Goal: Feedback & Contribution: Leave review/rating

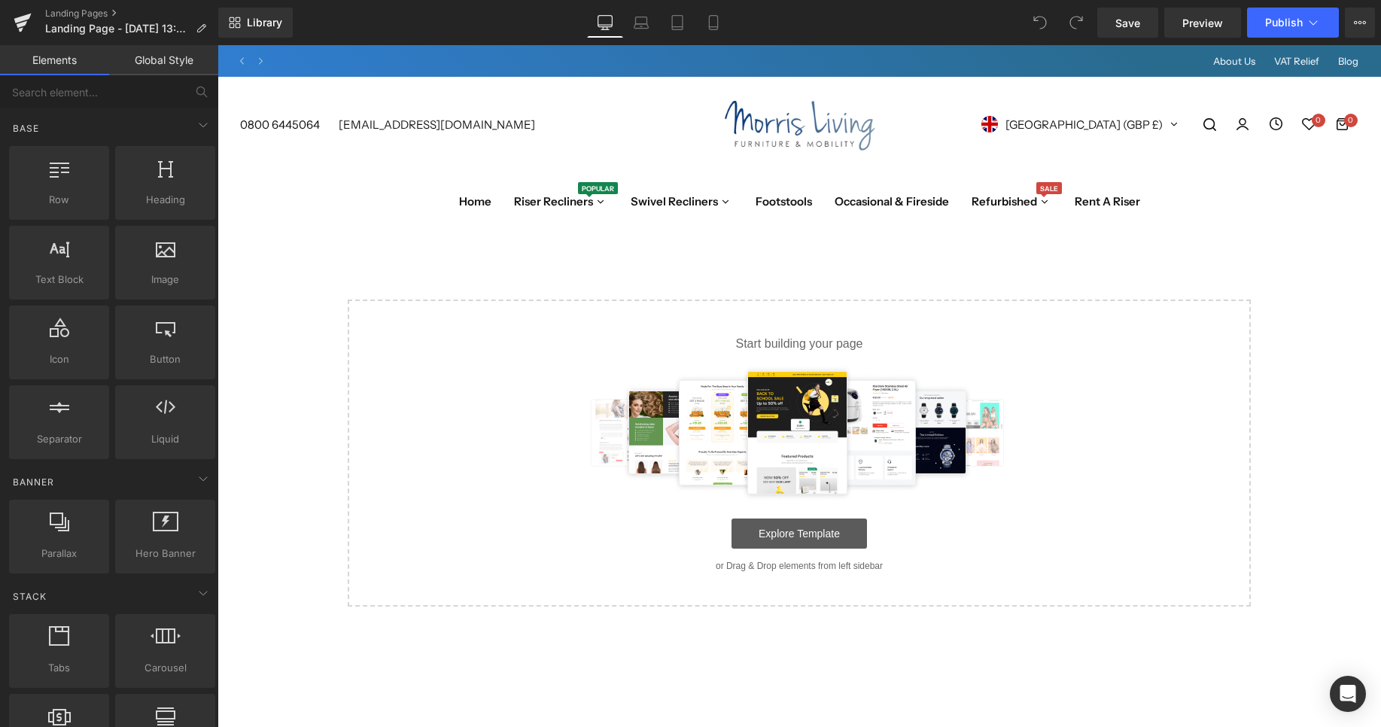
click at [815, 534] on link "Explore Template" at bounding box center [798, 533] width 135 height 30
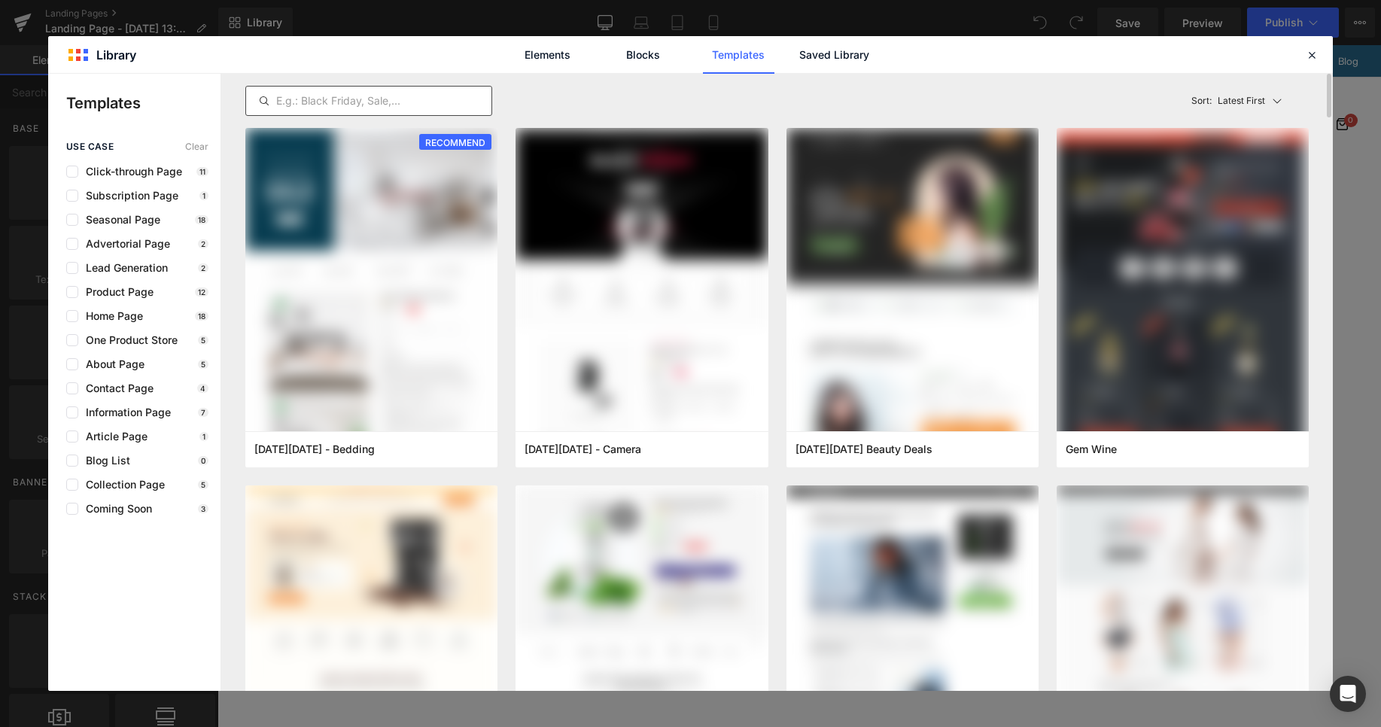
click at [336, 101] on input "text" at bounding box center [368, 101] width 245 height 18
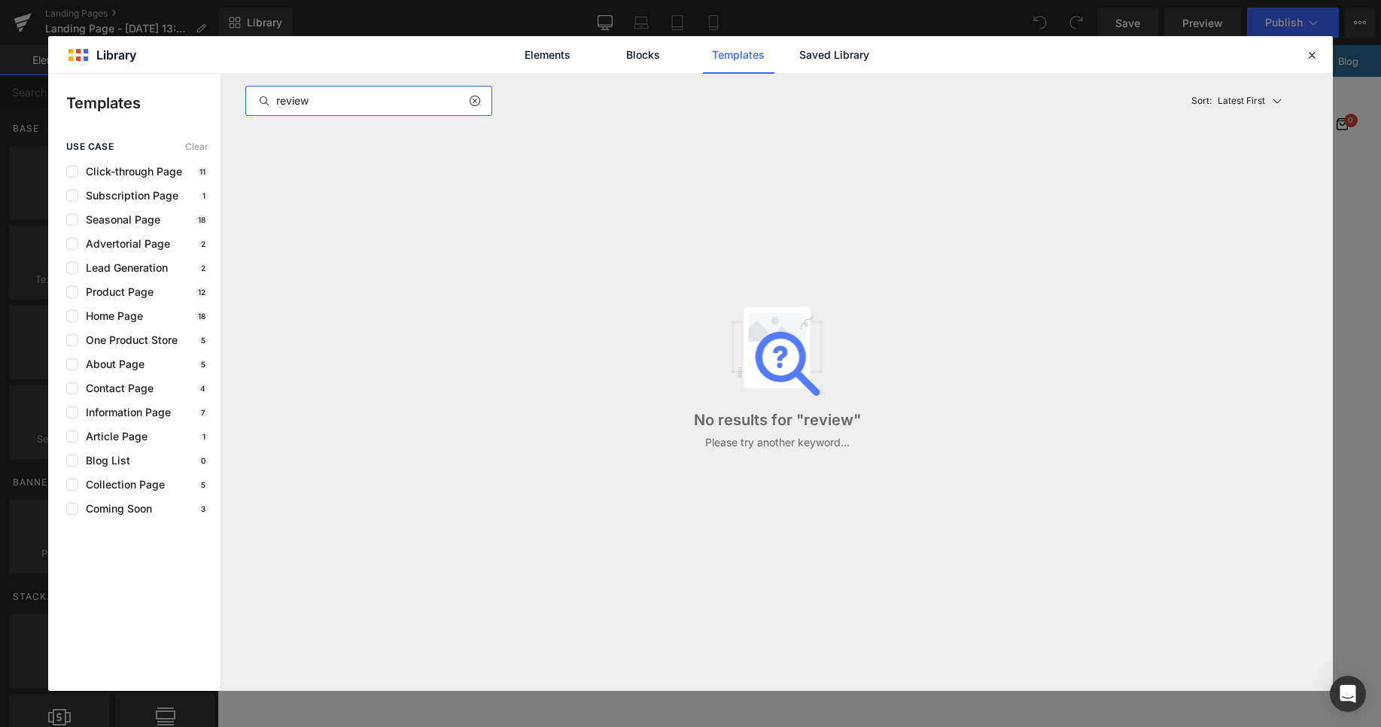
type input "review"
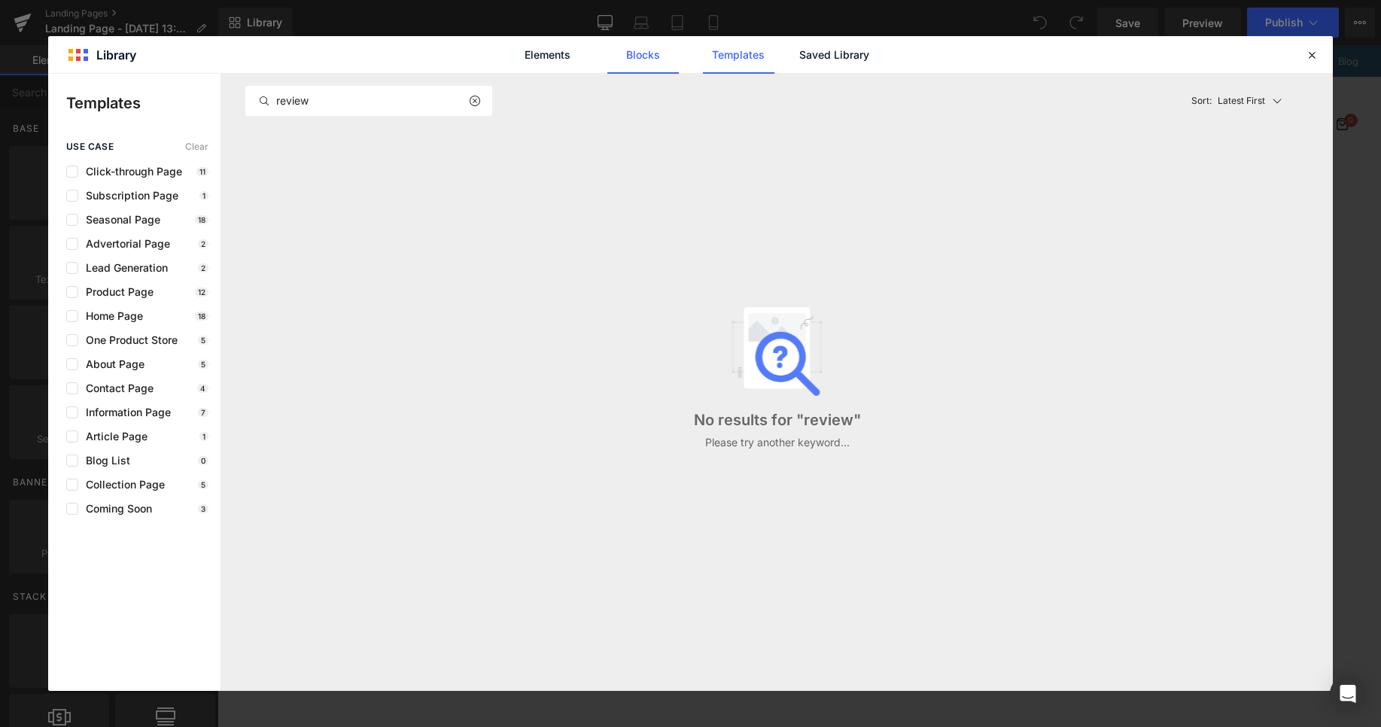
click at [798, 57] on link "Blocks" at bounding box center [833, 55] width 71 height 38
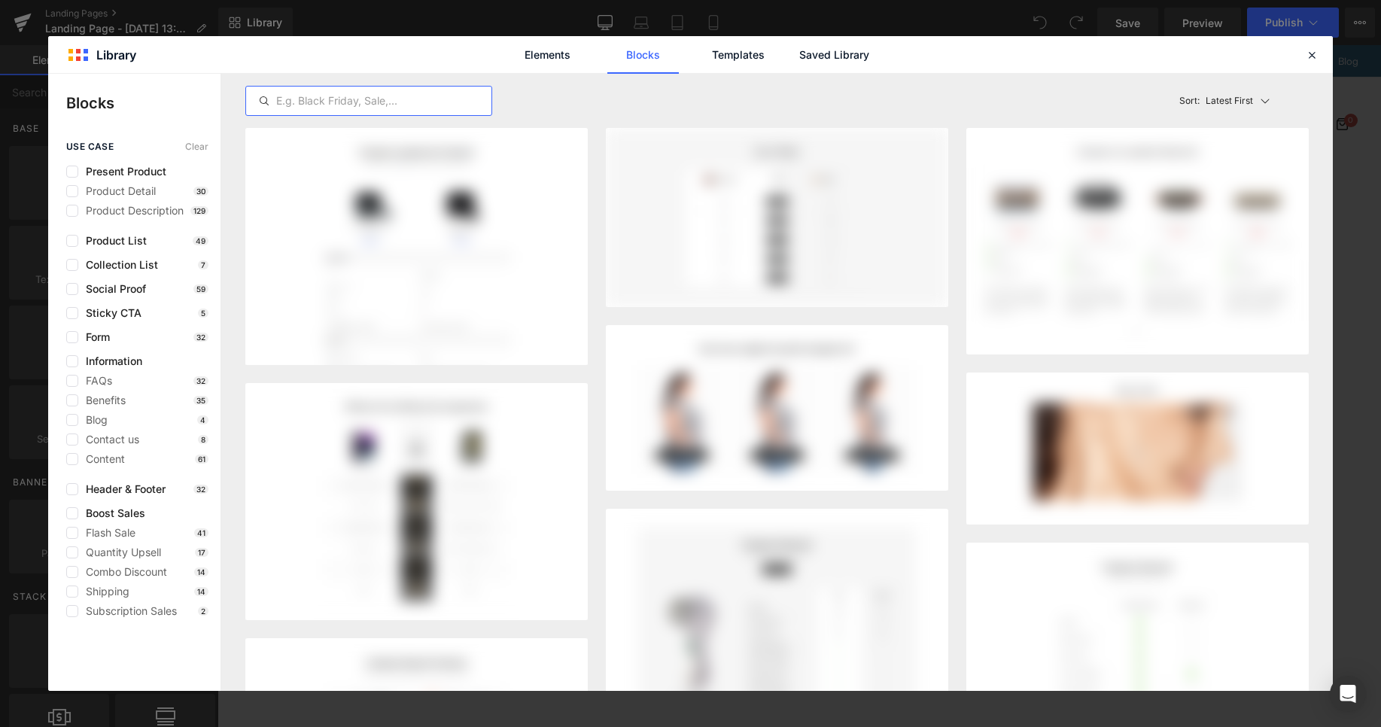
click at [360, 100] on input "text" at bounding box center [368, 101] width 245 height 18
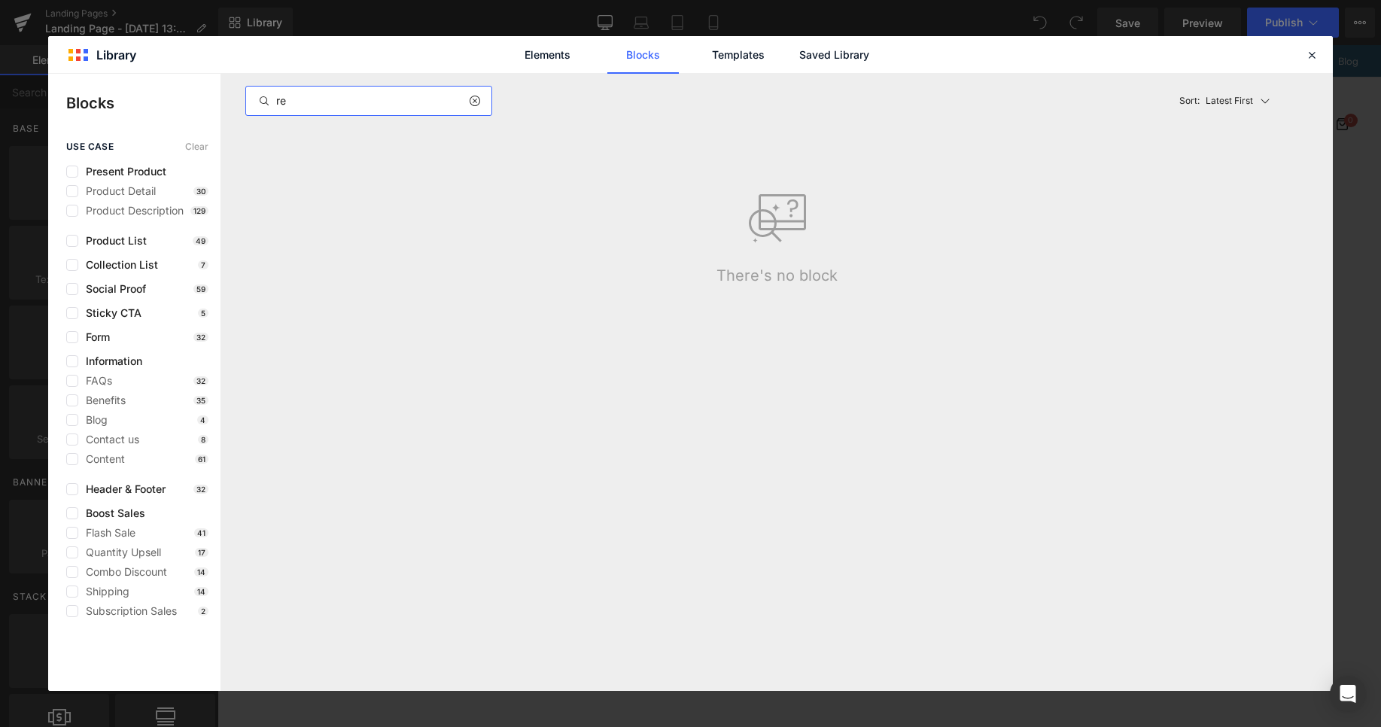
type input "r"
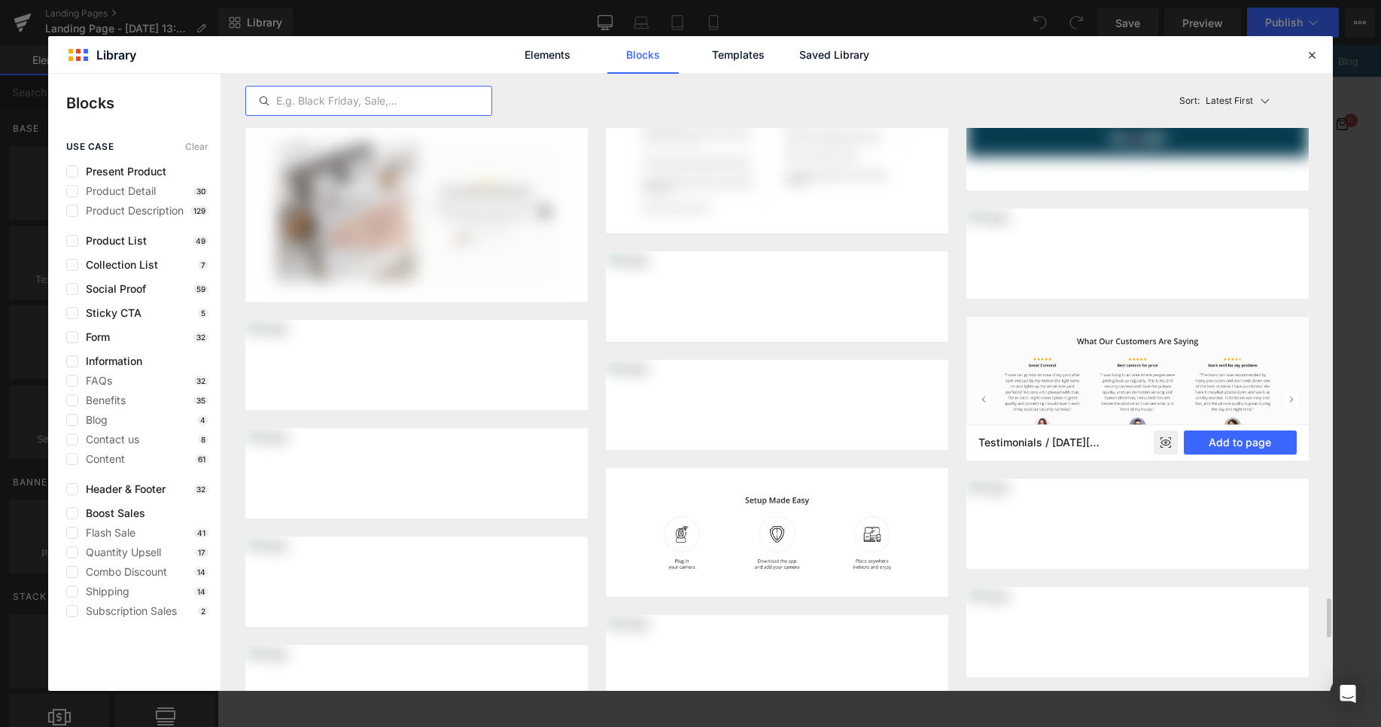
scroll to position [8357, 0]
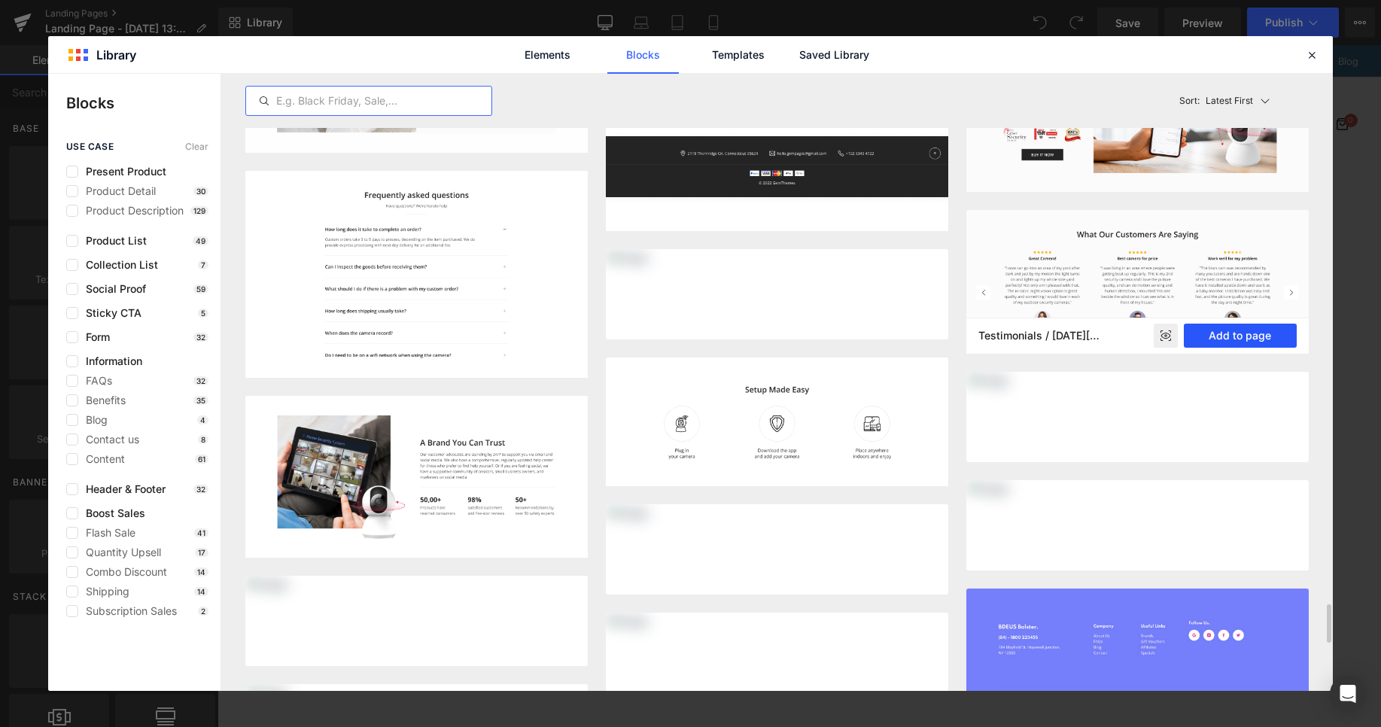
click at [1251, 340] on button "Add to page" at bounding box center [1240, 336] width 113 height 24
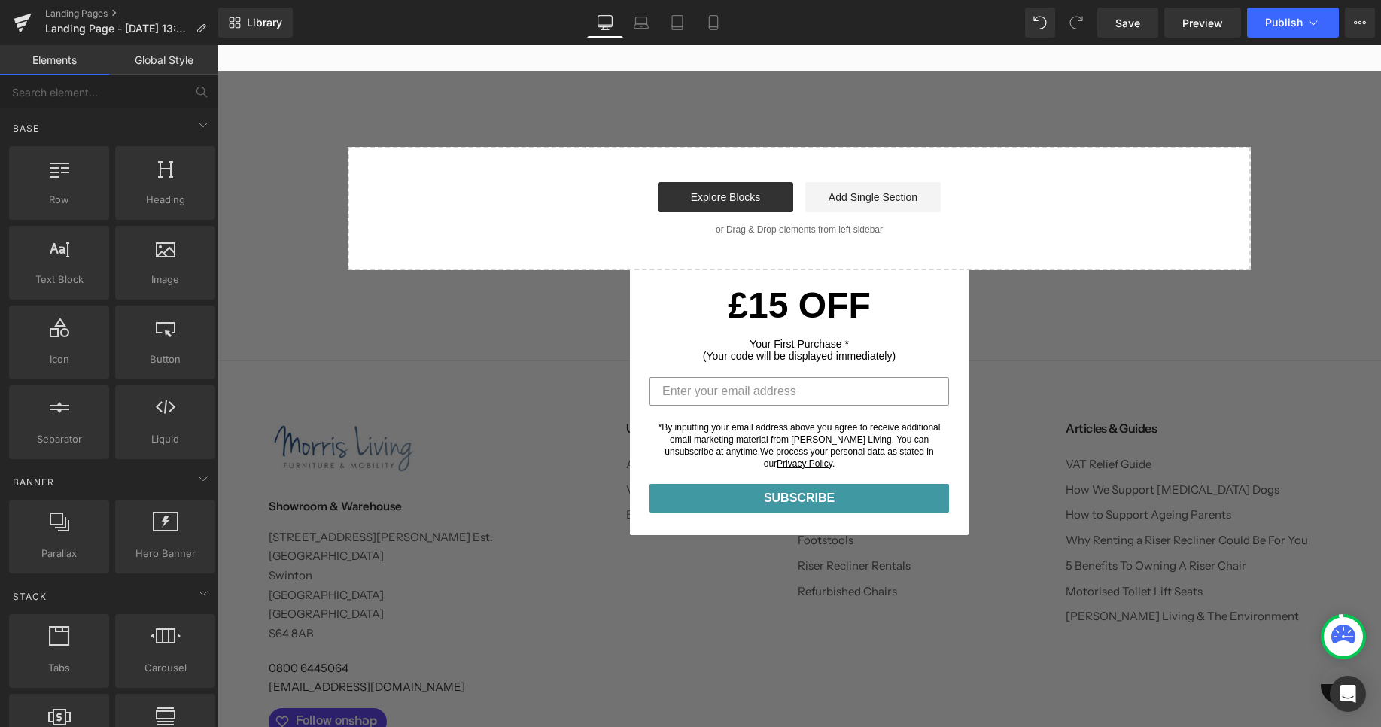
scroll to position [447, 0]
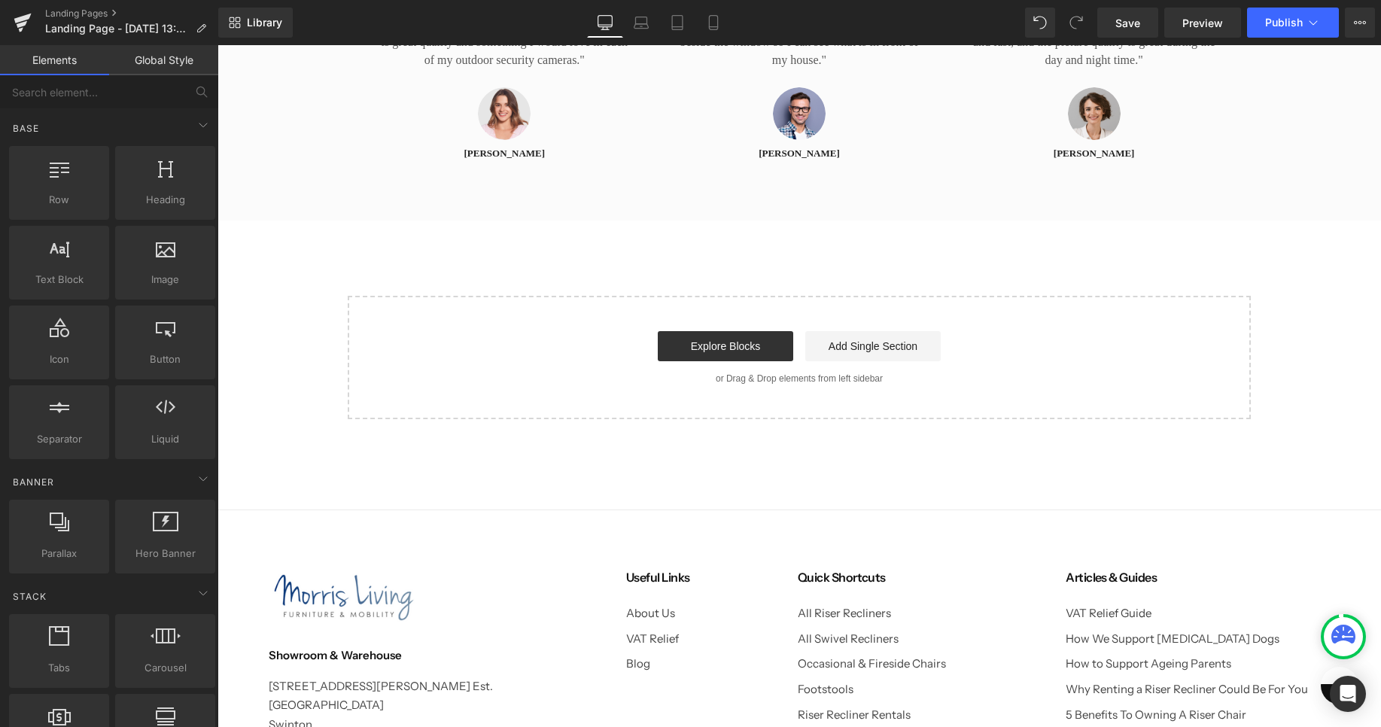
click at [955, 251] on div "What Our Customers Are Saying Heading Row Icon Icon Icon Icon Icon Icon List Ho…" at bounding box center [798, 98] width 1163 height 643
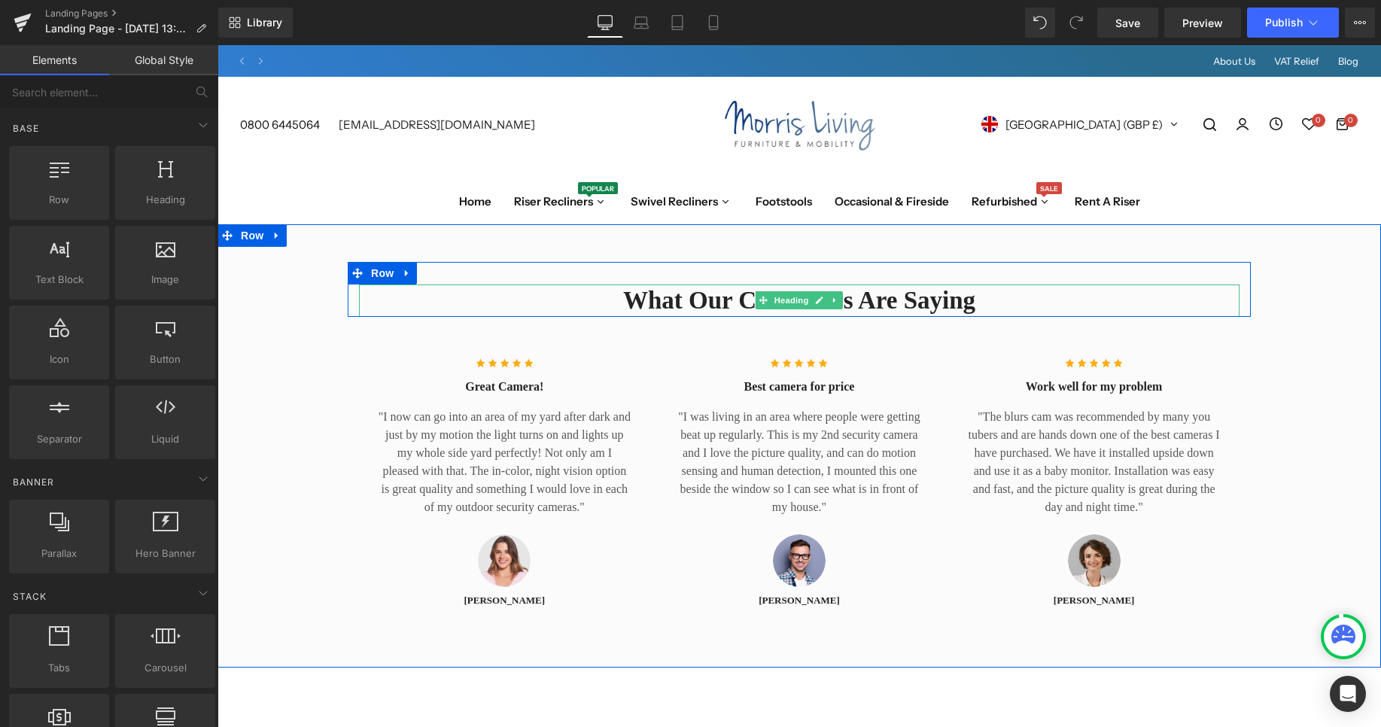
click at [951, 296] on h2 "What Our Customers Are Saying" at bounding box center [799, 300] width 880 height 32
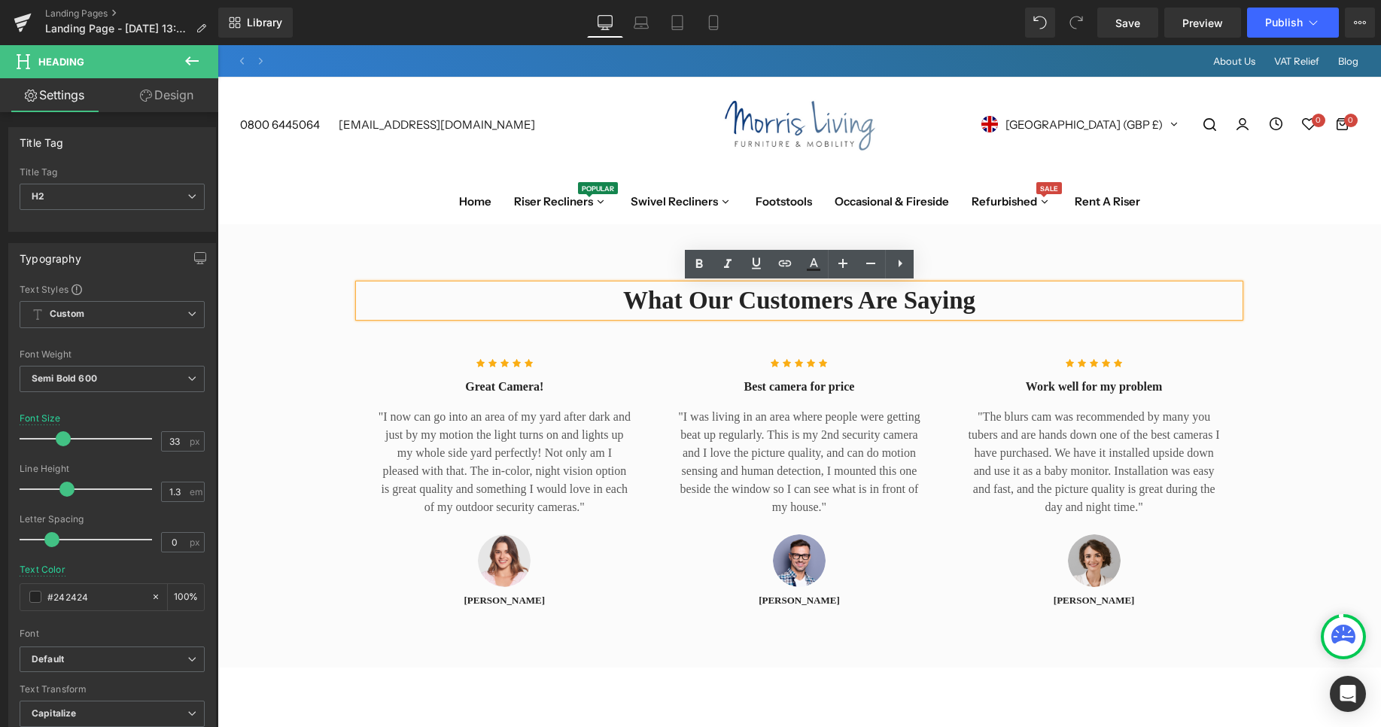
click at [953, 297] on h2 "What Our Customers Are Saying" at bounding box center [799, 300] width 880 height 32
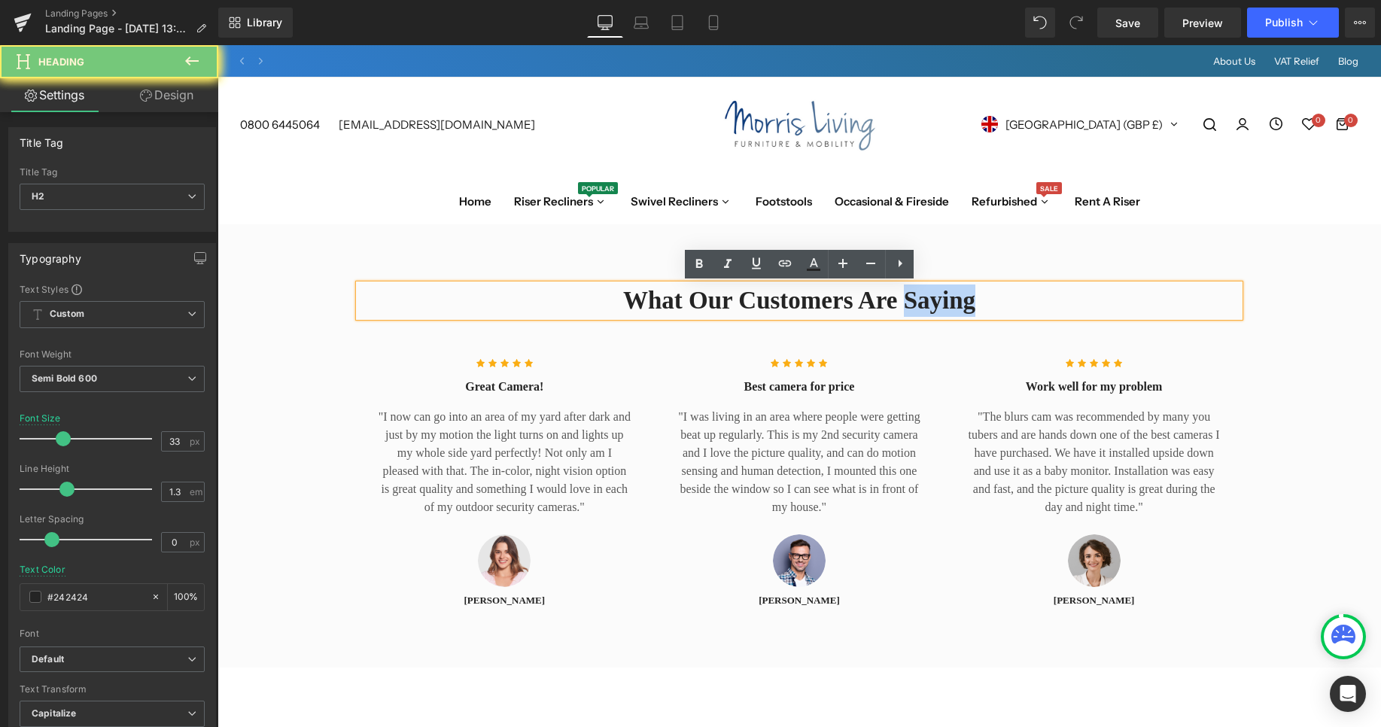
click at [947, 305] on h2 "What Our Customers Are Saying" at bounding box center [799, 300] width 880 height 32
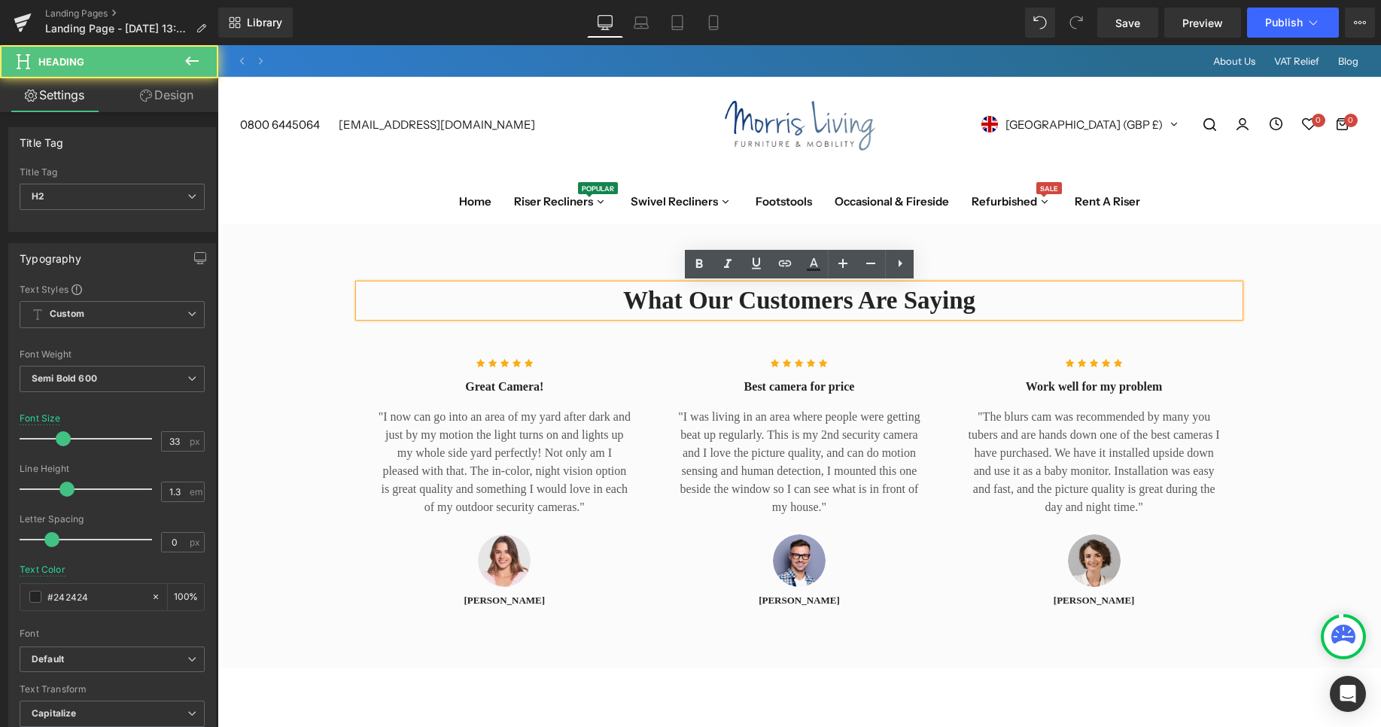
click at [947, 305] on h2 "What Our Customers Are Saying" at bounding box center [799, 300] width 880 height 32
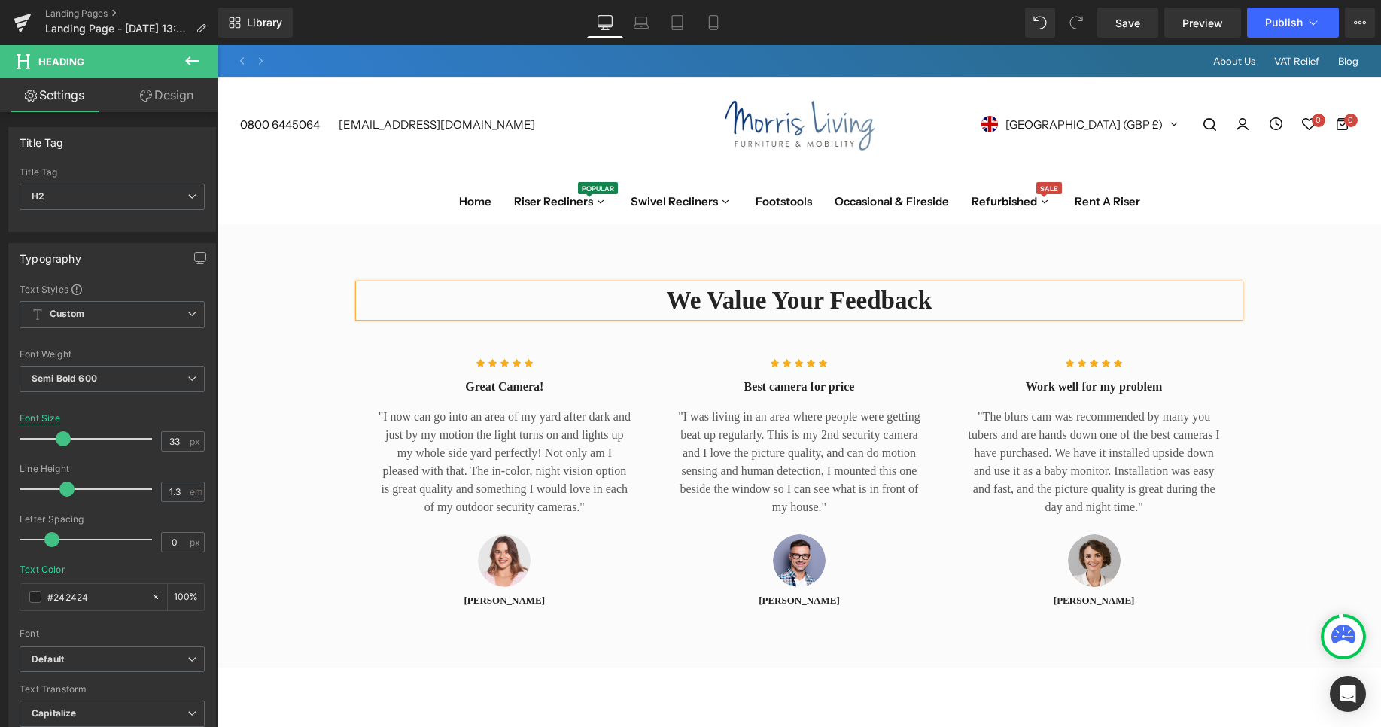
click at [970, 260] on div "We value Your Feedback Heading Row Icon Icon Icon Icon Icon Icon List Hoz Great…" at bounding box center [798, 446] width 1163 height 444
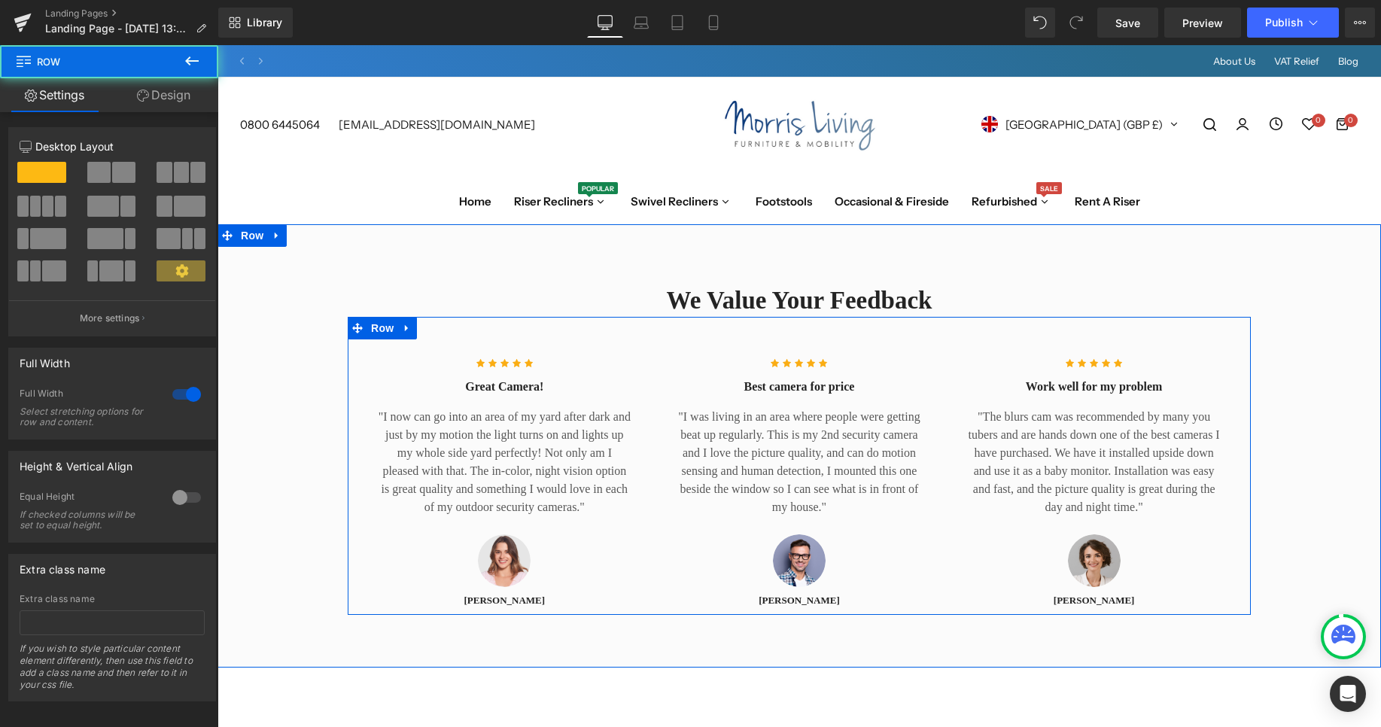
click at [943, 327] on div "Icon Icon Icon Icon Icon Icon List Hoz Great Camera! Heading "I now can go into…" at bounding box center [799, 466] width 903 height 299
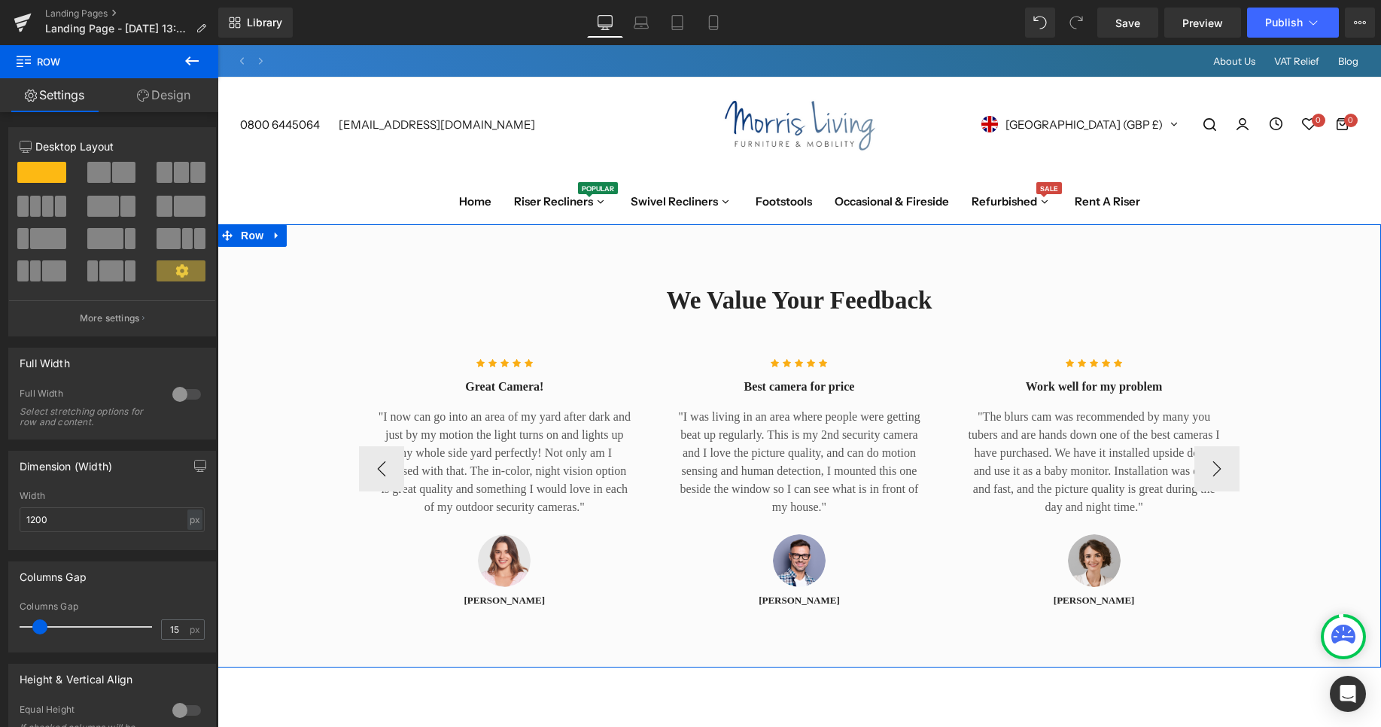
scroll to position [149, 0]
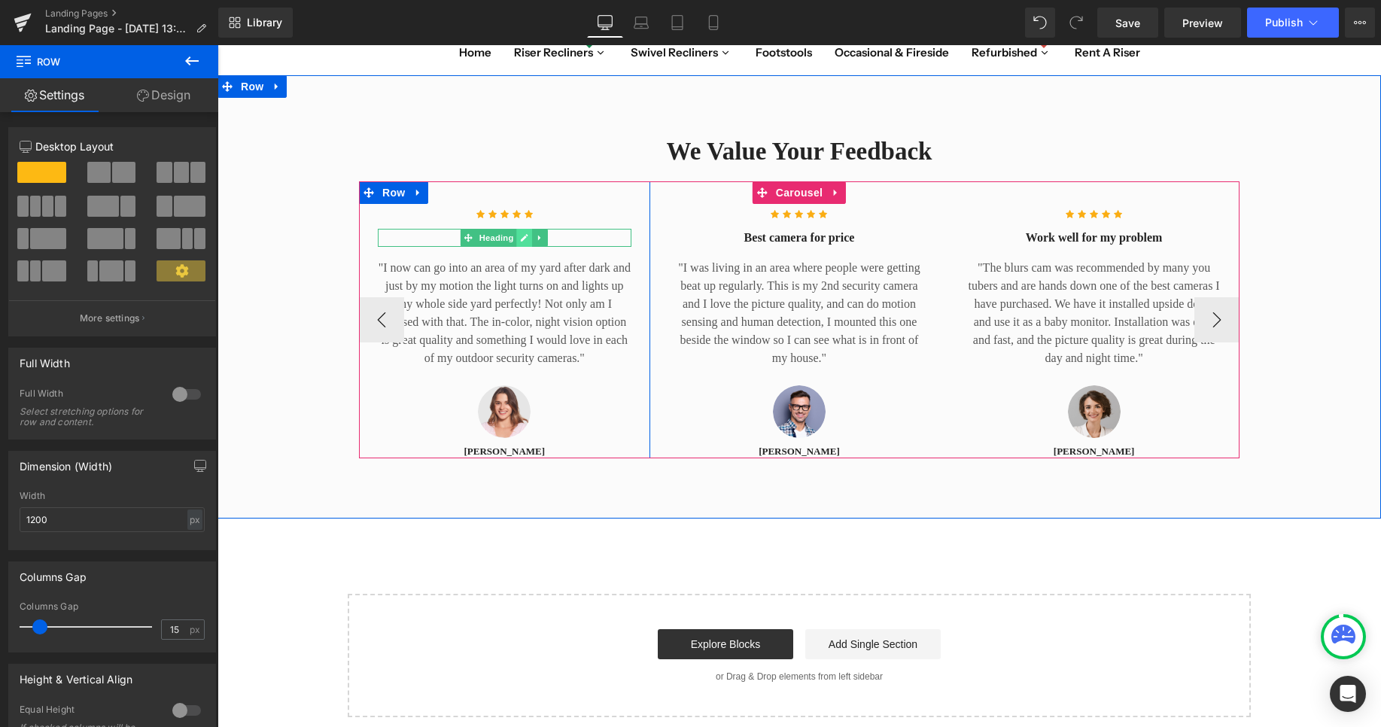
click at [524, 239] on icon at bounding box center [525, 238] width 8 height 8
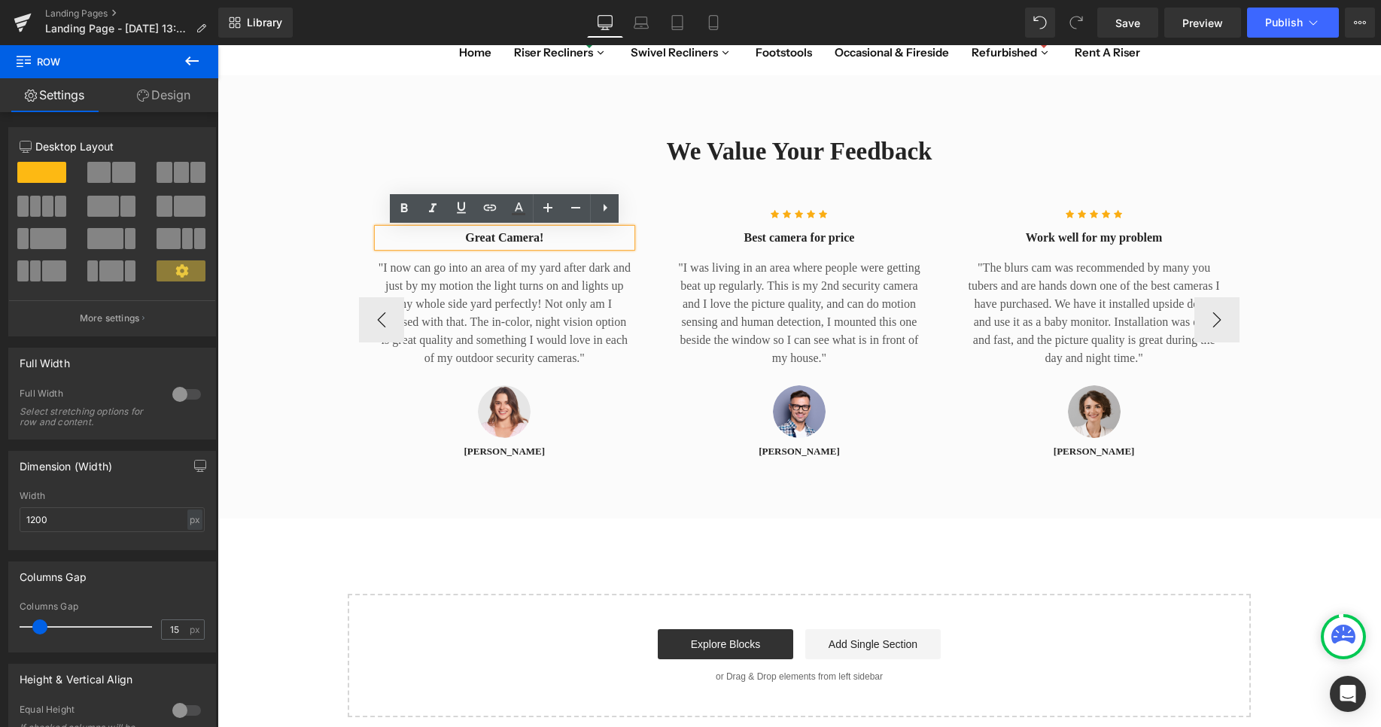
click at [512, 238] on h4 "Great Camera!" at bounding box center [505, 238] width 254 height 18
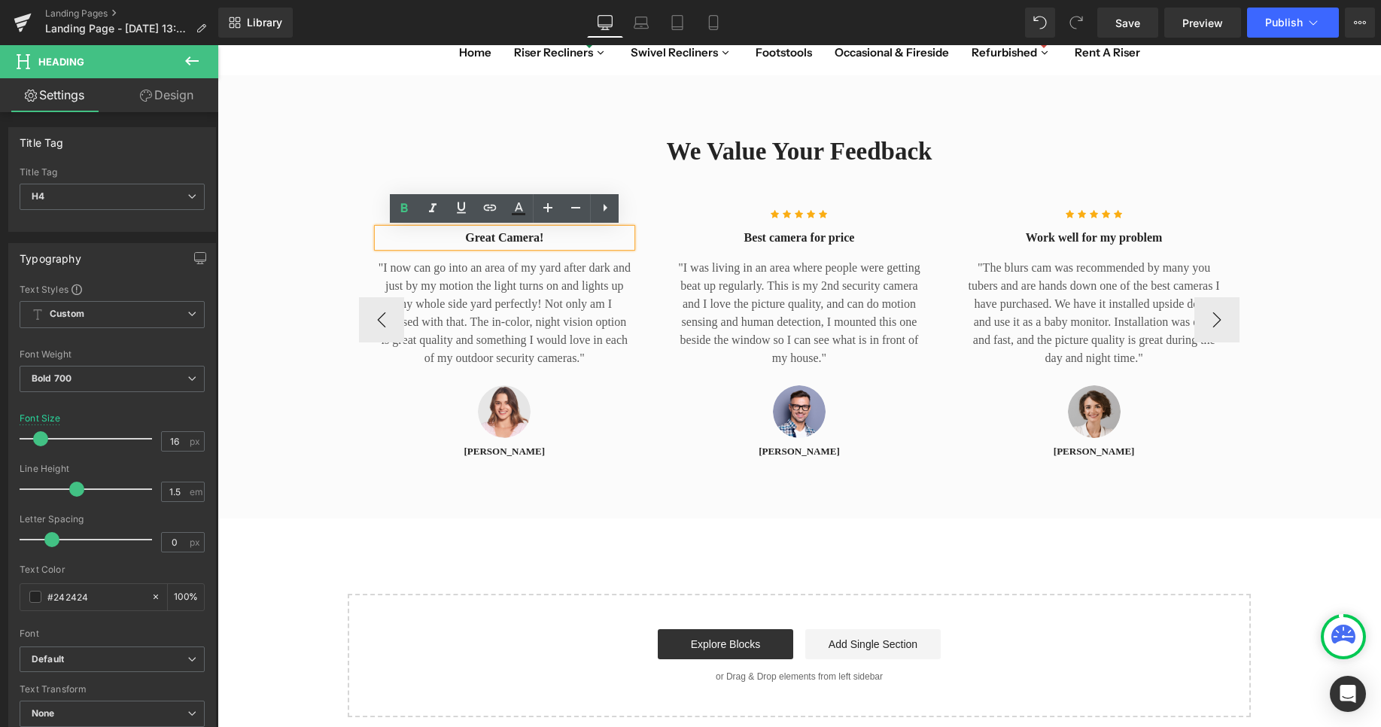
scroll to position [0, 0]
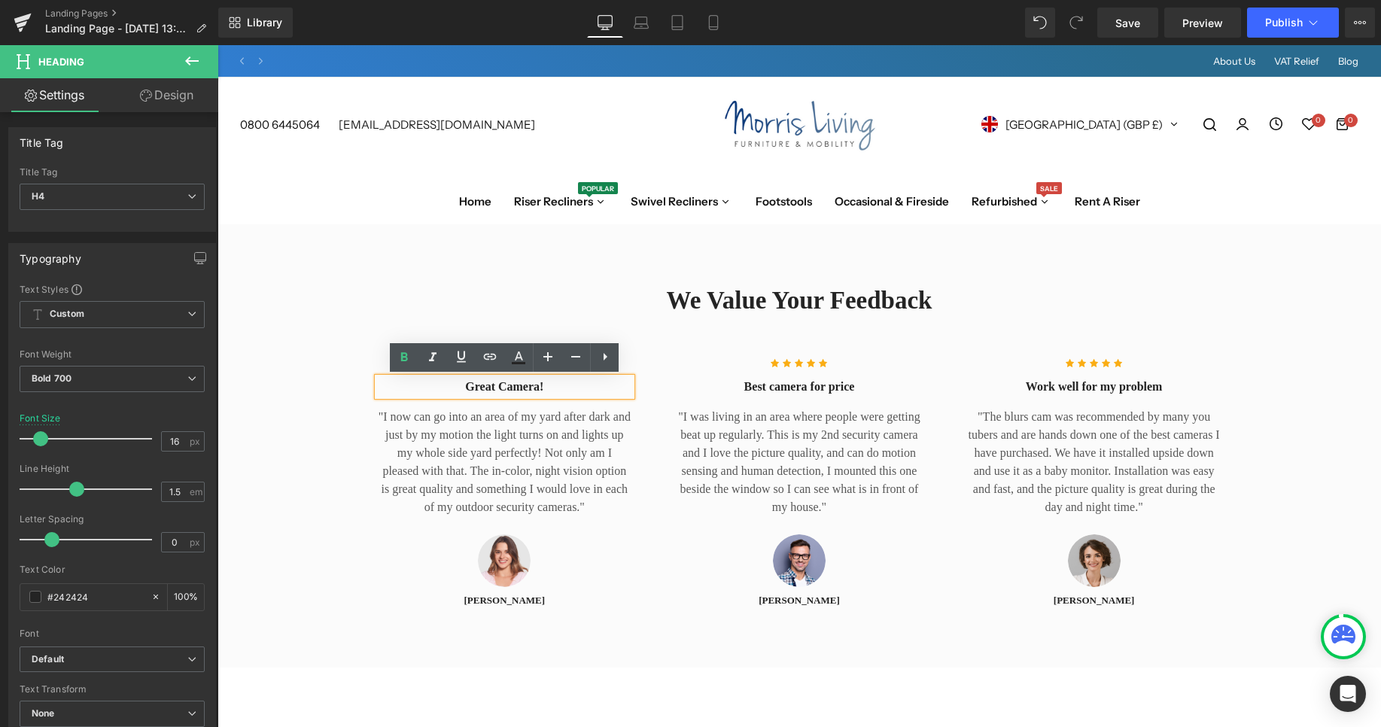
click at [637, 245] on div "We value Your Feedback Heading Row Icon Icon Icon Icon Icon Icon List Hoz Great…" at bounding box center [798, 446] width 1163 height 444
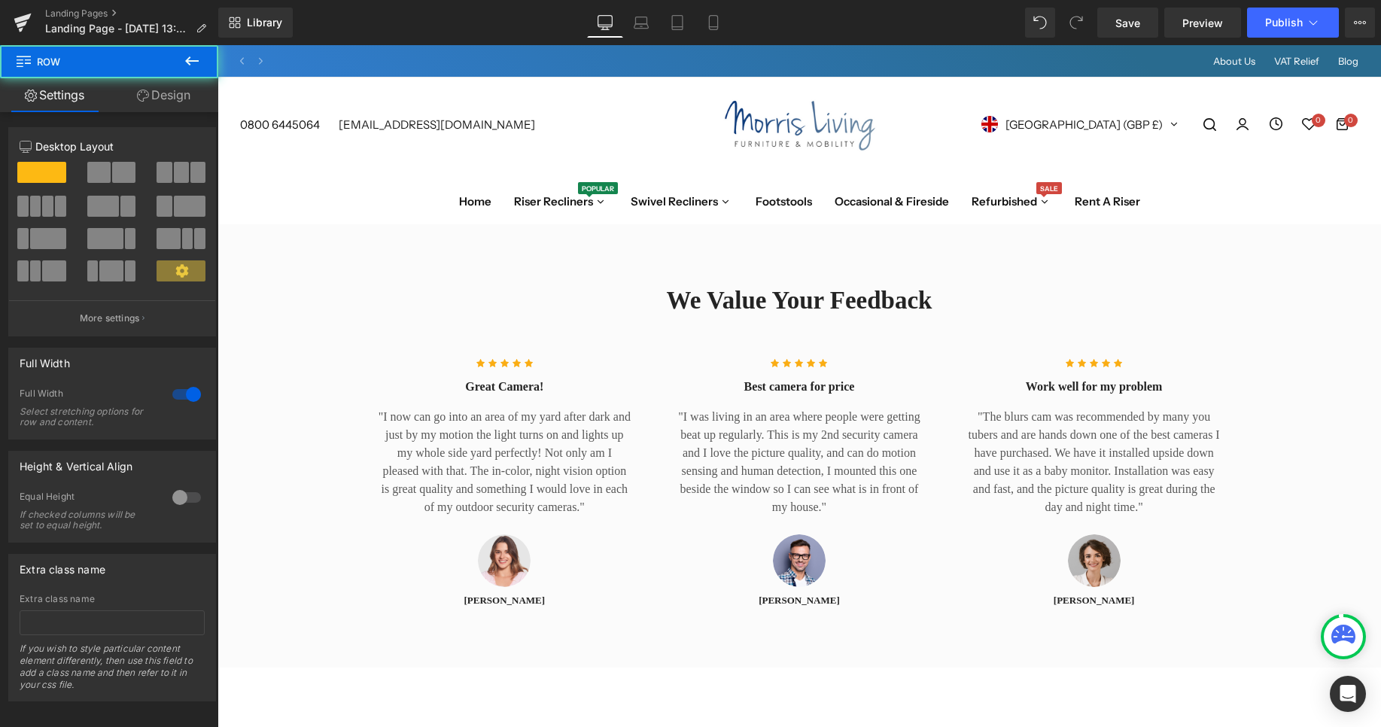
click at [582, 272] on div "We value Your Feedback Heading Row" at bounding box center [799, 289] width 903 height 55
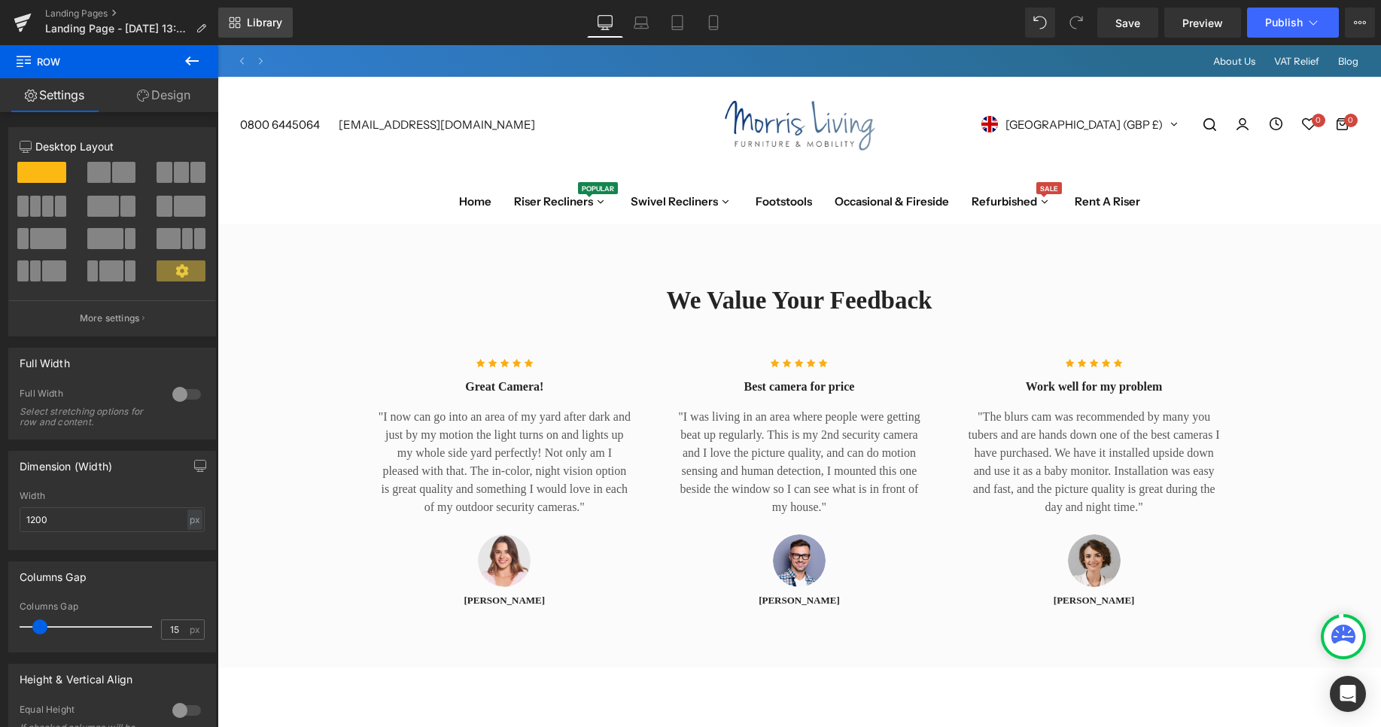
click at [262, 29] on span "Library" at bounding box center [264, 23] width 35 height 14
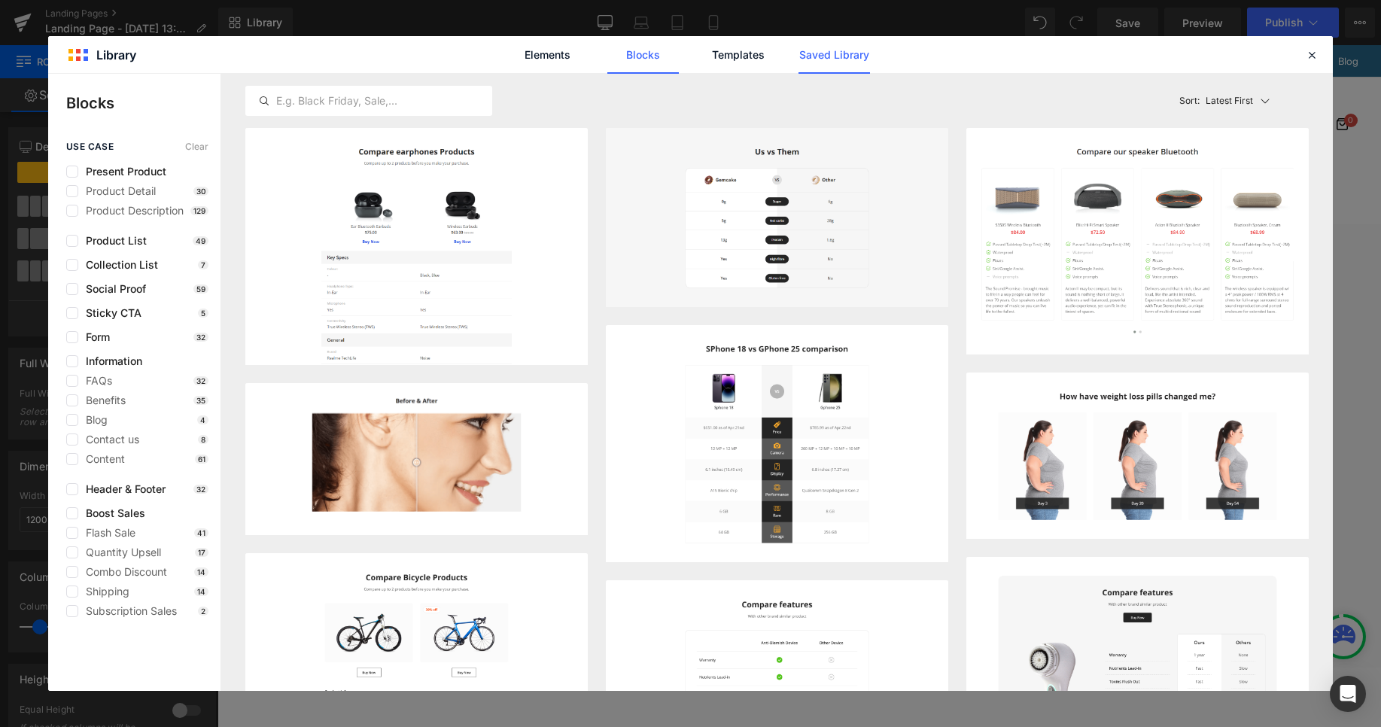
click at [863, 62] on link "Saved Library" at bounding box center [833, 55] width 71 height 38
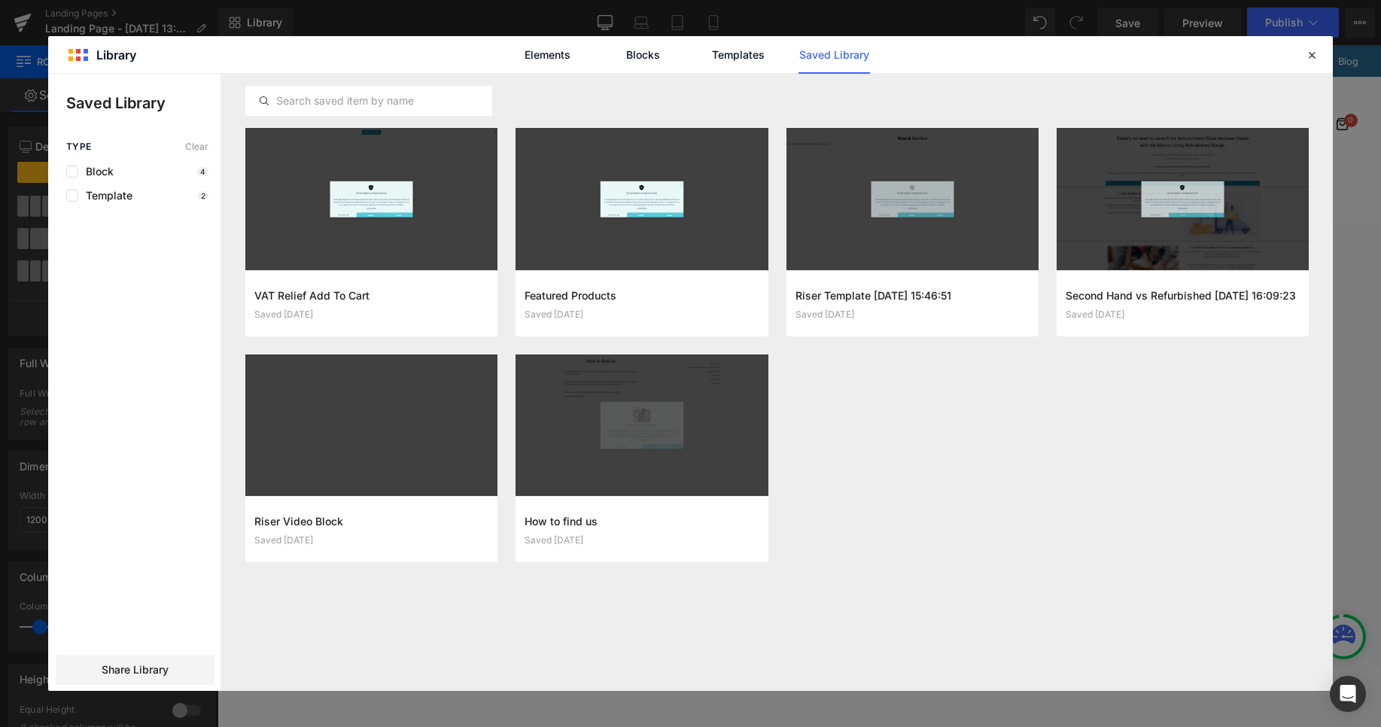
click at [1312, 65] on div "Elements Blocks Templates Saved Library" at bounding box center [690, 54] width 1284 height 37
click at [1316, 56] on icon at bounding box center [1312, 55] width 14 height 14
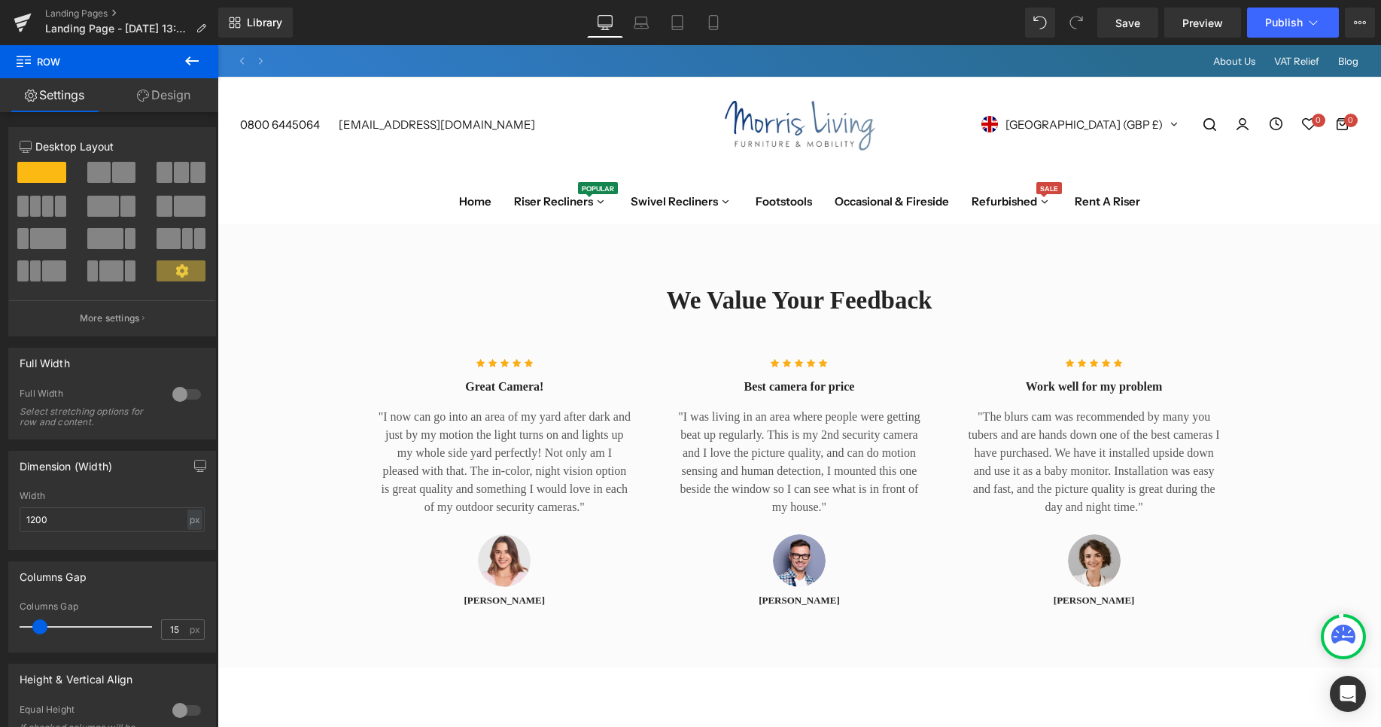
click at [81, 4] on div "Landing Pages Landing Page - Sep 2, 13:21:21" at bounding box center [109, 22] width 218 height 45
click at [199, 29] on icon at bounding box center [201, 28] width 11 height 11
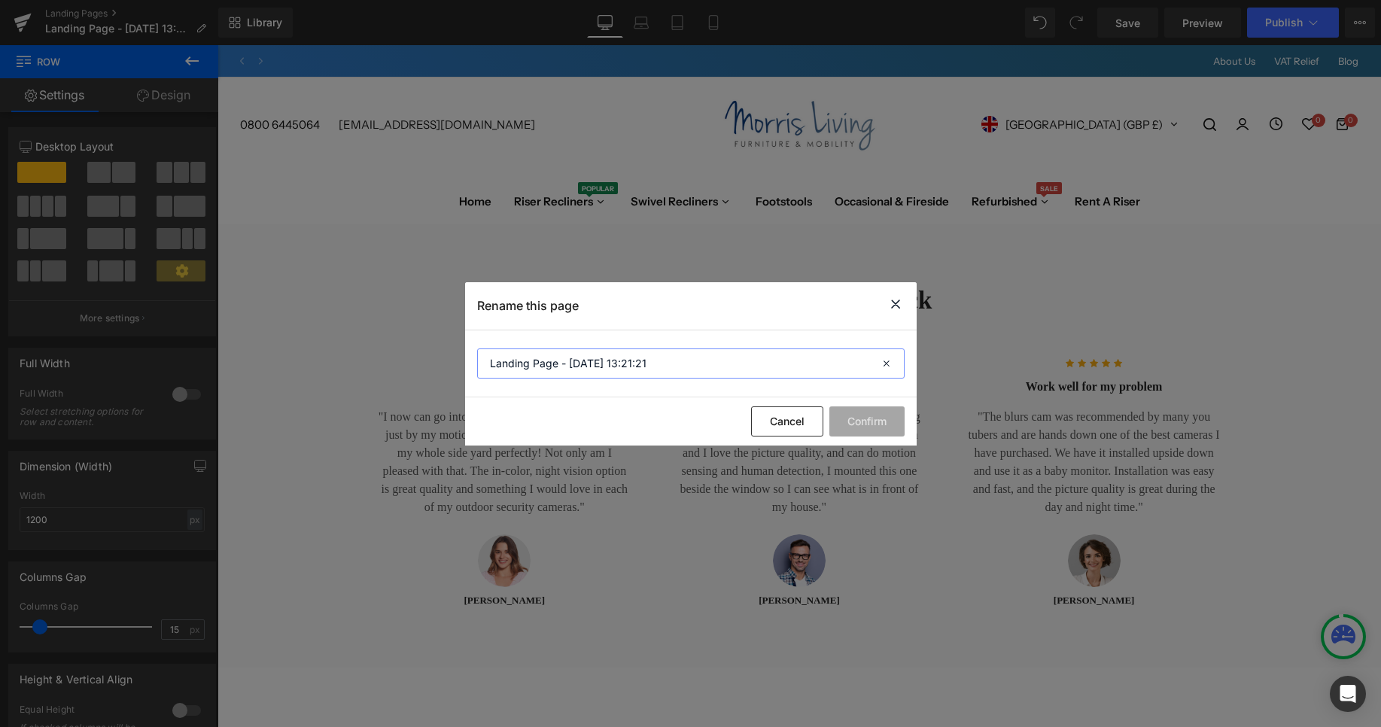
click at [726, 369] on input "Landing Page - Sep 2, 13:21:21" at bounding box center [690, 363] width 427 height 30
type input "Review Us"
click at [871, 430] on button "Confirm" at bounding box center [866, 421] width 75 height 30
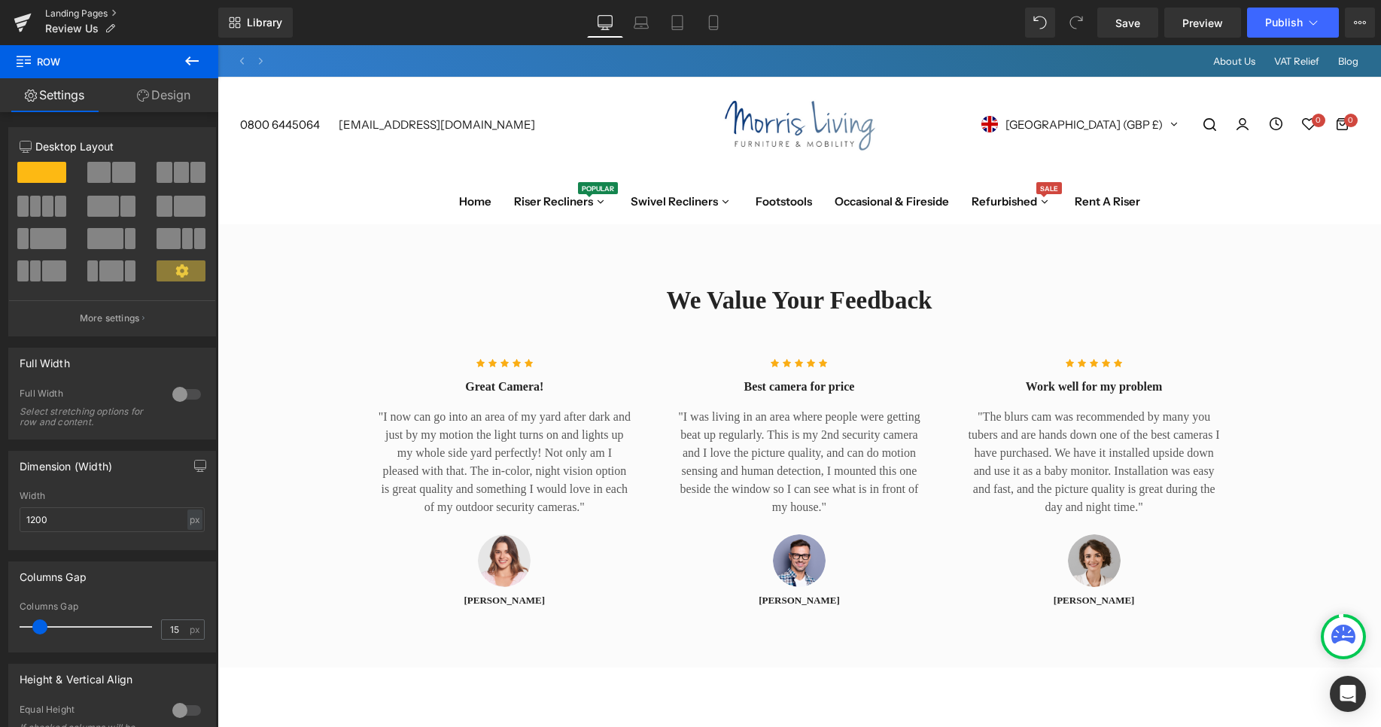
click at [110, 12] on link "Landing Pages" at bounding box center [131, 14] width 173 height 12
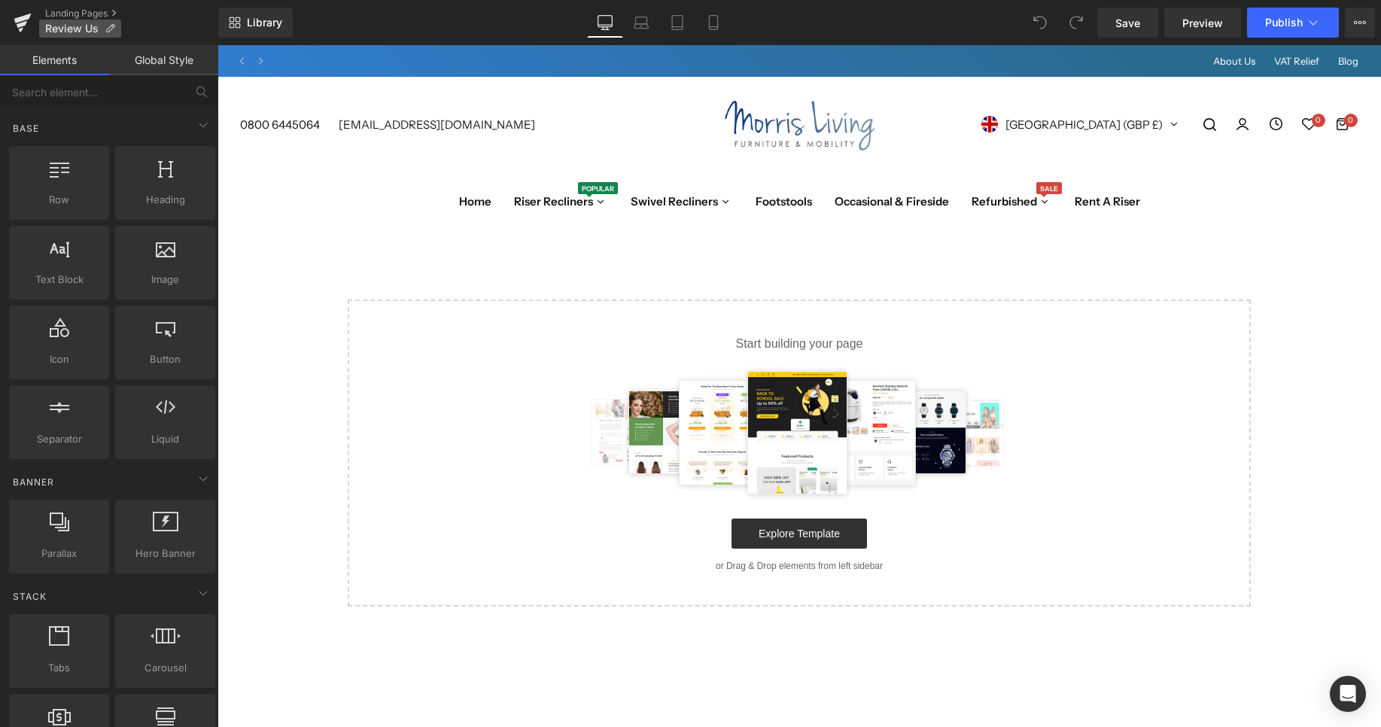
click at [96, 20] on p "Review Us" at bounding box center [80, 29] width 82 height 18
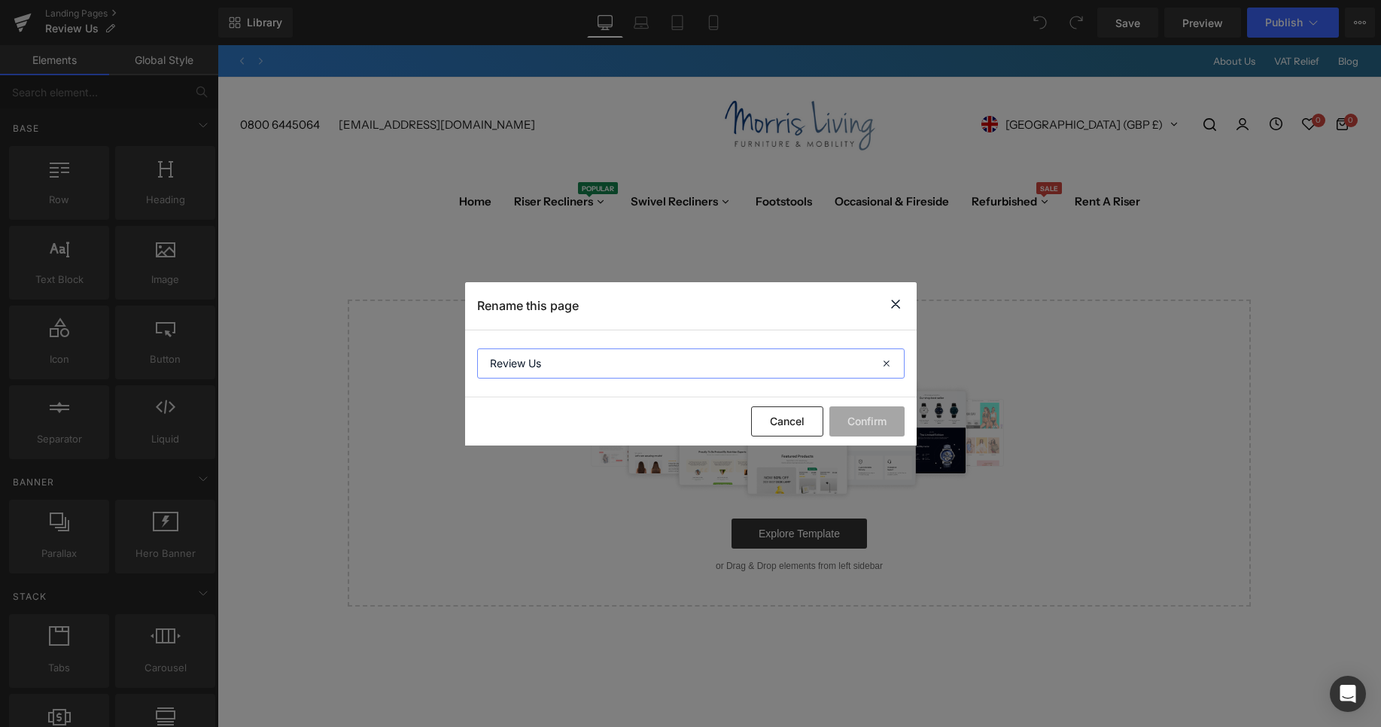
click at [637, 374] on input "Review Us" at bounding box center [690, 363] width 427 height 30
type input "Feedback"
click at [857, 392] on section "Feedback" at bounding box center [690, 363] width 451 height 67
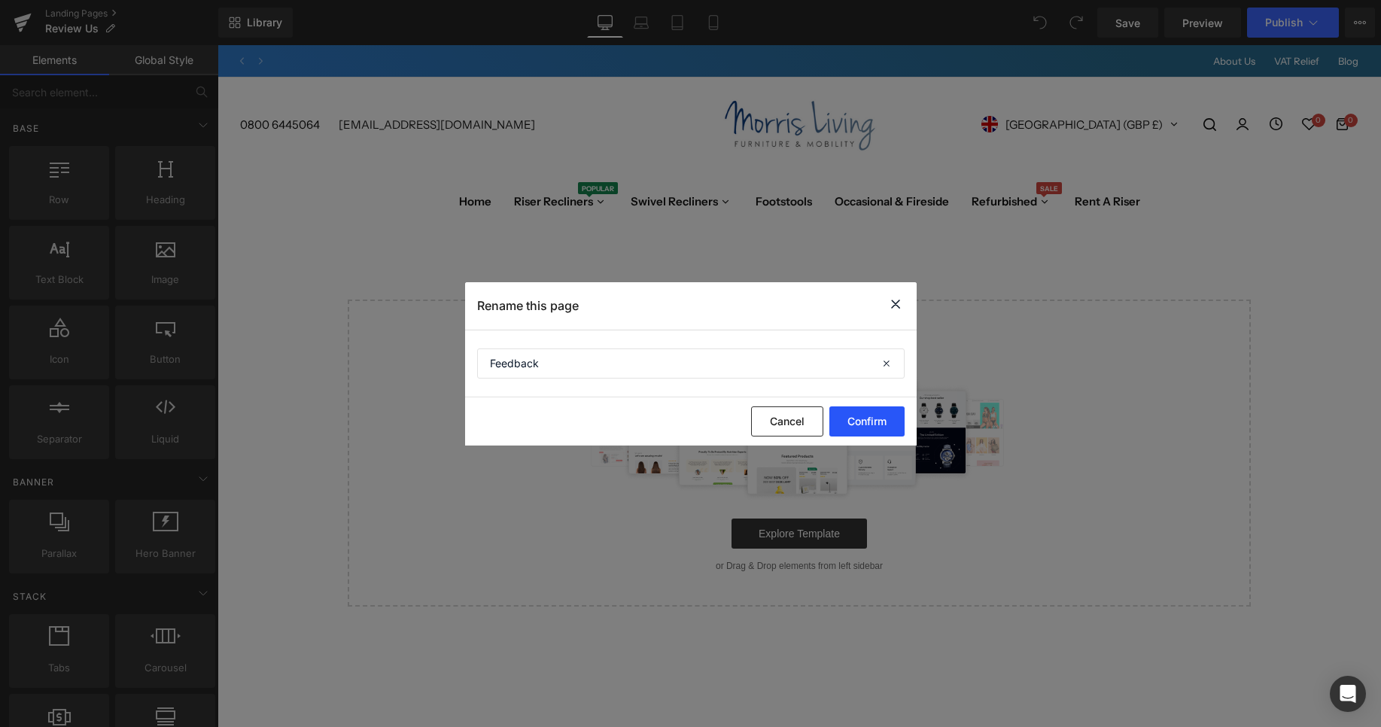
click at [856, 415] on button "Confirm" at bounding box center [866, 421] width 75 height 30
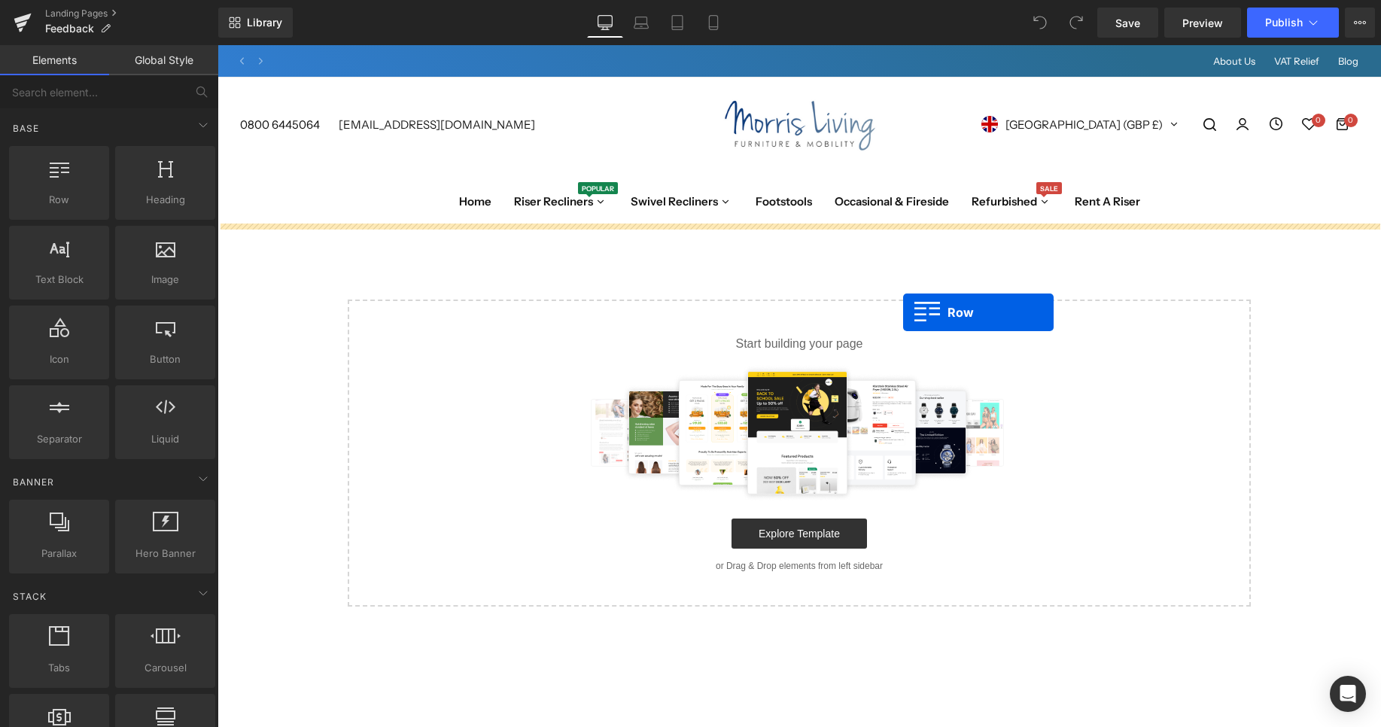
drag, startPoint x: 283, startPoint y: 251, endPoint x: 903, endPoint y: 312, distance: 623.0
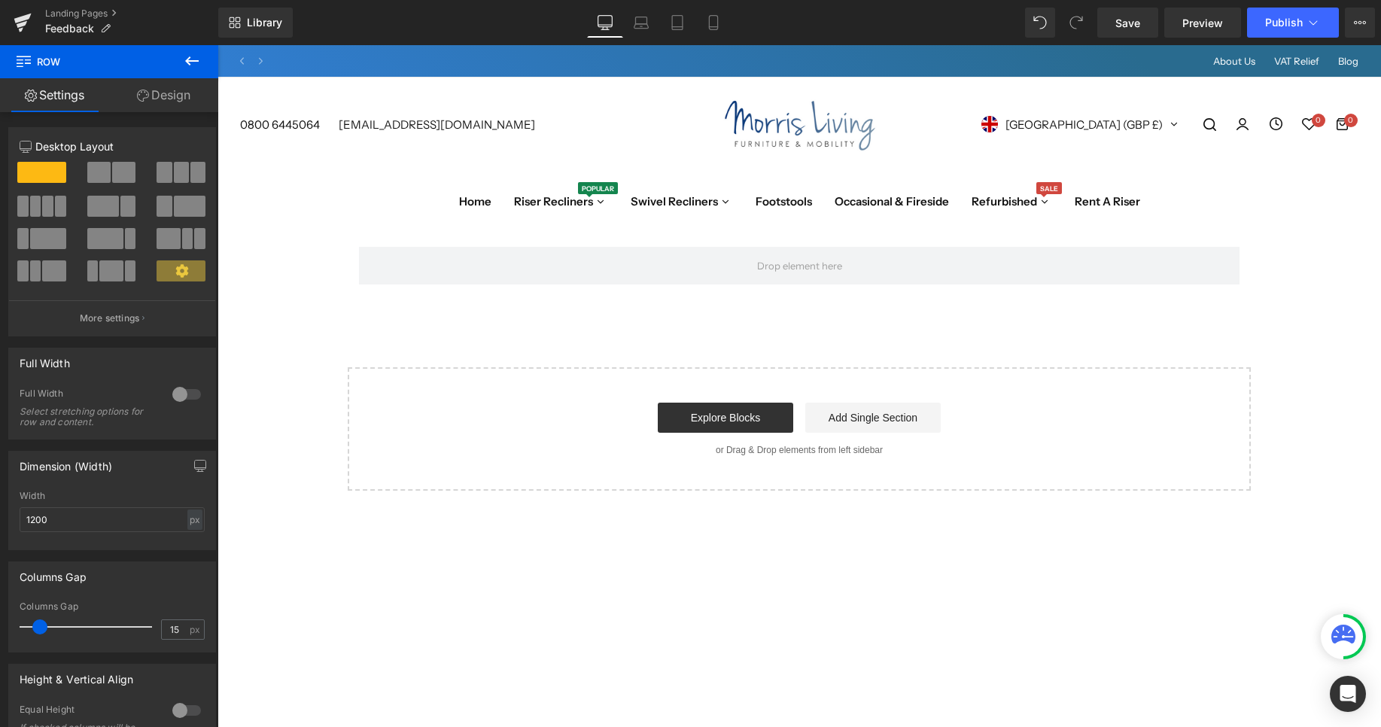
click at [193, 50] on button at bounding box center [192, 61] width 53 height 33
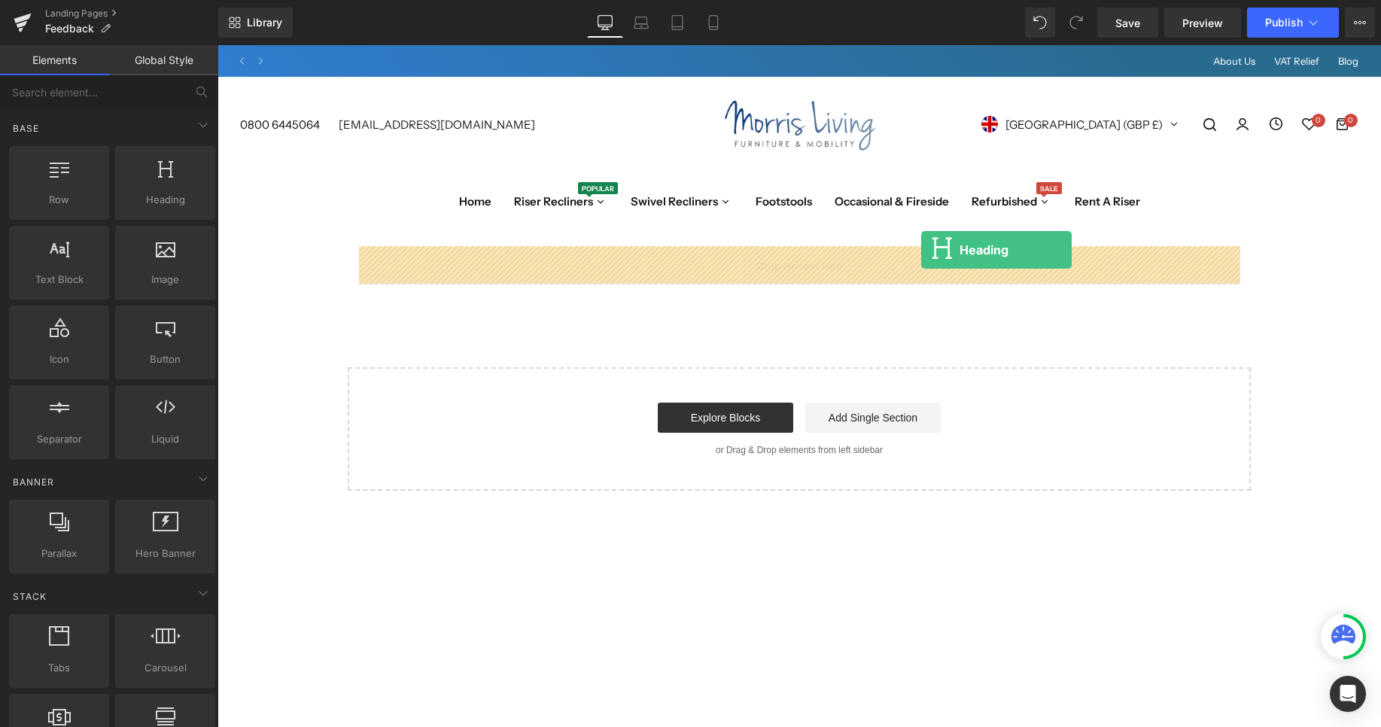
drag, startPoint x: 372, startPoint y: 244, endPoint x: 921, endPoint y: 250, distance: 549.3
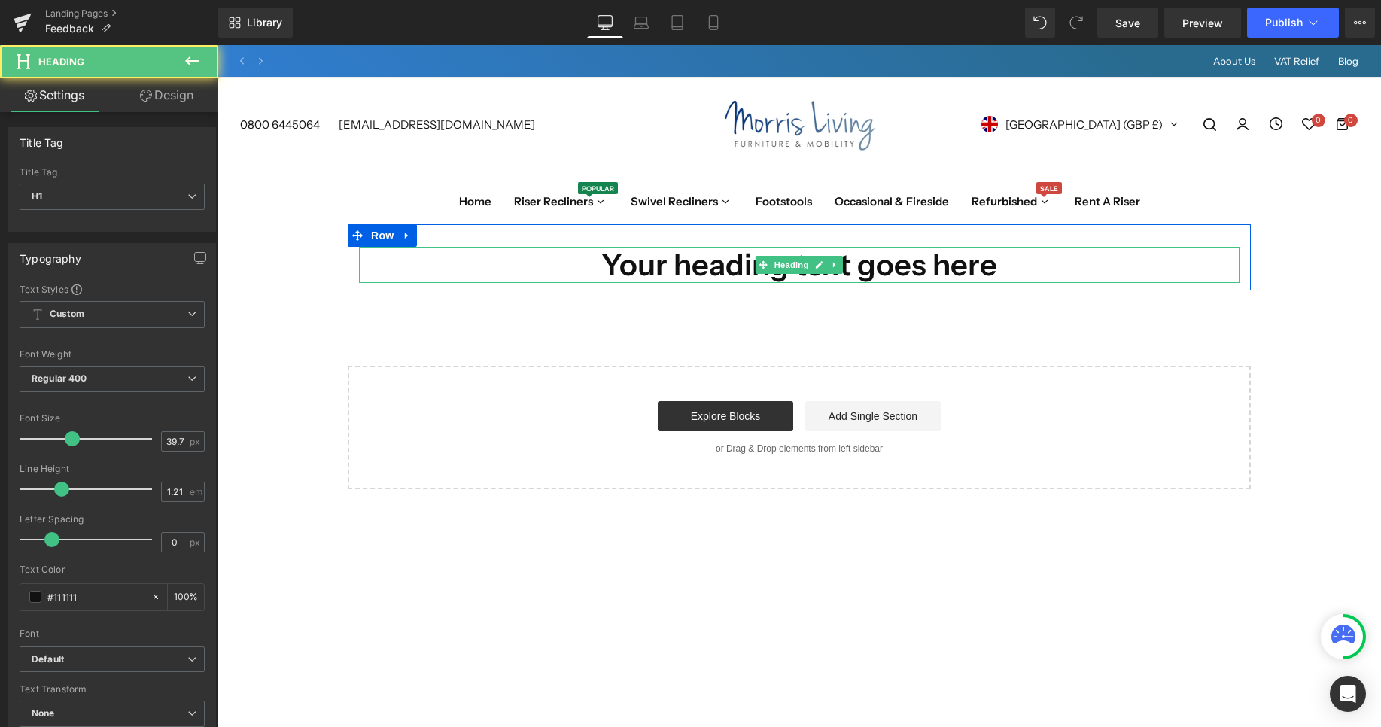
click at [913, 272] on h1 "Your heading text goes here" at bounding box center [799, 265] width 880 height 36
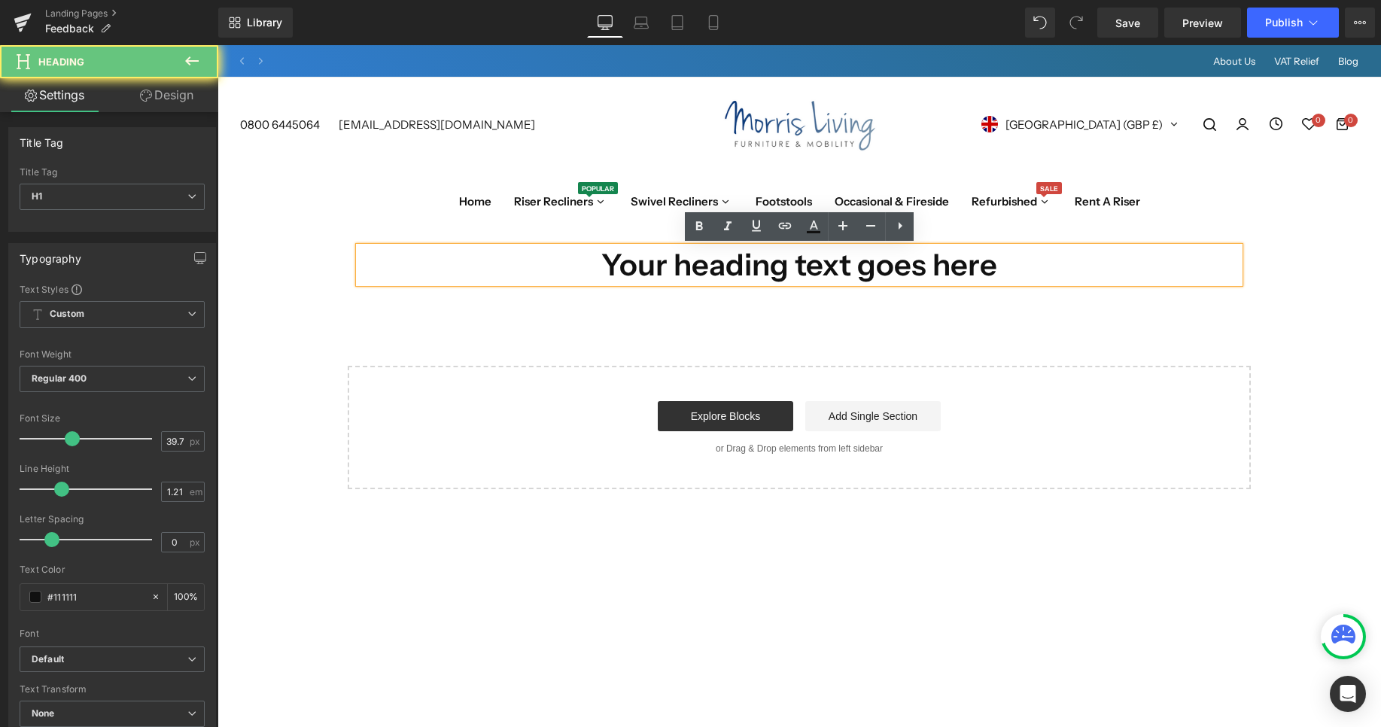
click at [913, 272] on h1 "Your heading text goes here" at bounding box center [799, 265] width 880 height 36
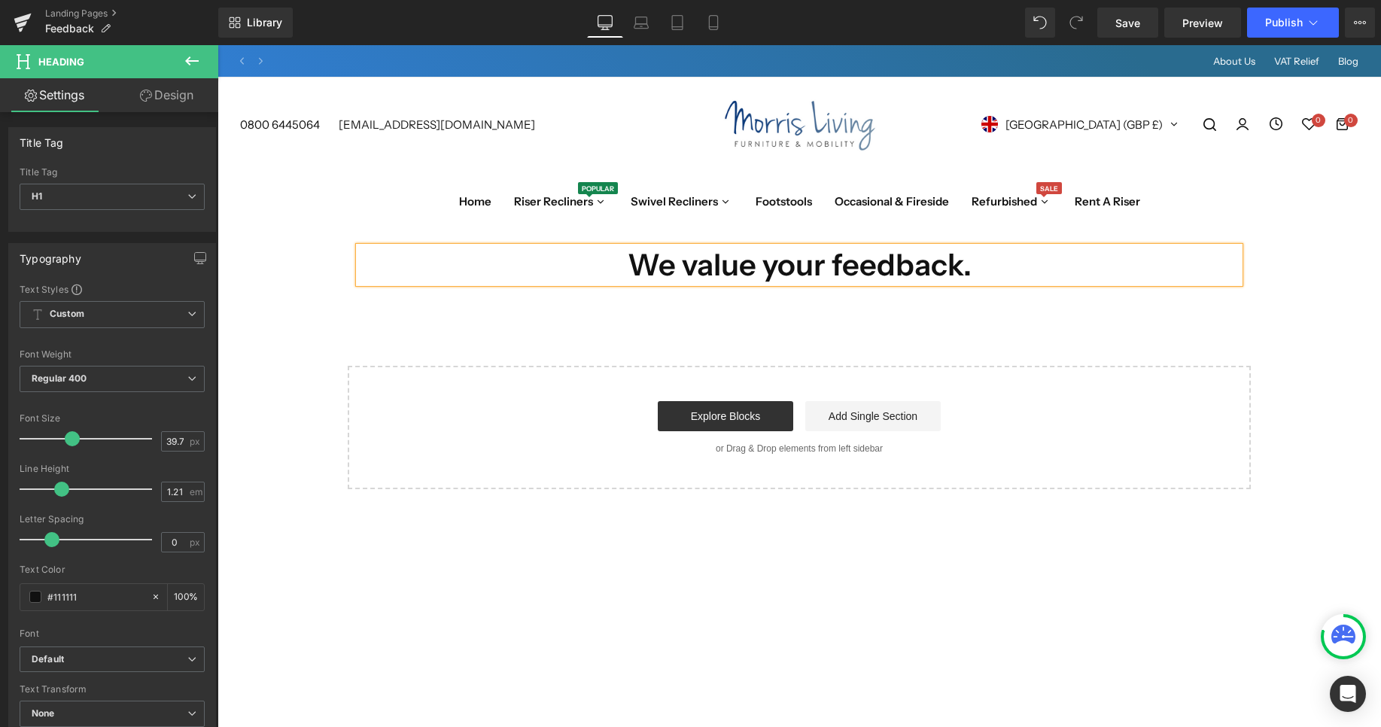
click at [1008, 347] on div "We value your feedback. Heading Row Select your layout" at bounding box center [798, 356] width 1163 height 265
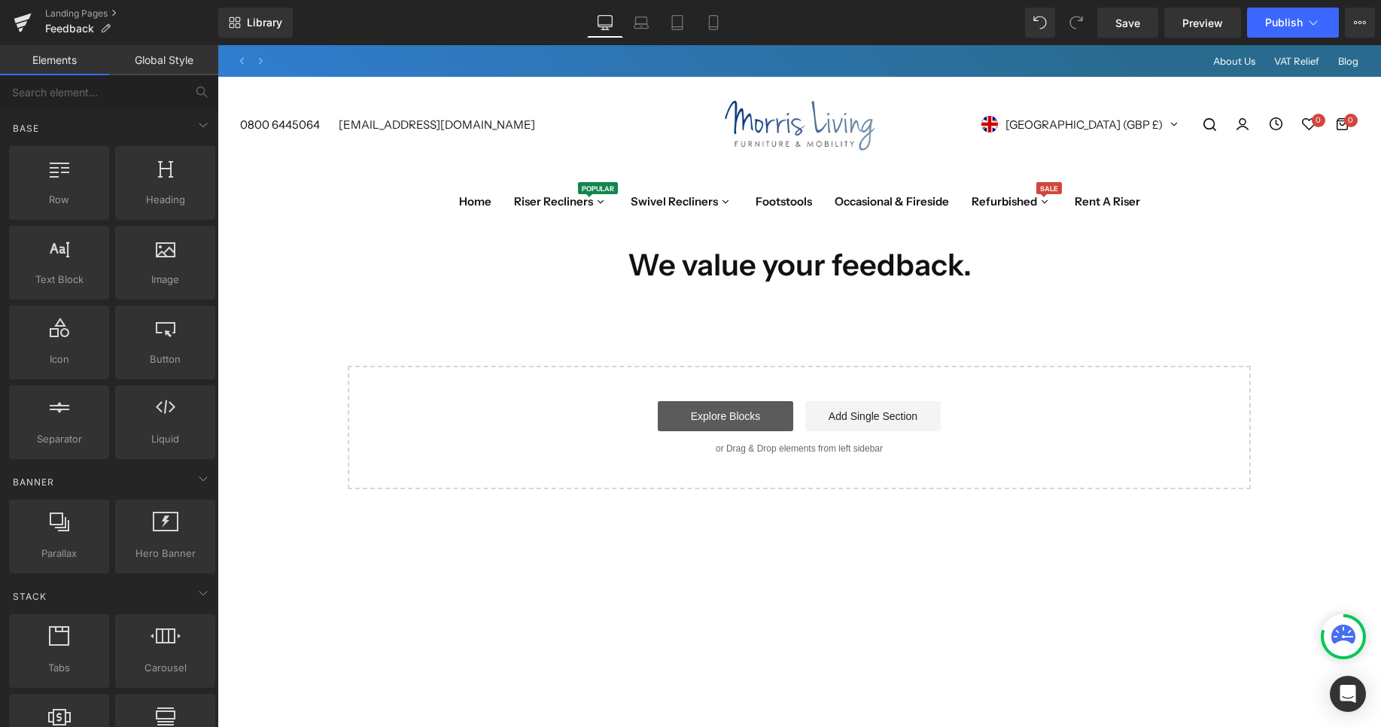
click at [700, 418] on link "Explore Blocks" at bounding box center [725, 416] width 135 height 30
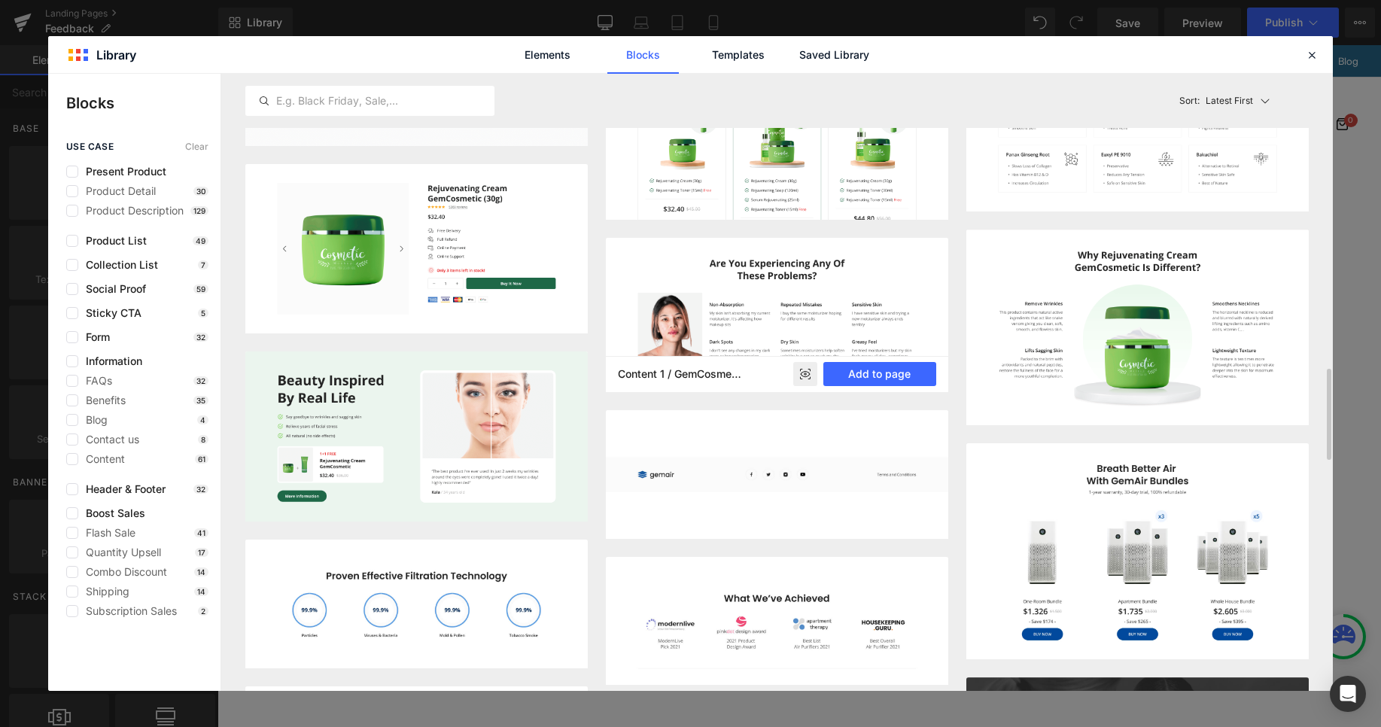
scroll to position [1692, 0]
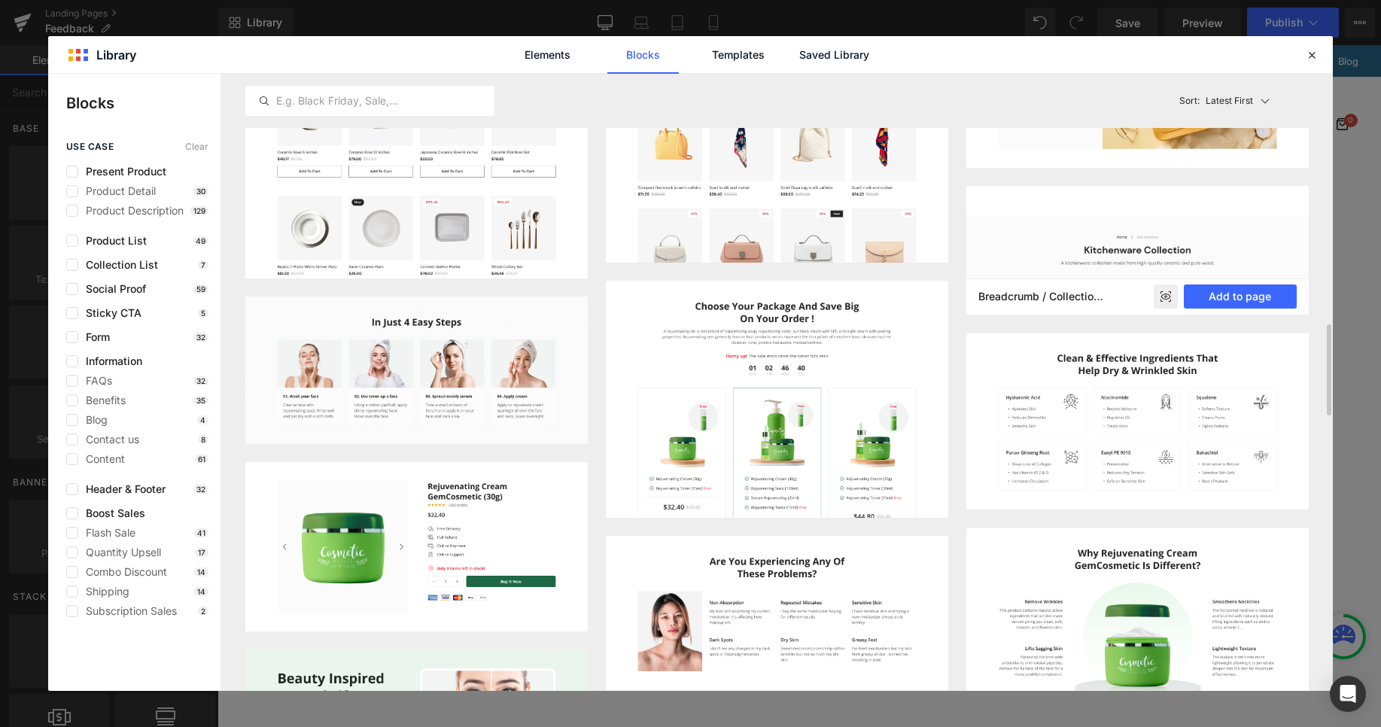
click at [1089, 246] on img at bounding box center [1137, 250] width 342 height 129
click at [1248, 295] on button "Add to page" at bounding box center [1240, 296] width 113 height 24
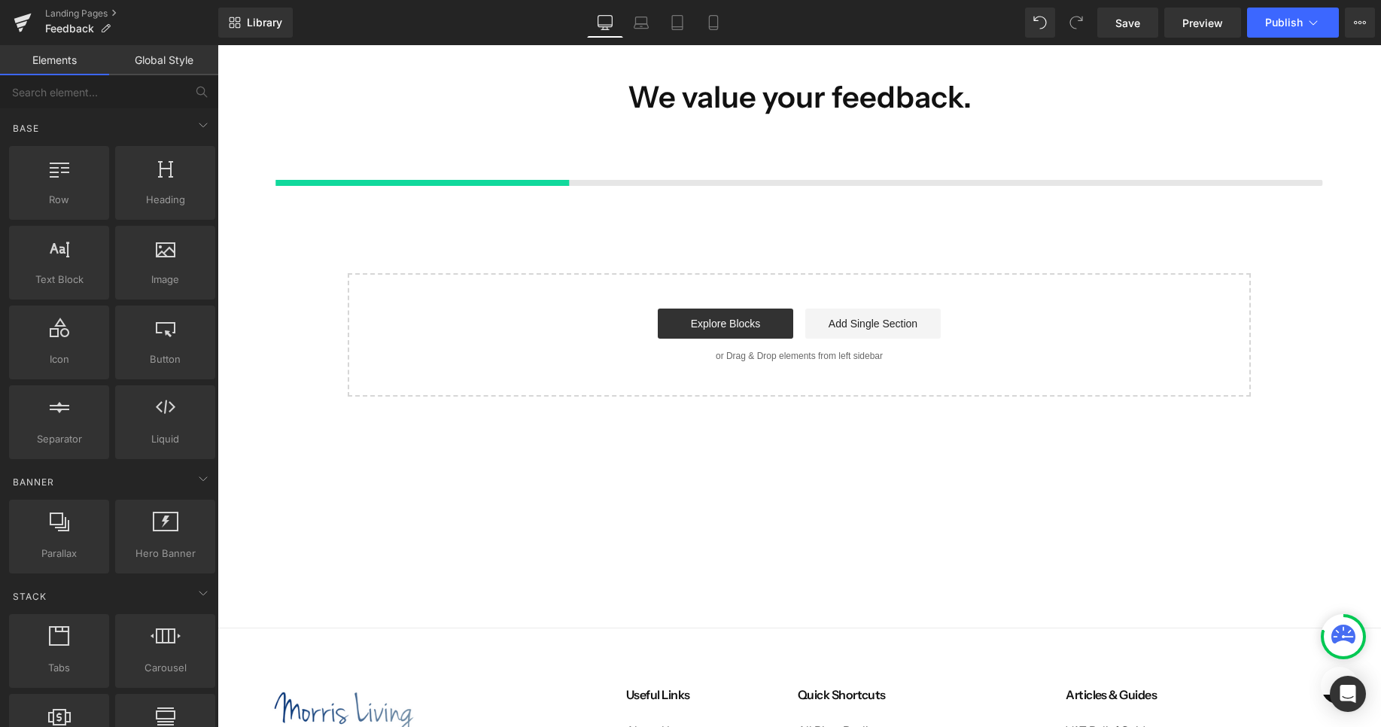
scroll to position [169, 0]
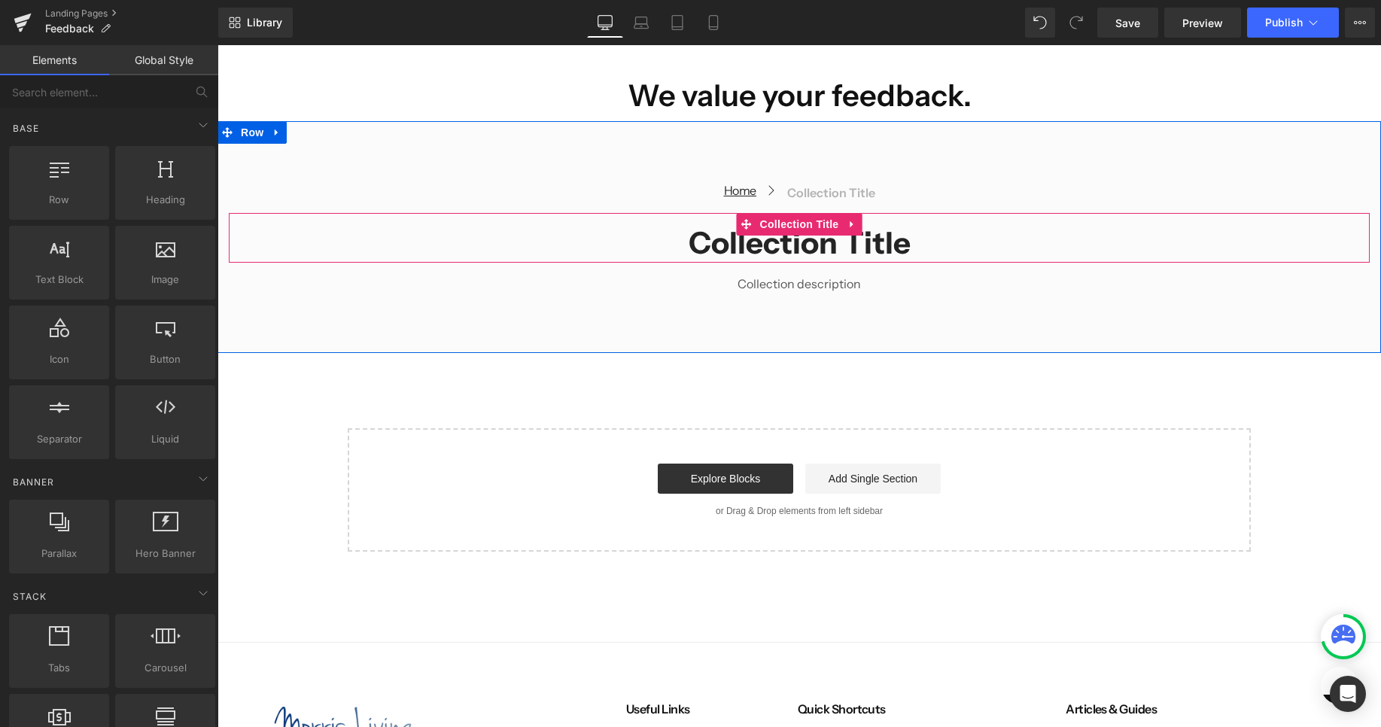
click at [895, 244] on h1 "Collection title" at bounding box center [799, 242] width 1141 height 39
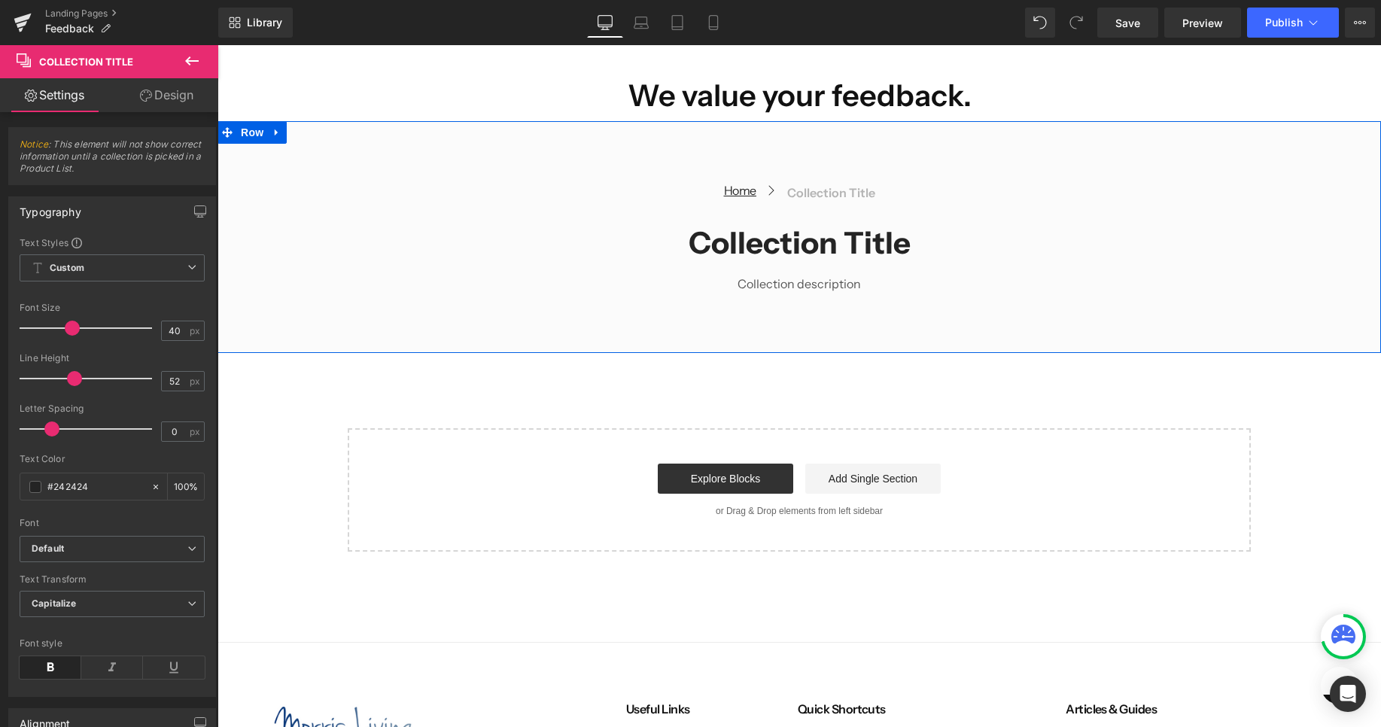
click at [853, 196] on icon at bounding box center [848, 192] width 8 height 9
click at [968, 191] on div "Home Button Icon Collection title Collection Title Icon List" at bounding box center [799, 197] width 1141 height 32
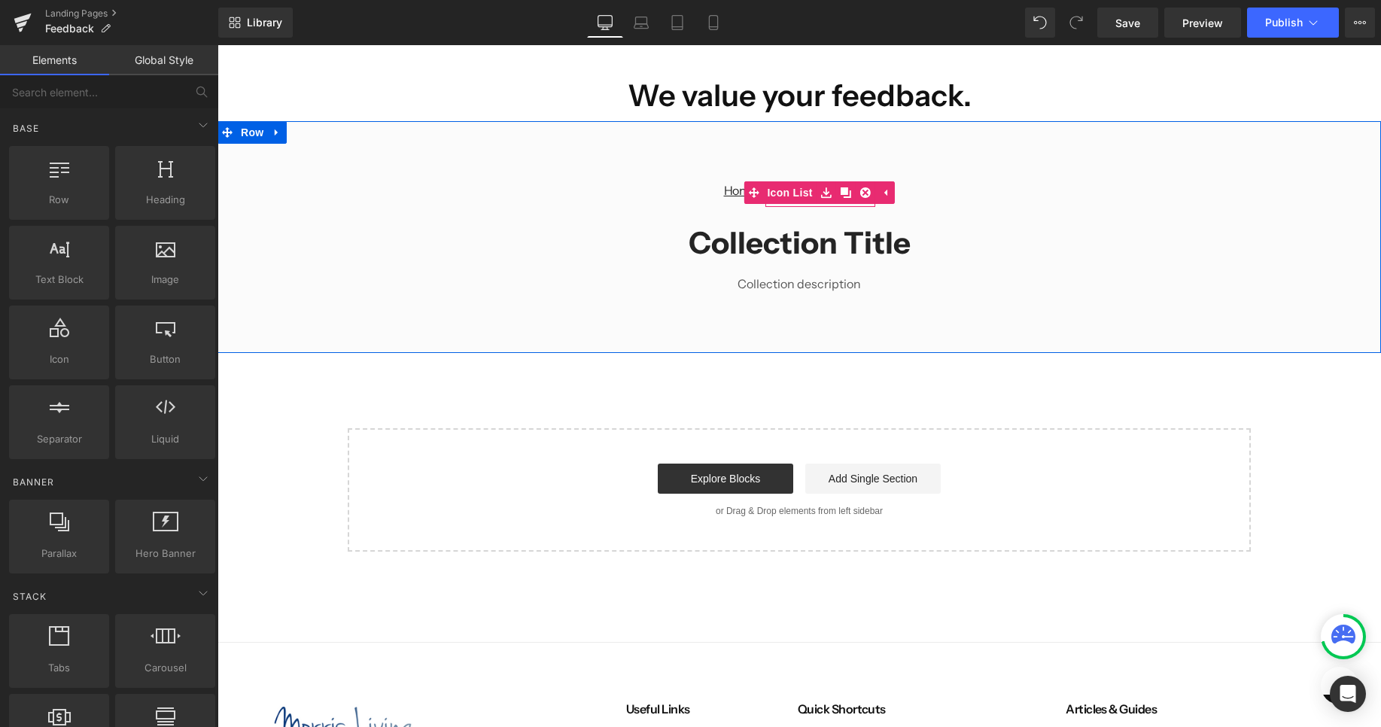
click at [824, 185] on link at bounding box center [826, 192] width 20 height 23
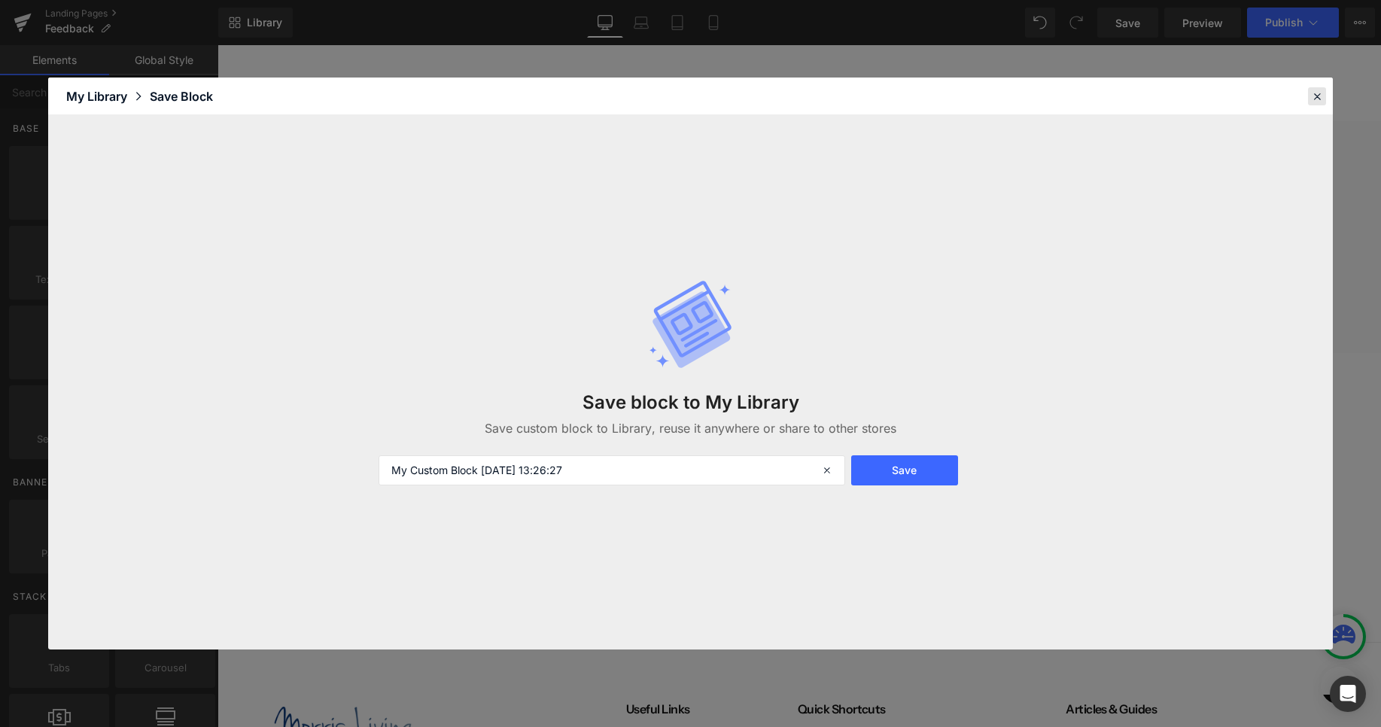
click at [1315, 97] on icon at bounding box center [1317, 97] width 14 height 14
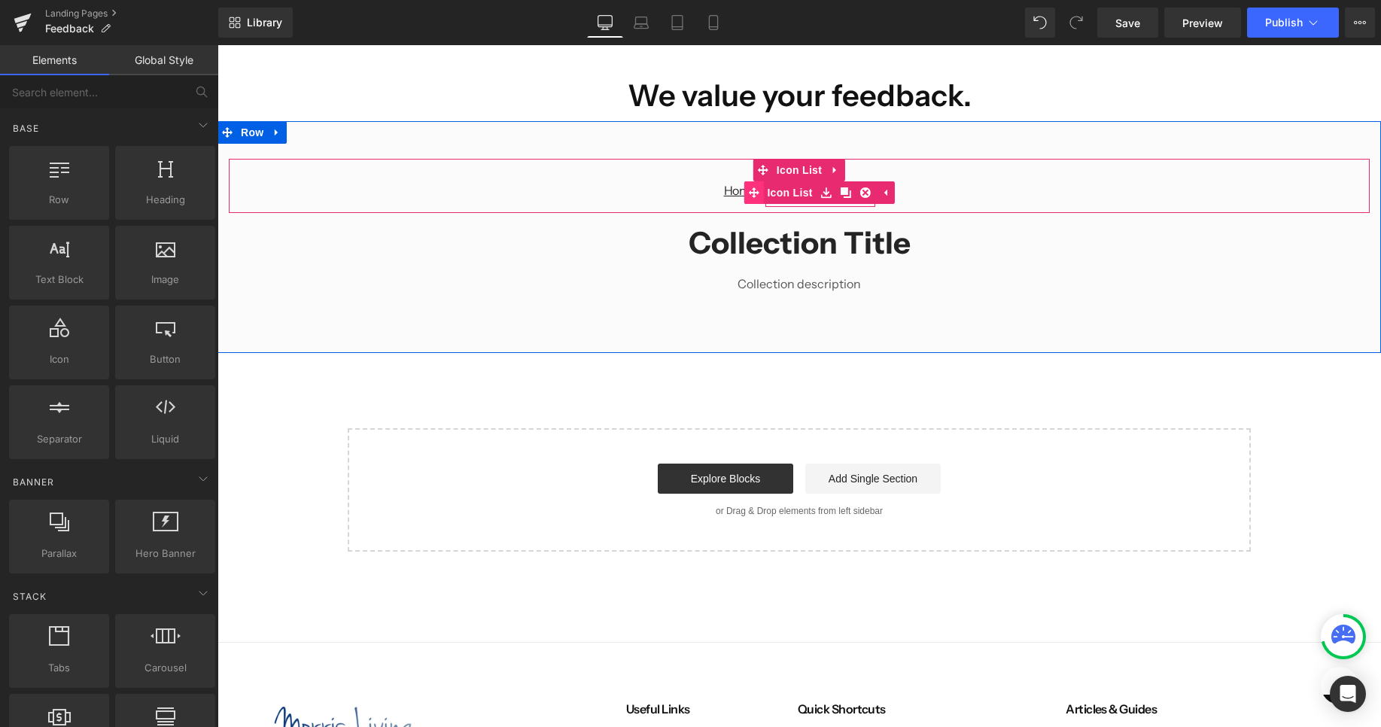
click at [757, 192] on li "Home Button Icon Collection title Collection Title Icon List" at bounding box center [799, 194] width 151 height 26
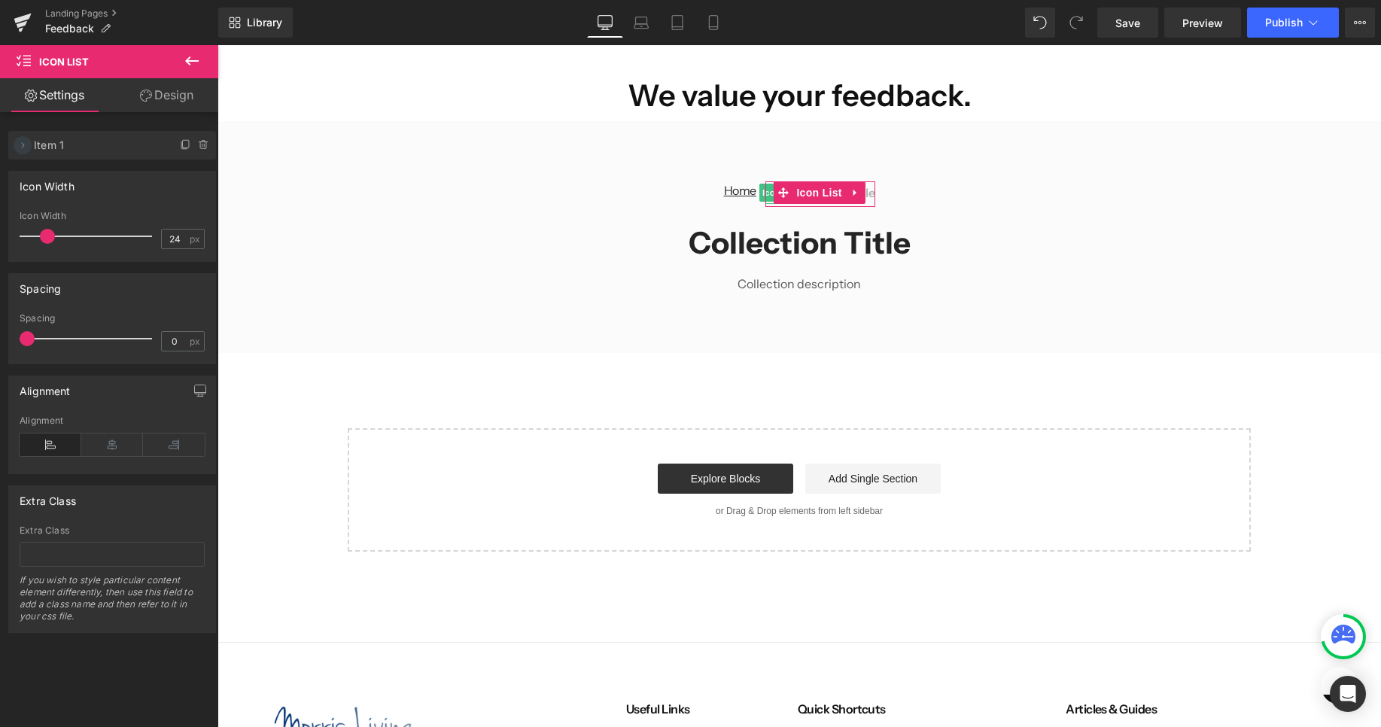
click at [24, 143] on icon at bounding box center [23, 145] width 12 height 12
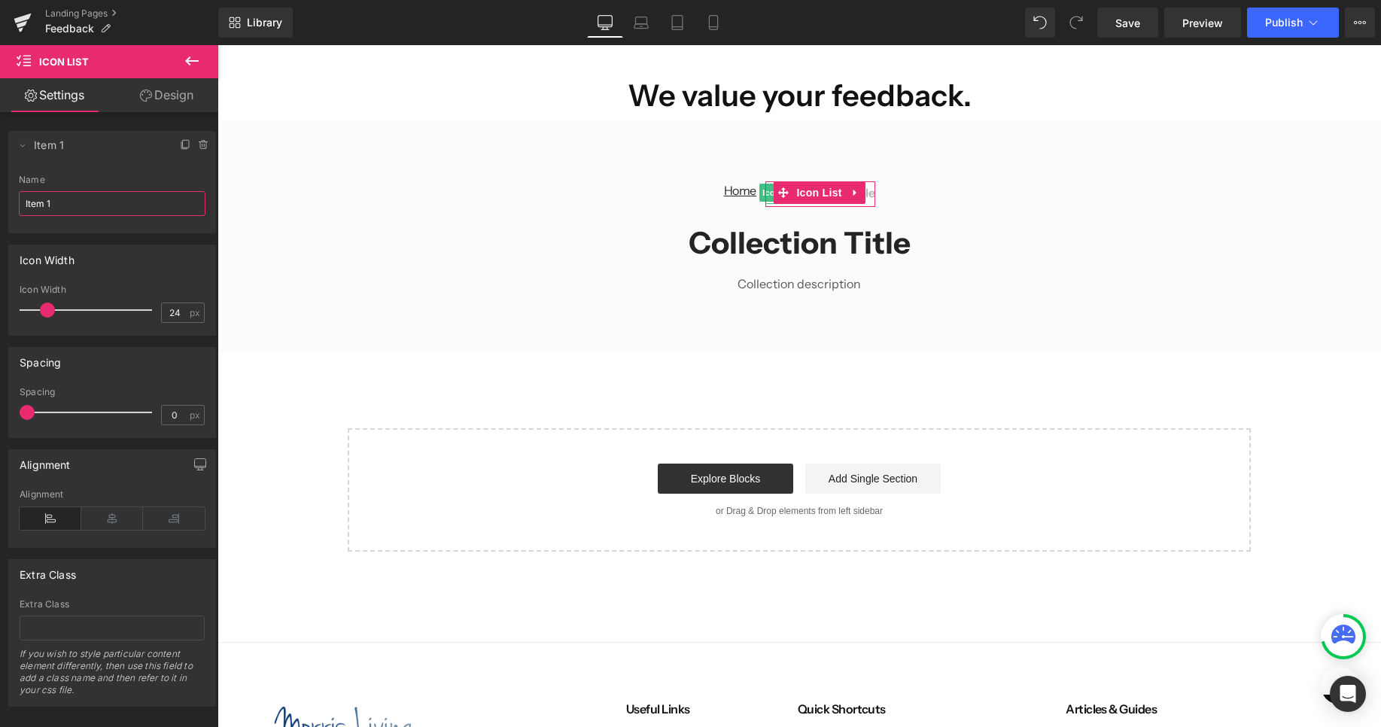
click at [47, 193] on input "Item 1" at bounding box center [112, 203] width 187 height 25
type input "Feedback"
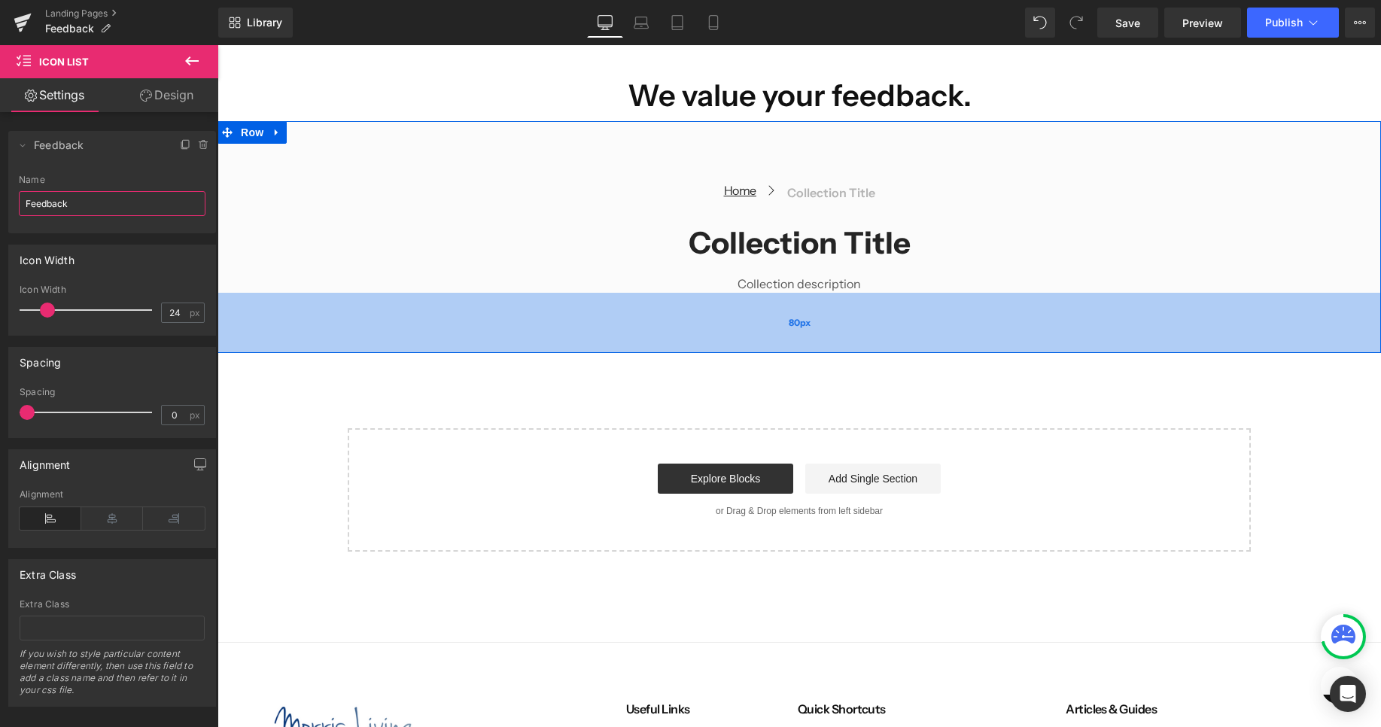
click at [473, 294] on div "80px" at bounding box center [798, 323] width 1163 height 60
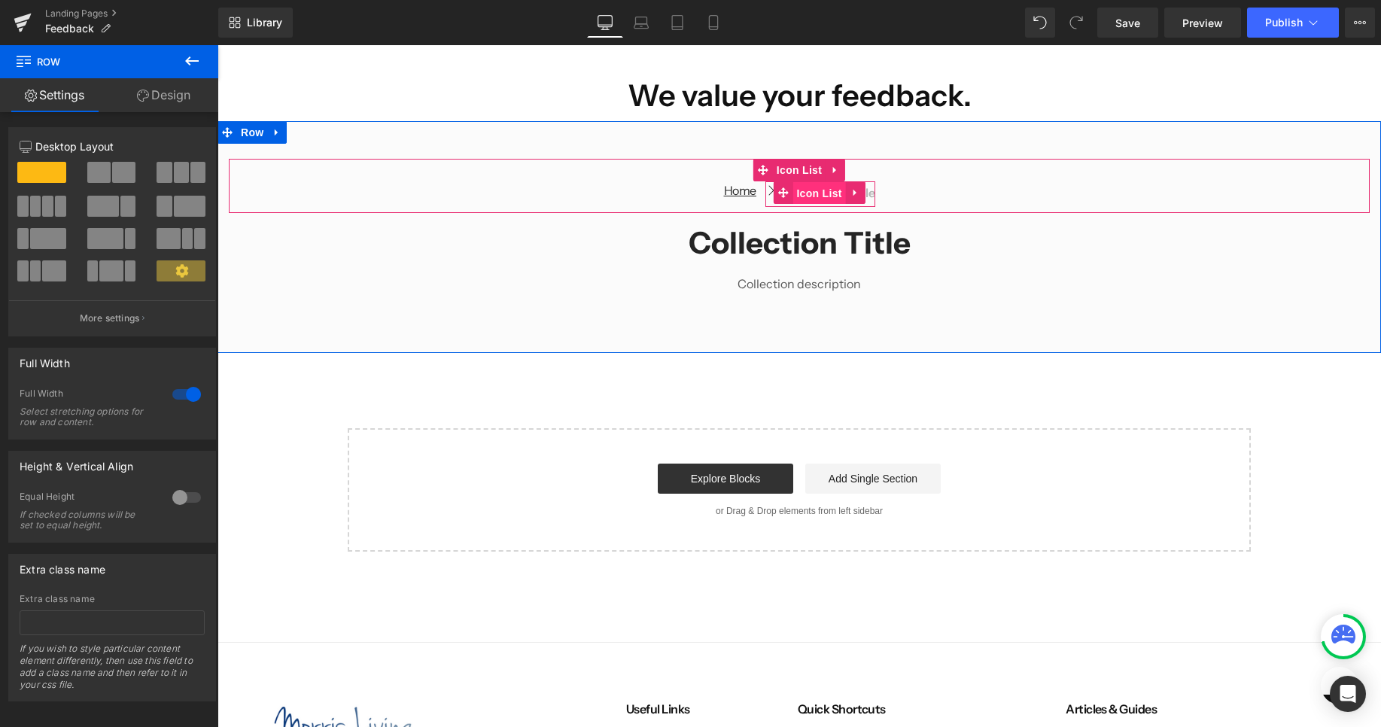
click at [815, 188] on span "Icon List" at bounding box center [818, 193] width 53 height 23
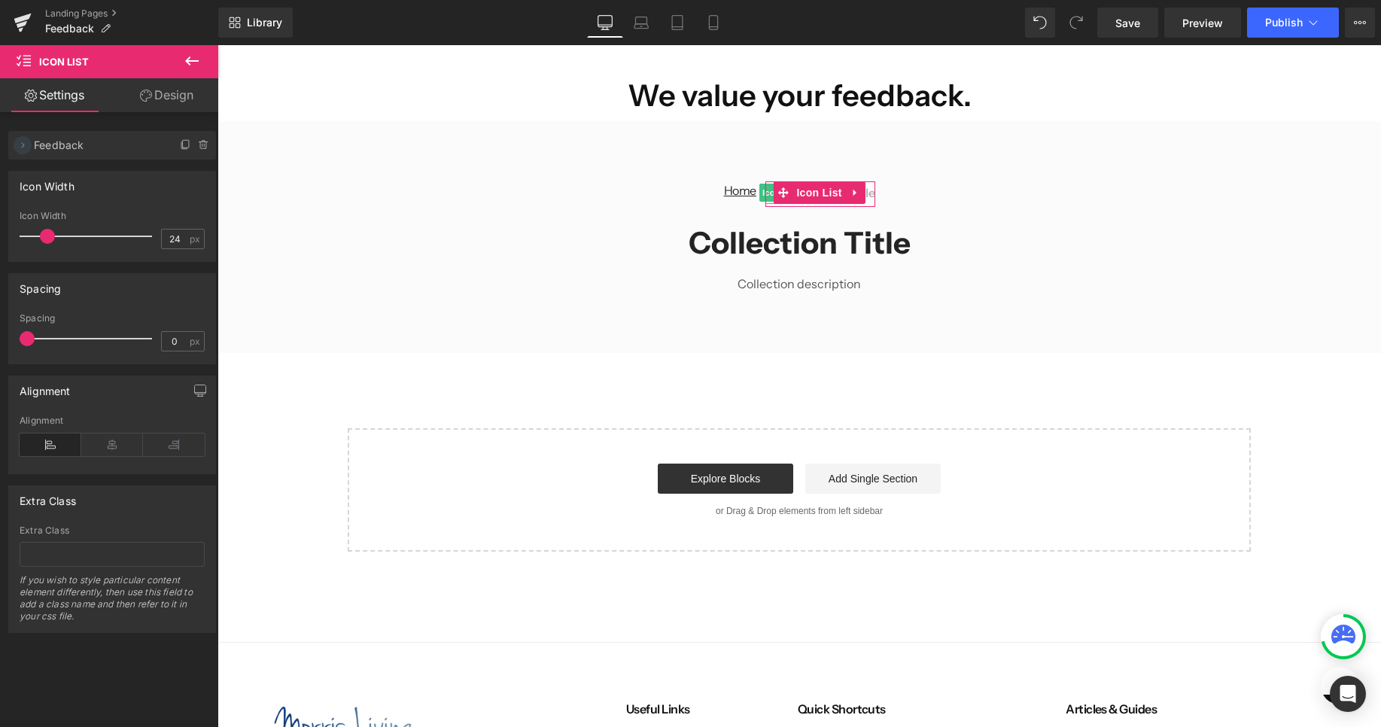
click at [25, 145] on icon at bounding box center [23, 145] width 12 height 12
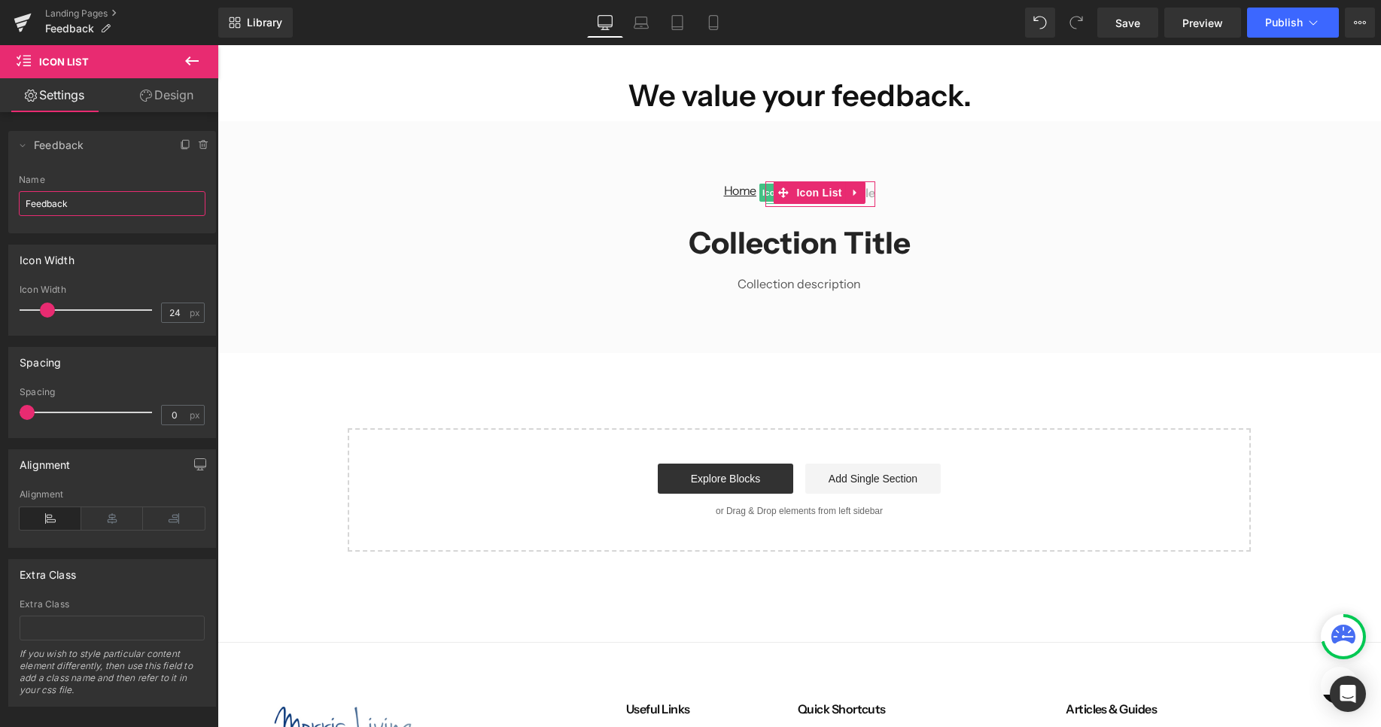
click at [59, 204] on input "Feedback" at bounding box center [112, 203] width 187 height 25
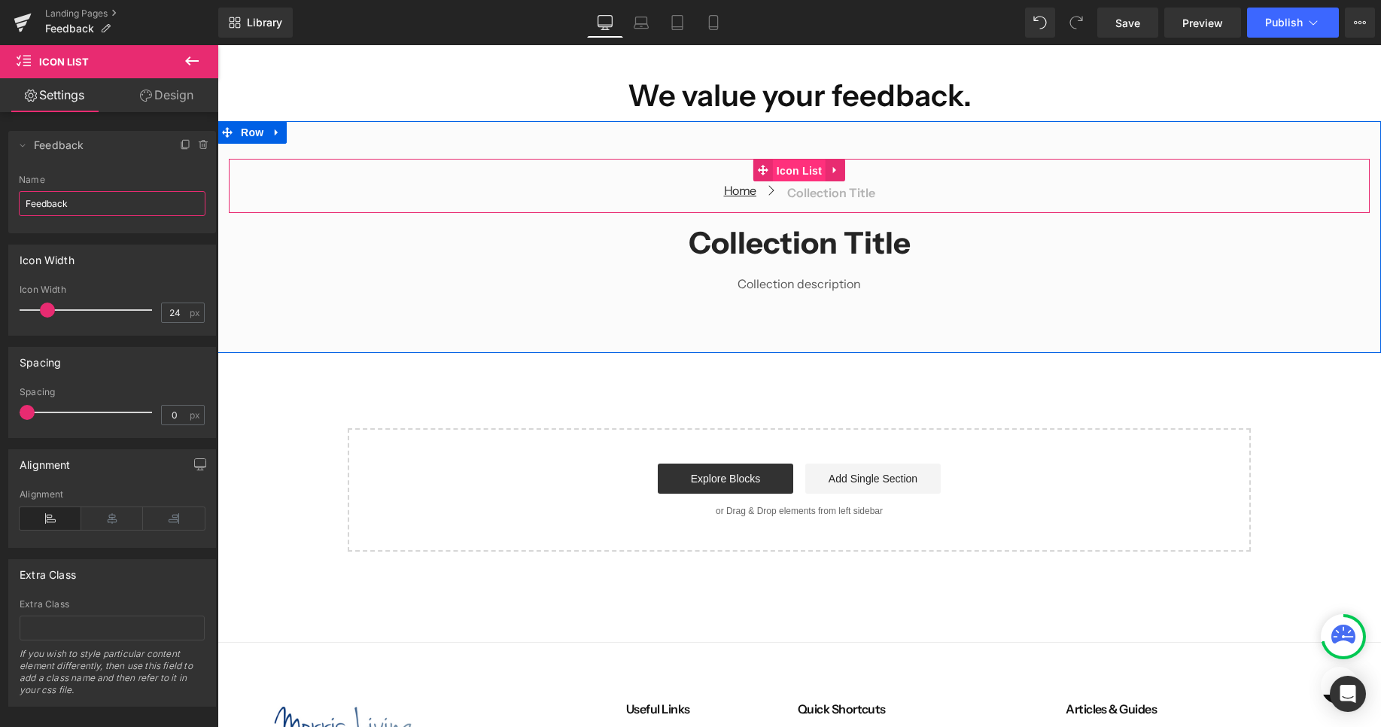
click at [816, 168] on link "Icon List" at bounding box center [789, 170] width 72 height 23
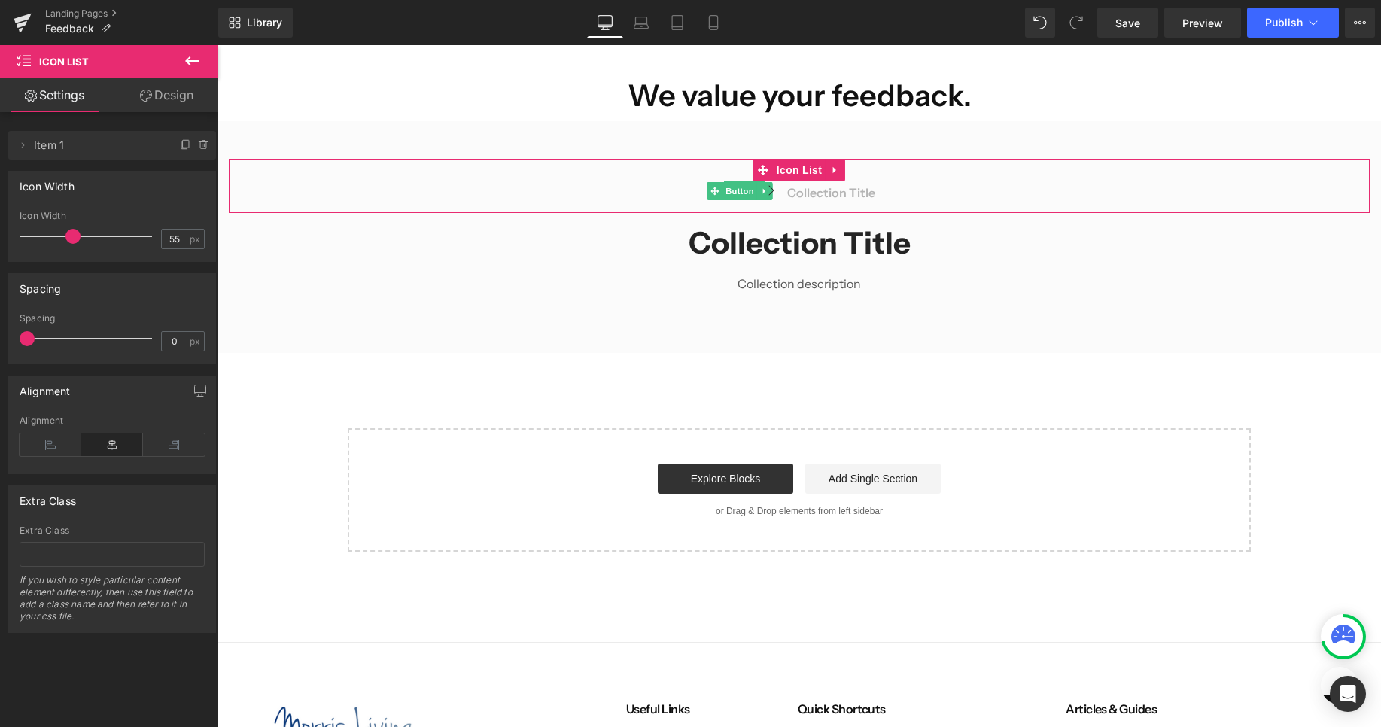
click at [76, 139] on span "Item 1" at bounding box center [97, 145] width 126 height 29
click at [26, 143] on icon at bounding box center [23, 145] width 12 height 12
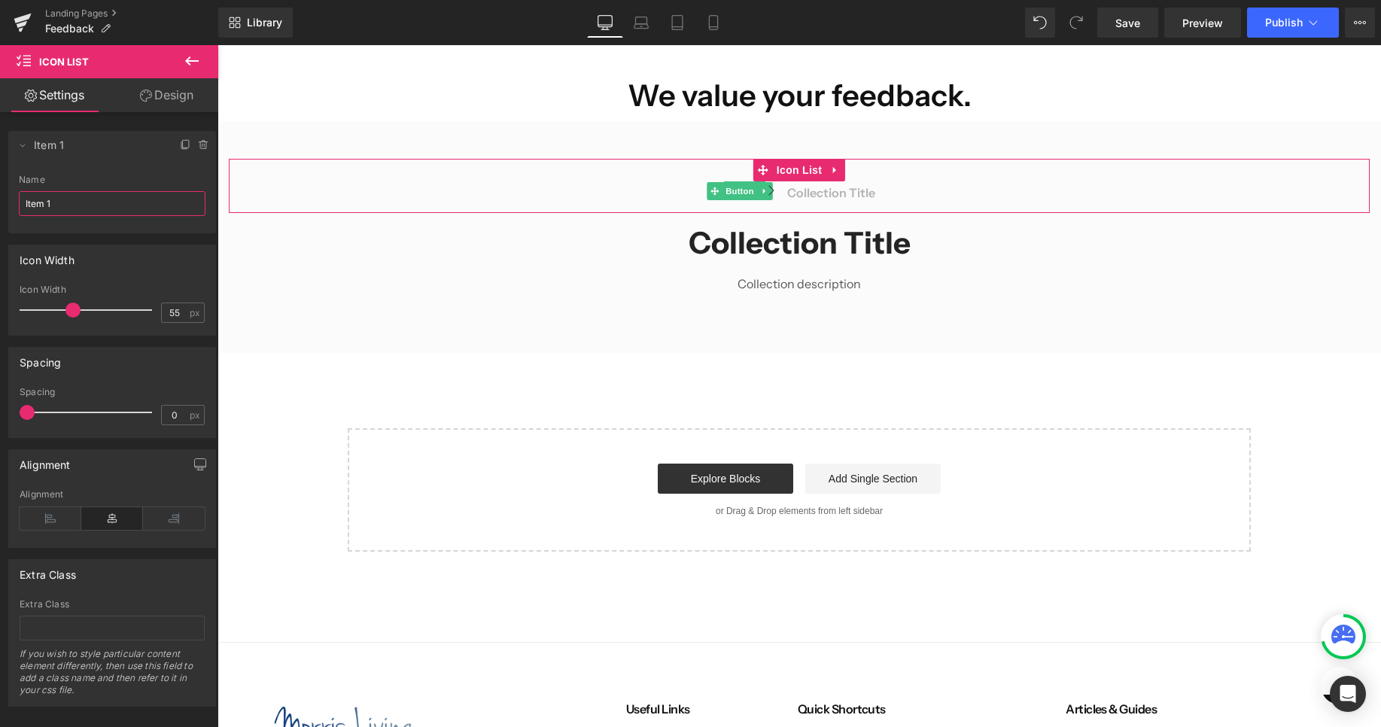
click at [53, 197] on input "Item 1" at bounding box center [112, 203] width 187 height 25
type input "Feedback"
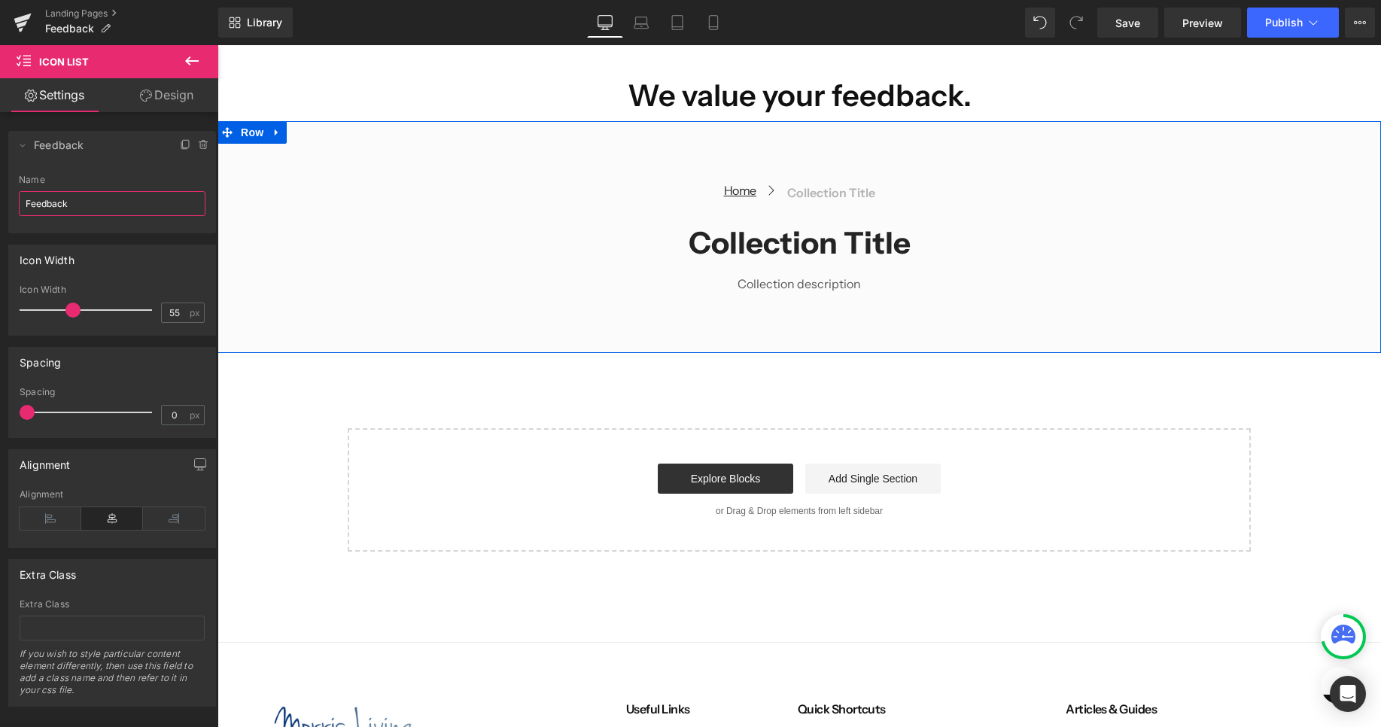
click at [217, 45] on div at bounding box center [217, 45] width 0 height 0
click at [901, 226] on h1 "Collection title" at bounding box center [799, 242] width 1141 height 39
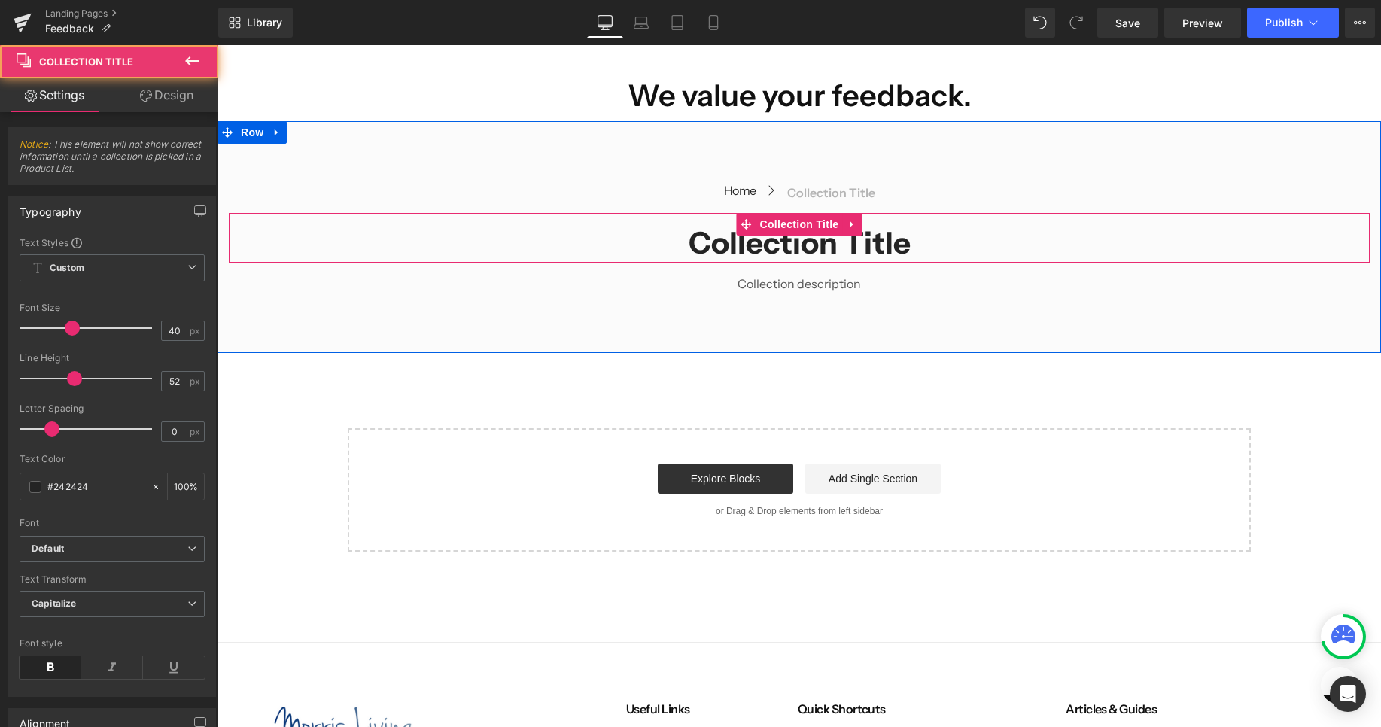
click at [871, 248] on h1 "Collection title" at bounding box center [799, 242] width 1141 height 39
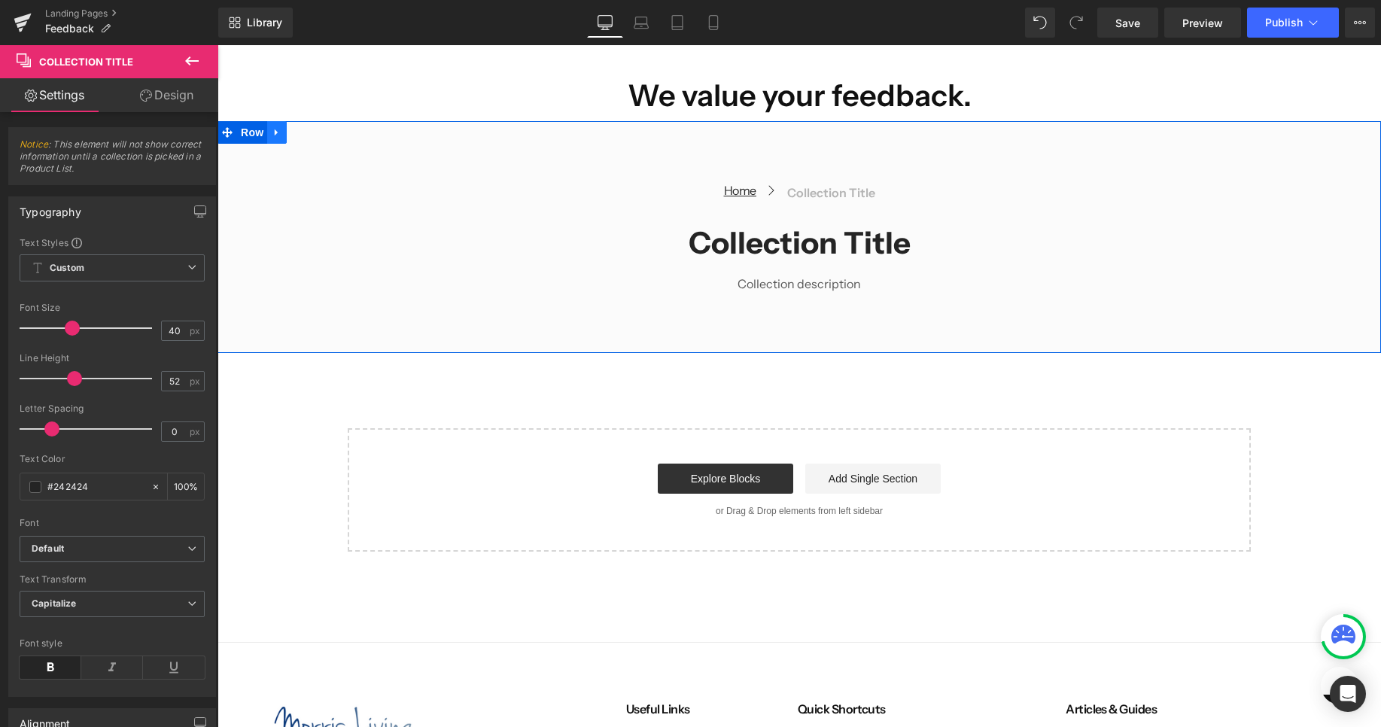
click at [278, 129] on icon at bounding box center [277, 131] width 11 height 11
click at [318, 132] on icon at bounding box center [316, 132] width 11 height 11
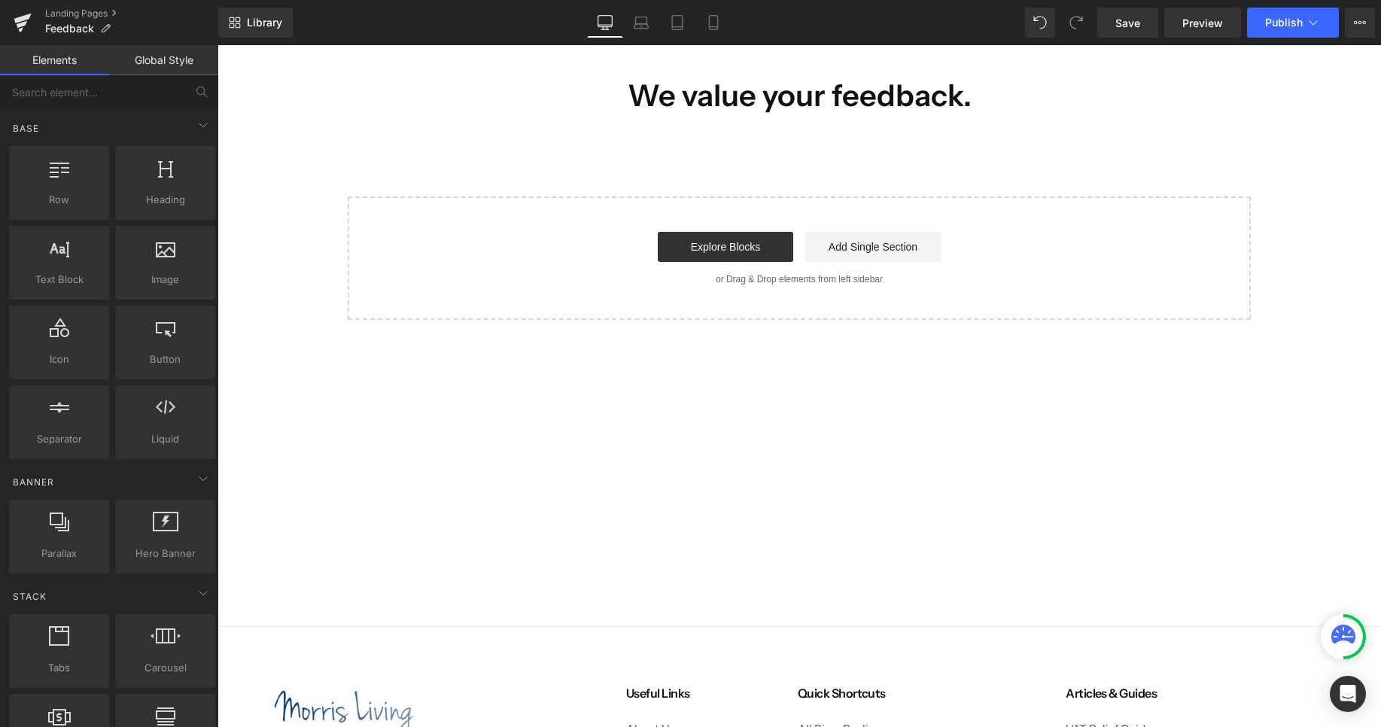
scroll to position [0, 0]
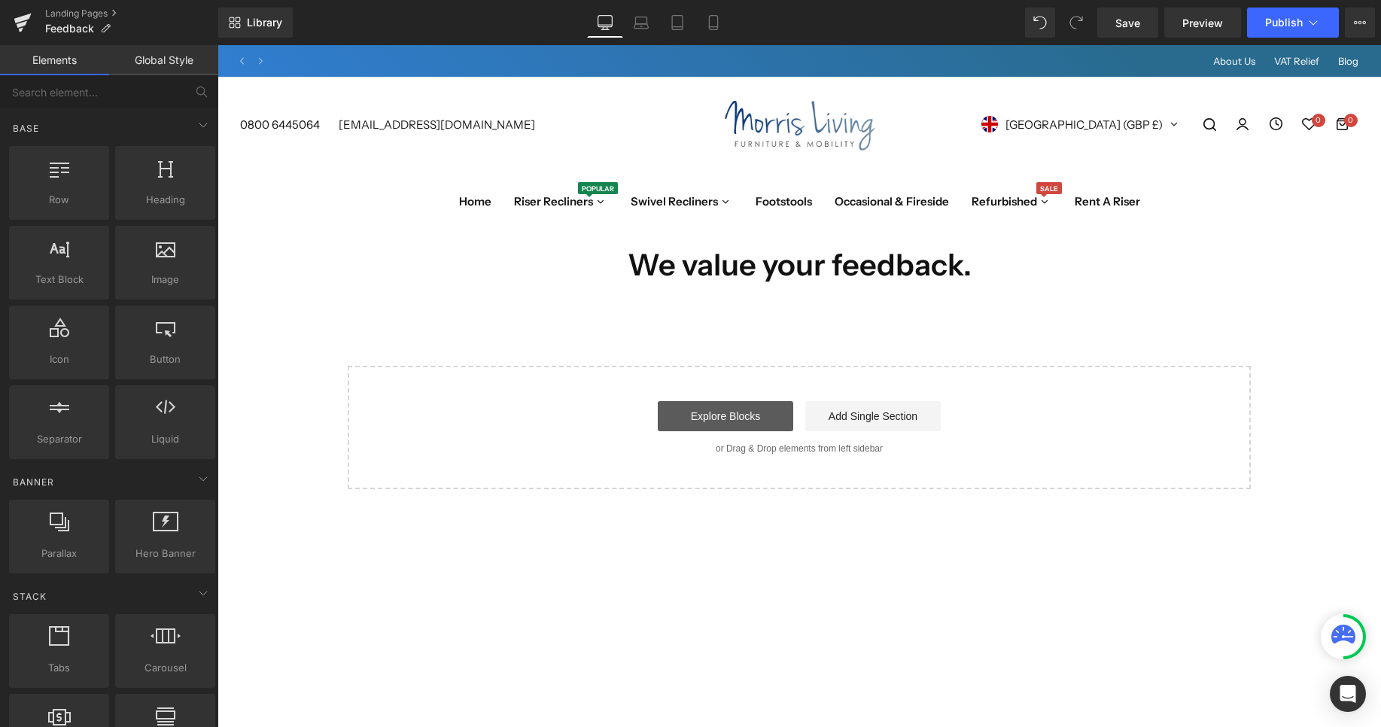
click at [731, 417] on link "Explore Blocks" at bounding box center [725, 416] width 135 height 30
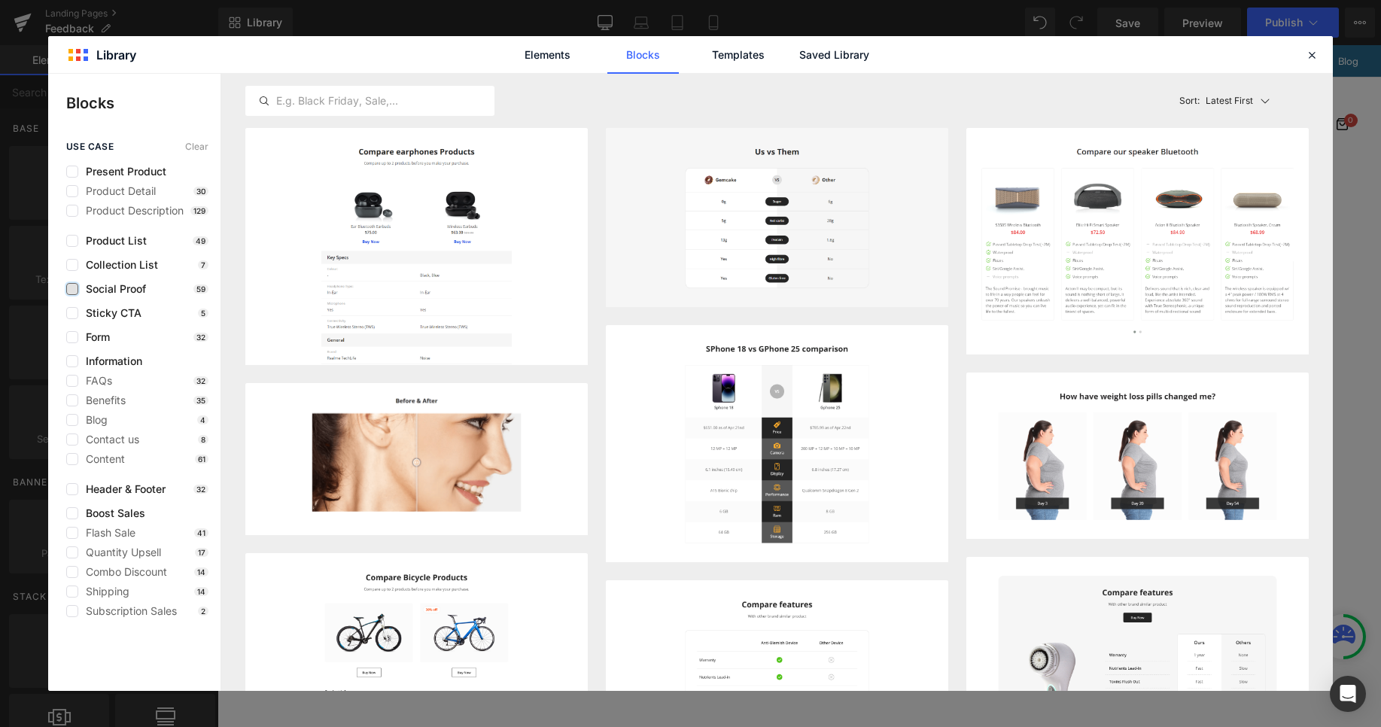
click at [71, 293] on label at bounding box center [72, 289] width 12 height 12
click at [72, 289] on input "checkbox" at bounding box center [72, 289] width 0 height 0
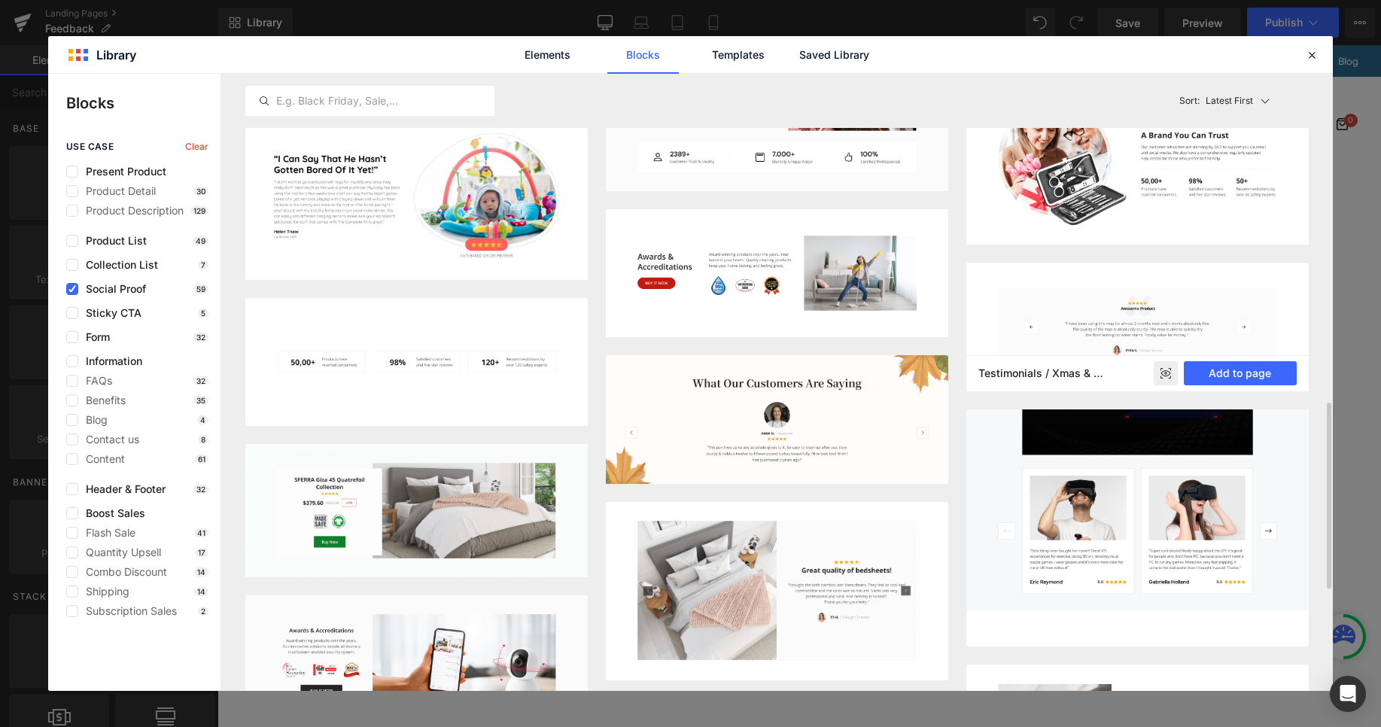
scroll to position [745, 0]
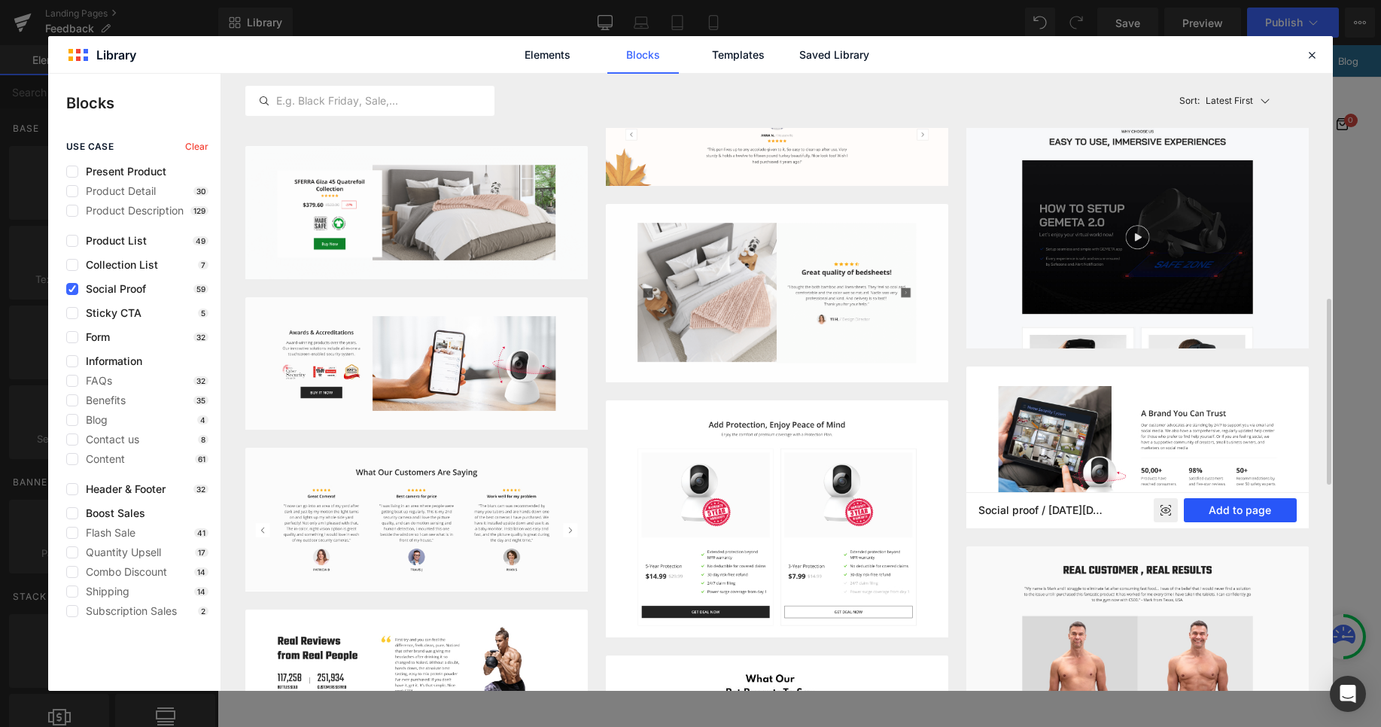
click at [1216, 506] on button "Add to page" at bounding box center [1240, 510] width 113 height 24
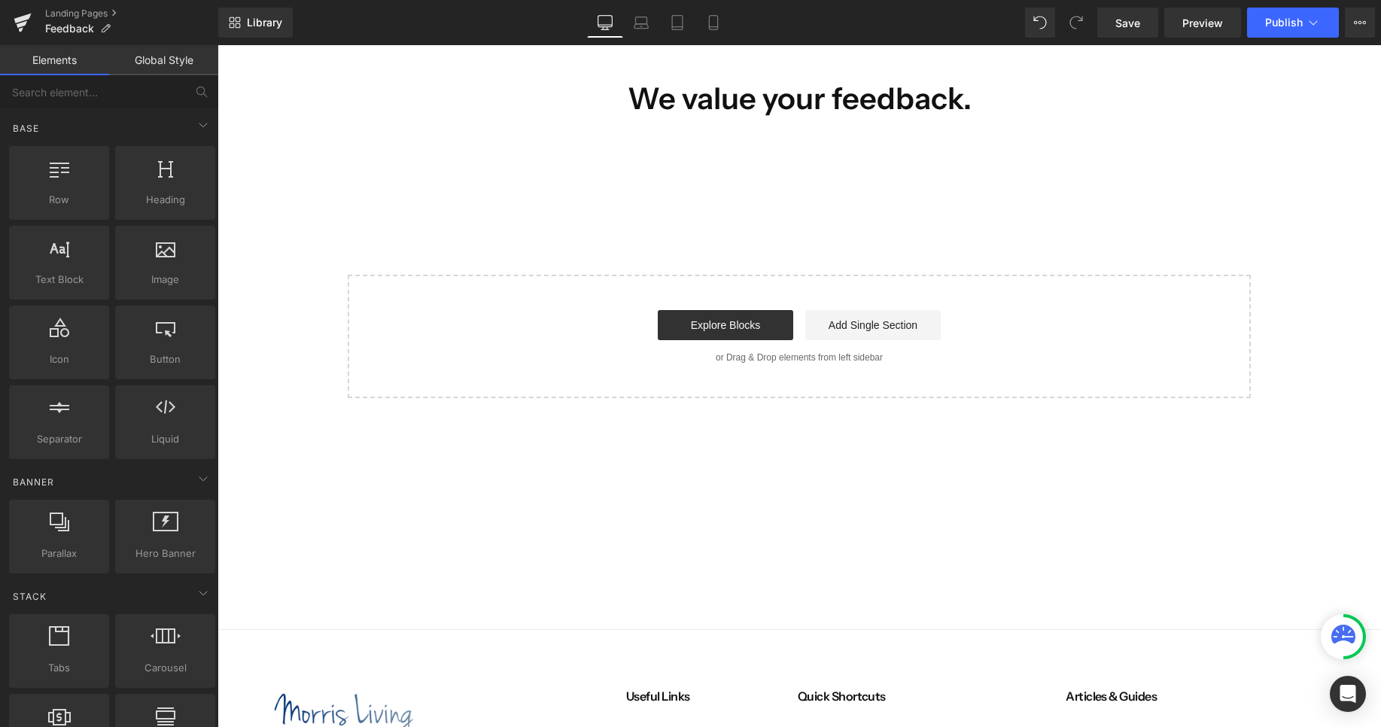
scroll to position [169, 0]
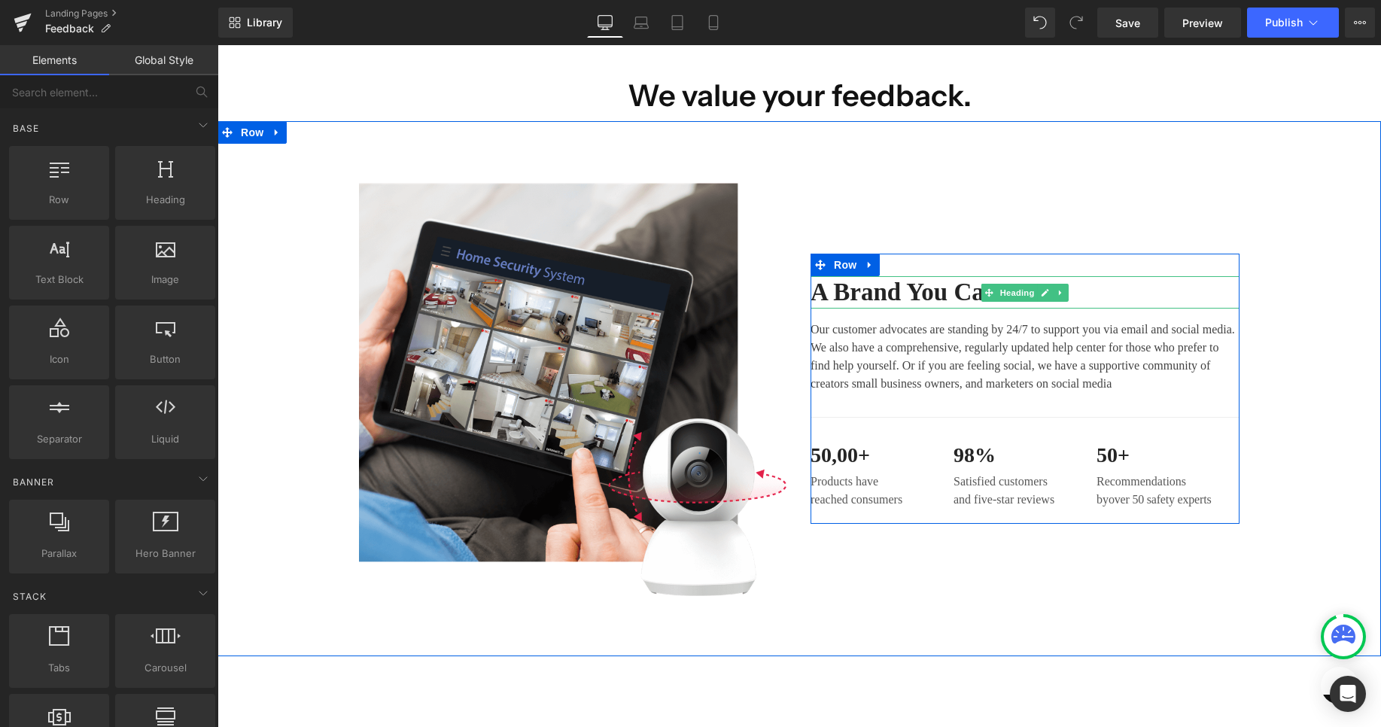
click at [950, 290] on h2 "A Brand You Can Trust" at bounding box center [1024, 292] width 429 height 32
click at [953, 295] on h2 "A Brand You Can Trust" at bounding box center [1024, 292] width 429 height 32
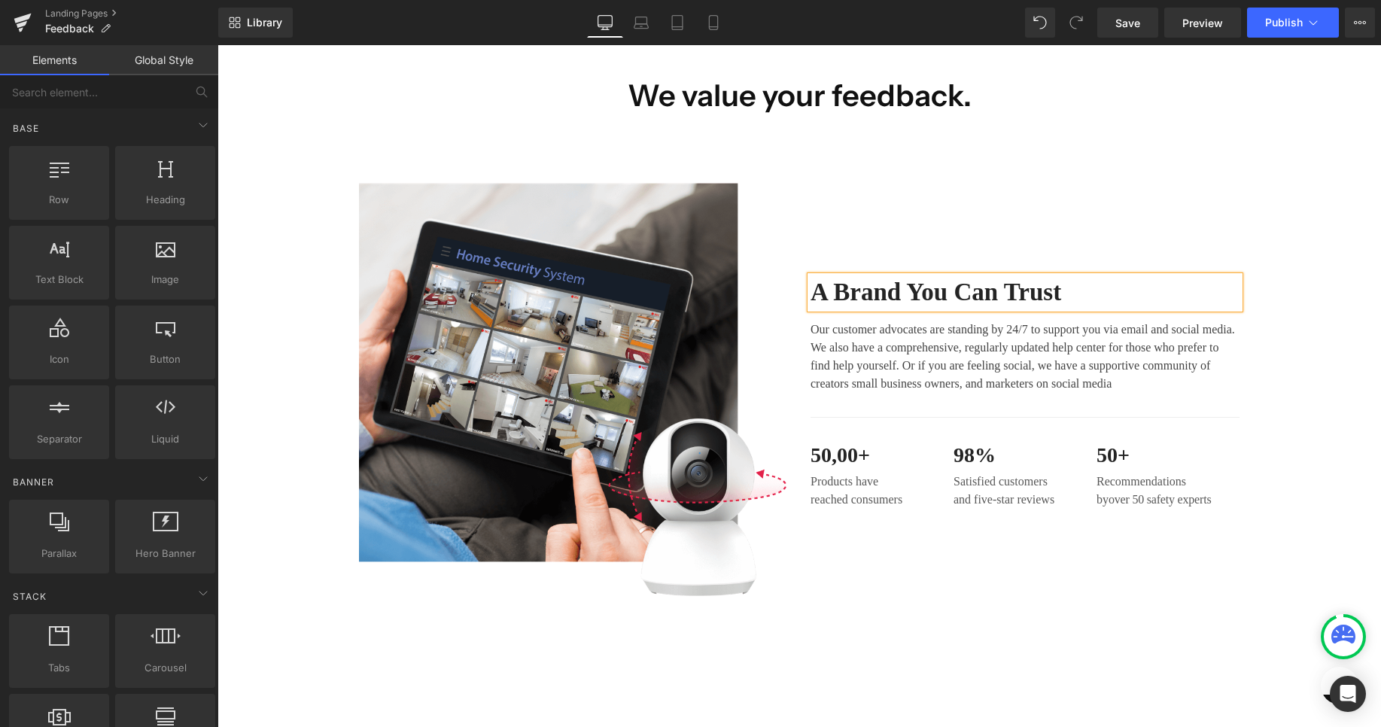
click at [954, 295] on h2 "A Brand You Can Trust" at bounding box center [1024, 292] width 429 height 32
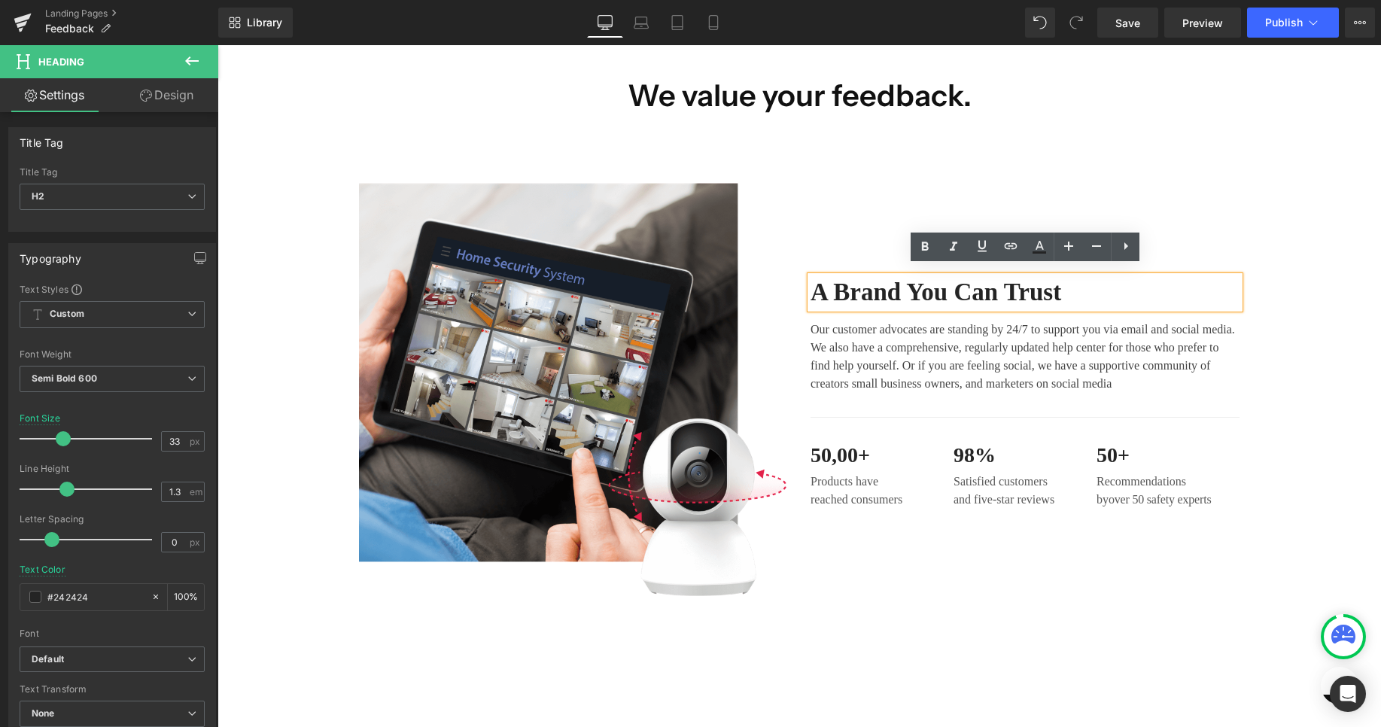
click at [913, 292] on h2 "A Brand You Can Trust" at bounding box center [1024, 292] width 429 height 32
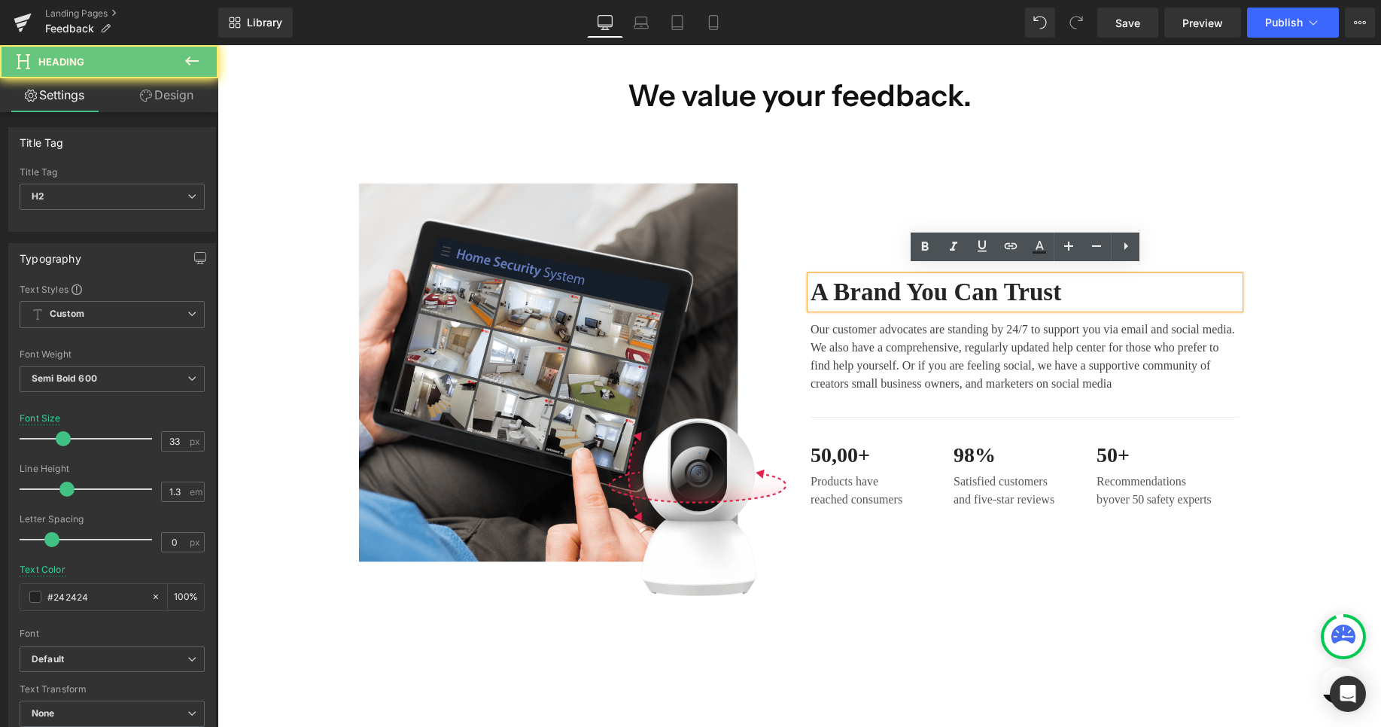
click at [913, 292] on h2 "A Brand You Can Trust" at bounding box center [1024, 292] width 429 height 32
click at [913, 293] on h2 "A Brand You Can Trust" at bounding box center [1024, 292] width 429 height 32
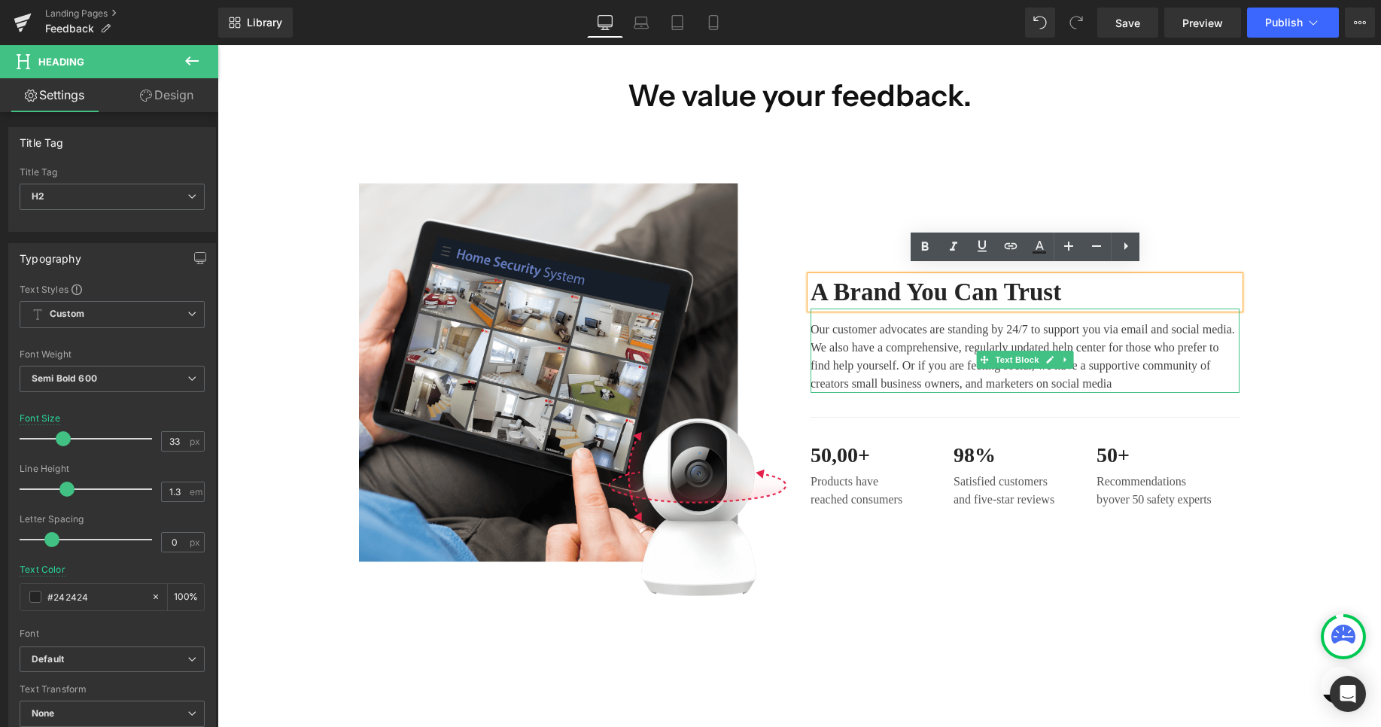
click at [1105, 325] on p "Our customer advocates are standing by 24/7 to support you via email and social…" at bounding box center [1024, 357] width 429 height 72
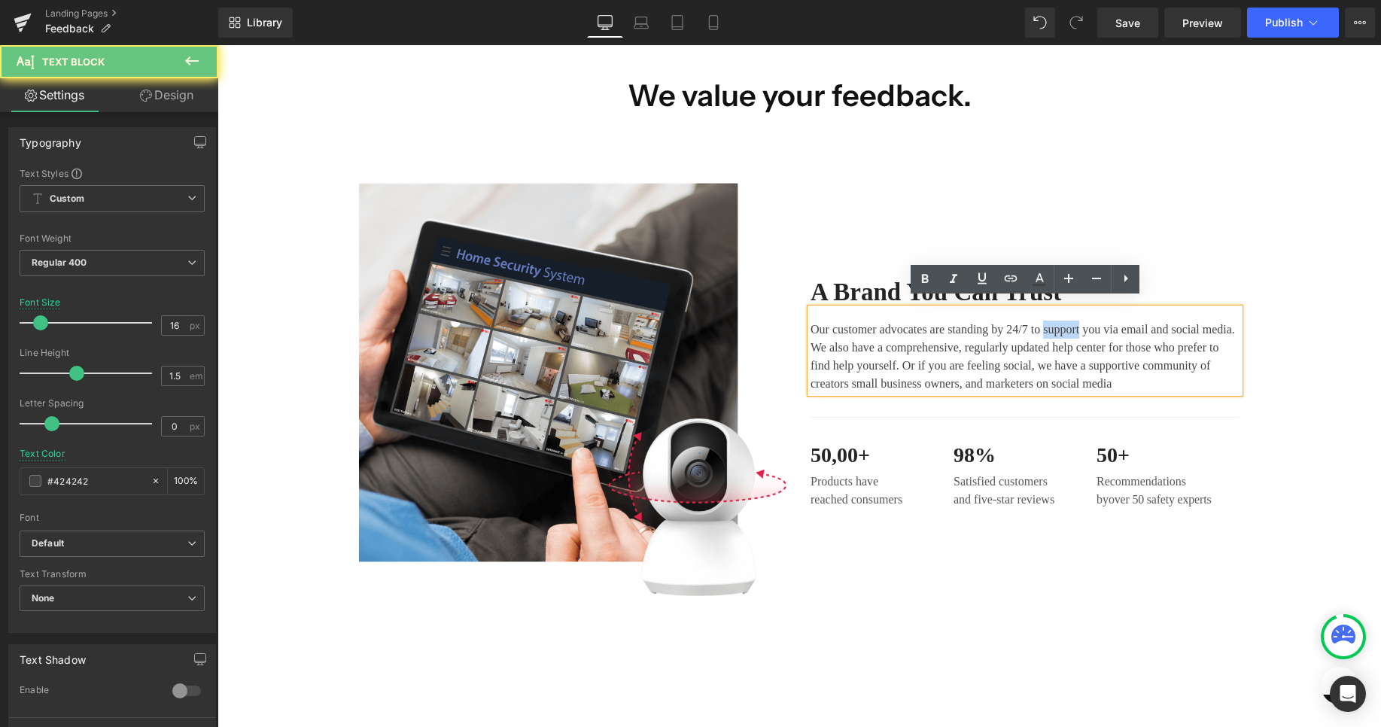
click at [1105, 325] on p "Our customer advocates are standing by 24/7 to support you via email and social…" at bounding box center [1024, 357] width 429 height 72
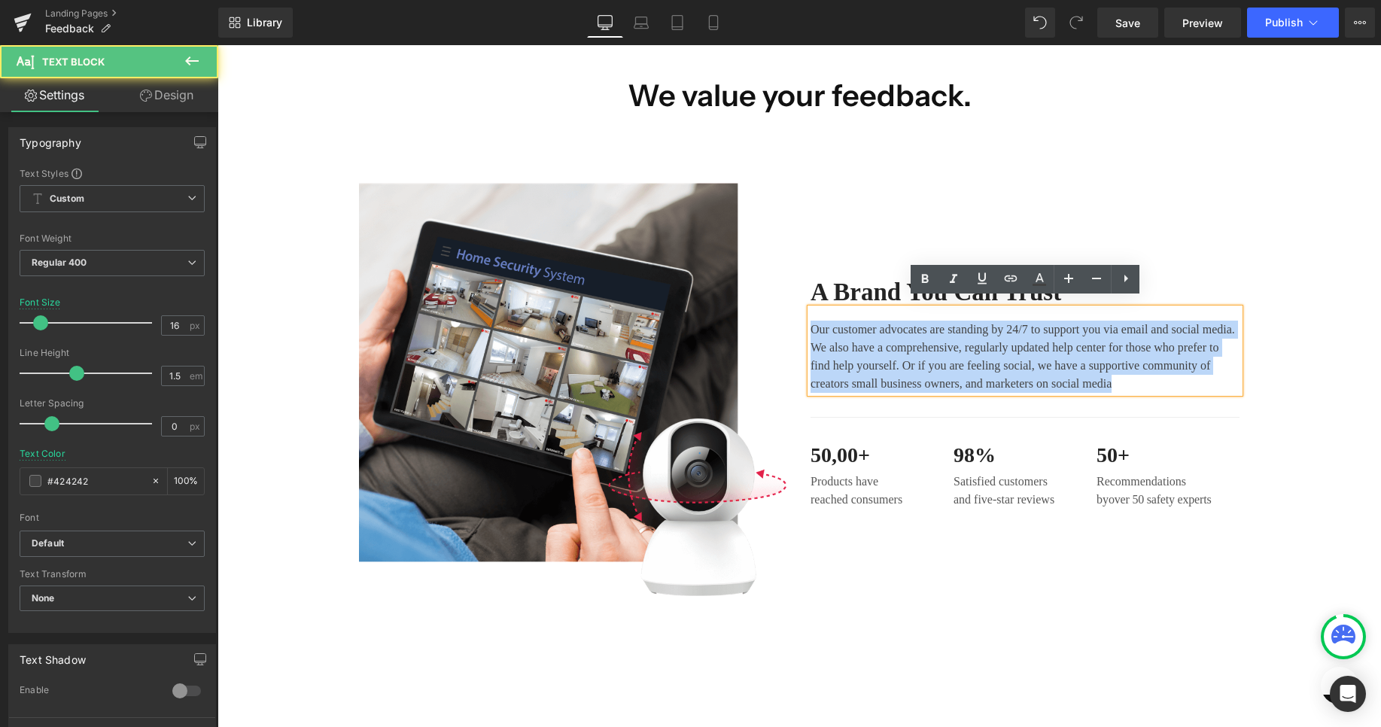
drag, startPoint x: 1040, startPoint y: 393, endPoint x: 802, endPoint y: 322, distance: 248.1
click at [802, 322] on div "A Brand You Can Trust Heading Our customer advocates are standing by 24/7 to su…" at bounding box center [1024, 388] width 451 height 415
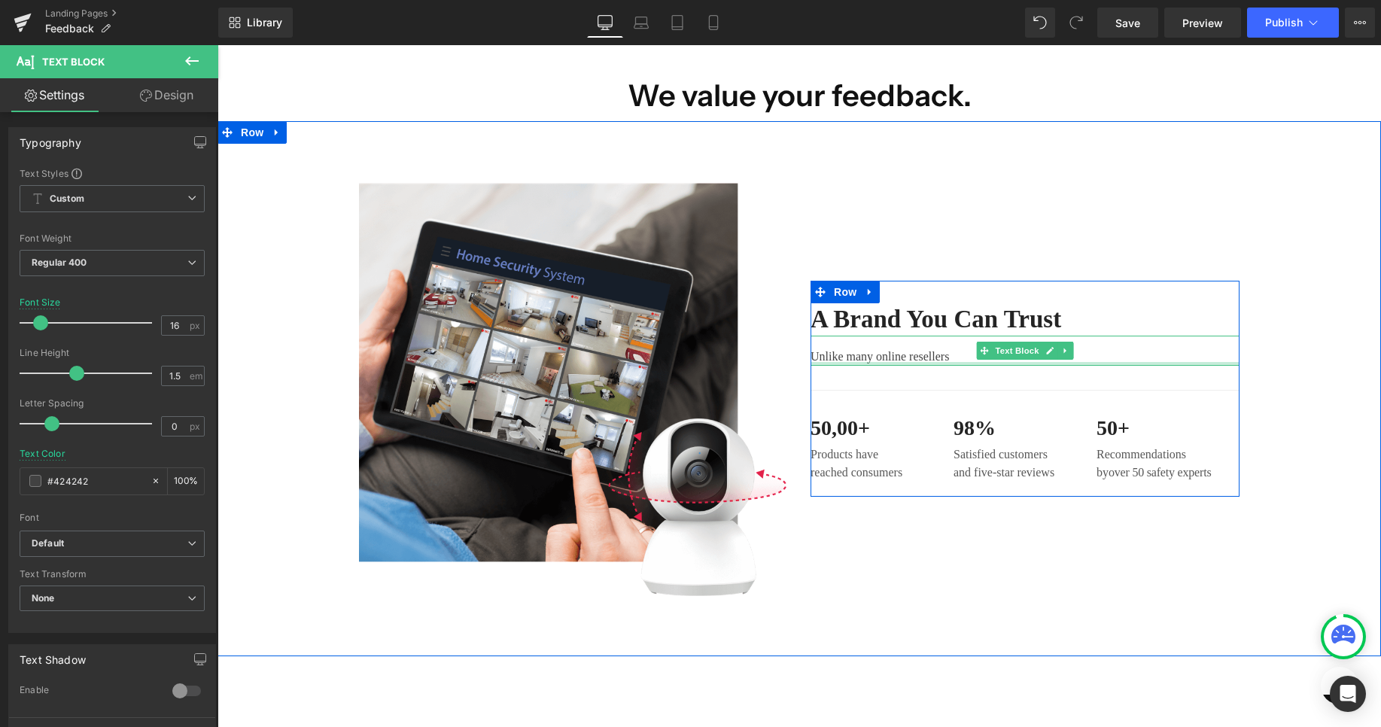
click at [860, 363] on div at bounding box center [1024, 364] width 429 height 4
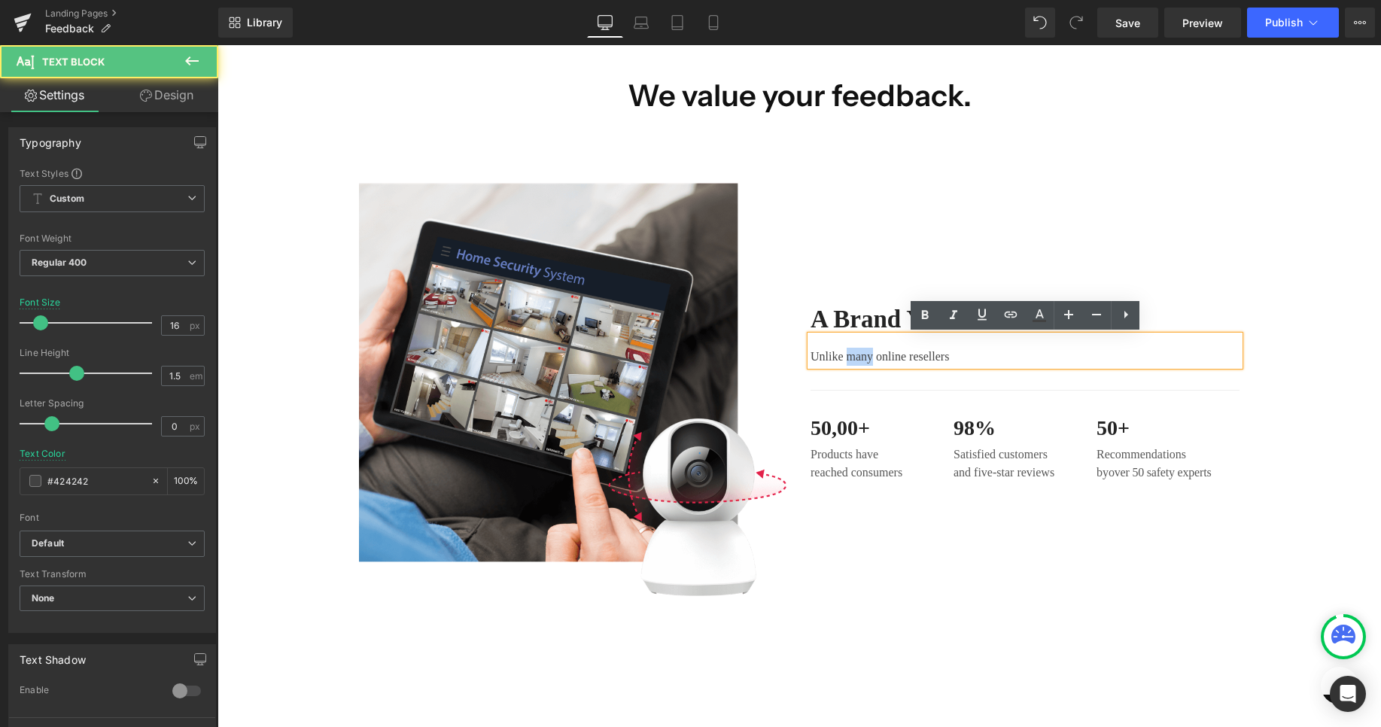
click at [860, 363] on p "Unlike many online resellers" at bounding box center [1024, 357] width 429 height 18
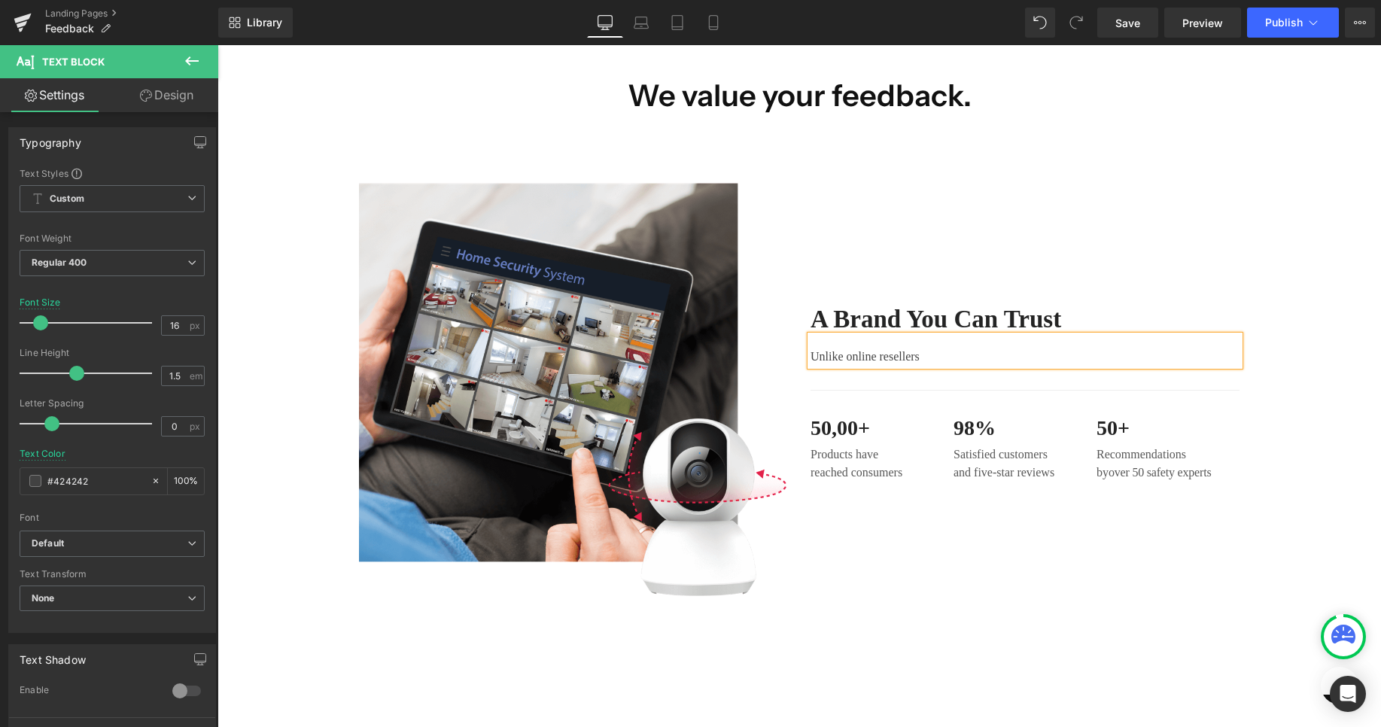
click at [964, 364] on p "Unlike online resellers" at bounding box center [1024, 357] width 429 height 18
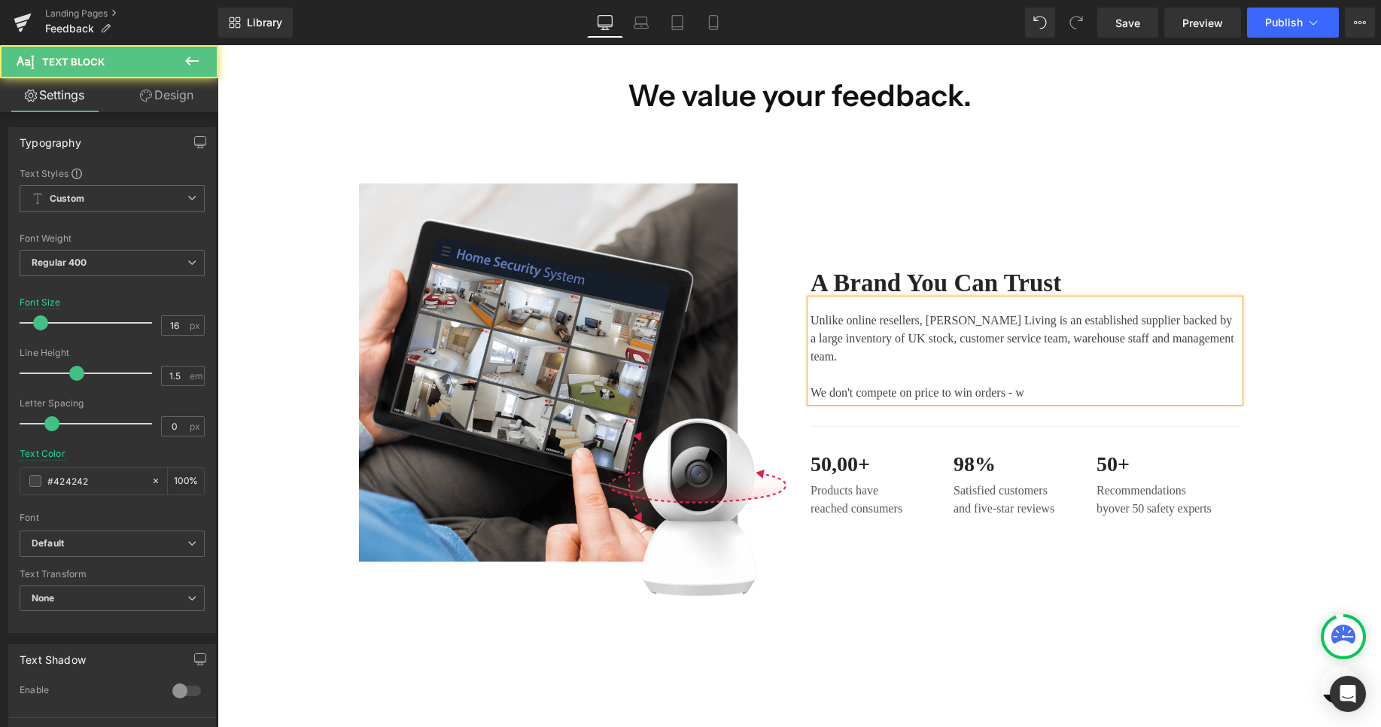
click at [860, 309] on div "Unlike online resellers, Morris Living is an established supplier backed by a l…" at bounding box center [1024, 350] width 429 height 102
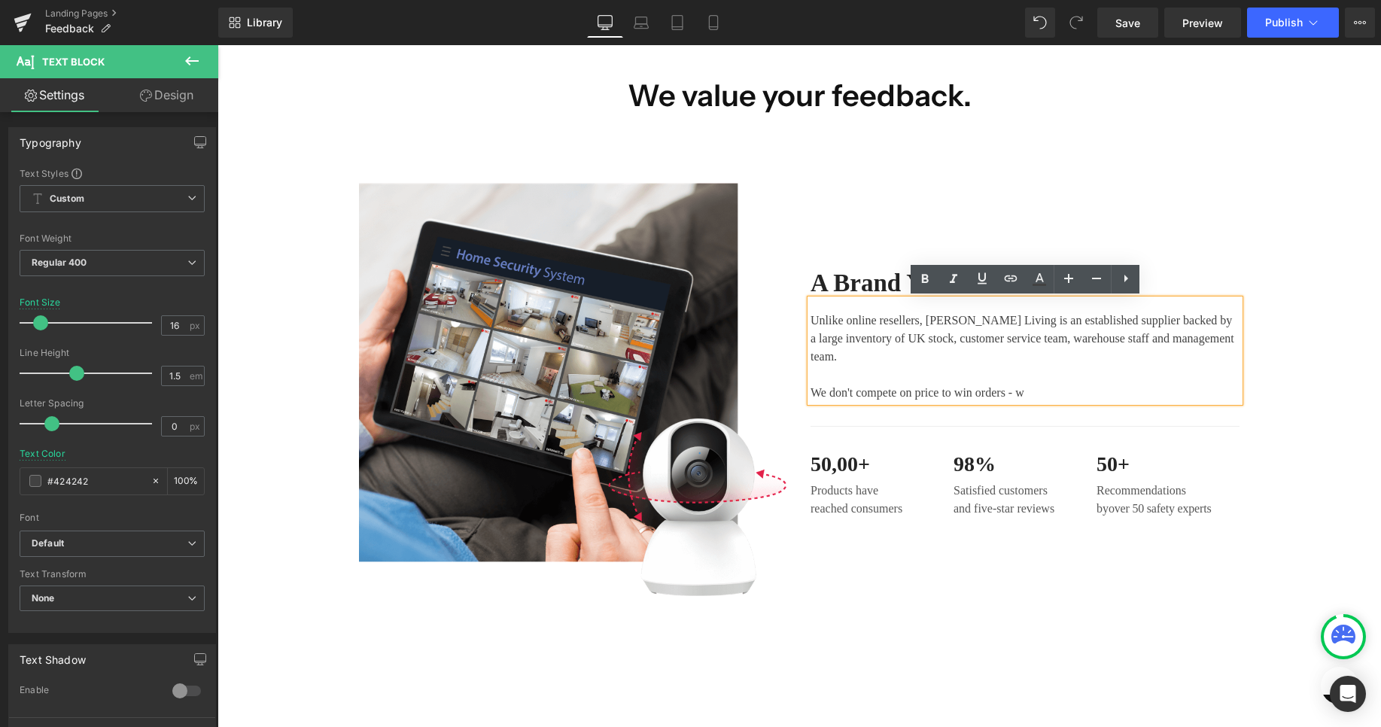
click at [856, 321] on p "Unlike online resellers, Morris Living is an established supplier backed by a l…" at bounding box center [1024, 357] width 429 height 90
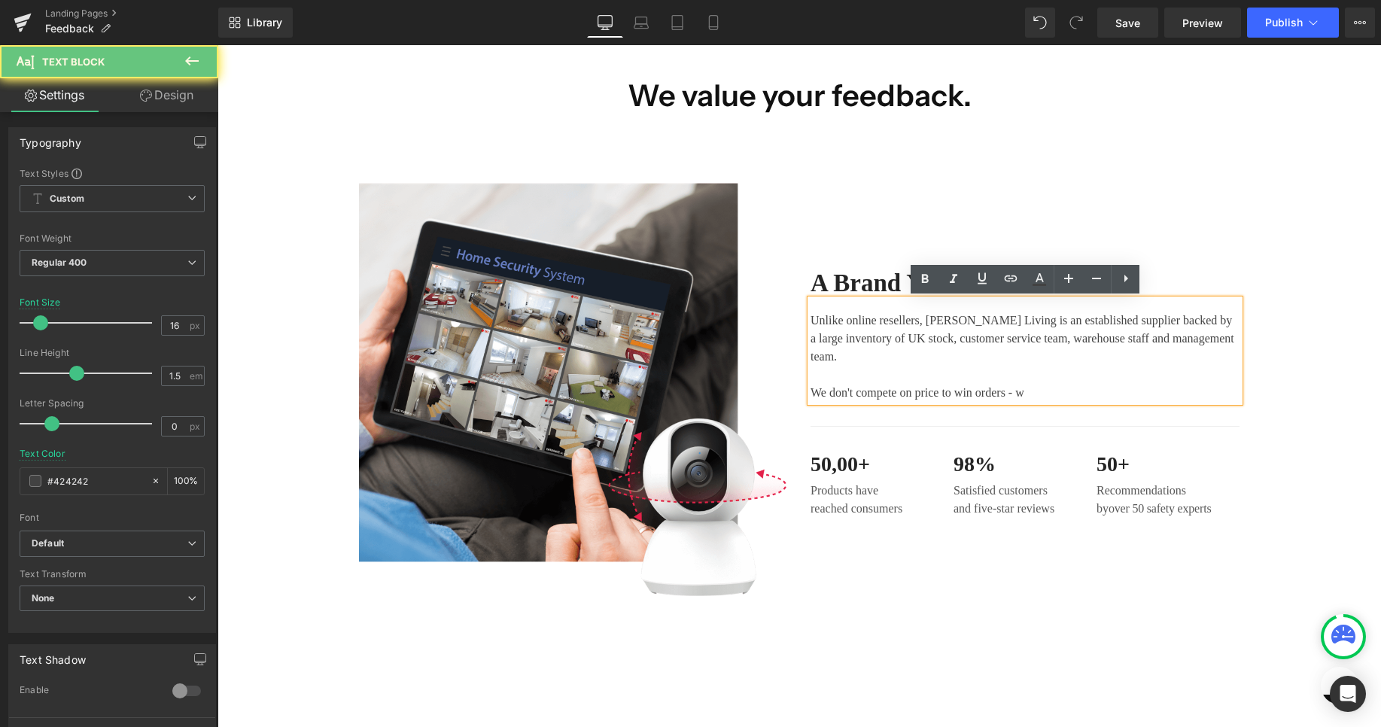
click at [847, 324] on p "Unlike online resellers, Morris Living is an established supplier backed by a l…" at bounding box center [1024, 357] width 429 height 90
click at [853, 328] on p "Unlike online resellers, Morris Living is an established supplier backed by a l…" at bounding box center [1024, 357] width 429 height 90
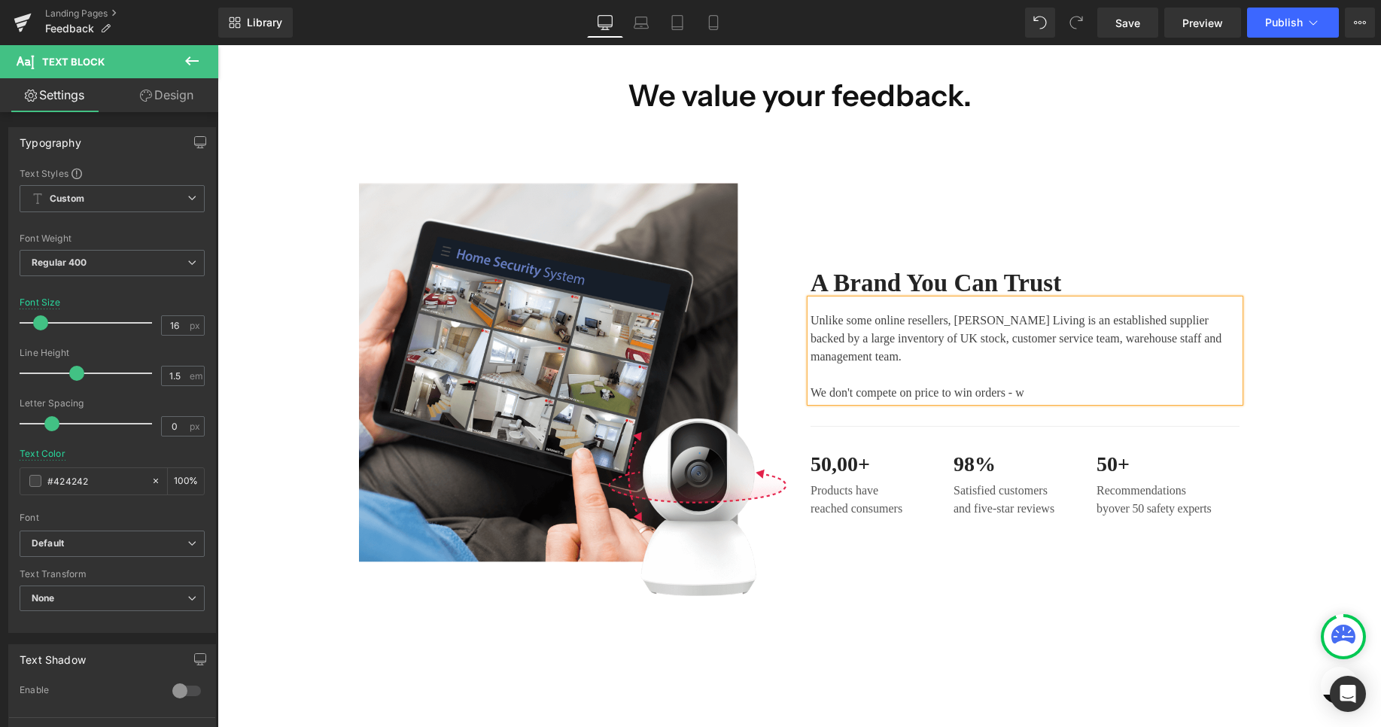
click at [1112, 393] on p "Unlike some online resellers, Morris Living is an established supplier backed b…" at bounding box center [1024, 357] width 429 height 90
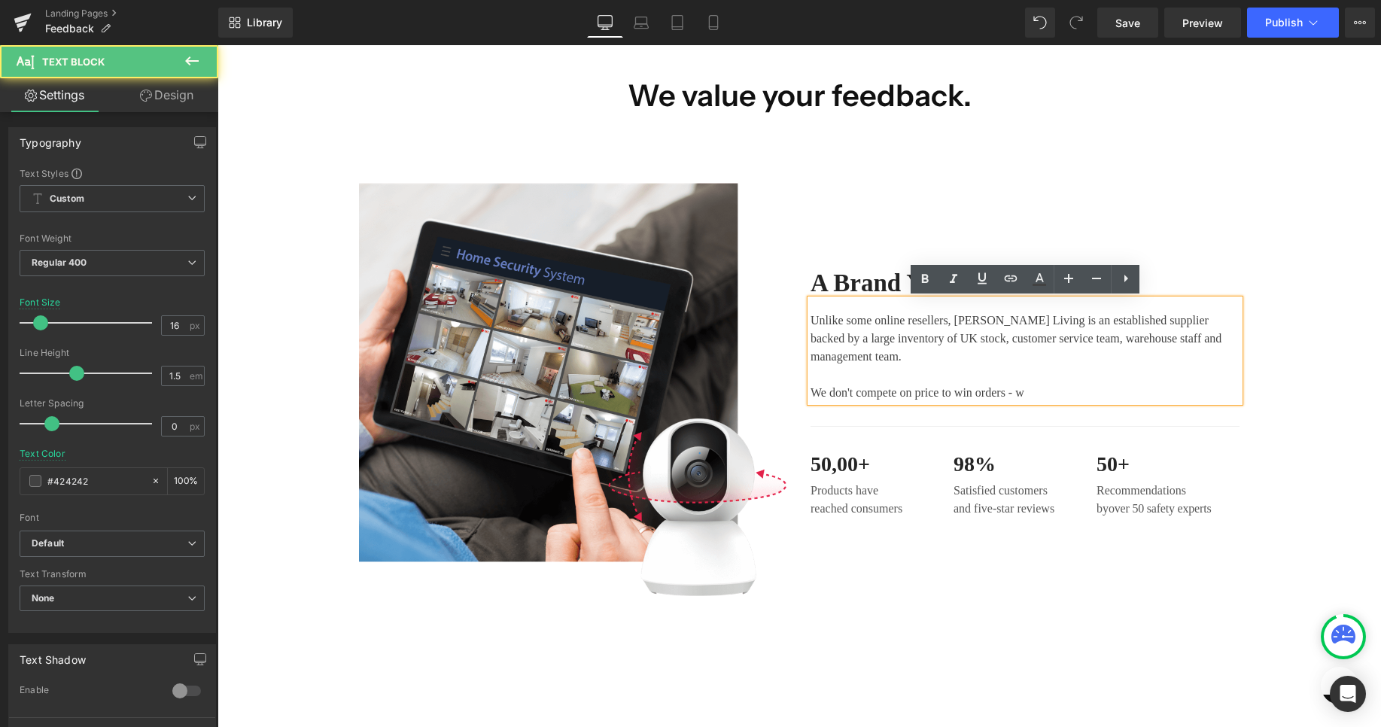
click at [1071, 396] on p "Unlike some online resellers, Morris Living is an established supplier backed b…" at bounding box center [1024, 357] width 429 height 90
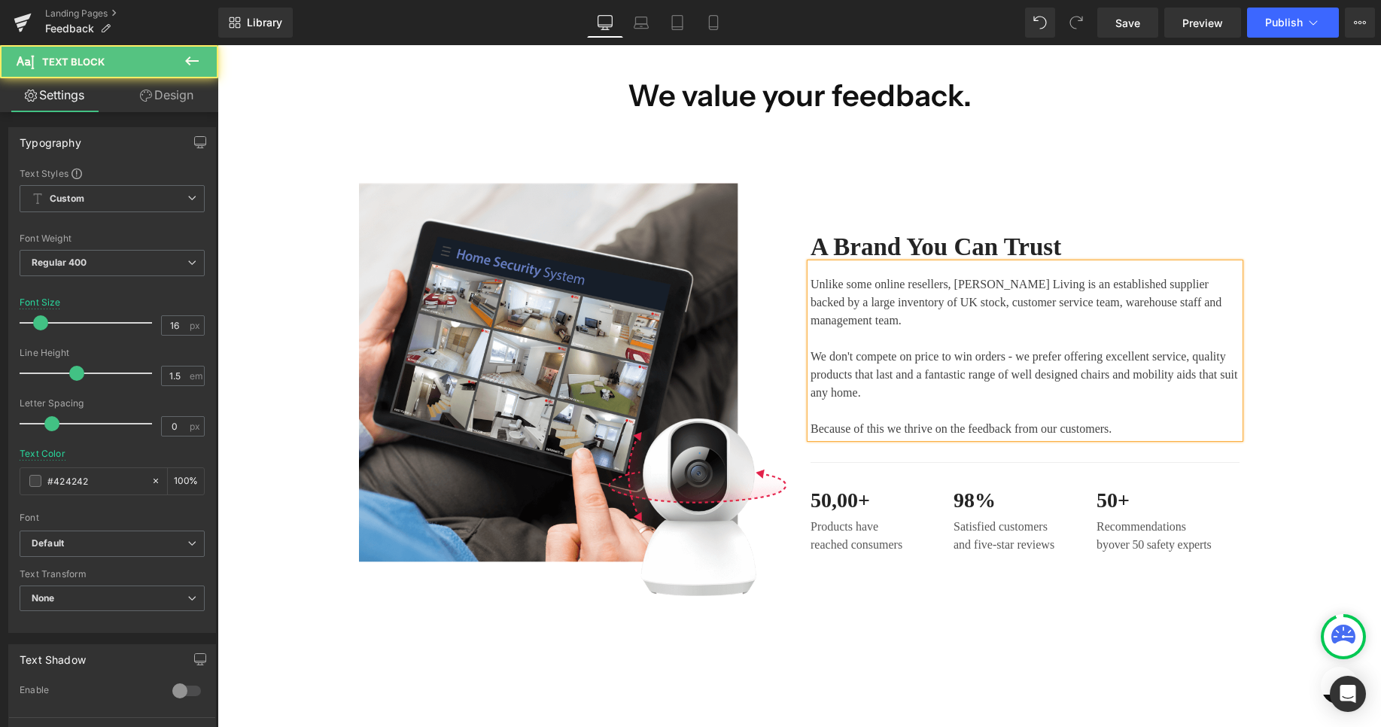
click at [953, 428] on p "Because of this we thrive on the feedback from our customers." at bounding box center [1024, 429] width 429 height 18
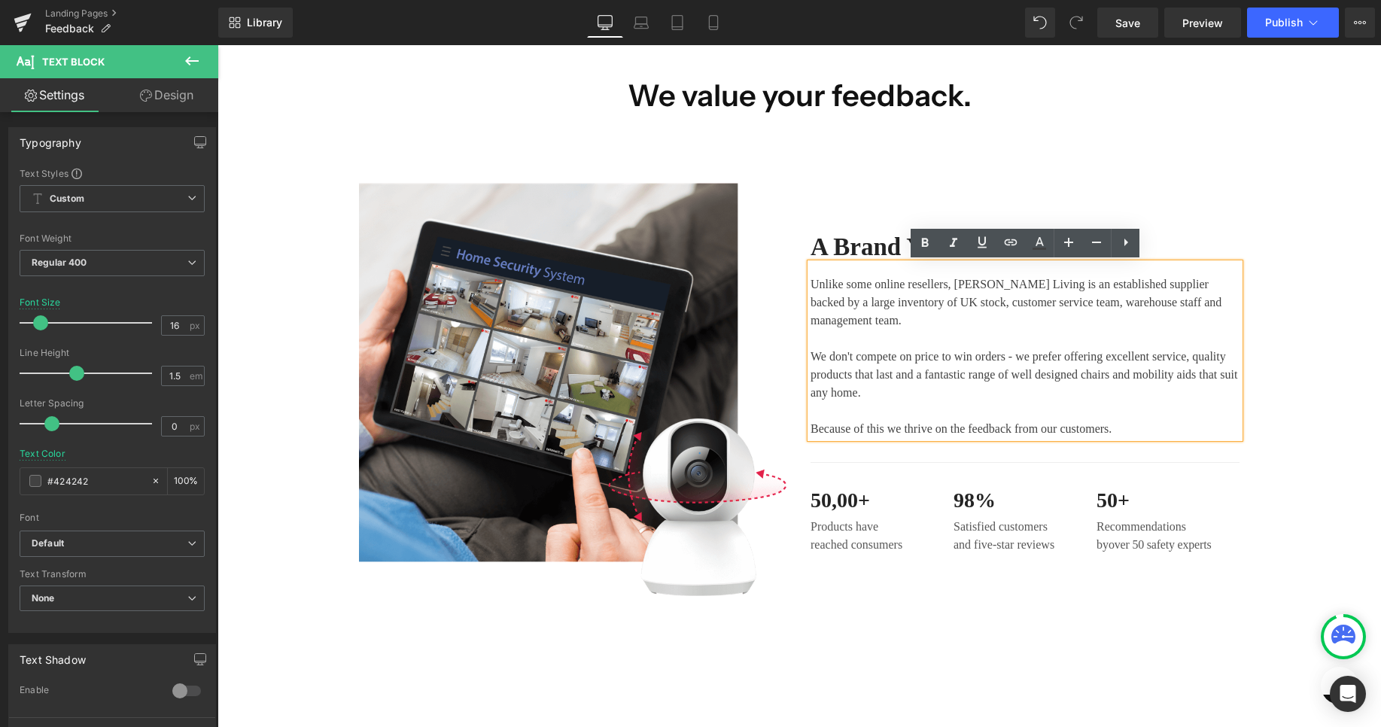
click at [1199, 428] on p "Because of this we thrive on the feedback from our customers." at bounding box center [1024, 429] width 429 height 18
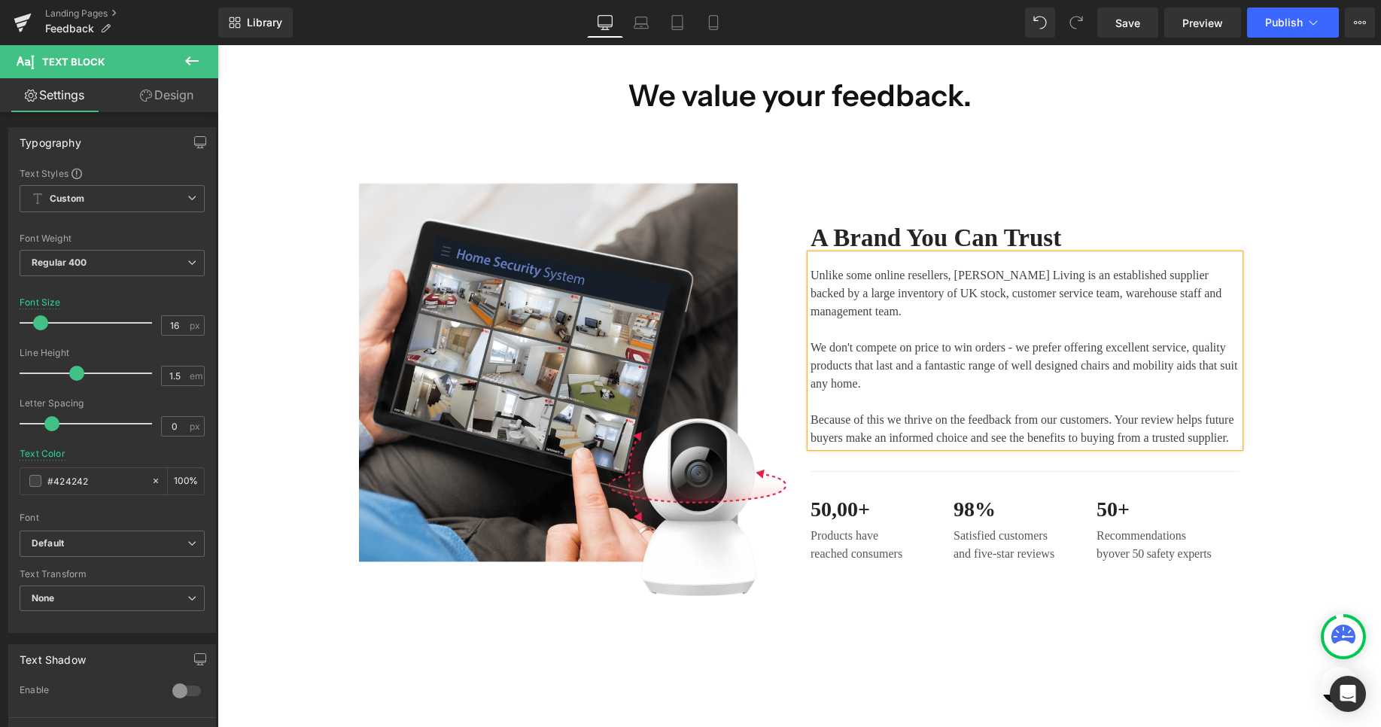
click at [1320, 281] on div "Image A Brand You Can Trust Heading Unlike some online resellers, Morris Living…" at bounding box center [798, 388] width 1163 height 415
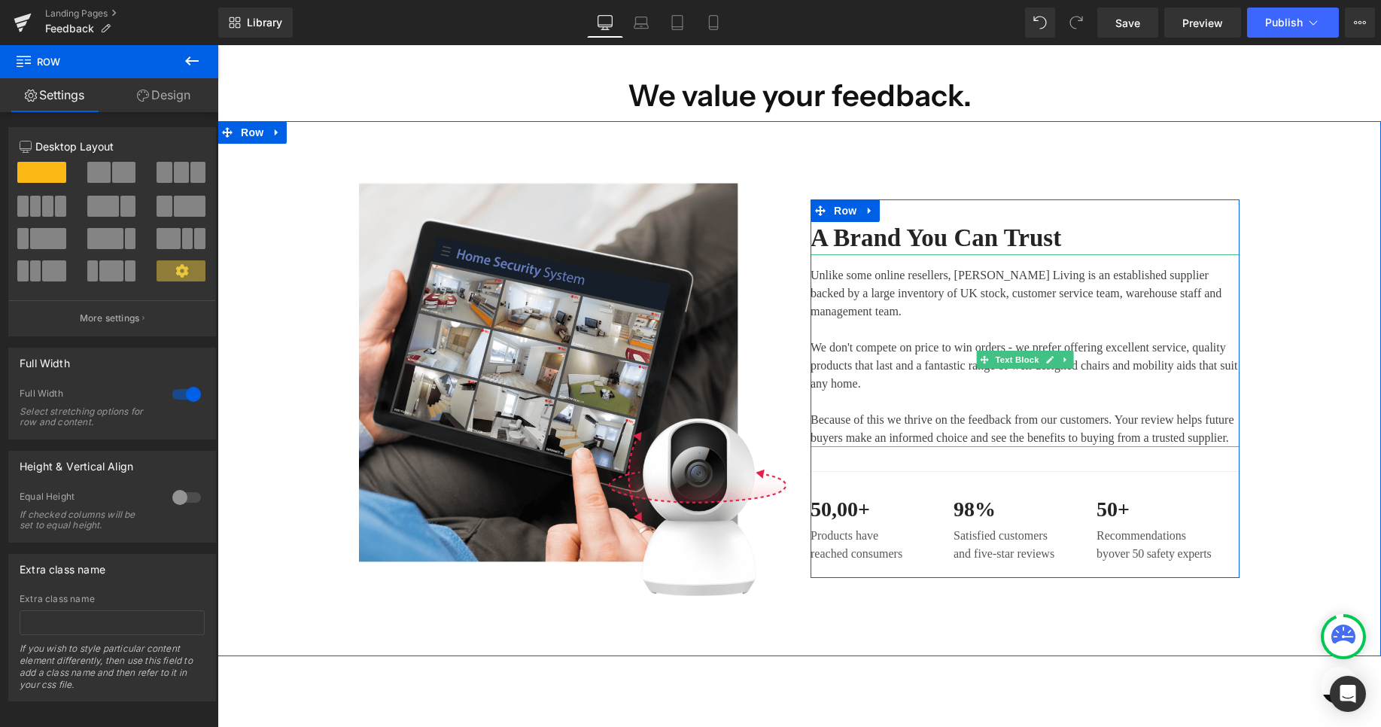
click at [1099, 339] on p "Unlike some online resellers, Morris Living is an established supplier backed b…" at bounding box center [1024, 329] width 429 height 126
click at [1102, 340] on p "Unlike some online resellers, Morris Living is an established supplier backed b…" at bounding box center [1024, 329] width 429 height 126
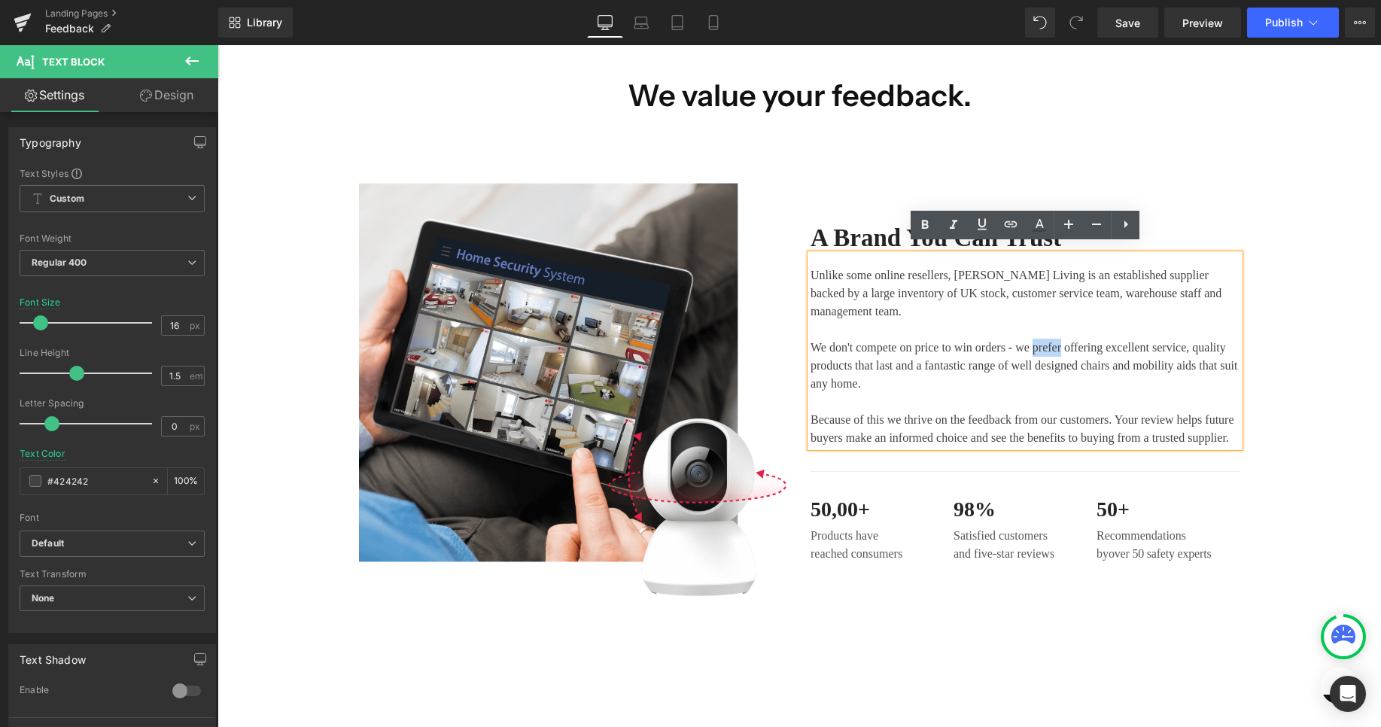
click at [1085, 347] on p "Unlike some online resellers, Morris Living is an established supplier backed b…" at bounding box center [1024, 329] width 429 height 126
drag, startPoint x: 1057, startPoint y: 342, endPoint x: 1112, endPoint y: 335, distance: 55.3
click at [1112, 335] on p "Unlike some online resellers, Morris Living is an established supplier backed b…" at bounding box center [1024, 329] width 429 height 126
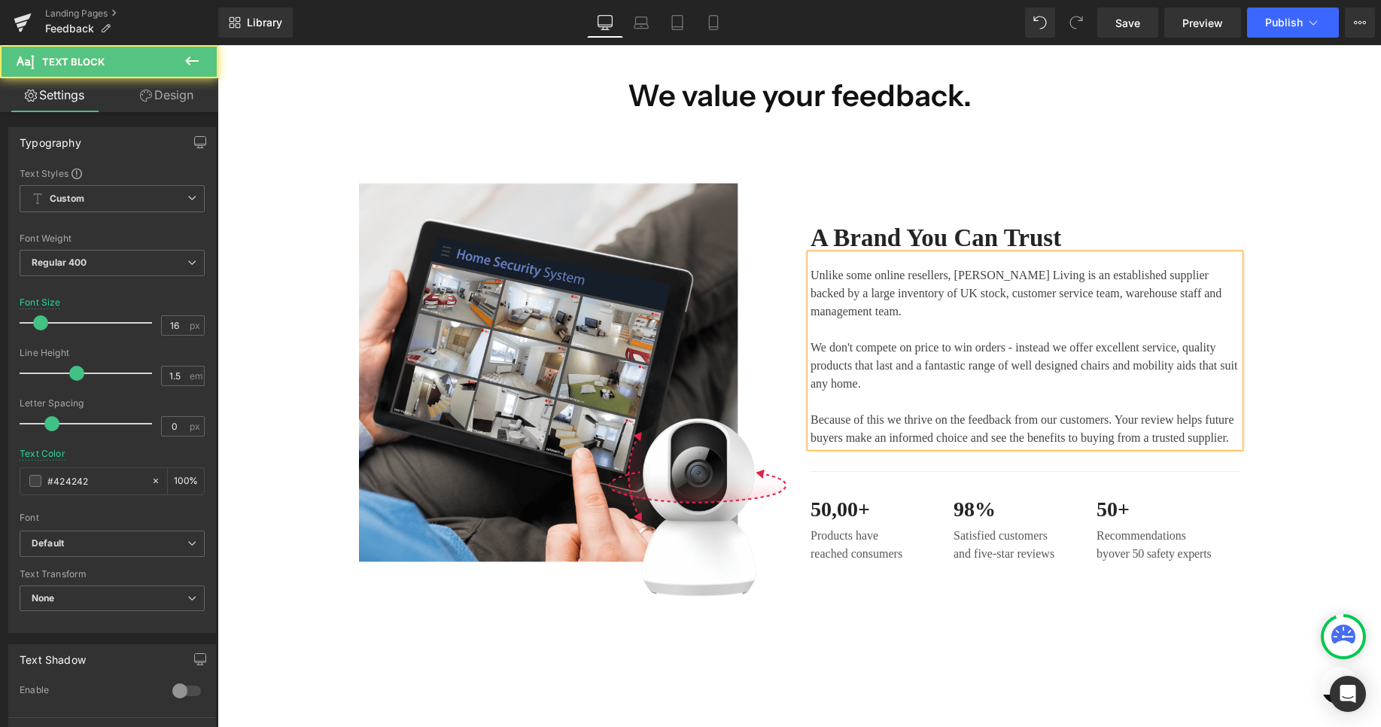
click at [1089, 447] on p "Because of this we thrive on the feedback from our customers. Your review helps…" at bounding box center [1024, 429] width 429 height 36
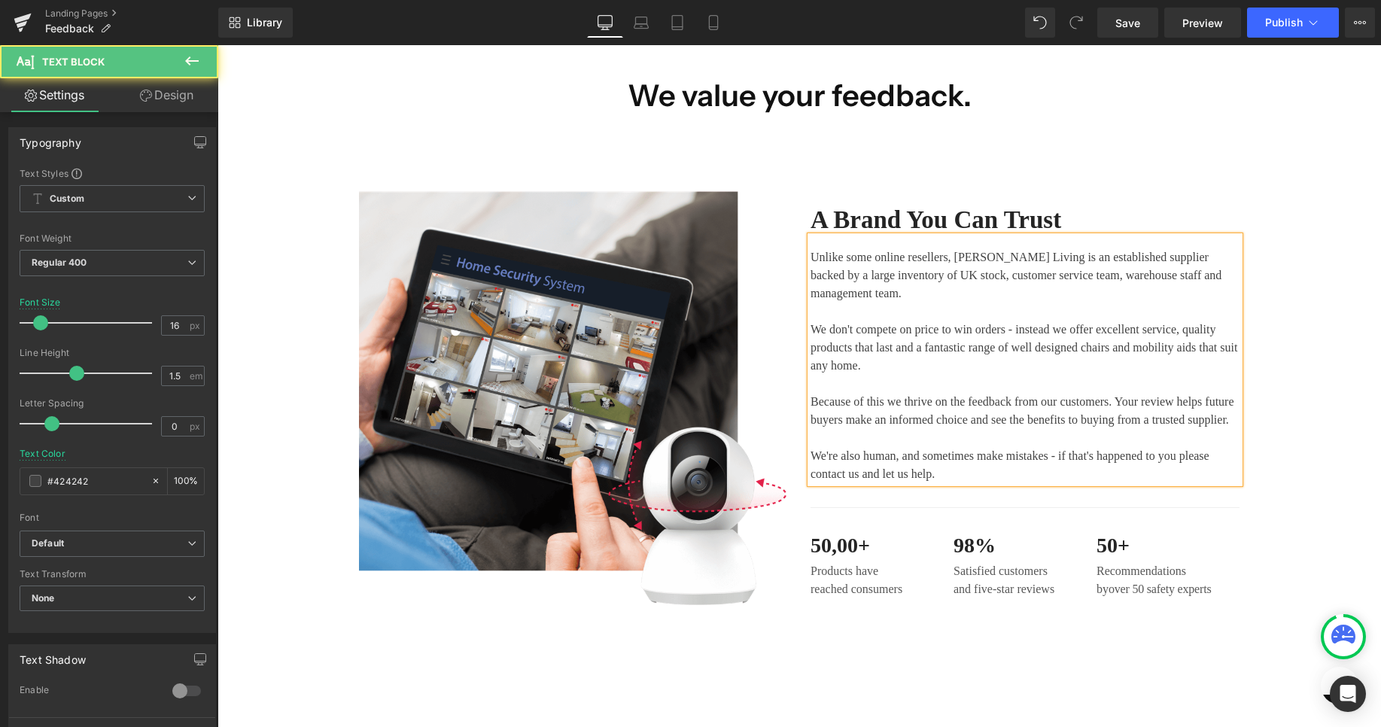
click at [895, 483] on p "Because of this we thrive on the feedback from our customers. Your review helps…" at bounding box center [1024, 438] width 429 height 90
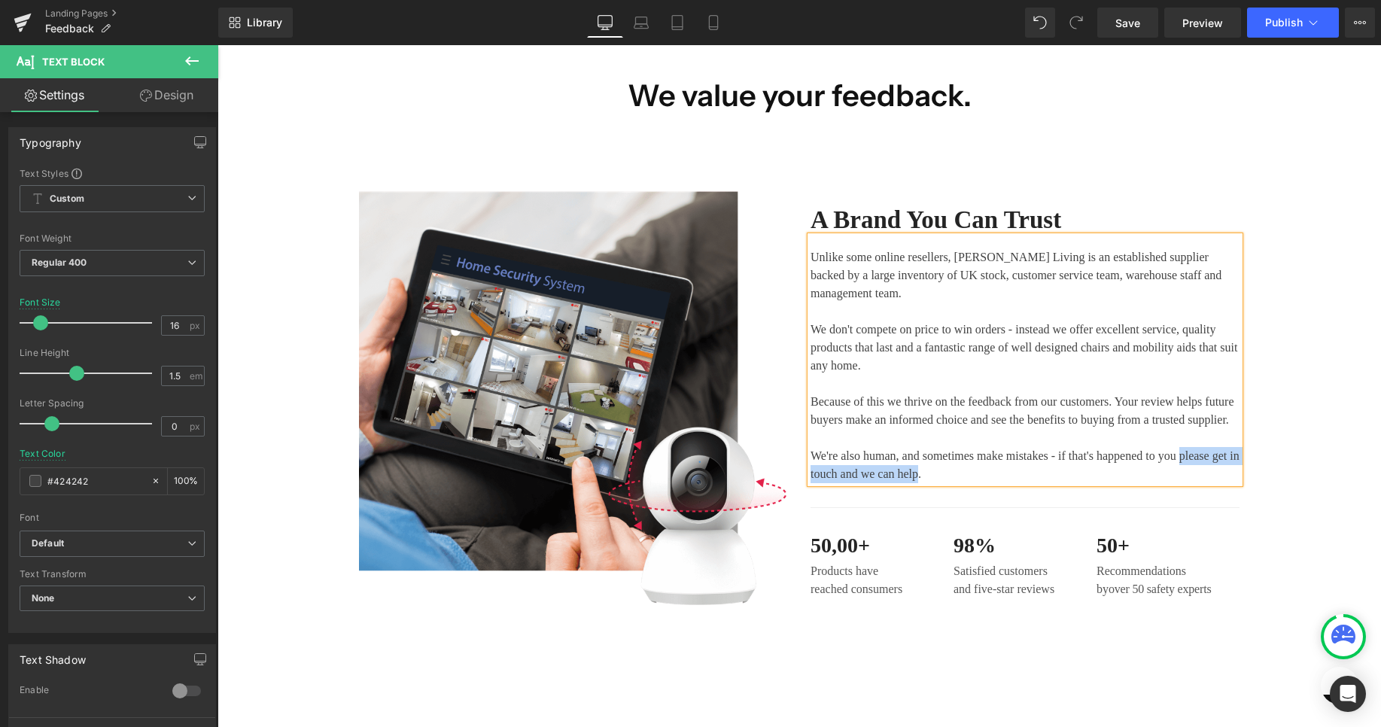
drag, startPoint x: 837, startPoint y: 495, endPoint x: 1036, endPoint y: 490, distance: 199.5
click at [1036, 483] on p "Because of this we thrive on the feedback from our customers. Your review helps…" at bounding box center [1024, 438] width 429 height 90
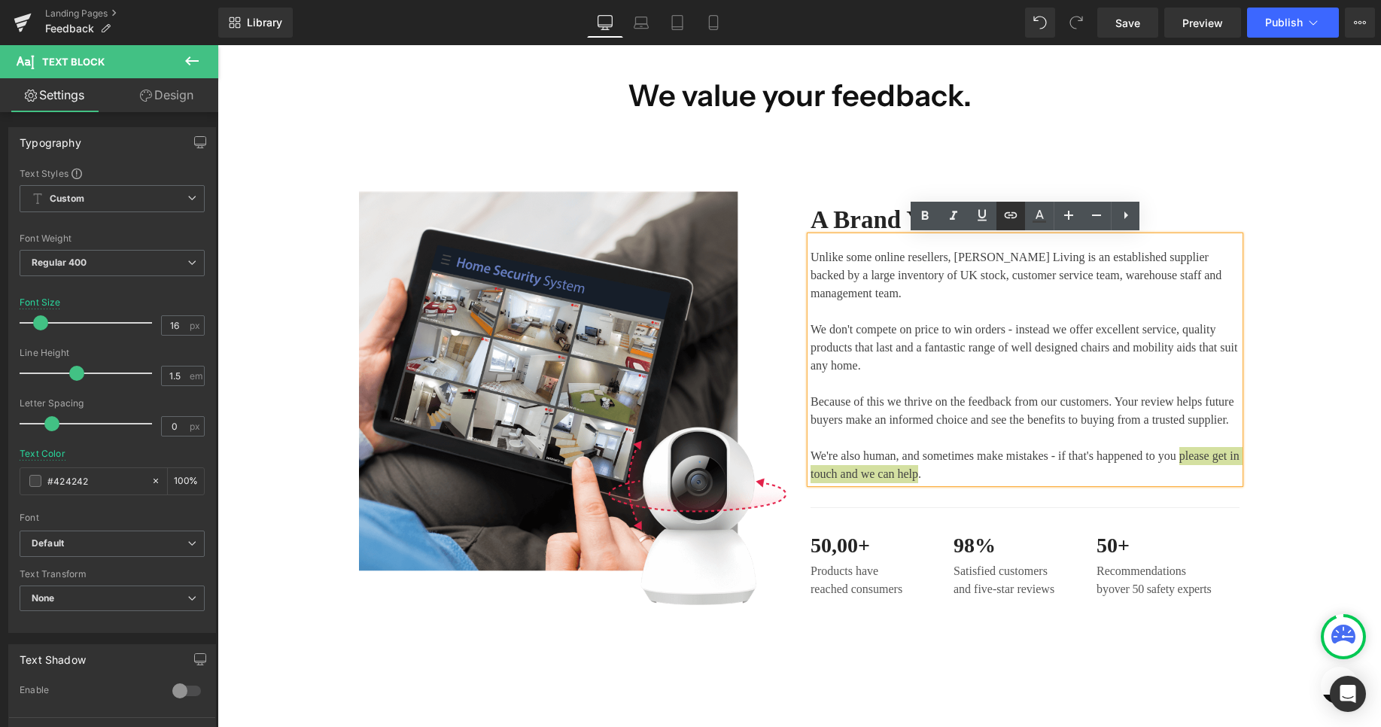
click at [1005, 225] on link at bounding box center [1010, 216] width 29 height 29
click at [1034, 535] on input "text" at bounding box center [978, 525] width 232 height 38
click at [1147, 0] on div "Text Color Highlight Color #333333 Edit or remove link: Edit - Unlink - Cancel" at bounding box center [690, 0] width 1381 height 0
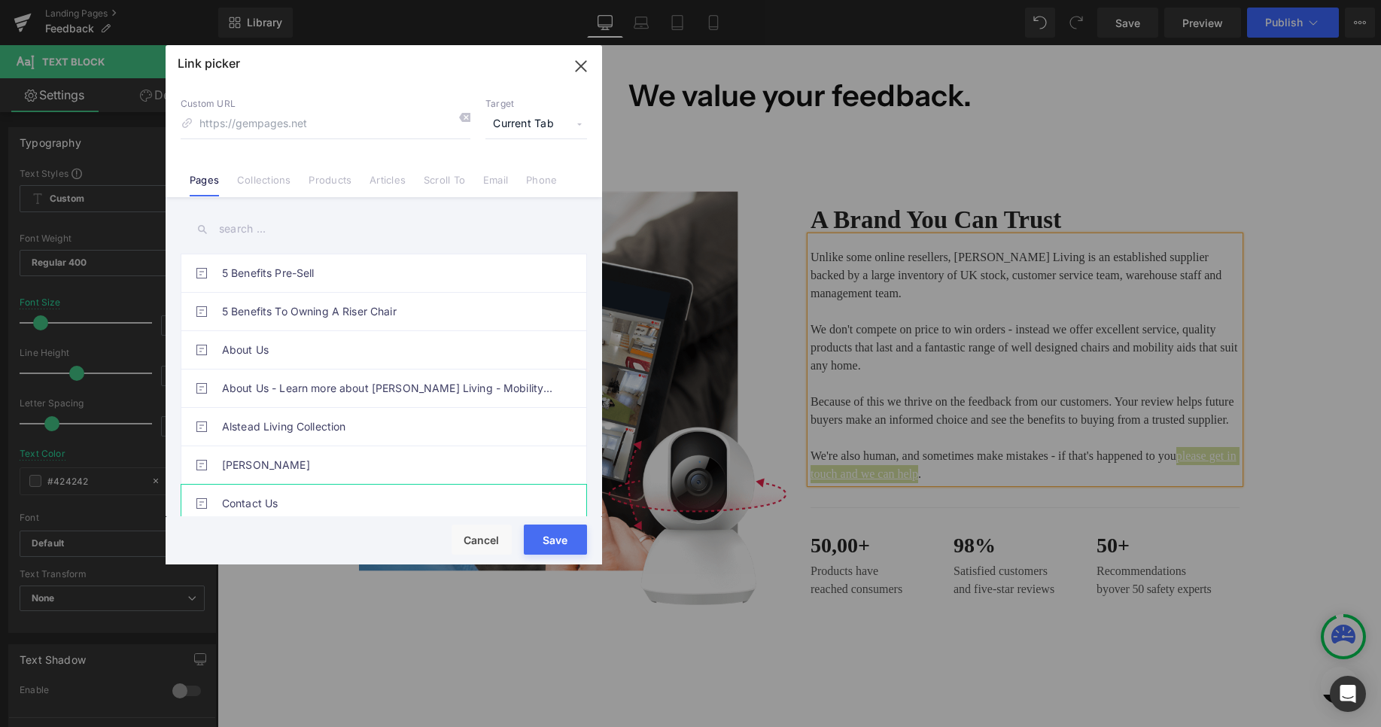
click at [391, 505] on link "Contact Us" at bounding box center [387, 504] width 331 height 38
type input "/pages/contact-us"
click at [577, 548] on button "Save" at bounding box center [555, 539] width 63 height 30
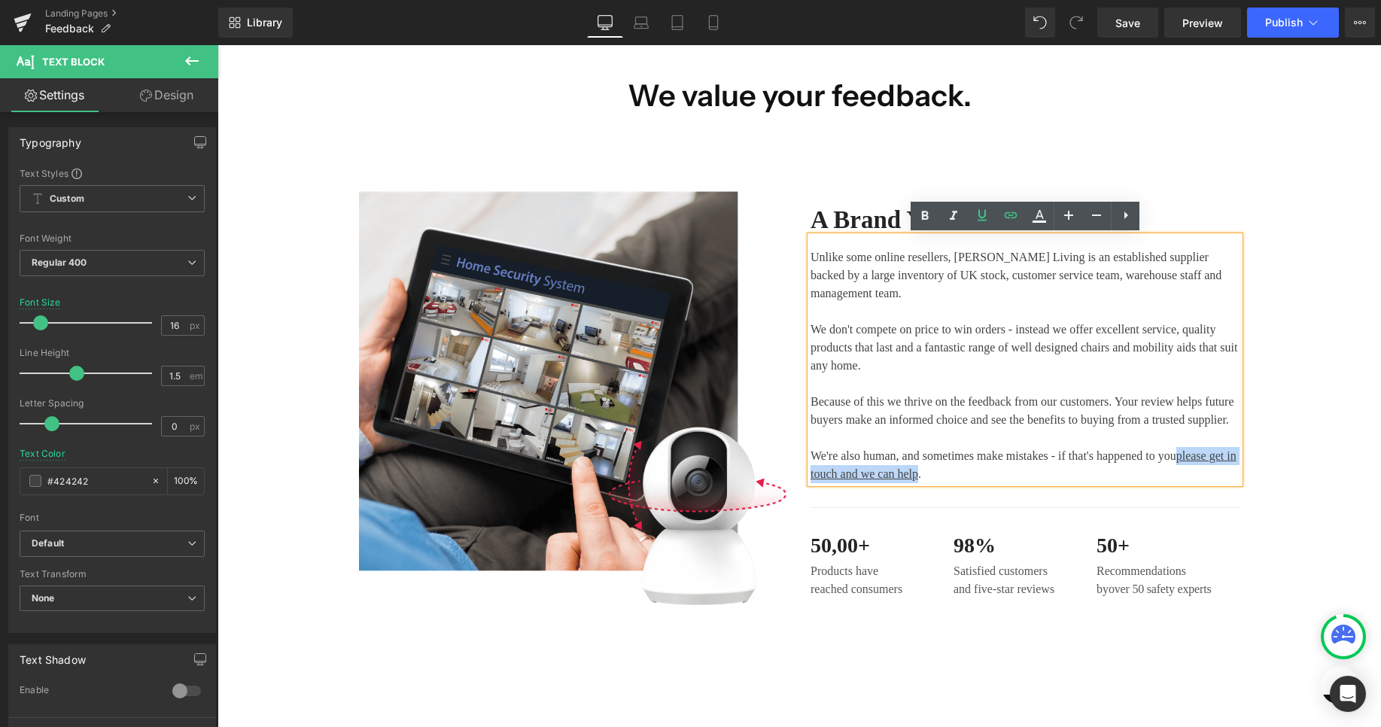
click at [1281, 531] on div "Image A Brand You Can Trust Heading Unlike some online resellers, Morris Living…" at bounding box center [798, 397] width 1163 height 432
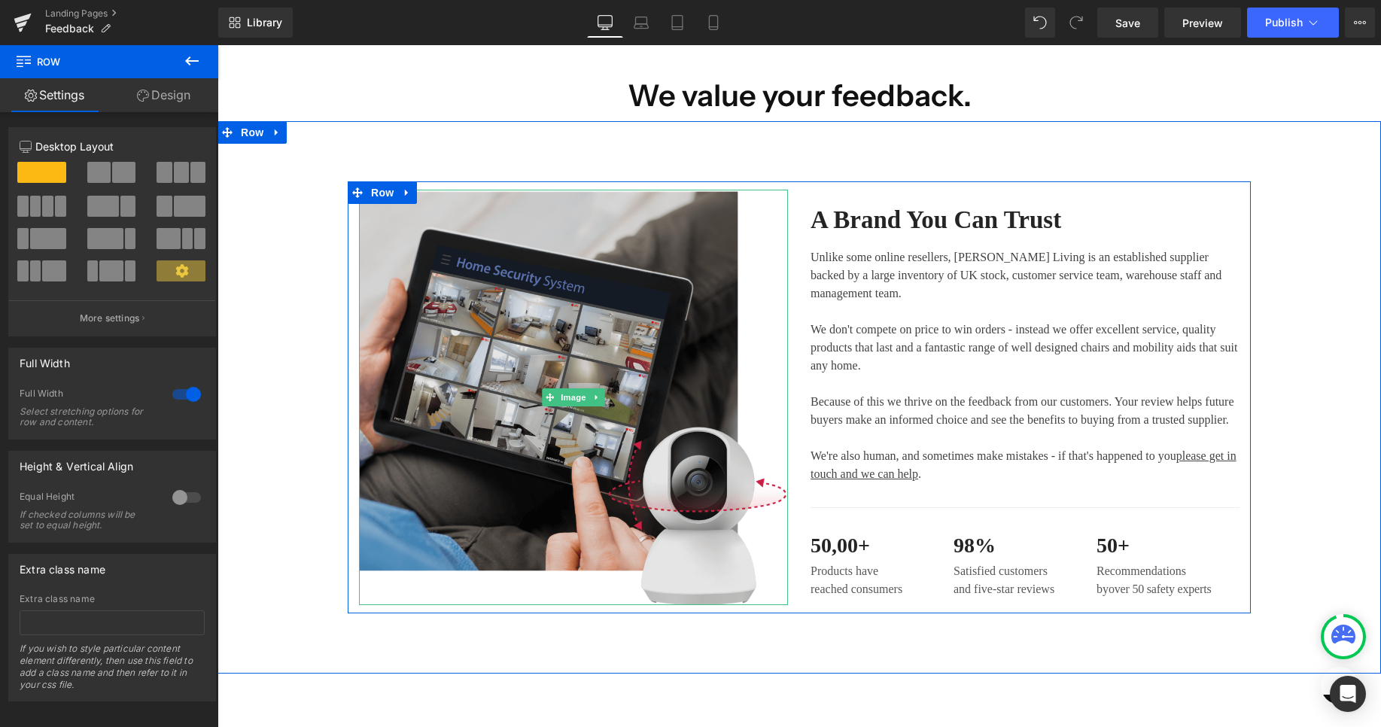
click at [679, 258] on img at bounding box center [573, 397] width 429 height 415
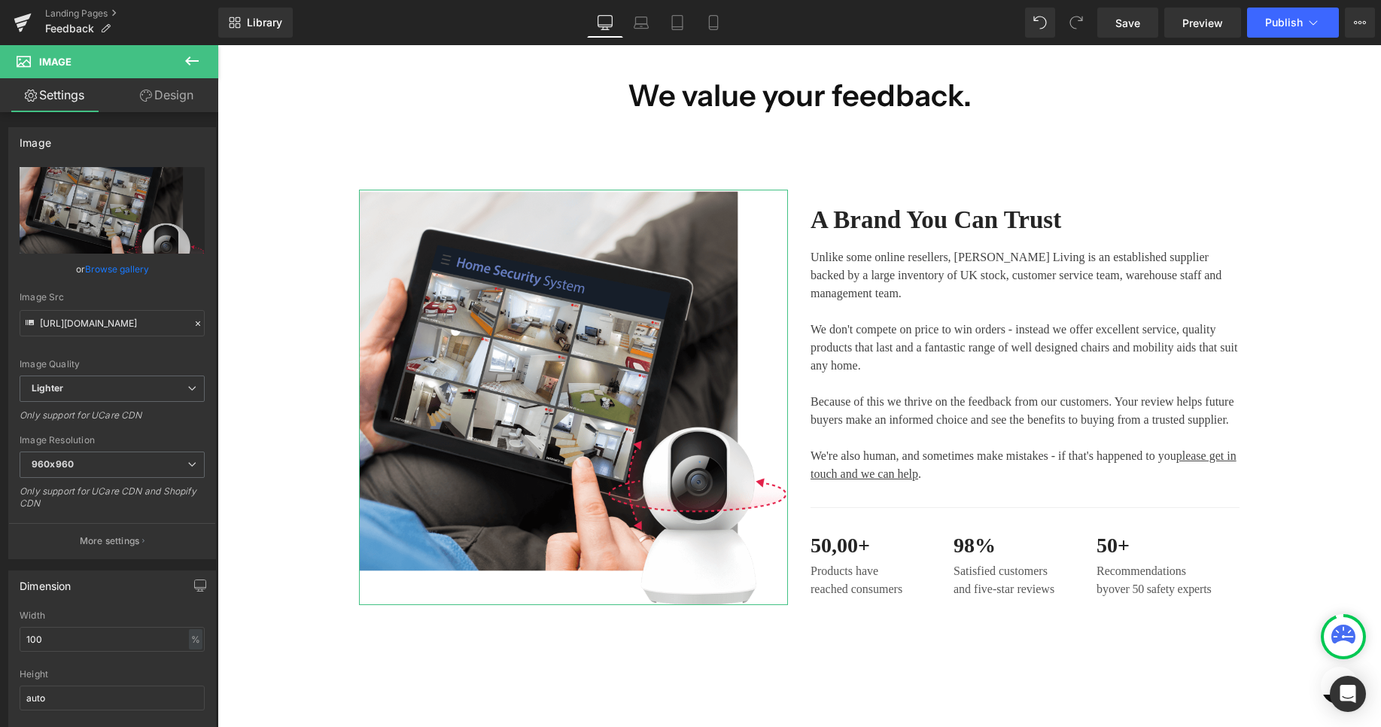
click at [126, 259] on link "Browse gallery" at bounding box center [117, 269] width 64 height 26
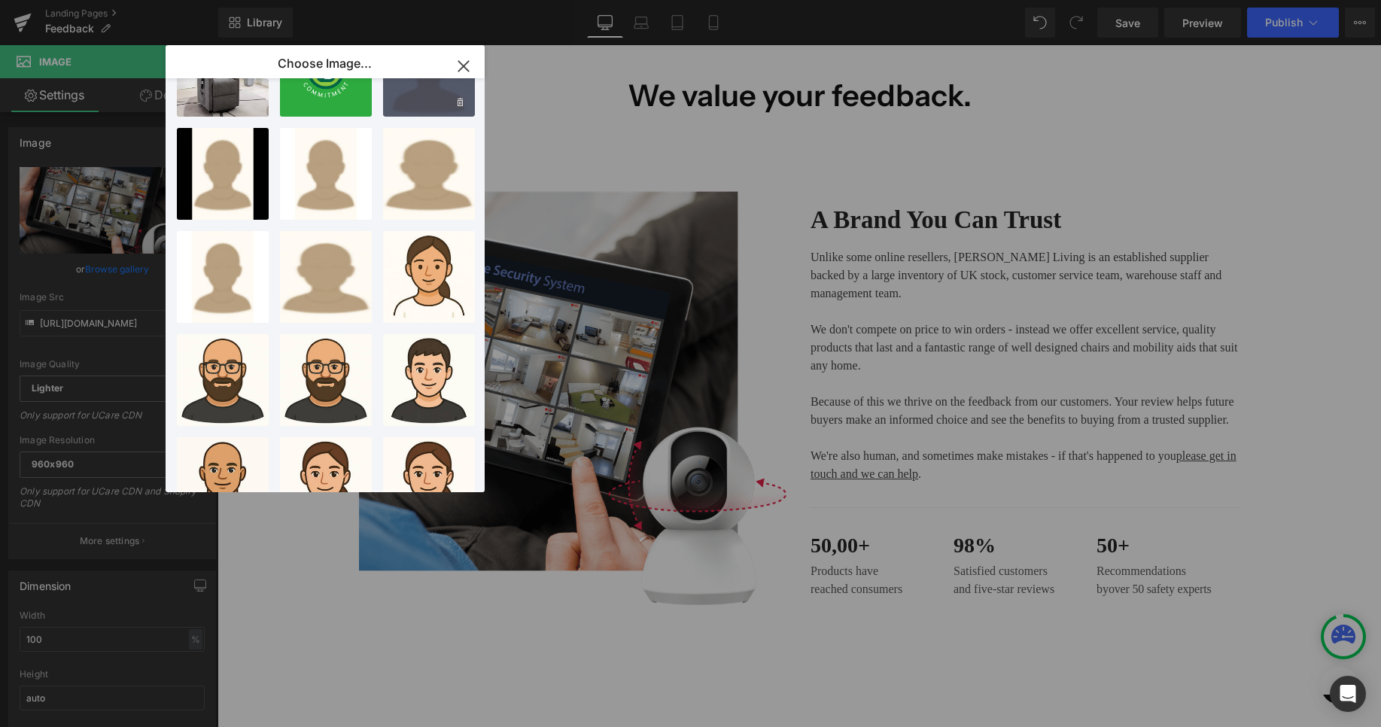
scroll to position [0, 0]
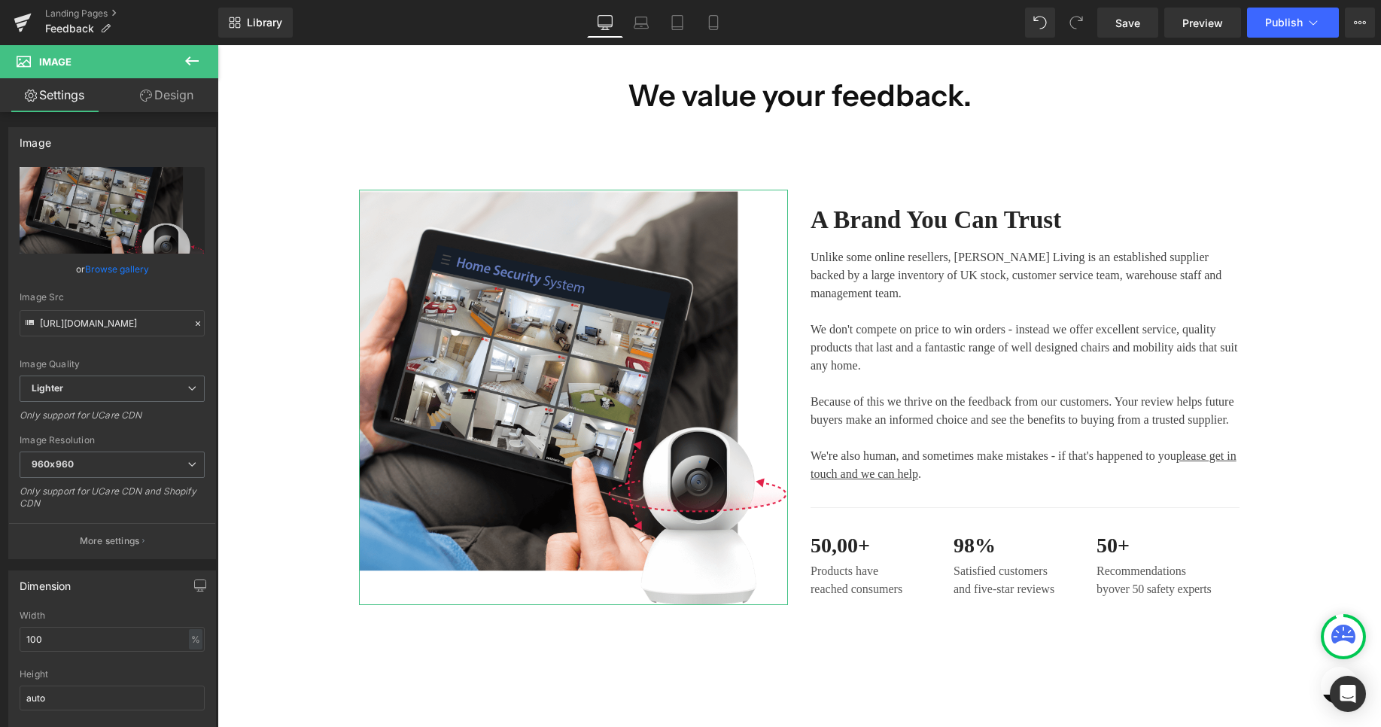
click at [122, 0] on div "Icon List You are previewing how the will restyle your page. You can not edit E…" at bounding box center [690, 0] width 1381 height 0
click at [0, 0] on icon "Replace Image" at bounding box center [0, 0] width 0 height 0
click at [114, 270] on link "Browse gallery" at bounding box center [117, 269] width 64 height 26
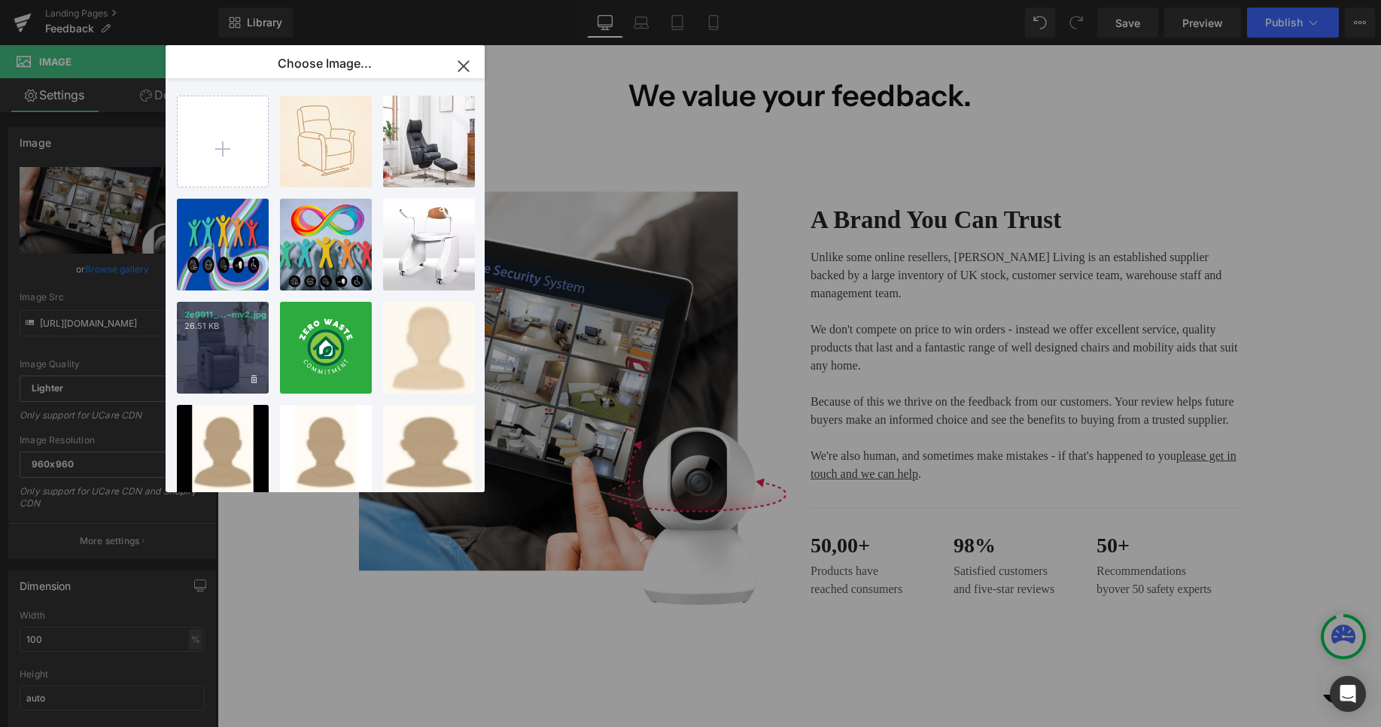
click at [242, 335] on div "2e9911_...~mv2.jpg 26.51 KB" at bounding box center [223, 348] width 92 height 92
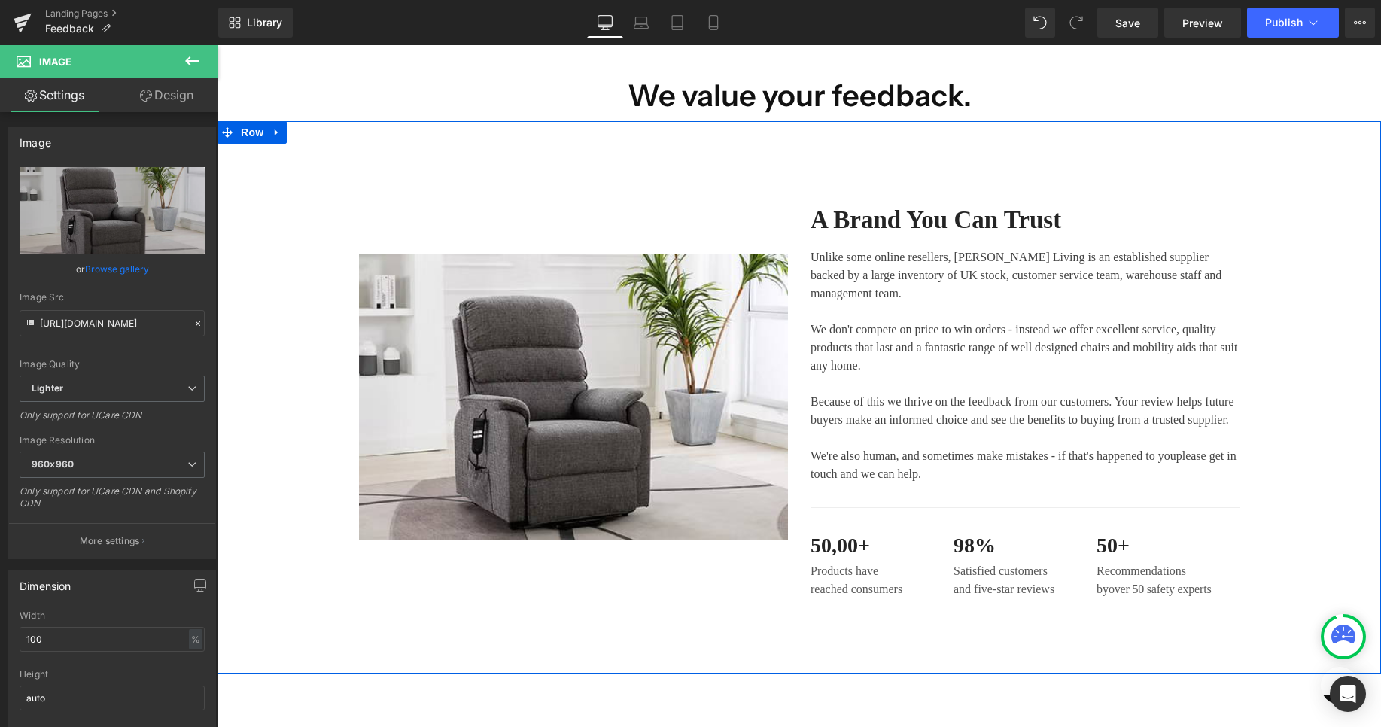
type input "https://ucarecdn.com/3cc3af94-deff-40dd-b717-98be01e9bfe3/-/format/auto/-/previ…"
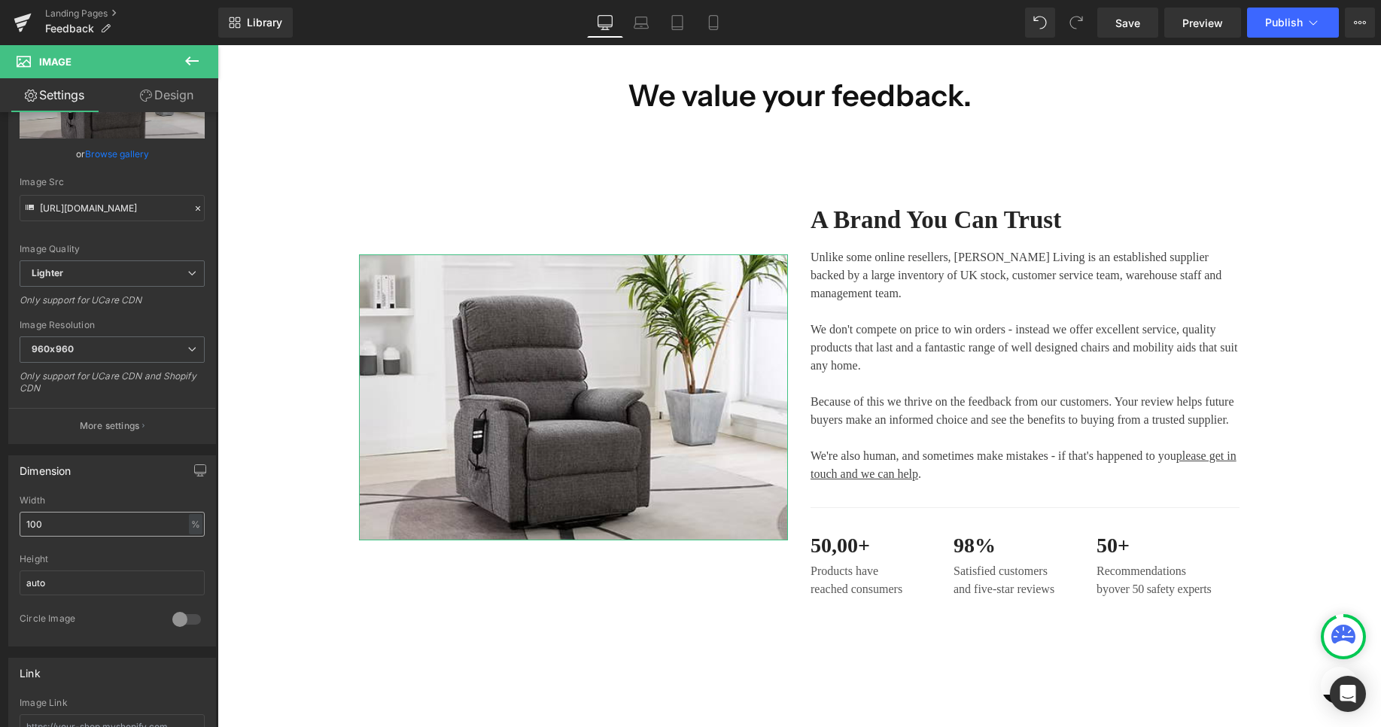
scroll to position [230, 0]
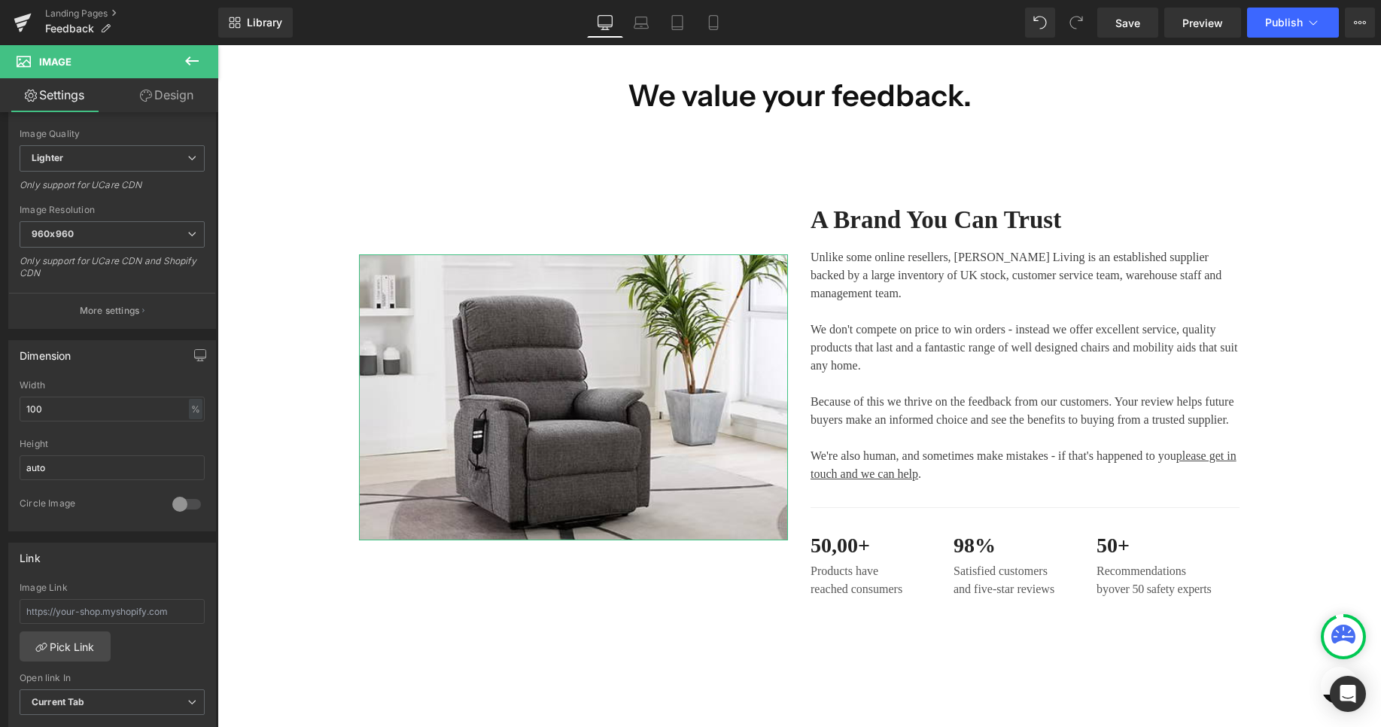
click at [191, 500] on div at bounding box center [187, 504] width 36 height 24
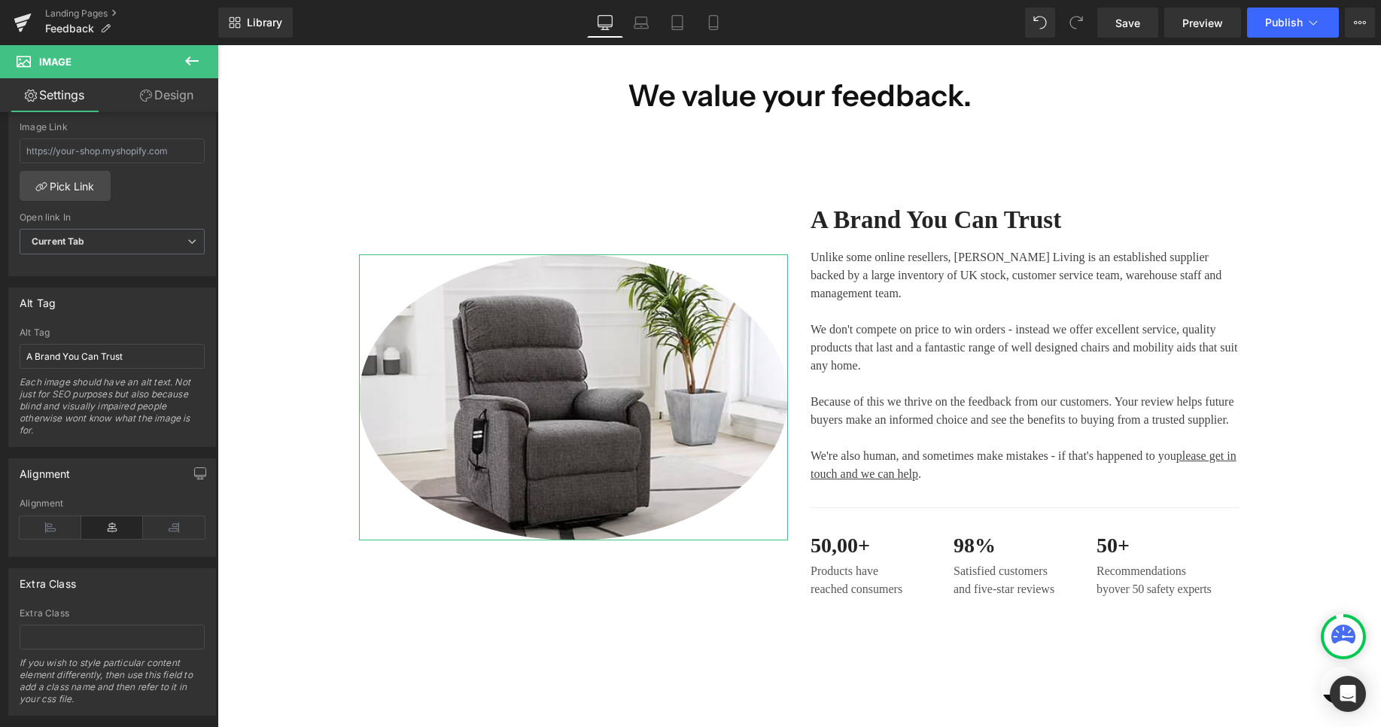
scroll to position [710, 0]
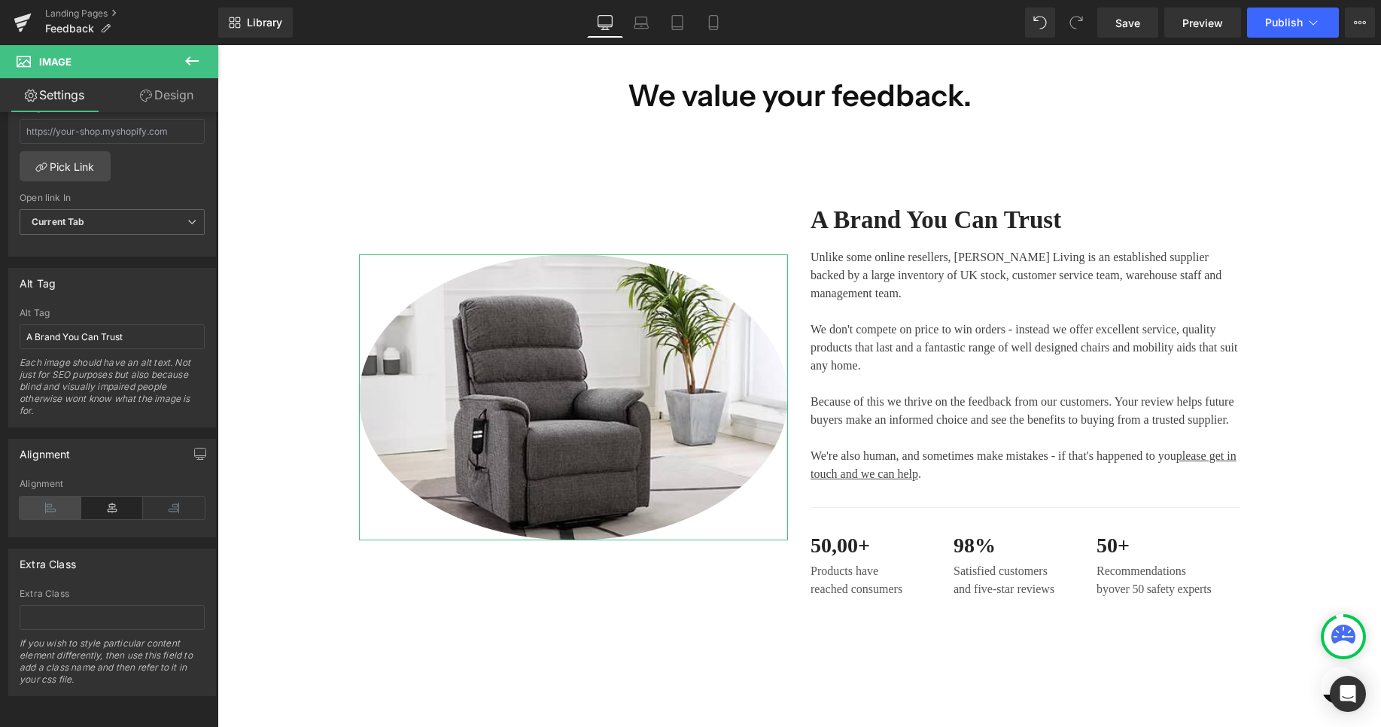
click at [22, 500] on icon at bounding box center [51, 508] width 62 height 23
click at [126, 499] on icon at bounding box center [112, 508] width 62 height 23
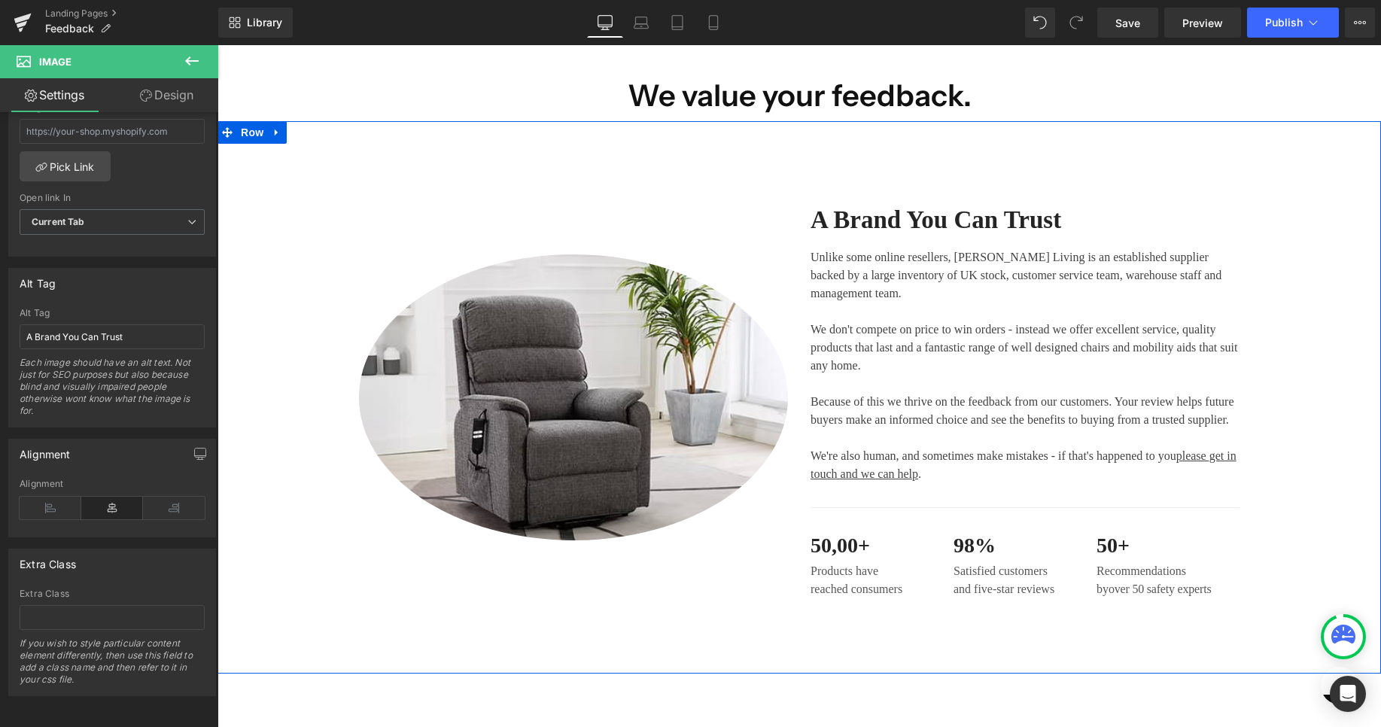
click at [1050, 157] on div "Image A Brand You Can Trust Heading Unlike some online resellers, Morris Living…" at bounding box center [798, 397] width 1163 height 552
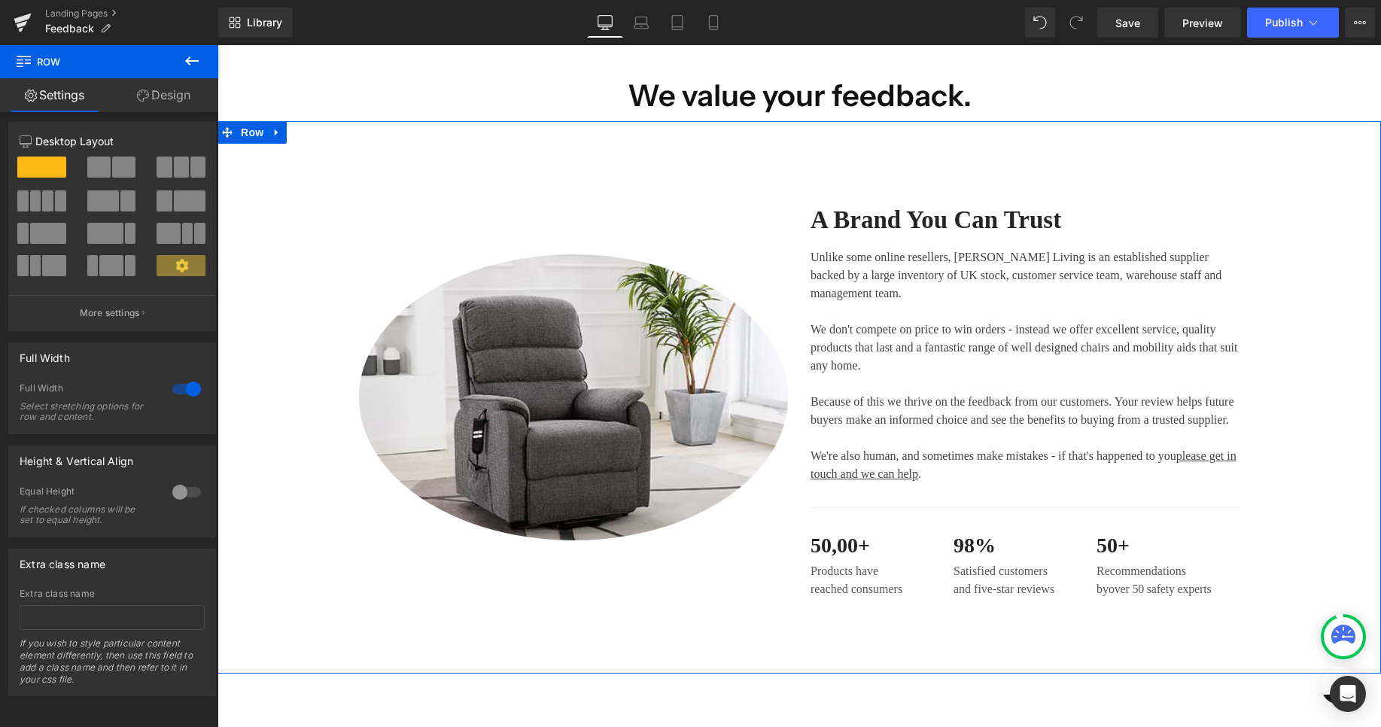
scroll to position [0, 0]
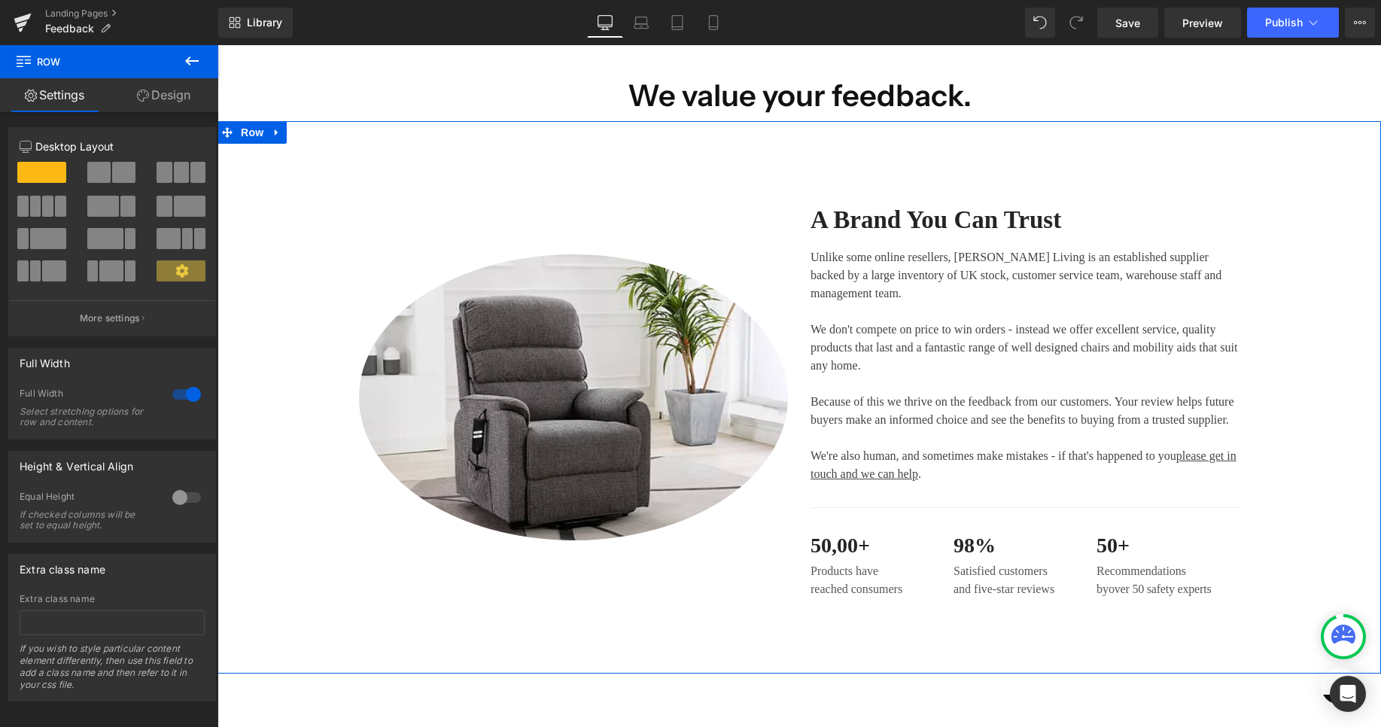
click at [172, 89] on link "Design" at bounding box center [163, 95] width 109 height 34
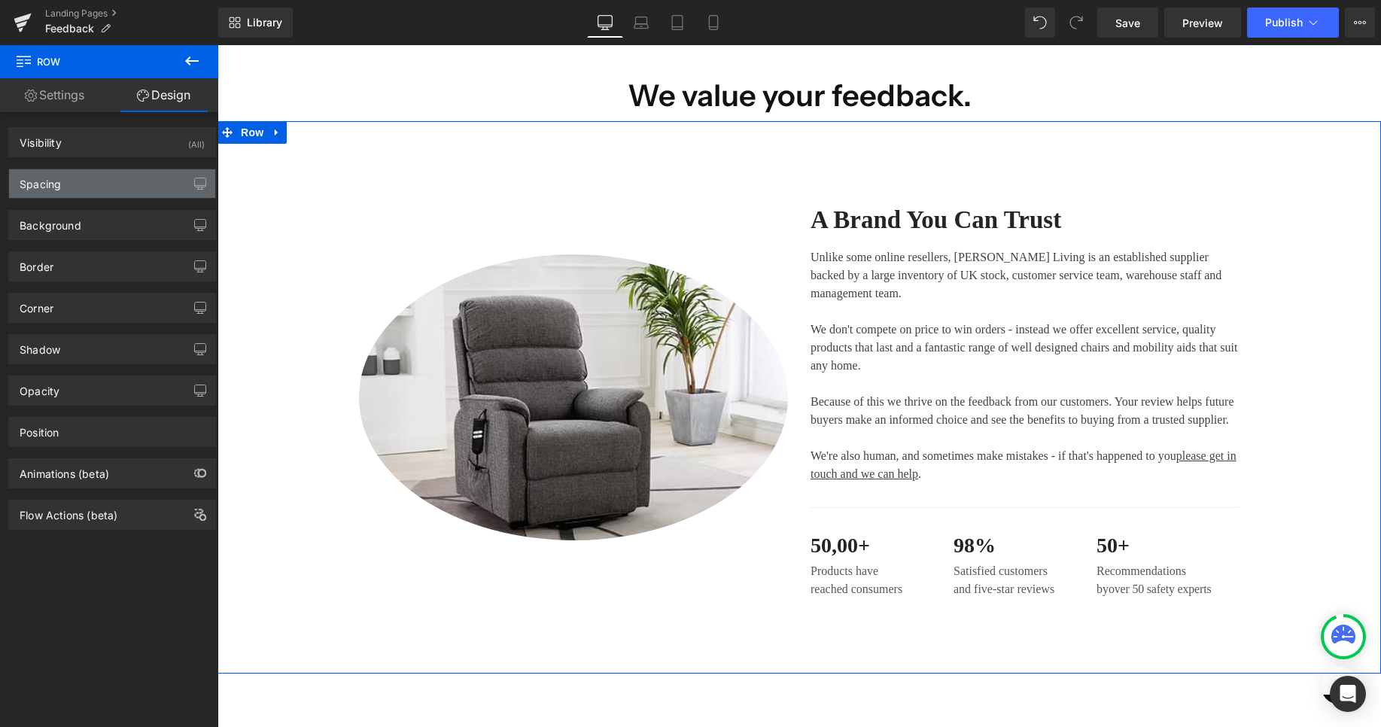
click at [138, 184] on div "Spacing" at bounding box center [112, 183] width 206 height 29
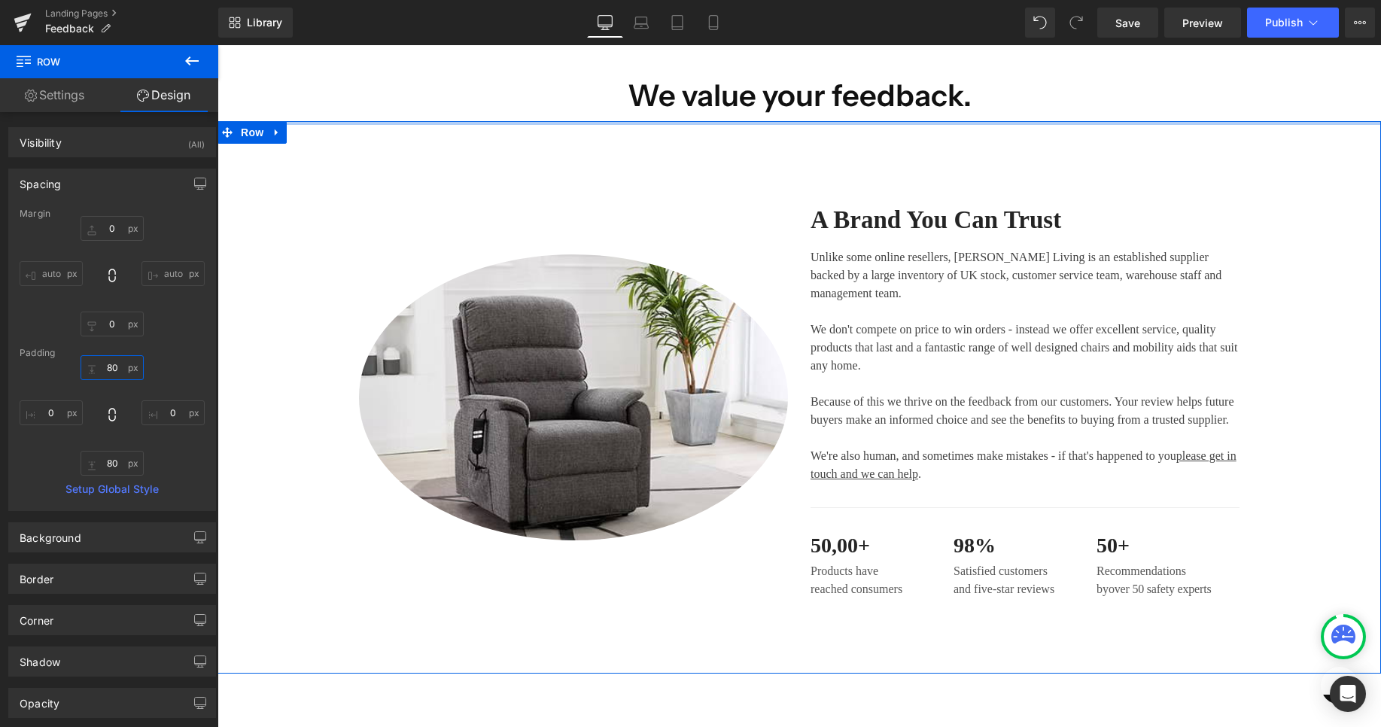
click at [114, 362] on input "80" at bounding box center [112, 367] width 63 height 25
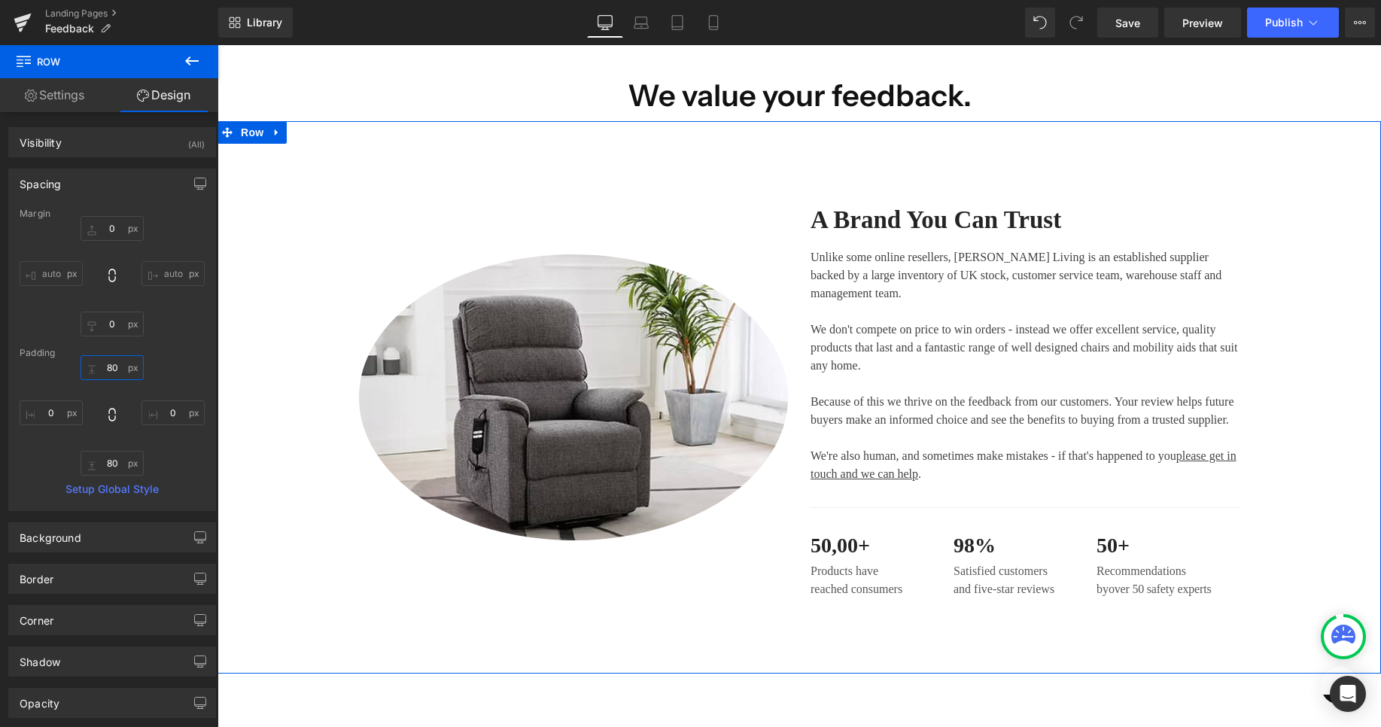
click at [117, 373] on input "80" at bounding box center [112, 367] width 63 height 25
click at [119, 376] on input "80" at bounding box center [112, 367] width 63 height 25
click at [111, 360] on input "80" at bounding box center [112, 367] width 63 height 25
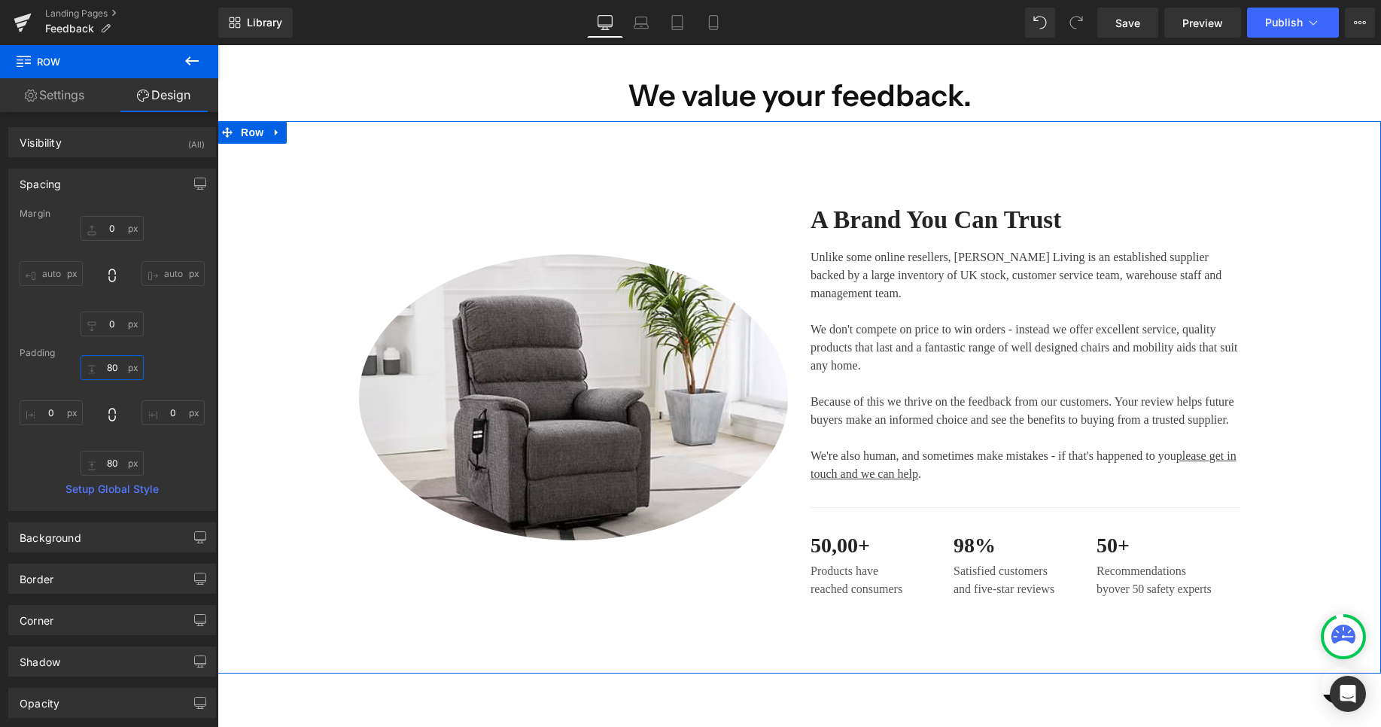
click at [110, 360] on input "80" at bounding box center [112, 367] width 63 height 25
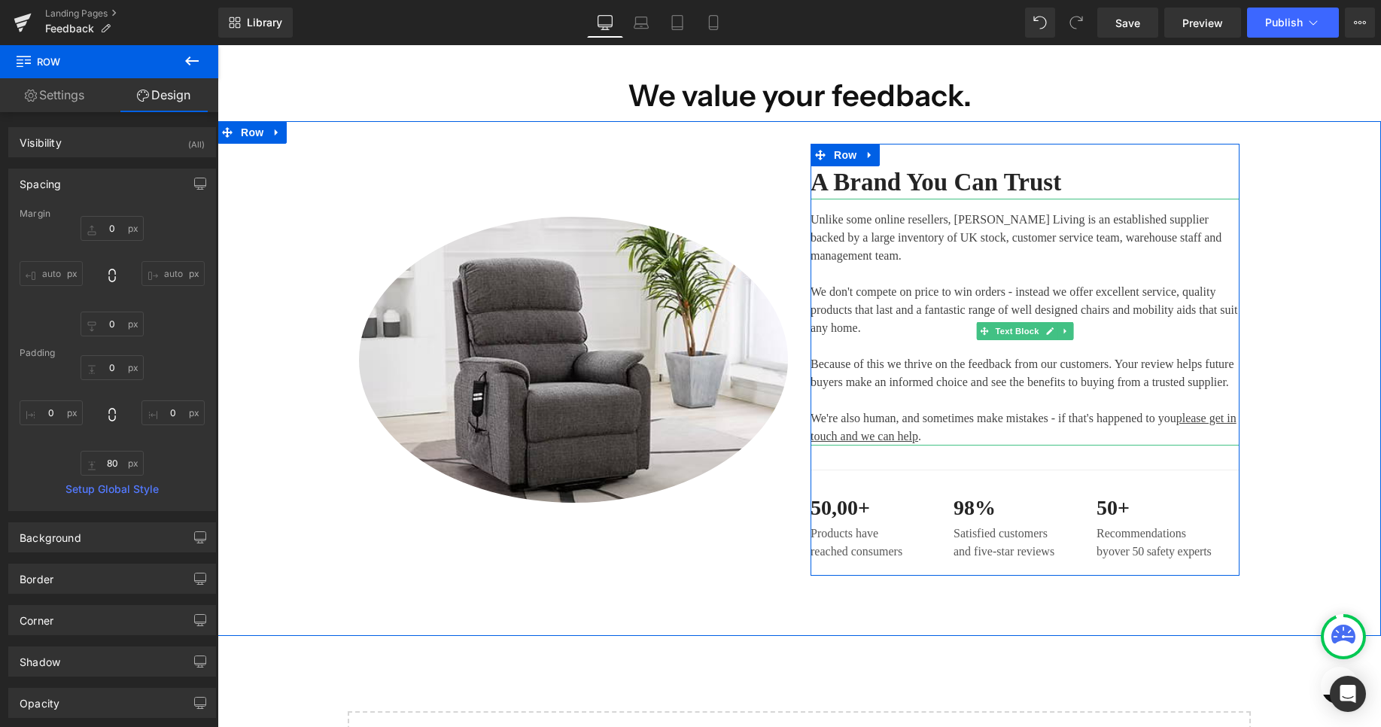
click at [1017, 227] on p "Unlike some online resellers, Morris Living is an established supplier backed b…" at bounding box center [1024, 274] width 429 height 126
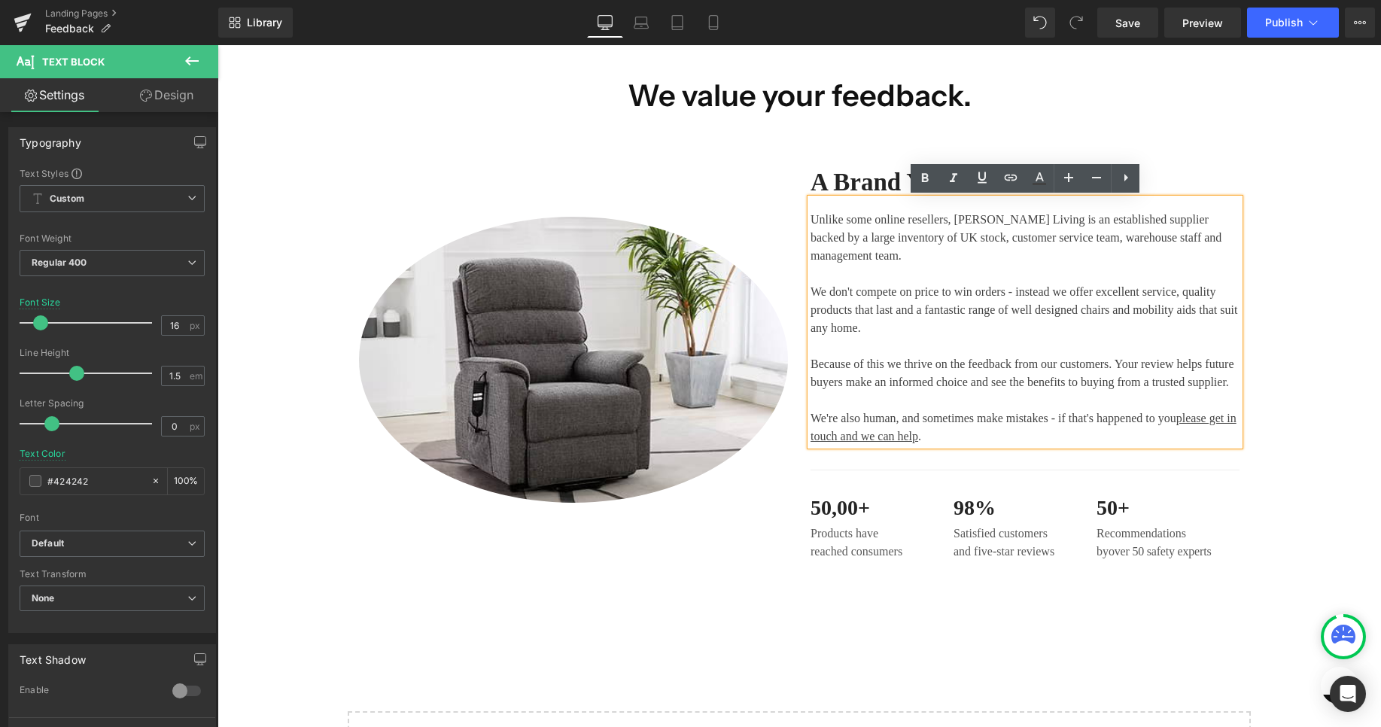
click at [1291, 102] on div "We value your feedback. Heading Row Image A Brand You Can Trust Heading Unlike …" at bounding box center [798, 445] width 1163 height 780
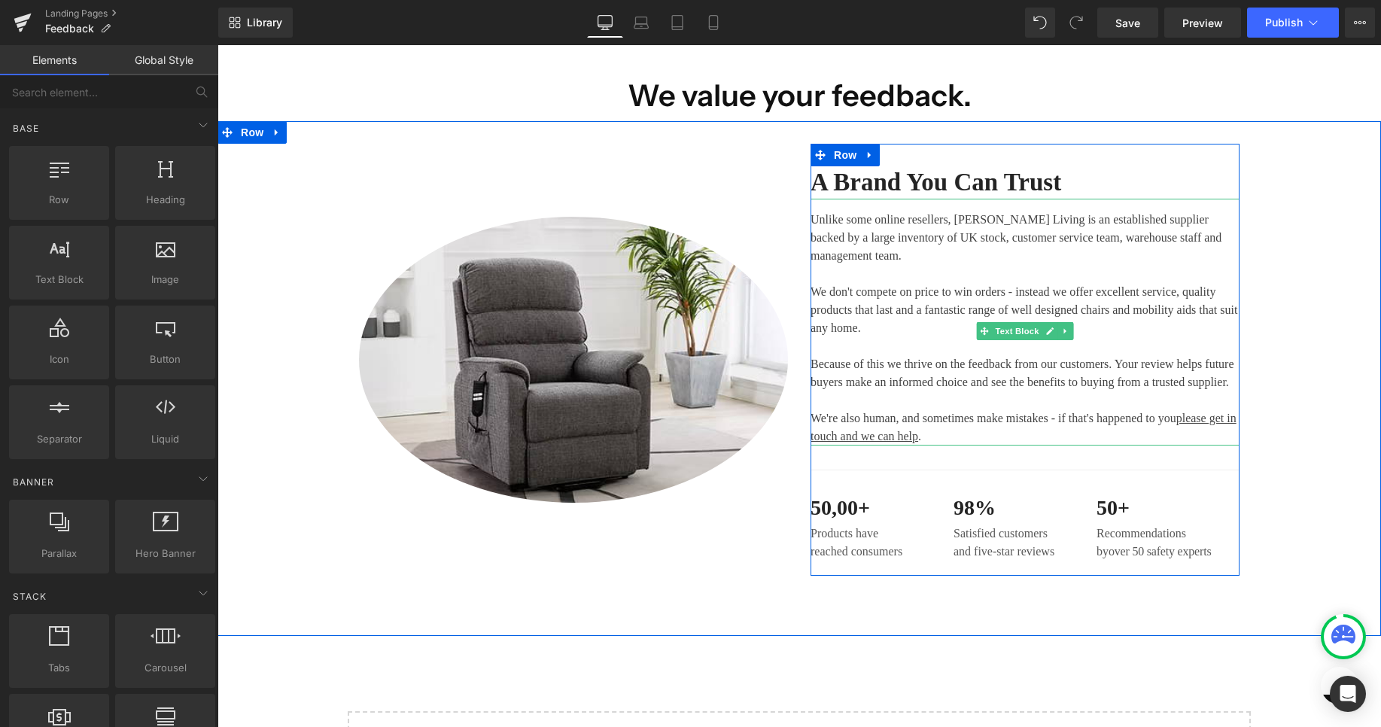
click at [967, 217] on p "Unlike some online resellers, Morris Living is an established supplier backed b…" at bounding box center [1024, 274] width 429 height 126
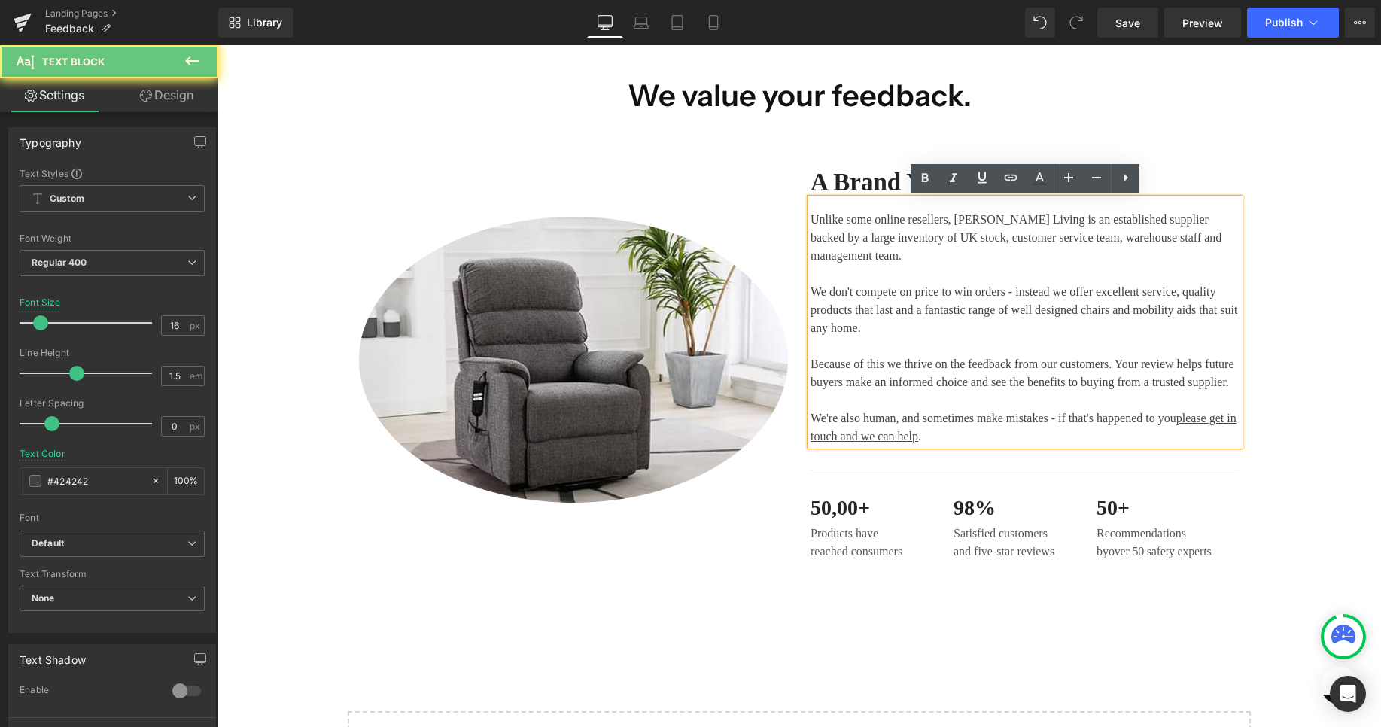
click at [980, 223] on p "Unlike some online resellers, Morris Living is an established supplier backed b…" at bounding box center [1024, 274] width 429 height 126
click at [973, 222] on p "Unlike some online resellers, Morris Living is an established supplier backed b…" at bounding box center [1024, 274] width 429 height 126
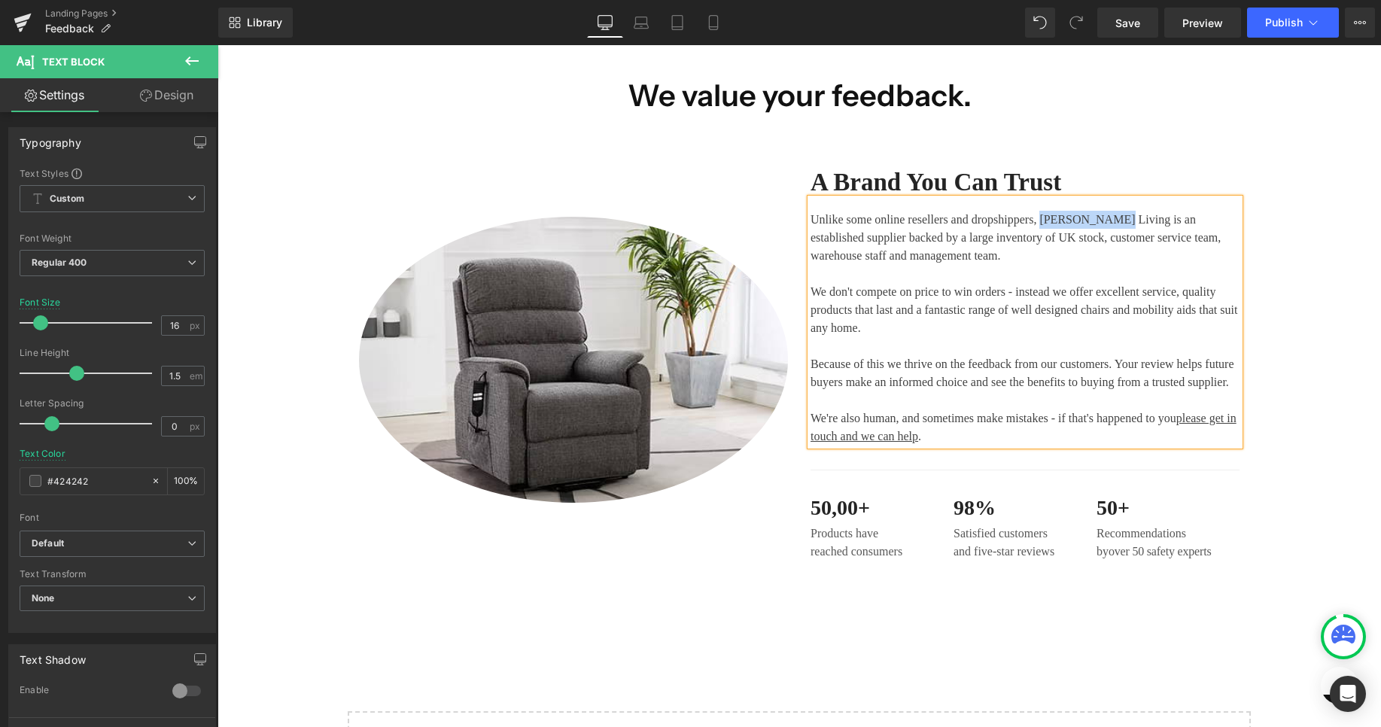
drag, startPoint x: 1084, startPoint y: 218, endPoint x: 1160, endPoint y: 220, distance: 76.8
click at [1160, 220] on p "Unlike some online resellers and dropshippers, Morris Living is an established …" at bounding box center [1024, 274] width 429 height 126
click at [925, 182] on icon at bounding box center [925, 177] width 7 height 9
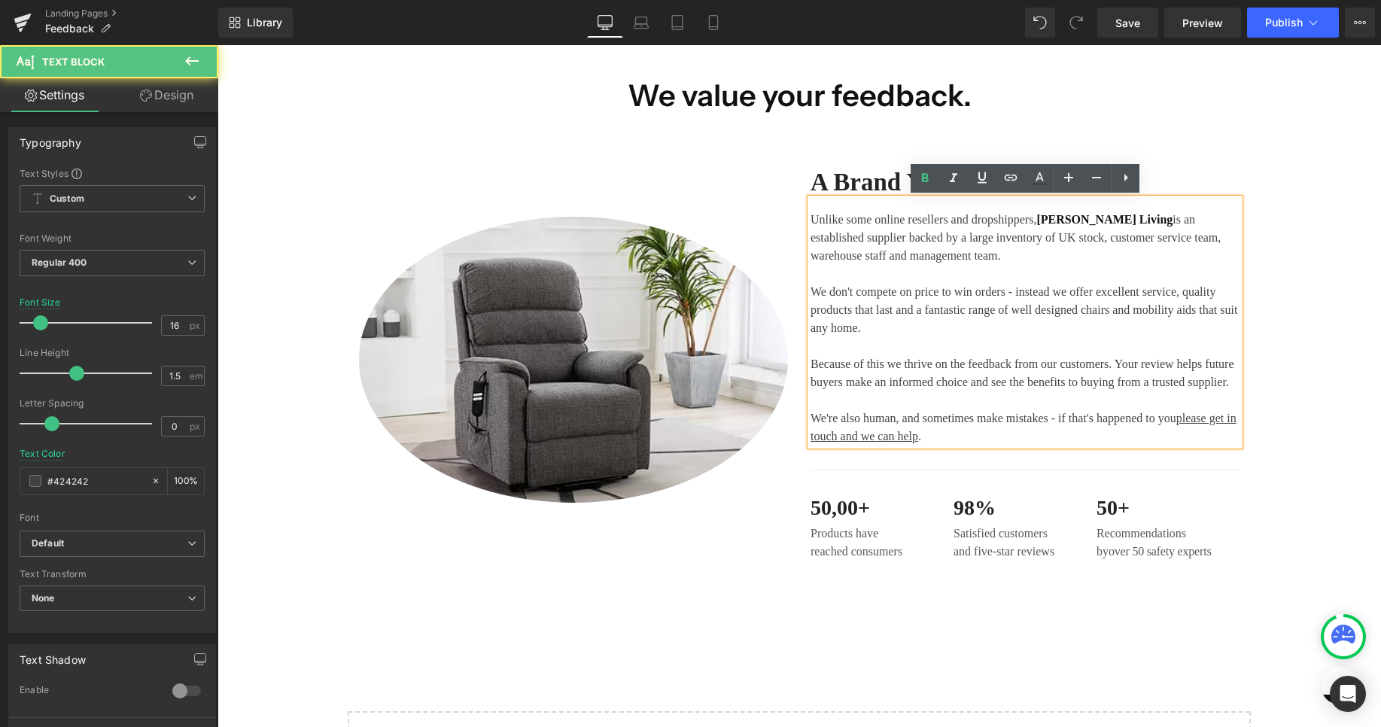
click at [1022, 313] on p "Unlike some online resellers and dropshippers, Morris Living is an established …" at bounding box center [1024, 274] width 429 height 126
drag, startPoint x: 905, startPoint y: 363, endPoint x: 807, endPoint y: 366, distance: 98.6
click at [810, 366] on div "Unlike some online resellers and dropshippers, Morris Living is an established …" at bounding box center [1024, 322] width 429 height 247
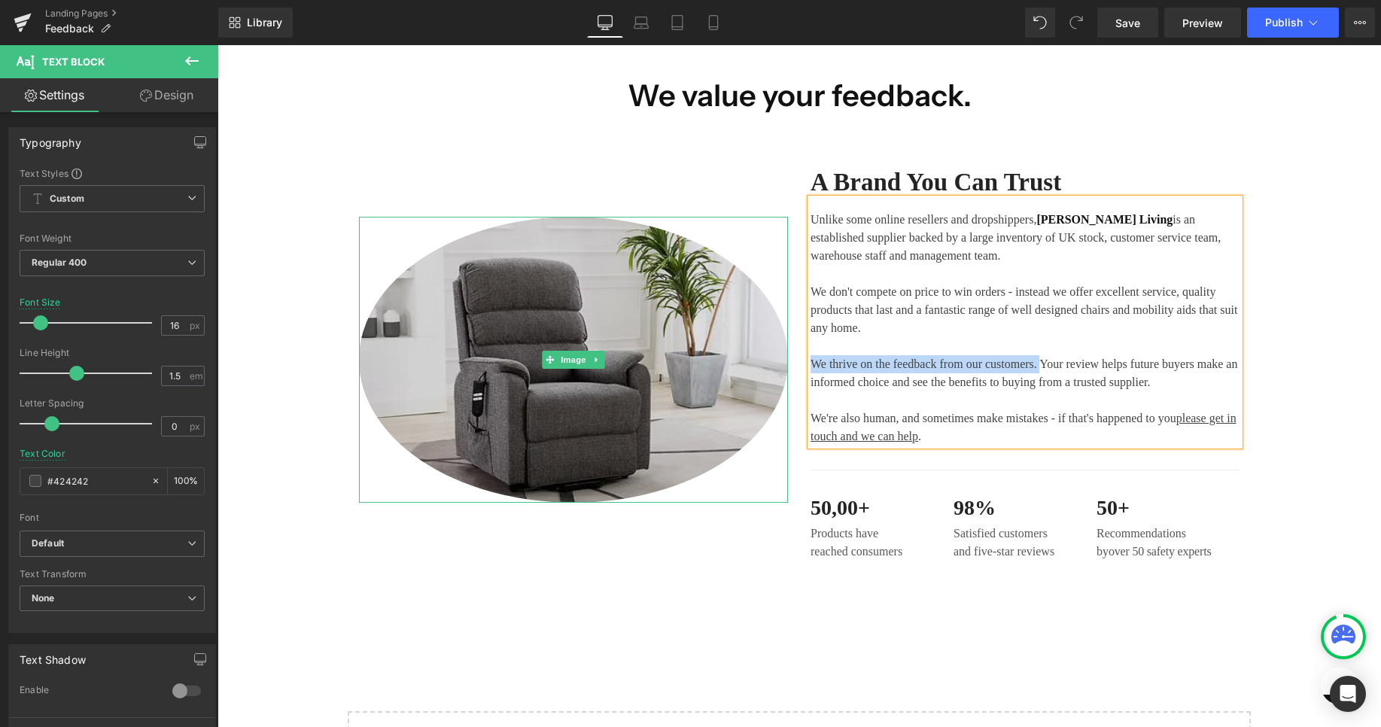
drag, startPoint x: 1087, startPoint y: 362, endPoint x: 722, endPoint y: 366, distance: 365.0
click at [722, 366] on div "Image A Brand You Can Trust Heading Unlike some online resellers and dropshippe…" at bounding box center [799, 360] width 903 height 432
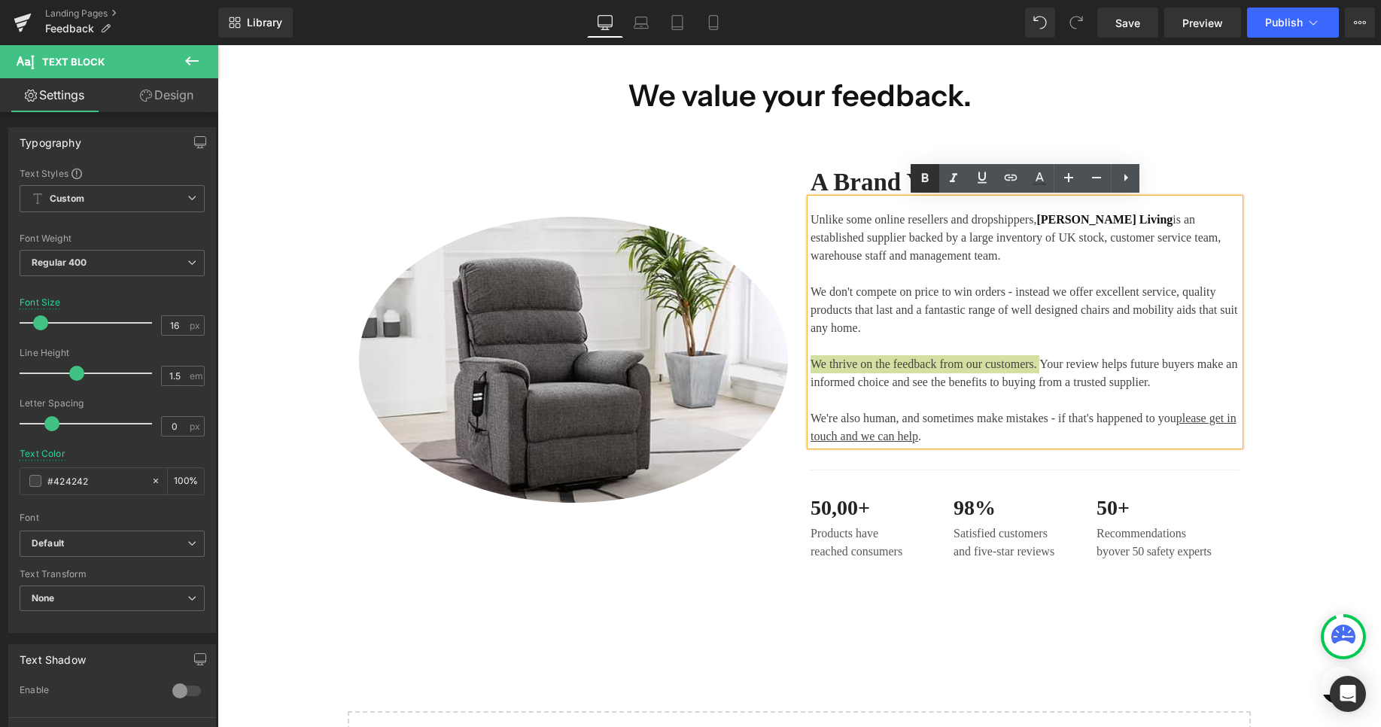
click at [930, 184] on icon at bounding box center [925, 178] width 18 height 18
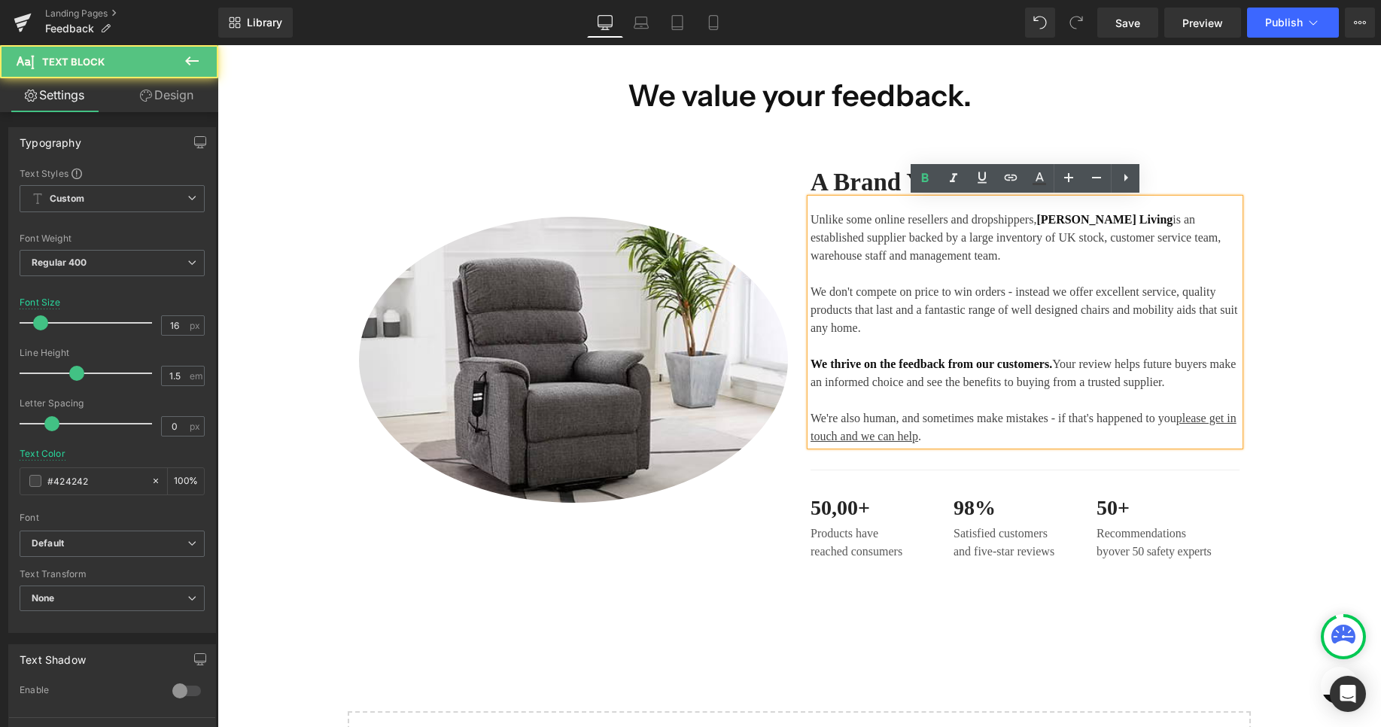
click at [964, 404] on p "We thrive on the feedback from our customers. Your review helps future buyers m…" at bounding box center [1024, 400] width 429 height 90
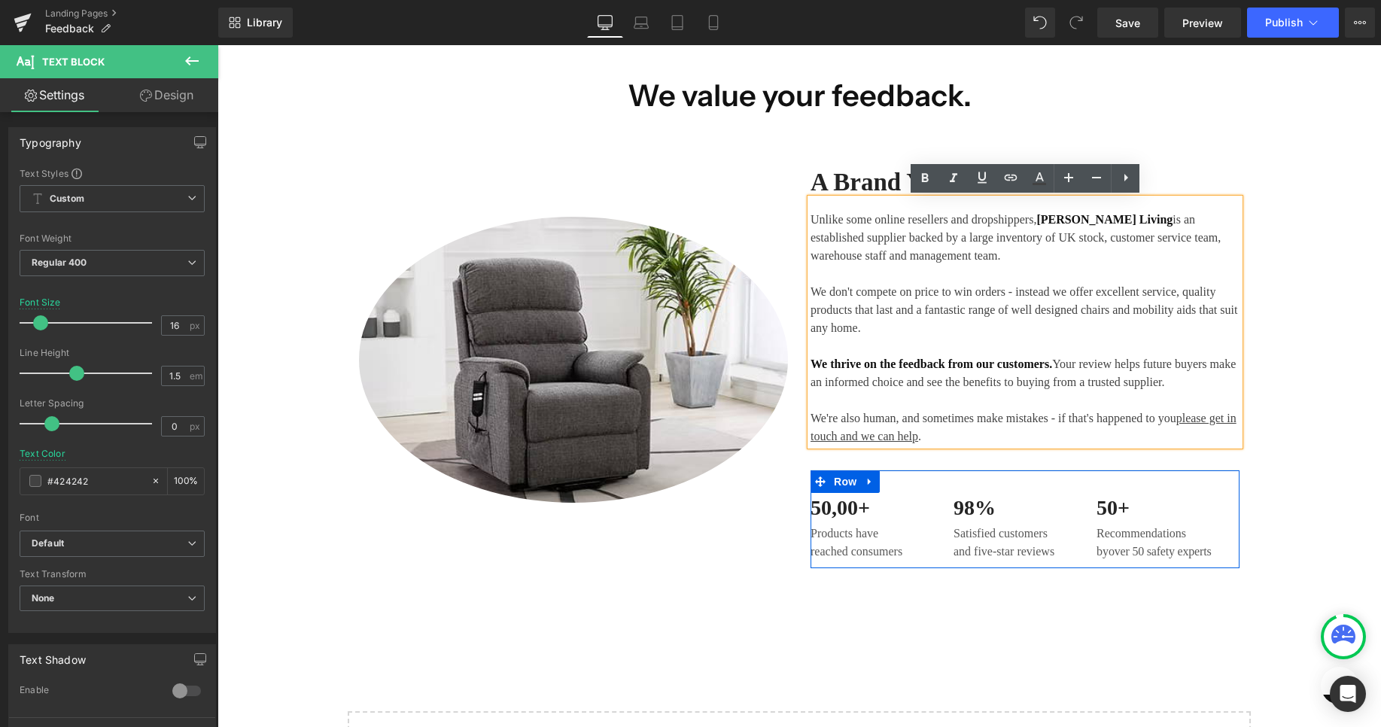
click at [1056, 543] on p "Satisfied customers" at bounding box center [1024, 533] width 143 height 18
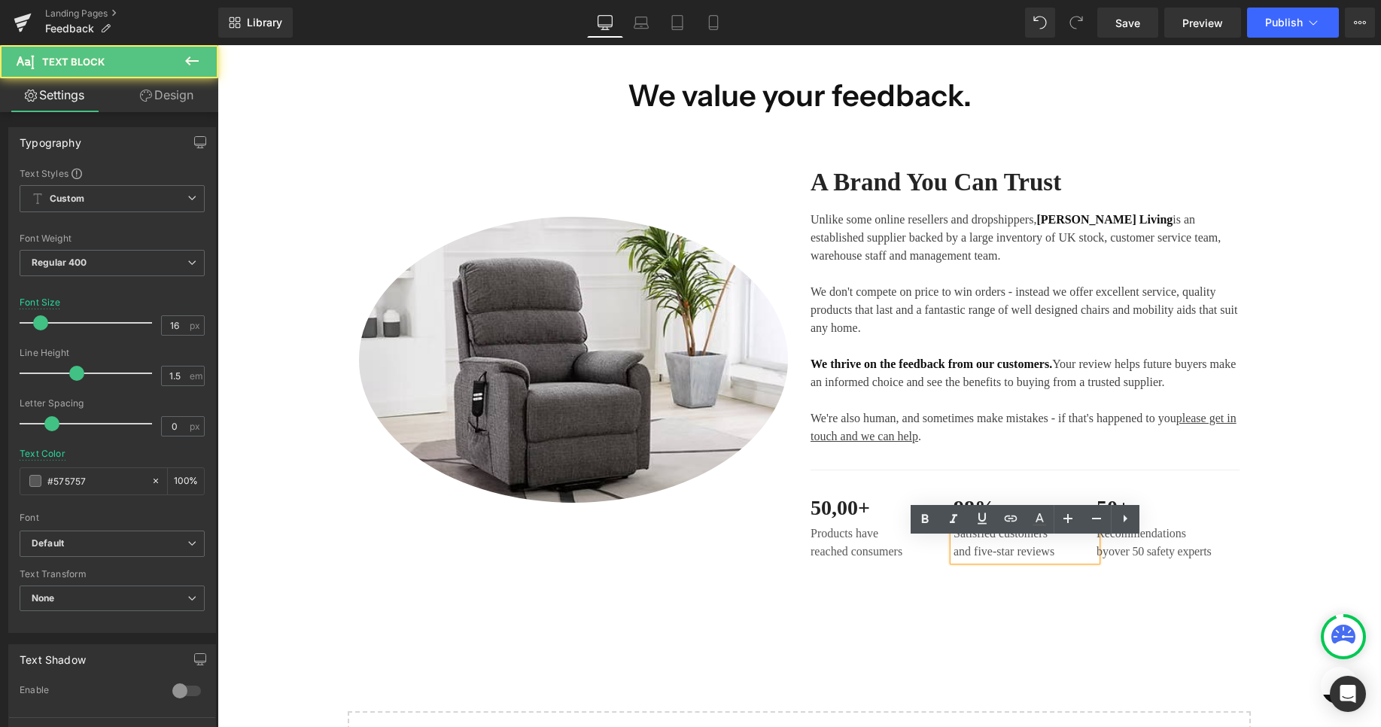
click at [1011, 624] on div "Image A Brand You Can Trust Heading Unlike some online resellers and dropshippe…" at bounding box center [798, 378] width 1163 height 515
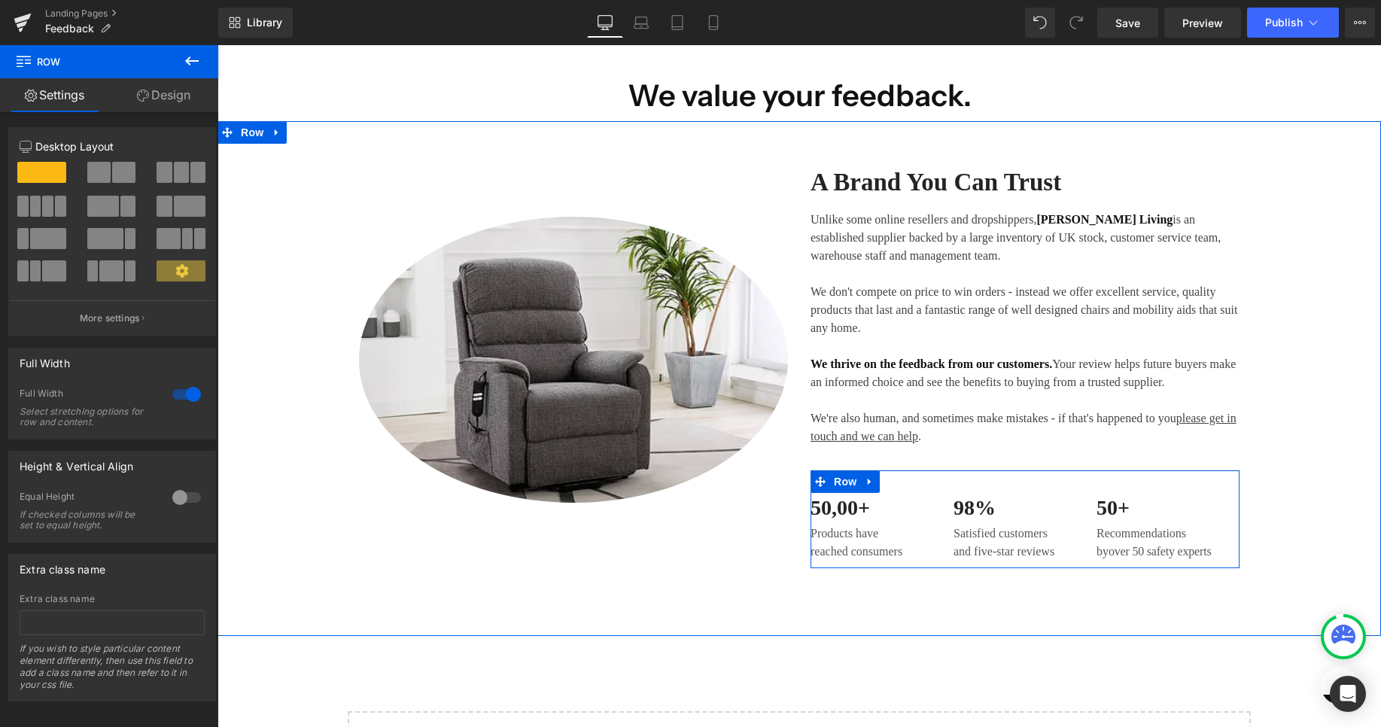
click at [844, 561] on p "reached consumers" at bounding box center [881, 552] width 143 height 18
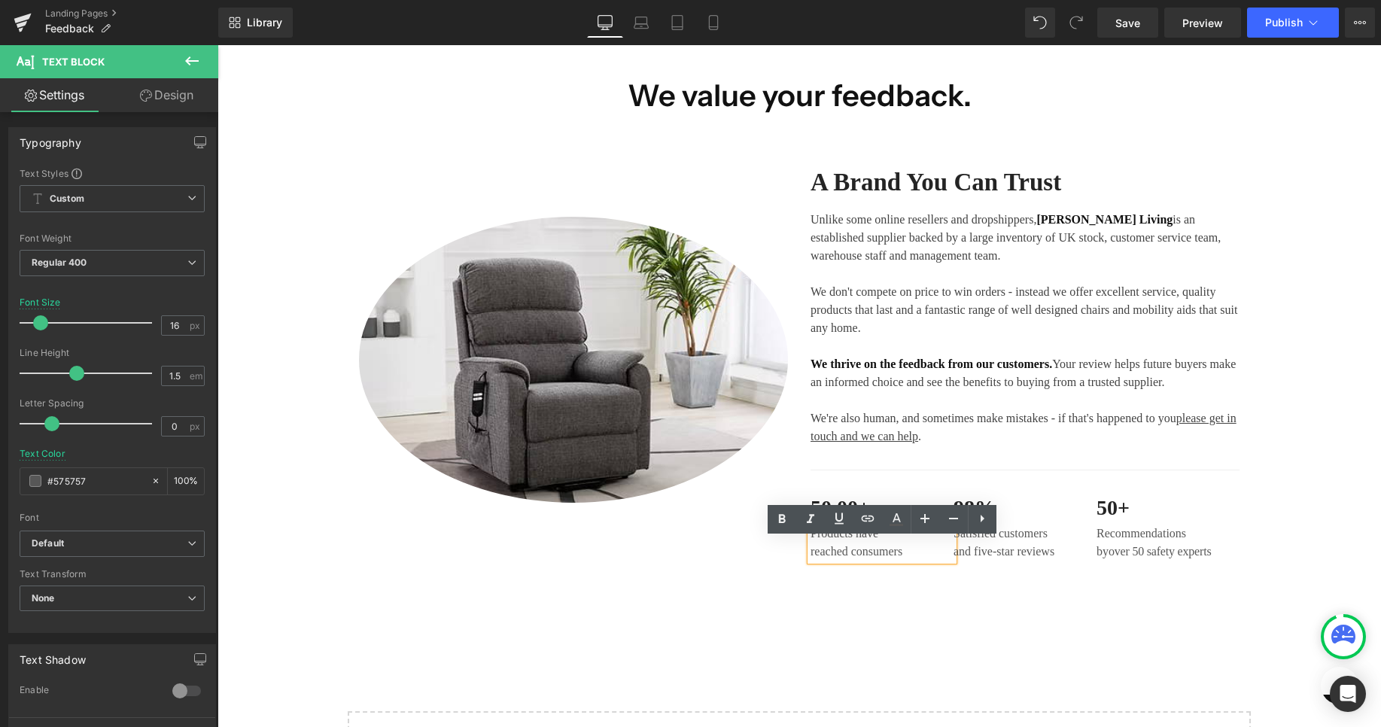
click at [850, 611] on div "Image A Brand You Can Trust Heading Unlike some online resellers and dropshippe…" at bounding box center [798, 378] width 1163 height 515
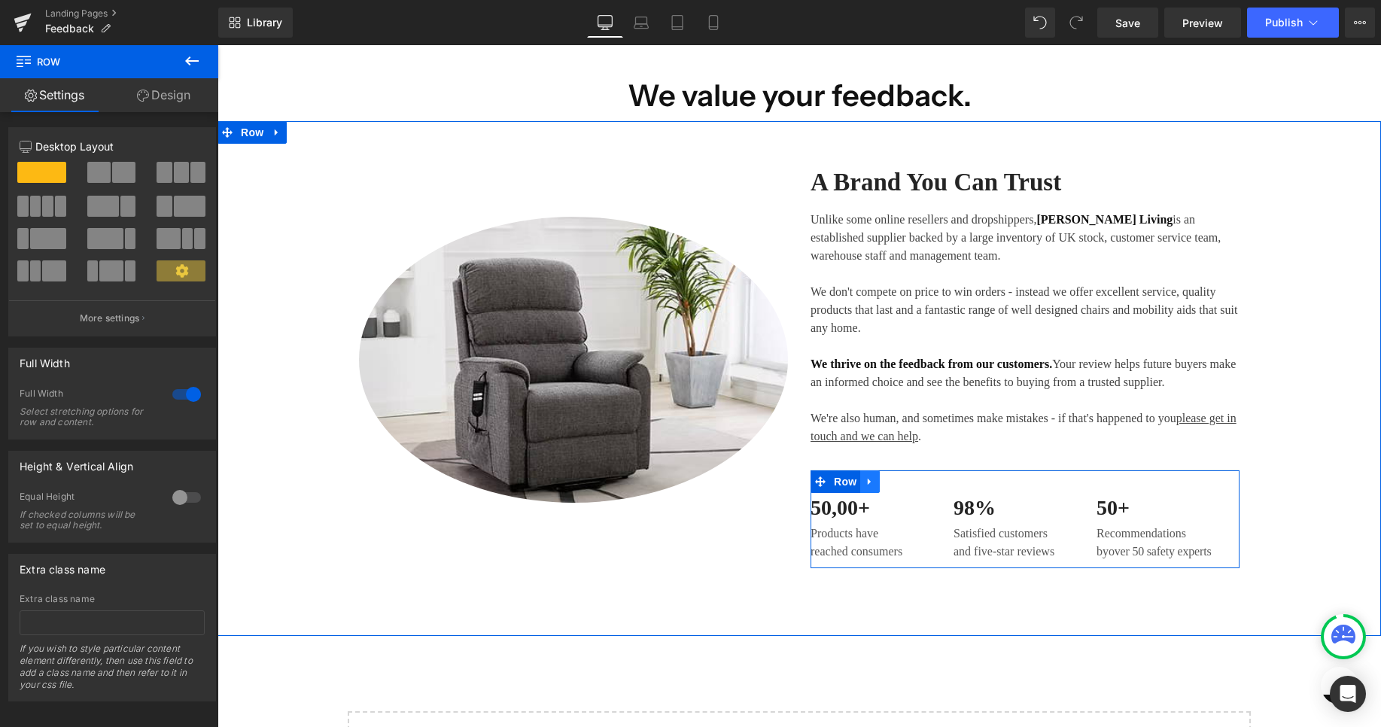
click at [867, 487] on icon at bounding box center [870, 481] width 11 height 11
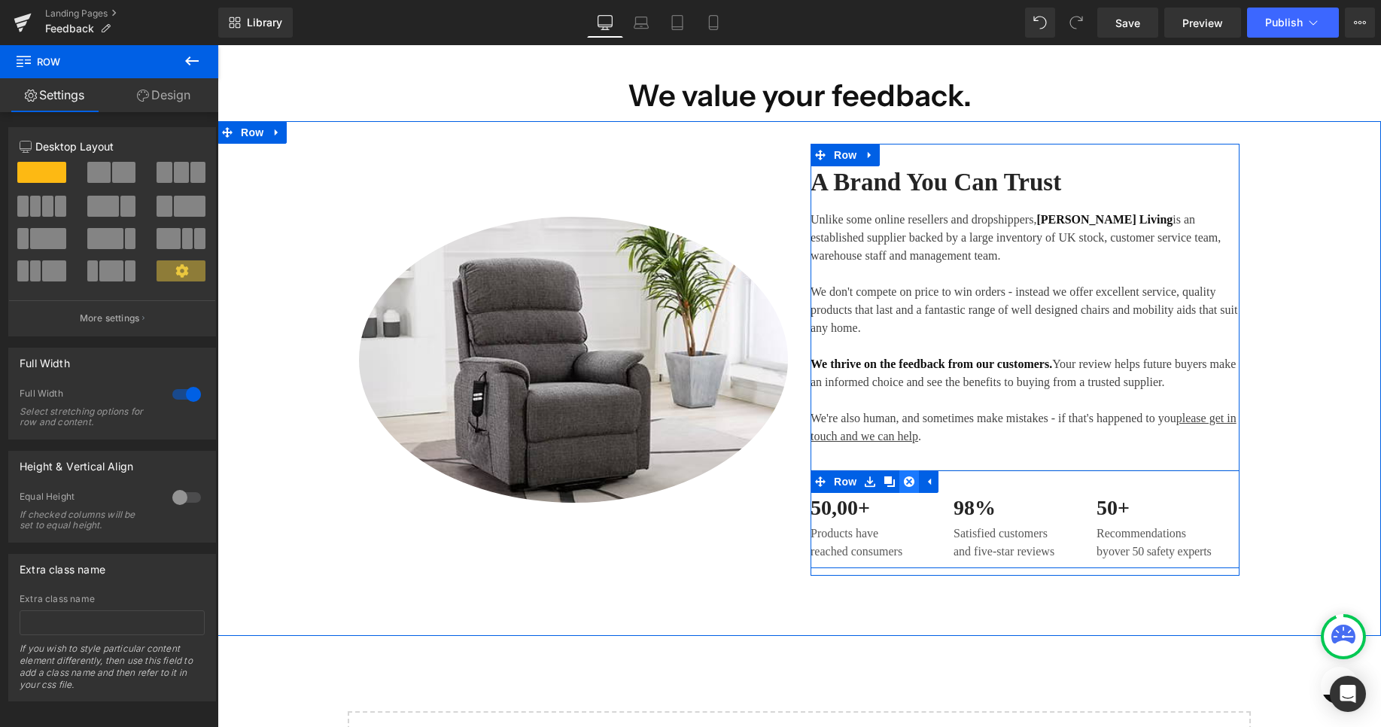
click at [906, 487] on icon at bounding box center [909, 481] width 11 height 11
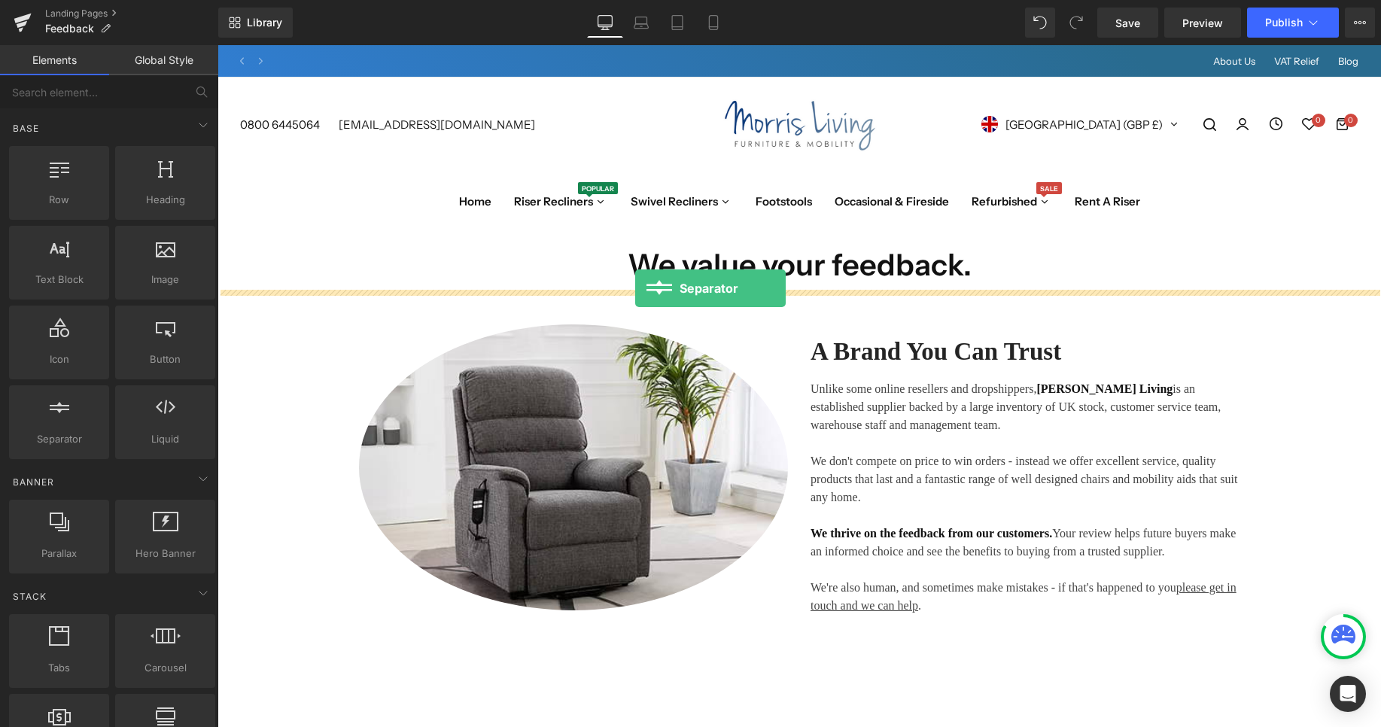
drag, startPoint x: 271, startPoint y: 472, endPoint x: 635, endPoint y: 288, distance: 407.8
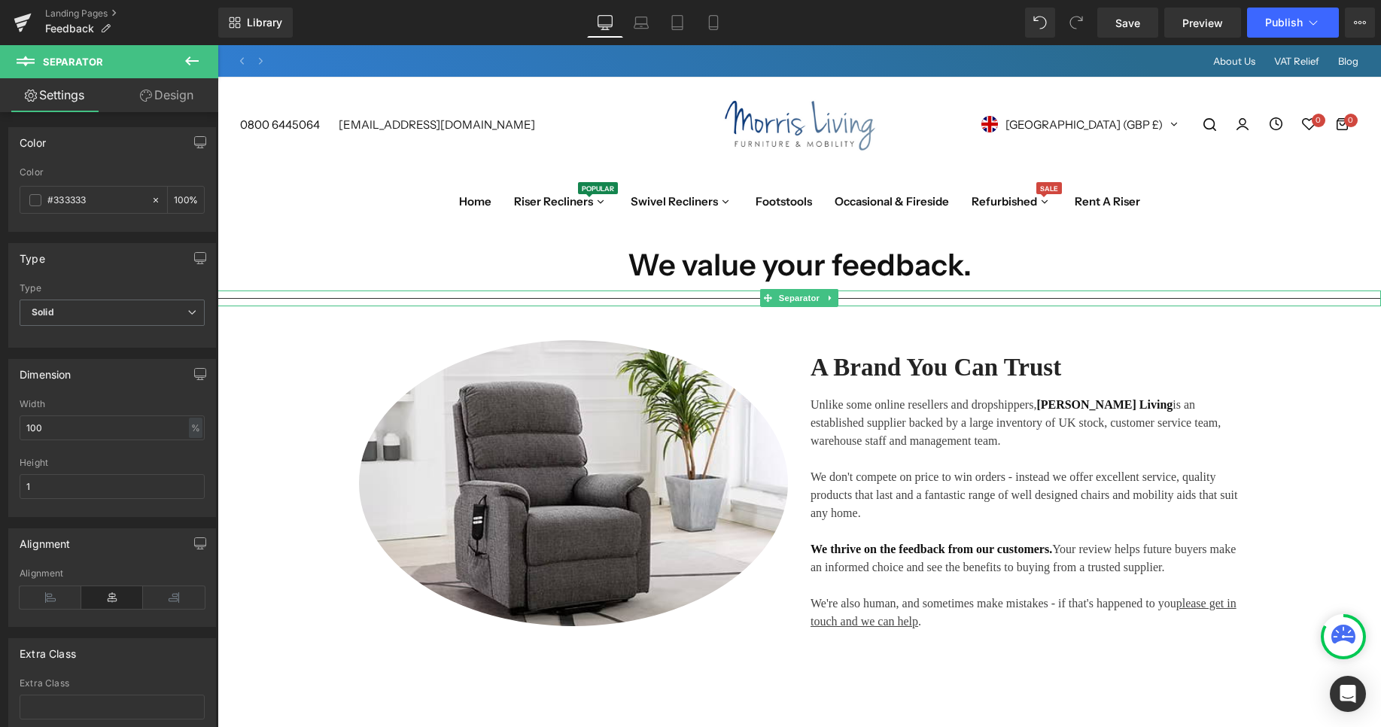
click at [427, 296] on div at bounding box center [798, 298] width 1163 height 16
click at [85, 199] on input "#333333" at bounding box center [95, 200] width 96 height 17
click at [38, 198] on span at bounding box center [35, 200] width 12 height 12
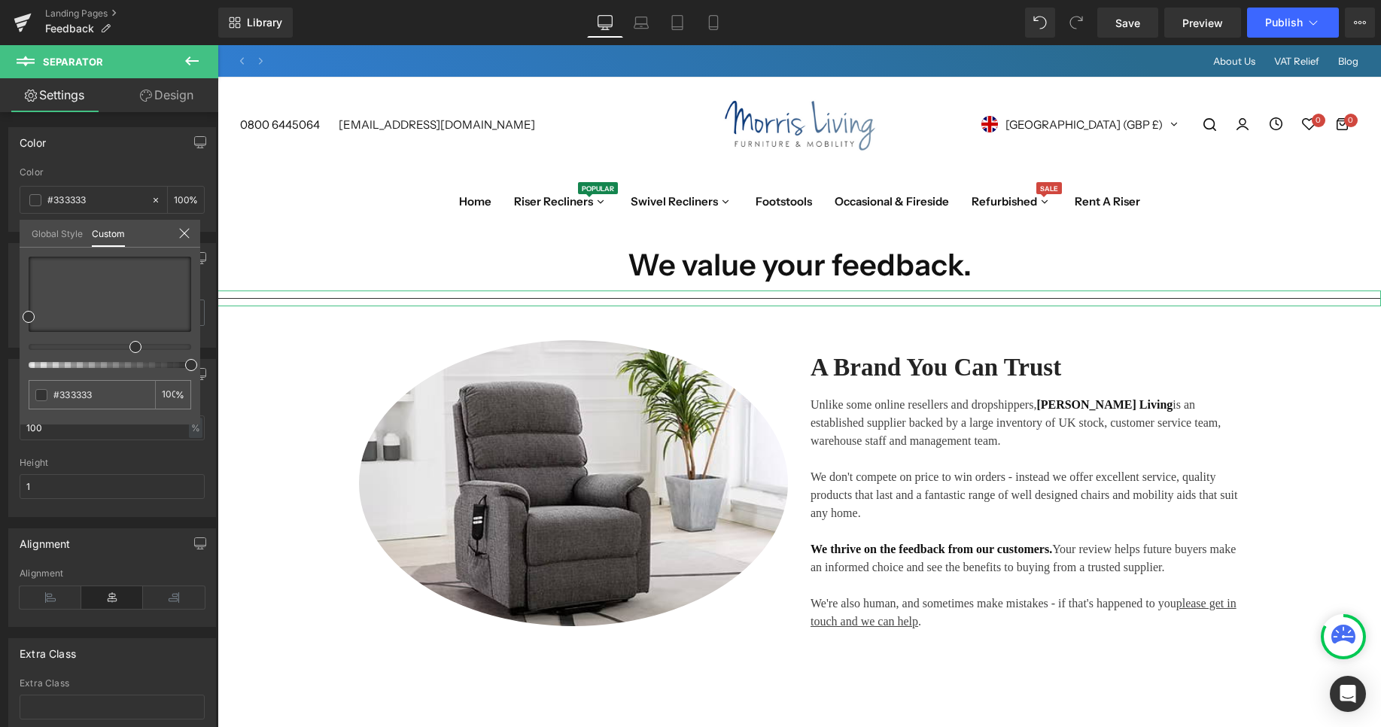
drag, startPoint x: 137, startPoint y: 345, endPoint x: 129, endPoint y: 347, distance: 7.7
click at [129, 347] on div at bounding box center [104, 347] width 163 height 6
type input "#52536f"
type input "#585973"
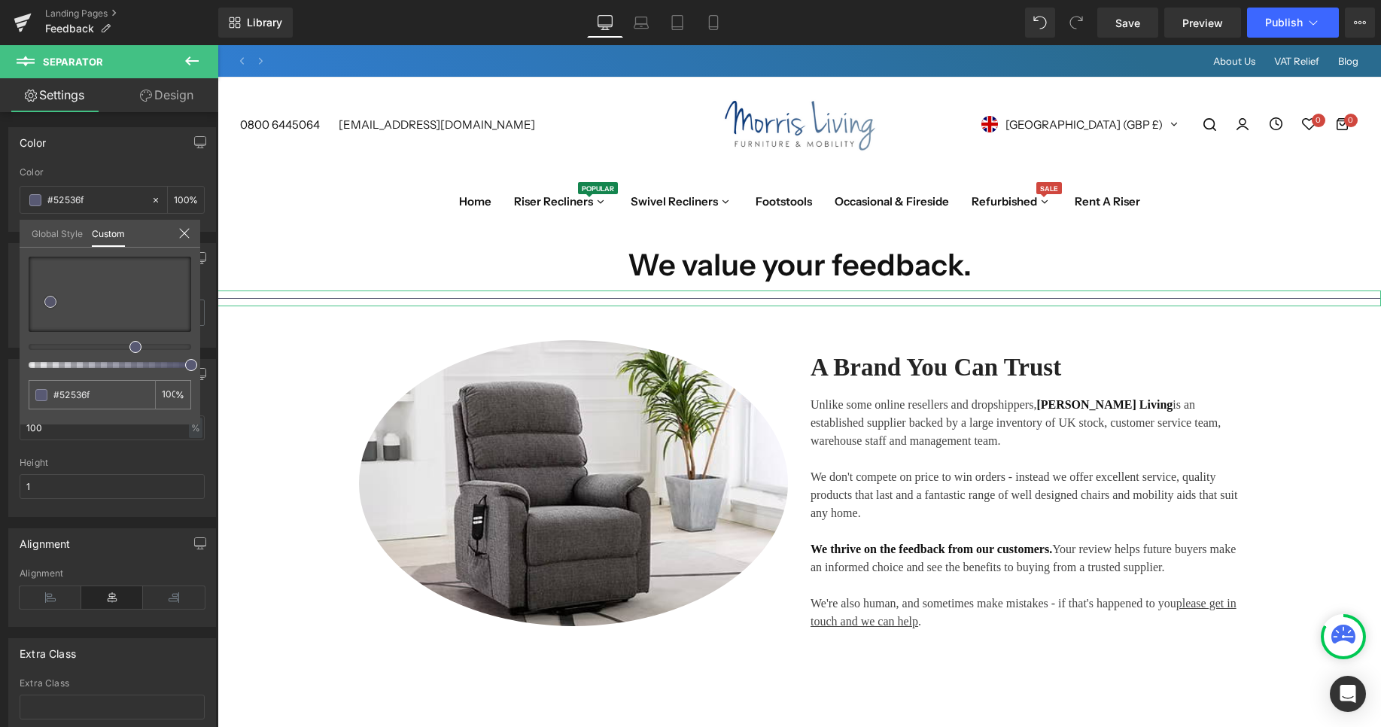
type input "#585973"
type input "#5e5f77"
type input "#62637d"
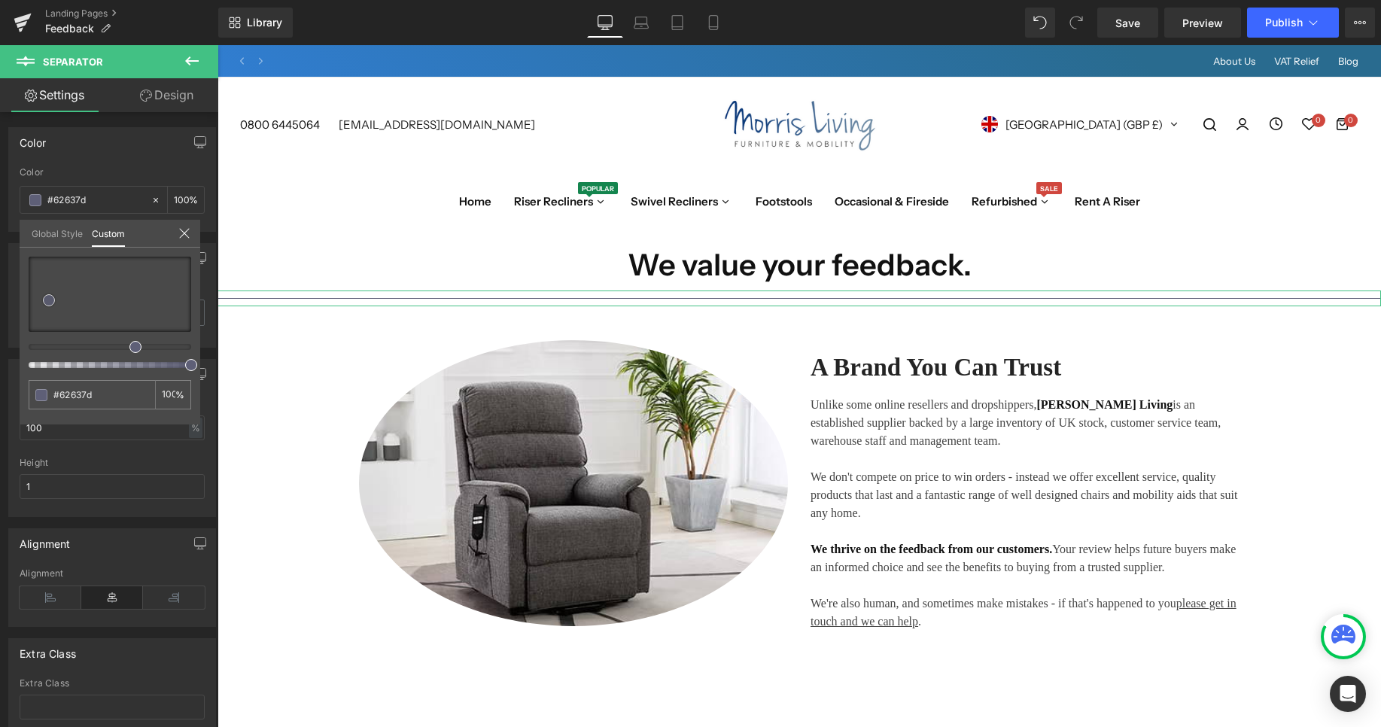
drag, startPoint x: 53, startPoint y: 303, endPoint x: 56, endPoint y: 284, distance: 19.9
click at [56, 284] on div at bounding box center [110, 294] width 163 height 75
type input "#8e8fad"
type input "#8d8eae"
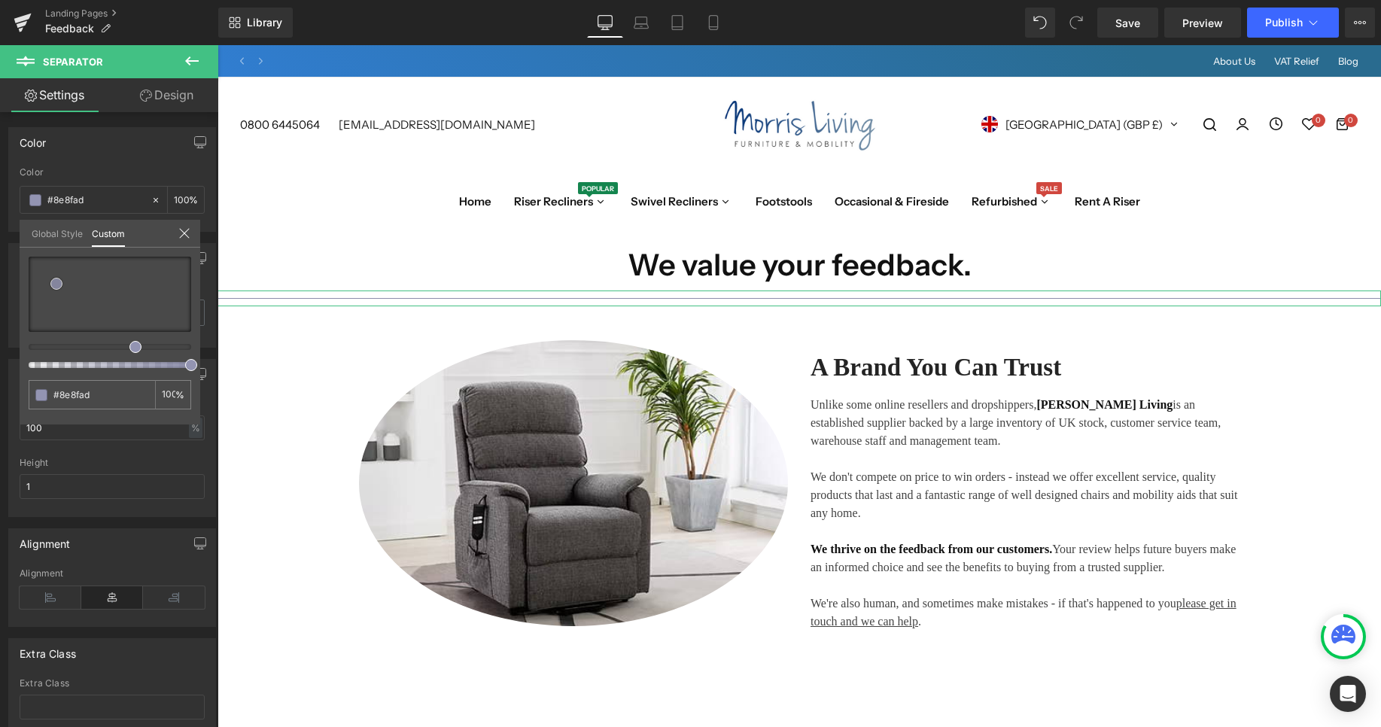
type input "#8d8eae"
type input "#727396"
type input "#696a8b"
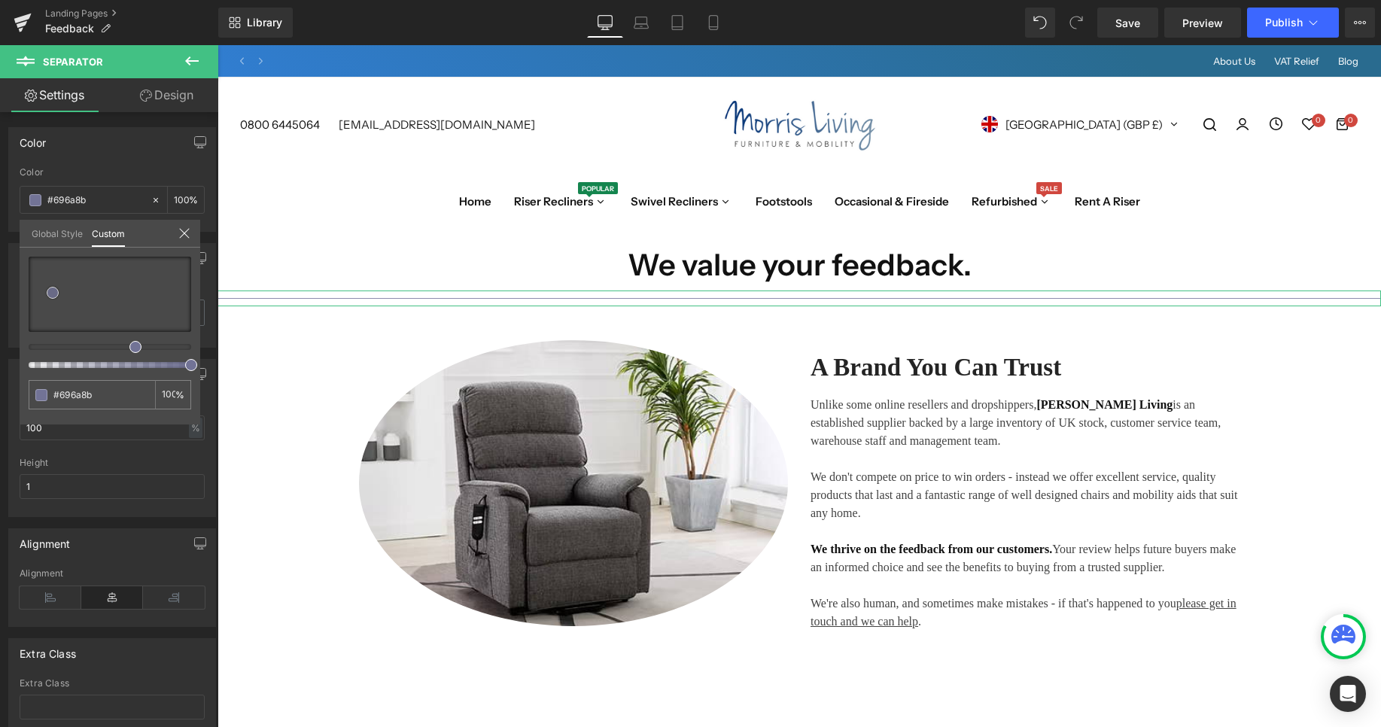
type input "#6b6c89"
type input "#6c6d87"
type input "#74748a"
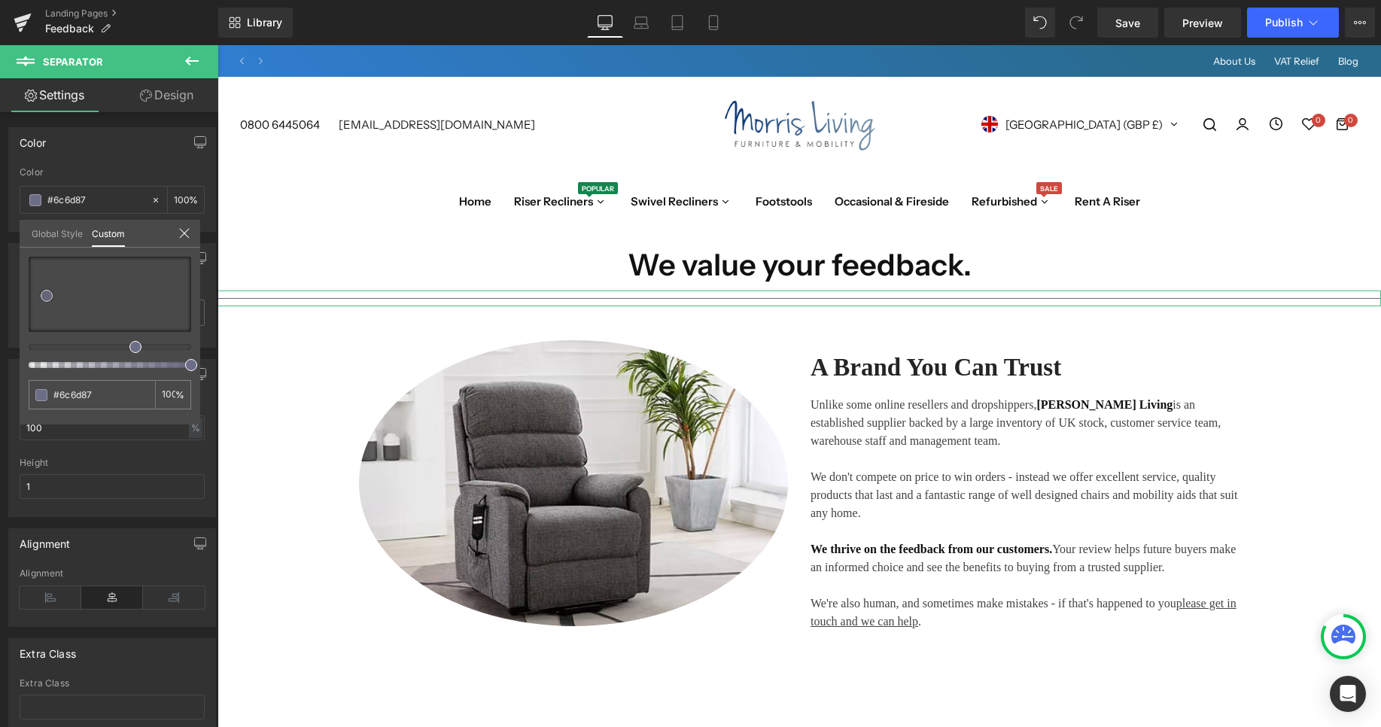
type input "#74748a"
type input "#808093"
type input "#b6b6c3"
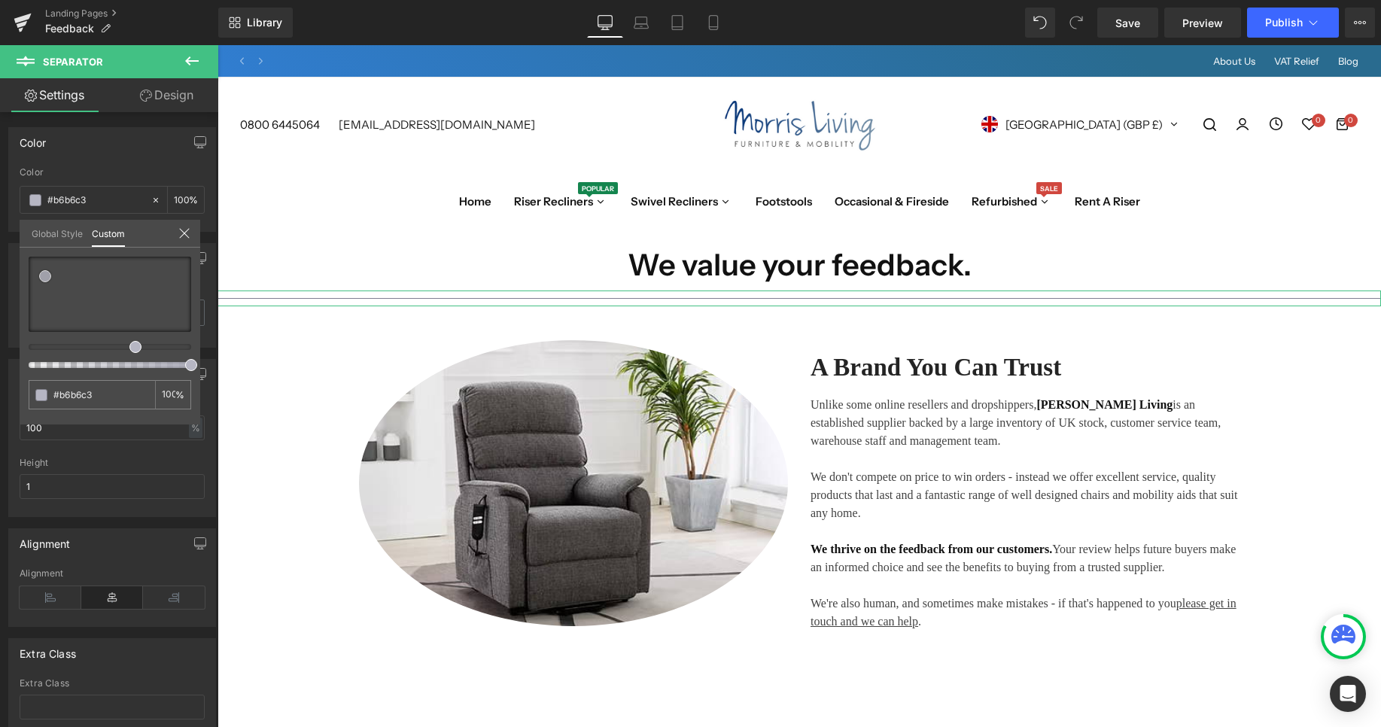
type input "#d7d7df"
type input "#e5e5ea"
type input "#e4e4eb"
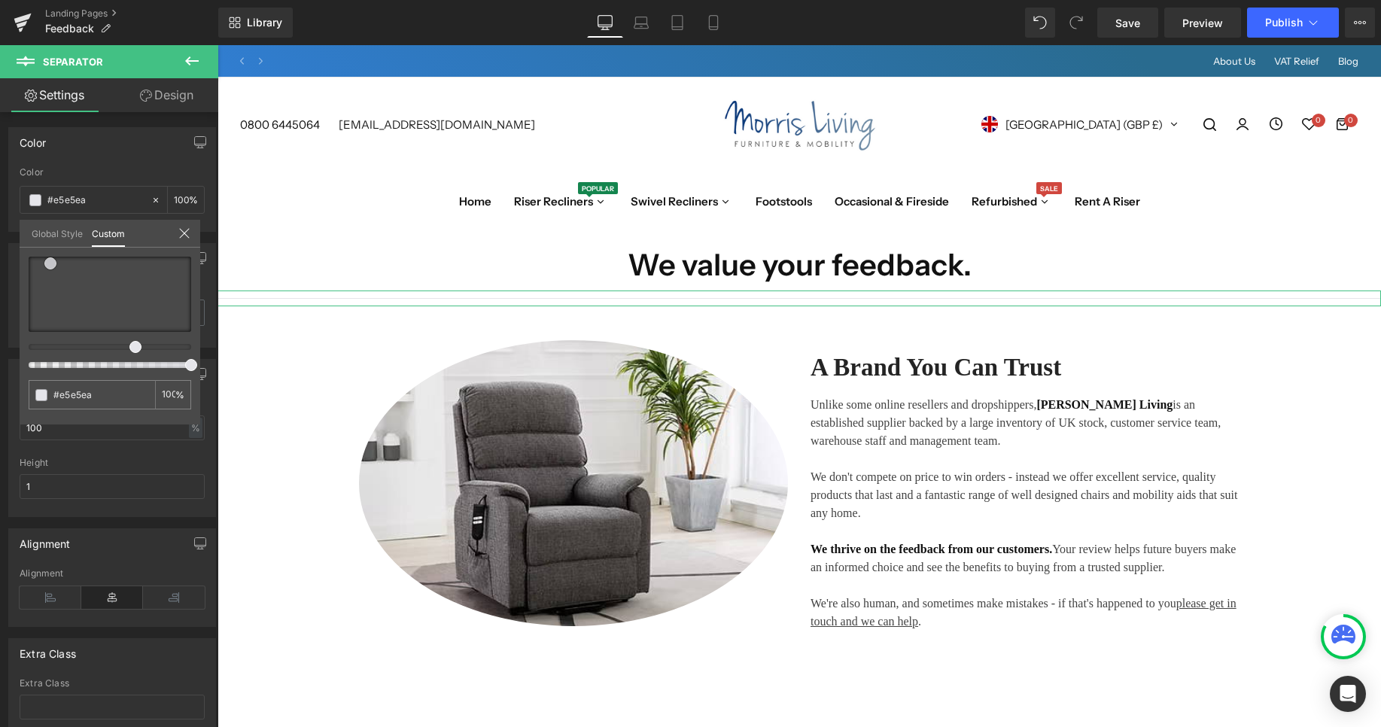
type input "#e4e4eb"
type input "#d1d1e0"
type input "#cacadc"
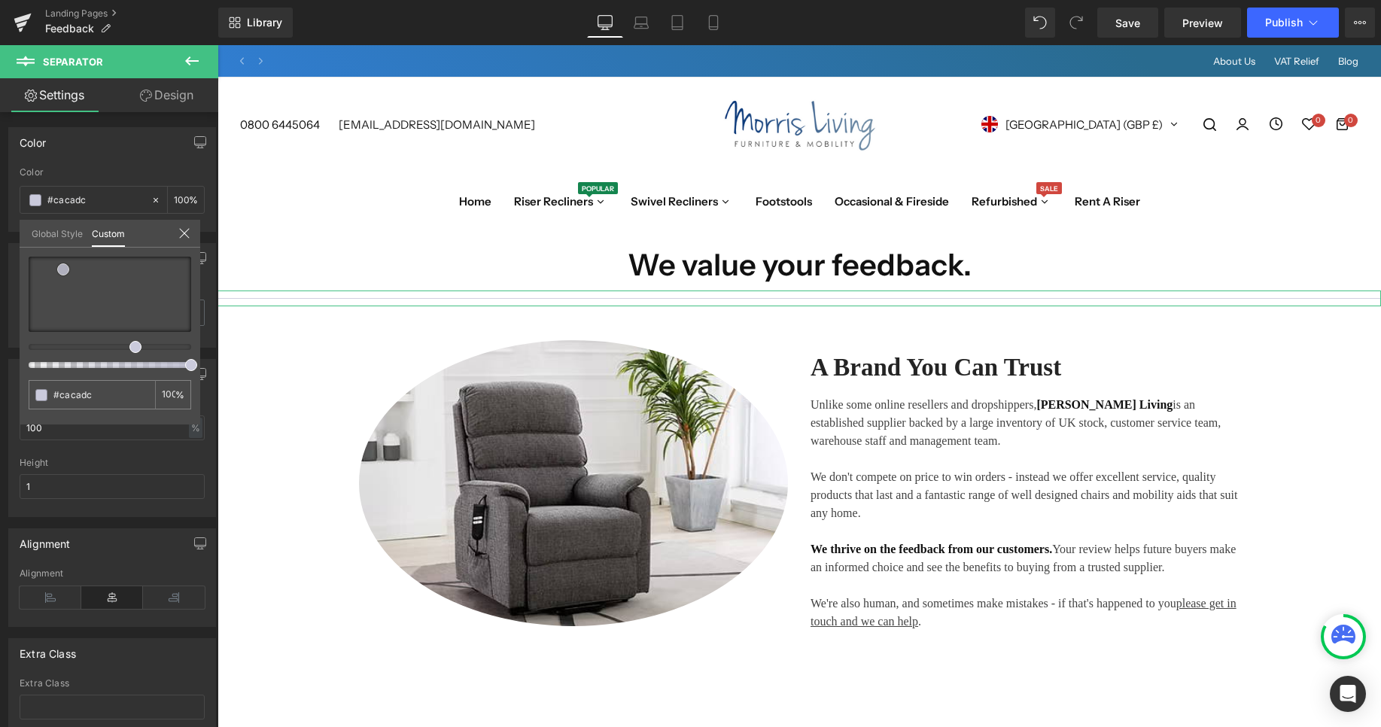
type input "#c2c2da"
type input "#bebed9"
type input "#b0b0d3"
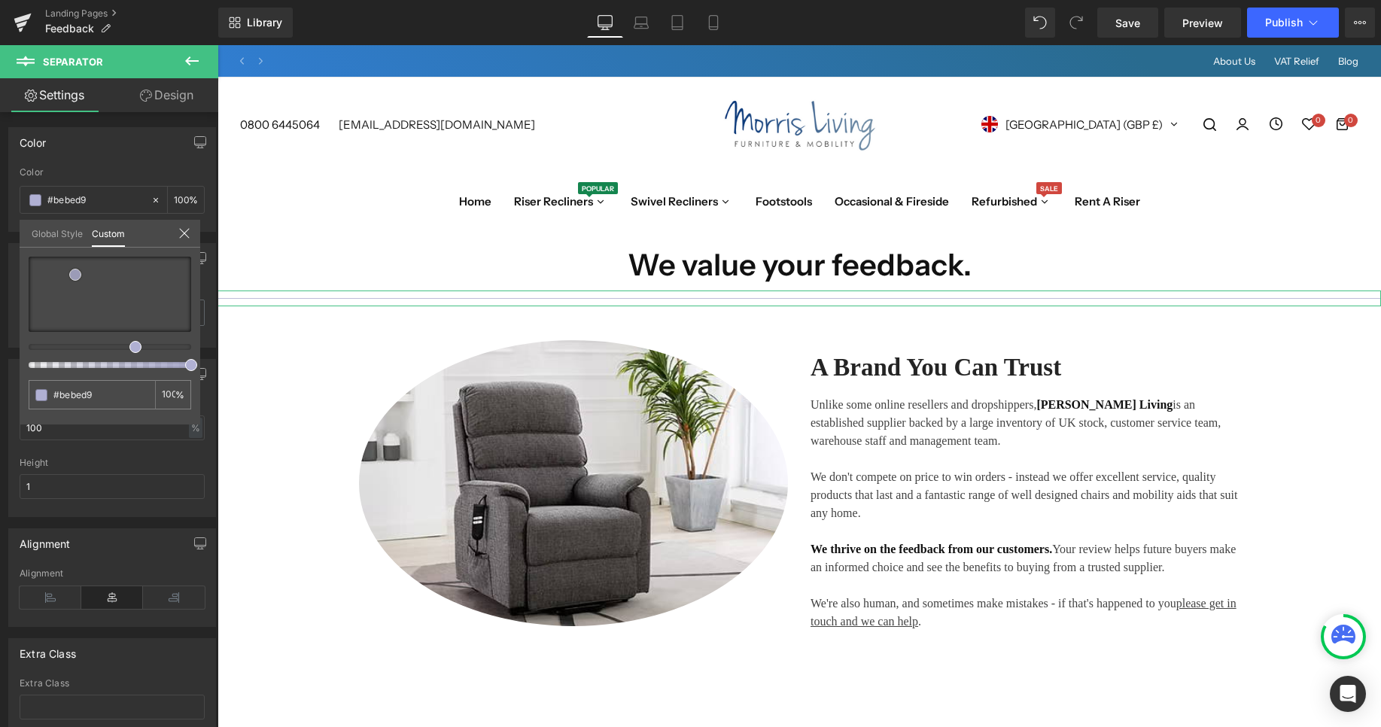
type input "#b0b0d3"
type input "#aaaacf"
drag, startPoint x: 56, startPoint y: 284, endPoint x: 76, endPoint y: 276, distance: 21.0
click at [76, 276] on span at bounding box center [76, 276] width 12 height 12
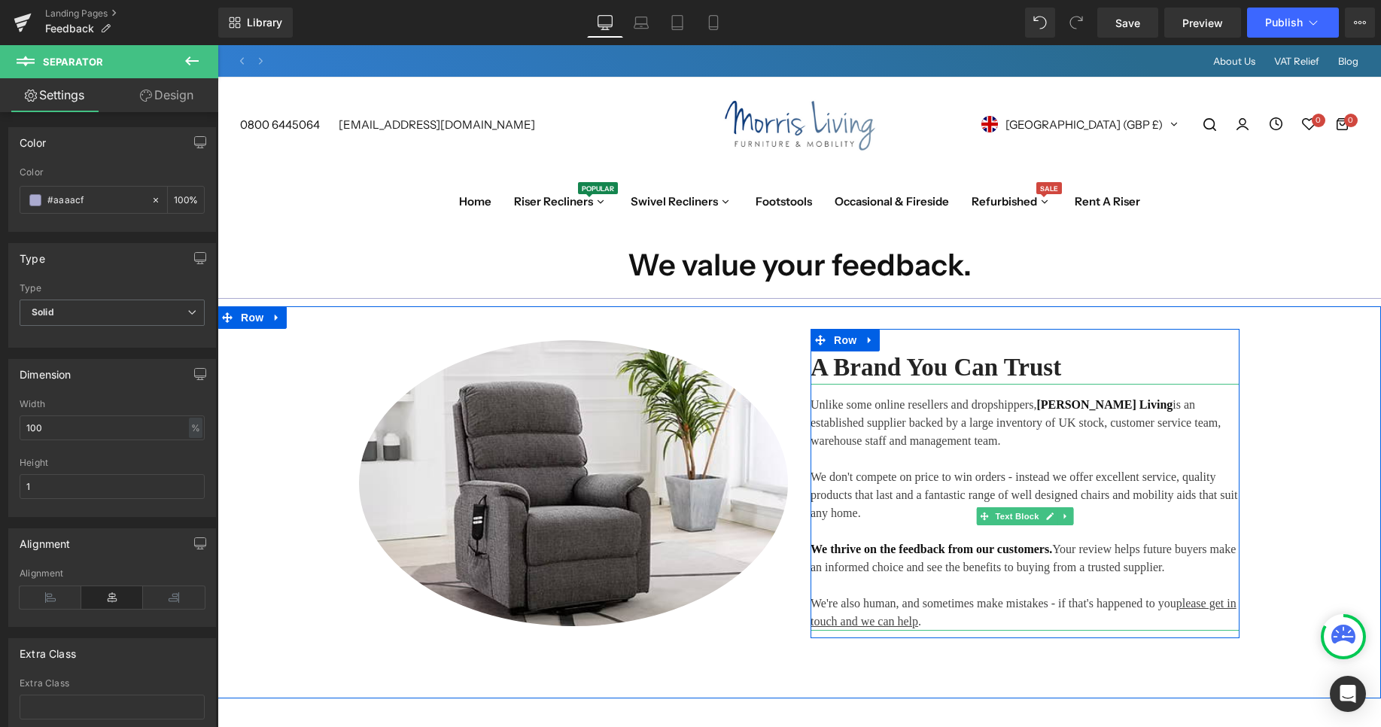
click at [966, 526] on p at bounding box center [1024, 531] width 429 height 18
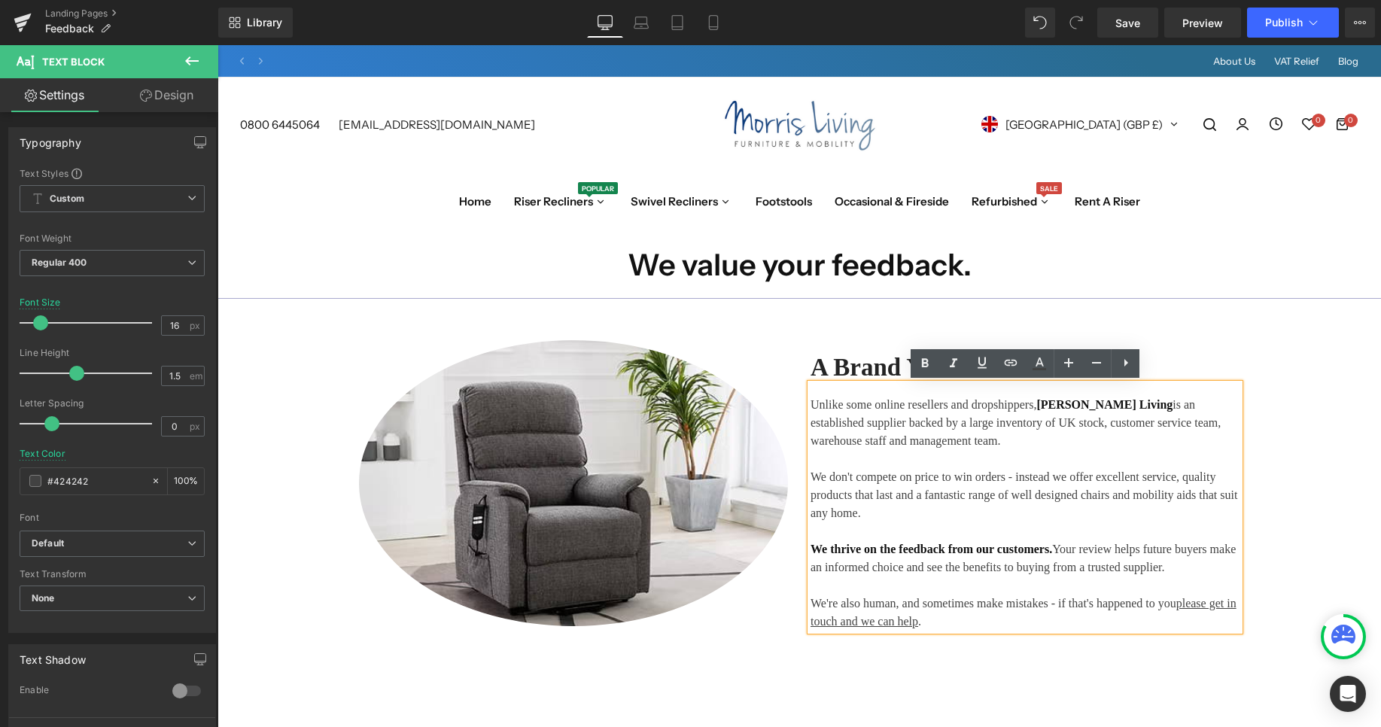
click at [1308, 457] on div "Image A Brand You Can Trust Heading Unlike some online resellers and dropshippe…" at bounding box center [798, 483] width 1163 height 309
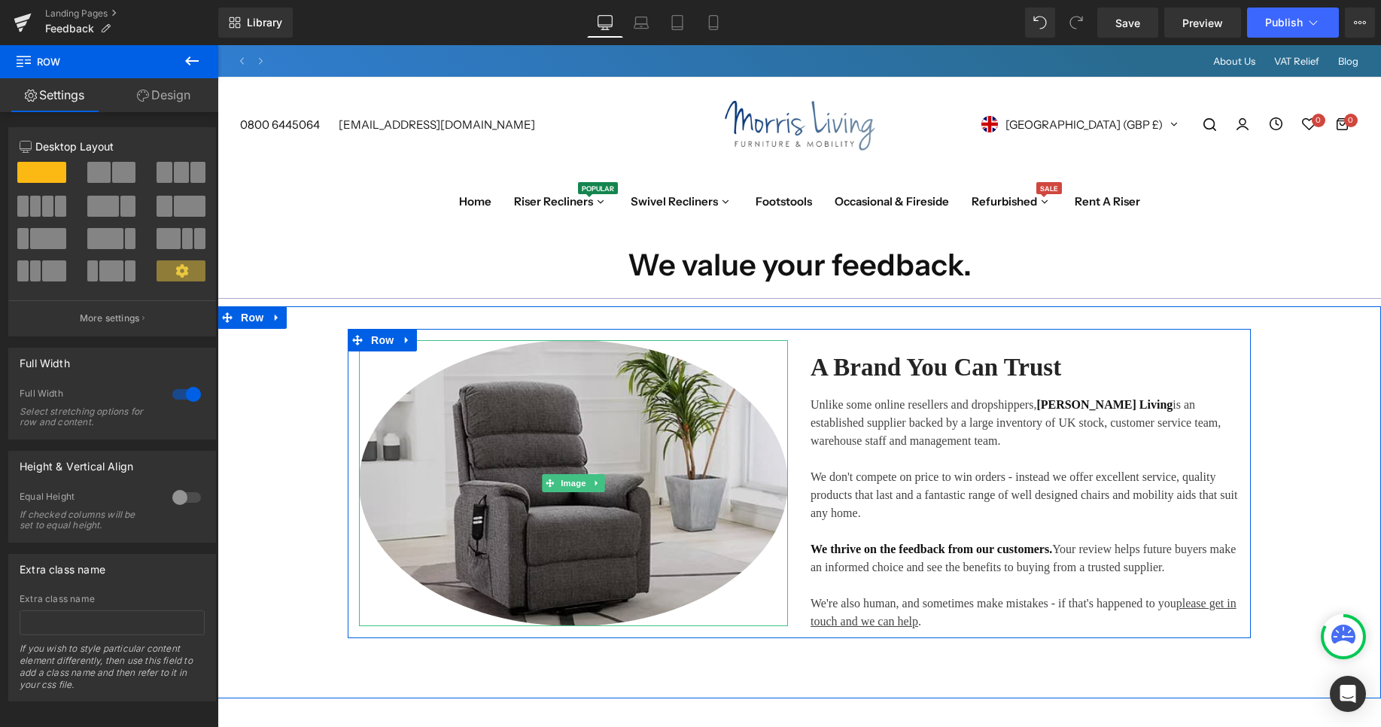
click at [637, 492] on img at bounding box center [573, 483] width 429 height 286
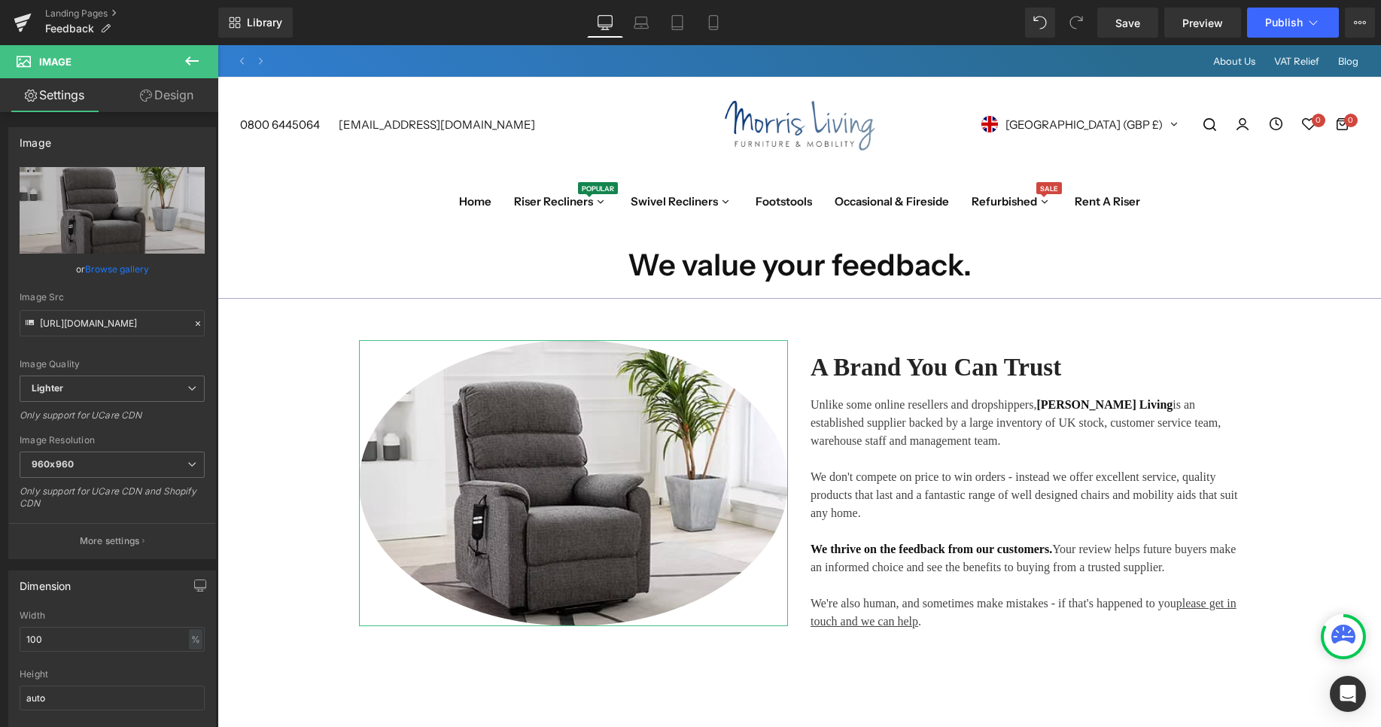
click at [114, 269] on link "Browse gallery" at bounding box center [117, 269] width 64 height 26
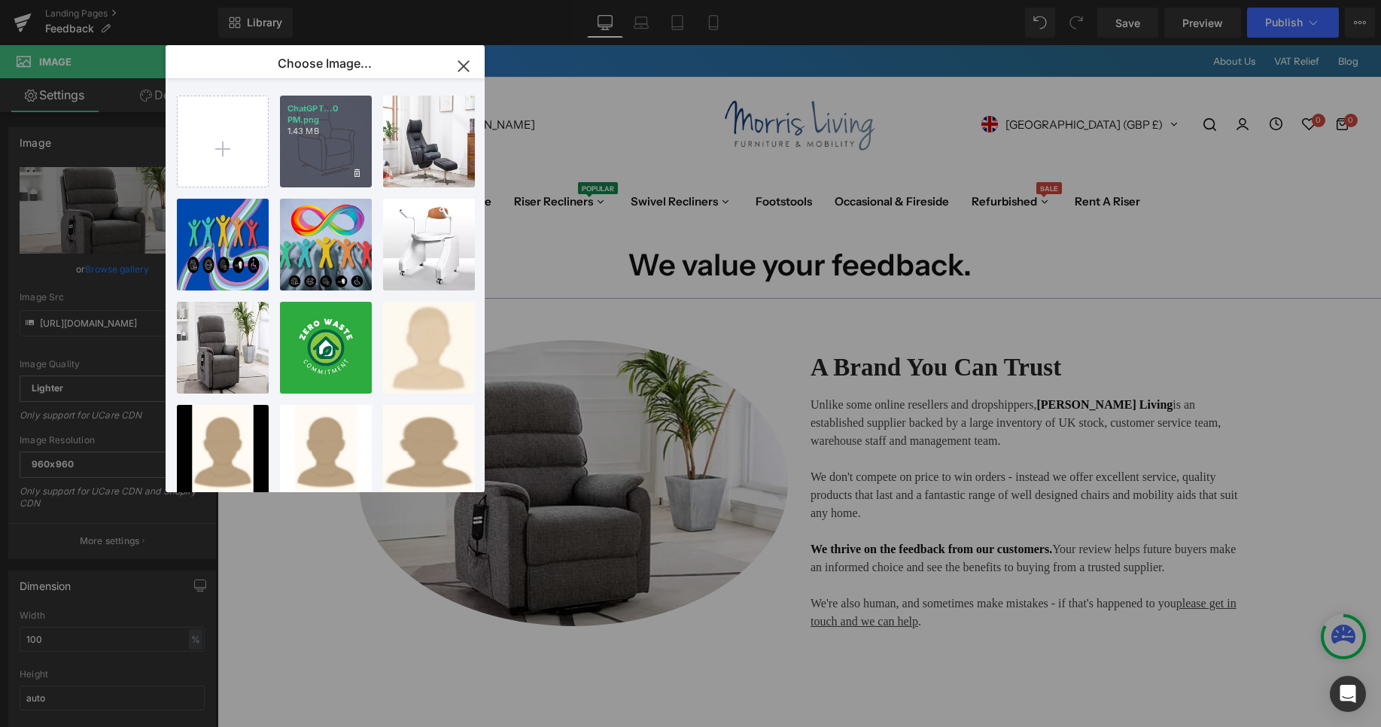
click at [312, 135] on p "1.43 MB" at bounding box center [325, 131] width 77 height 11
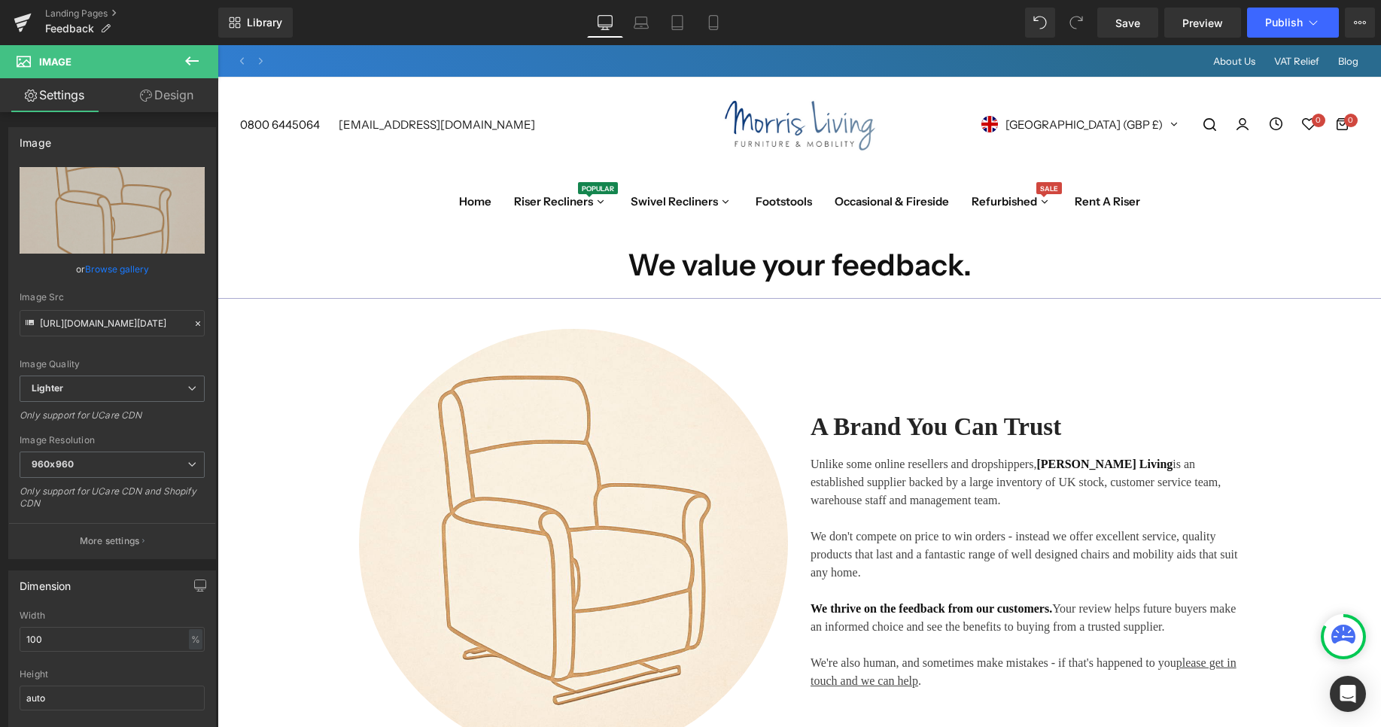
type input "https://ucarecdn.com/6b7362bf-4cd6-4043-9ea6-014d593d4a6e/-/format/auto/-/previ…"
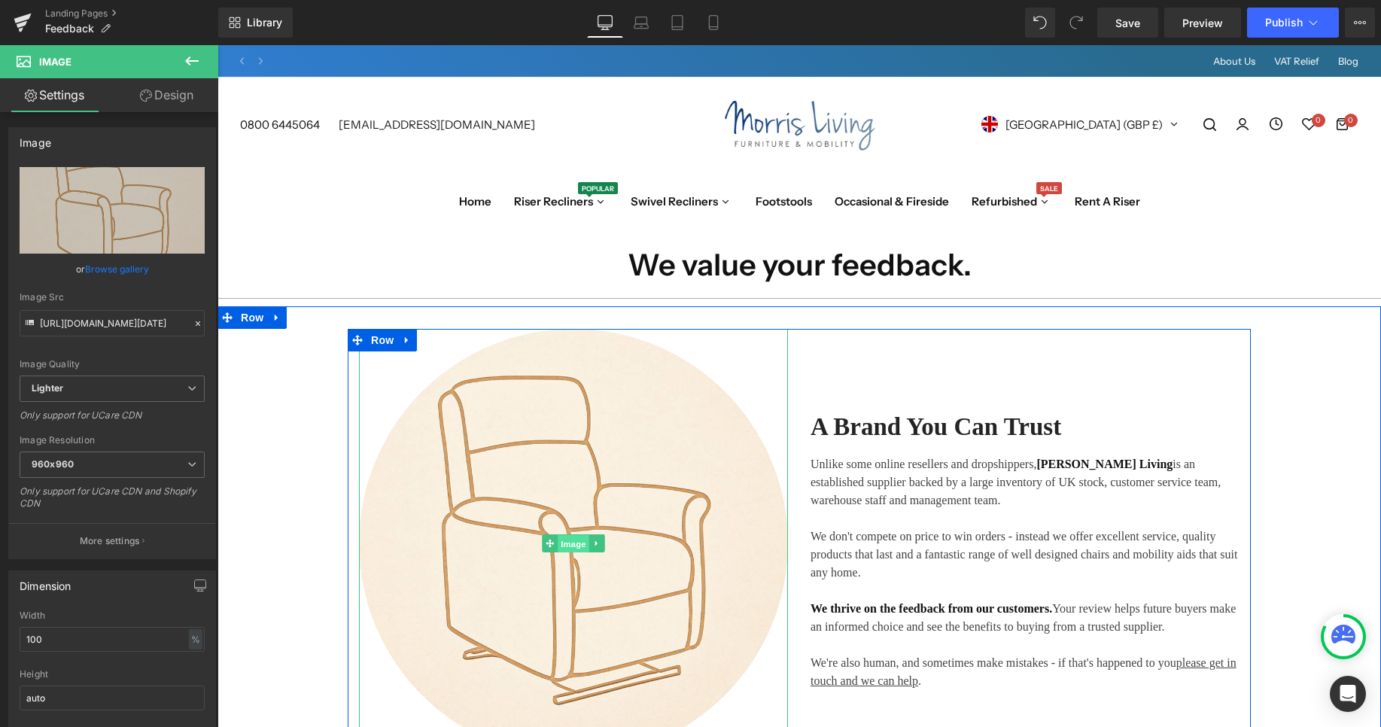
click at [584, 543] on span "Image" at bounding box center [574, 544] width 32 height 18
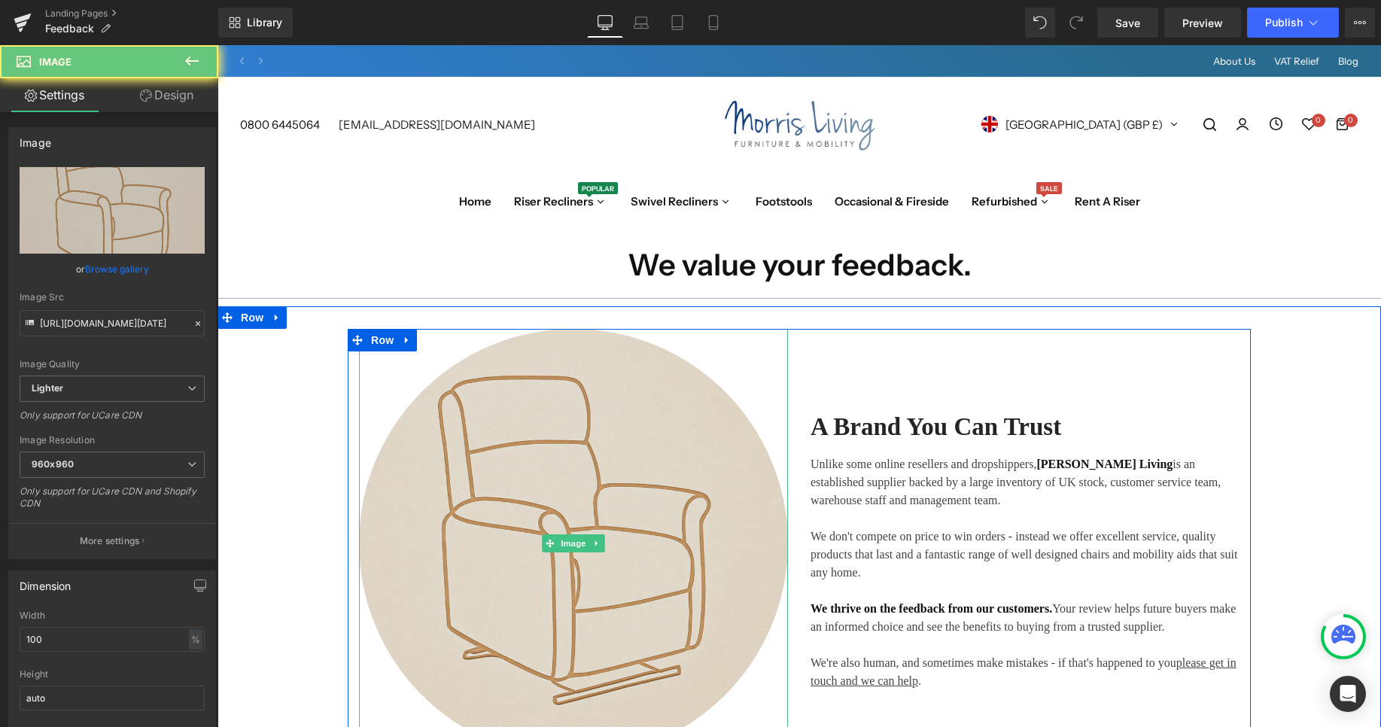
click at [594, 469] on img at bounding box center [573, 543] width 429 height 429
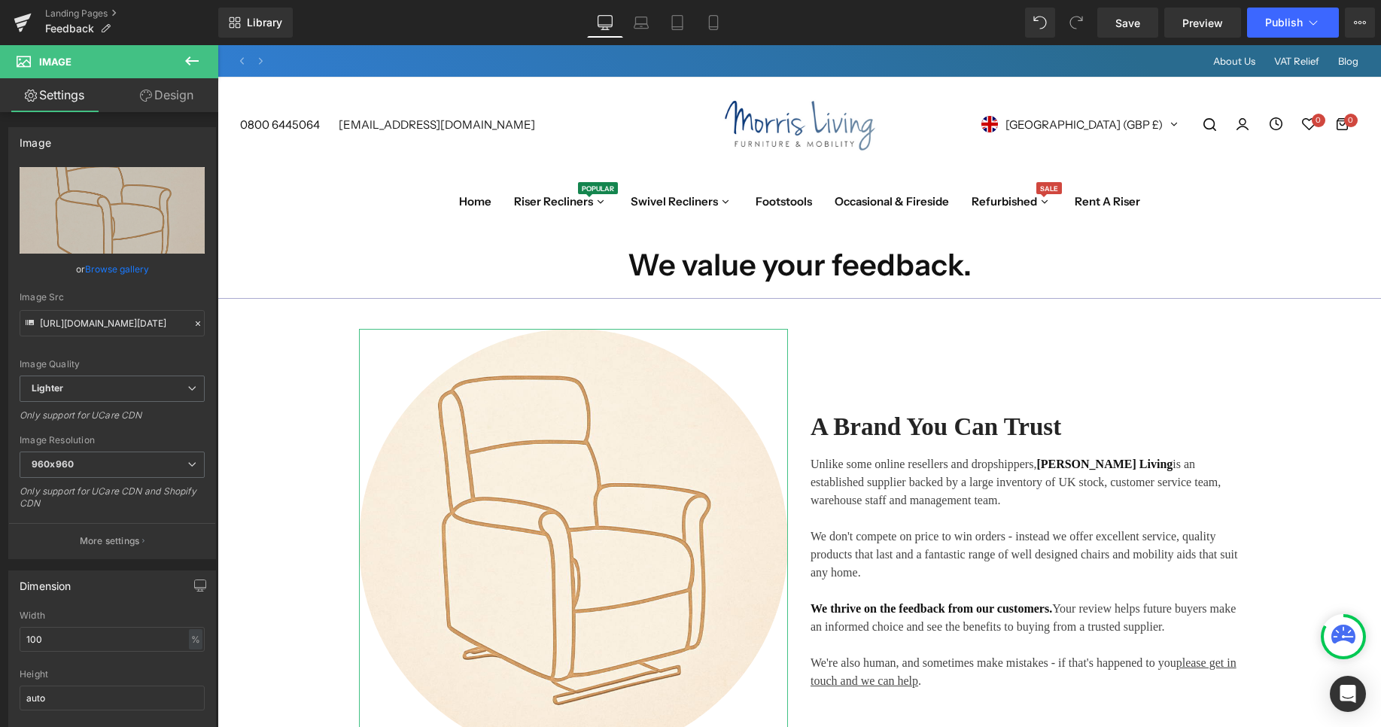
click at [101, 272] on link "Browse gallery" at bounding box center [117, 269] width 64 height 26
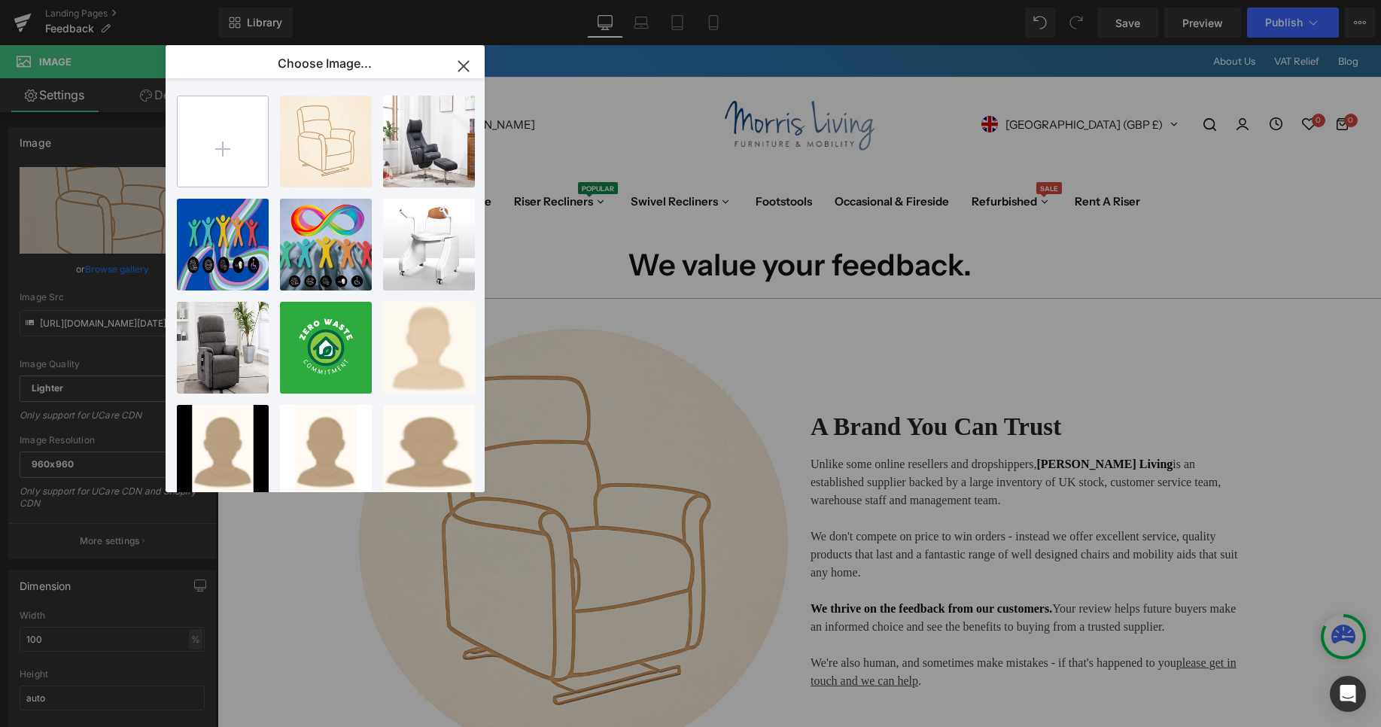
click at [239, 147] on input "file" at bounding box center [223, 141] width 90 height 90
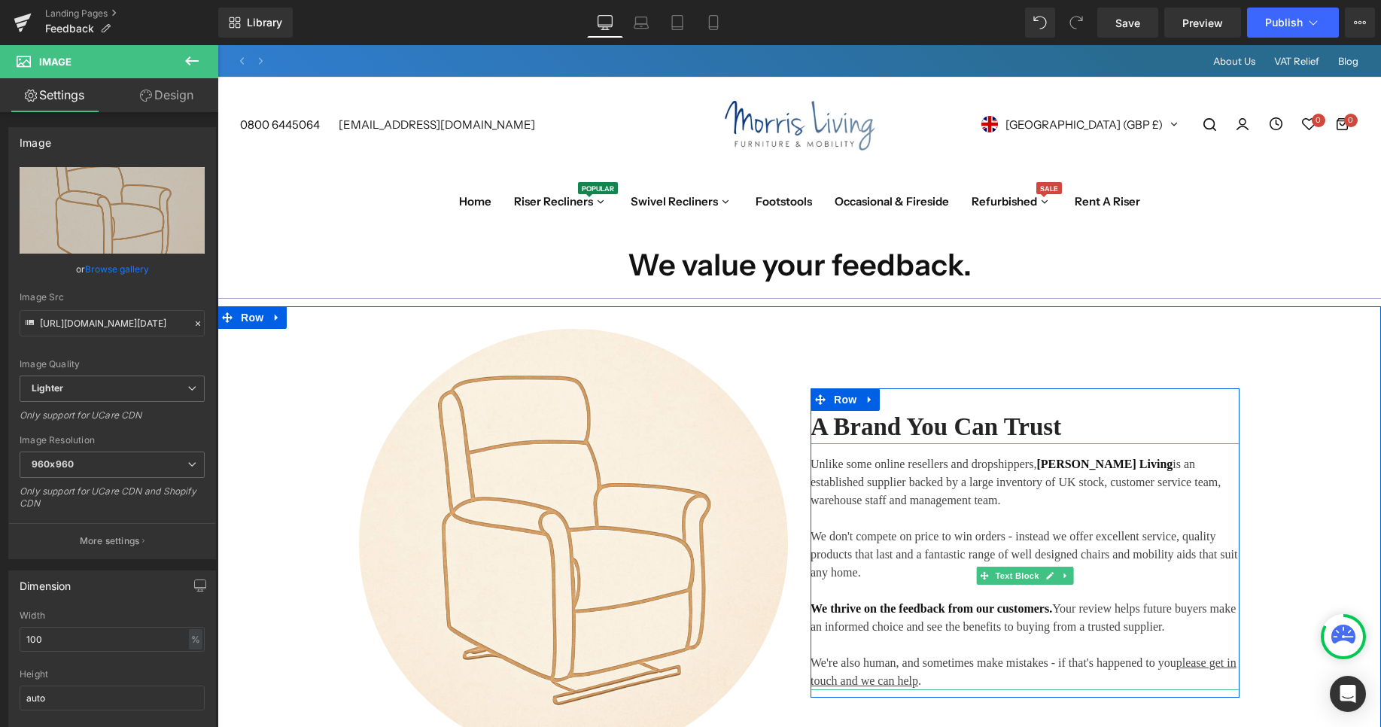
click at [999, 494] on p "Unlike some online resellers and dropshippers, Morris Living is an established …" at bounding box center [1024, 518] width 429 height 126
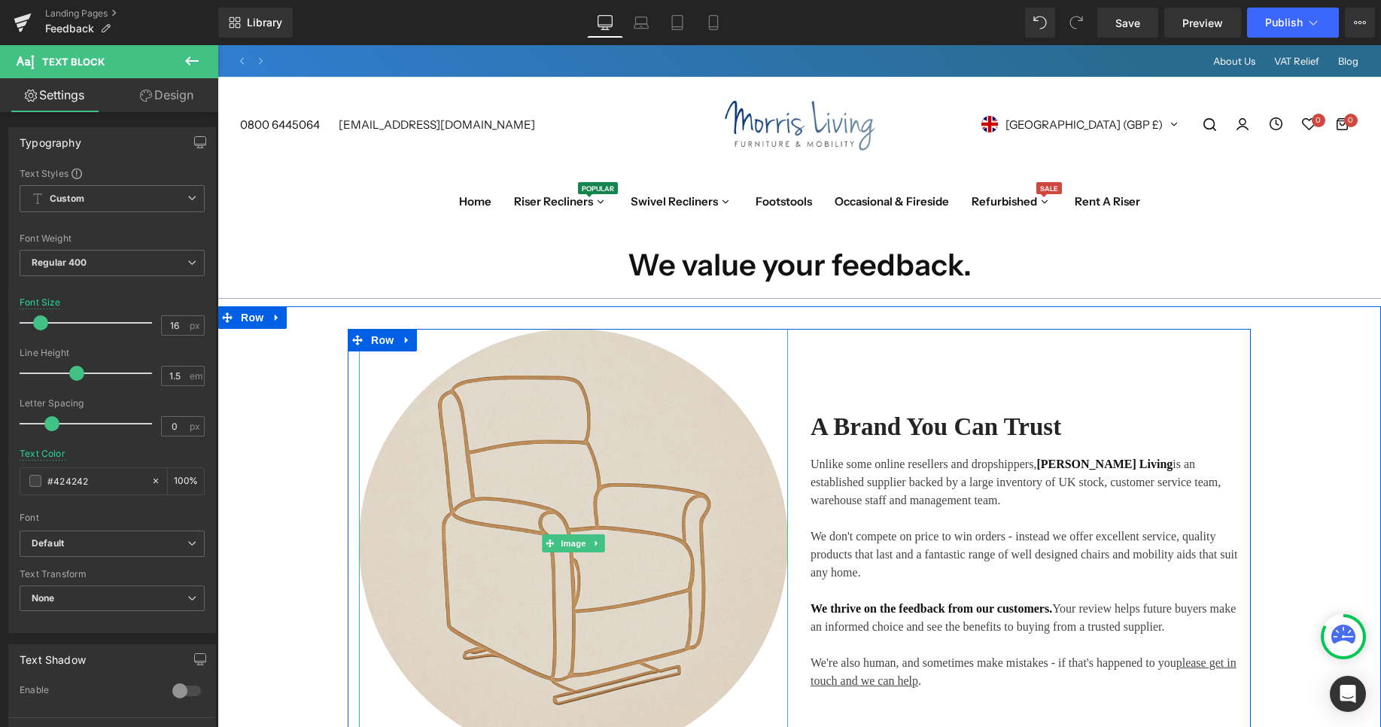
click at [666, 458] on img at bounding box center [573, 543] width 429 height 429
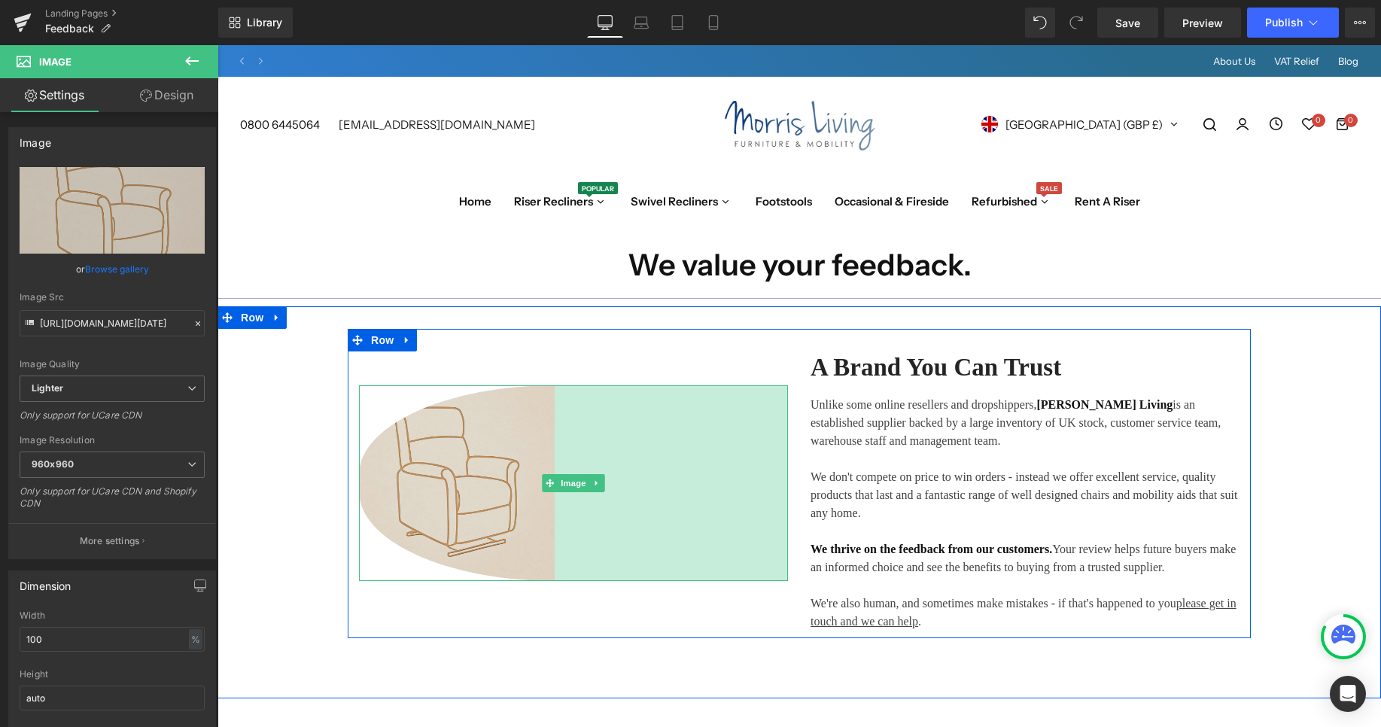
drag, startPoint x: 787, startPoint y: 385, endPoint x: 554, endPoint y: 418, distance: 235.6
click at [554, 418] on div "Image 310px" at bounding box center [573, 483] width 429 height 196
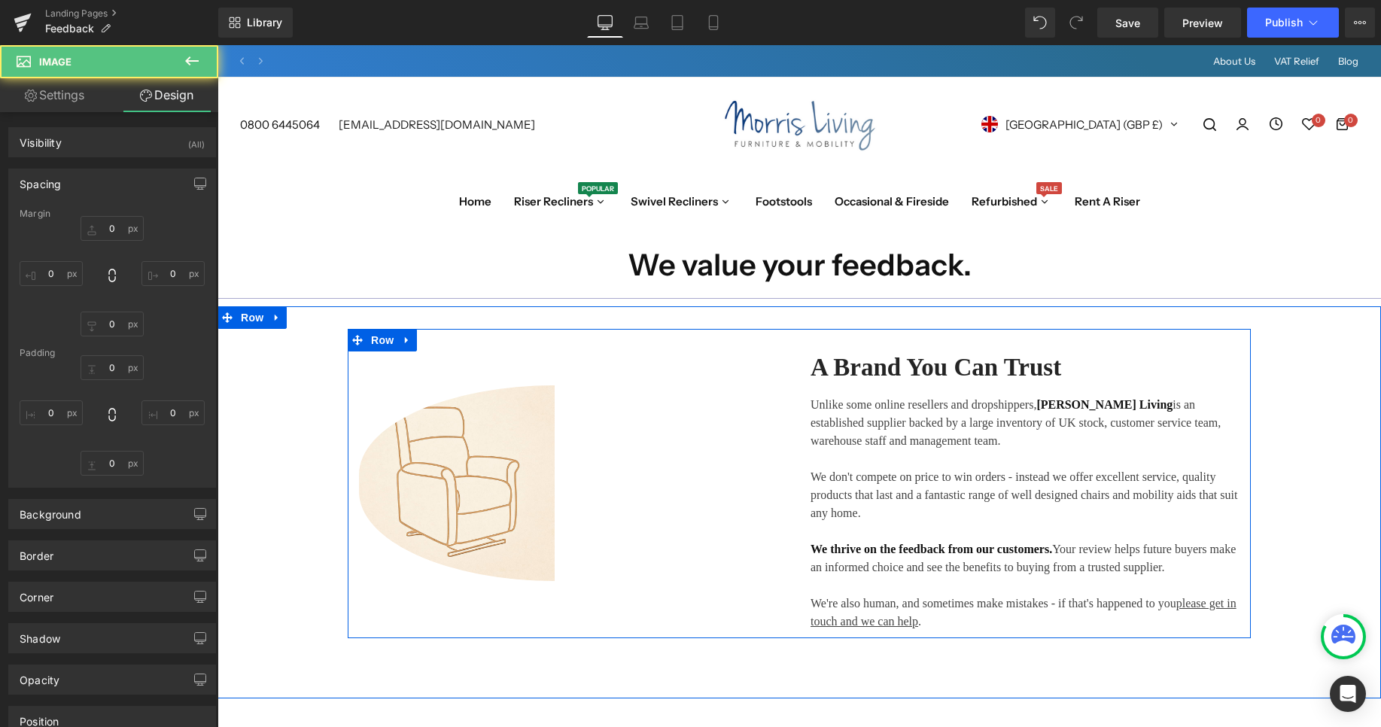
click at [1163, 509] on p "Unlike some online resellers and dropshippers, Morris Living is an established …" at bounding box center [1024, 459] width 429 height 126
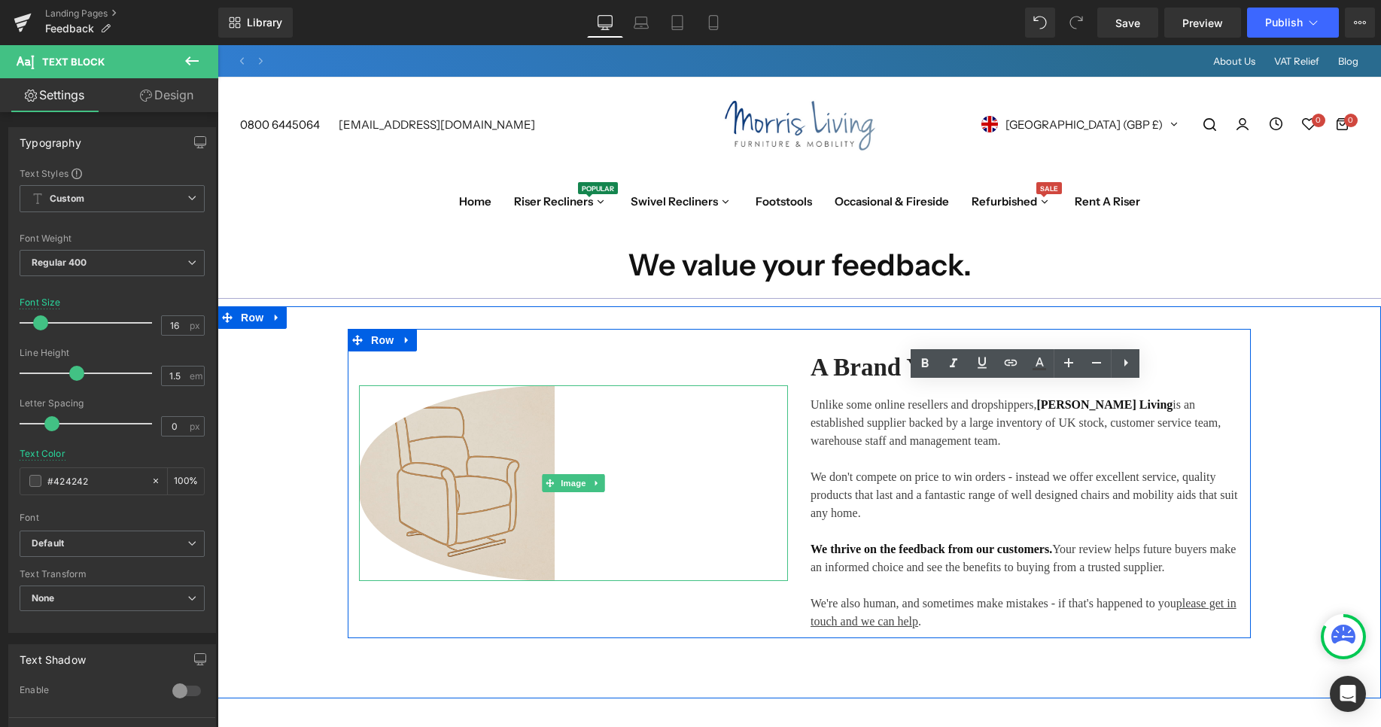
click at [494, 494] on img at bounding box center [573, 483] width 429 height 196
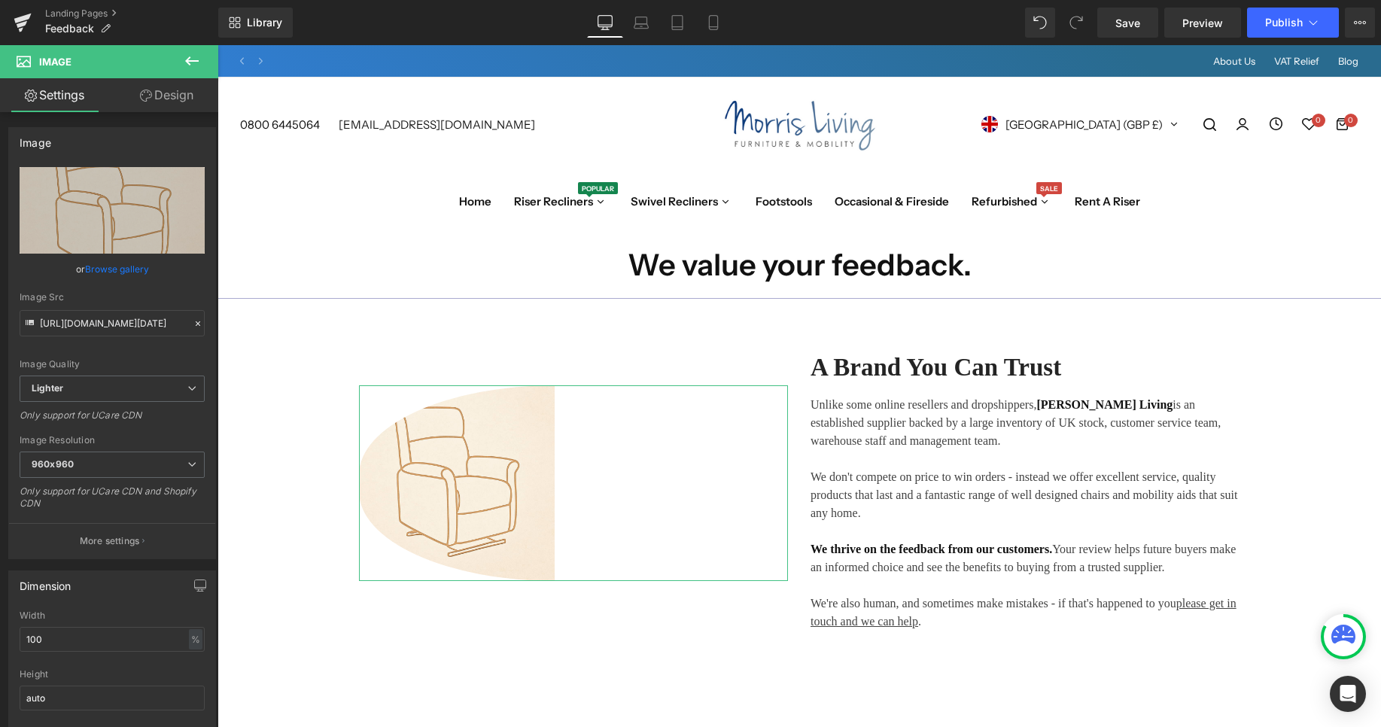
click at [110, 260] on link "Browse gallery" at bounding box center [117, 269] width 64 height 26
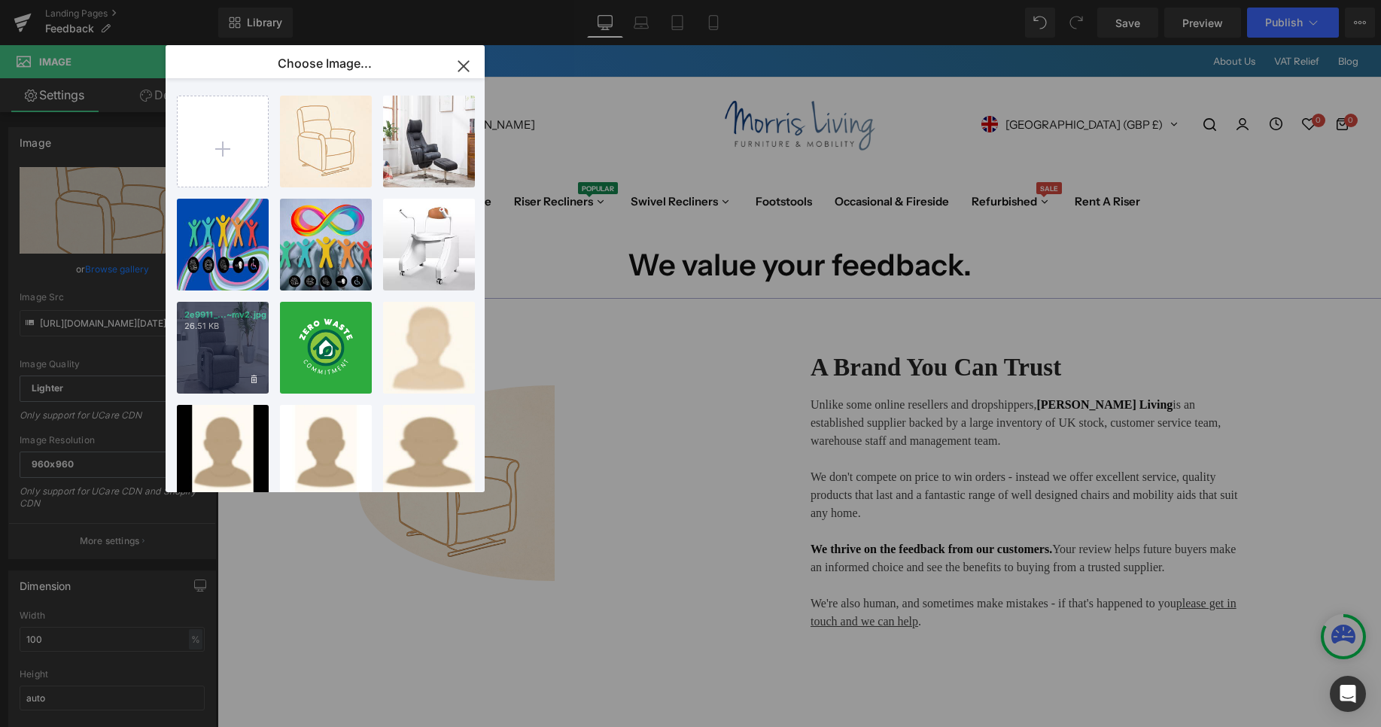
click at [219, 342] on div "2e9911_...~mv2.jpg 26.51 KB" at bounding box center [223, 348] width 92 height 92
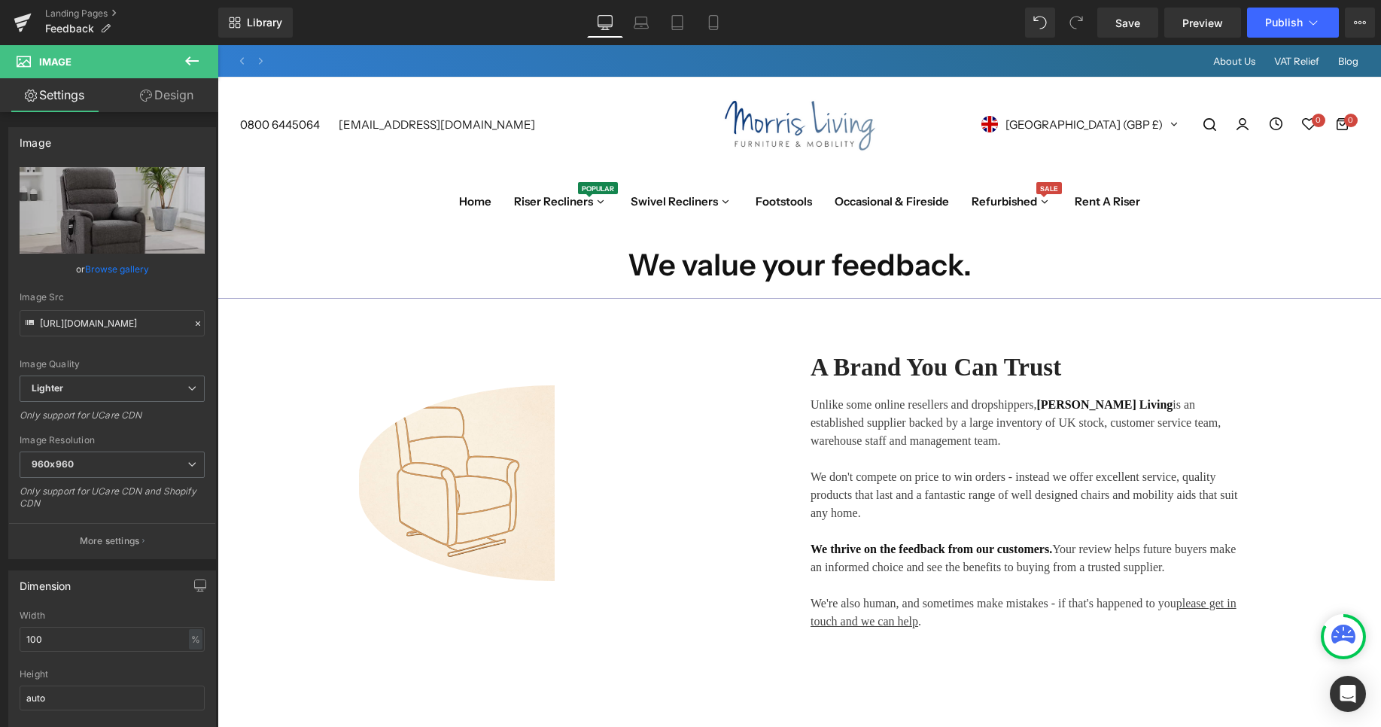
type input "https://ucarecdn.com/3cc3af94-deff-40dd-b717-98be01e9bfe3/-/format/auto/-/previ…"
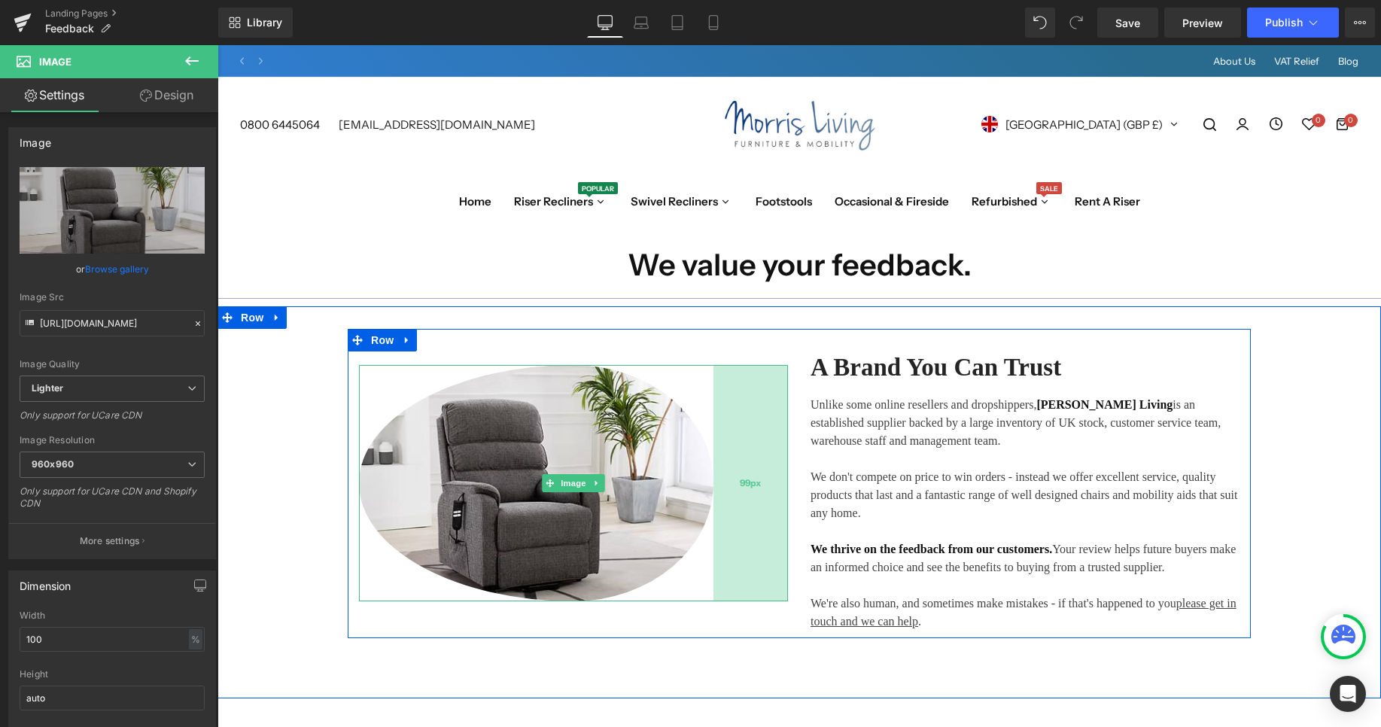
drag, startPoint x: 555, startPoint y: 453, endPoint x: 714, endPoint y: 449, distance: 158.8
click at [714, 449] on div "99px" at bounding box center [750, 483] width 74 height 236
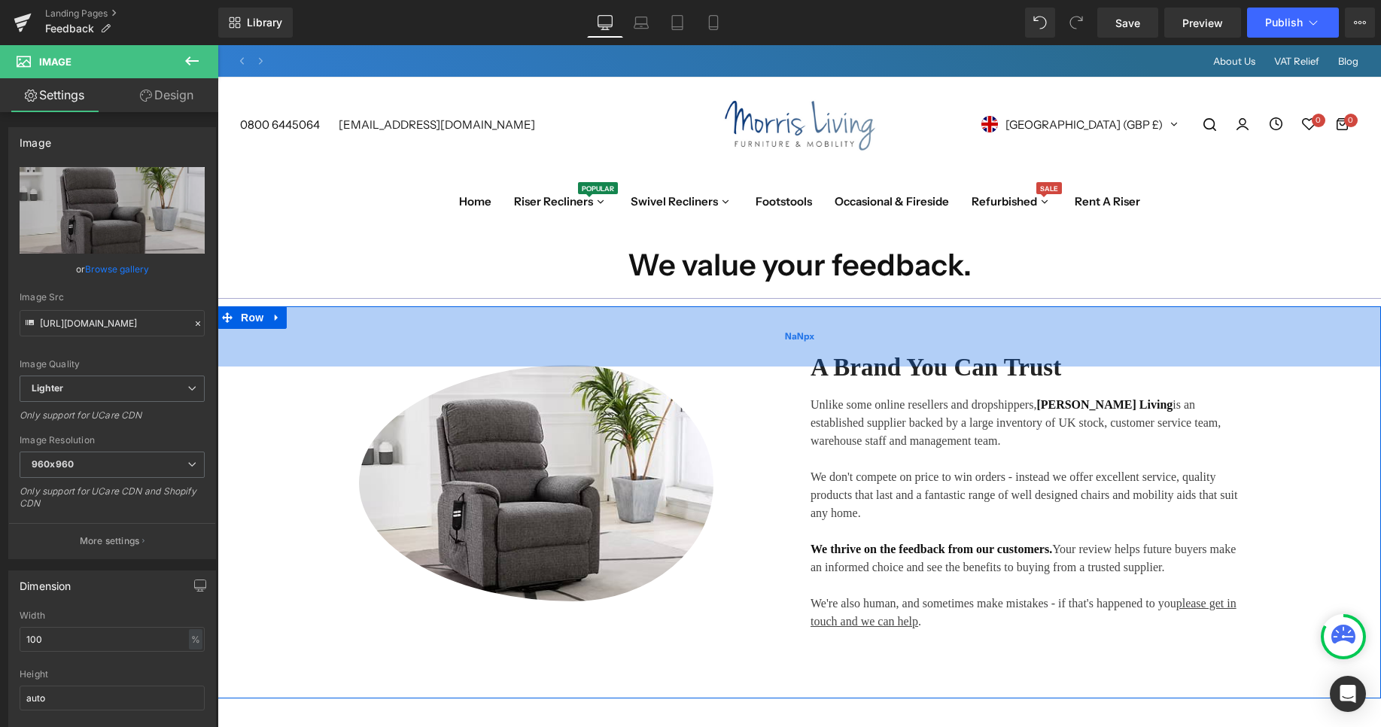
click at [1248, 361] on div "NaNpx" at bounding box center [798, 336] width 1163 height 60
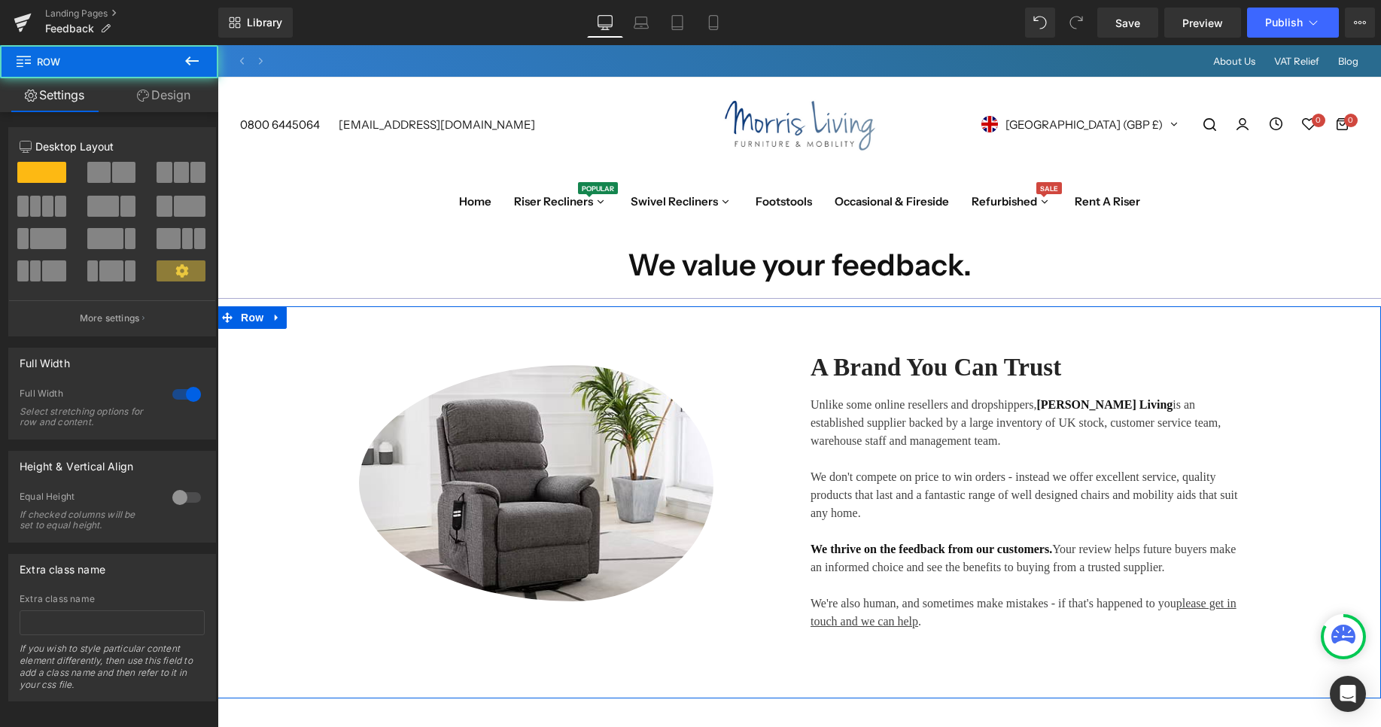
click at [1261, 401] on div "Image 99px A Brand You Can Trust Heading Unlike some online resellers and drops…" at bounding box center [798, 483] width 1163 height 309
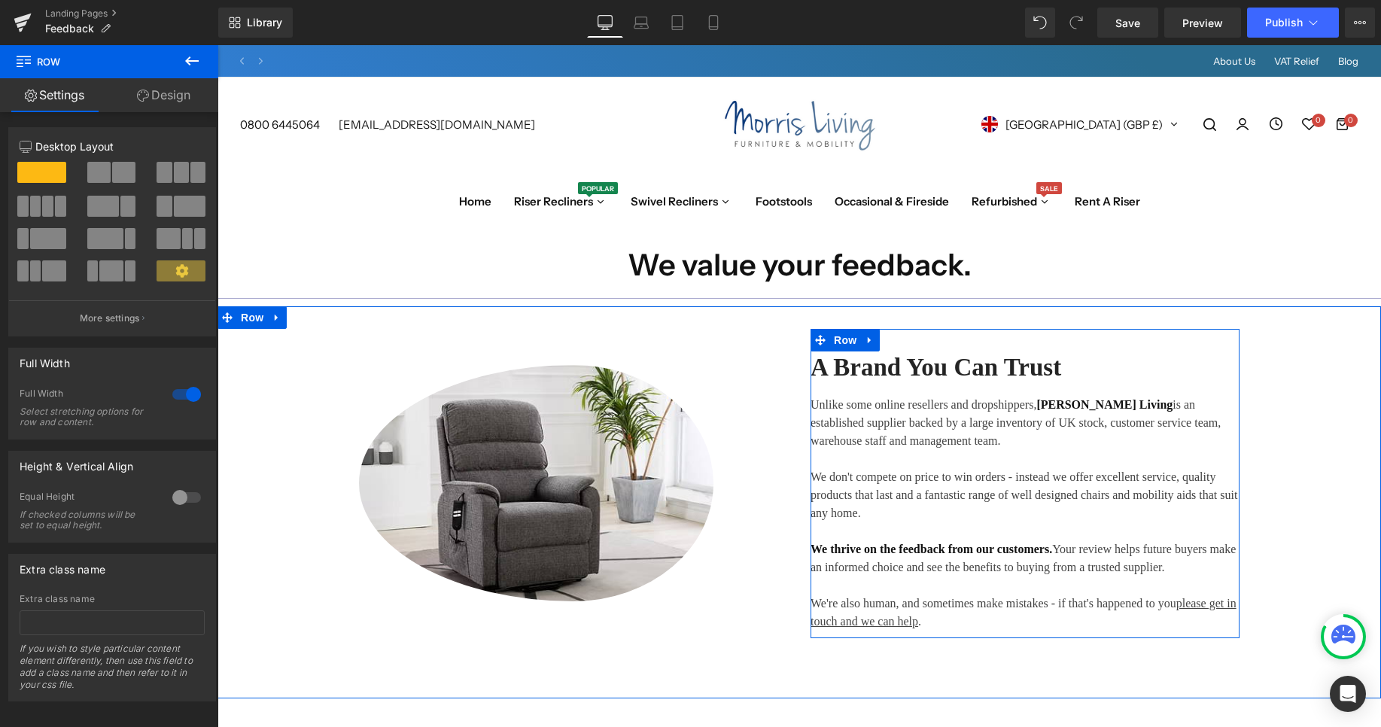
scroll to position [149, 0]
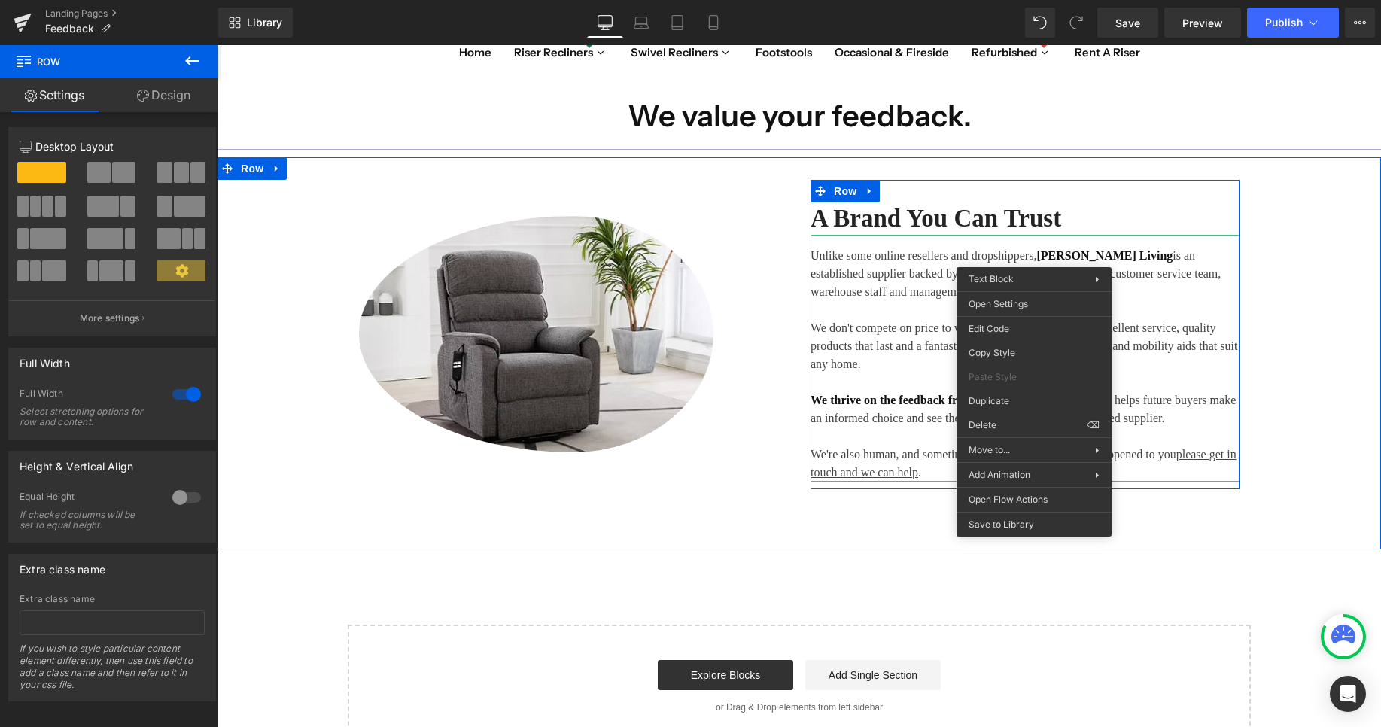
click at [1053, 253] on p "Unlike some online resellers and dropshippers, Morris Living is an established …" at bounding box center [1024, 310] width 429 height 126
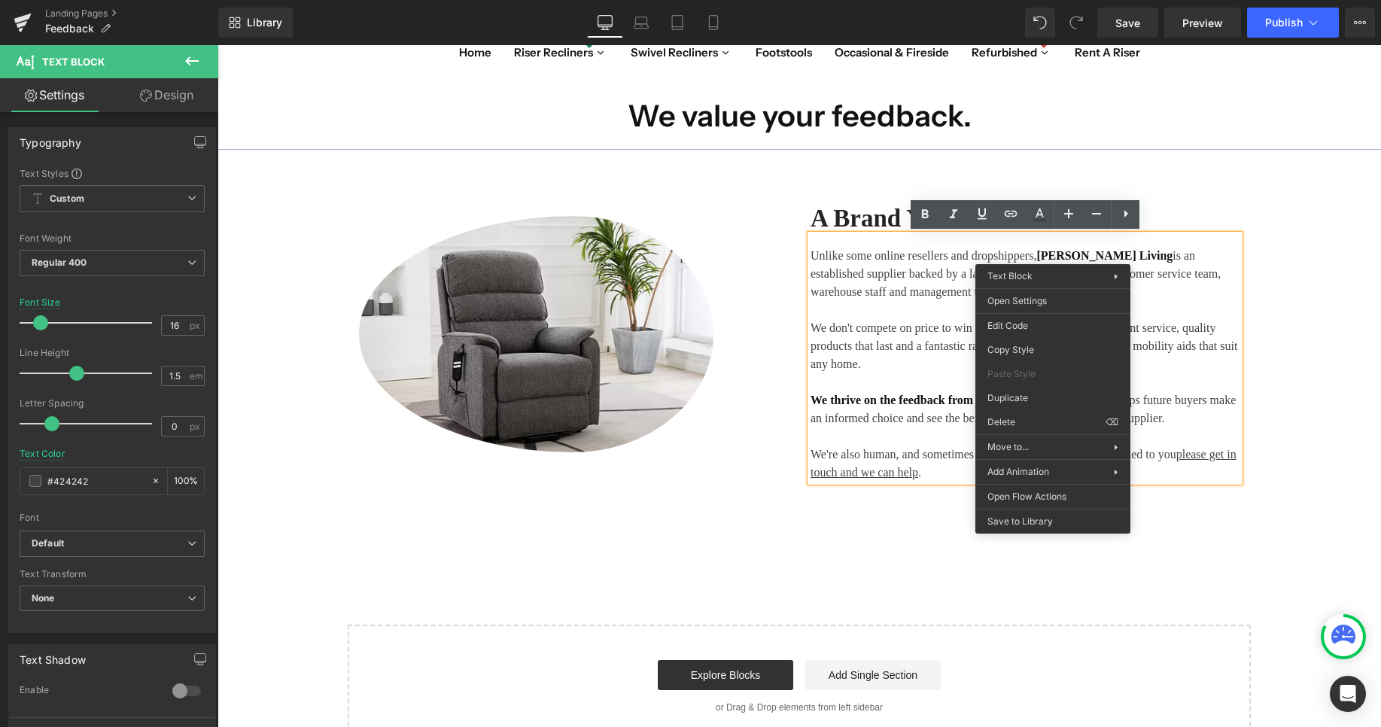
click at [851, 324] on p "Unlike some online resellers and dropshippers, Morris Living is an established …" at bounding box center [1024, 310] width 429 height 126
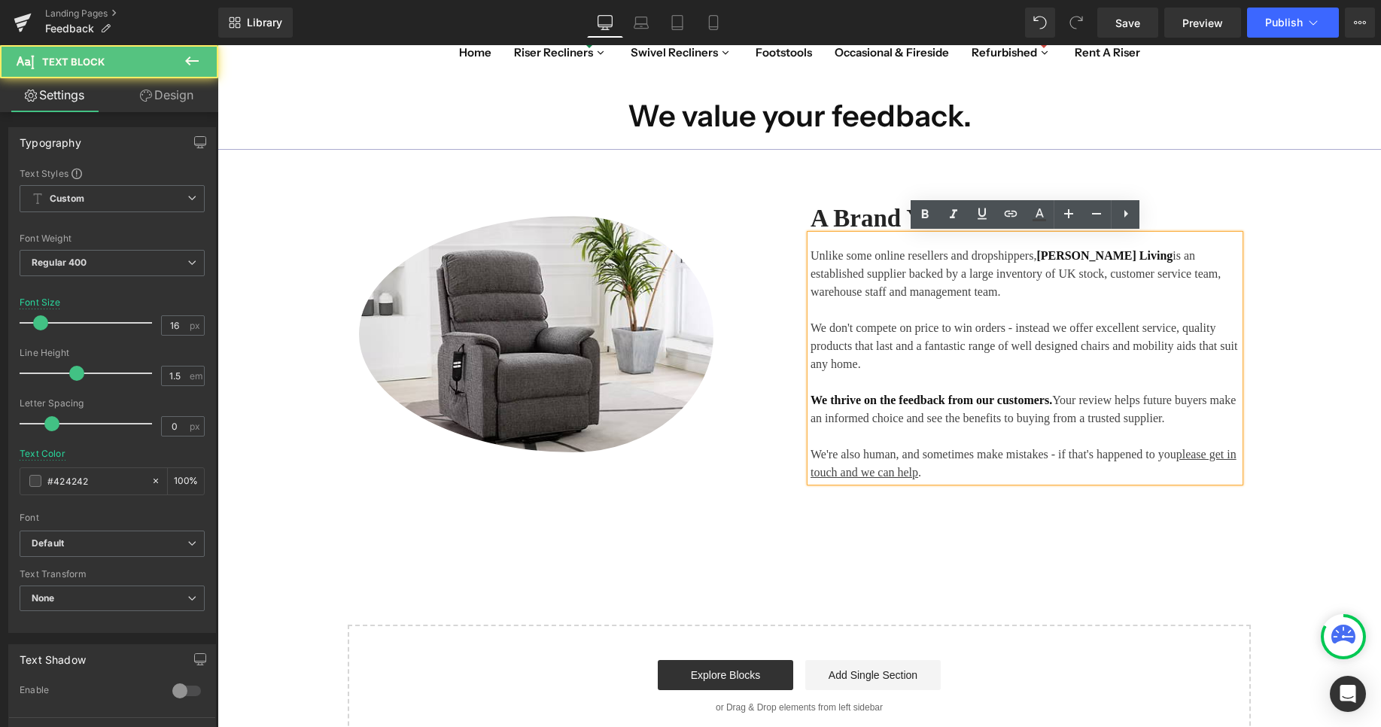
click at [1034, 252] on p "Unlike some online resellers and dropshippers, Morris Living is an established …" at bounding box center [1024, 310] width 429 height 126
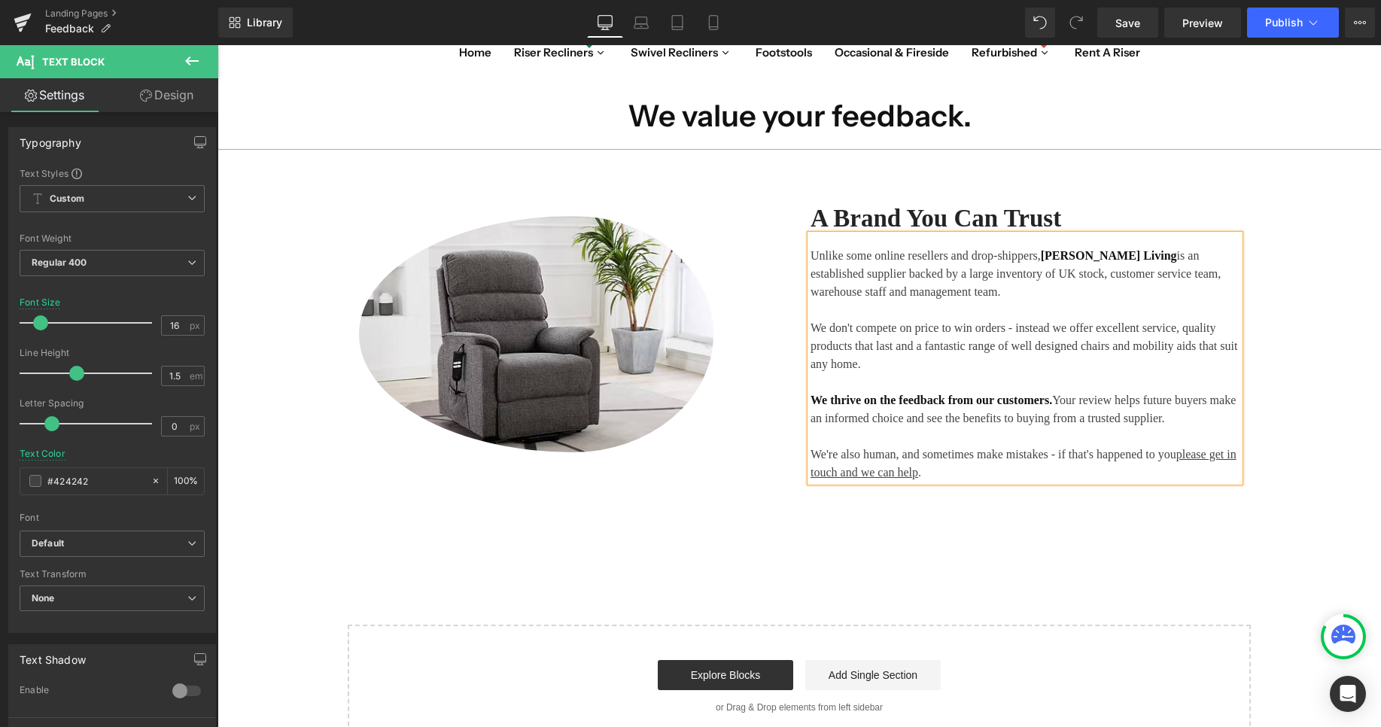
click at [1292, 343] on div "Image 99px A Brand You Can Trust Heading Unlike some online resellers and drop-…" at bounding box center [798, 334] width 1163 height 309
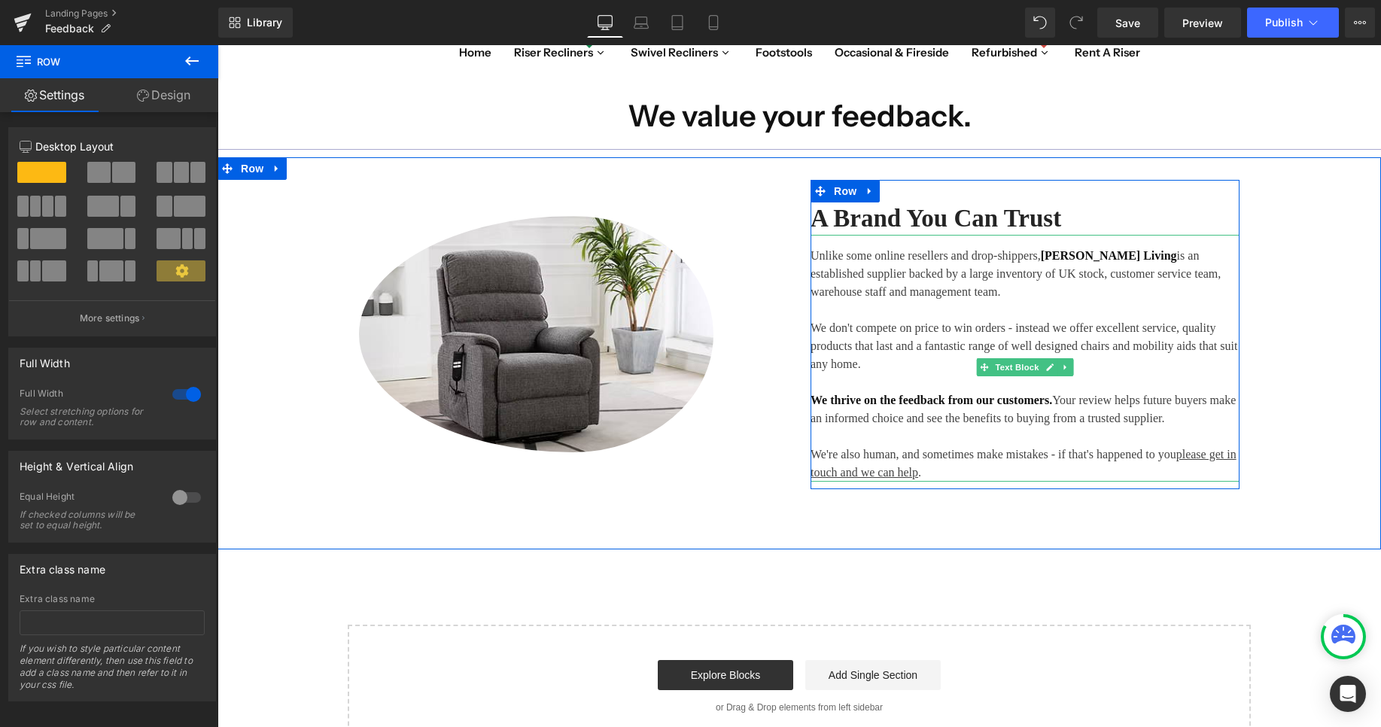
click at [1180, 415] on p "We thrive on the feedback from our customers. Your review helps future buyers m…" at bounding box center [1024, 436] width 429 height 90
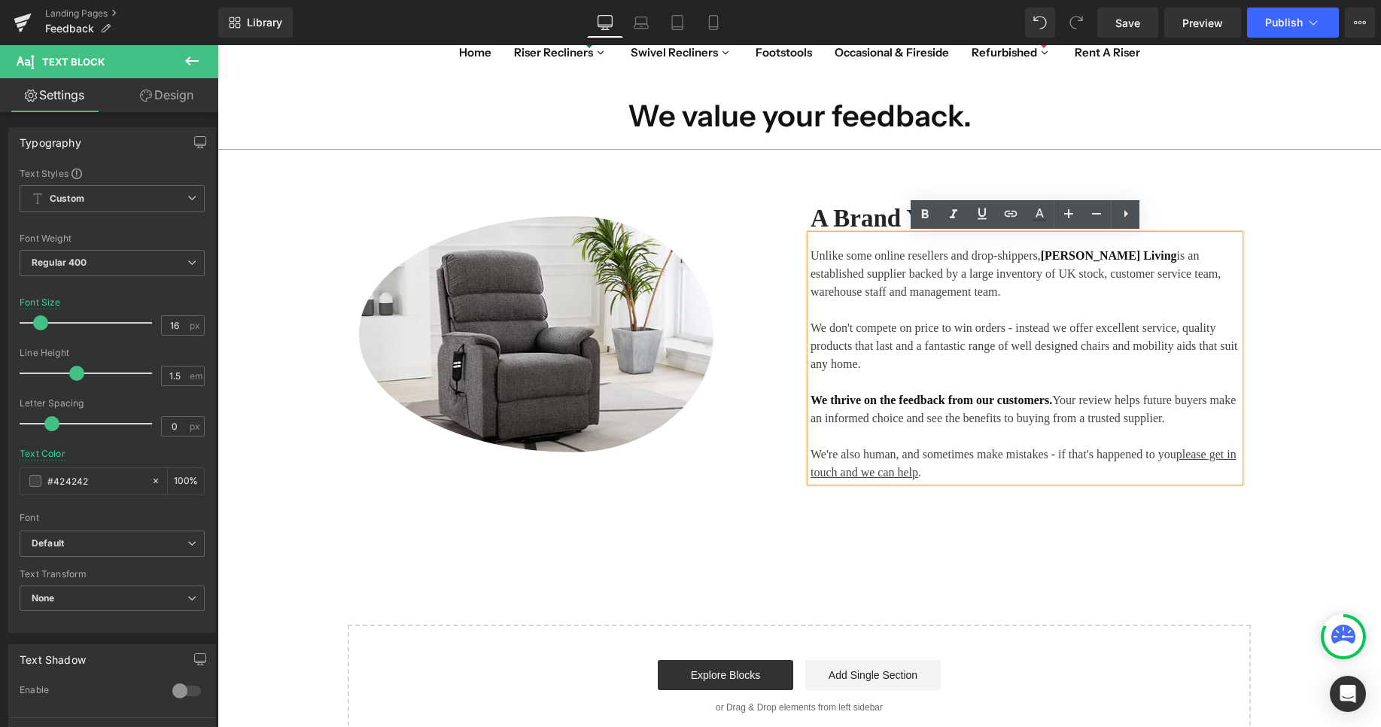
click at [1014, 543] on div "Image 99px A Brand You Can Trust Heading Unlike some online resellers and drop-…" at bounding box center [798, 353] width 1163 height 392
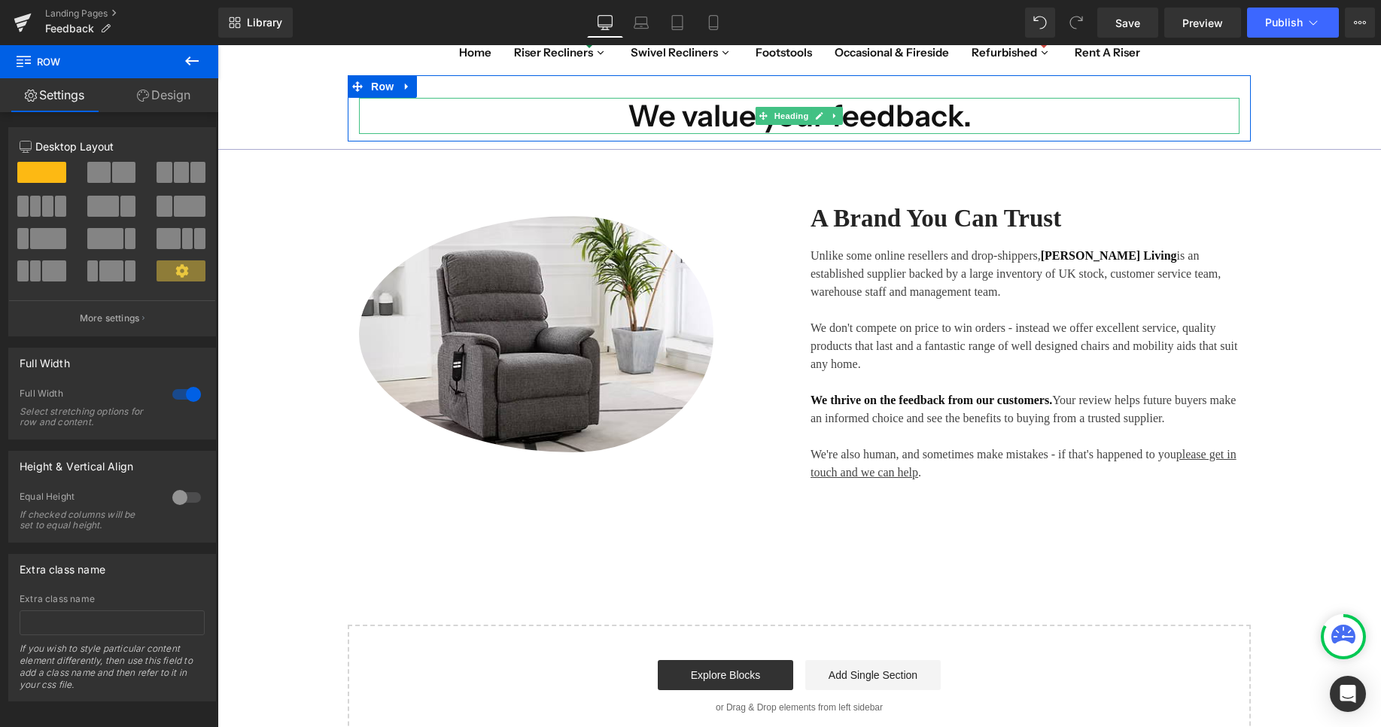
click at [995, 122] on h1 "We value your feedback." at bounding box center [799, 116] width 880 height 36
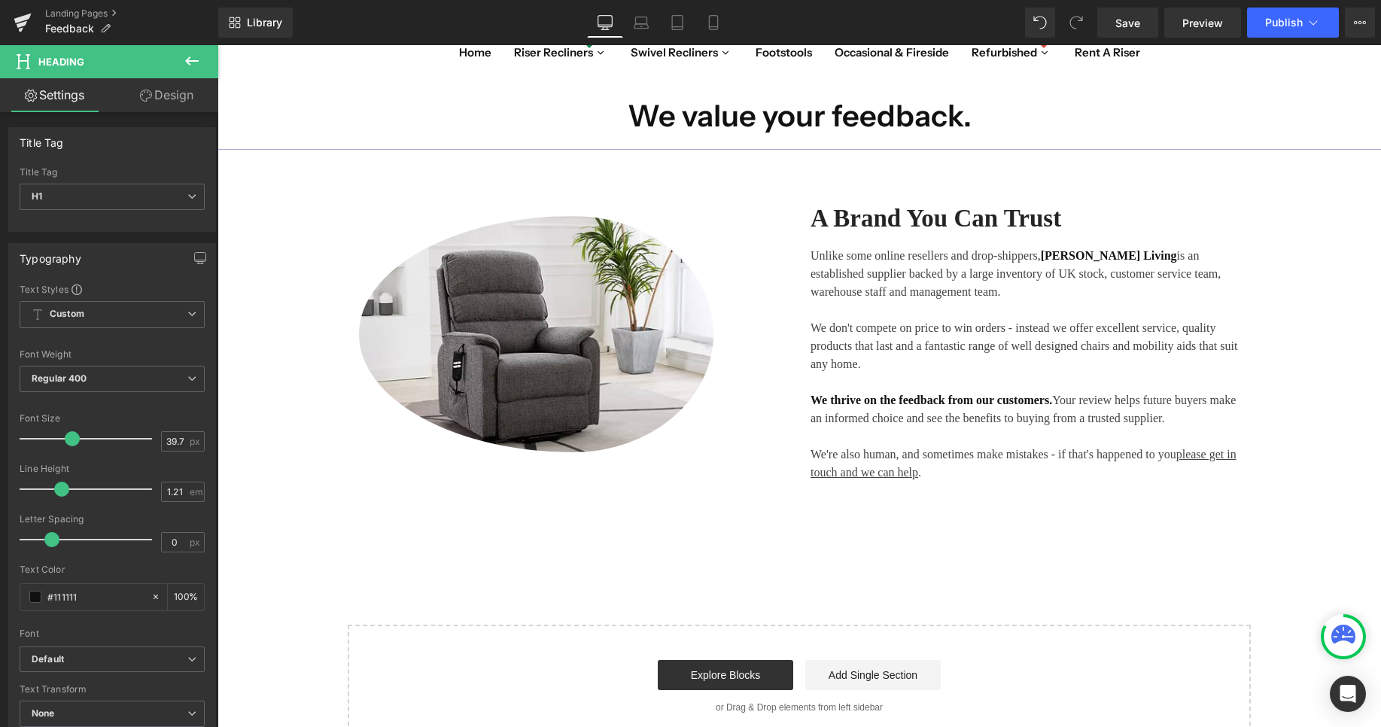
click at [202, 59] on button at bounding box center [192, 61] width 53 height 33
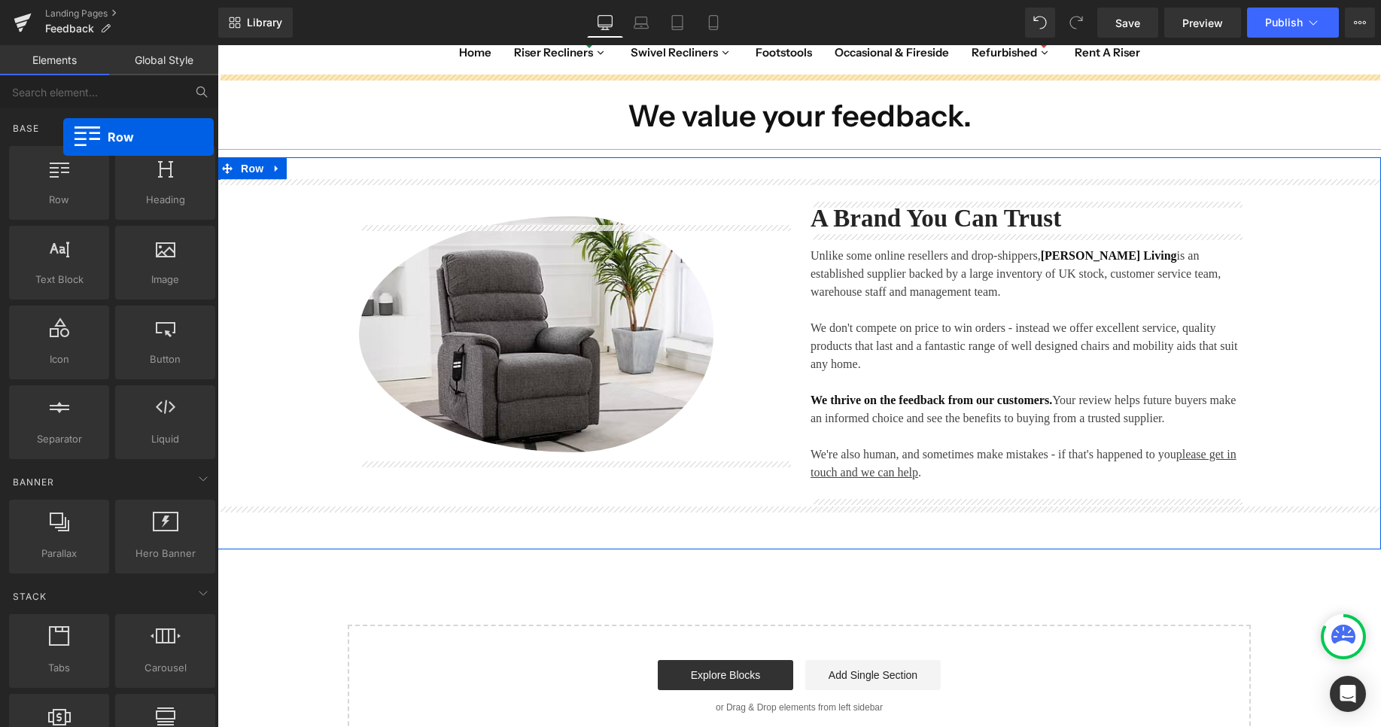
drag, startPoint x: 68, startPoint y: 189, endPoint x: 6, endPoint y: 99, distance: 109.8
click at [6, 99] on div "Base Row rows, columns, layouts, div Heading headings, titles, h1,h2,h3,h4,h5,h…" at bounding box center [109, 419] width 218 height 689
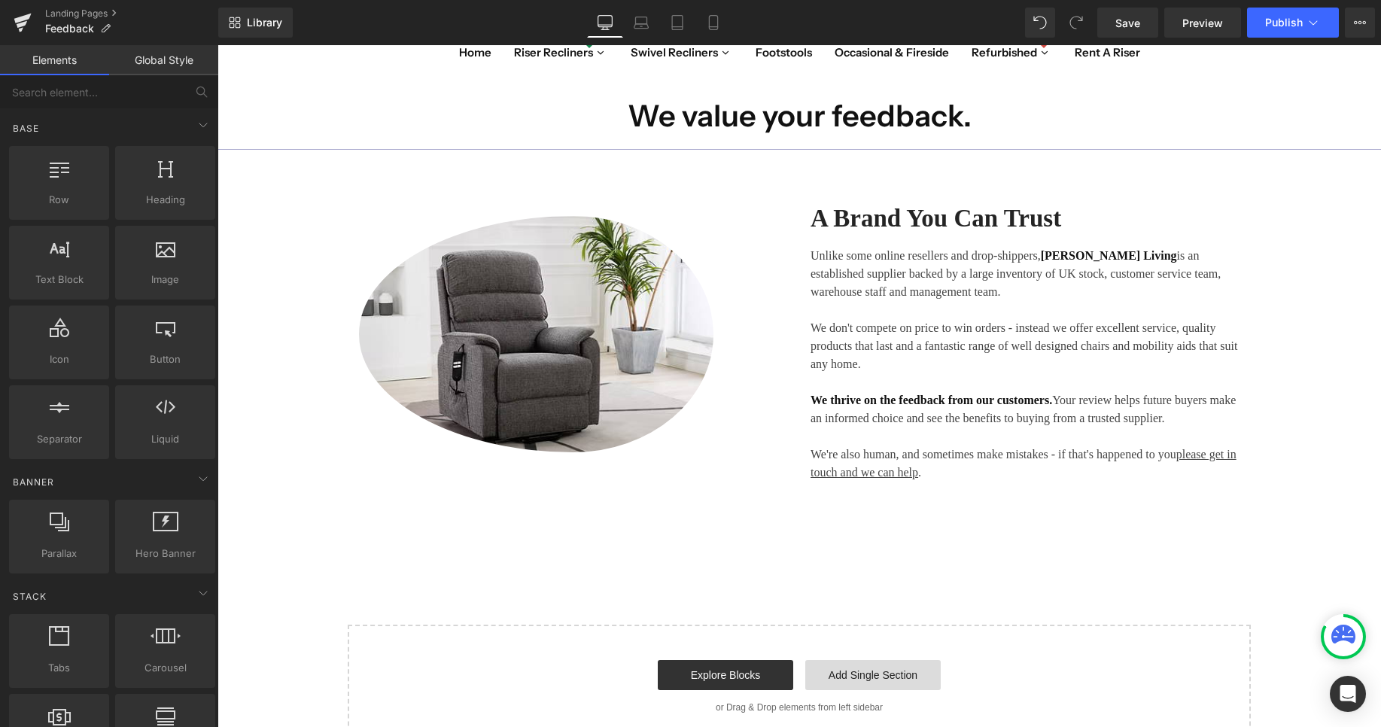
click at [845, 690] on link "Add Single Section" at bounding box center [872, 675] width 135 height 30
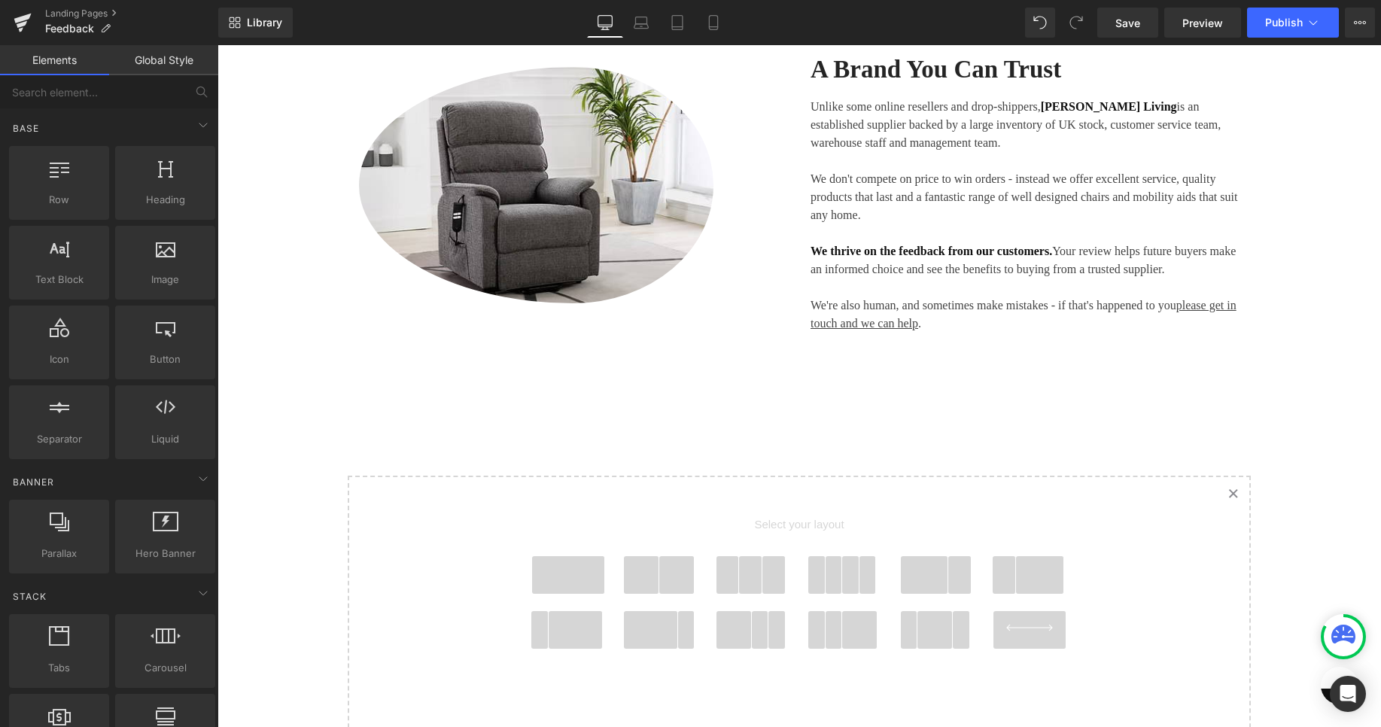
scroll to position [596, 0]
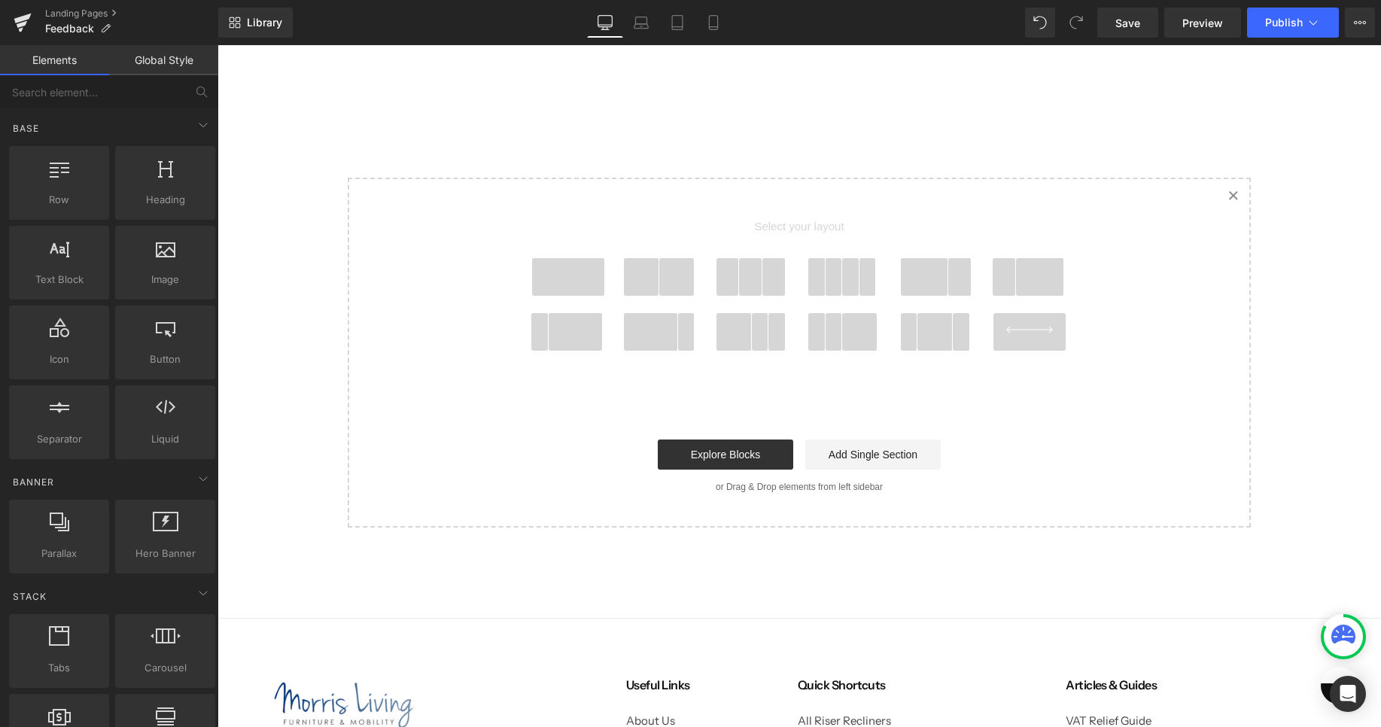
click at [1241, 211] on link "Created with Sketch." at bounding box center [1232, 195] width 33 height 33
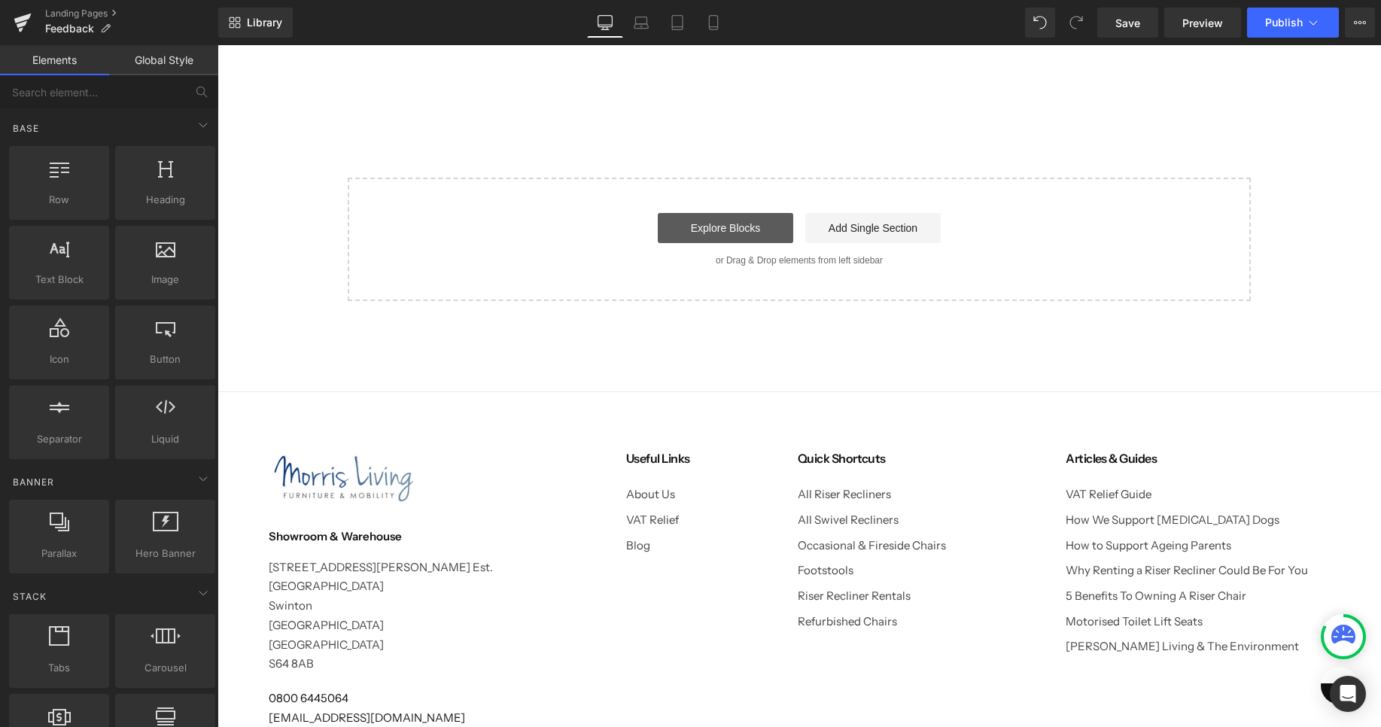
click at [692, 243] on link "Explore Blocks" at bounding box center [725, 228] width 135 height 30
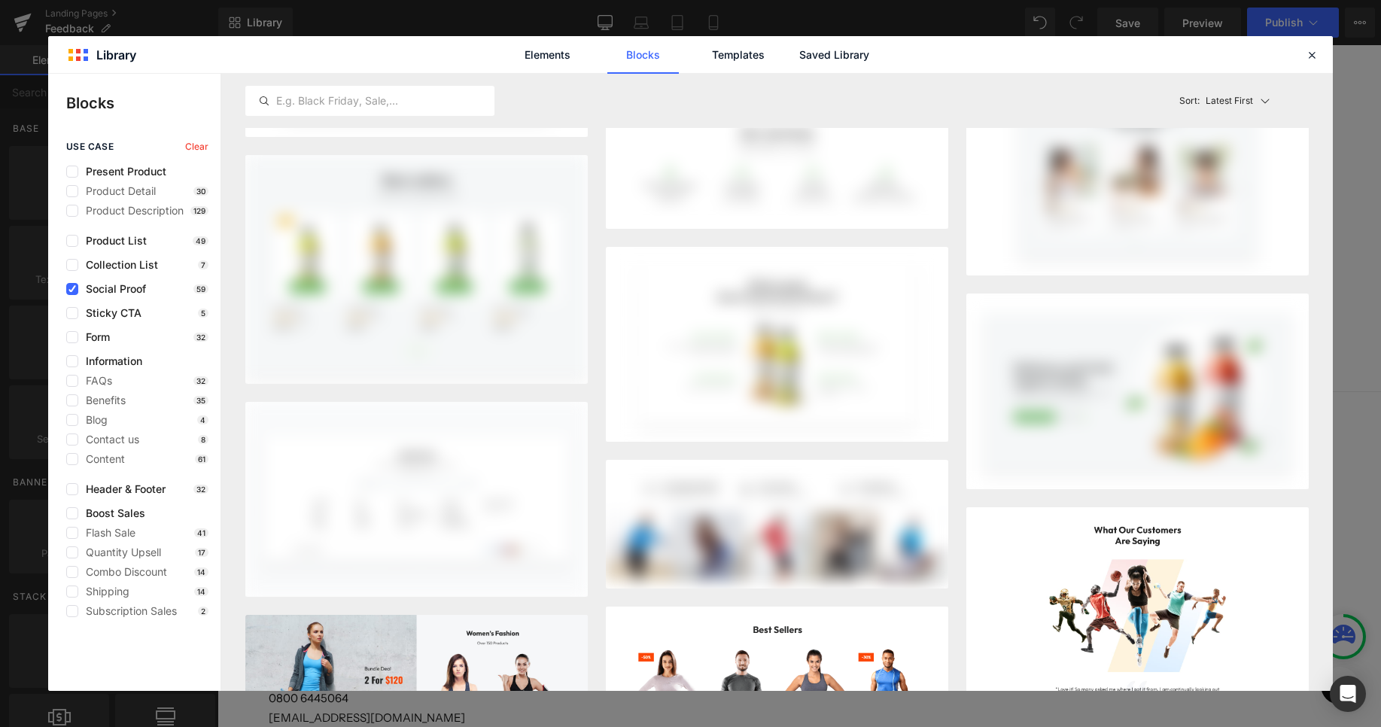
scroll to position [10968, 0]
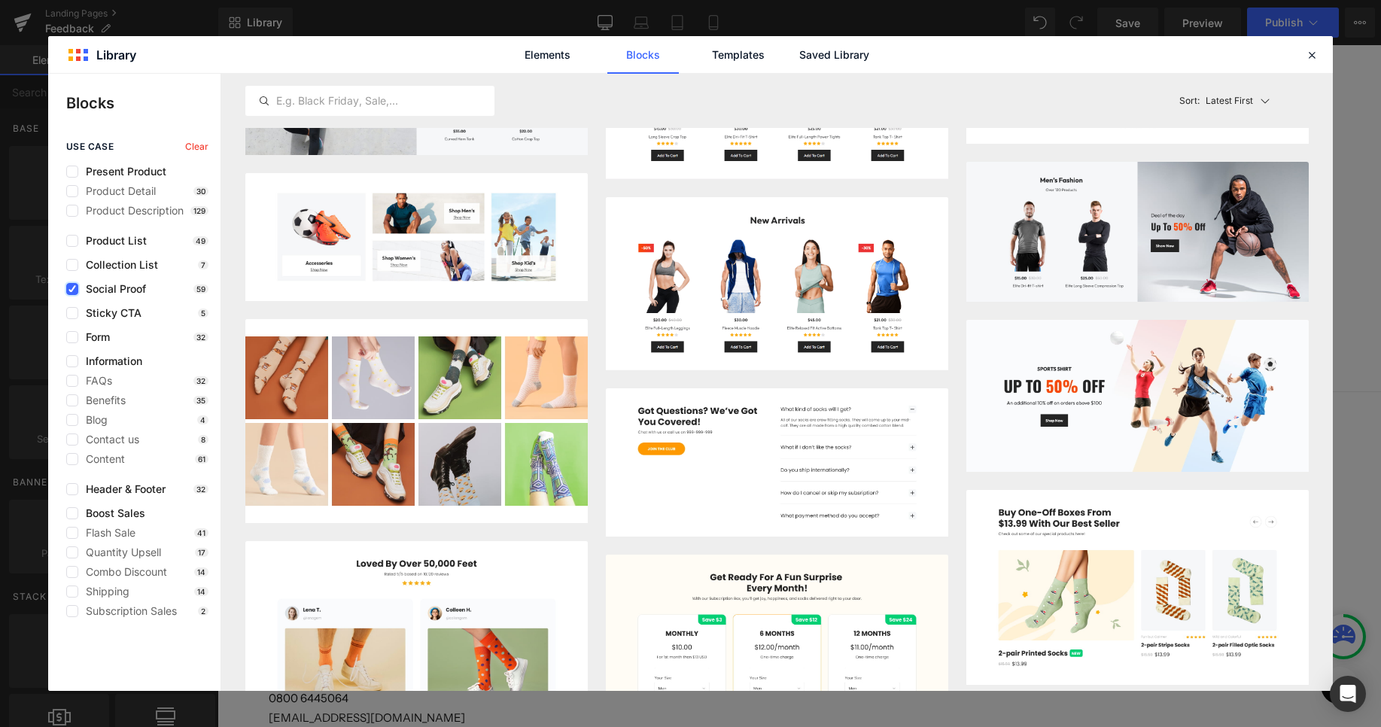
click at [72, 284] on label at bounding box center [72, 289] width 12 height 12
click at [72, 289] on input "checkbox" at bounding box center [72, 289] width 0 height 0
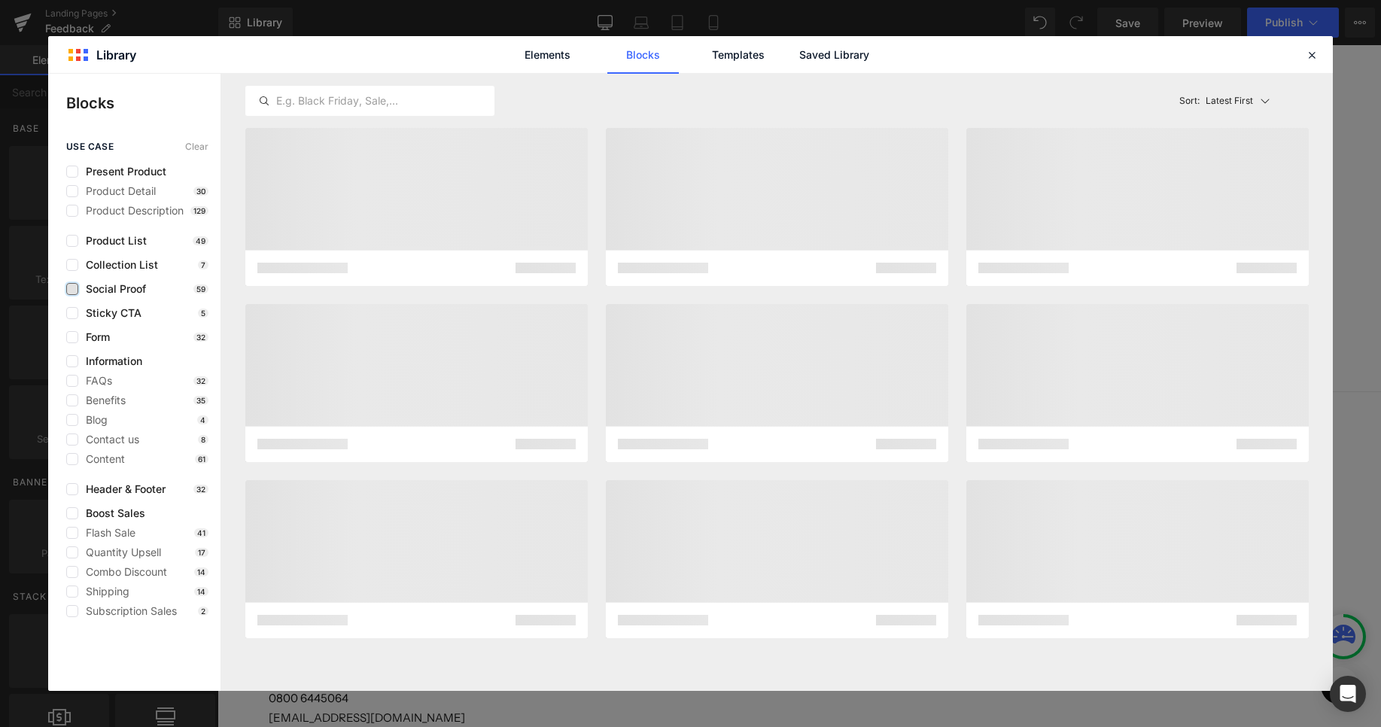
scroll to position [0, 0]
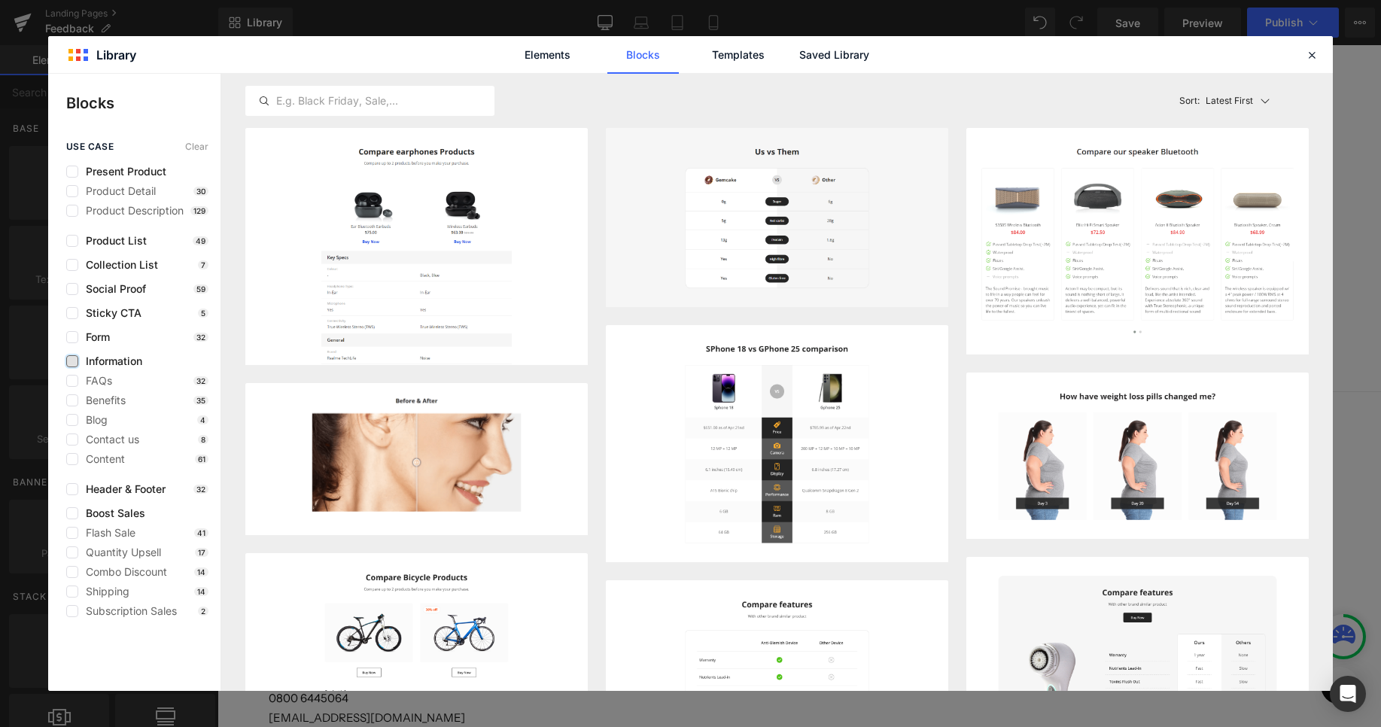
click at [71, 364] on label at bounding box center [72, 361] width 12 height 12
click at [72, 361] on input "checkbox" at bounding box center [72, 361] width 0 height 0
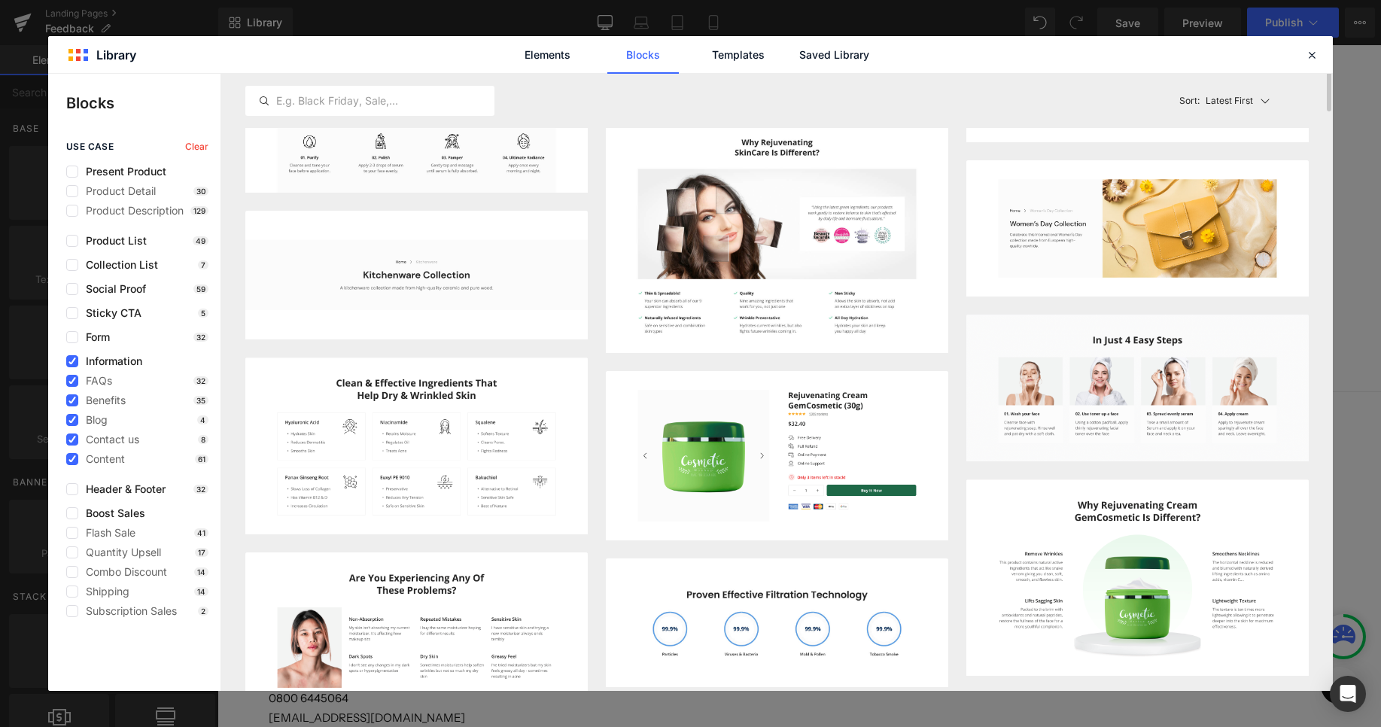
scroll to position [419, 0]
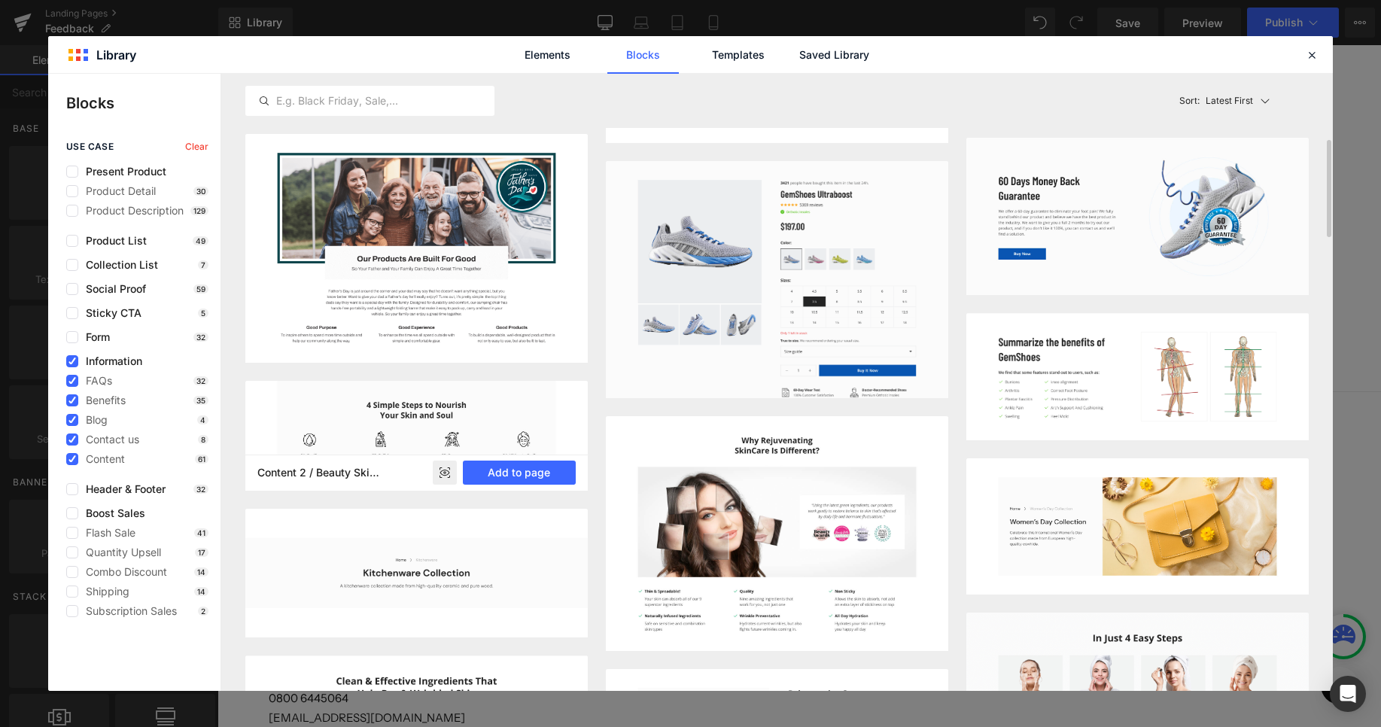
click at [495, 418] on img at bounding box center [416, 436] width 342 height 110
click at [515, 478] on button "Add to page" at bounding box center [519, 472] width 113 height 24
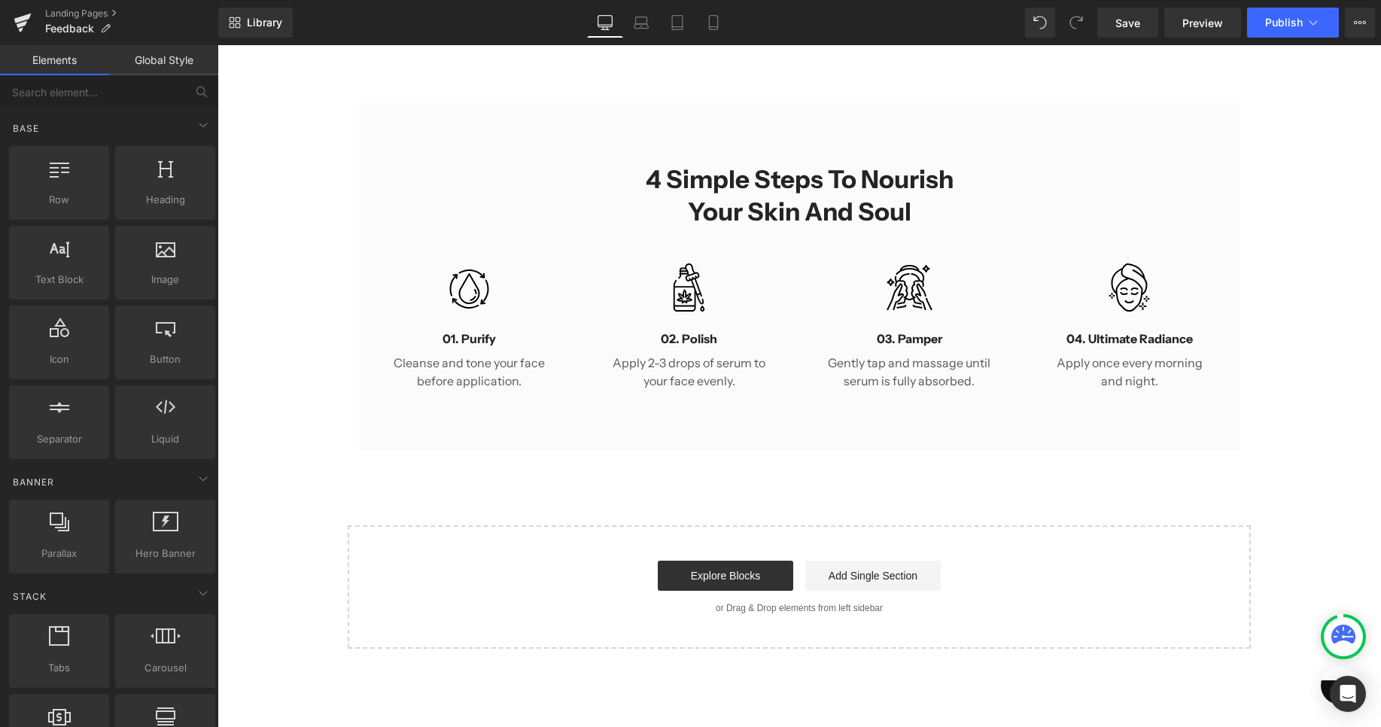
scroll to position [297, 0]
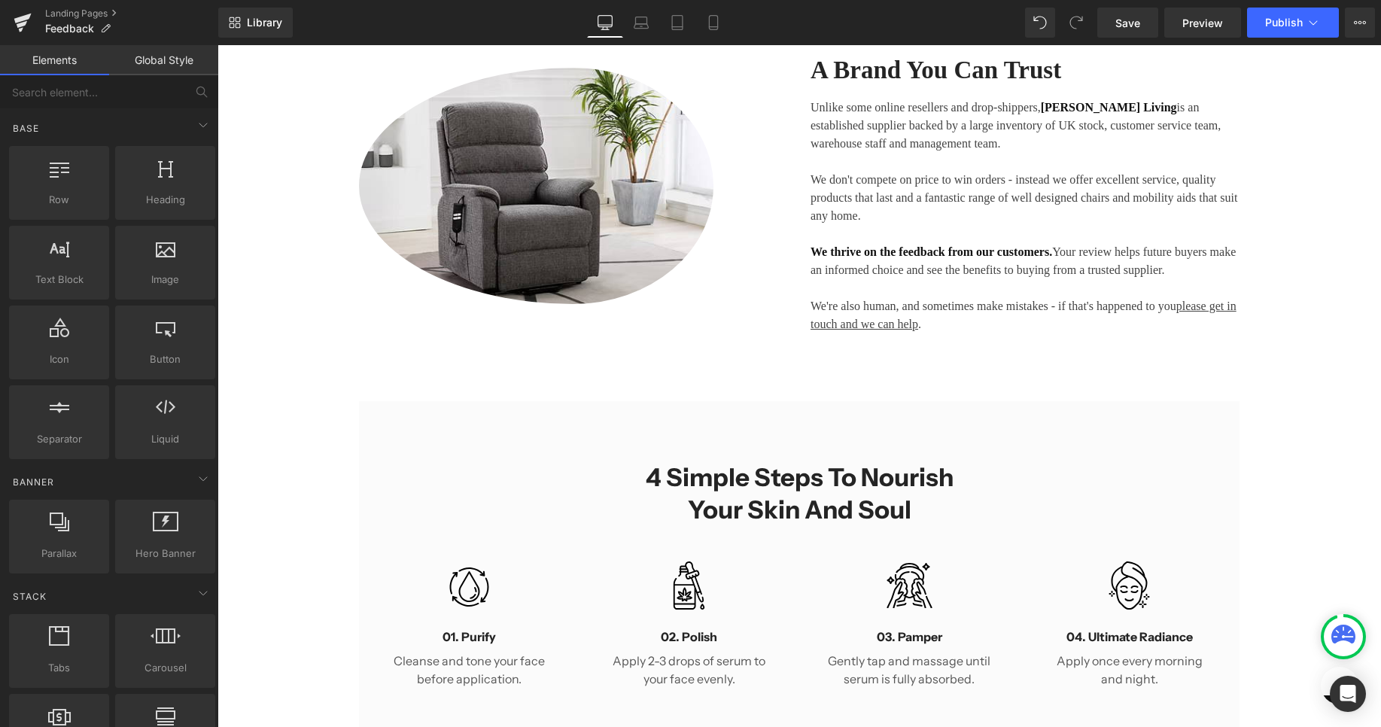
click at [764, 493] on h2 "4 Simple Steps to Nourish Your Skin and Soul" at bounding box center [799, 493] width 354 height 65
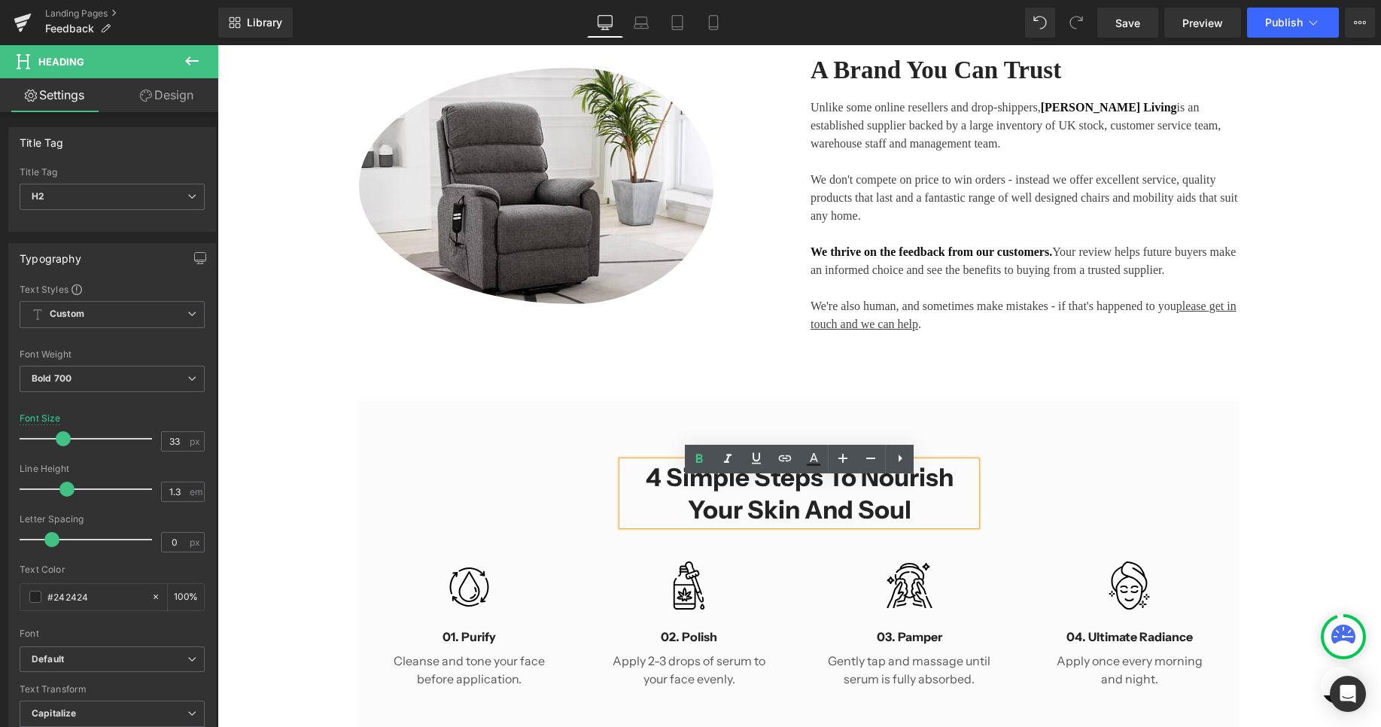
click at [764, 493] on h2 "4 Simple Steps to Nourish Your Skin and Soul" at bounding box center [799, 493] width 354 height 65
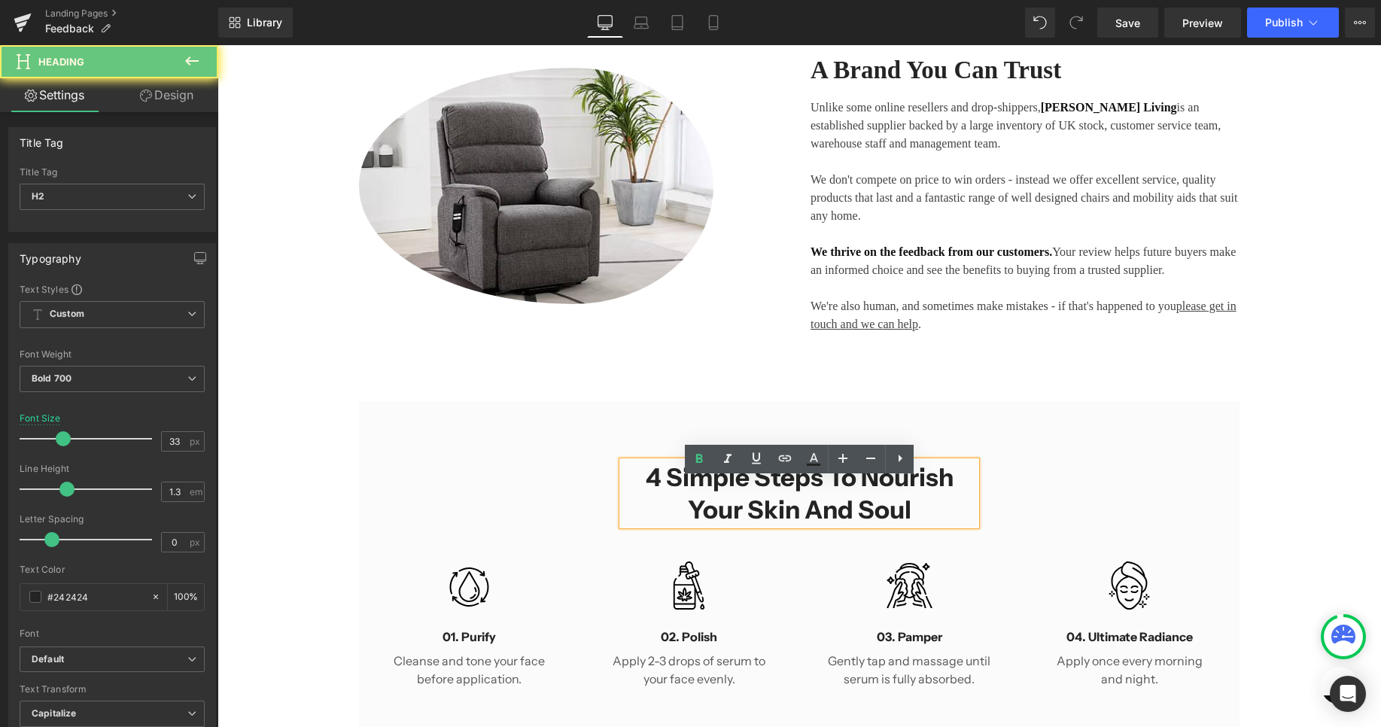
click at [764, 493] on h2 "4 Simple Steps to Nourish Your Skin and Soul" at bounding box center [799, 493] width 354 height 65
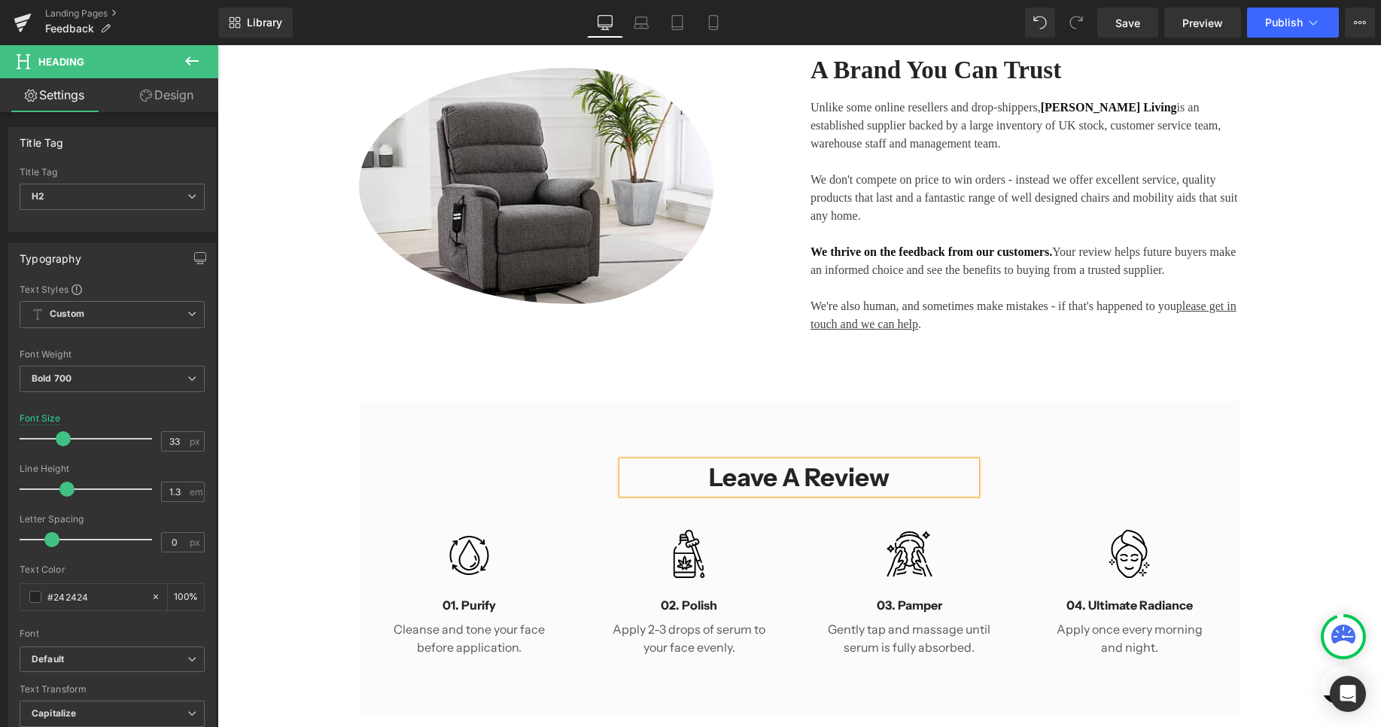
click at [820, 419] on div "Leave A Review Heading Row Image 01. Purify Heading Cleanse and tone your face …" at bounding box center [799, 558] width 880 height 315
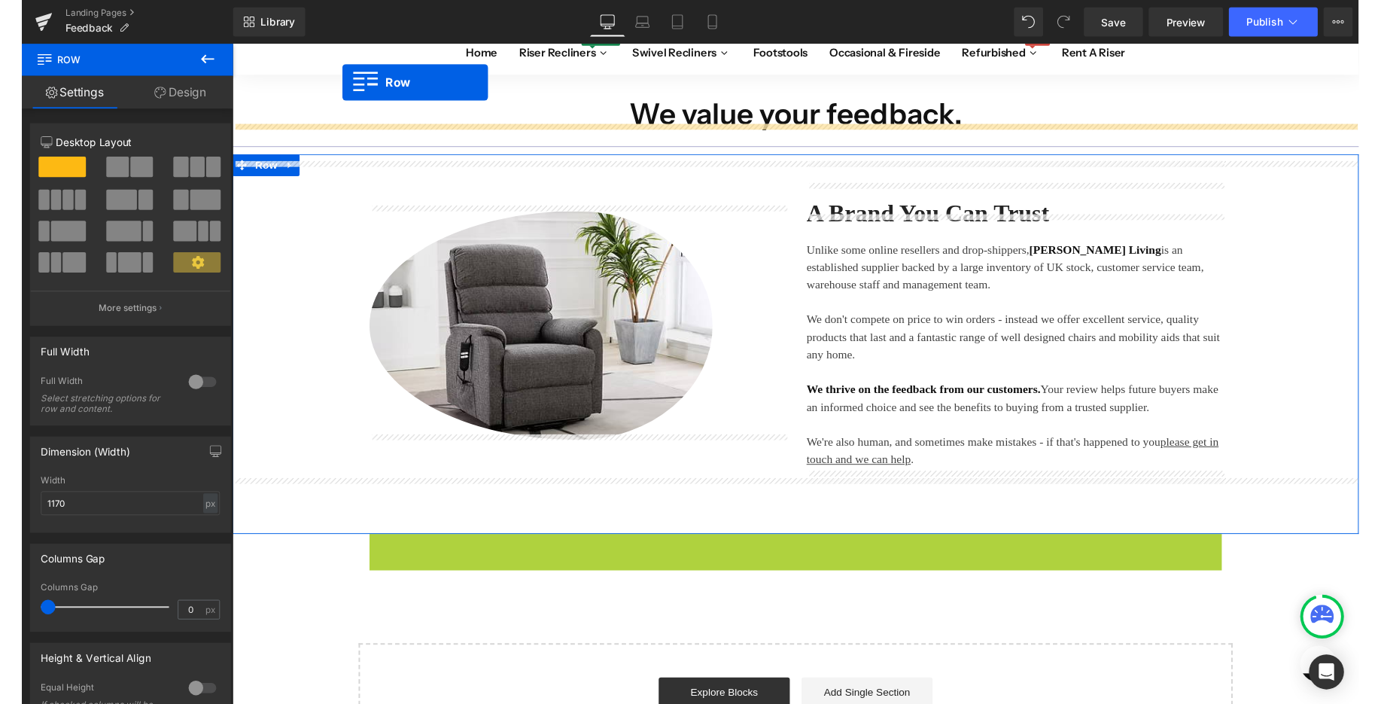
scroll to position [102, 0]
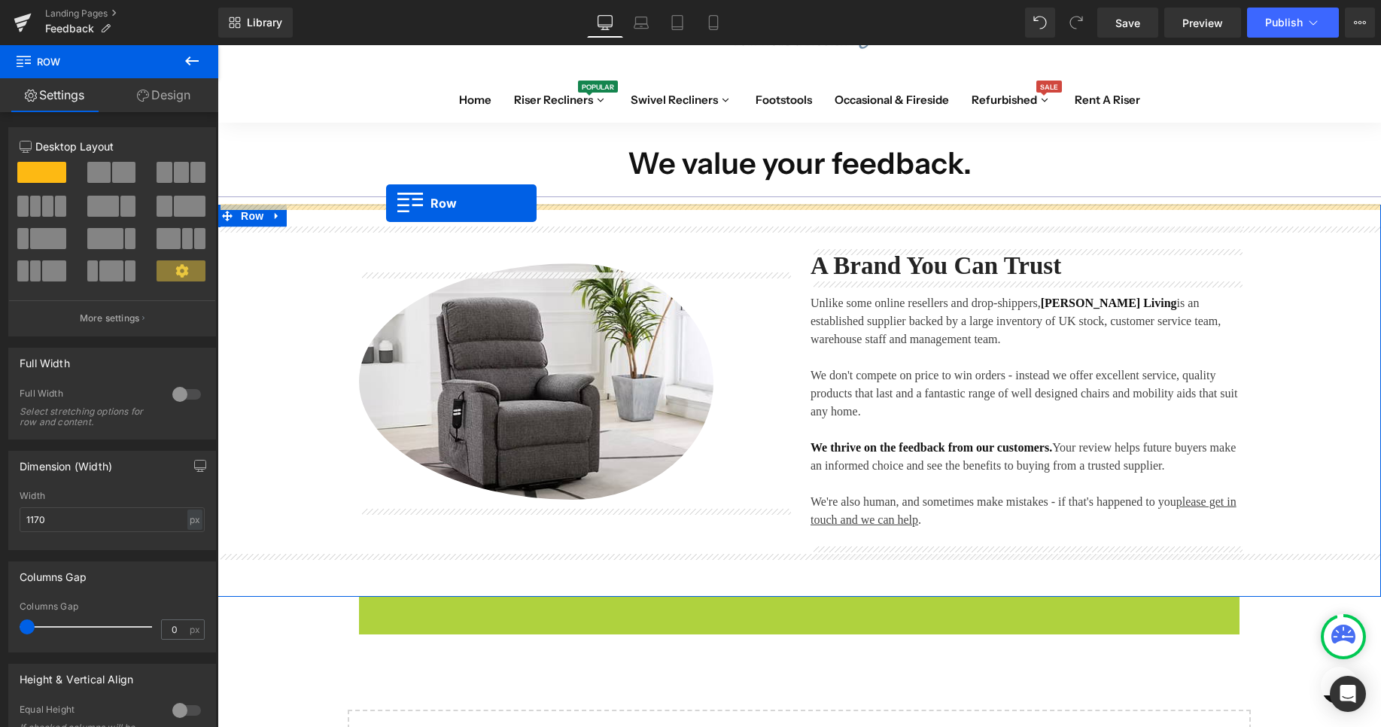
drag, startPoint x: 374, startPoint y: 431, endPoint x: 386, endPoint y: 203, distance: 228.3
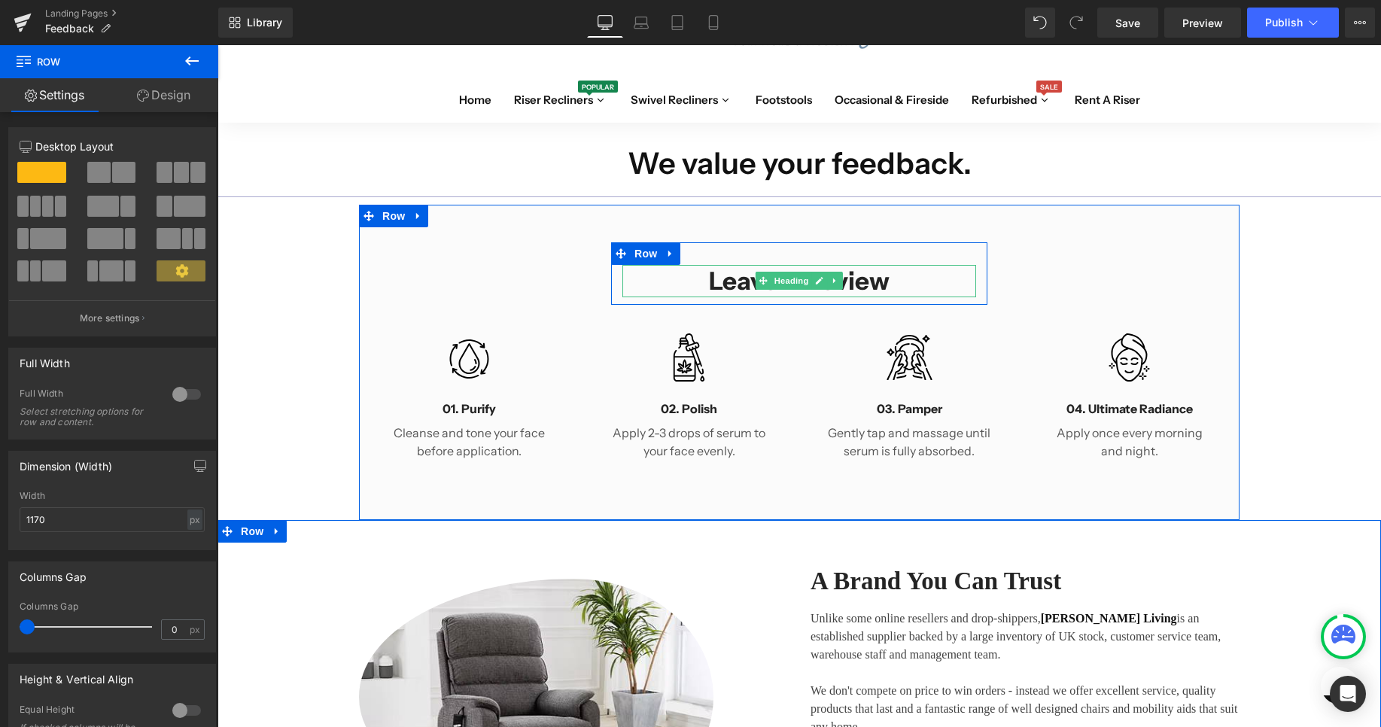
click at [876, 280] on h2 "Leave A Review" at bounding box center [799, 281] width 354 height 32
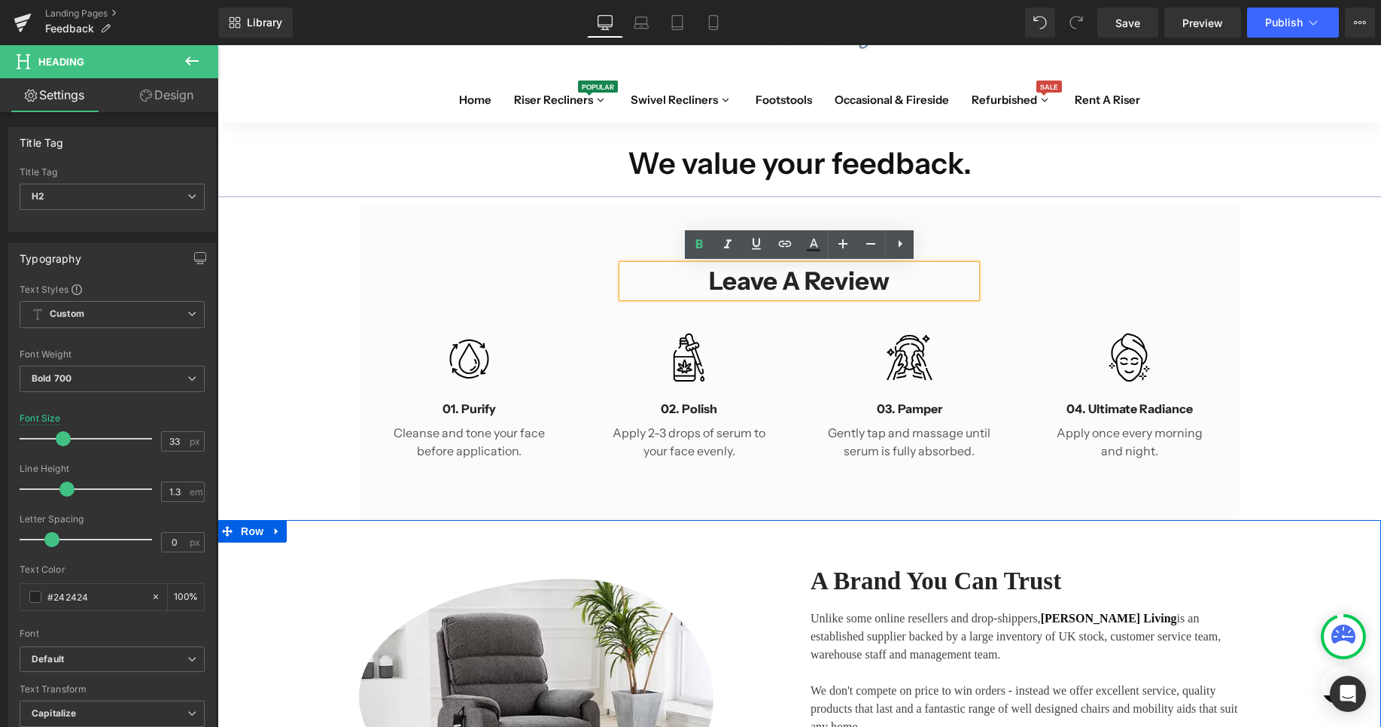
click at [643, 241] on div "Leave A Review Heading Row Image 01. Purify Heading Cleanse and tone your face …" at bounding box center [799, 362] width 880 height 315
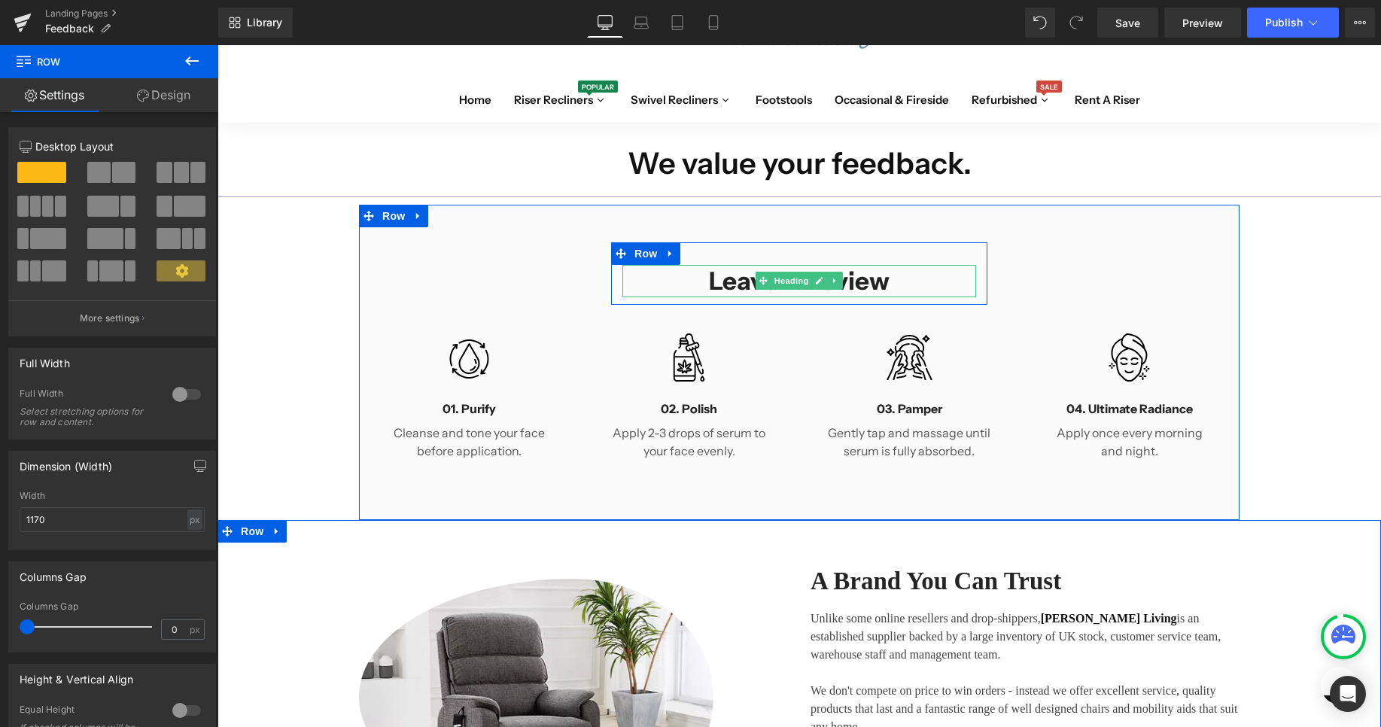
click at [712, 281] on h2 "Leave A Review" at bounding box center [799, 281] width 354 height 32
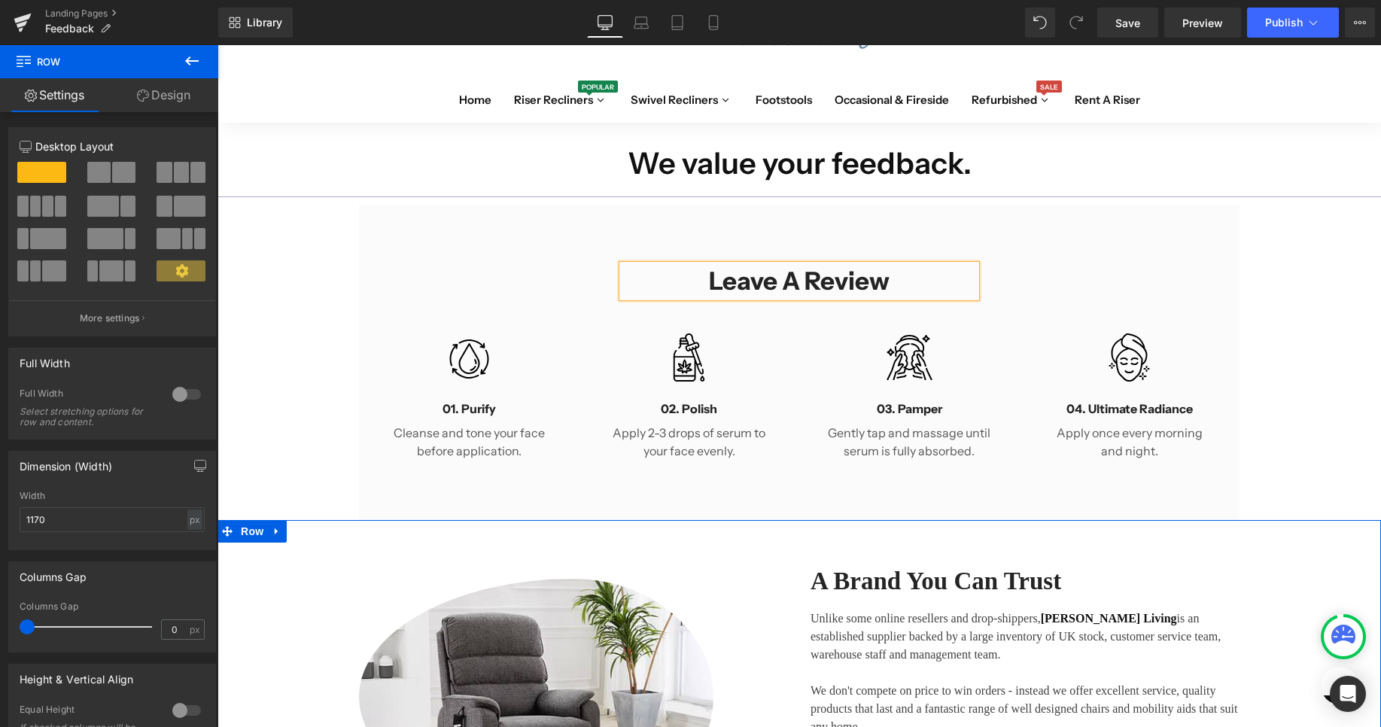
click at [712, 281] on h2 "Leave A Review" at bounding box center [799, 281] width 354 height 32
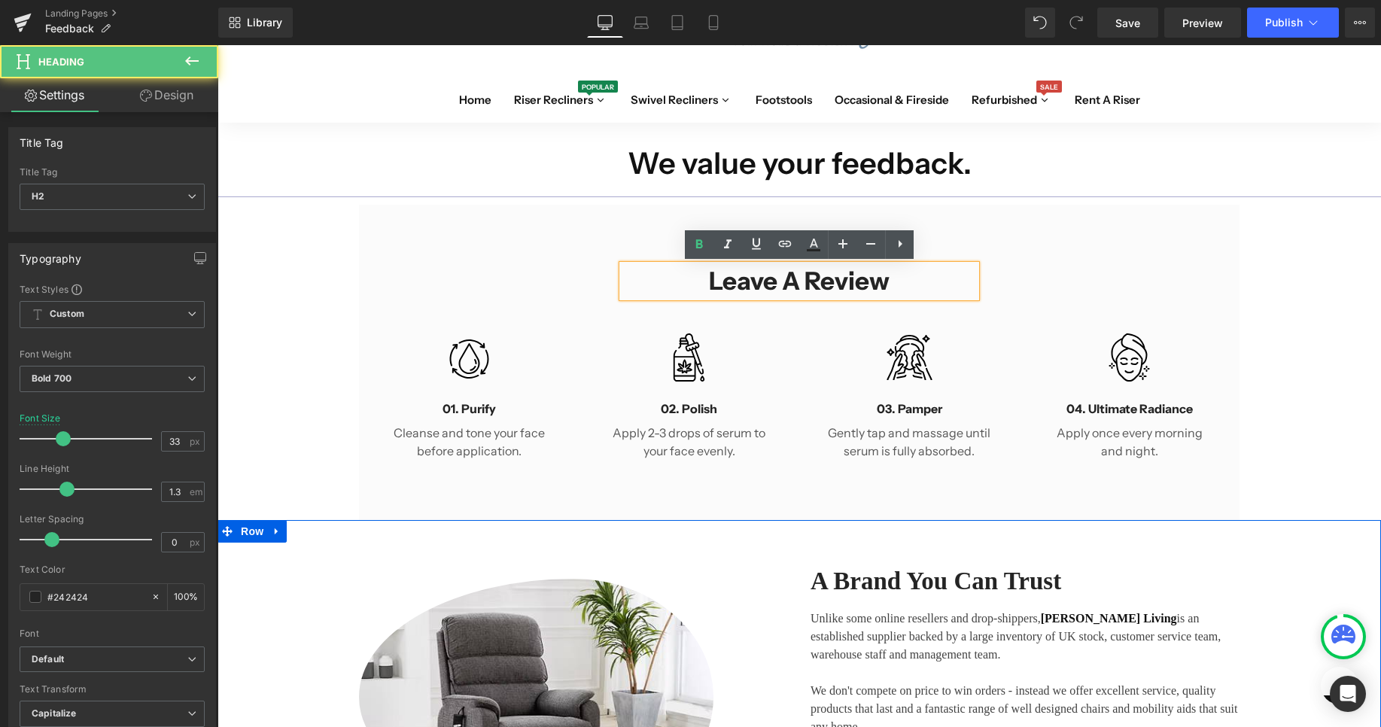
click at [712, 281] on h2 "Leave A Review" at bounding box center [799, 281] width 354 height 32
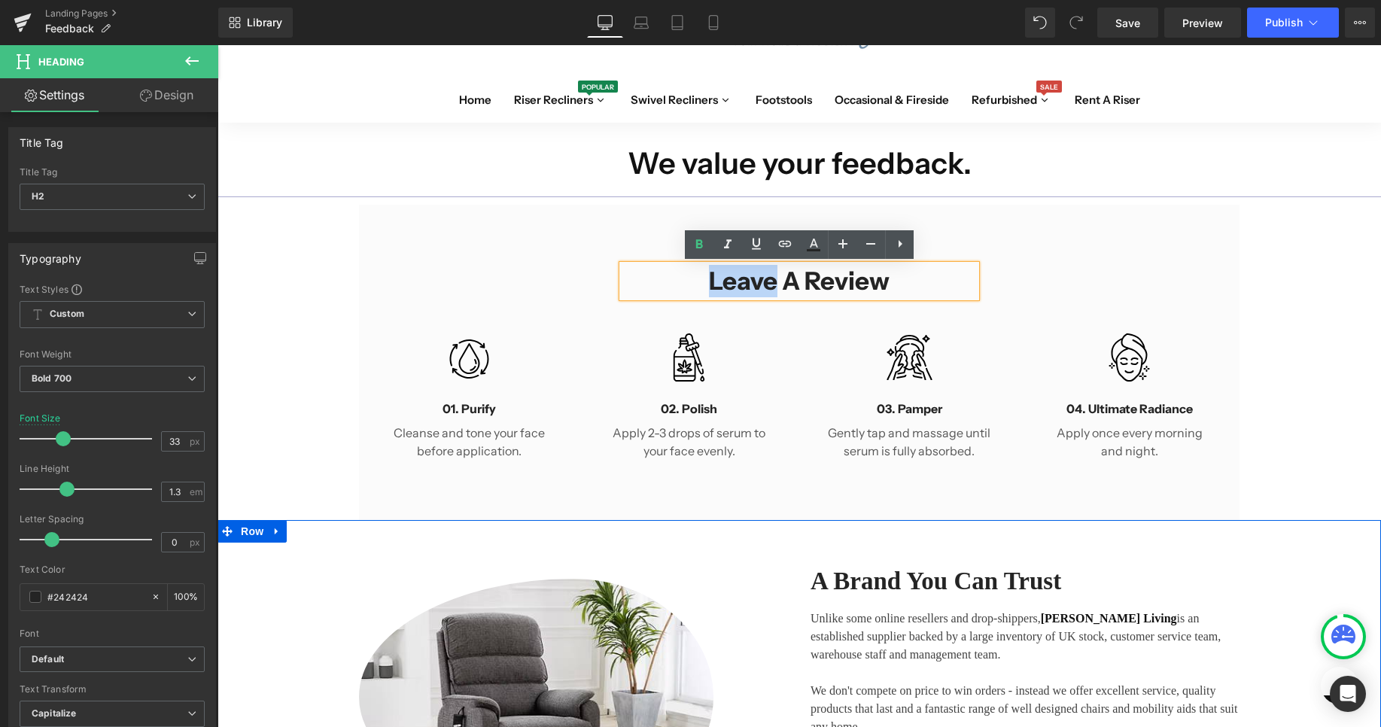
click at [712, 281] on h2 "Leave A Review" at bounding box center [799, 281] width 354 height 32
click at [713, 281] on h2 "Leave A Review" at bounding box center [799, 281] width 354 height 32
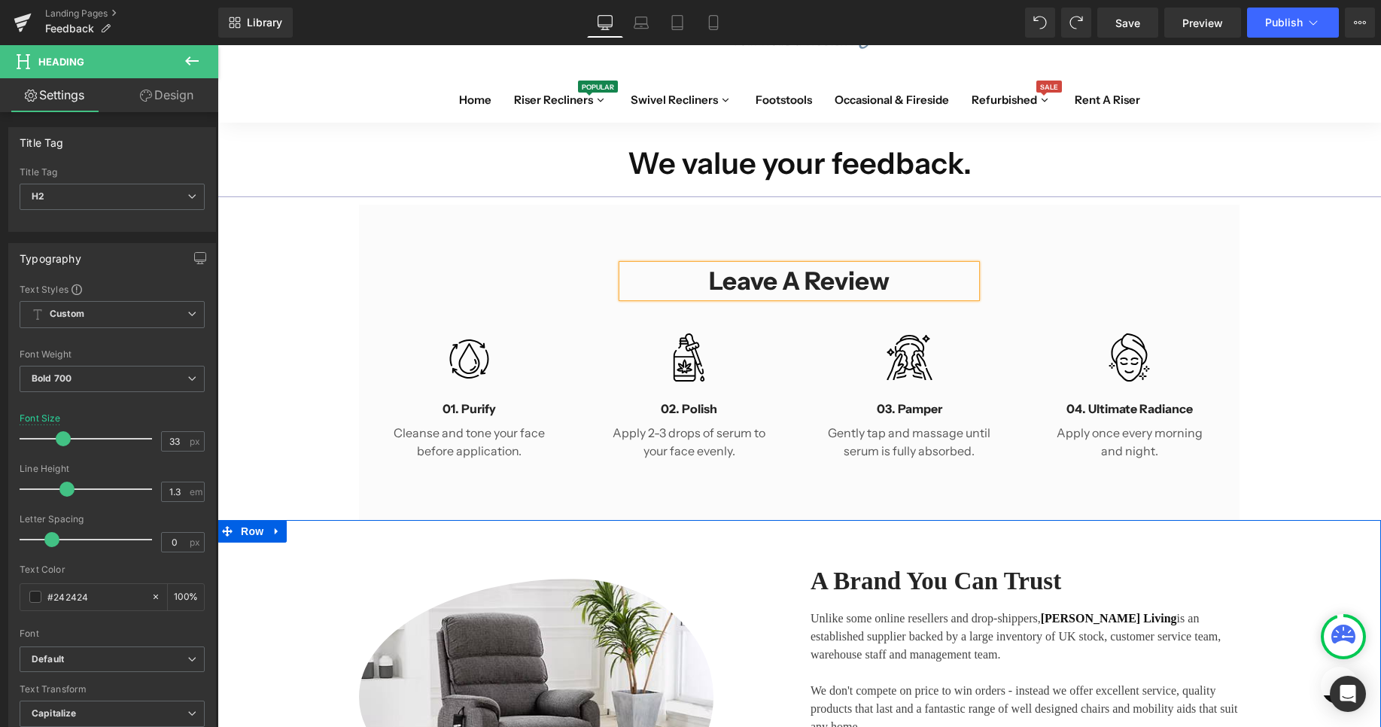
click at [837, 290] on h2 "Leave A Review" at bounding box center [799, 281] width 354 height 32
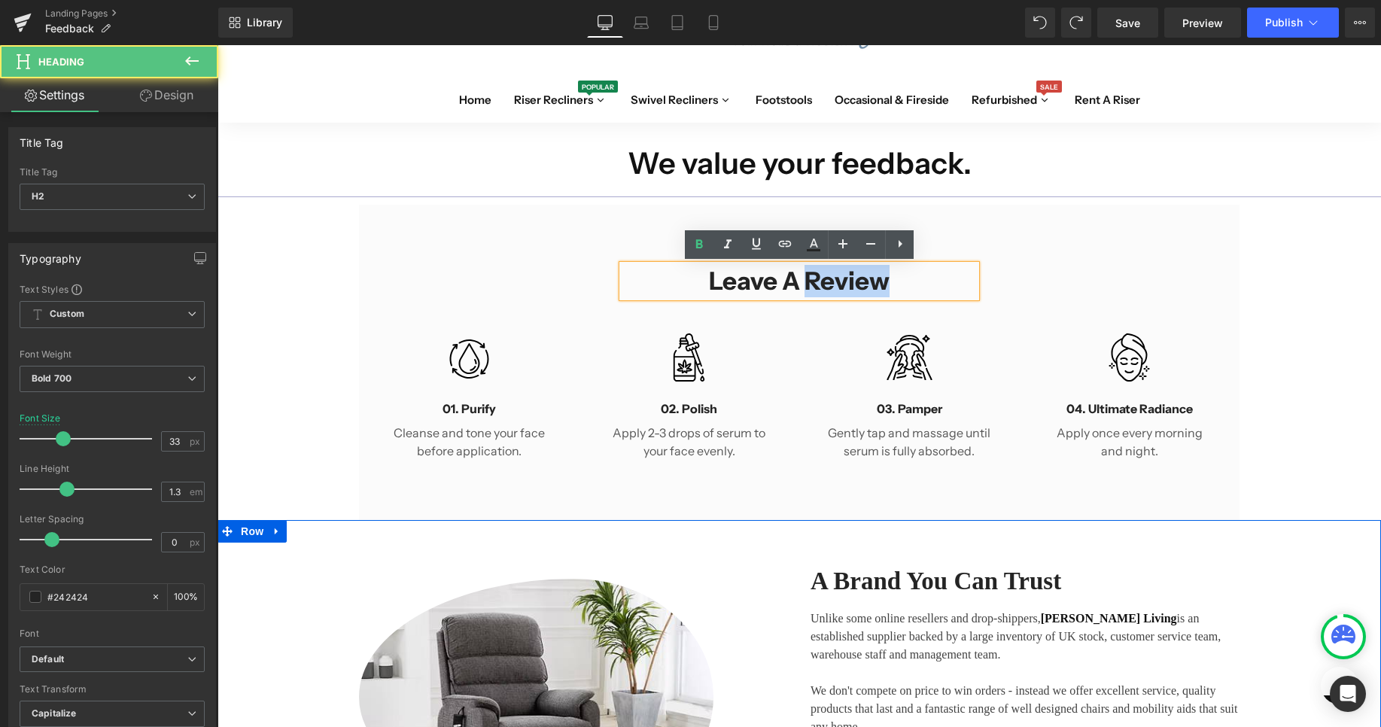
click at [837, 290] on h2 "Leave A Review" at bounding box center [799, 281] width 354 height 32
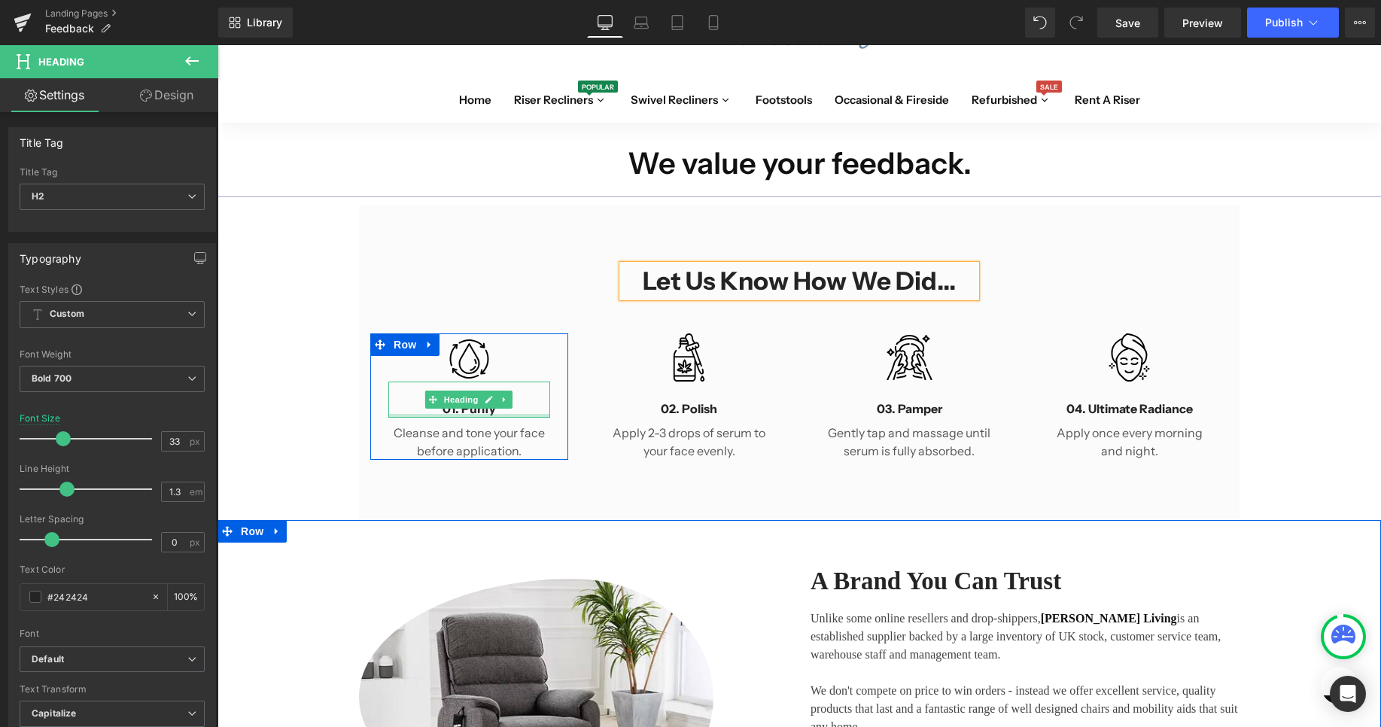
click at [488, 417] on div at bounding box center [469, 416] width 162 height 4
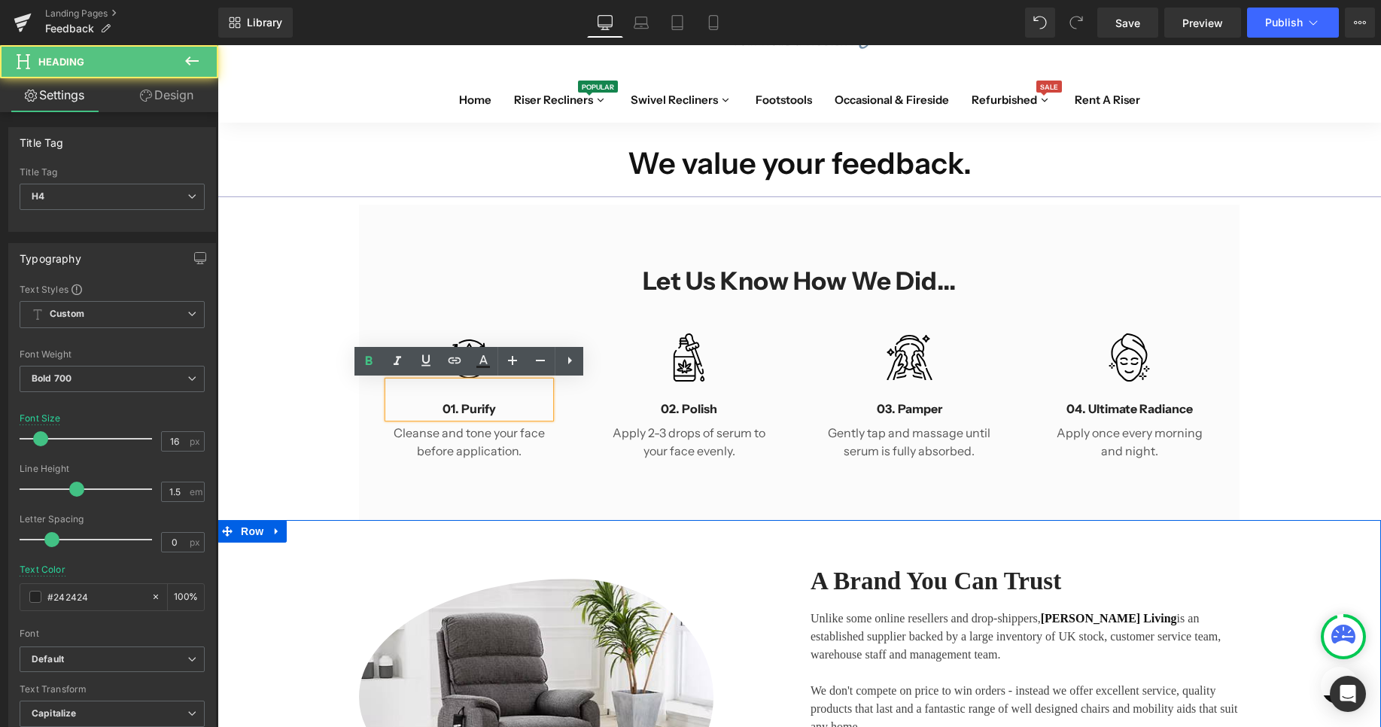
click at [472, 451] on p "Cleanse and tone your face before application." at bounding box center [469, 442] width 162 height 36
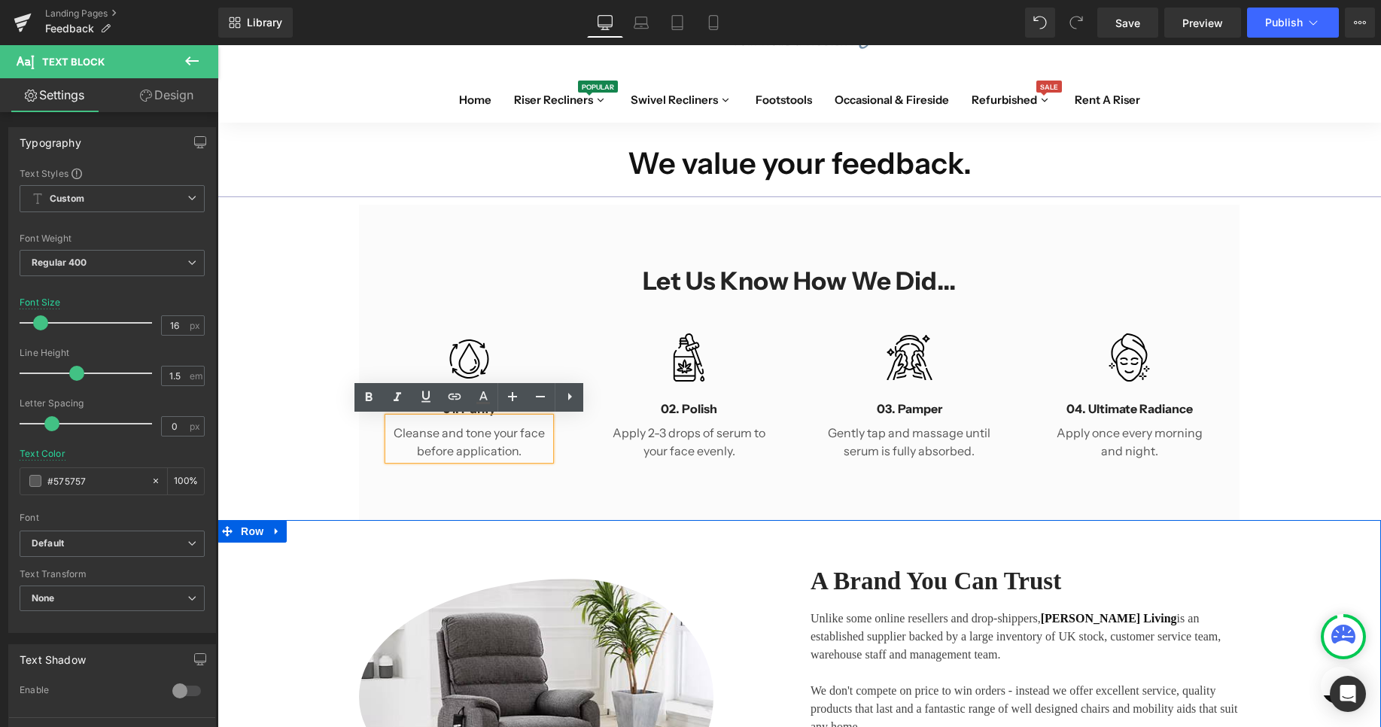
click at [467, 412] on h4 "01. Purify" at bounding box center [469, 409] width 162 height 18
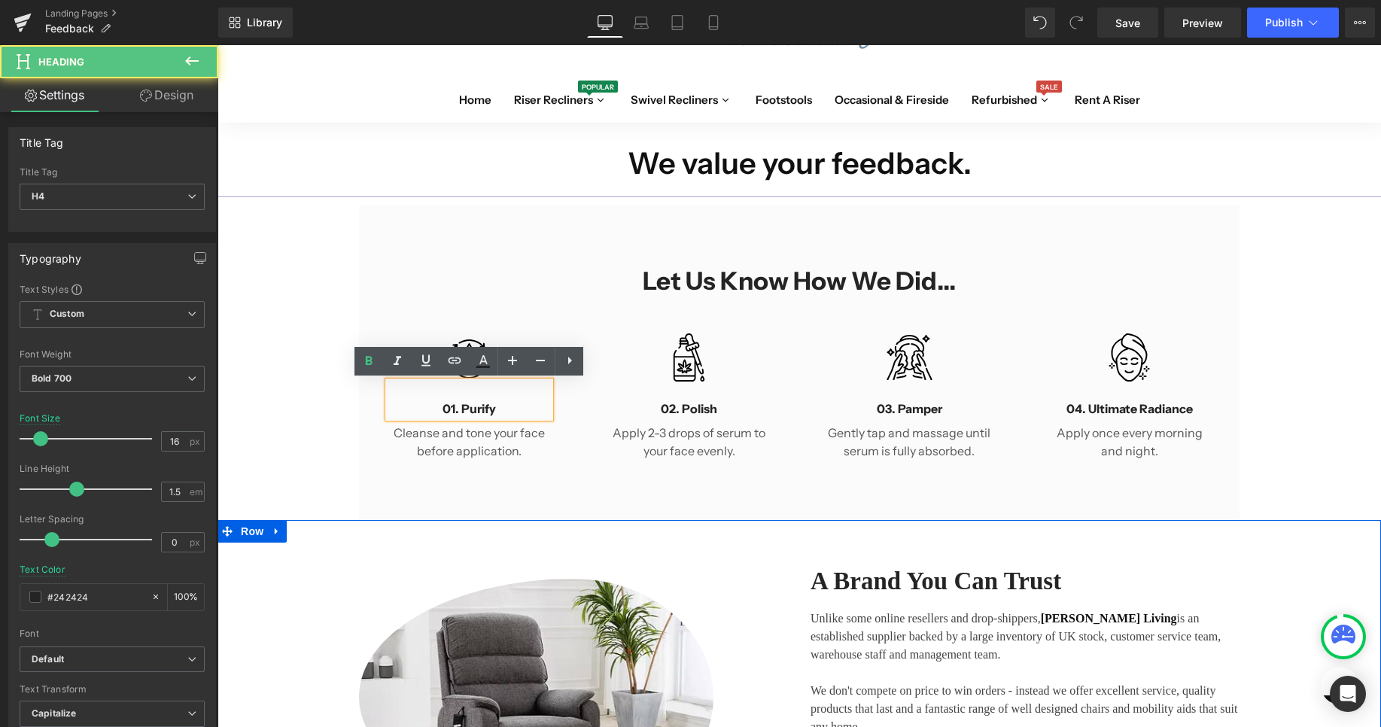
click at [481, 410] on h4 "01. Purify" at bounding box center [469, 409] width 162 height 18
click at [478, 409] on h4 "01. Purify" at bounding box center [469, 409] width 162 height 18
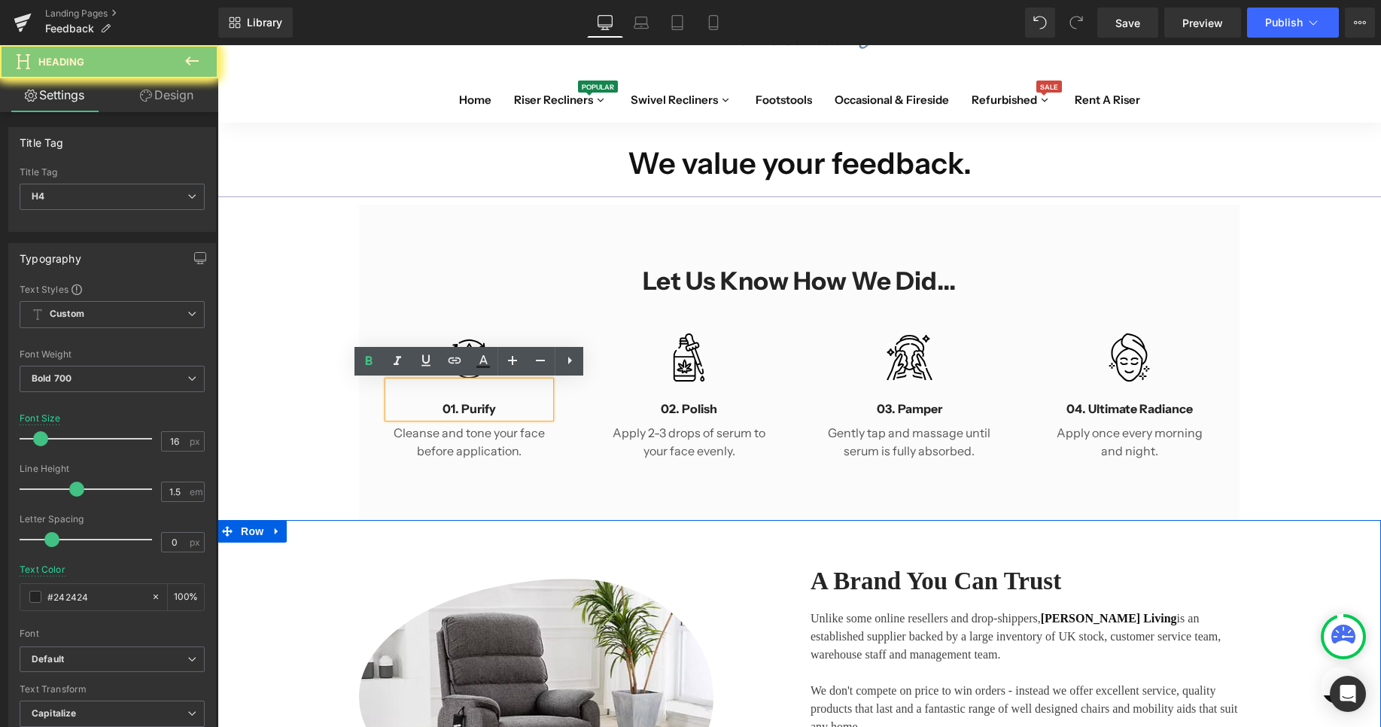
click at [478, 409] on h4 "01. Purify" at bounding box center [469, 409] width 162 height 18
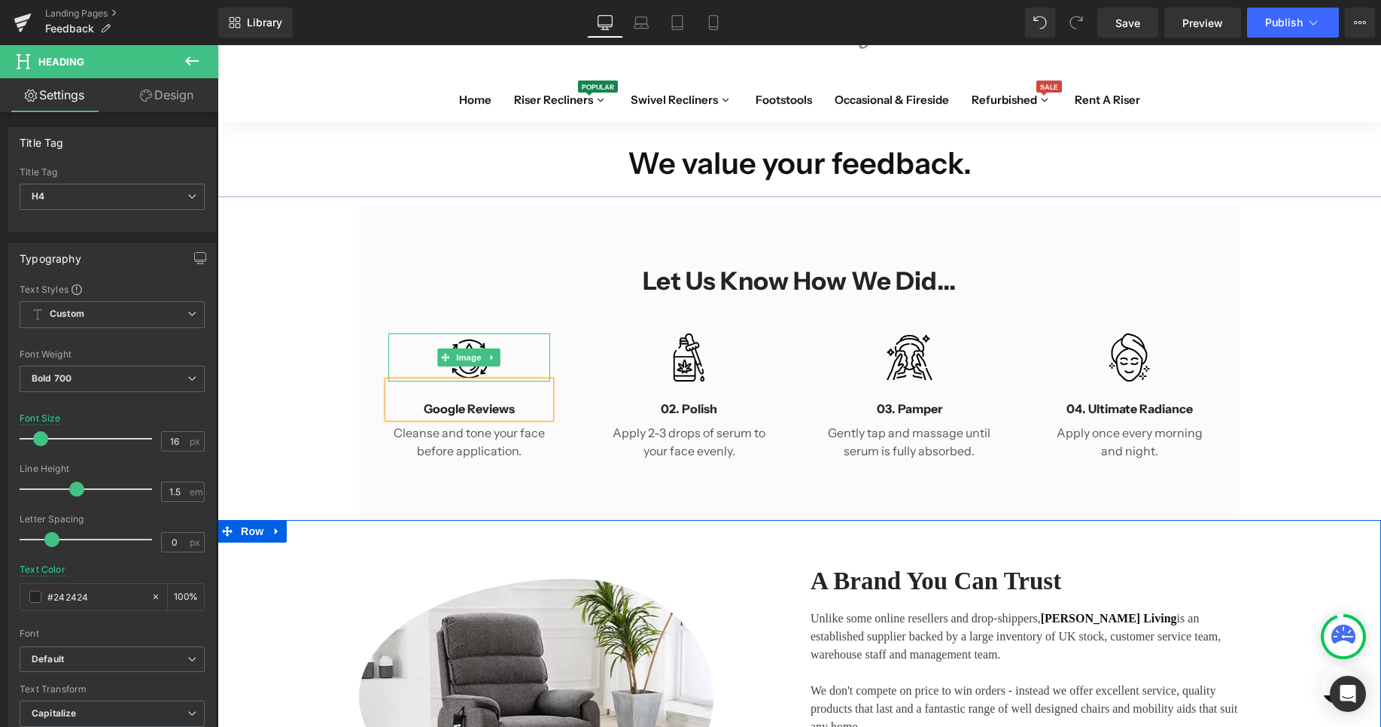
click at [479, 337] on img at bounding box center [469, 357] width 49 height 48
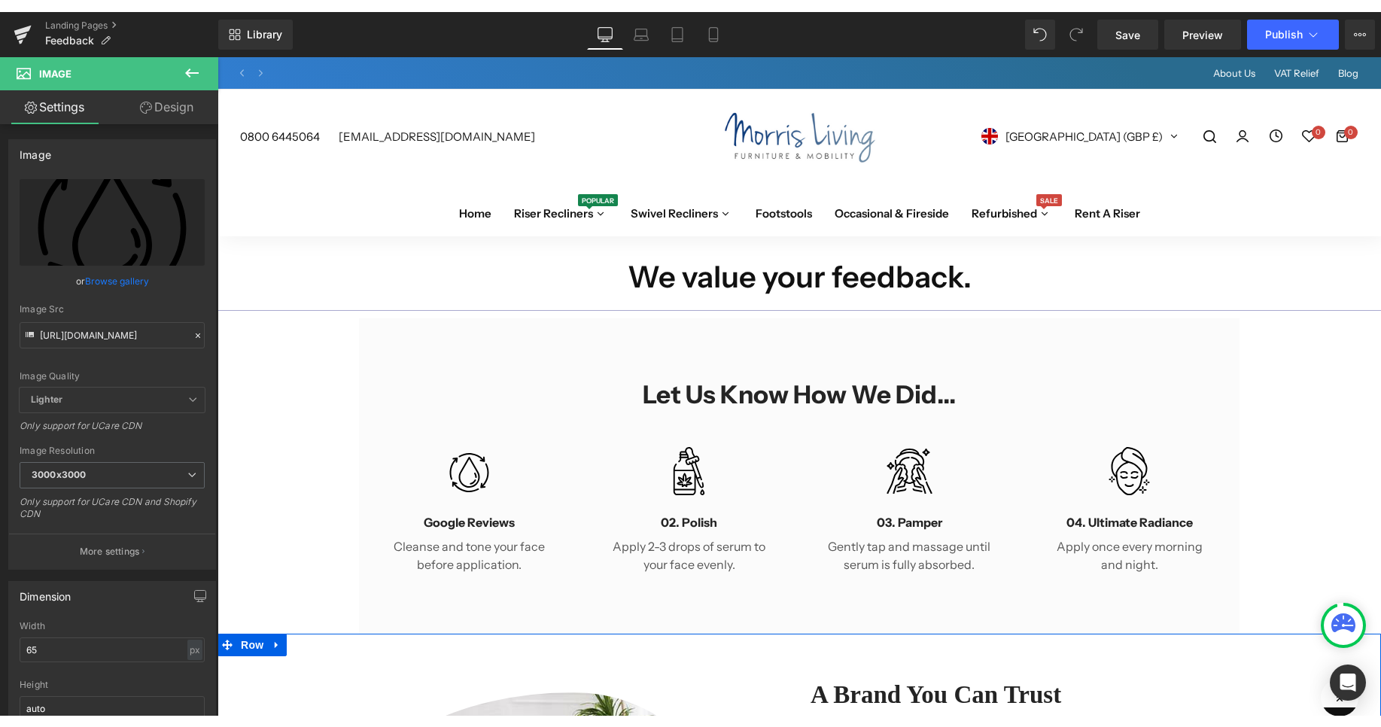
scroll to position [102, 0]
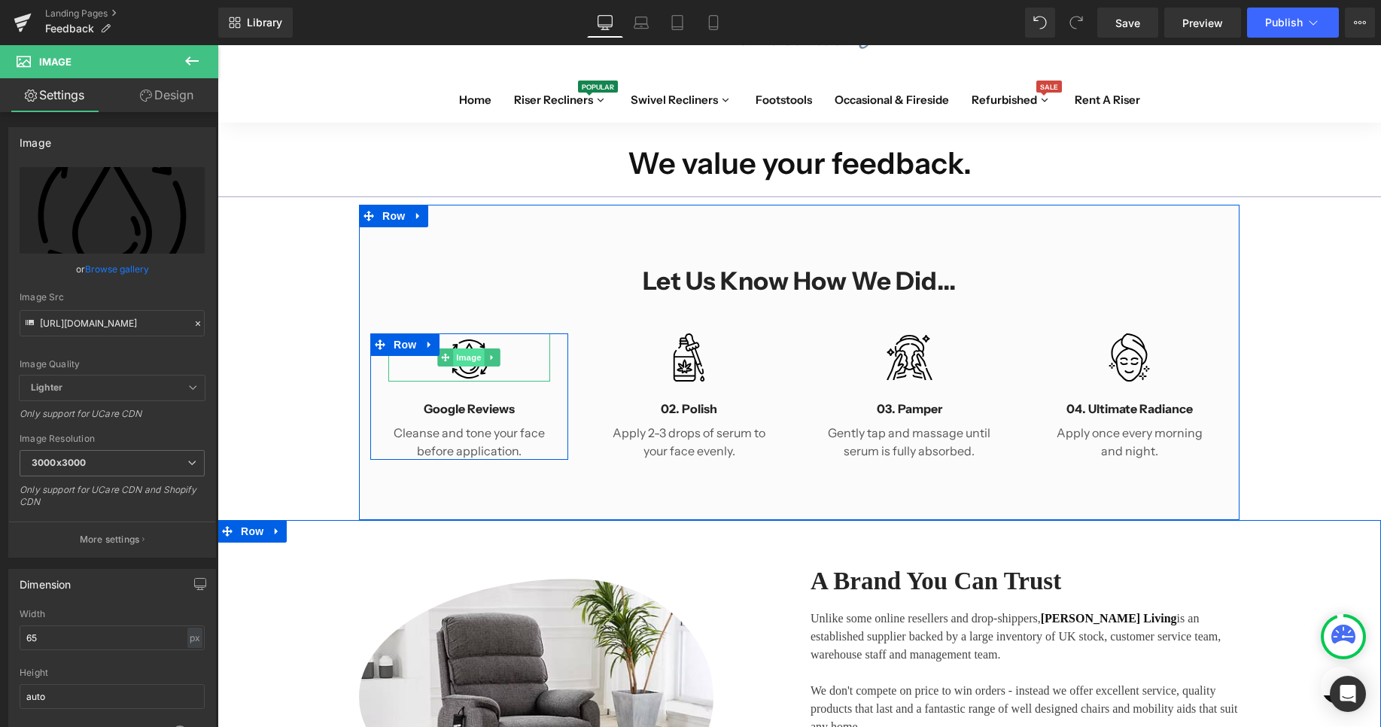
click at [476, 357] on div "Image" at bounding box center [469, 357] width 162 height 48
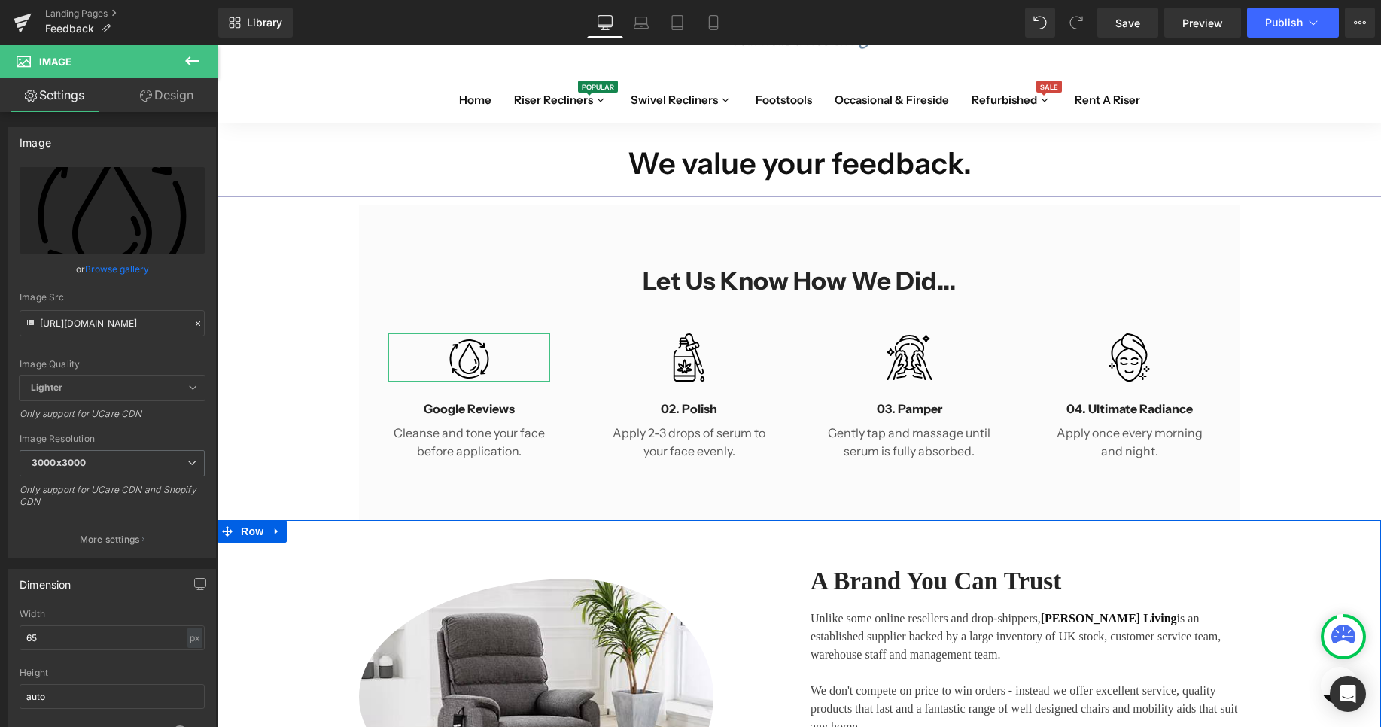
click at [117, 267] on link "Browse gallery" at bounding box center [117, 269] width 64 height 26
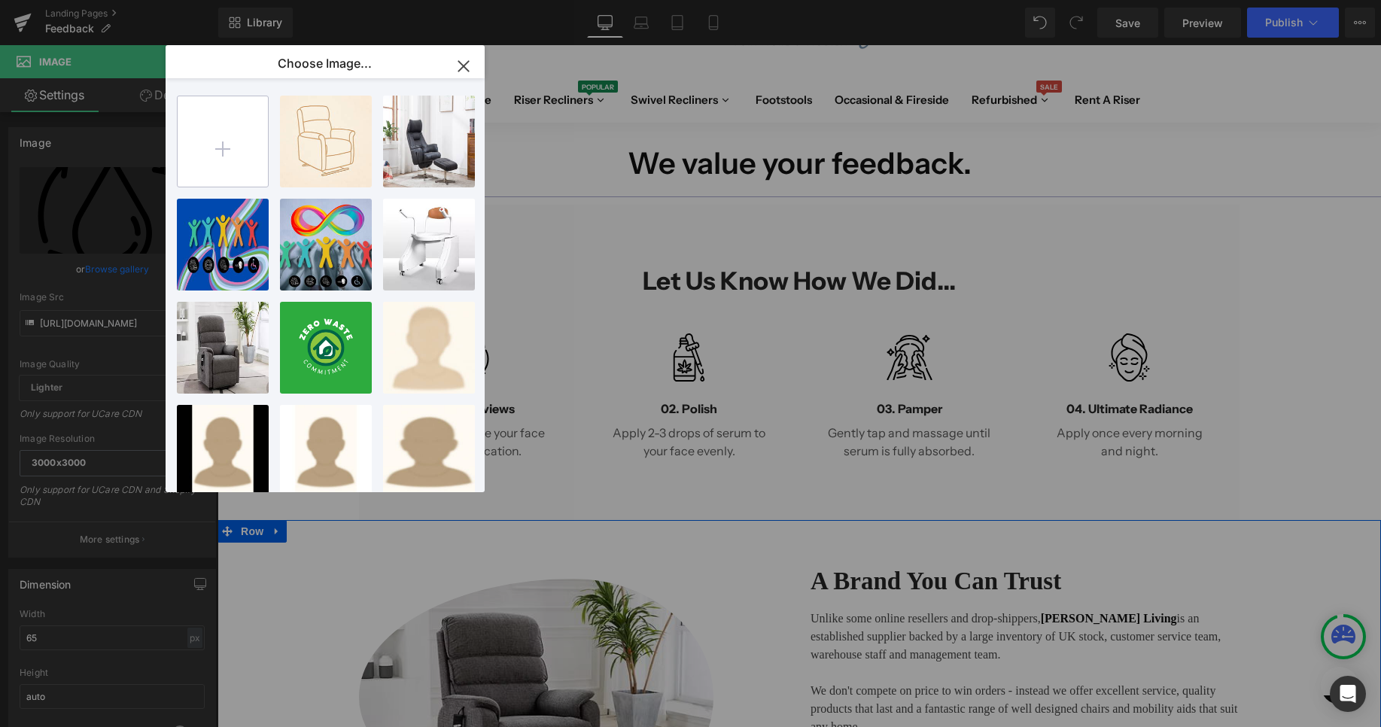
click at [208, 150] on input "file" at bounding box center [223, 141] width 90 height 90
type input "C:\fakepath\Google-Reviews-Icon-Distrikt-Online-300x200-1.webp"
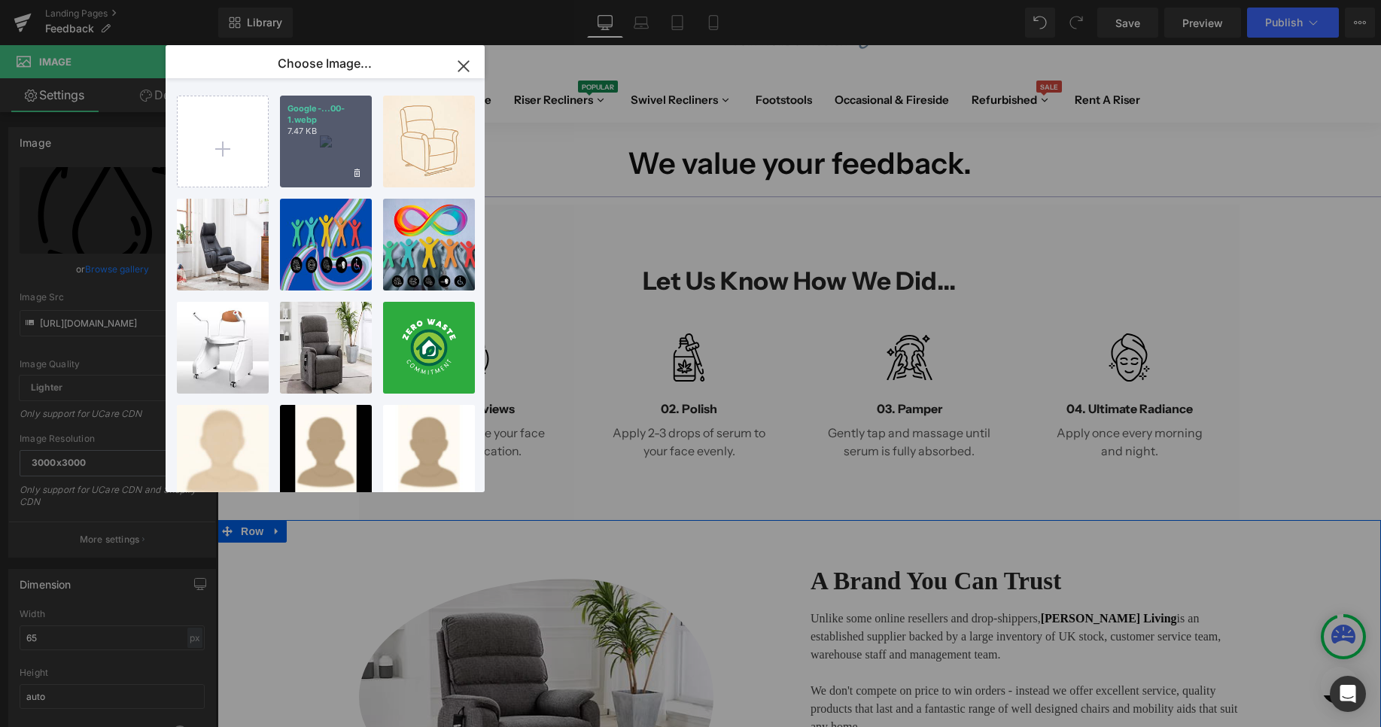
click at [356, 146] on div "Google-...00-1.webp 7.47 KB" at bounding box center [326, 142] width 92 height 92
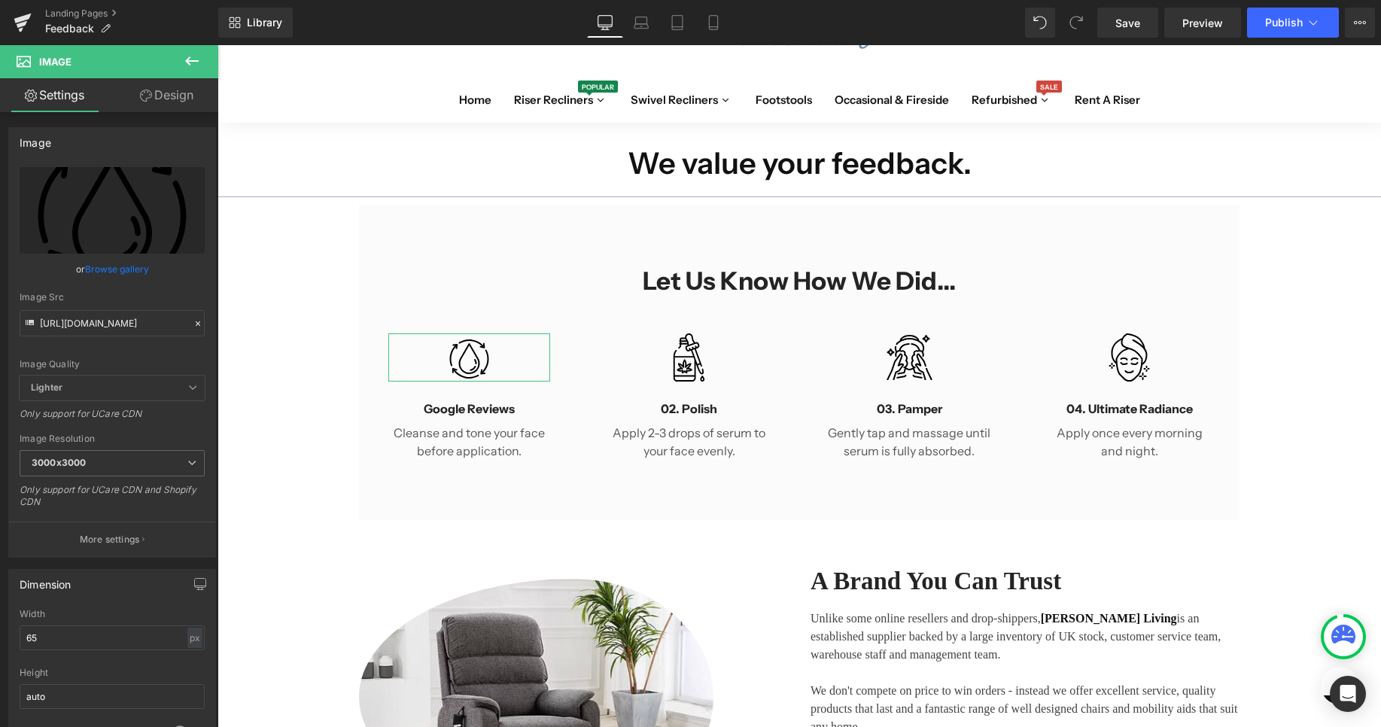
click at [99, 269] on link "Browse gallery" at bounding box center [117, 269] width 64 height 26
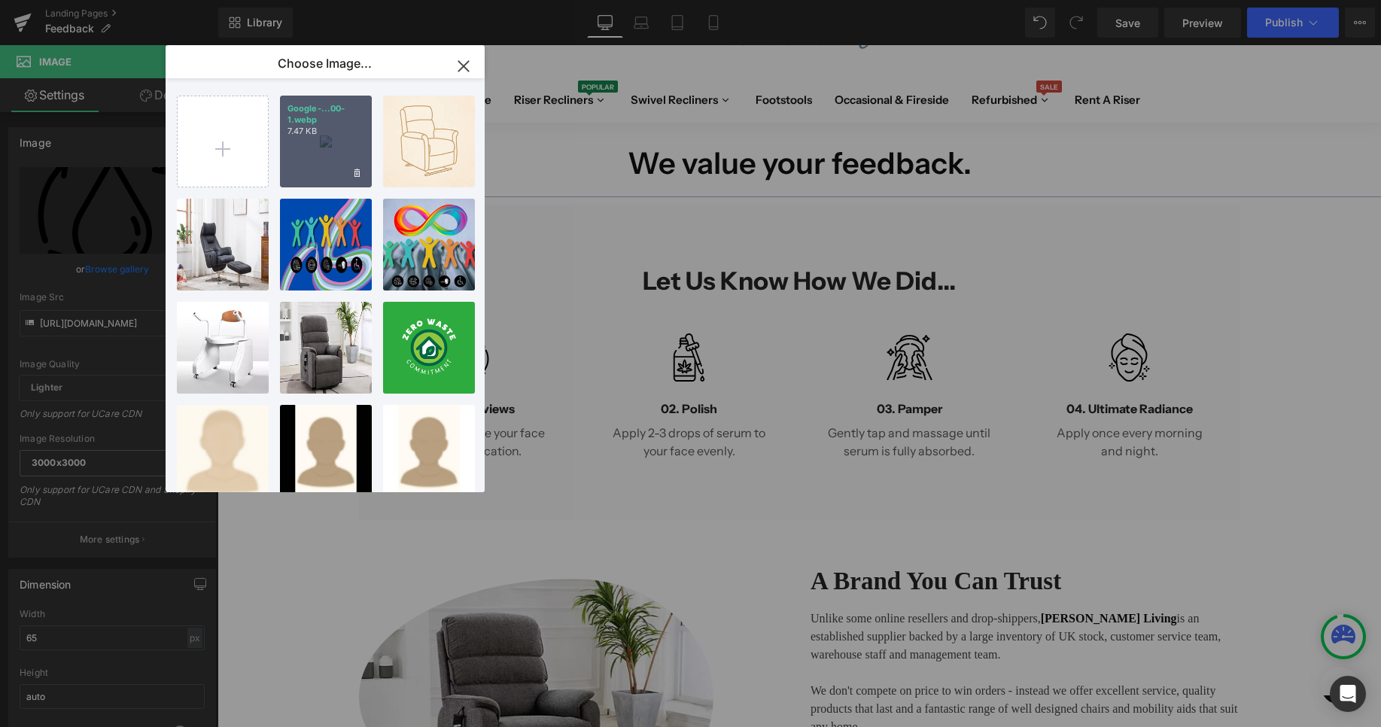
click at [342, 133] on p "7.47 KB" at bounding box center [325, 131] width 77 height 11
type input "[URL][DOMAIN_NAME]"
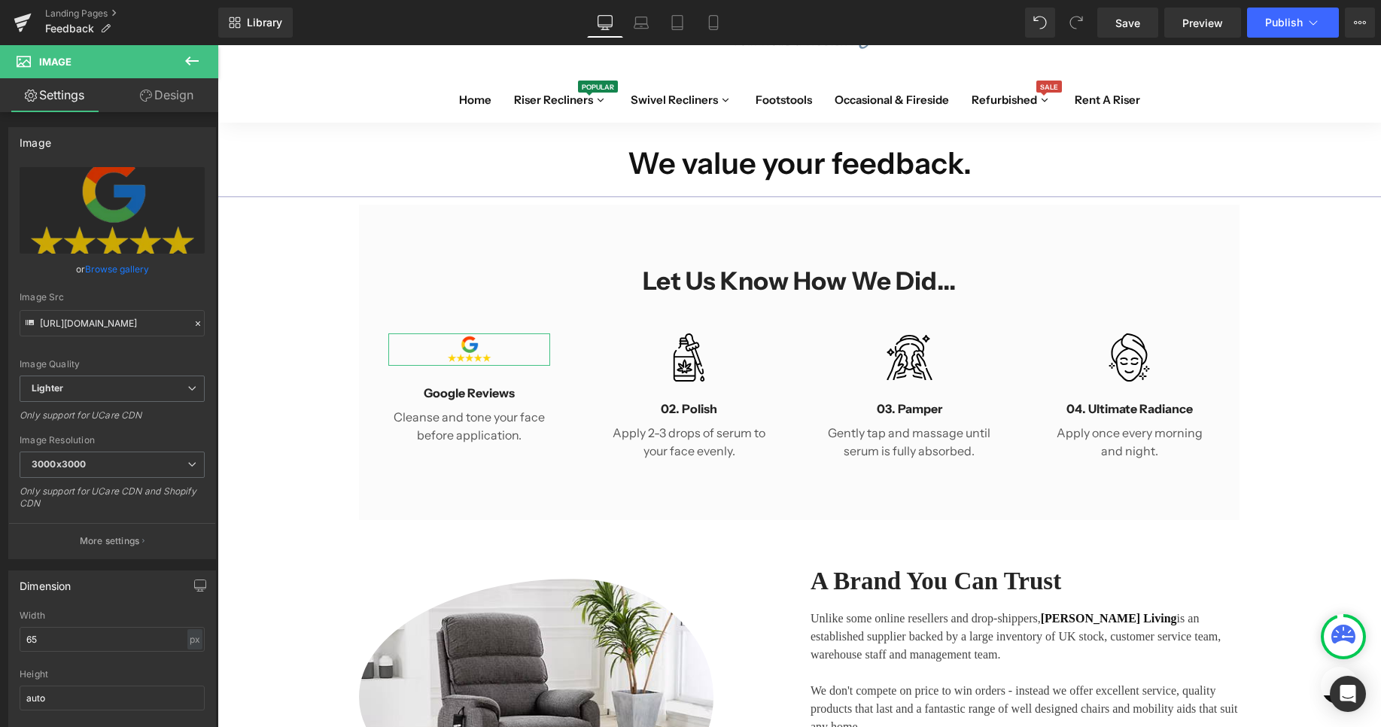
scroll to position [115, 0]
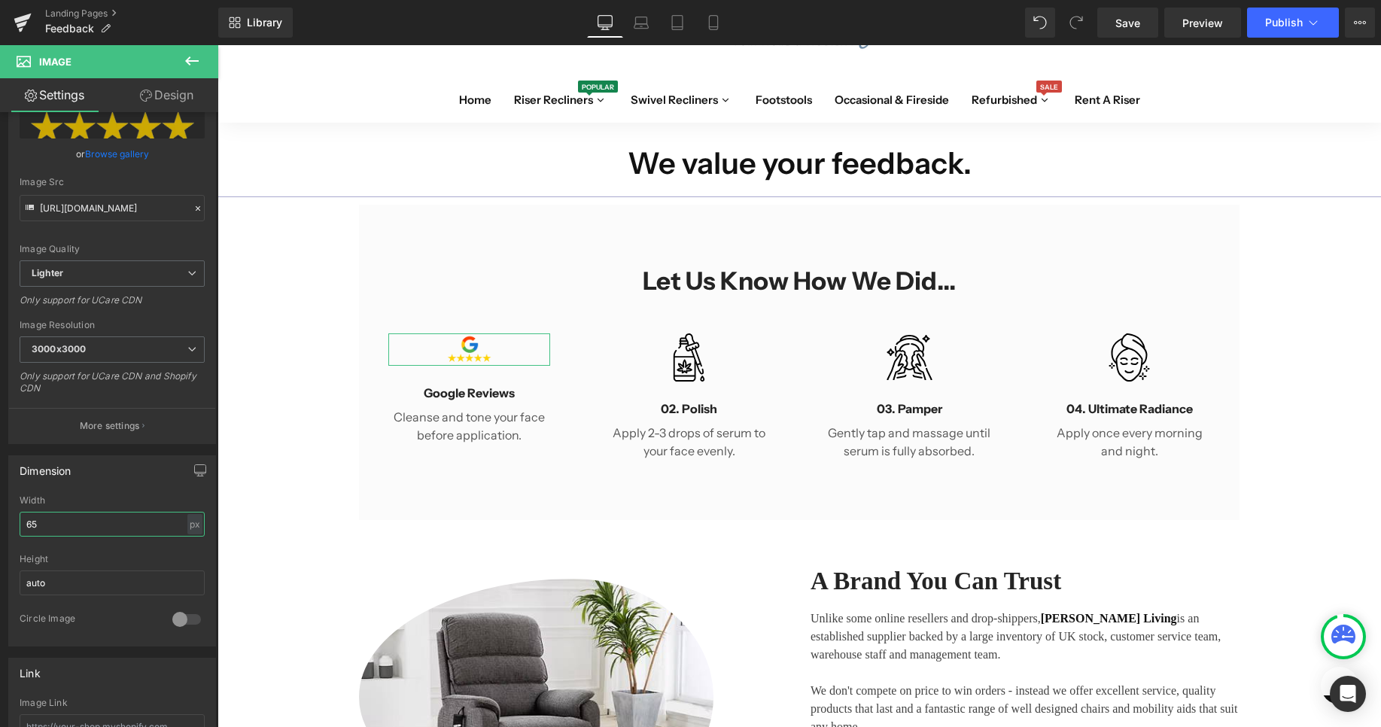
click at [99, 526] on input "65" at bounding box center [112, 524] width 185 height 25
click at [99, 525] on input "65" at bounding box center [112, 524] width 185 height 25
type input "6"
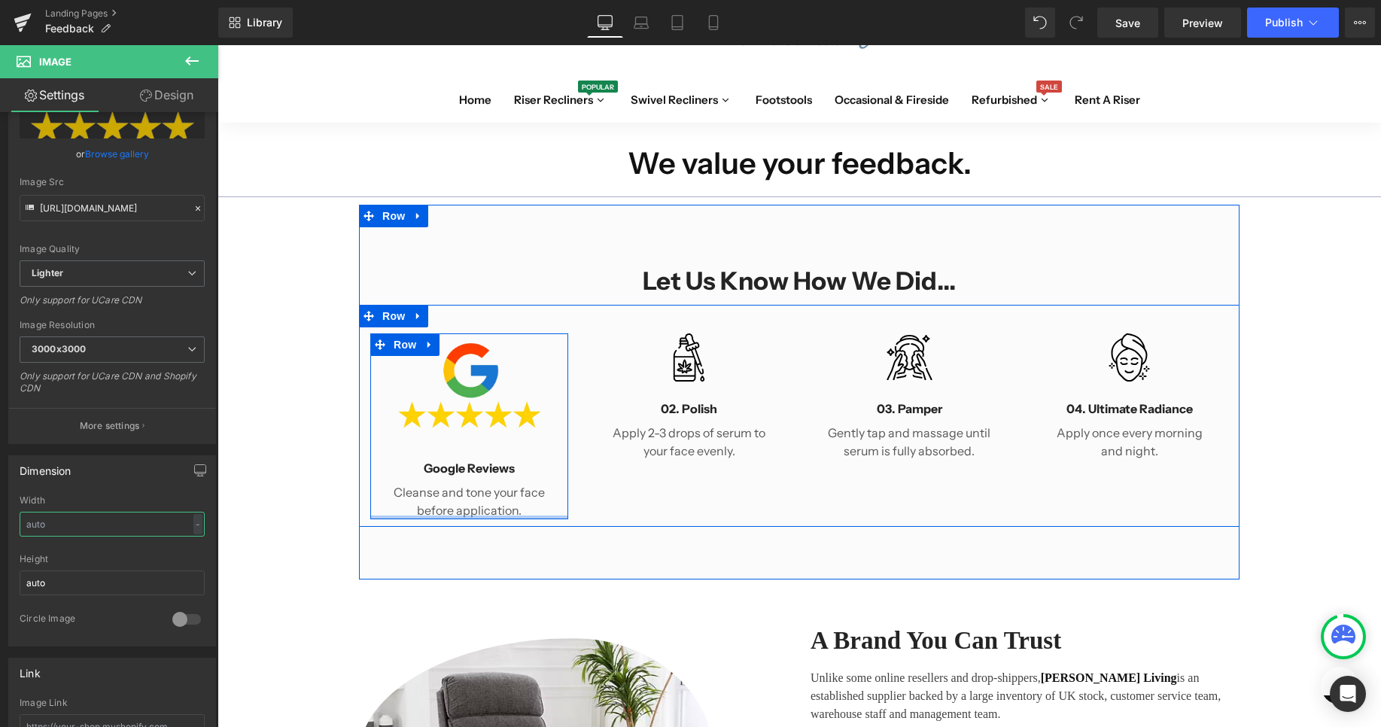
click at [504, 518] on div at bounding box center [469, 517] width 198 height 4
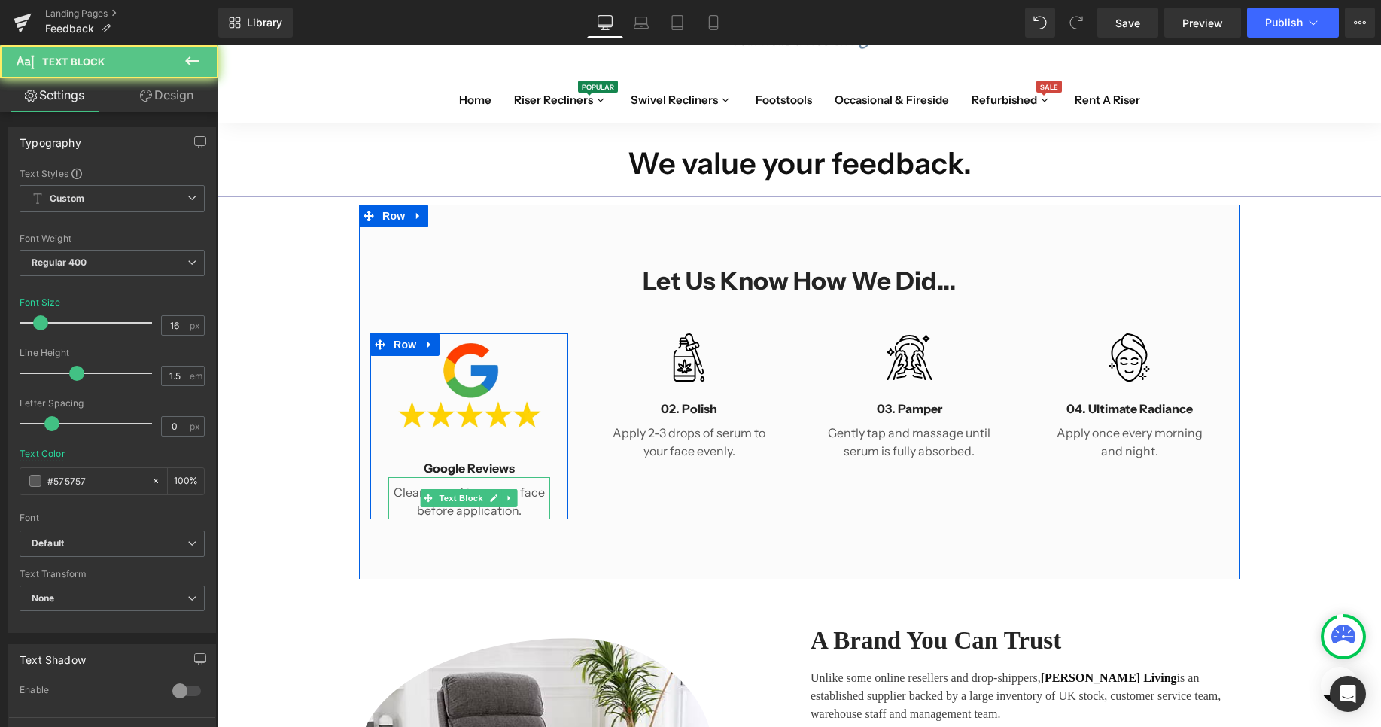
click at [518, 497] on p "Cleanse and tone your face before application." at bounding box center [469, 501] width 162 height 36
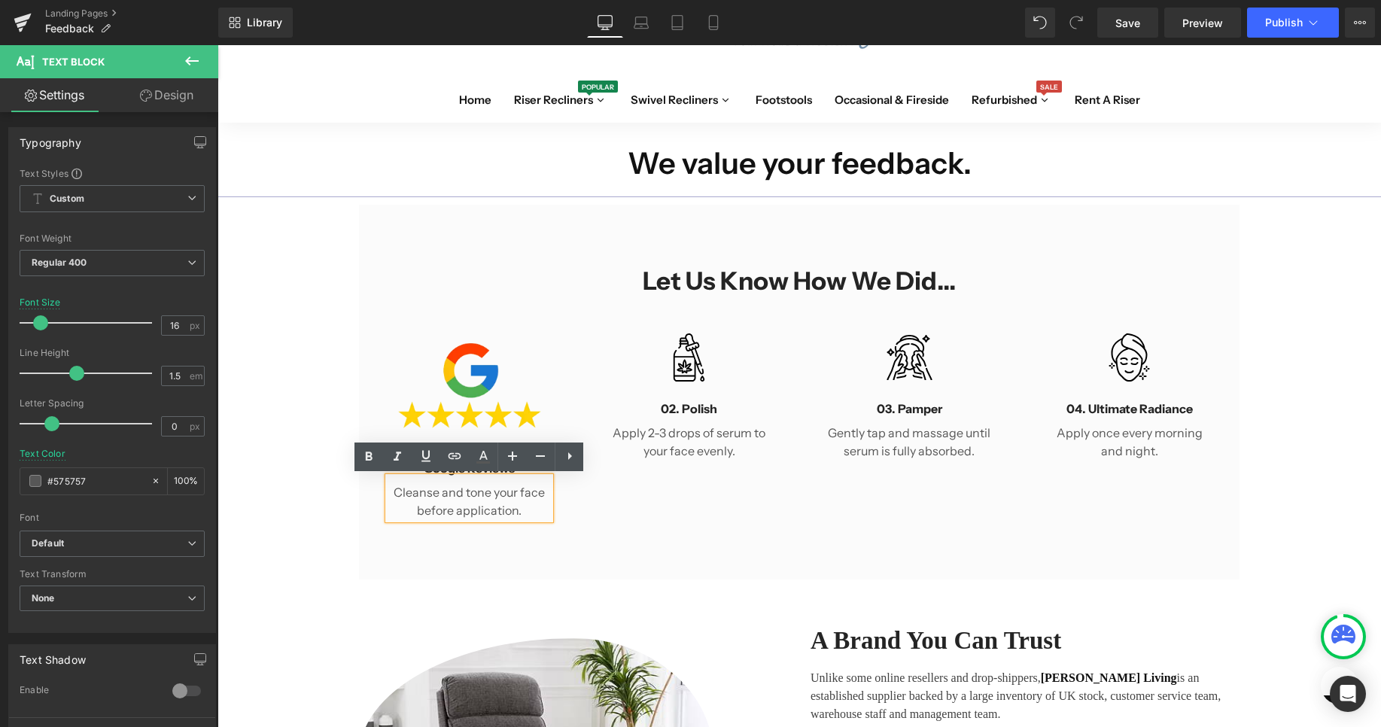
click at [512, 503] on p "Cleanse and tone your face before application." at bounding box center [469, 501] width 162 height 36
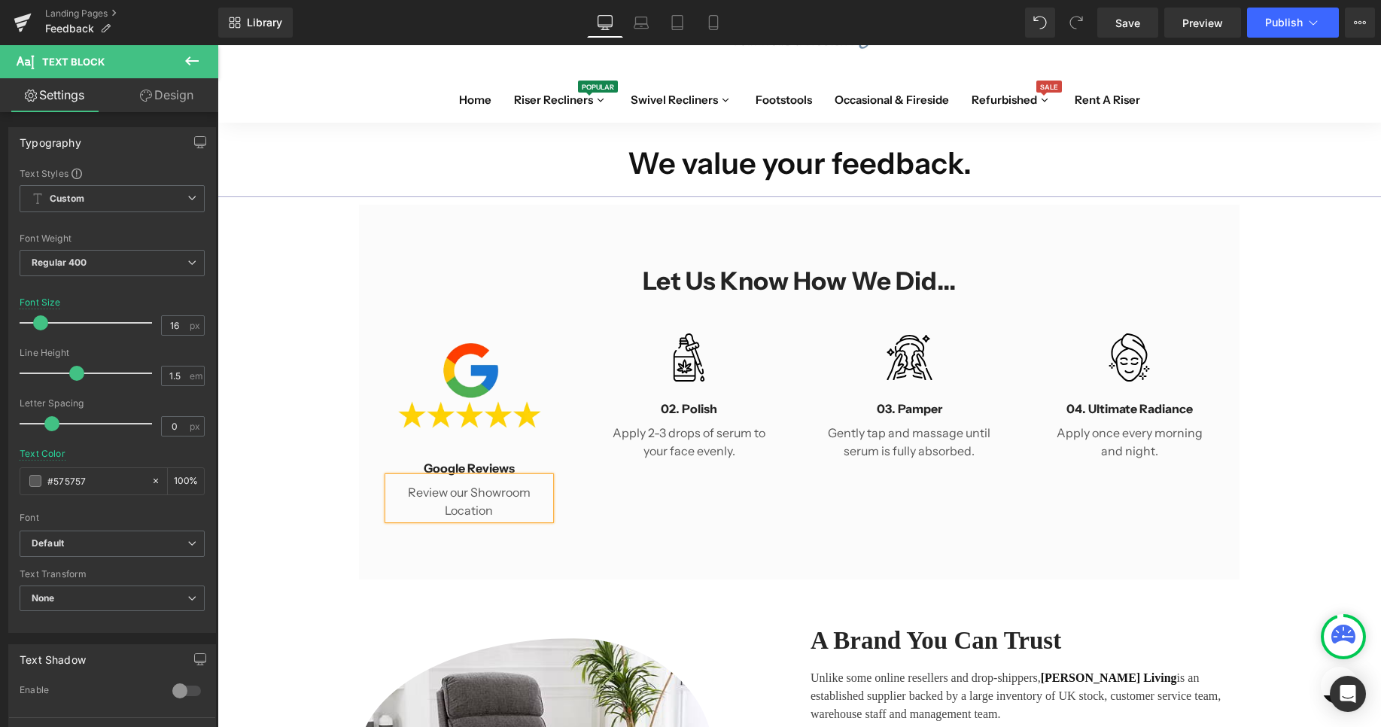
click at [719, 497] on div "Image Google Reviews Heading Review our Showroom Location Text Block Row Image …" at bounding box center [799, 416] width 880 height 222
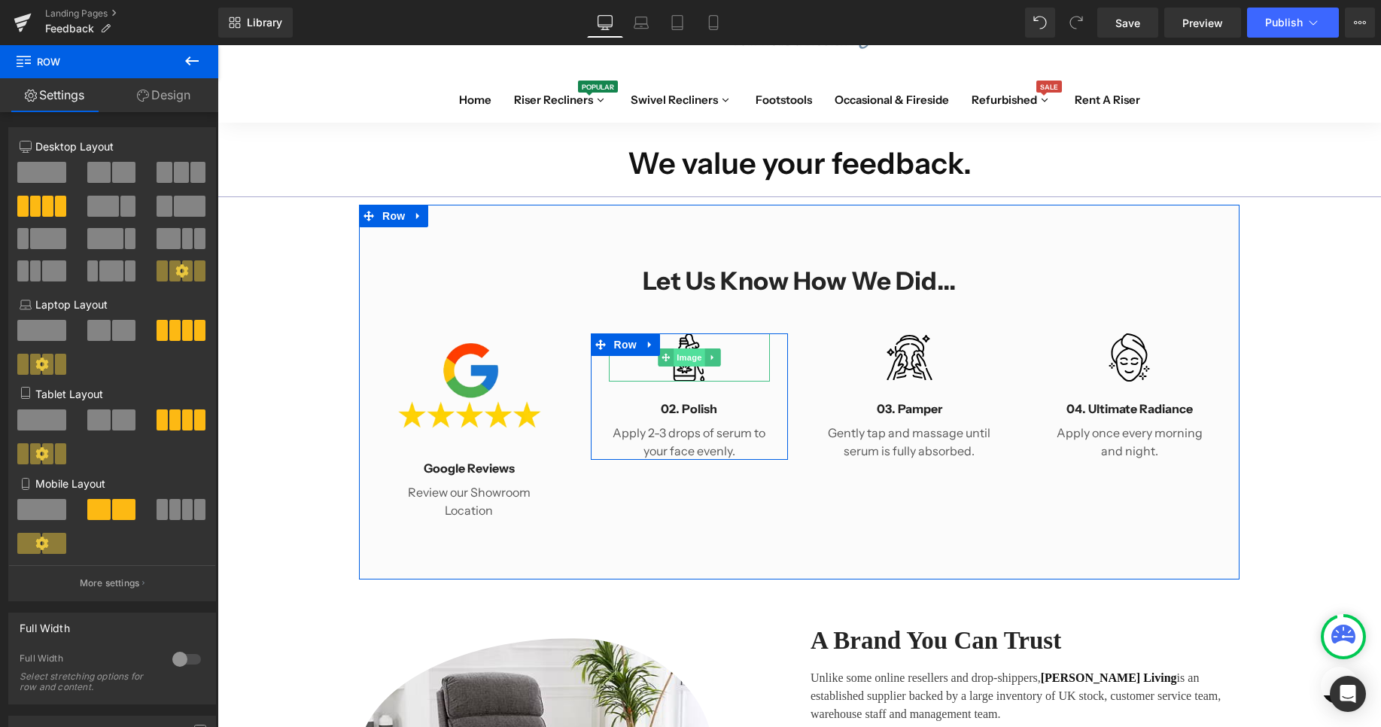
click at [697, 360] on link "Image" at bounding box center [681, 357] width 47 height 18
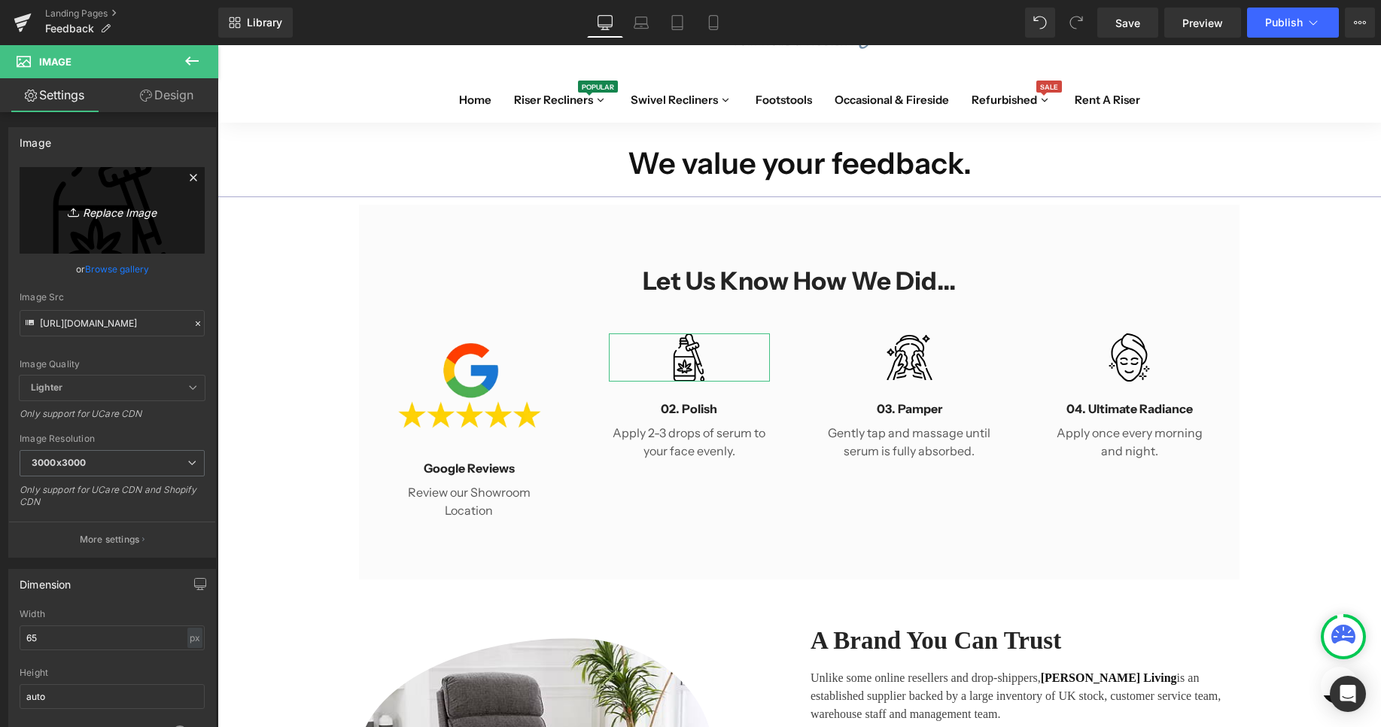
click at [95, 223] on link "Replace Image" at bounding box center [112, 210] width 185 height 87
type input "C:\fakepath\588-5885660_adding-trustpilot-image-next-to-logo-on-supply.png"
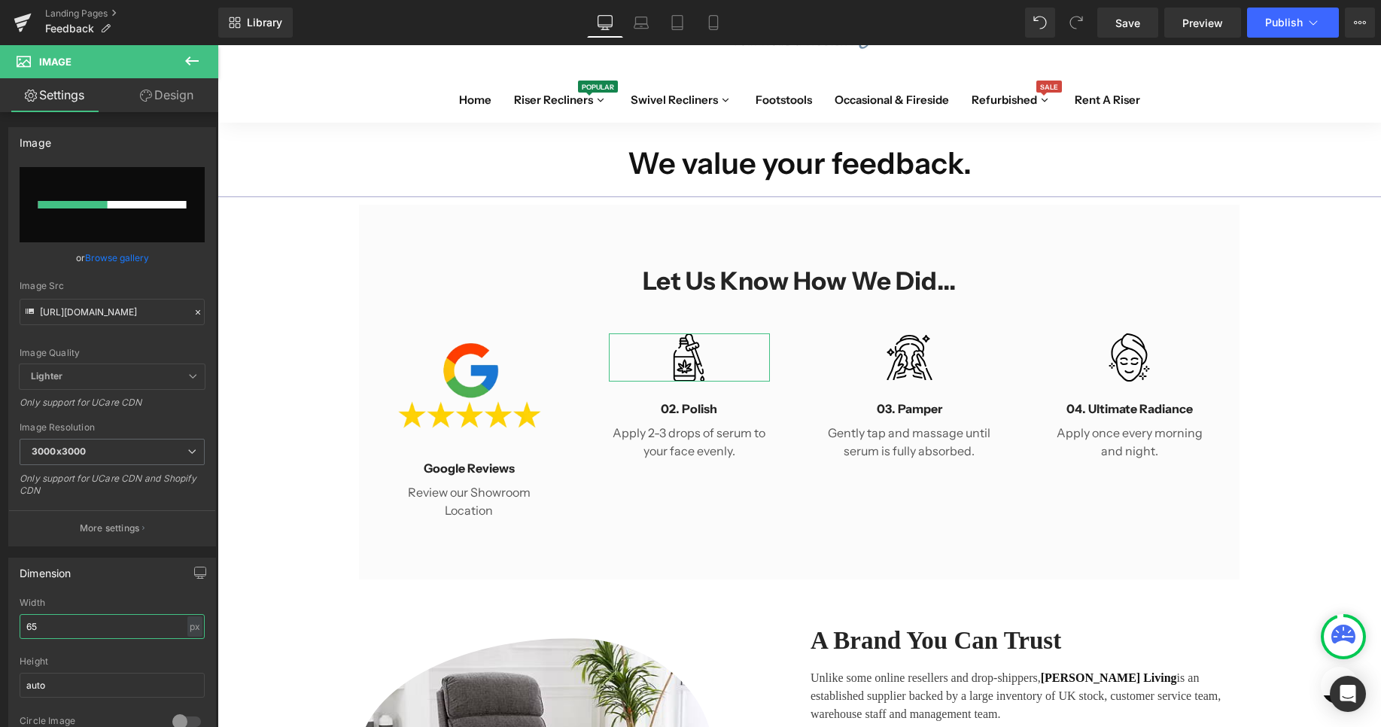
click at [162, 631] on input "65" at bounding box center [112, 626] width 185 height 25
click at [161, 631] on input "65" at bounding box center [112, 626] width 185 height 25
type input "[URL][DOMAIN_NAME]"
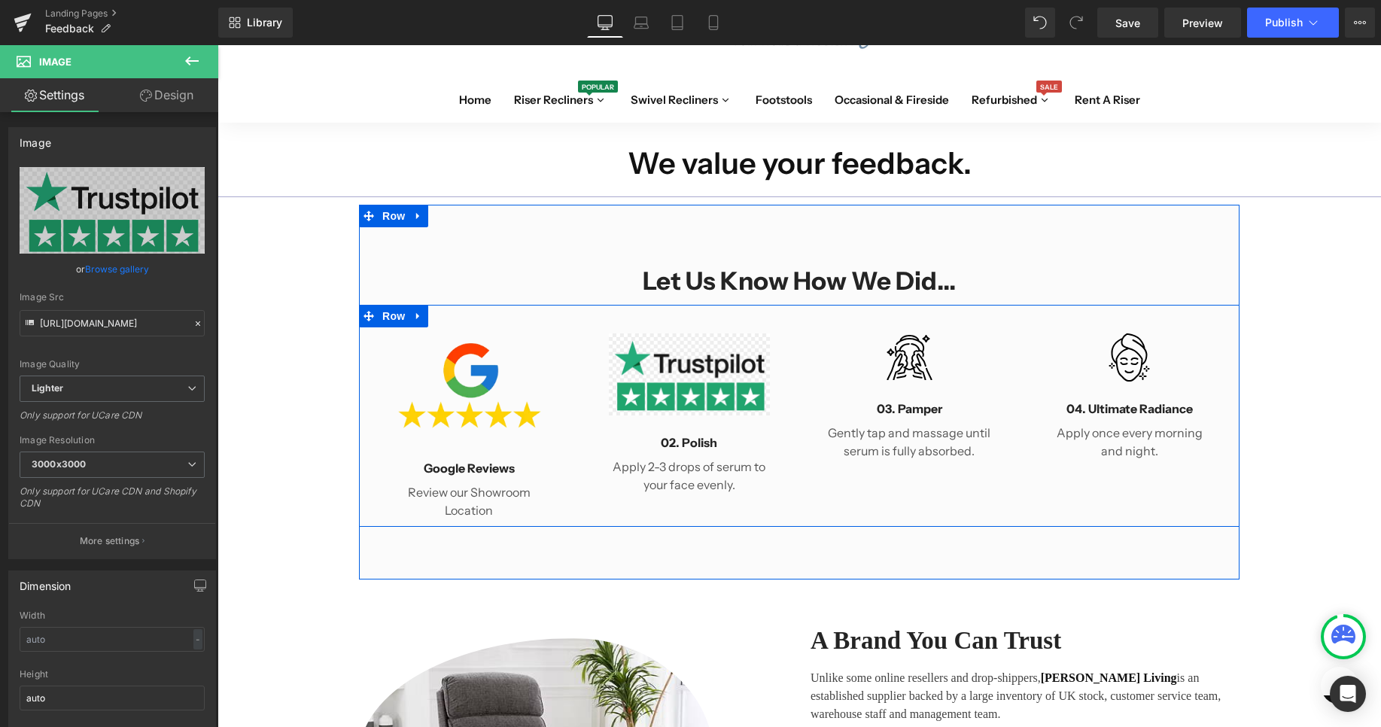
click at [695, 521] on div "Image Google Reviews Heading Review our Showroom Location Text Block Row Image …" at bounding box center [799, 416] width 880 height 222
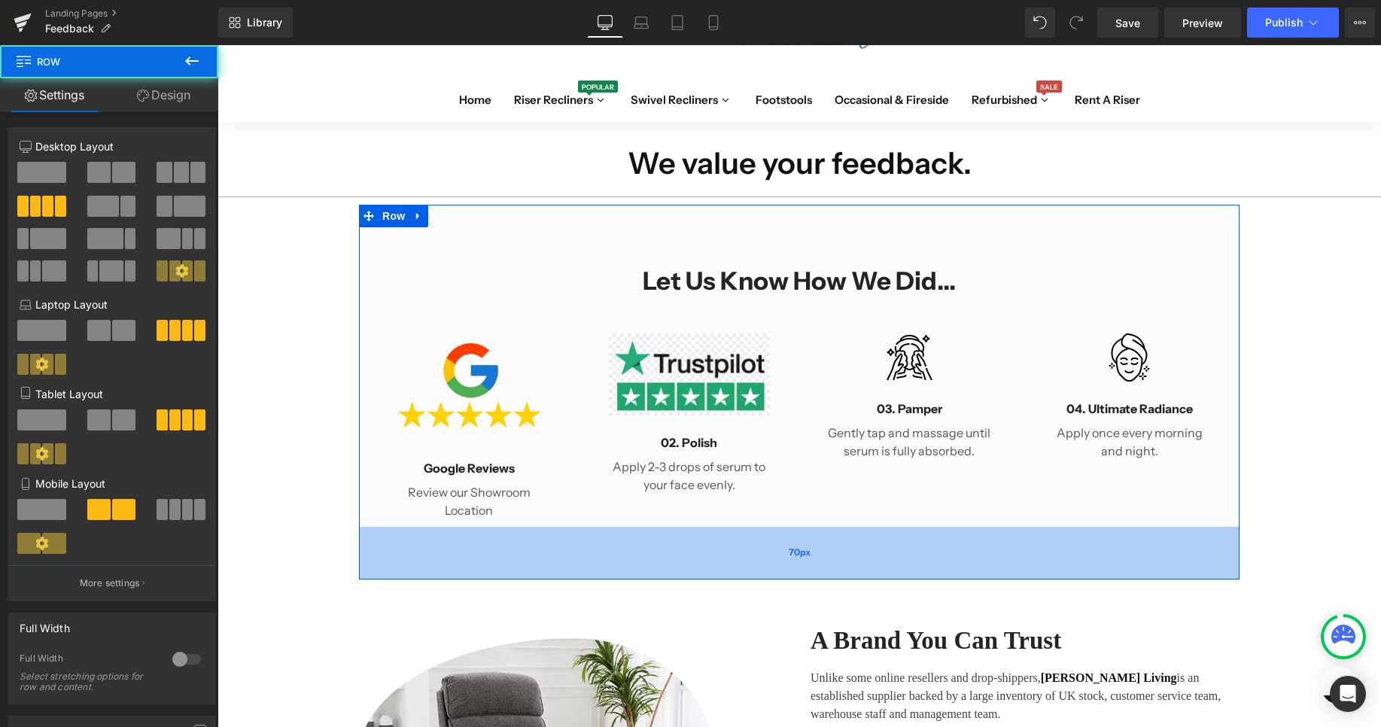
click at [682, 572] on div "70px" at bounding box center [799, 553] width 880 height 53
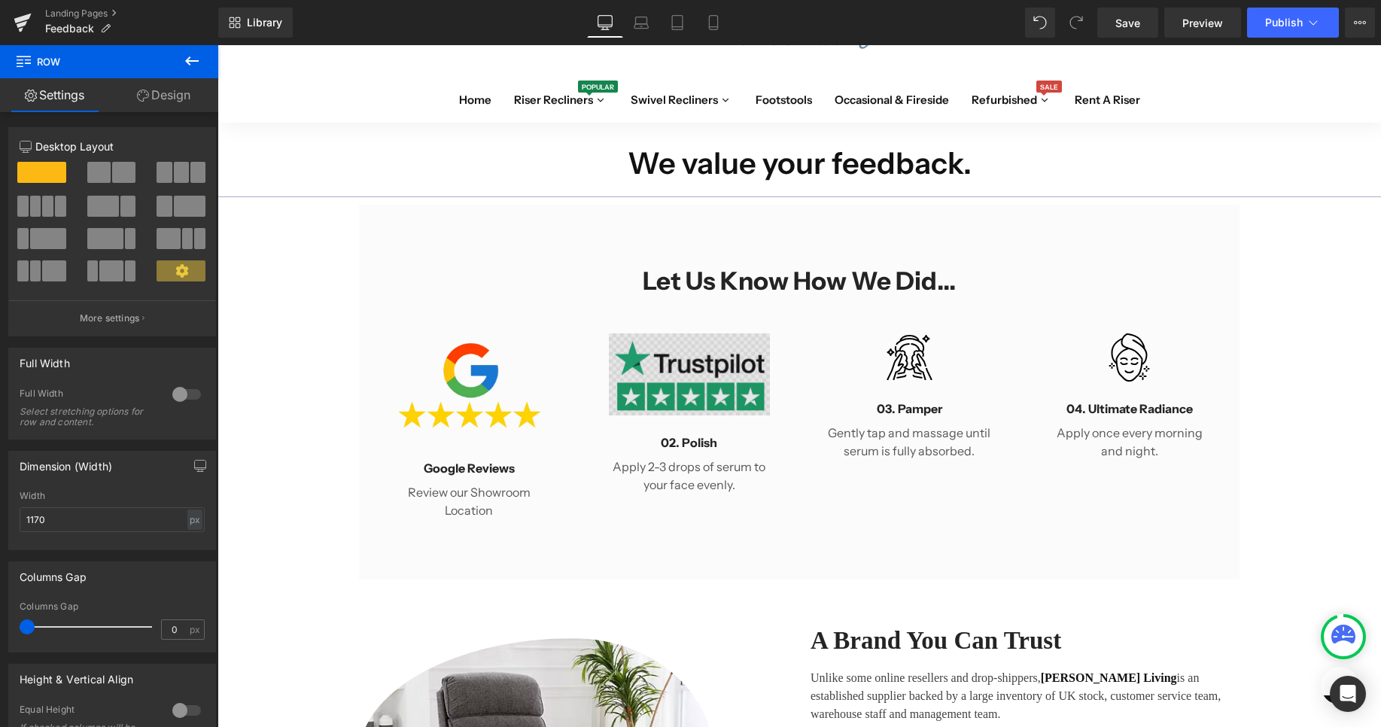
click at [688, 390] on img at bounding box center [690, 374] width 162 height 82
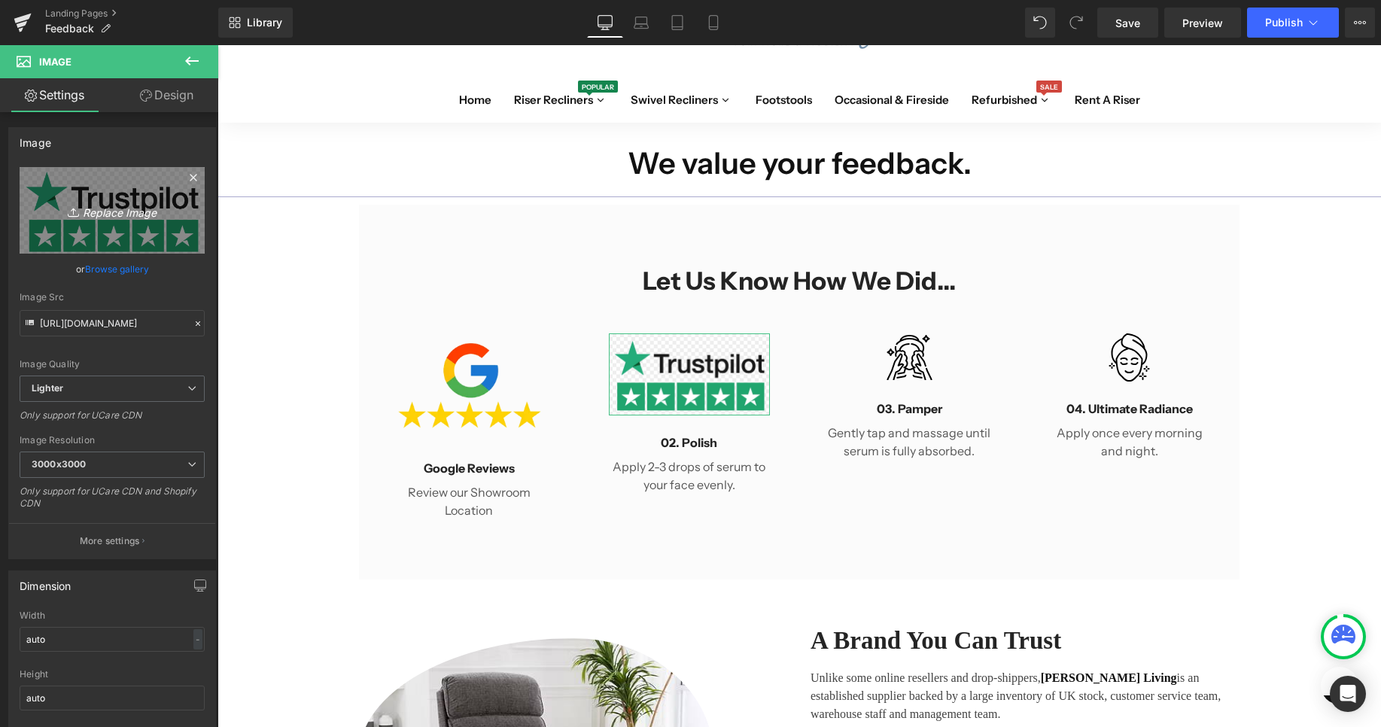
click at [126, 209] on icon "Replace Image" at bounding box center [112, 210] width 120 height 19
type input "C:\fakepath\328-3285377_how-to-apply-trustpilot-5-star-logo-clipart.png"
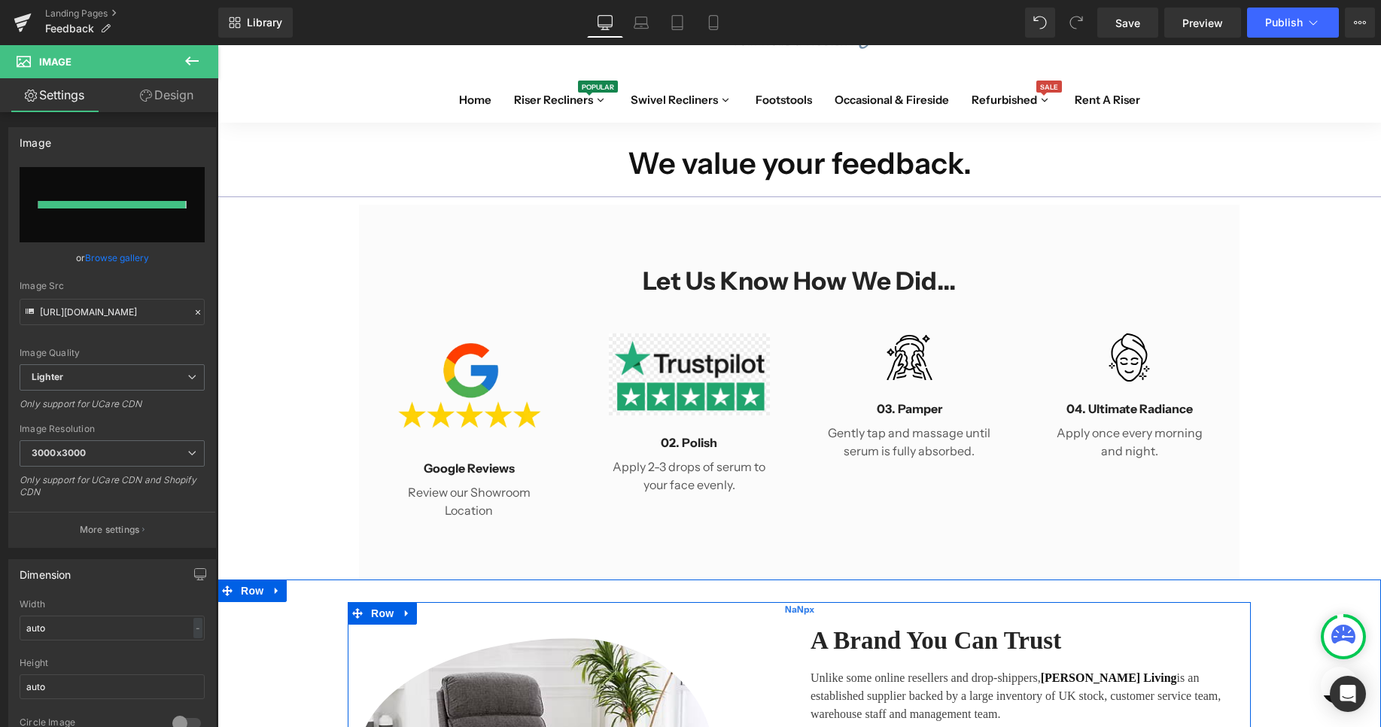
type input "[URL][DOMAIN_NAME]"
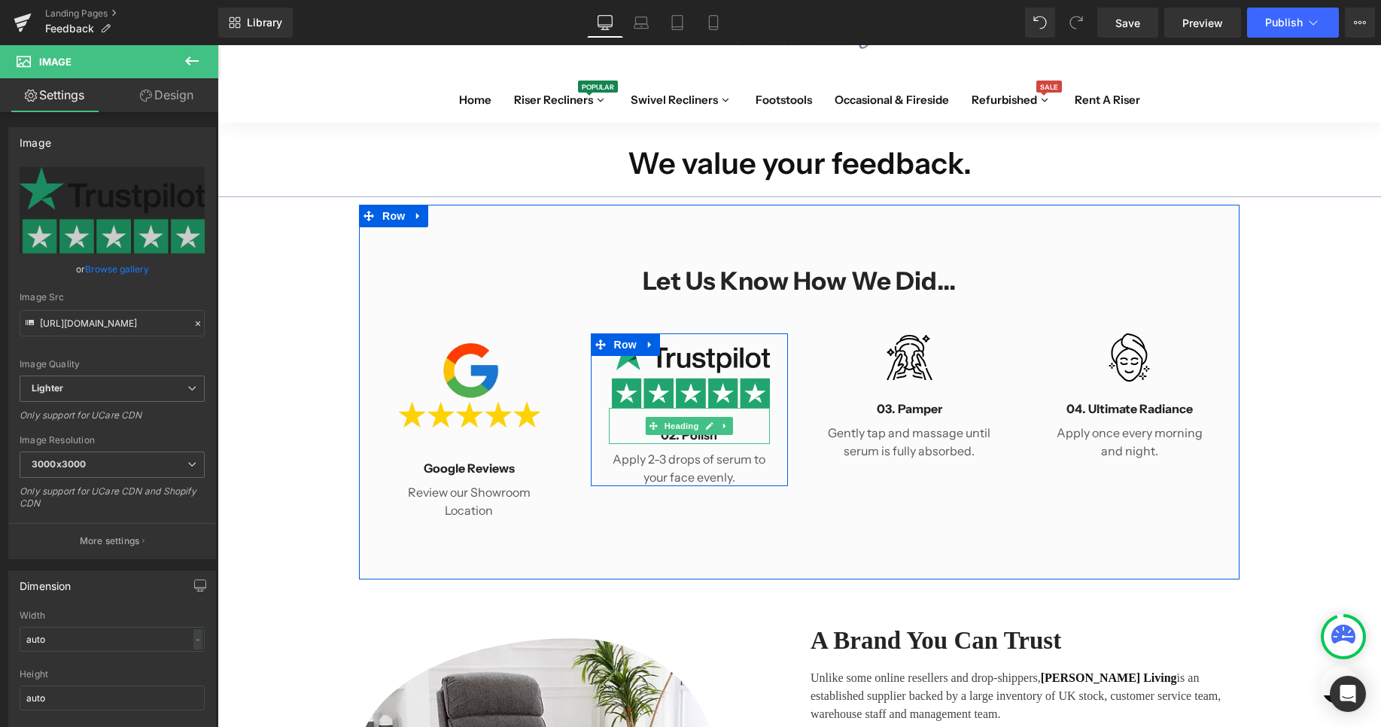
click at [709, 438] on h4 "02. Polish" at bounding box center [690, 435] width 162 height 18
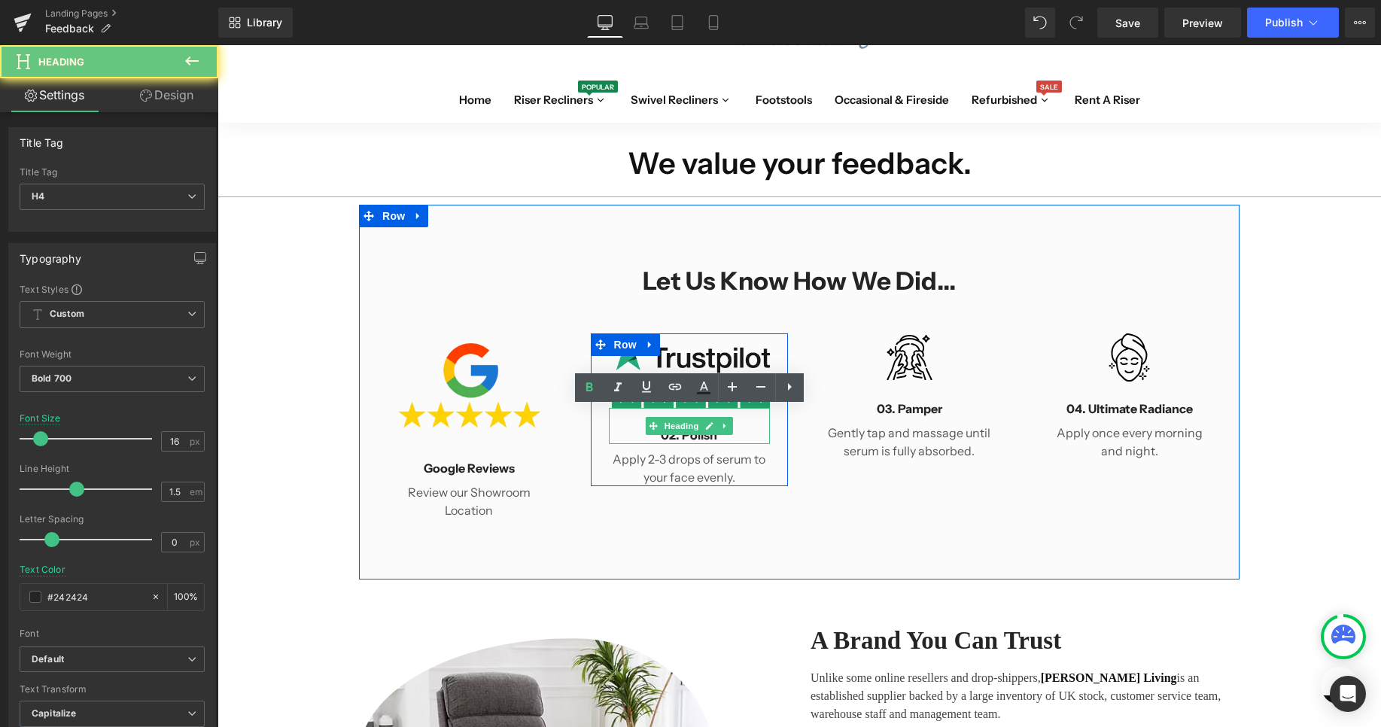
click at [709, 438] on h4 "02. Polish" at bounding box center [690, 435] width 162 height 18
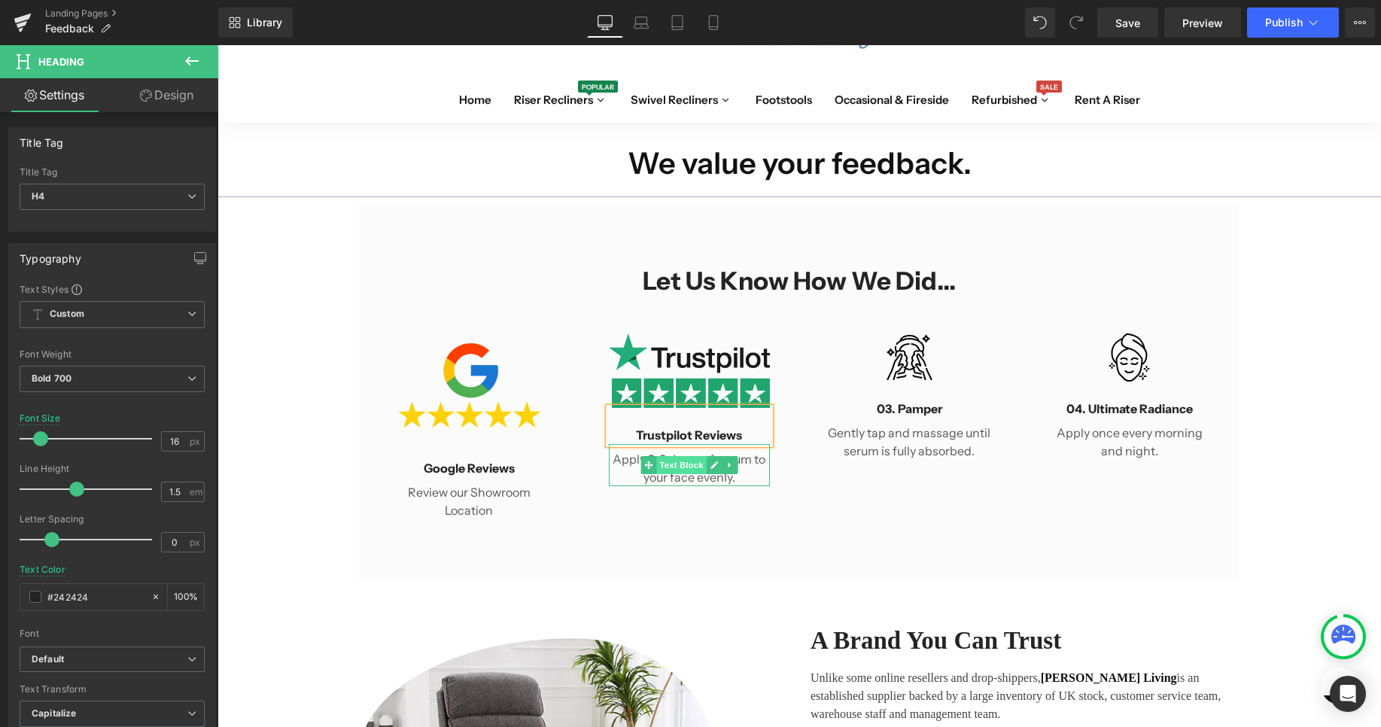
click at [677, 461] on div "Apply 2-3 drops of serum to your face evenly. Text Block" at bounding box center [690, 465] width 162 height 42
click at [677, 461] on span "Text Block" at bounding box center [681, 466] width 50 height 18
click at [677, 461] on div "Apply 2-3 drops of serum to your face evenly. Text Block" at bounding box center [690, 465] width 162 height 42
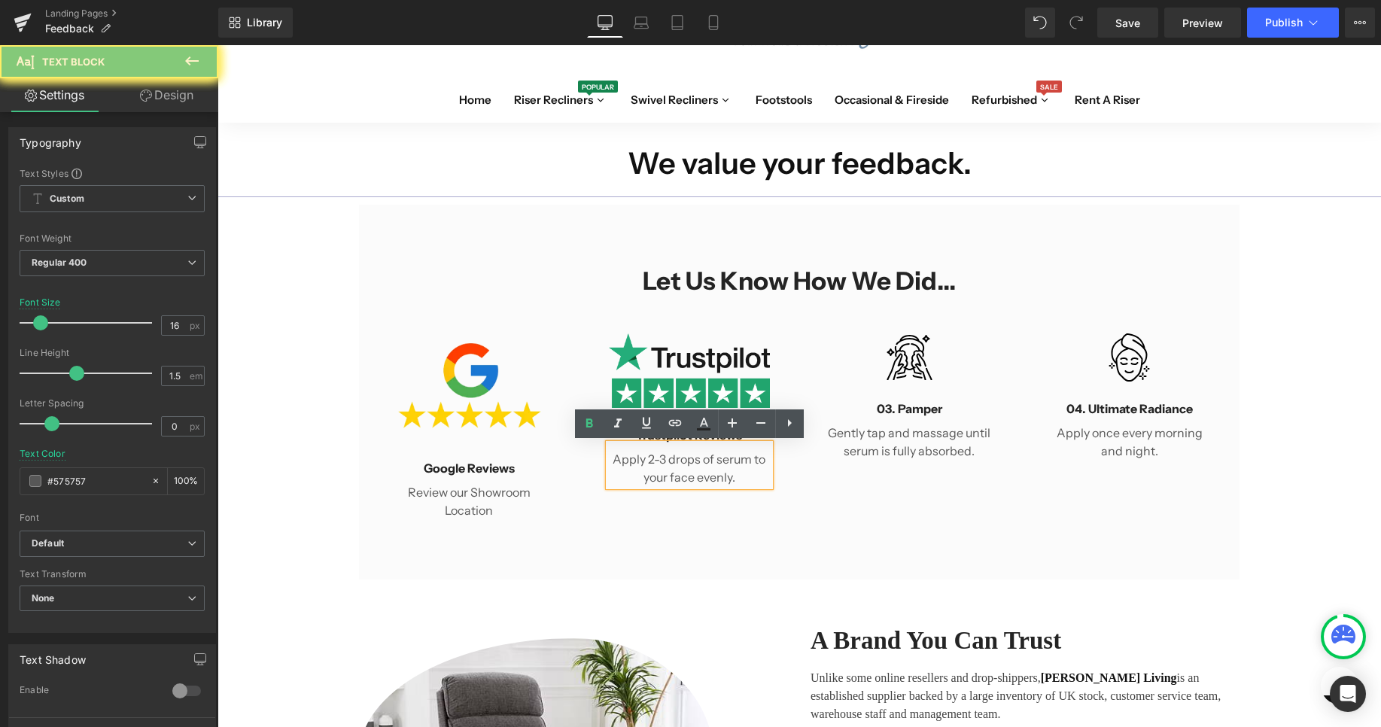
click at [677, 461] on p "Apply 2-3 drops of serum to your face evenly." at bounding box center [690, 468] width 162 height 36
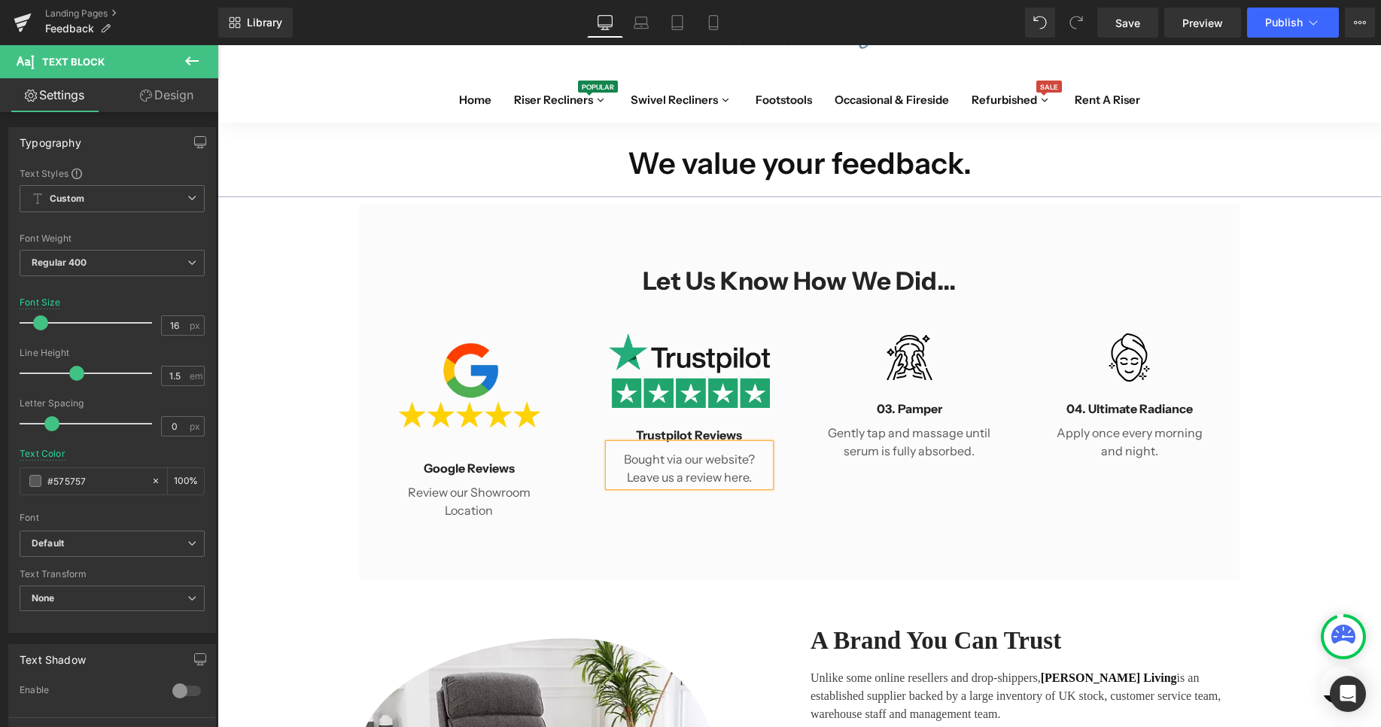
click at [719, 561] on div "Let us know How We Did... Heading Row Image Google Reviews Heading Review our S…" at bounding box center [799, 392] width 880 height 375
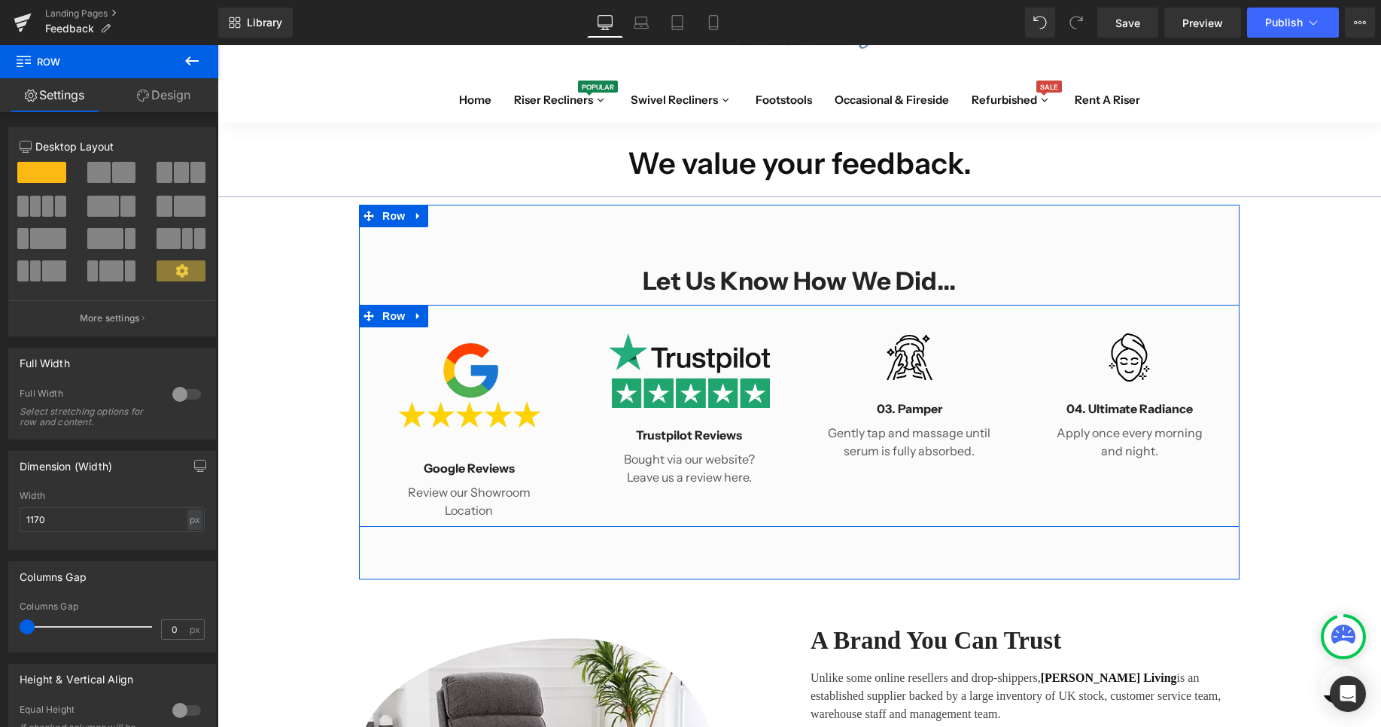
click at [904, 371] on img at bounding box center [909, 357] width 49 height 48
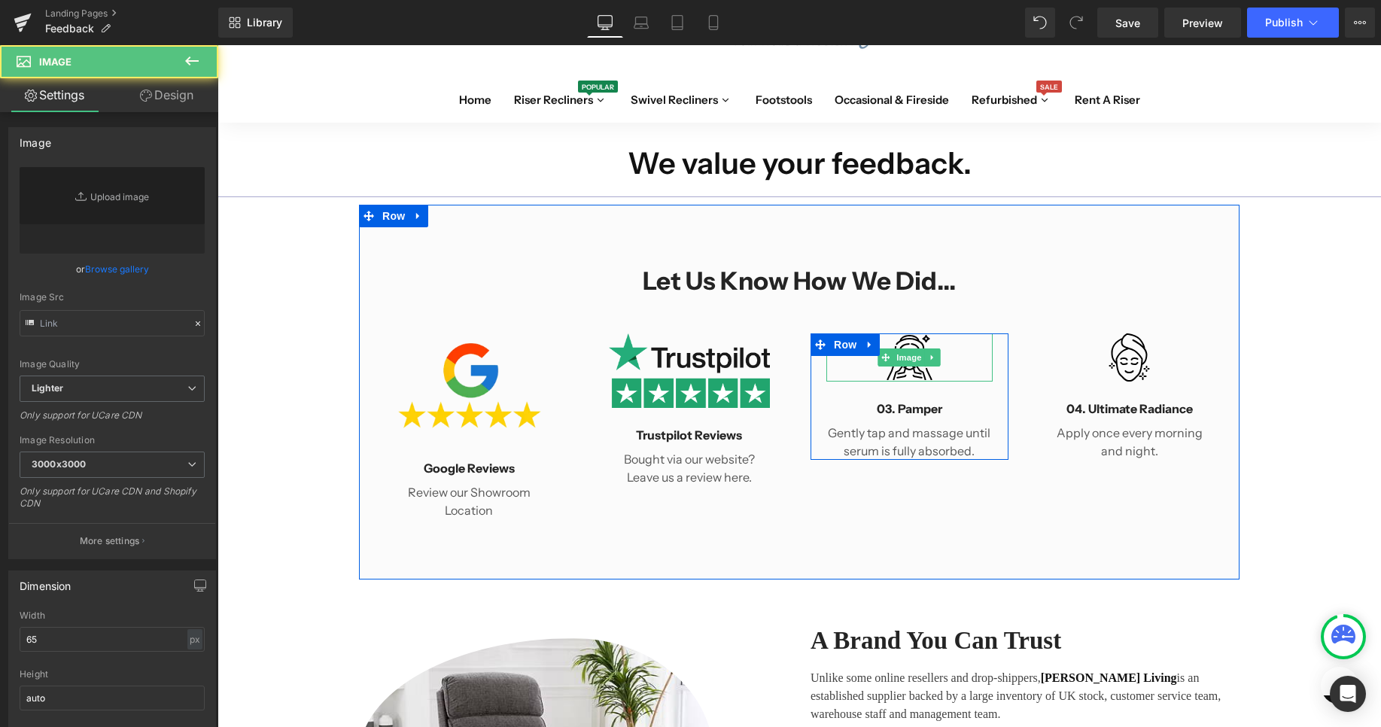
type input "[URL][DOMAIN_NAME]"
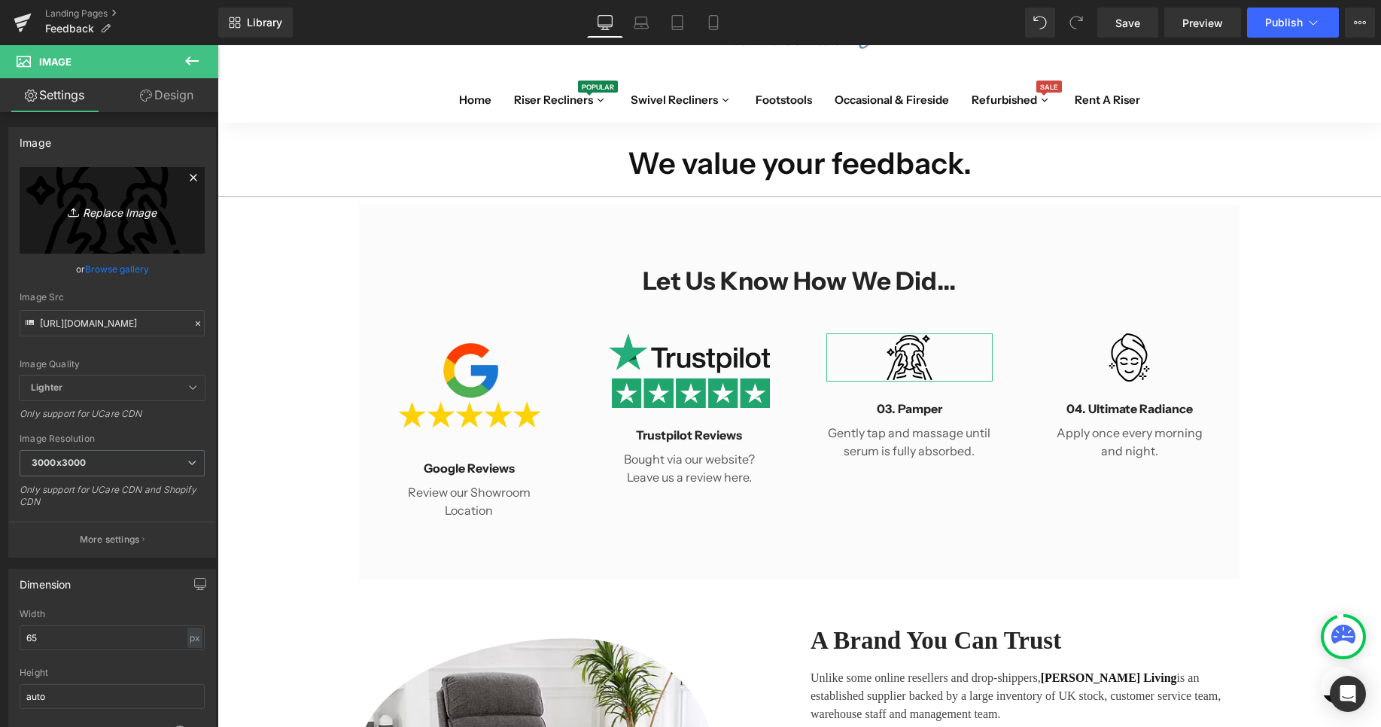
click at [122, 219] on icon "Replace Image" at bounding box center [112, 210] width 120 height 19
type input "C:\fakepath\png-transparent-amazon-5-star-review-tech-companies-thumbnail.png"
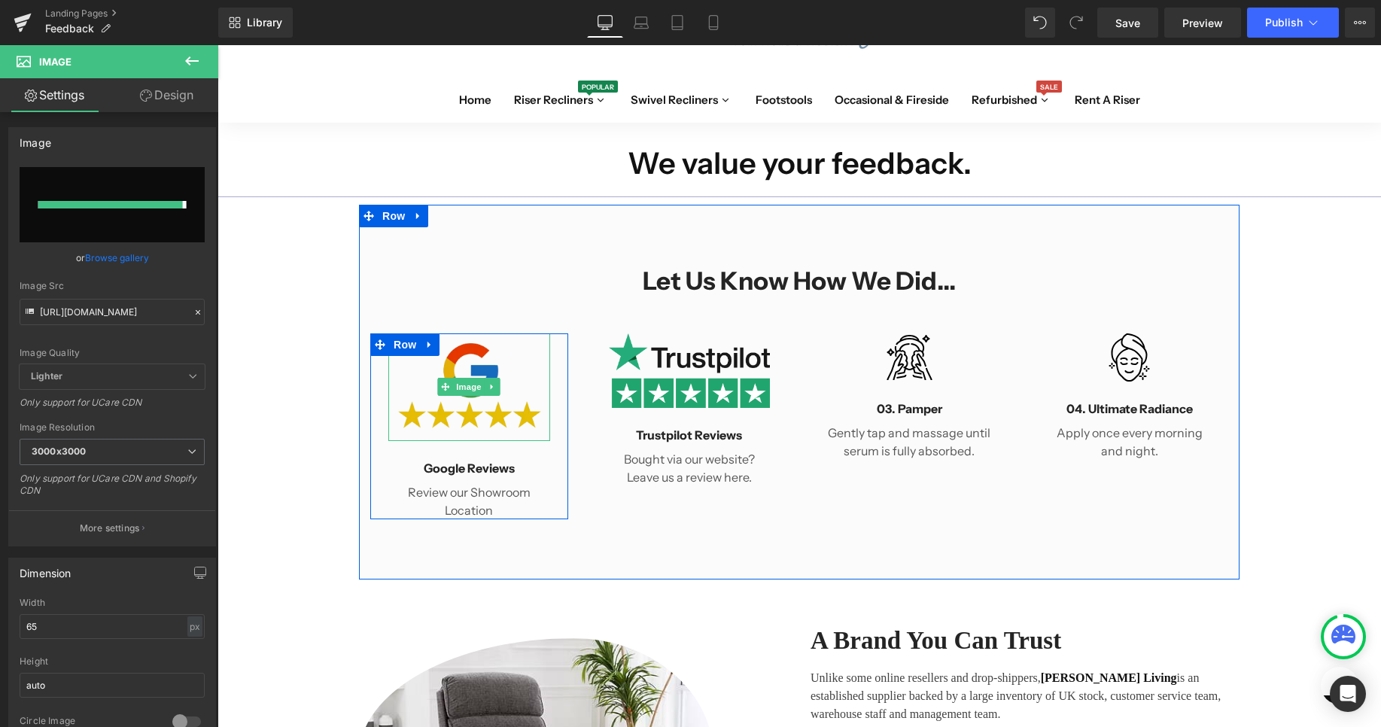
type input "[URL][DOMAIN_NAME]"
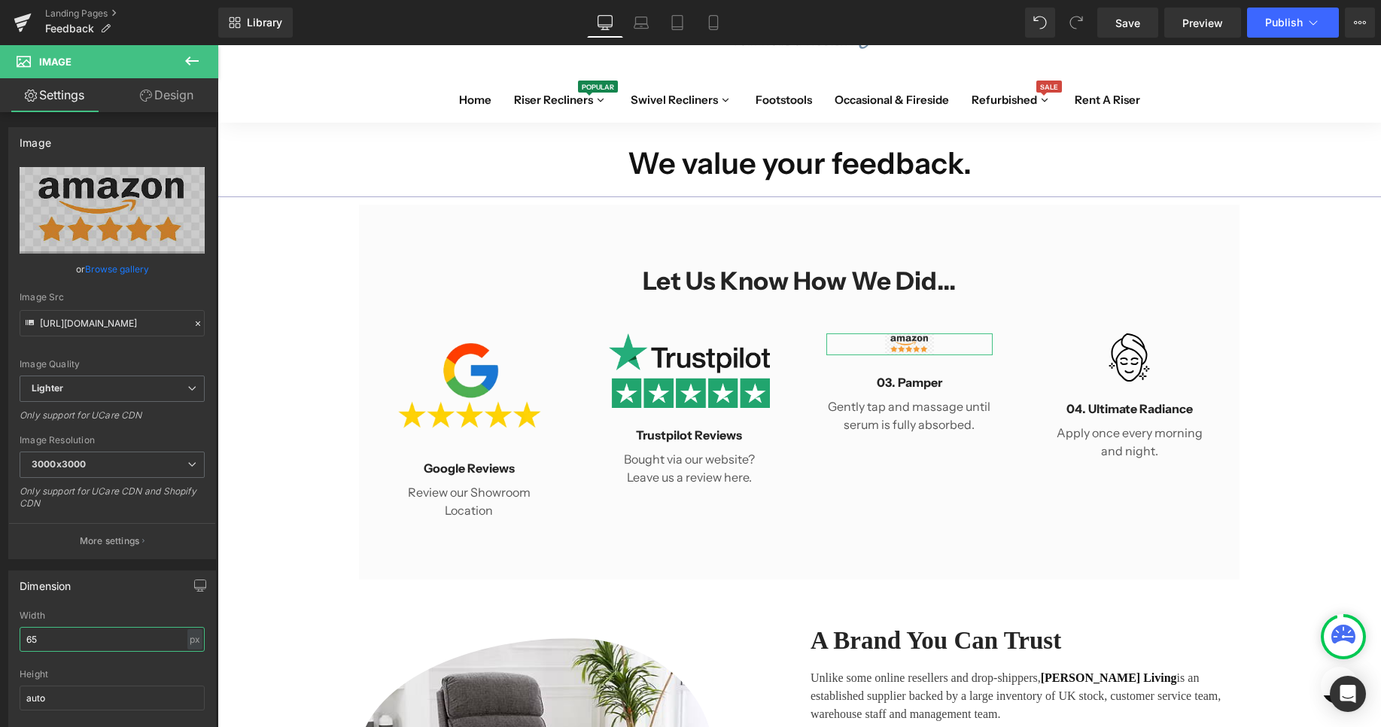
click at [100, 641] on input "65" at bounding box center [112, 639] width 185 height 25
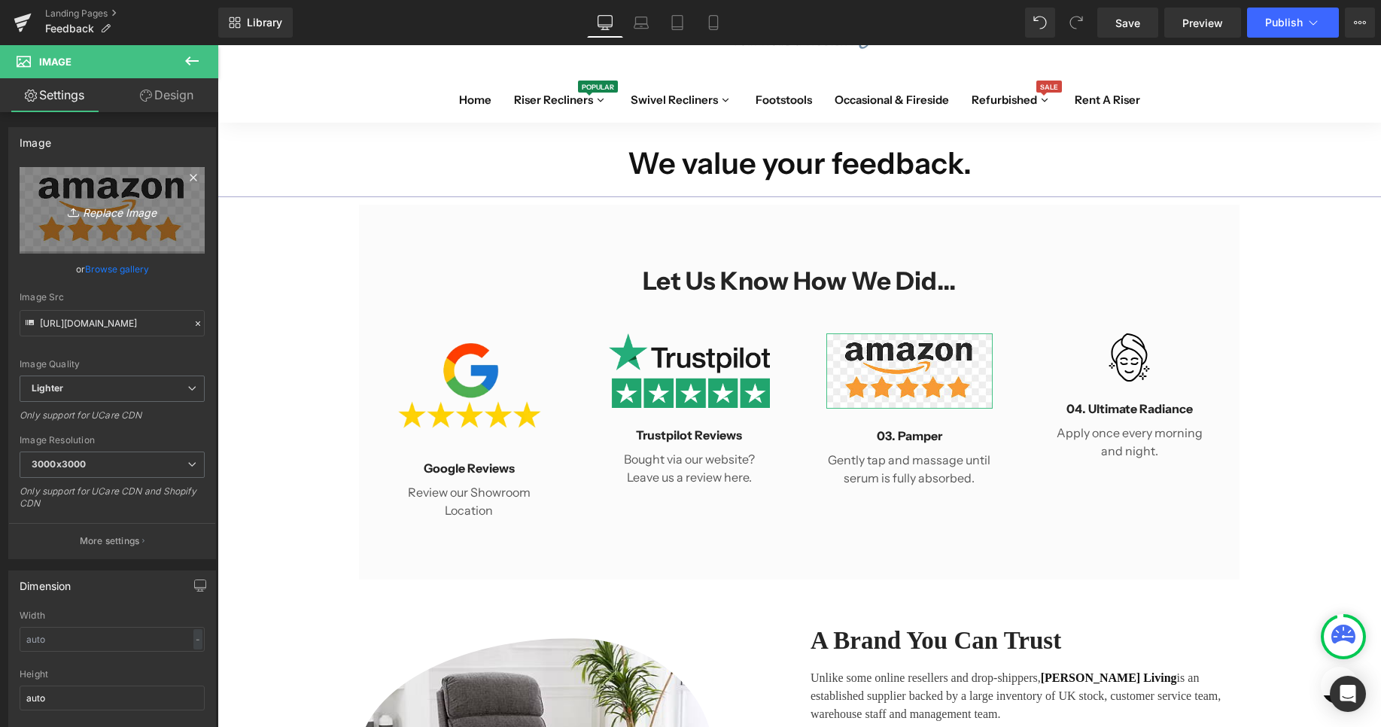
click at [129, 211] on icon "Replace Image" at bounding box center [112, 210] width 120 height 19
type input "C:\fakepath\amazon_logo_icon_169612.png"
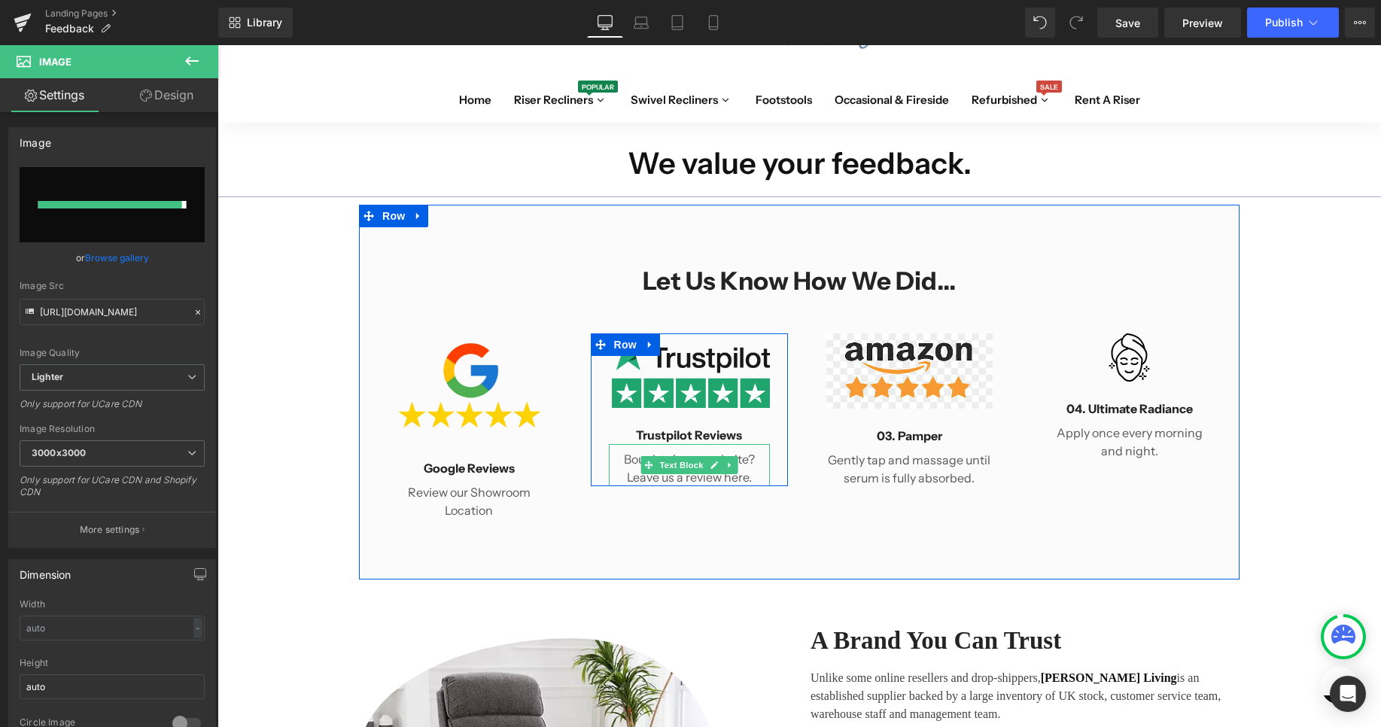
type input "[URL][DOMAIN_NAME]"
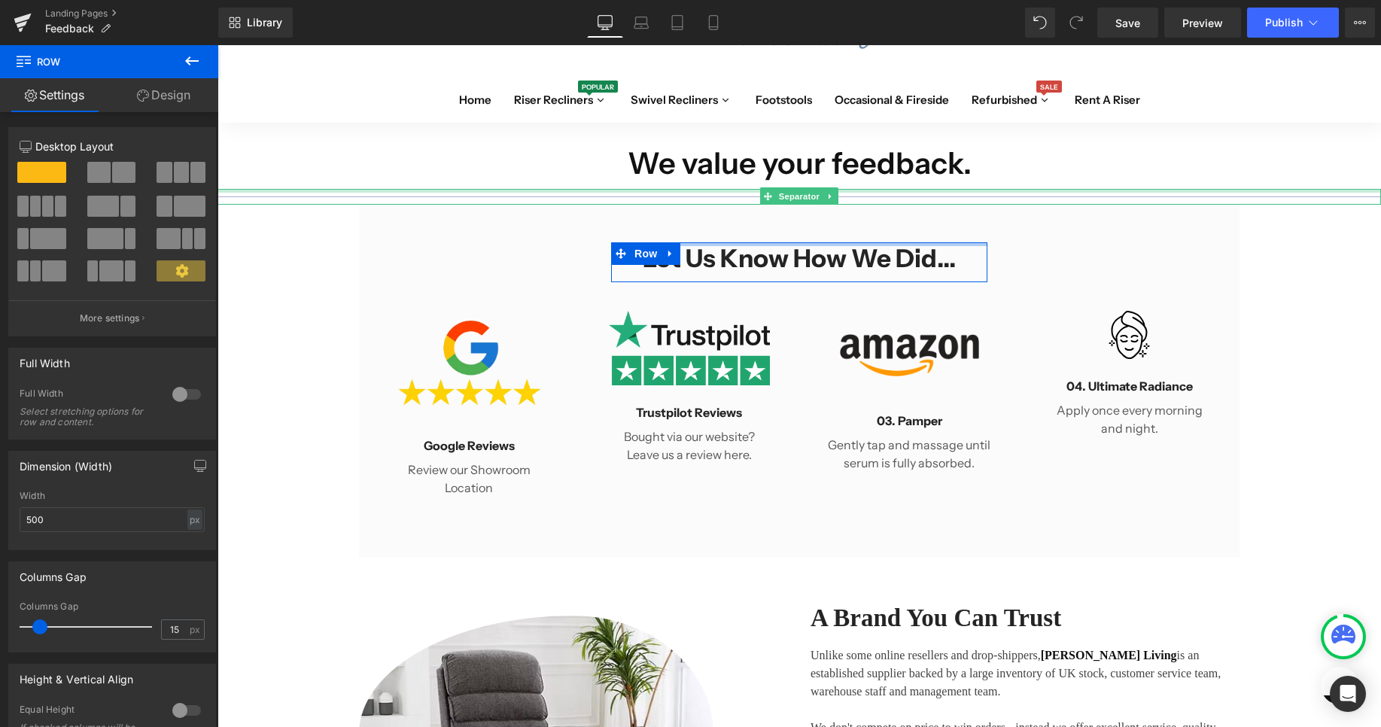
drag, startPoint x: 900, startPoint y: 242, endPoint x: 926, endPoint y: 192, distance: 56.5
click at [926, 192] on div "We value your feedback. Heading Row Separator Let us know How We Did... Heading…" at bounding box center [798, 635] width 1163 height 1025
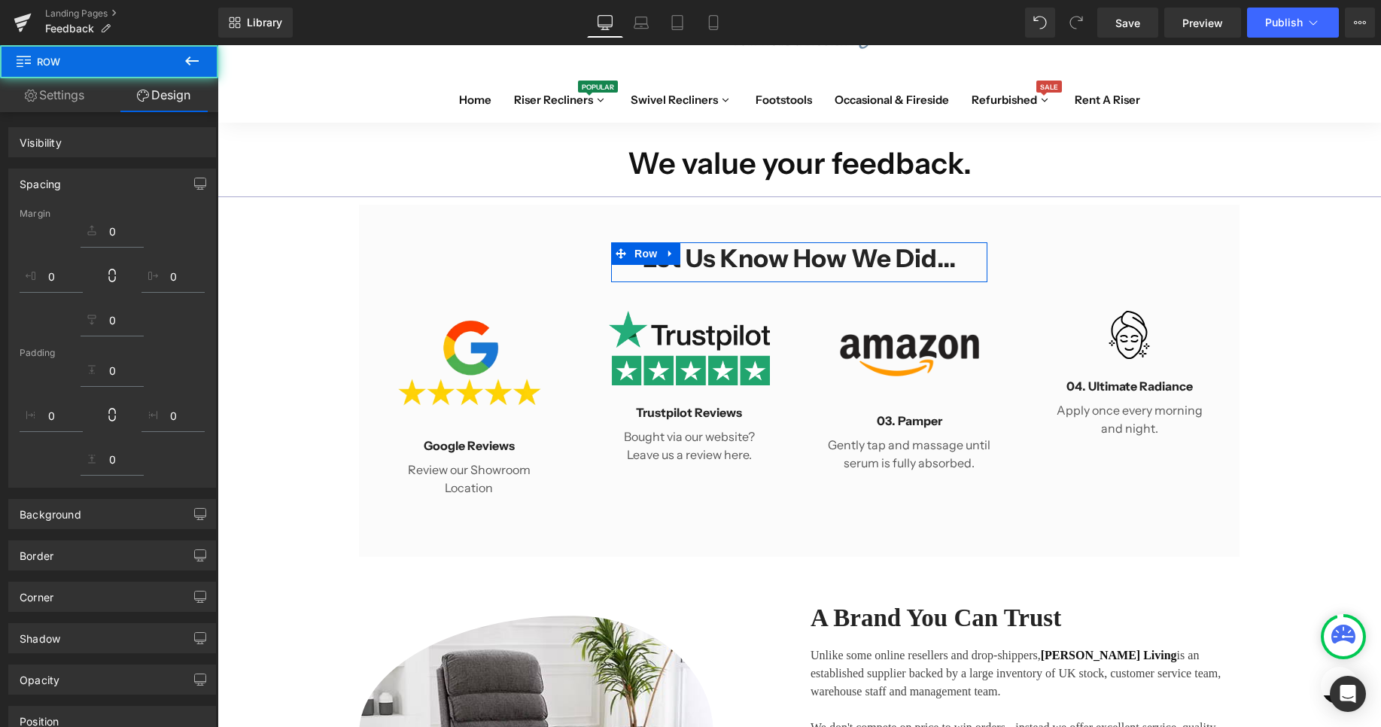
click at [910, 217] on div "Let us know How We Did... Heading Row Image Google Reviews Heading Review our S…" at bounding box center [799, 381] width 880 height 352
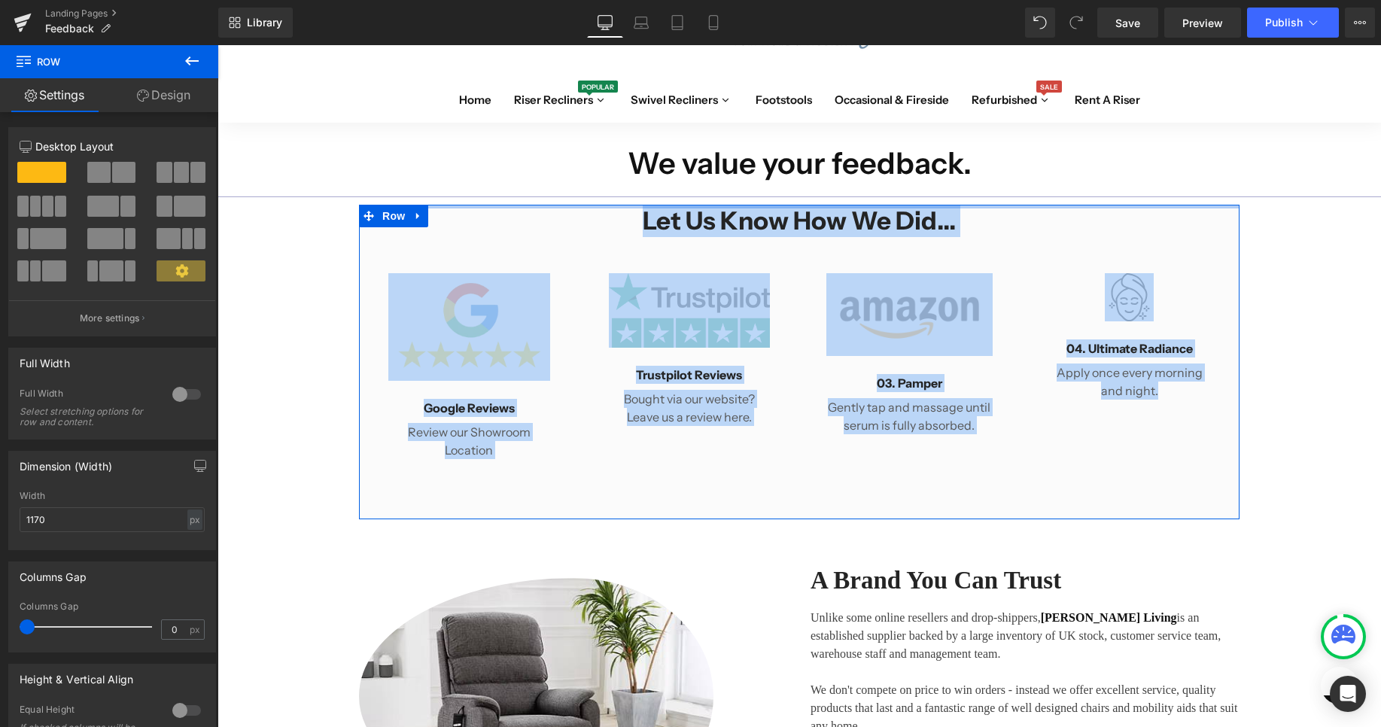
drag, startPoint x: 932, startPoint y: 208, endPoint x: 974, endPoint y: 157, distance: 66.3
click at [974, 157] on div "We value your feedback. Heading Row Separator Let us know How We Did... Heading…" at bounding box center [798, 616] width 1163 height 987
click at [1098, 464] on div "Image Google Reviews Heading Review our Showroom Location Text Block Row Image …" at bounding box center [799, 356] width 880 height 222
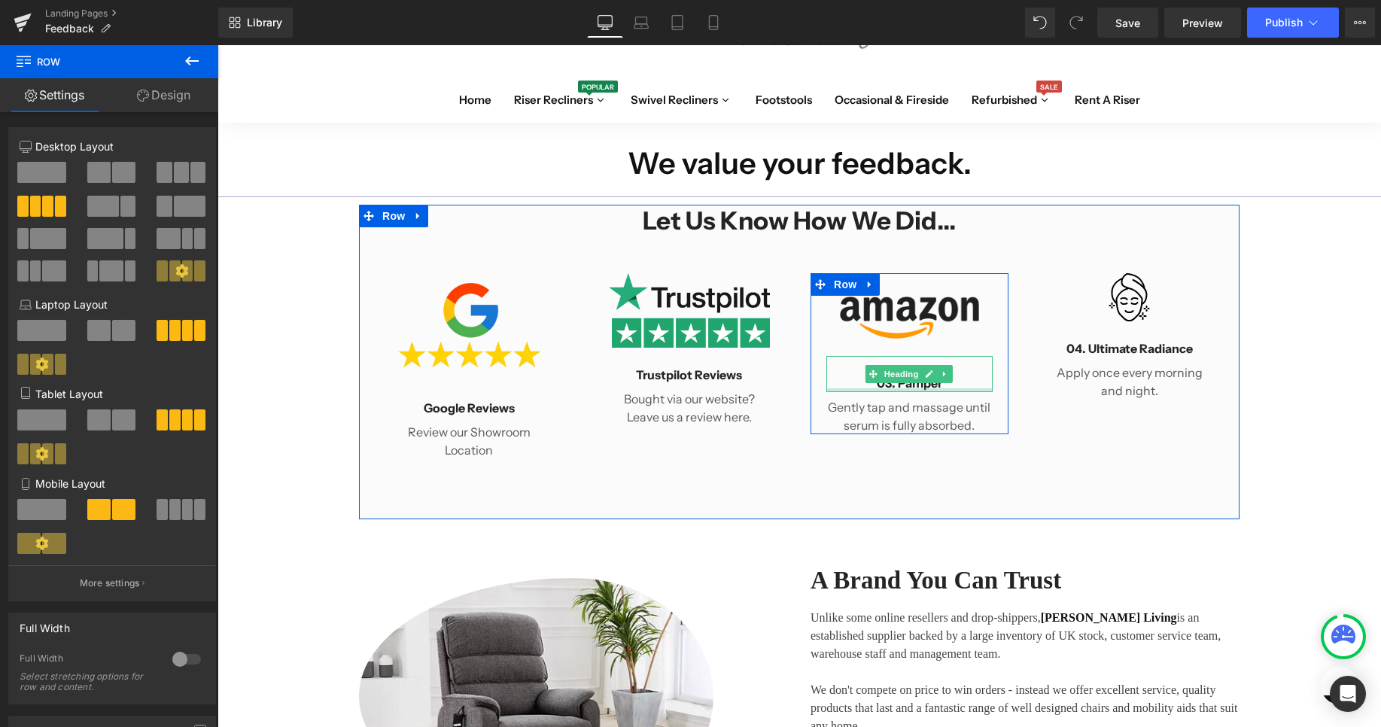
click at [920, 388] on div at bounding box center [909, 390] width 166 height 4
click at [920, 388] on h4 "03. Pamper" at bounding box center [909, 383] width 166 height 18
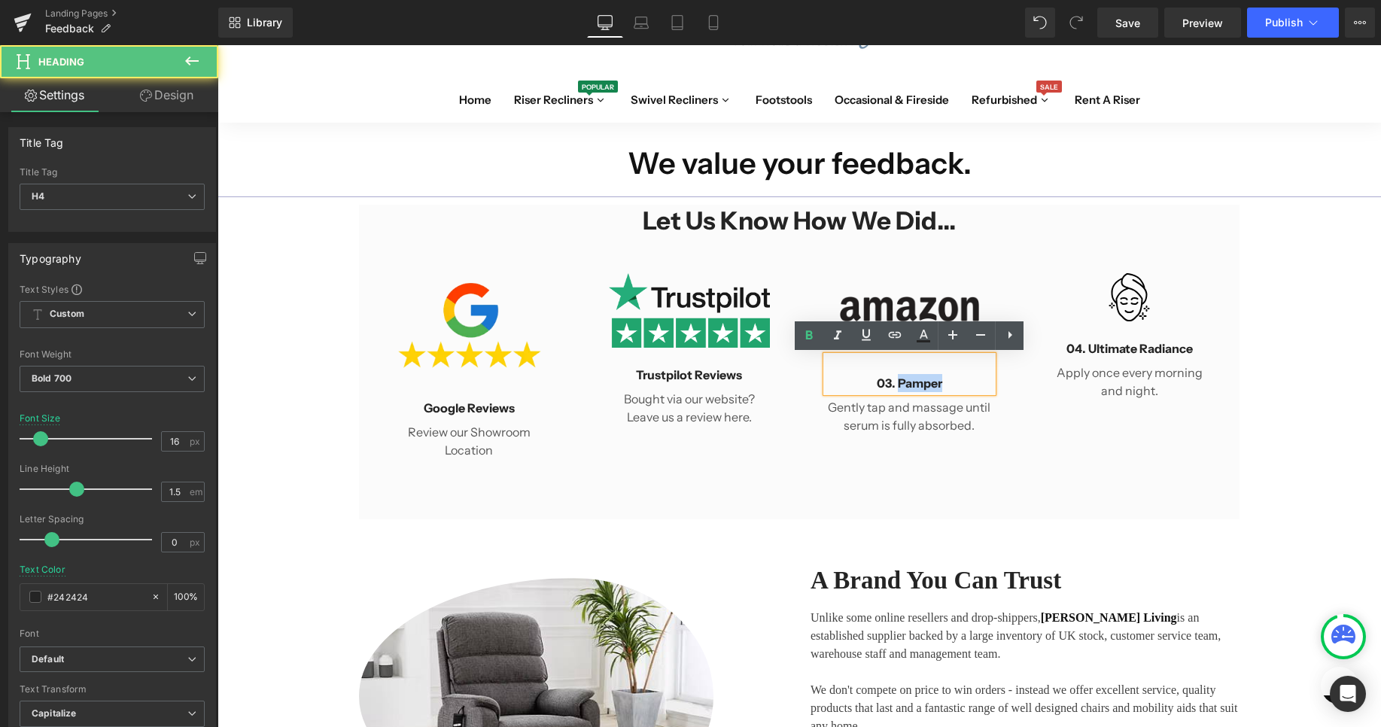
click at [930, 388] on h4 "03. Pamper" at bounding box center [909, 383] width 166 height 18
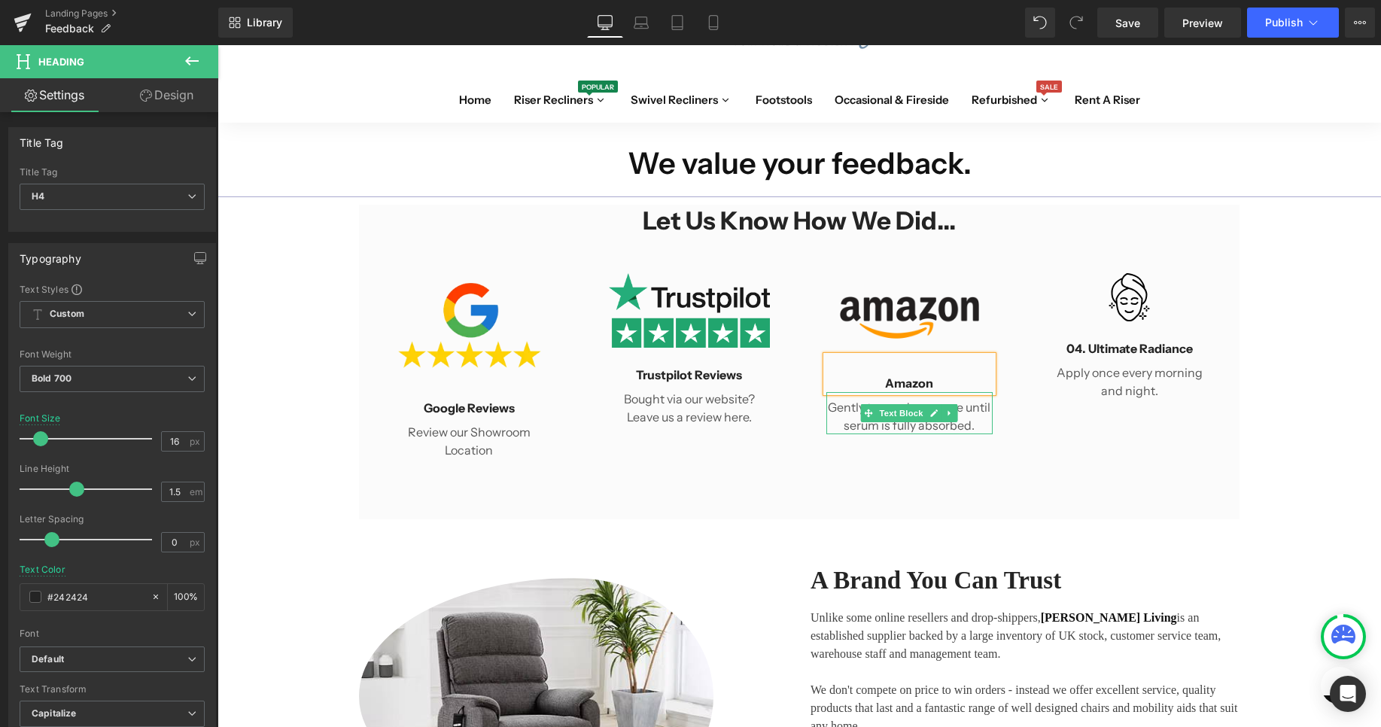
click at [910, 415] on div "Gently tap and massage until serum is fully absorbed. Text Block" at bounding box center [909, 413] width 166 height 42
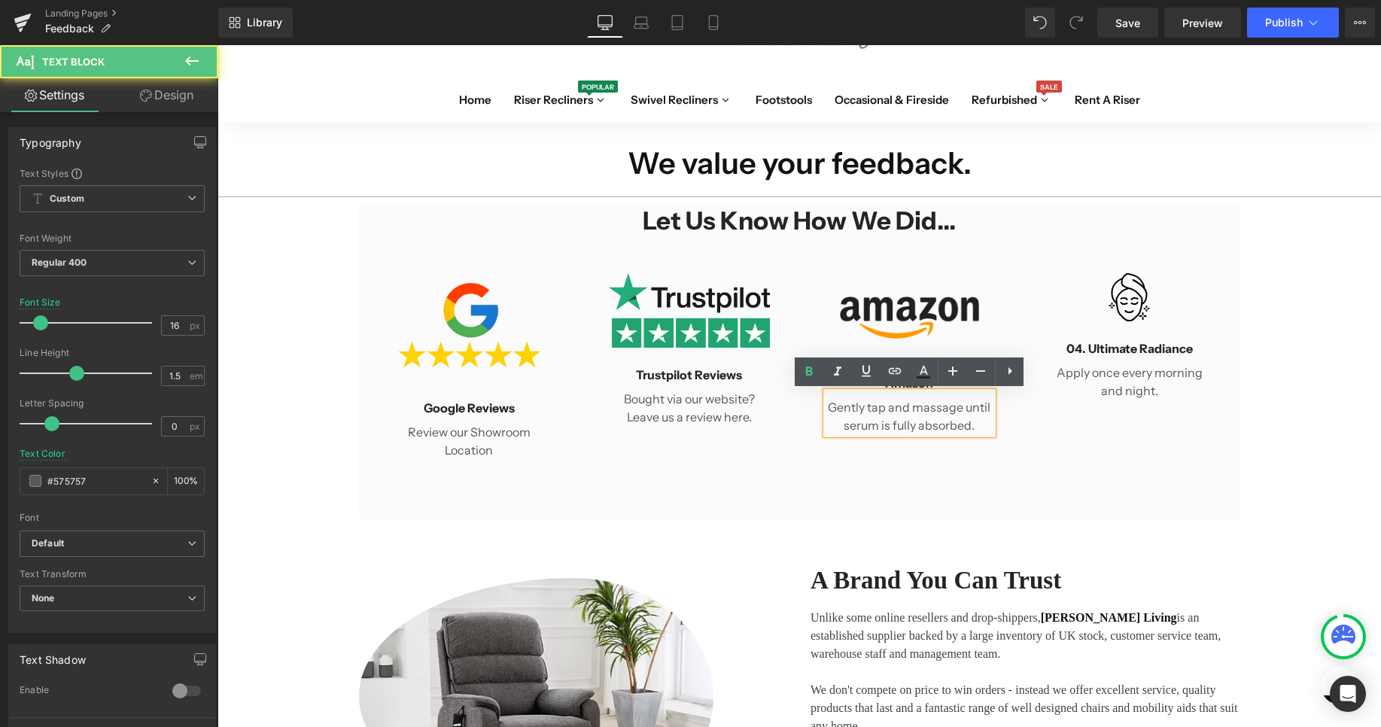
click at [879, 430] on p "Gently tap and massage until serum is fully absorbed." at bounding box center [909, 416] width 166 height 36
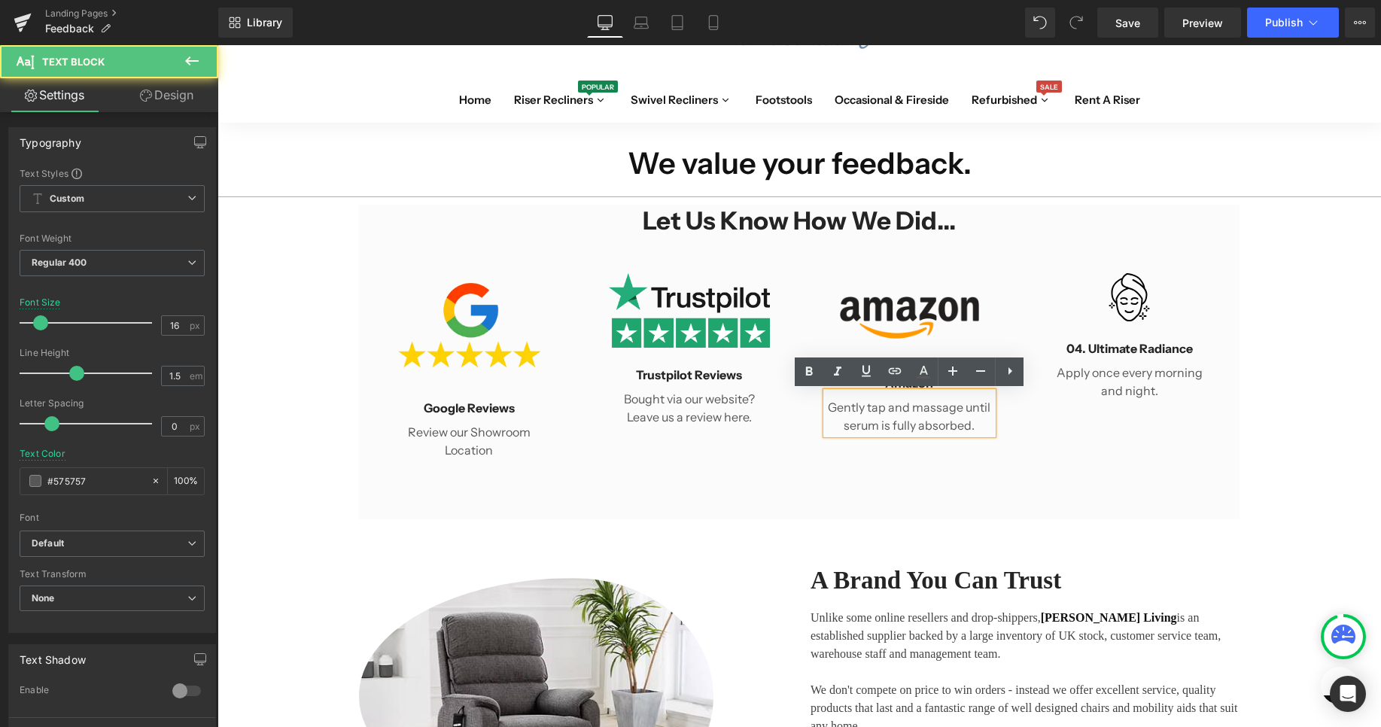
click at [879, 430] on p "Gently tap and massage until serum is fully absorbed." at bounding box center [909, 416] width 166 height 36
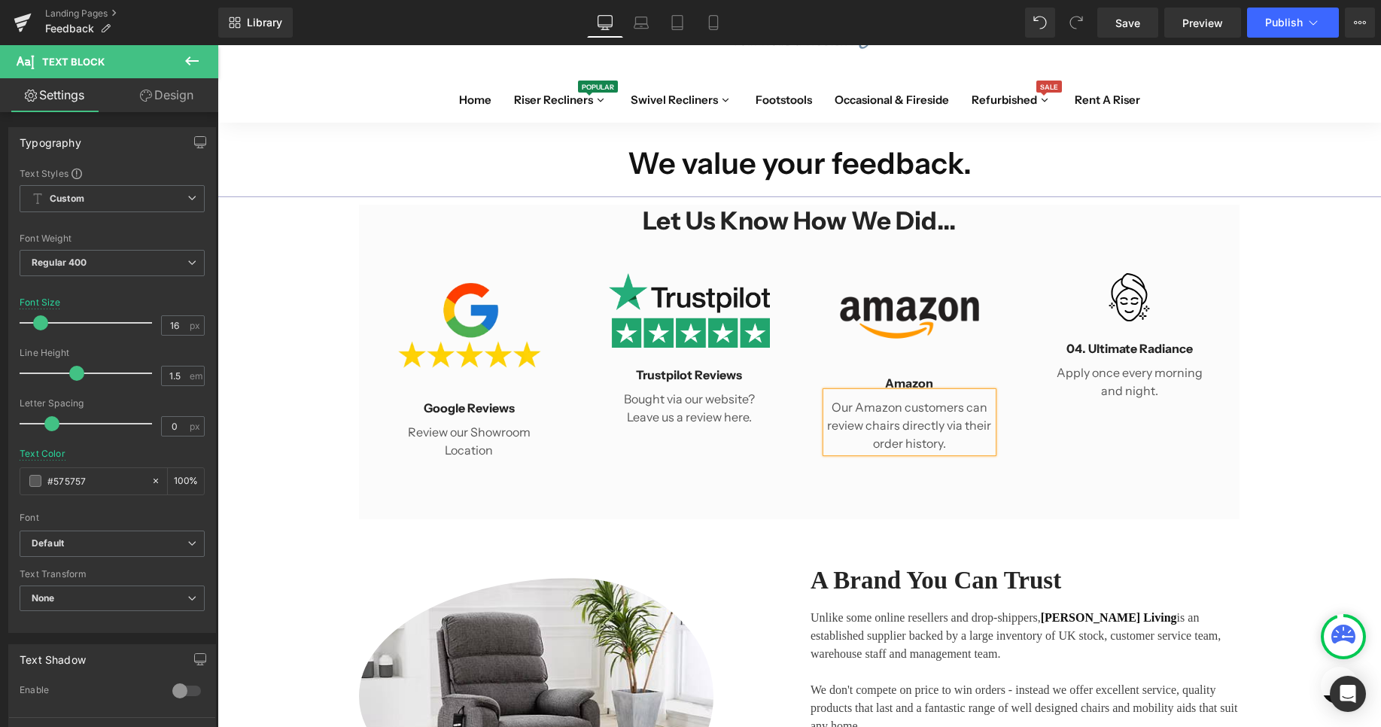
click at [1182, 474] on div "Let us know How We Did... Heading Row Image Google Reviews Heading Review our S…" at bounding box center [799, 362] width 880 height 315
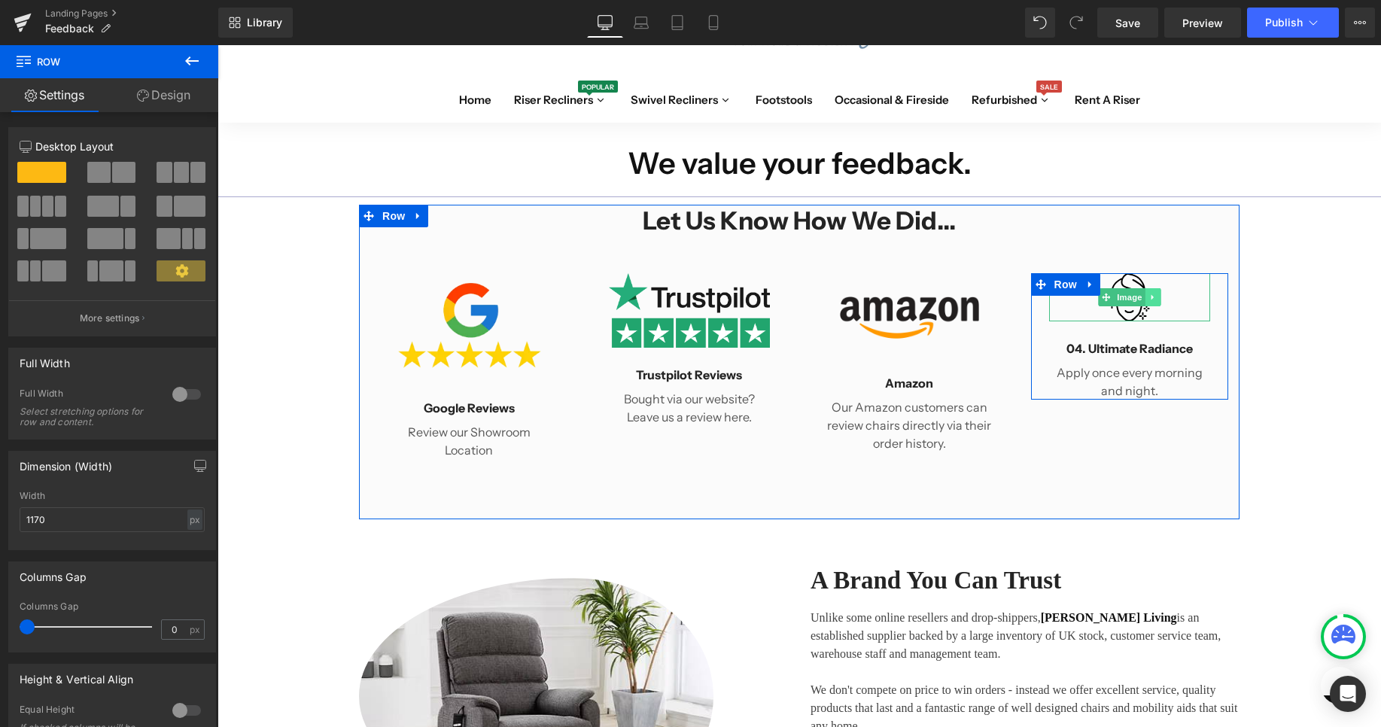
click at [1149, 294] on link at bounding box center [1153, 297] width 16 height 18
click at [1101, 294] on link "Image" at bounding box center [1121, 297] width 47 height 18
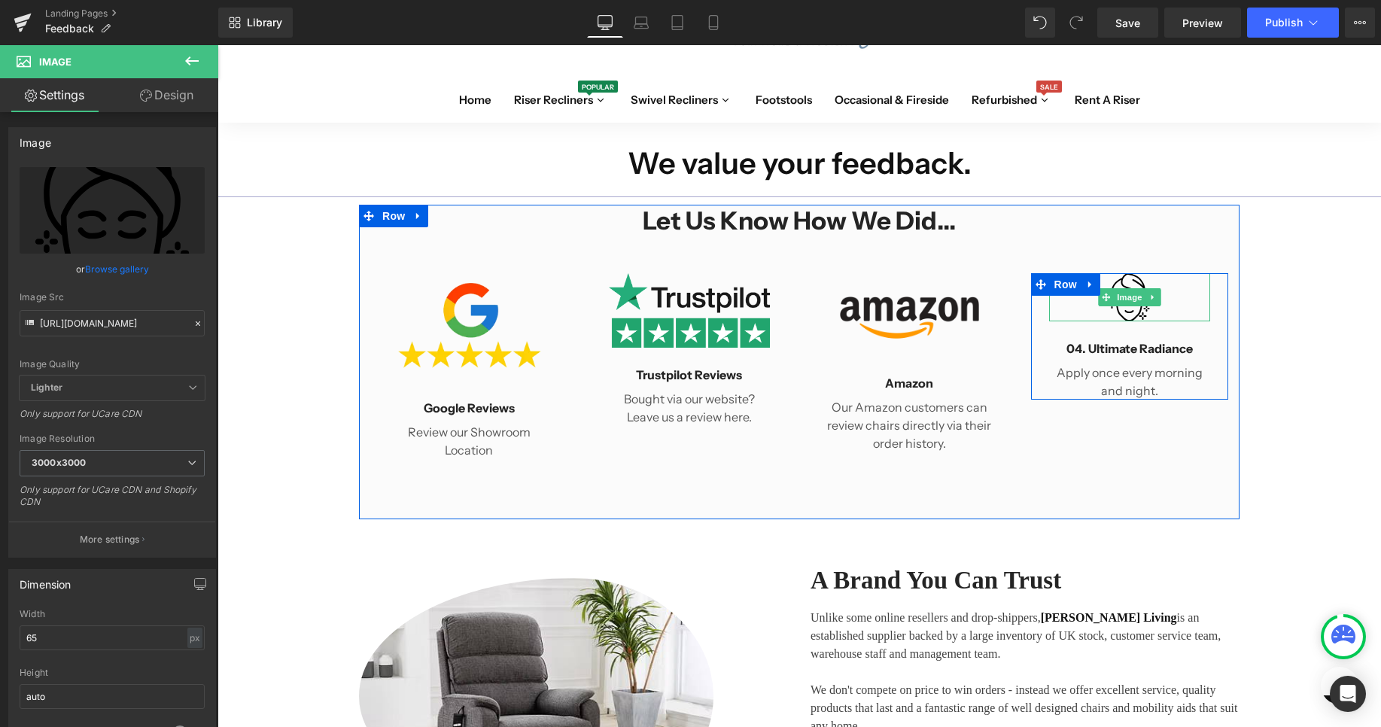
click at [1139, 317] on img at bounding box center [1129, 297] width 49 height 48
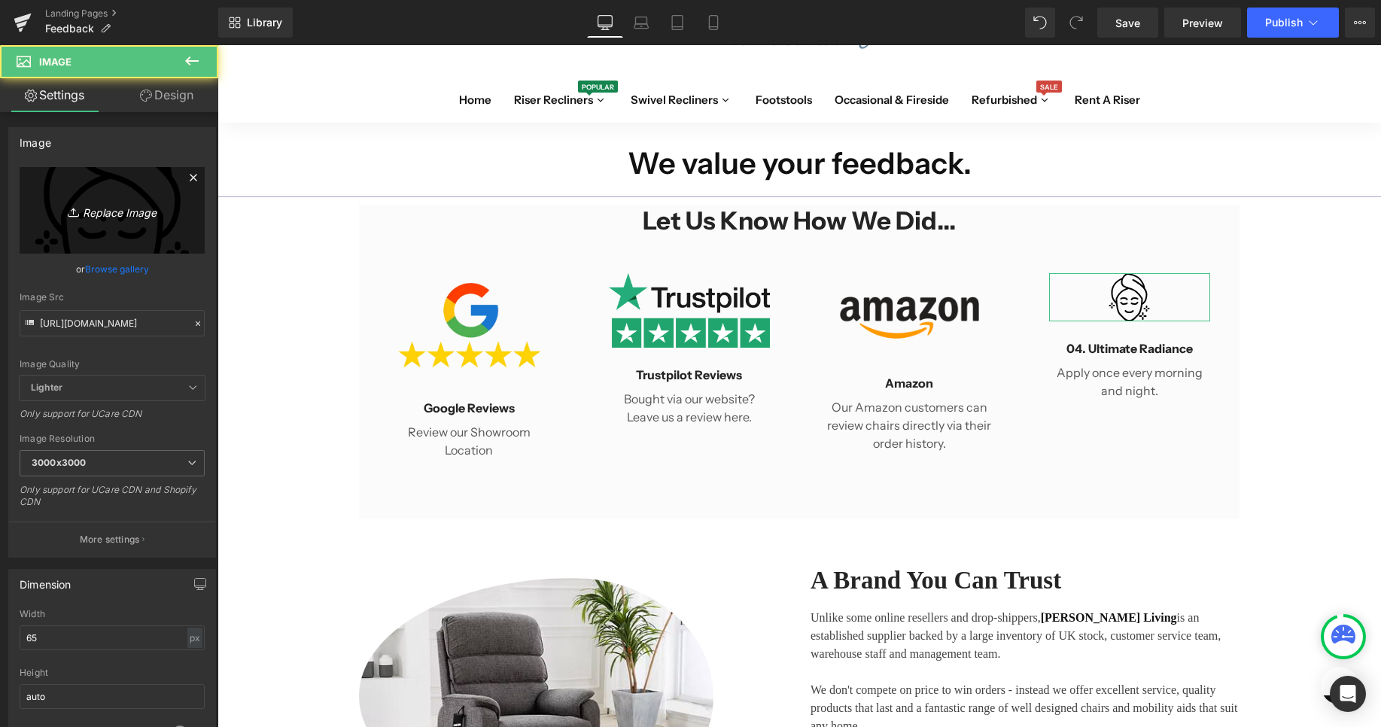
click at [168, 208] on icon "Replace Image" at bounding box center [112, 210] width 120 height 19
type input "C:\fakepath\invitation-letter-email-icon-with-three-rating-stars-ZewwzxD3_t.jpg"
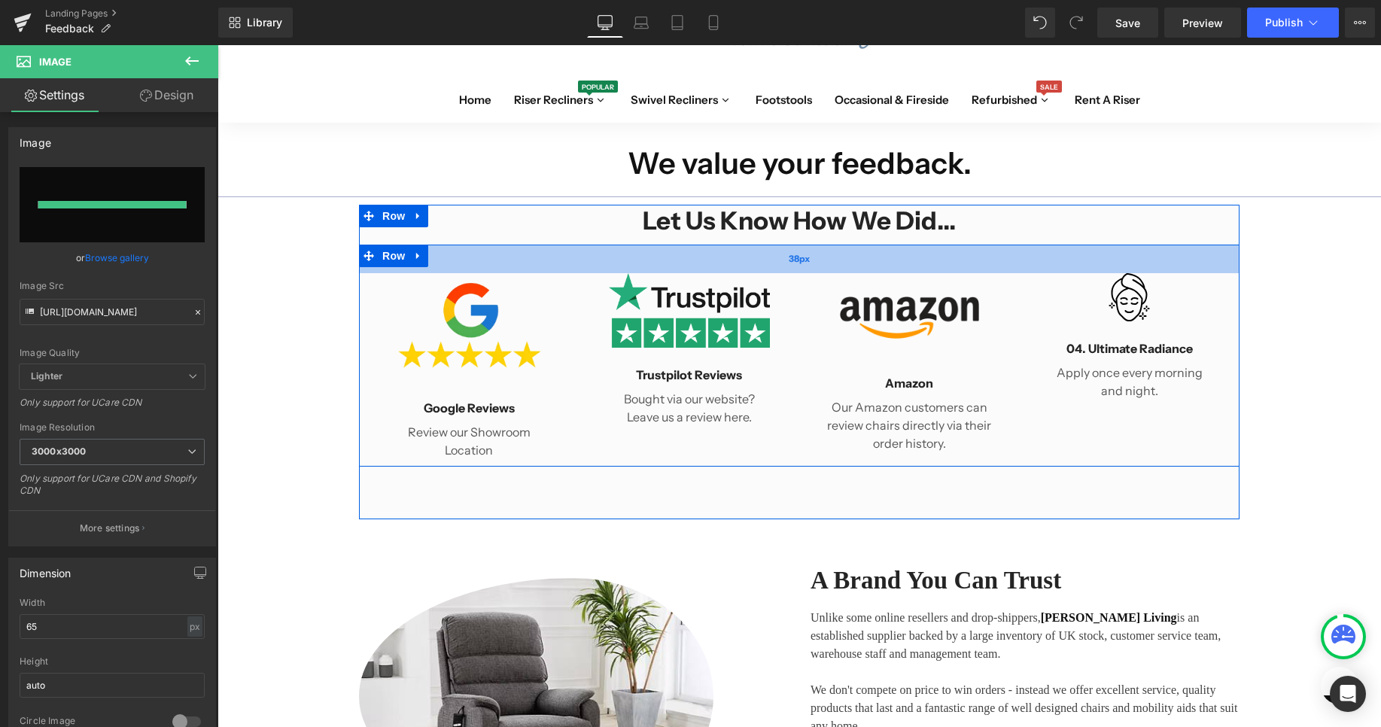
type input "[URL][DOMAIN_NAME]"
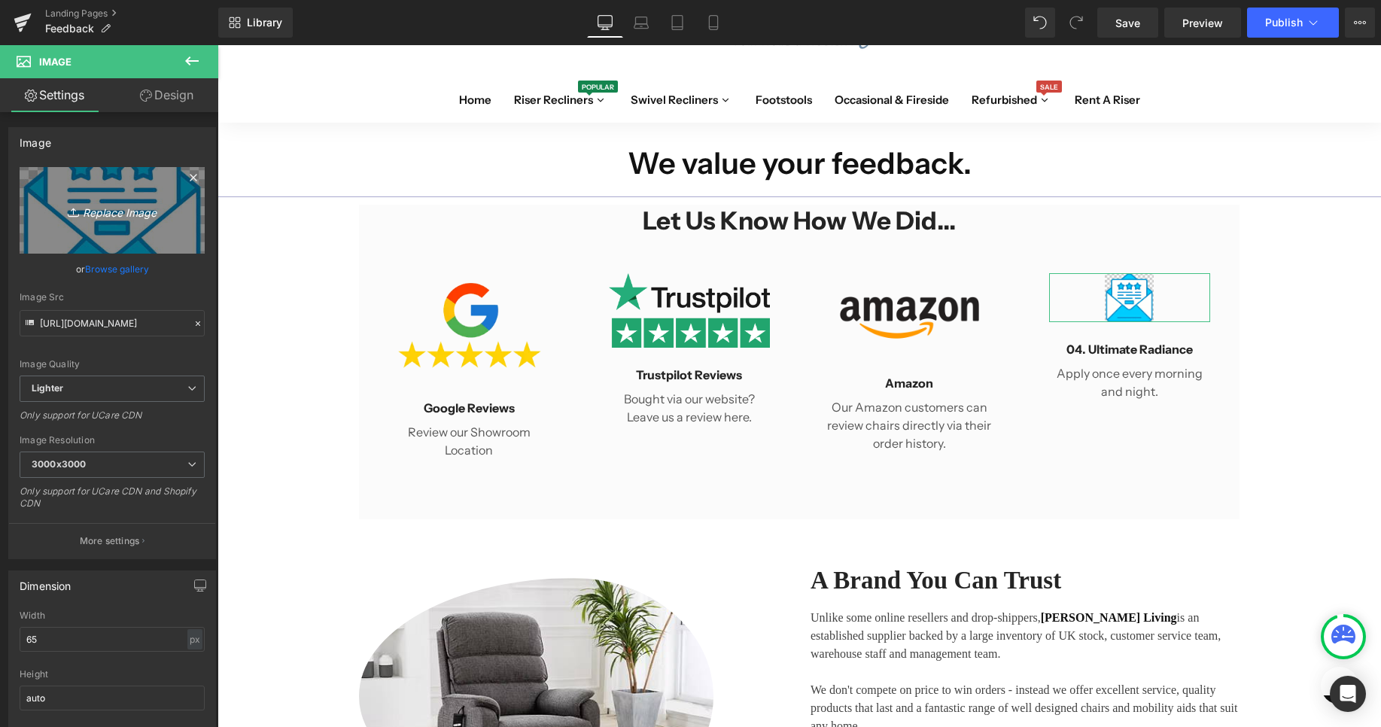
click at [111, 217] on icon "Replace Image" at bounding box center [112, 210] width 120 height 19
type input "C:\fakepath\16991271.png"
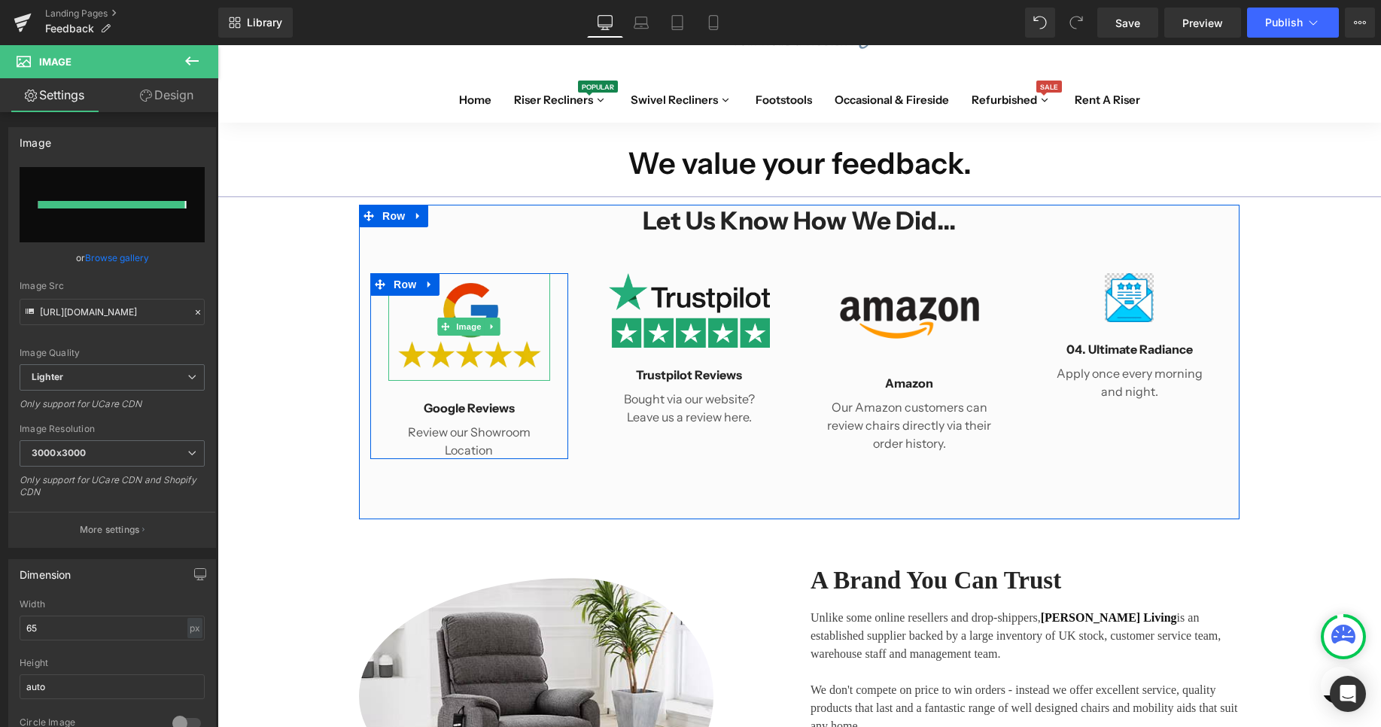
type input "[URL][DOMAIN_NAME]"
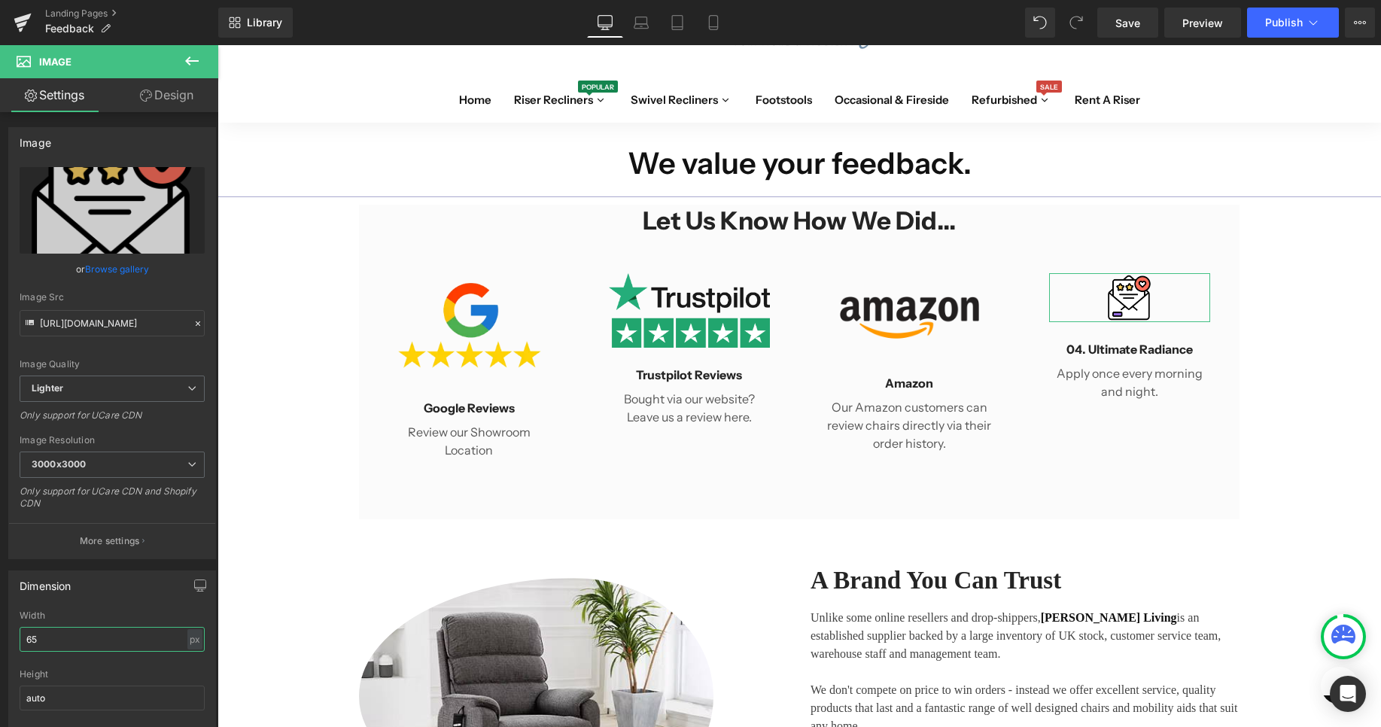
click at [79, 637] on input "65" at bounding box center [112, 639] width 185 height 25
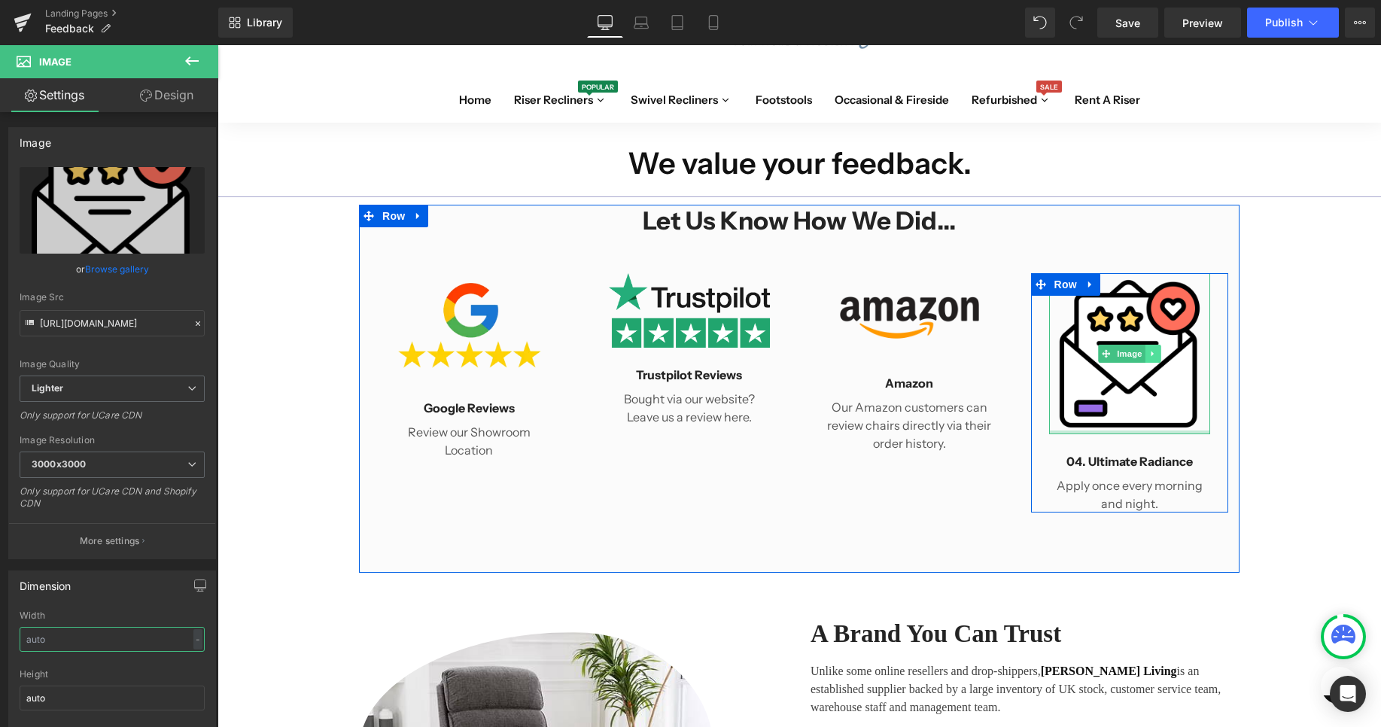
drag, startPoint x: 1135, startPoint y: 433, endPoint x: 1157, endPoint y: 348, distance: 87.6
click at [1157, 348] on div "Image" at bounding box center [1130, 354] width 162 height 162
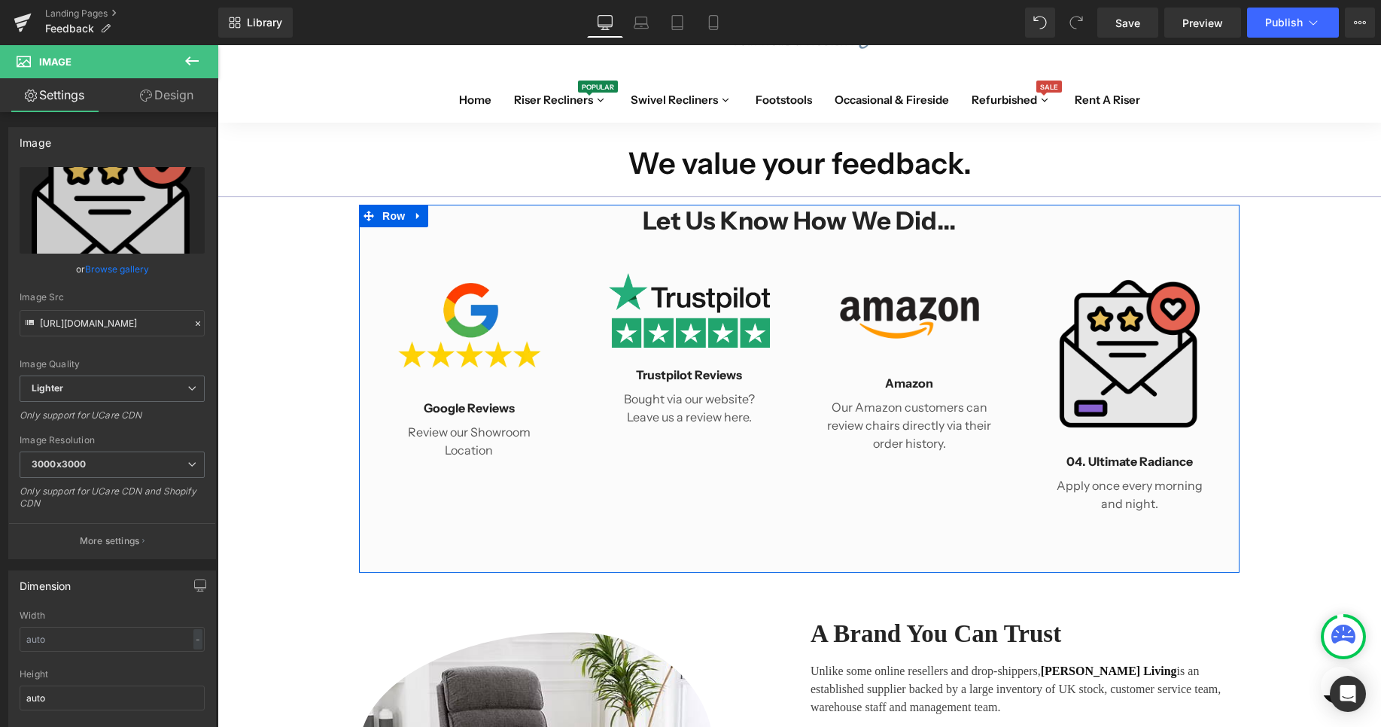
click at [1152, 394] on img at bounding box center [1130, 354] width 162 height 162
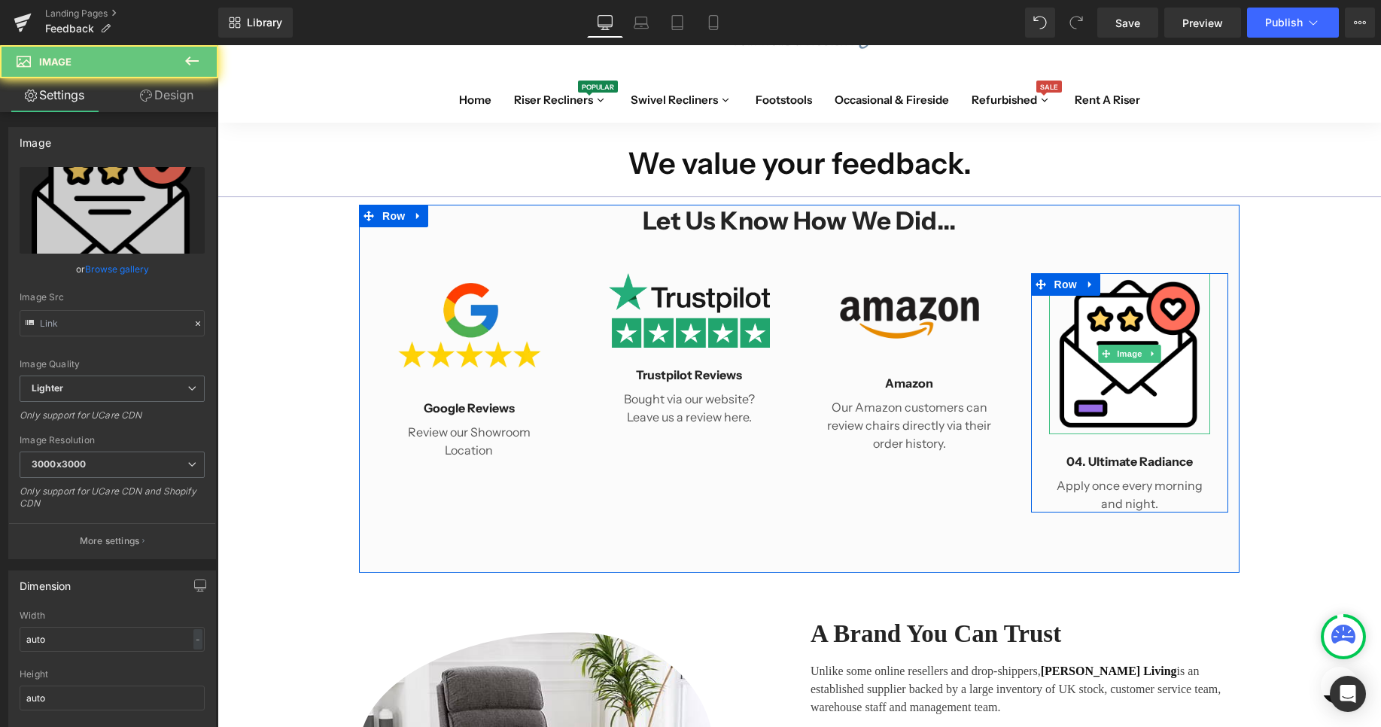
type input "[URL][DOMAIN_NAME]"
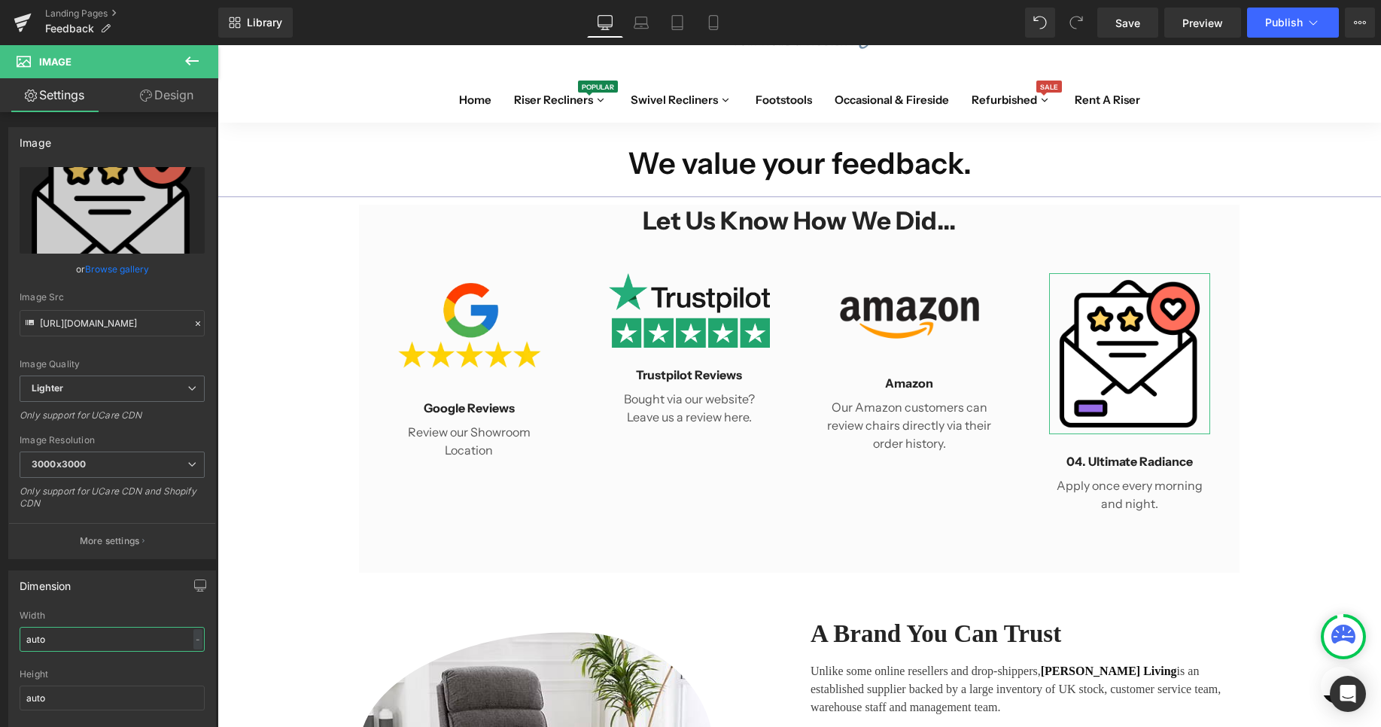
click at [83, 643] on input "auto" at bounding box center [112, 639] width 185 height 25
type input "a"
type input "150"
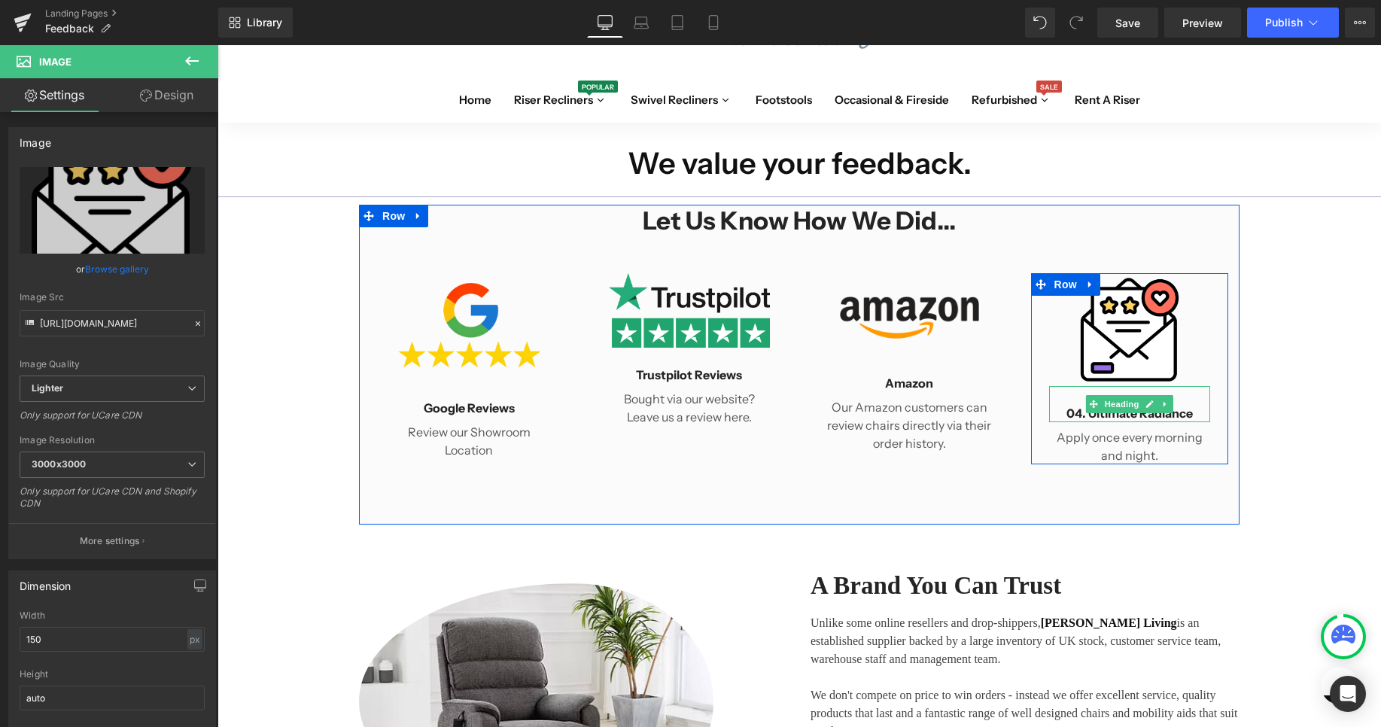
click at [1153, 417] on h4 "04. Ultimate Radiance" at bounding box center [1130, 413] width 162 height 18
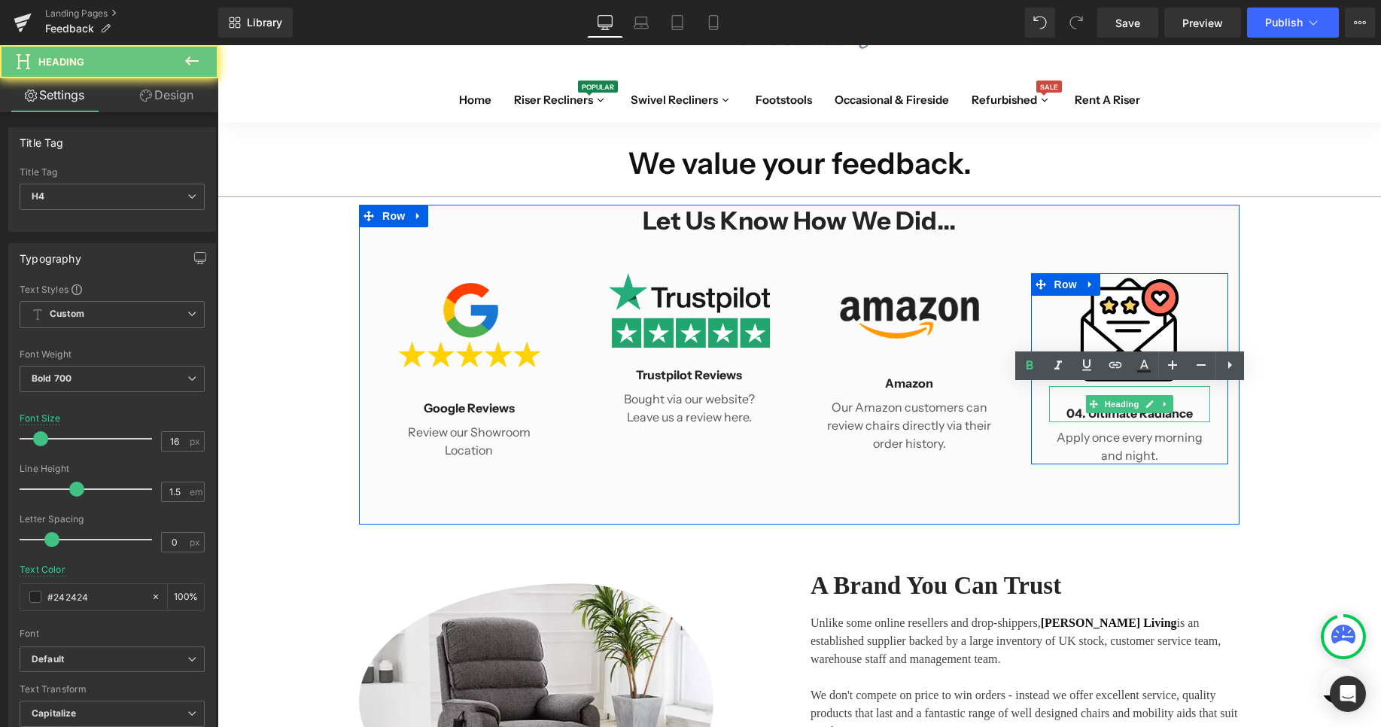
click at [1153, 417] on h4 "04. Ultimate Radiance" at bounding box center [1130, 413] width 162 height 18
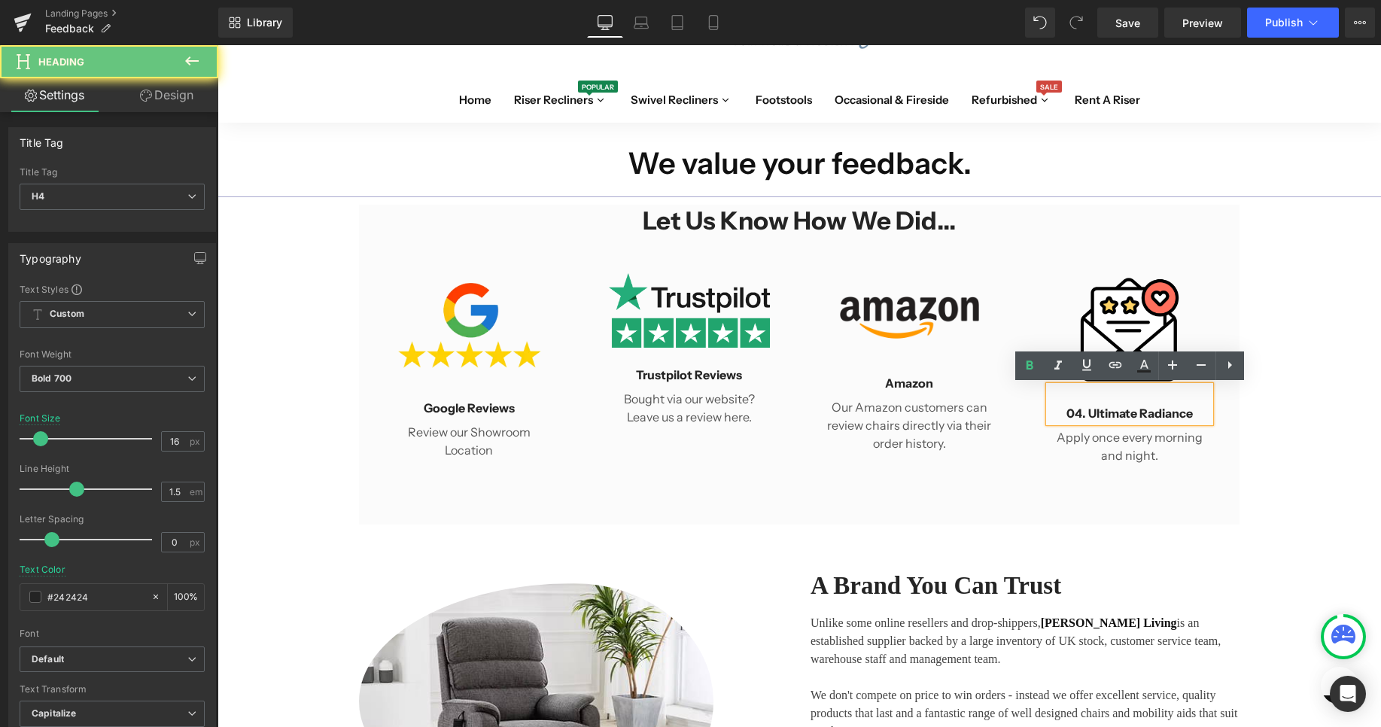
click at [1153, 417] on h4 "04. Ultimate Radiance" at bounding box center [1130, 413] width 162 height 18
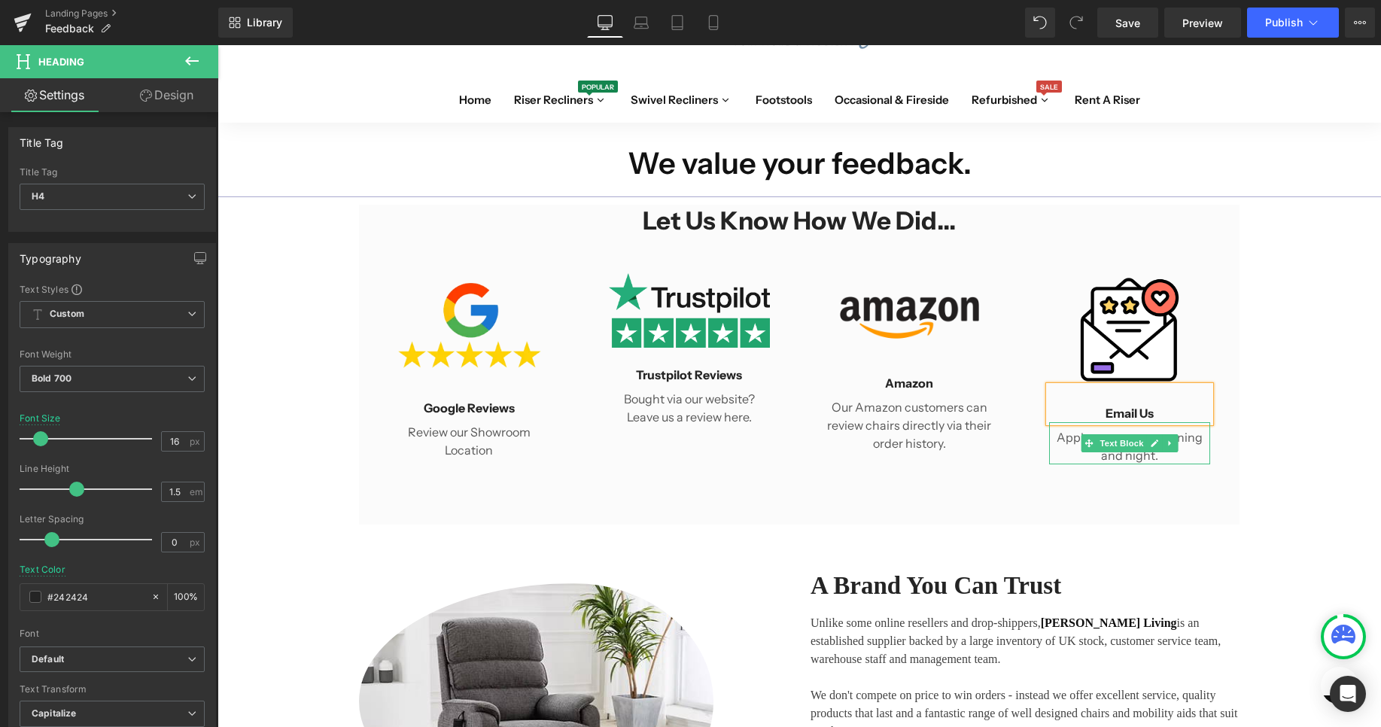
click at [1148, 453] on p "Apply once every morning and night." at bounding box center [1130, 446] width 162 height 36
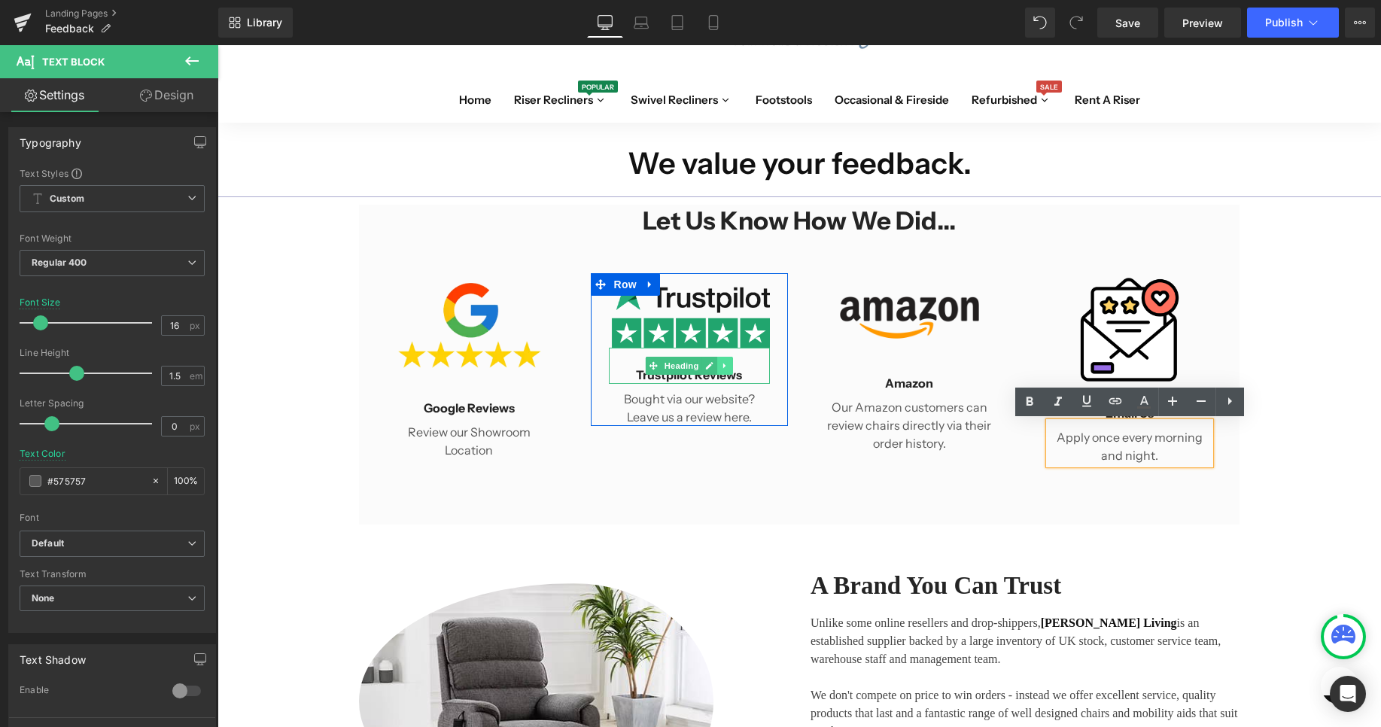
click at [719, 373] on link at bounding box center [725, 366] width 16 height 18
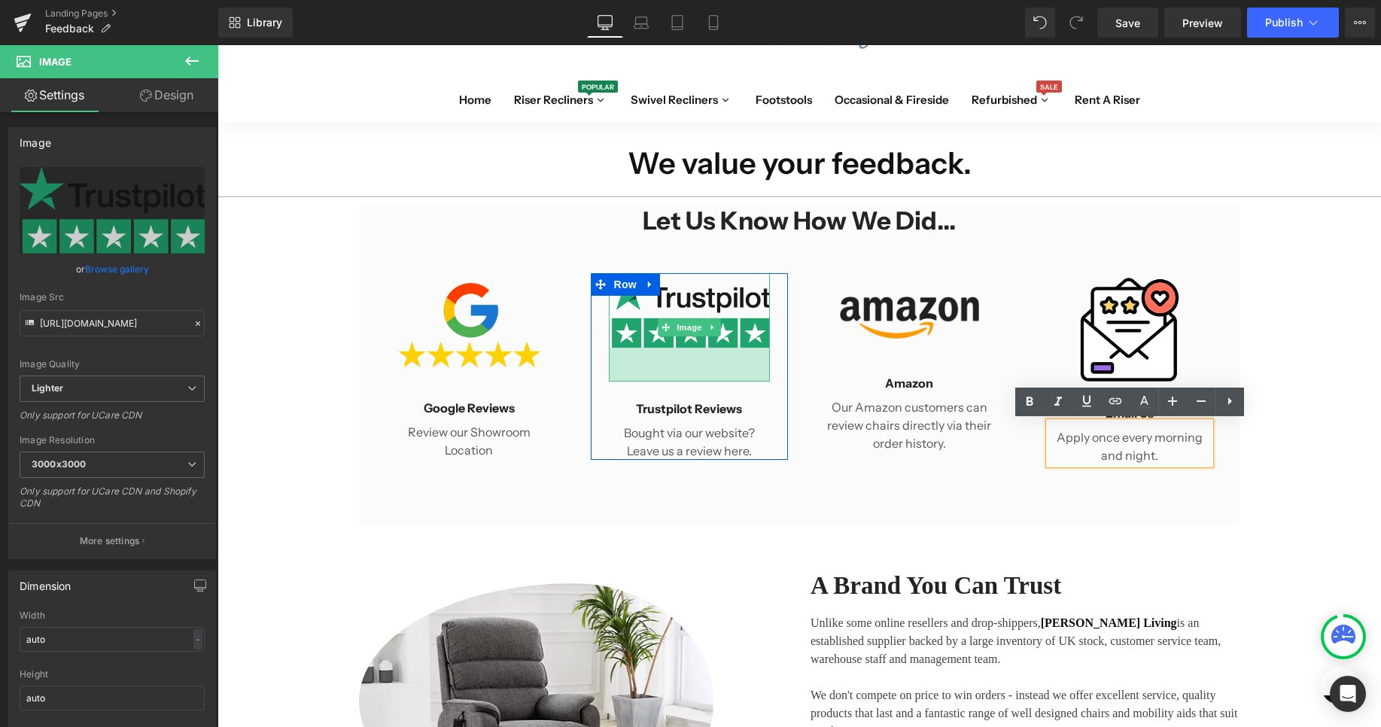
drag, startPoint x: 751, startPoint y: 347, endPoint x: 761, endPoint y: 381, distance: 35.2
click at [761, 381] on div "45px" at bounding box center [690, 365] width 162 height 34
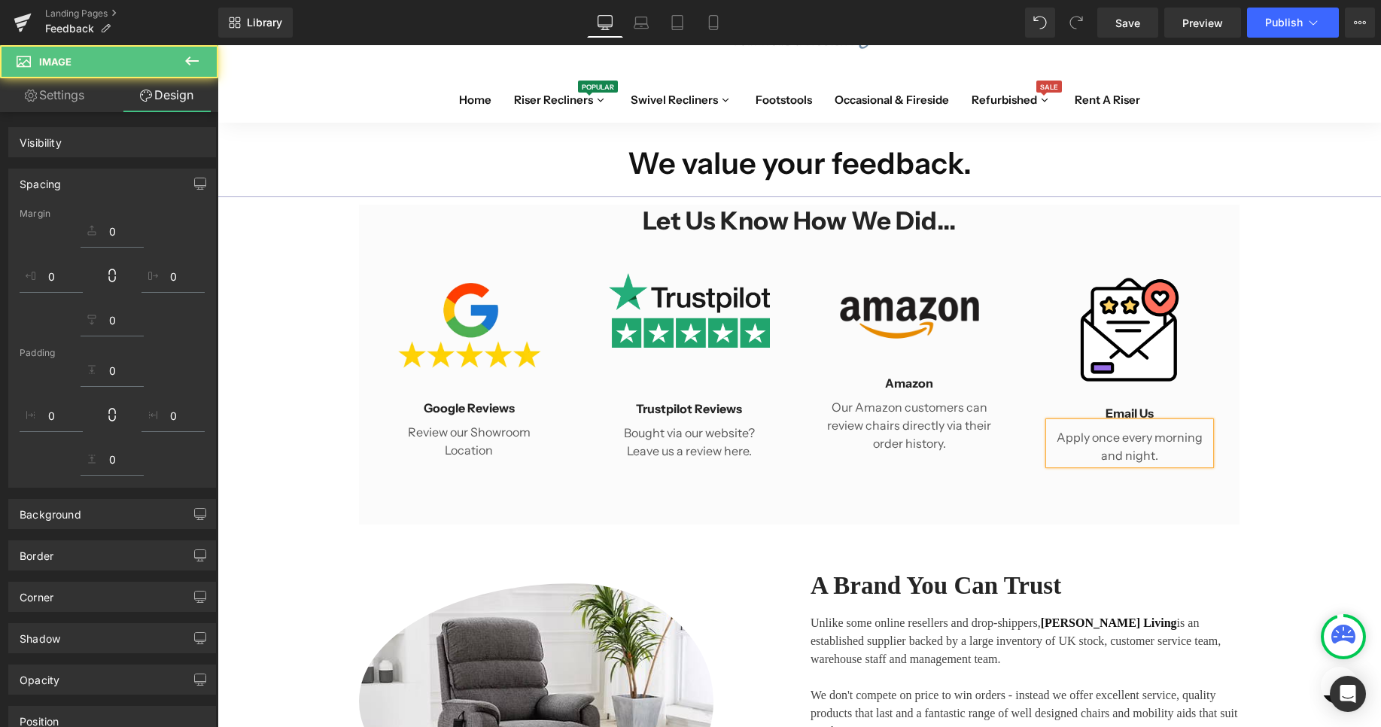
click at [961, 333] on img at bounding box center [909, 314] width 166 height 83
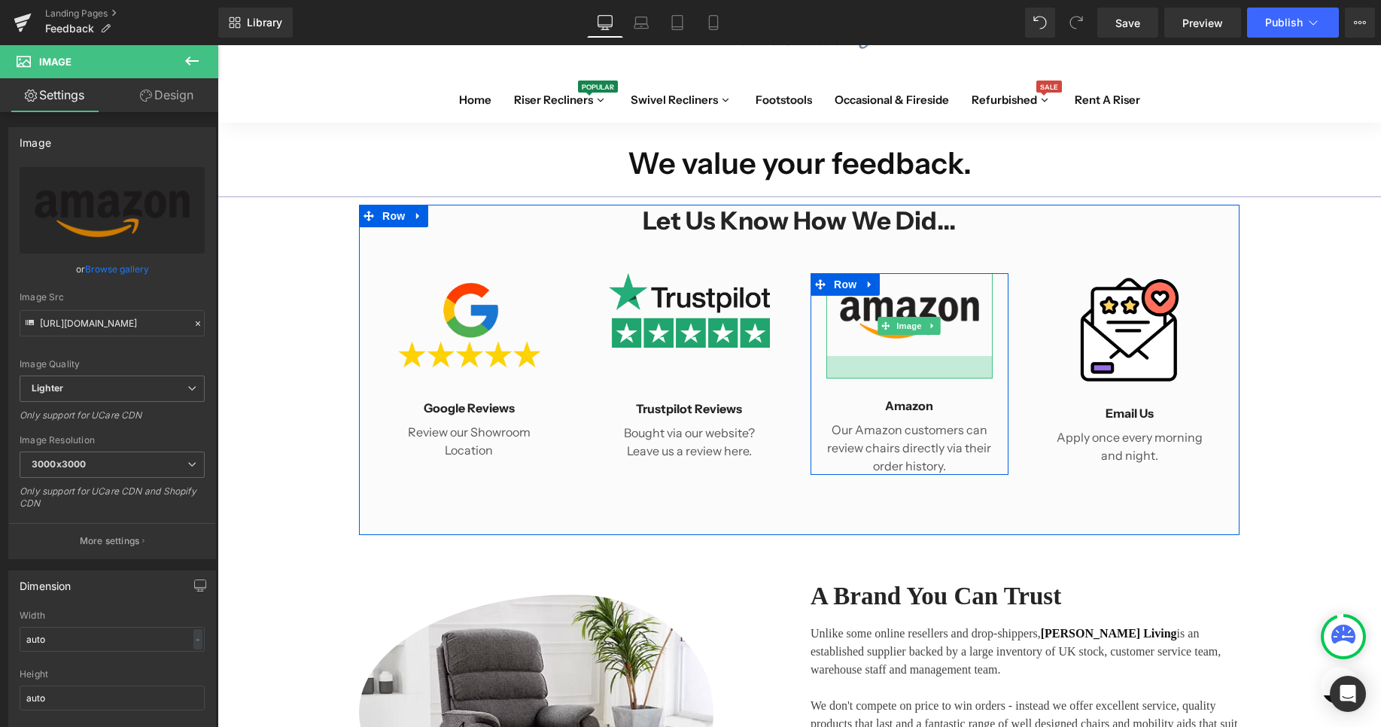
drag, startPoint x: 966, startPoint y: 354, endPoint x: 971, endPoint y: 377, distance: 23.2
click at [971, 377] on div at bounding box center [909, 367] width 166 height 23
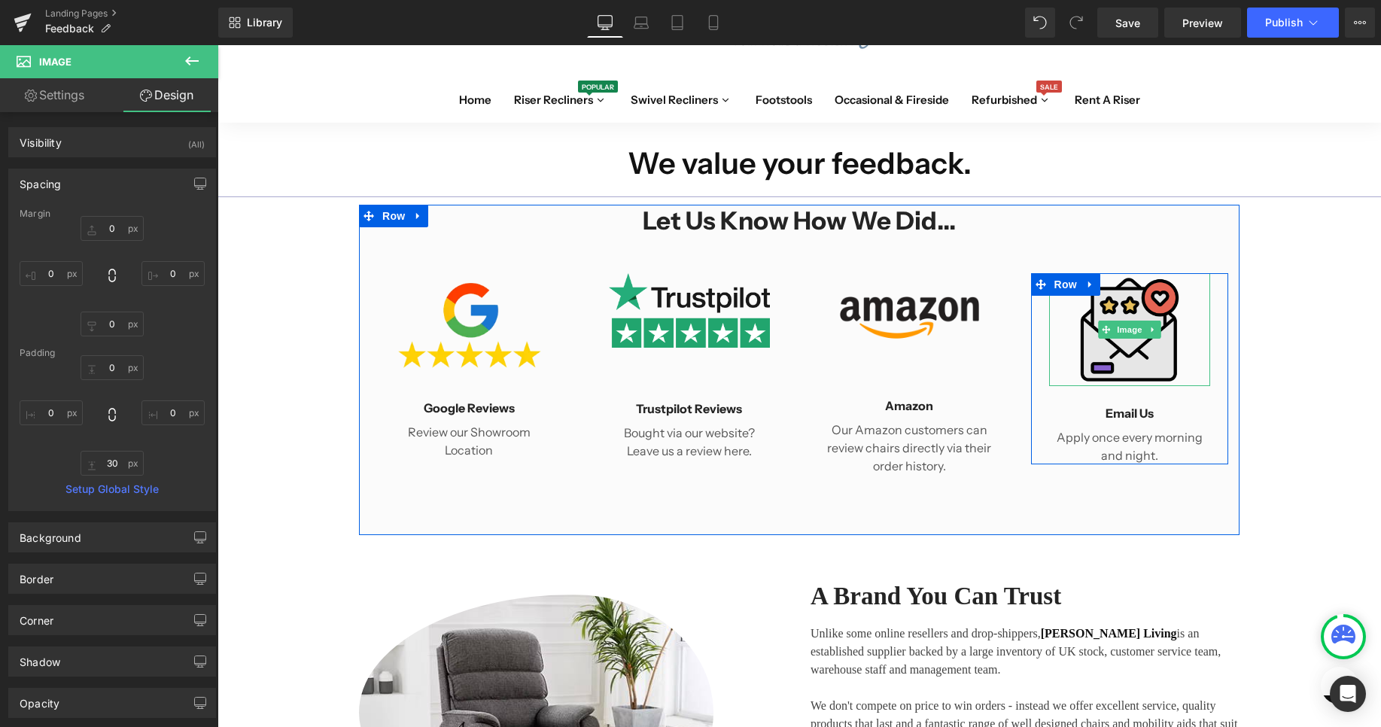
click at [1154, 375] on img at bounding box center [1129, 329] width 113 height 113
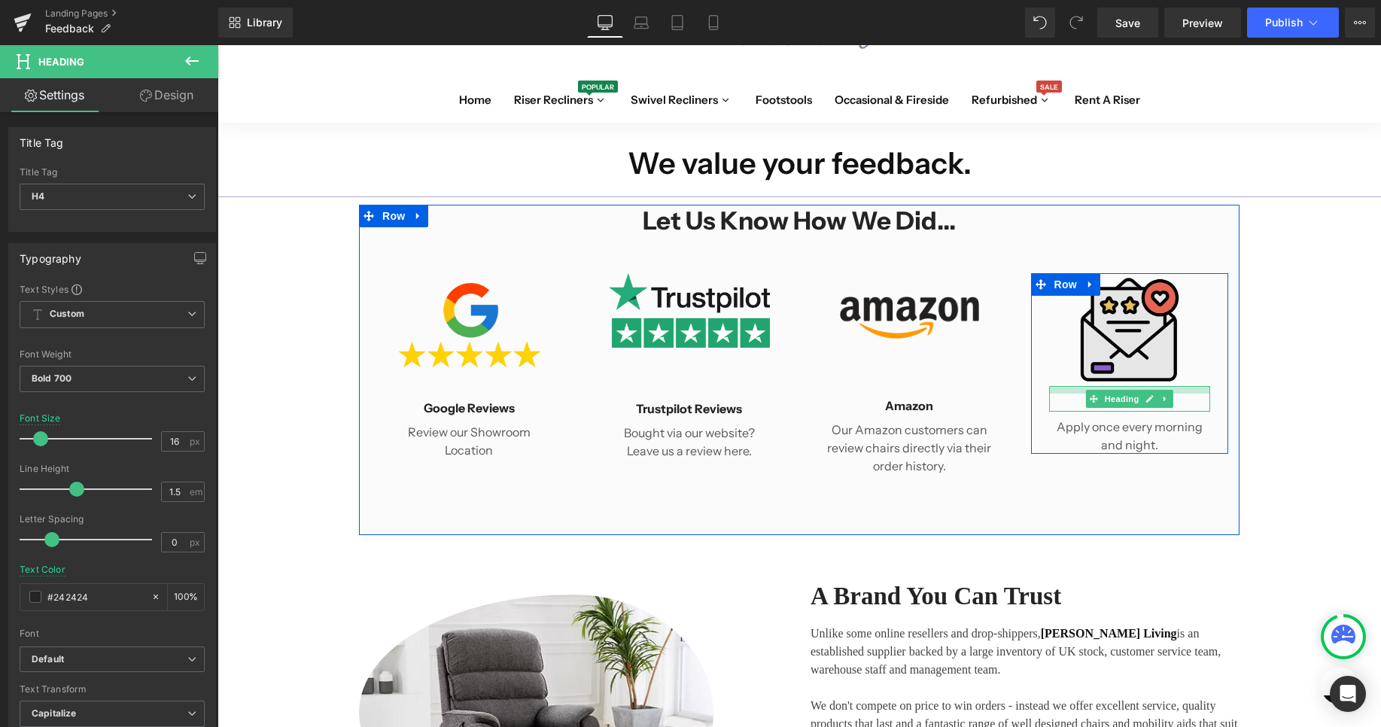
drag, startPoint x: 1141, startPoint y: 388, endPoint x: 1154, endPoint y: 377, distance: 16.0
click at [1154, 377] on div "Image Email us Heading Apply once every morning and night. Text Block" at bounding box center [1130, 363] width 162 height 181
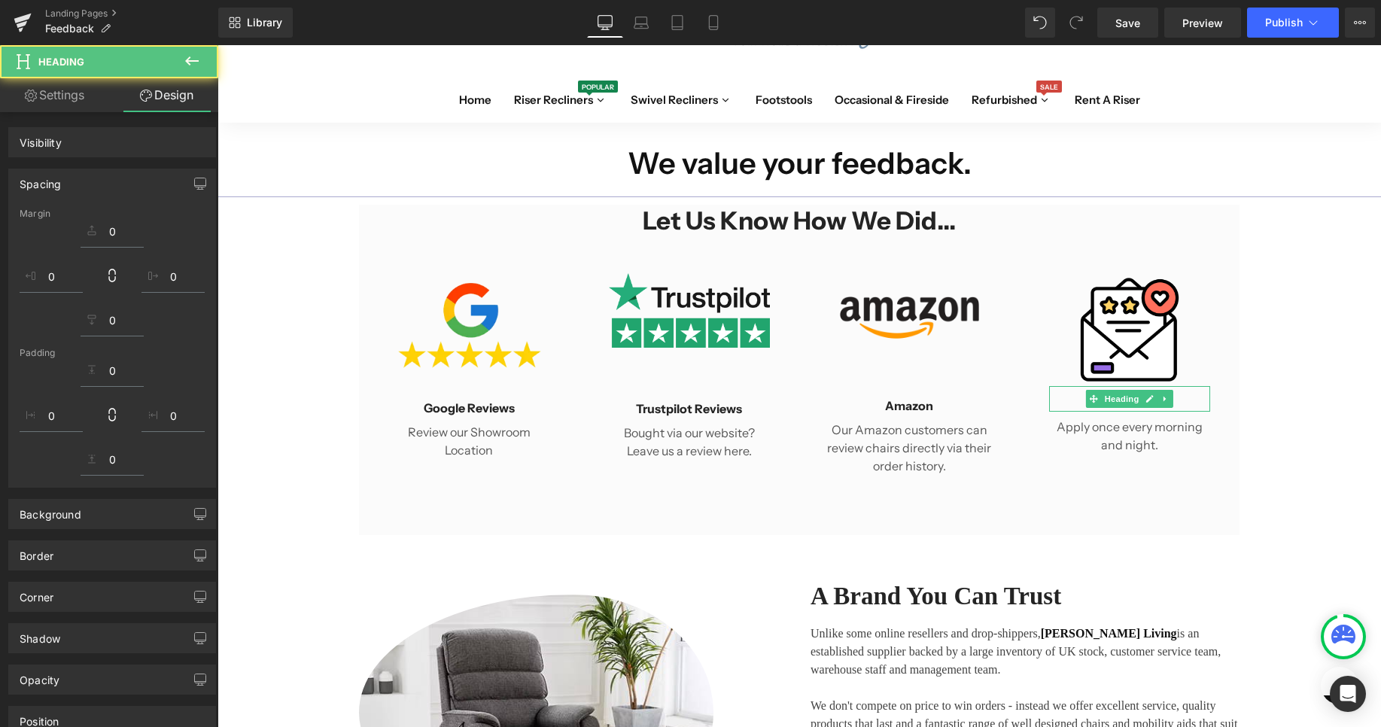
click at [1187, 475] on div "Image Google Reviews Heading Review our Showroom Location Text Block Row Image …" at bounding box center [799, 364] width 880 height 238
click at [1128, 424] on div "Apply once every morning and night. Text Block" at bounding box center [1130, 433] width 162 height 42
click at [1128, 424] on p "Apply once every morning and night." at bounding box center [1130, 436] width 162 height 36
click at [1129, 424] on p "Apply once every morning and night." at bounding box center [1130, 436] width 162 height 36
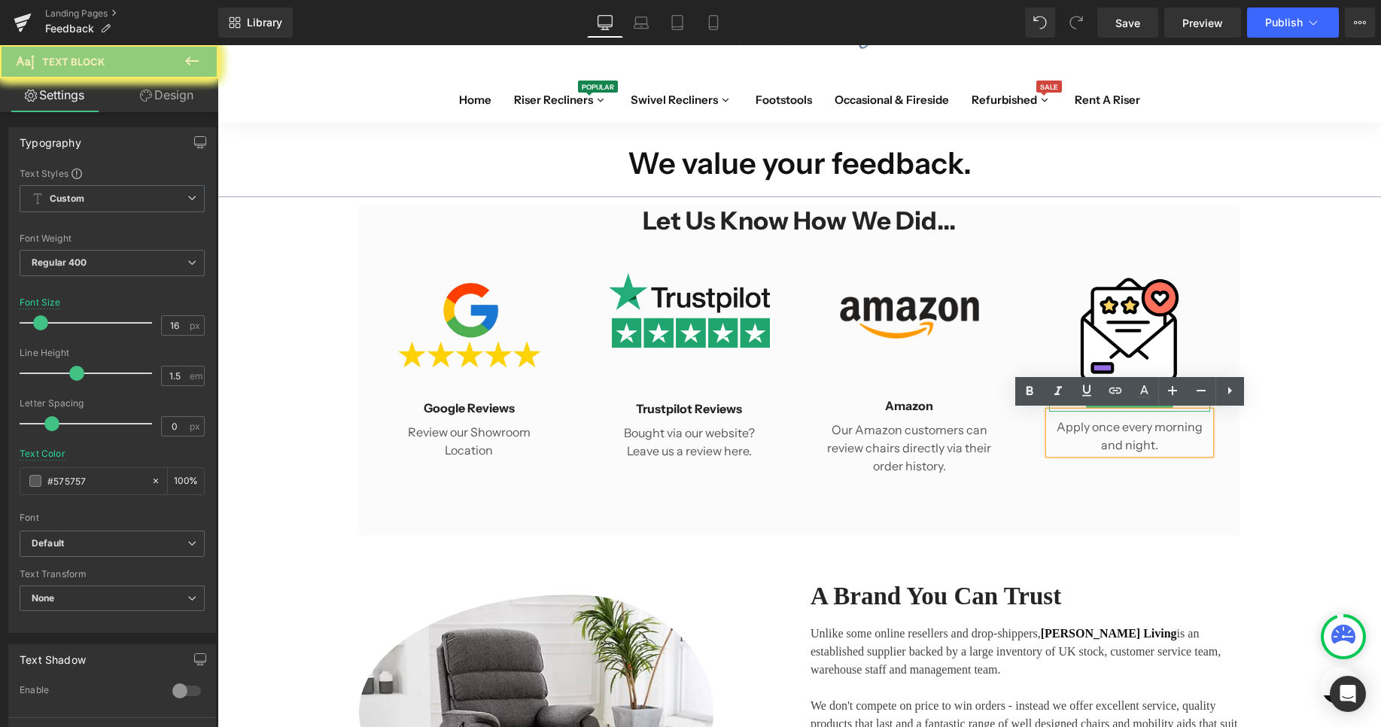
click at [1129, 424] on p "Apply once every morning and night." at bounding box center [1130, 436] width 162 height 36
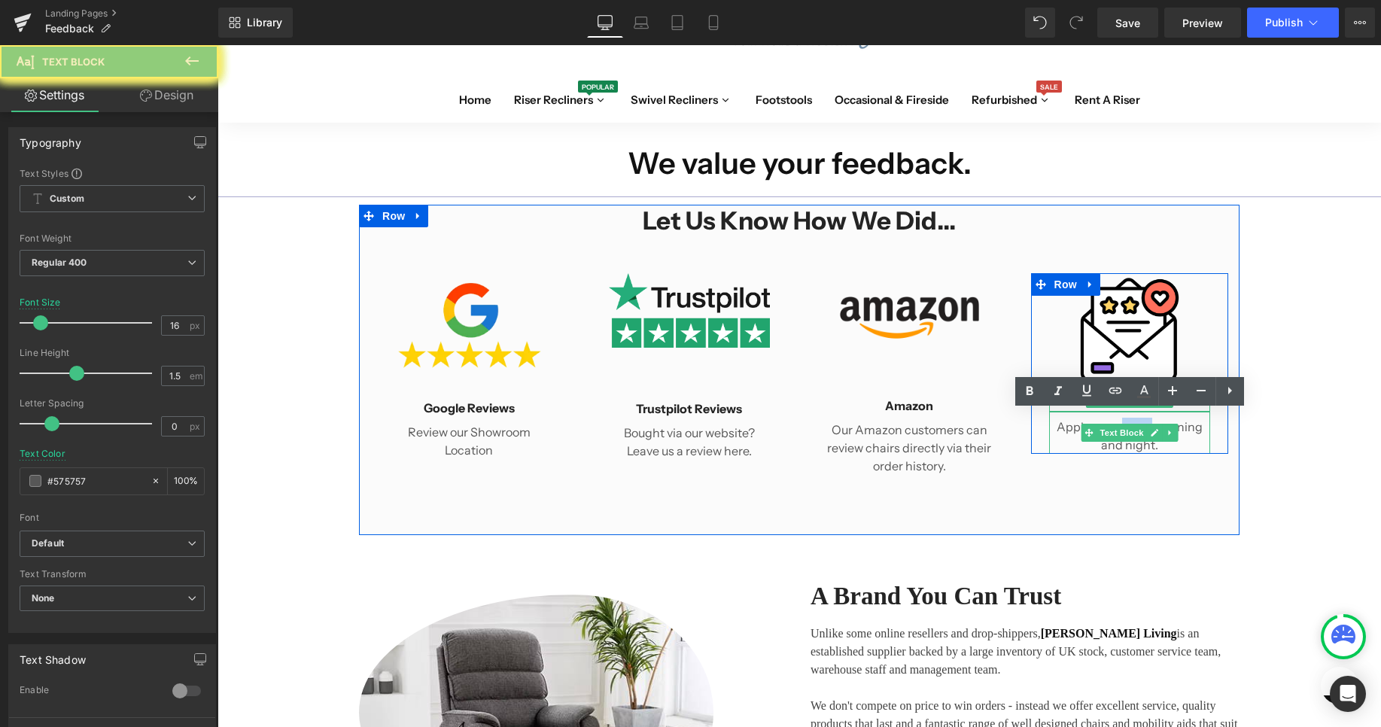
click at [1130, 424] on div "Apply once every morning and night. Text Block" at bounding box center [1130, 433] width 162 height 42
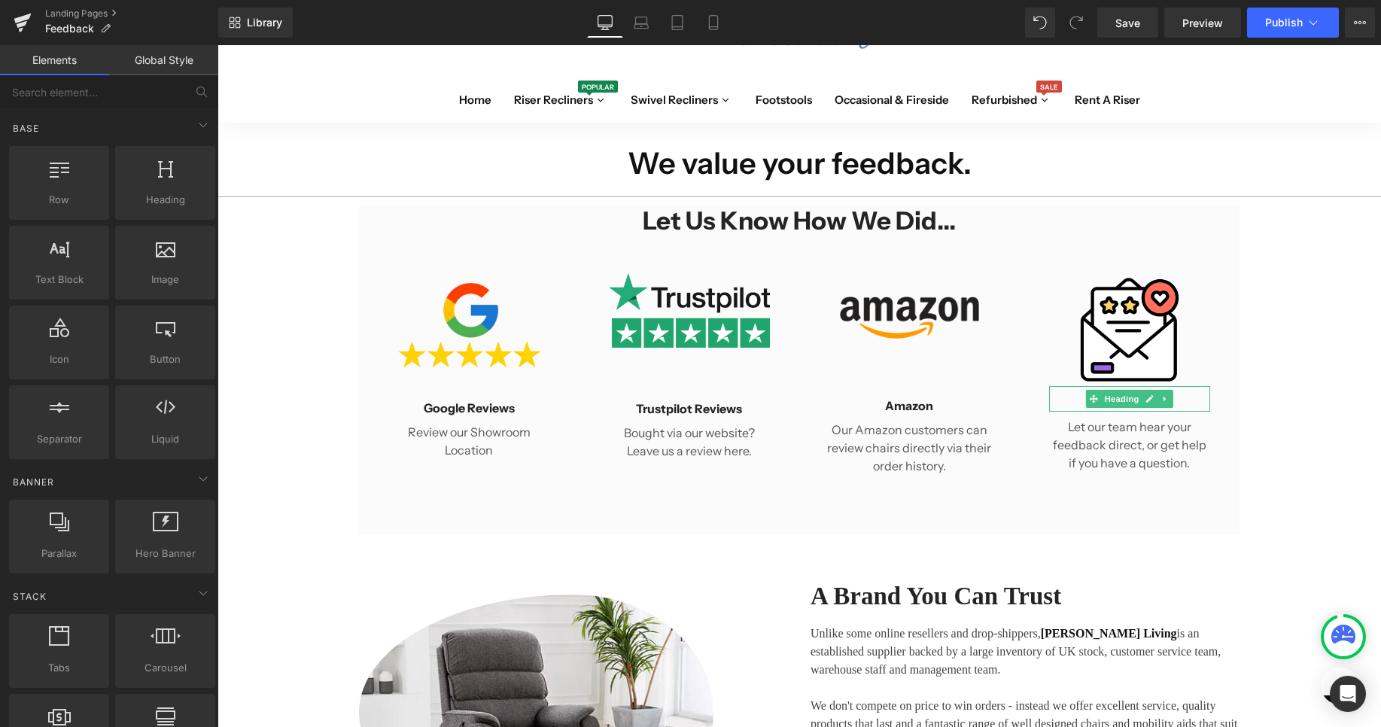
click at [1293, 427] on div "We value your feedback. Heading Row Separator Let us know How We Did... Heading…" at bounding box center [798, 624] width 1163 height 1003
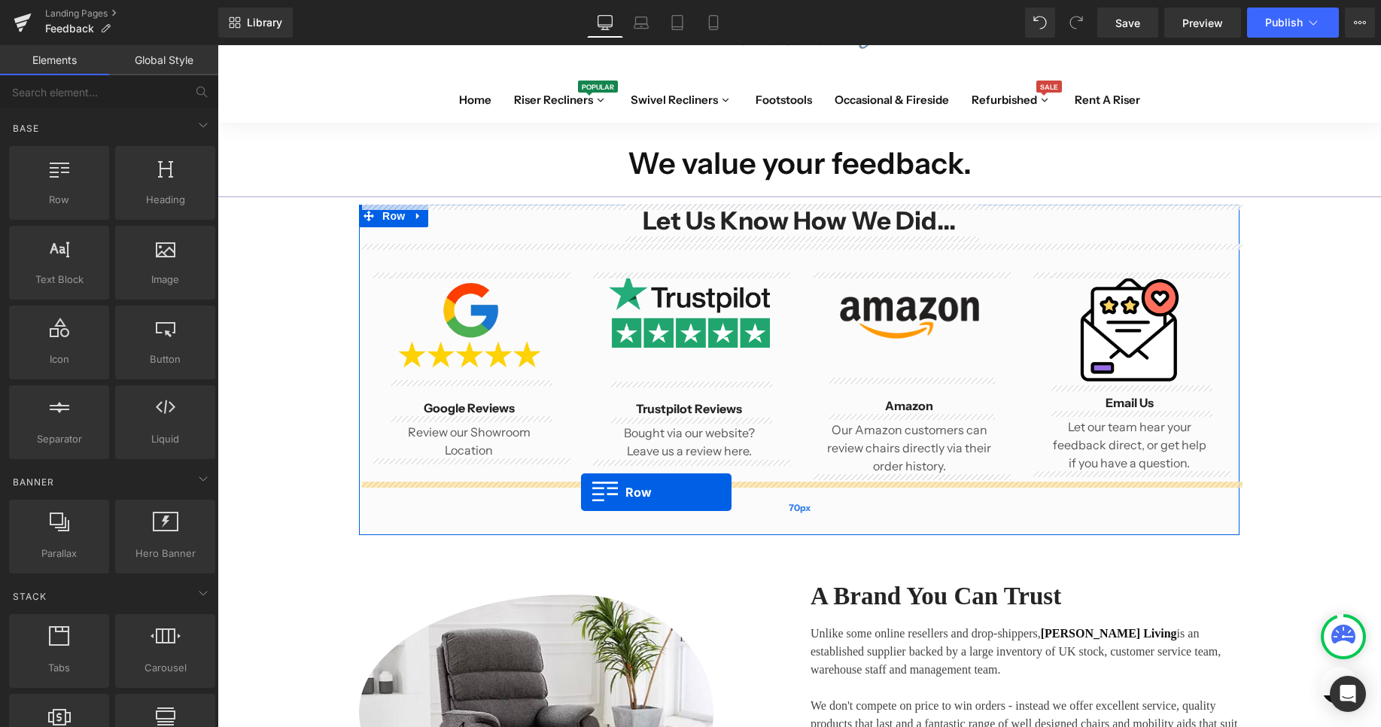
drag, startPoint x: 311, startPoint y: 233, endPoint x: 581, endPoint y: 492, distance: 374.6
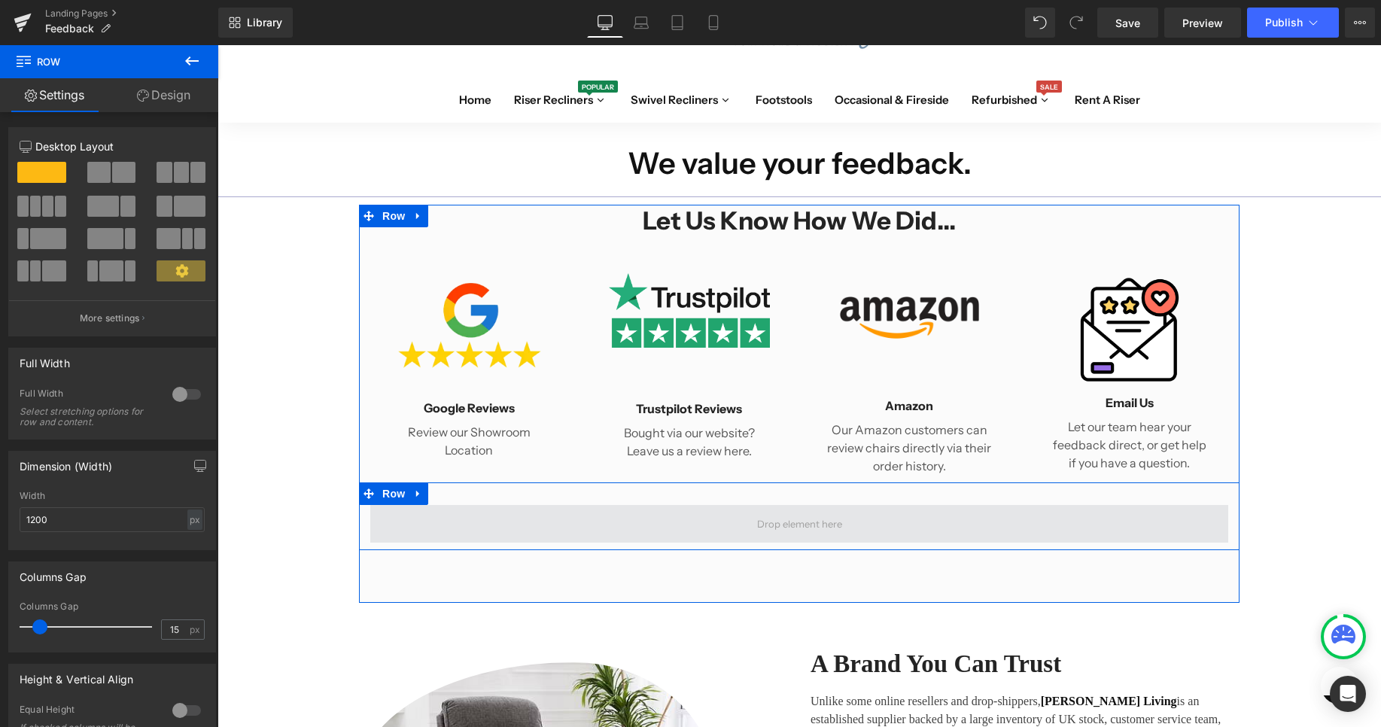
click at [567, 516] on span at bounding box center [799, 524] width 858 height 38
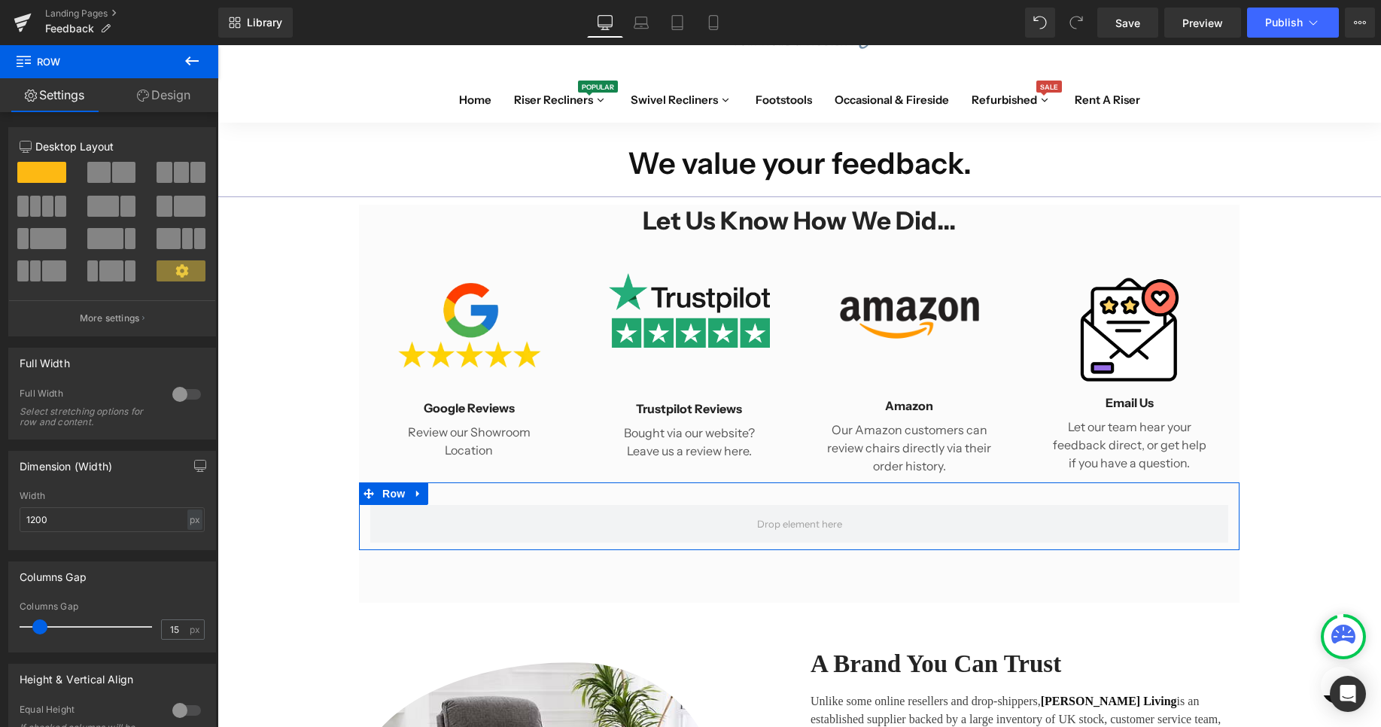
click at [44, 198] on span at bounding box center [47, 206] width 11 height 21
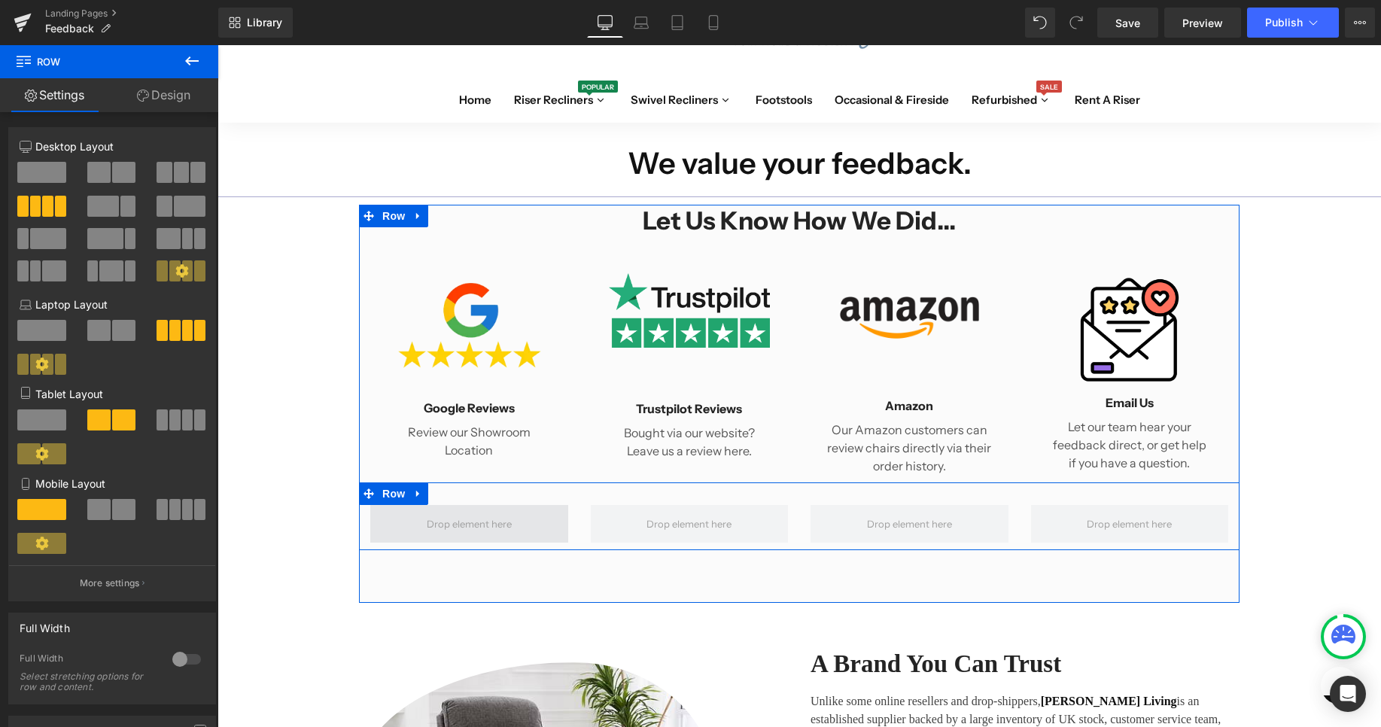
click at [505, 522] on span at bounding box center [469, 524] width 96 height 24
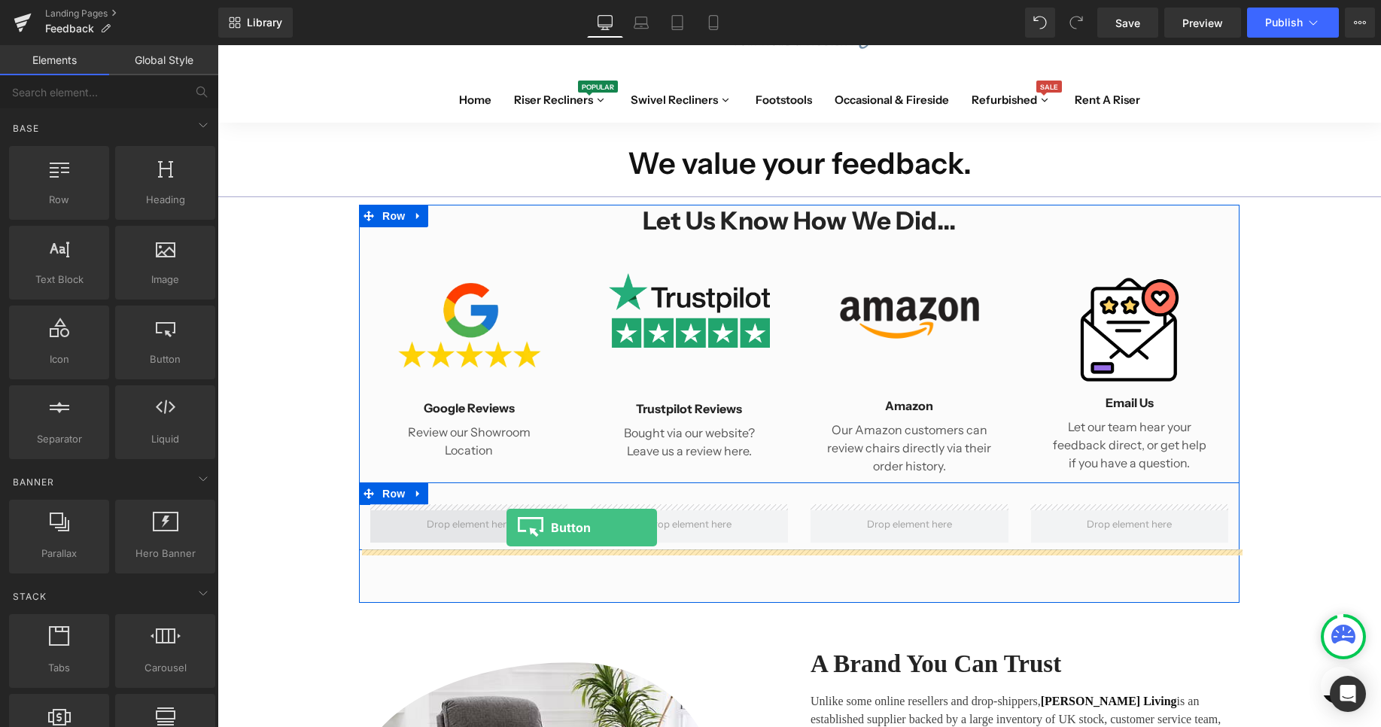
drag, startPoint x: 407, startPoint y: 400, endPoint x: 506, endPoint y: 527, distance: 161.9
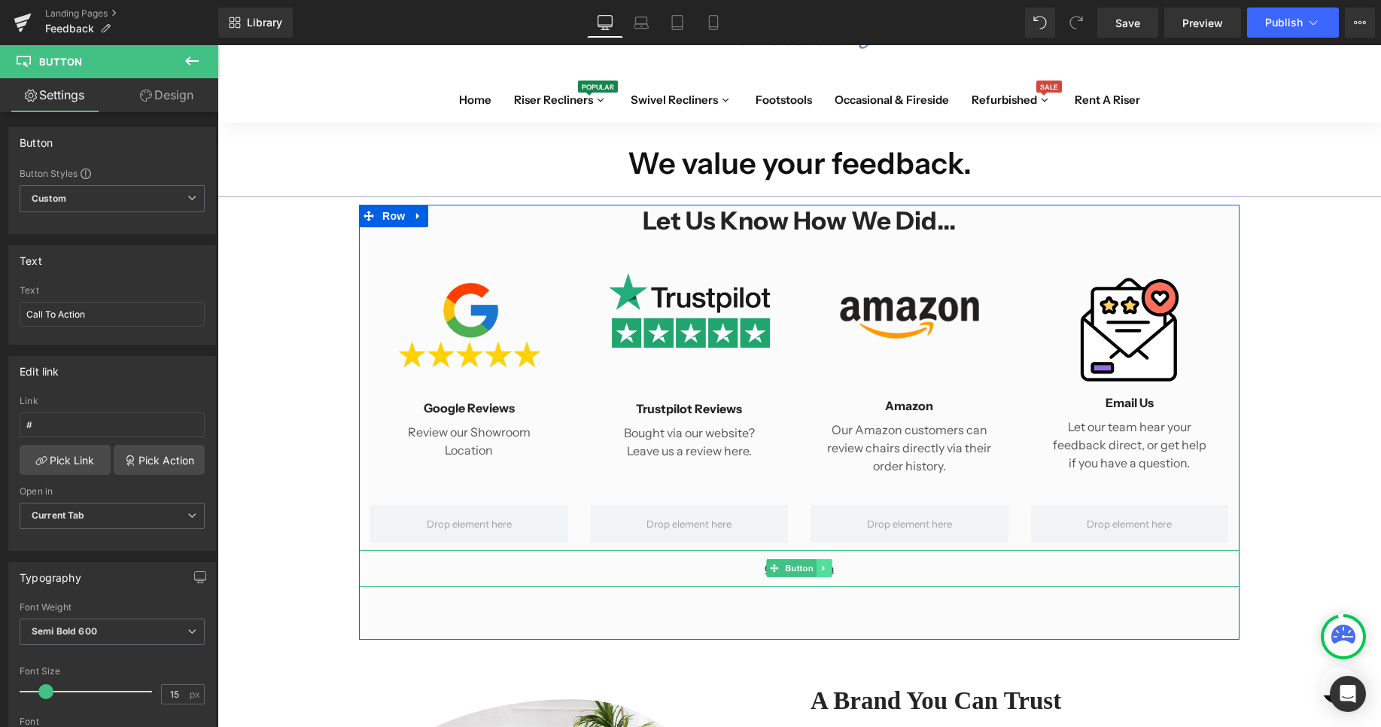
click at [825, 565] on icon at bounding box center [824, 568] width 8 height 9
click at [834, 567] on icon at bounding box center [832, 568] width 8 height 8
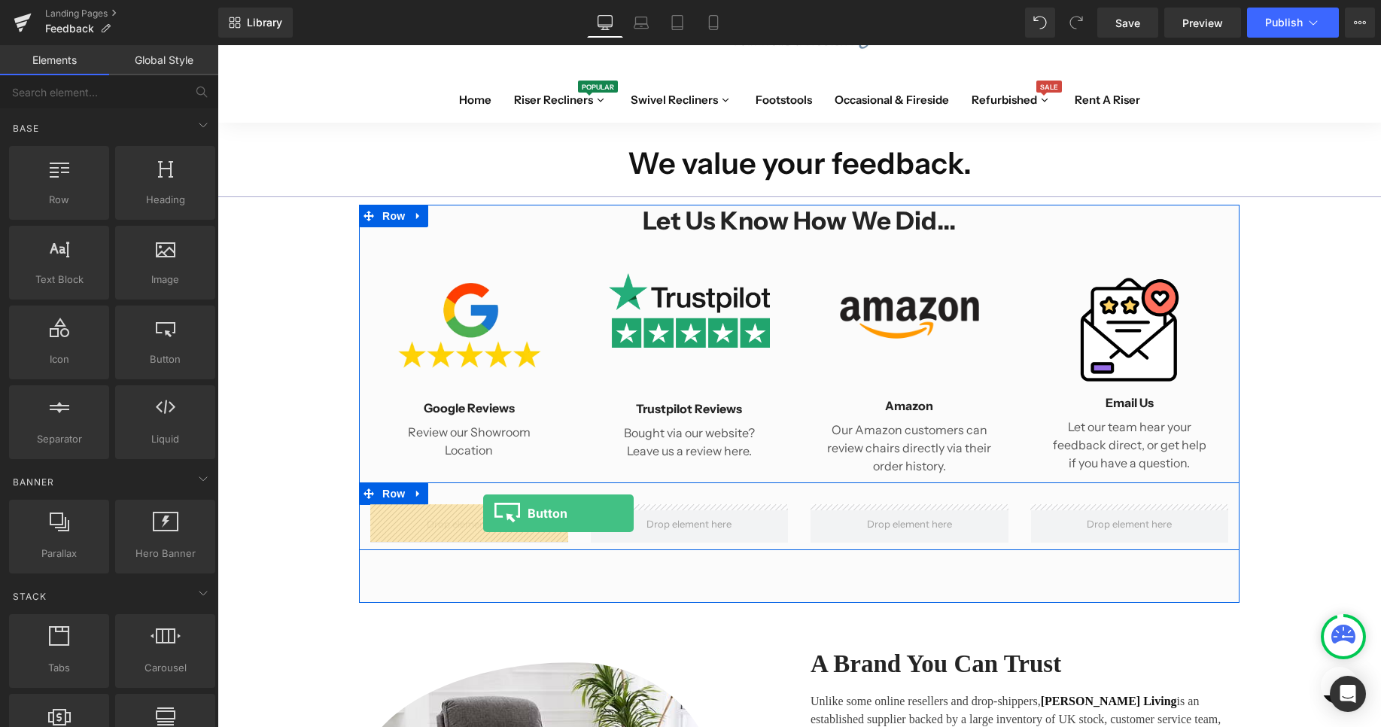
drag, startPoint x: 368, startPoint y: 398, endPoint x: 483, endPoint y: 513, distance: 162.8
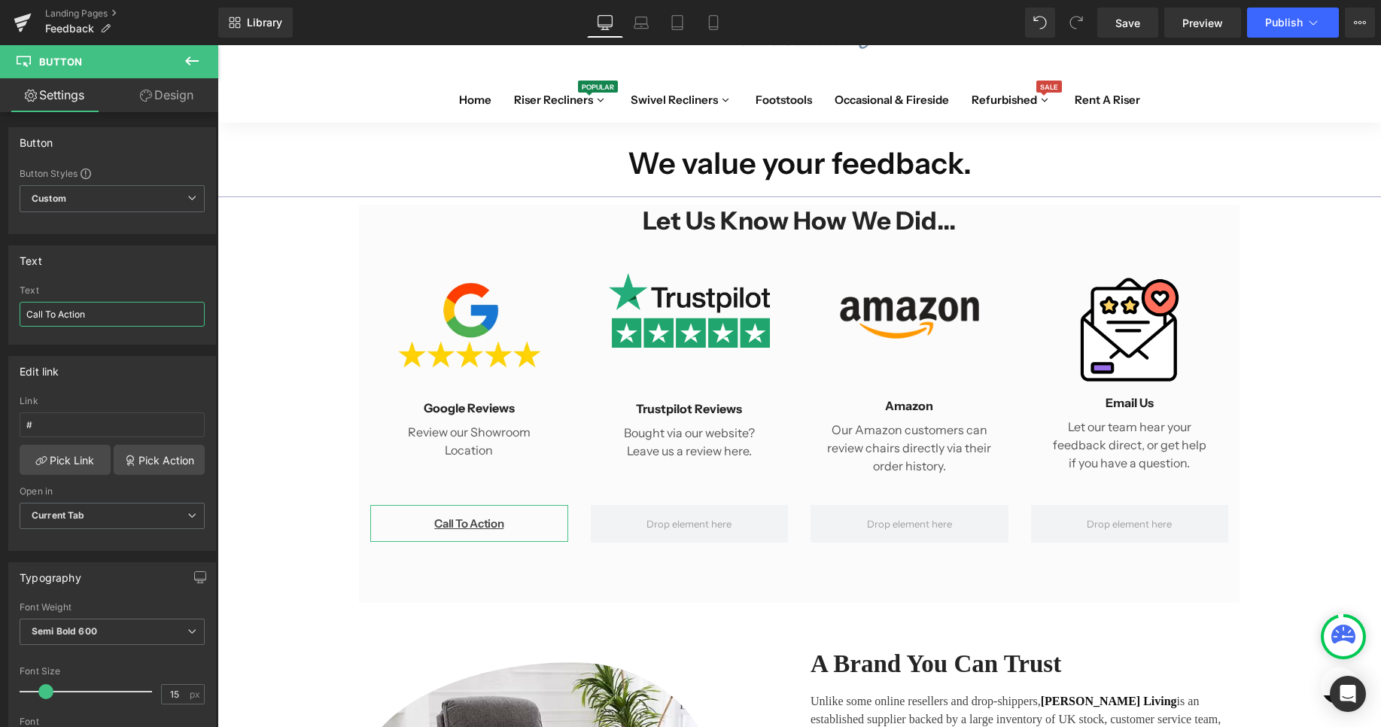
click at [71, 309] on input "Call To Action" at bounding box center [112, 314] width 185 height 25
type input "L"
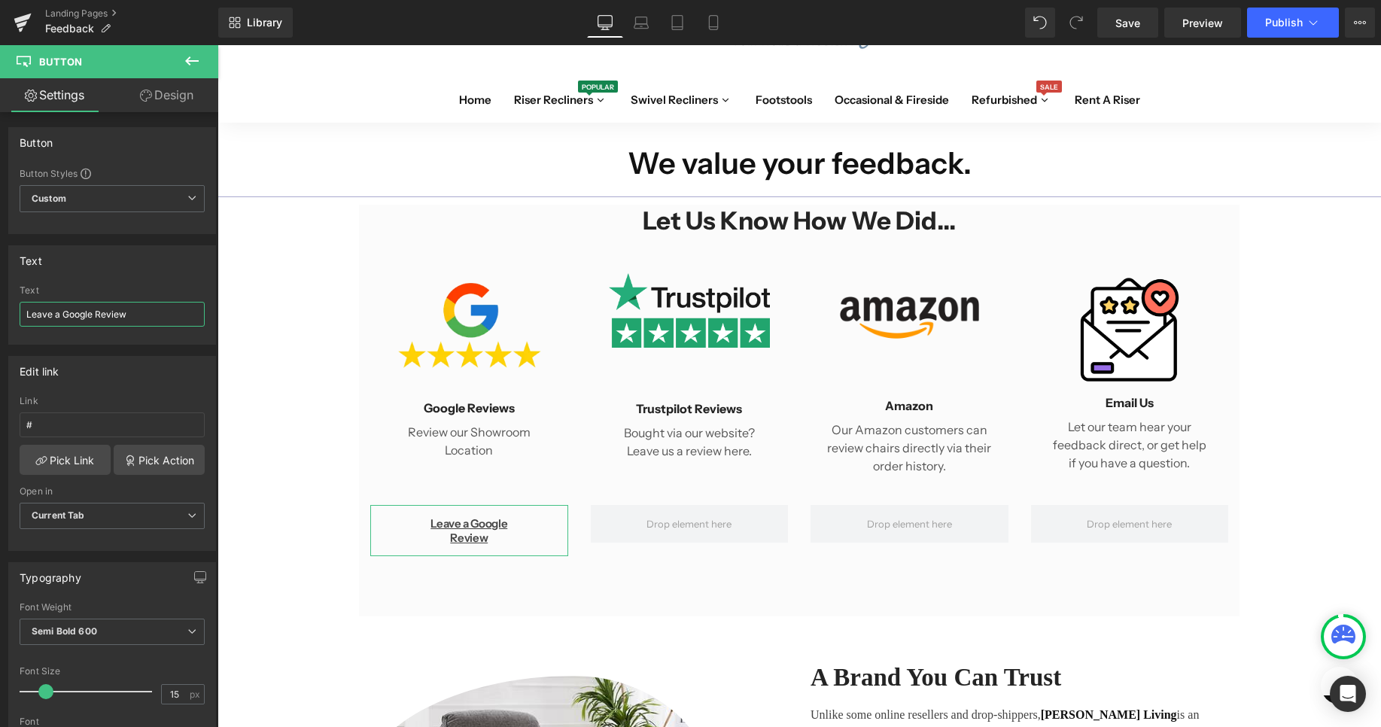
drag, startPoint x: 62, startPoint y: 315, endPoint x: 19, endPoint y: 301, distance: 45.7
click at [20, 302] on input "Leave a Google Review" at bounding box center [112, 314] width 185 height 25
type input "Google Review"
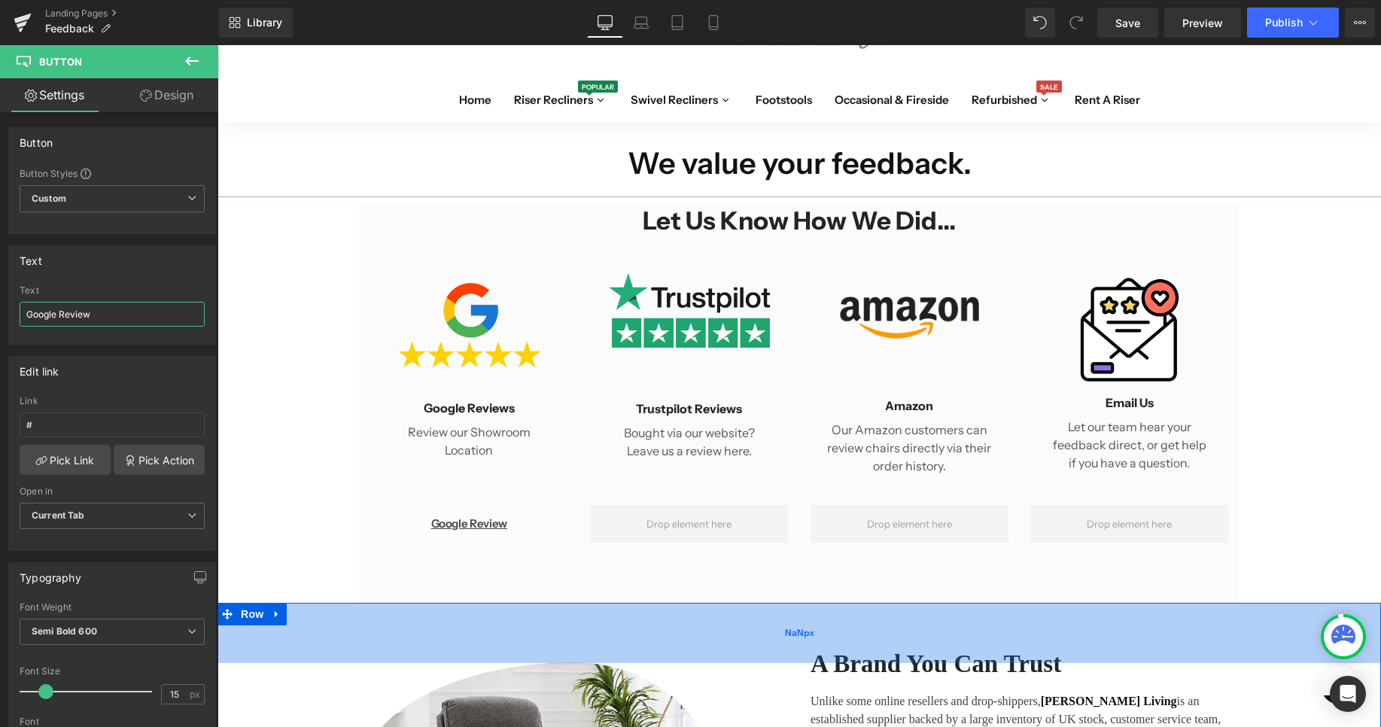
click at [550, 629] on div "NaNpx" at bounding box center [798, 633] width 1163 height 60
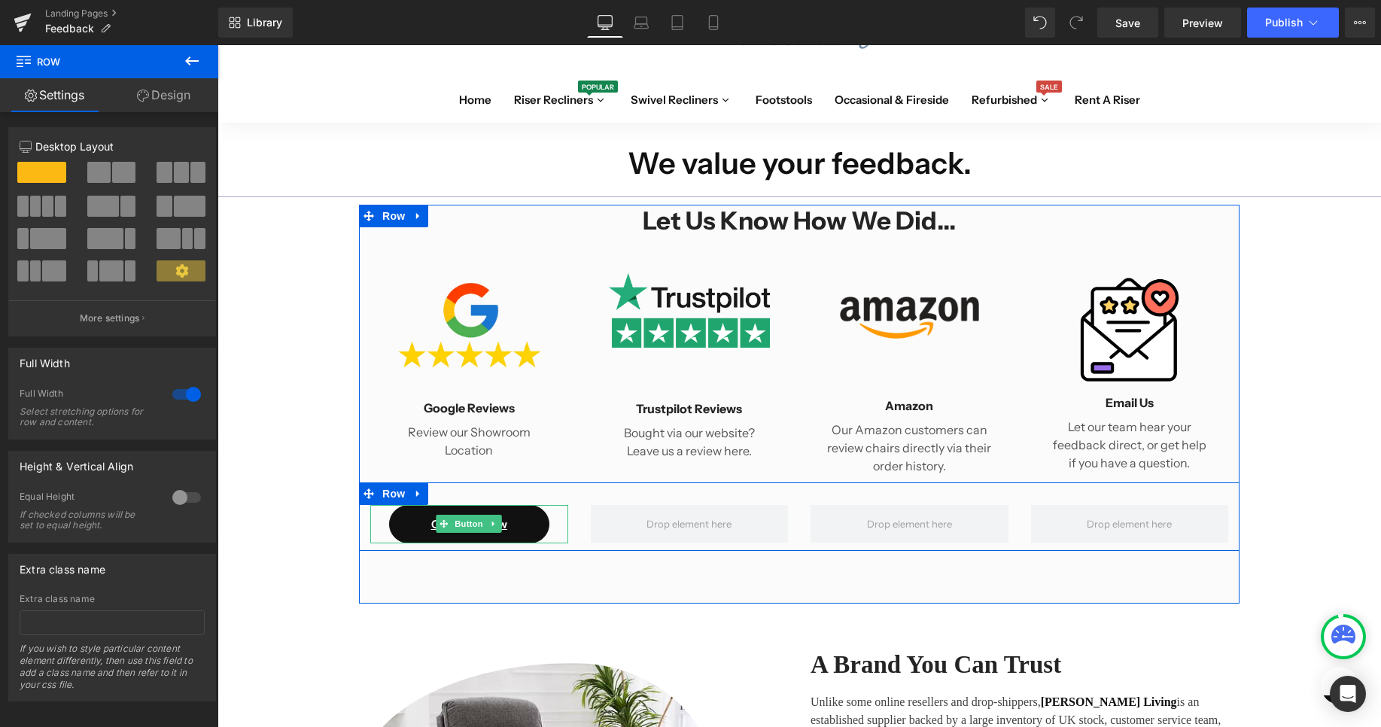
click at [414, 527] on link "Google Review" at bounding box center [469, 524] width 160 height 38
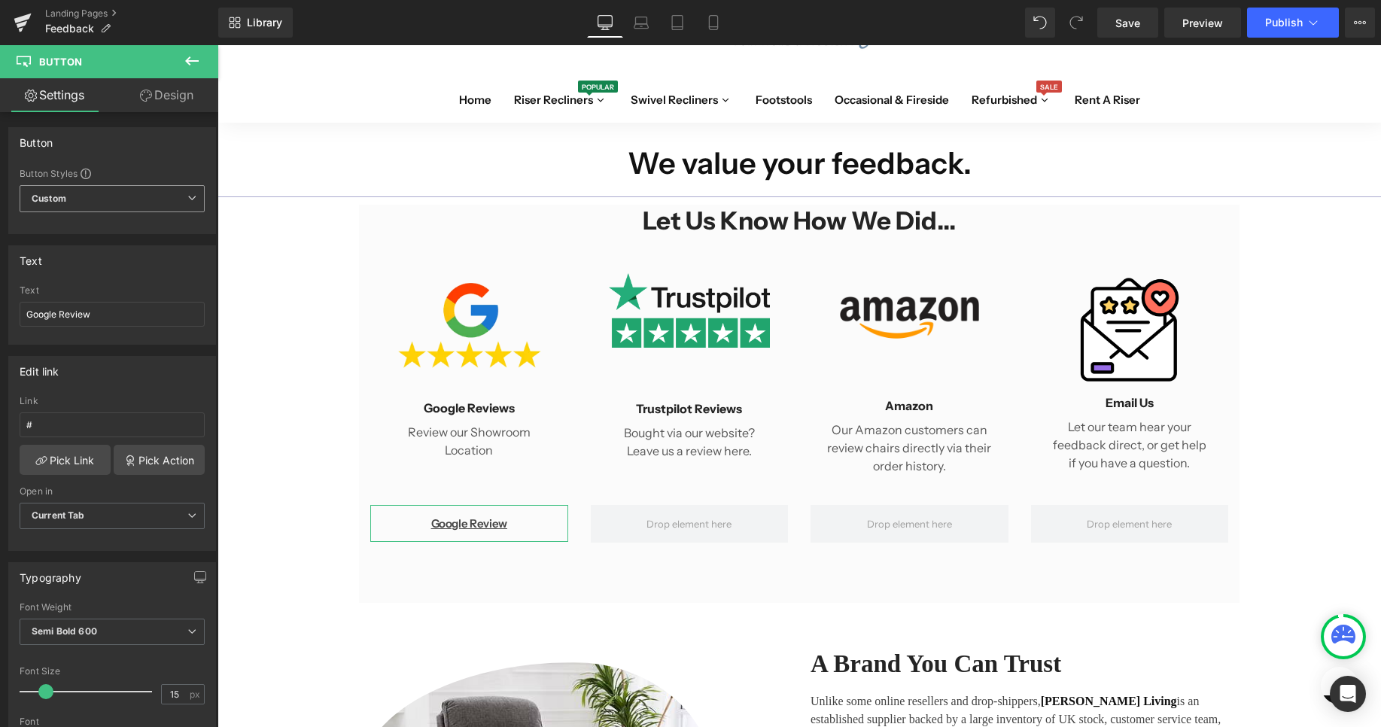
click at [135, 187] on span "Custom Setup Global Style" at bounding box center [112, 198] width 185 height 27
click at [147, 358] on div "Edit link" at bounding box center [109, 371] width 200 height 29
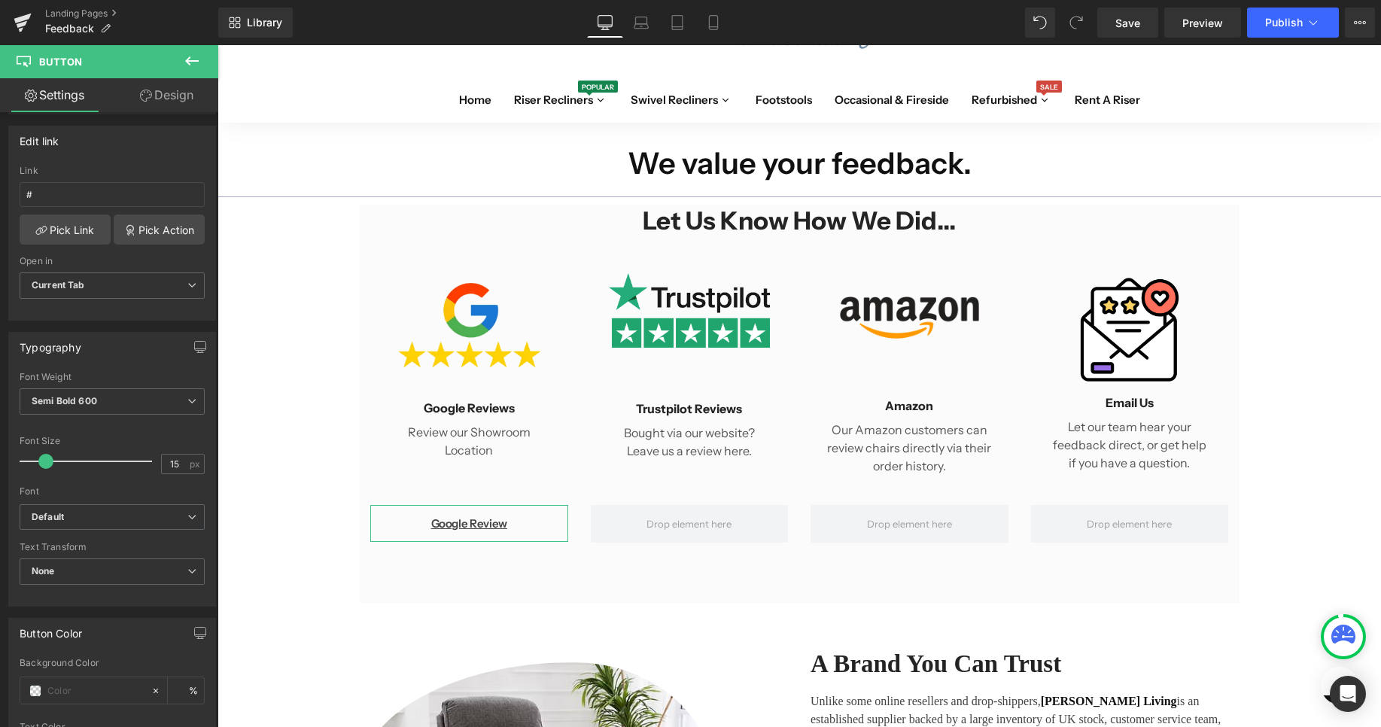
scroll to position [460, 0]
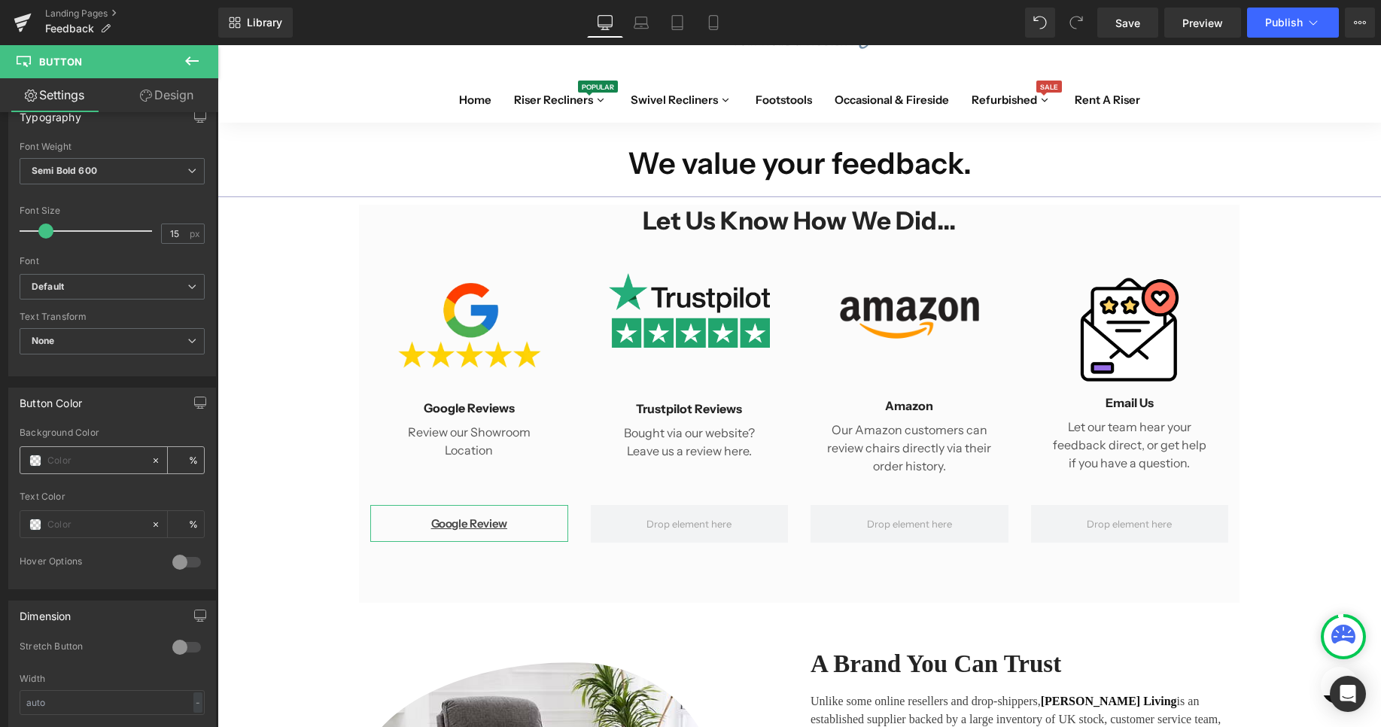
click at [106, 463] on input "text" at bounding box center [95, 460] width 96 height 17
click at [27, 465] on div at bounding box center [85, 460] width 130 height 26
type input "0"
click at [38, 457] on span at bounding box center [35, 460] width 12 height 12
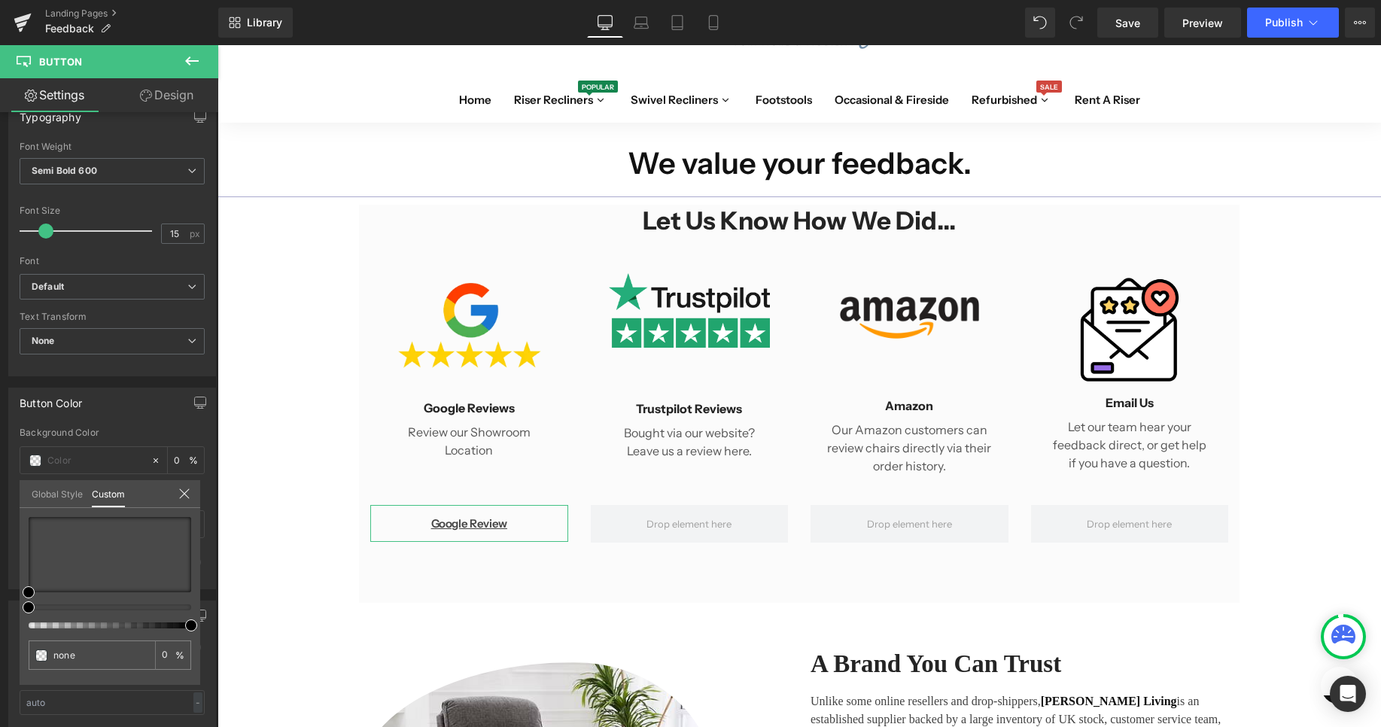
click at [129, 606] on div at bounding box center [104, 607] width 163 height 6
type input "#000000"
type input "100"
type input "#000000"
type input "100"
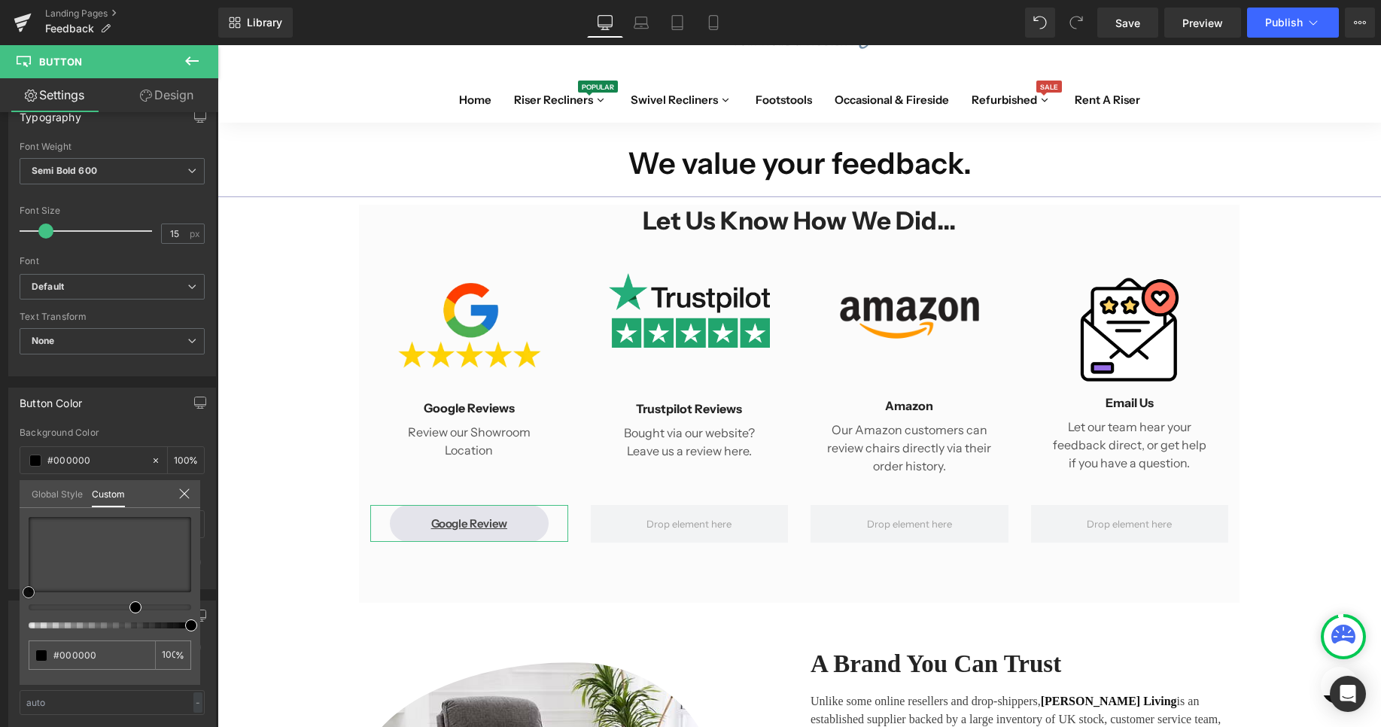
type input "#e4e4eb"
type input "#dedee7"
type input "#b0b0c8"
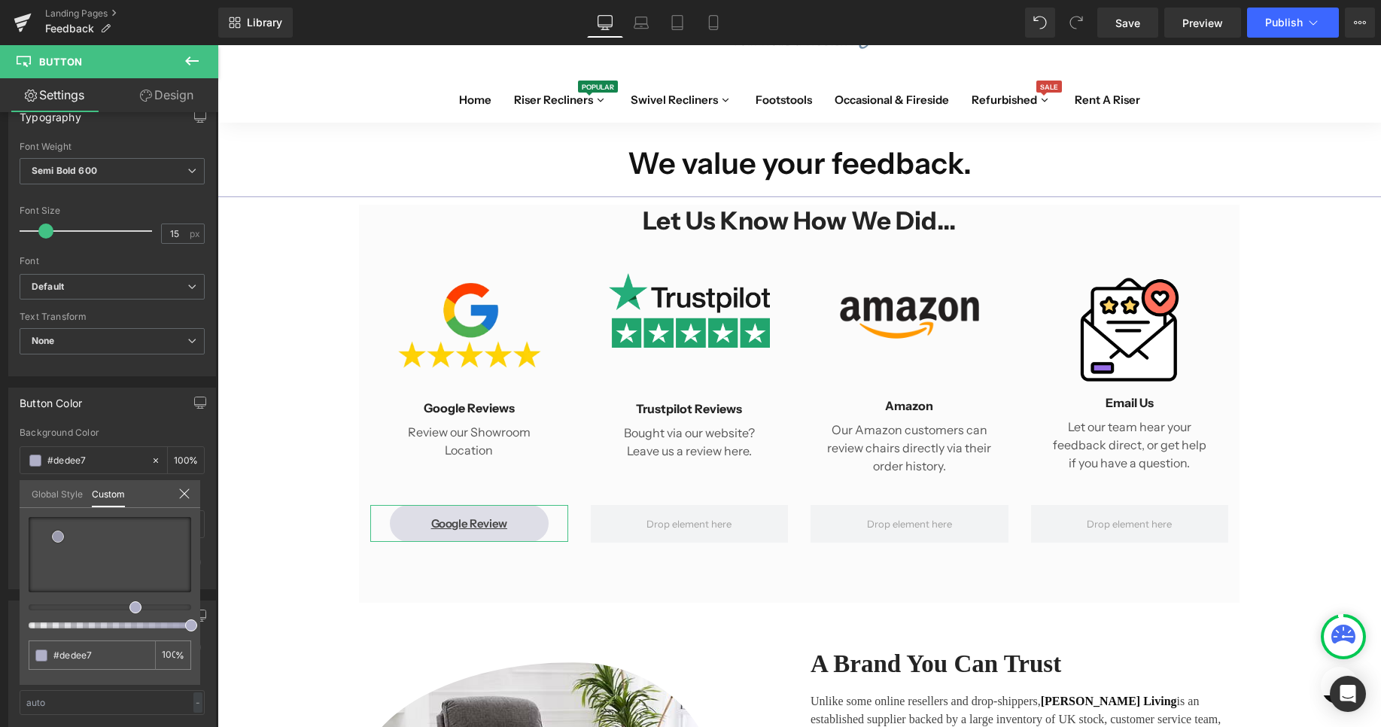
type input "#b0b0c8"
type input "#b8b8cb"
type input "#bfbfce"
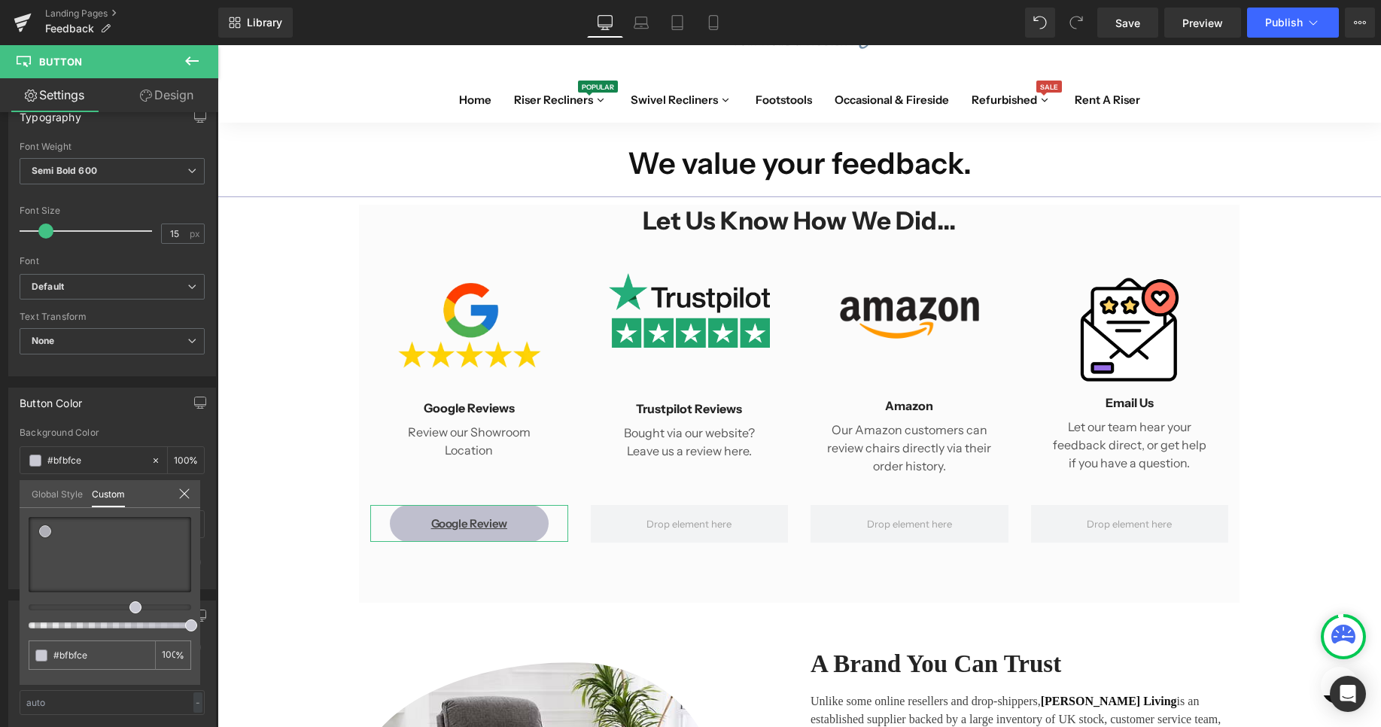
type input "#c9c9d3"
type input "#cacad2"
type input "#ccccd0"
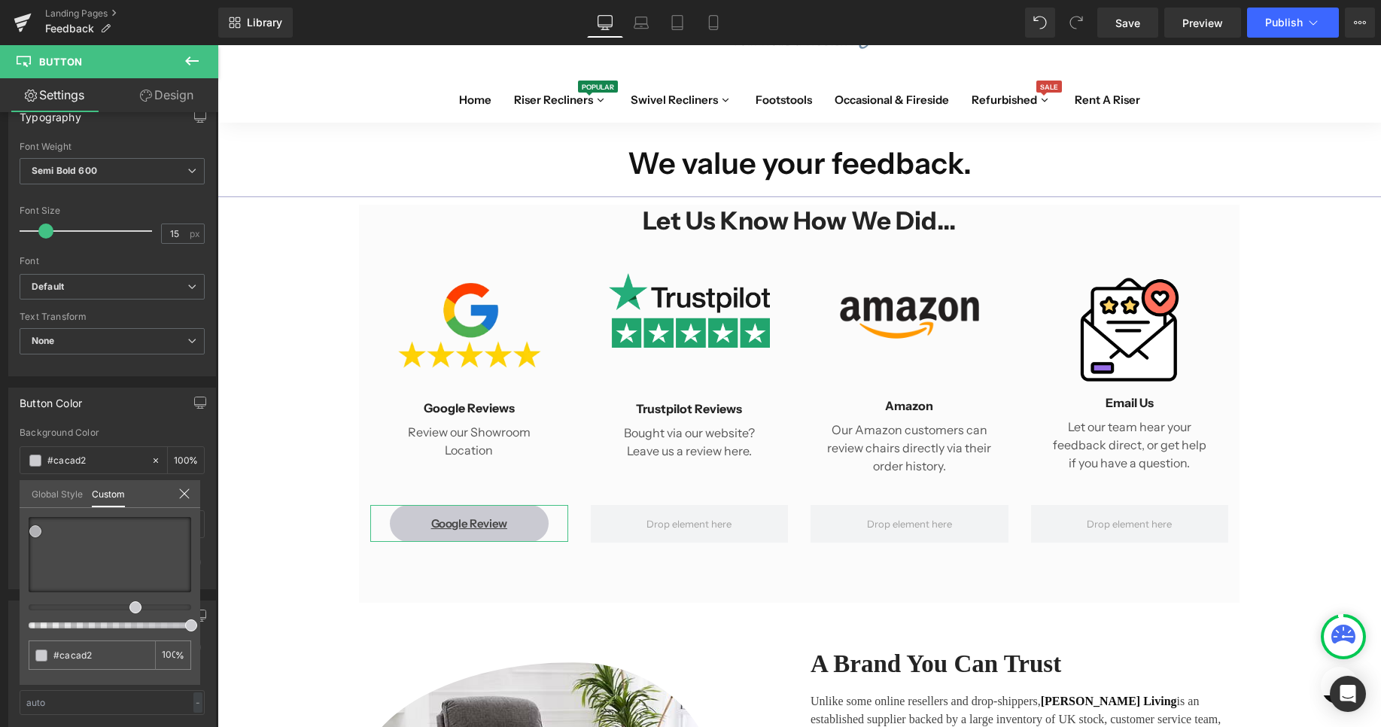
type input "#ccccd0"
type input "#e3e3ec"
type input "#cecedd"
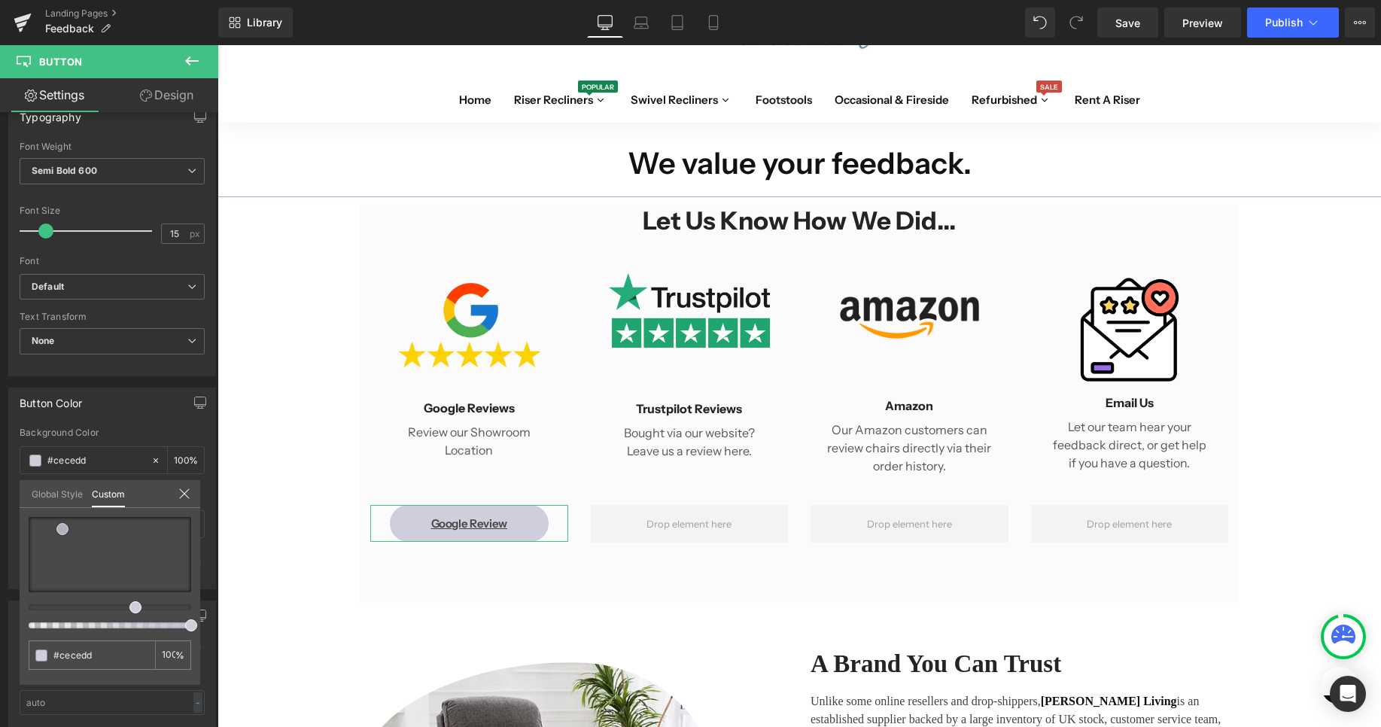
drag, startPoint x: 53, startPoint y: 524, endPoint x: 62, endPoint y: 529, distance: 11.1
click at [62, 529] on div at bounding box center [110, 554] width 163 height 75
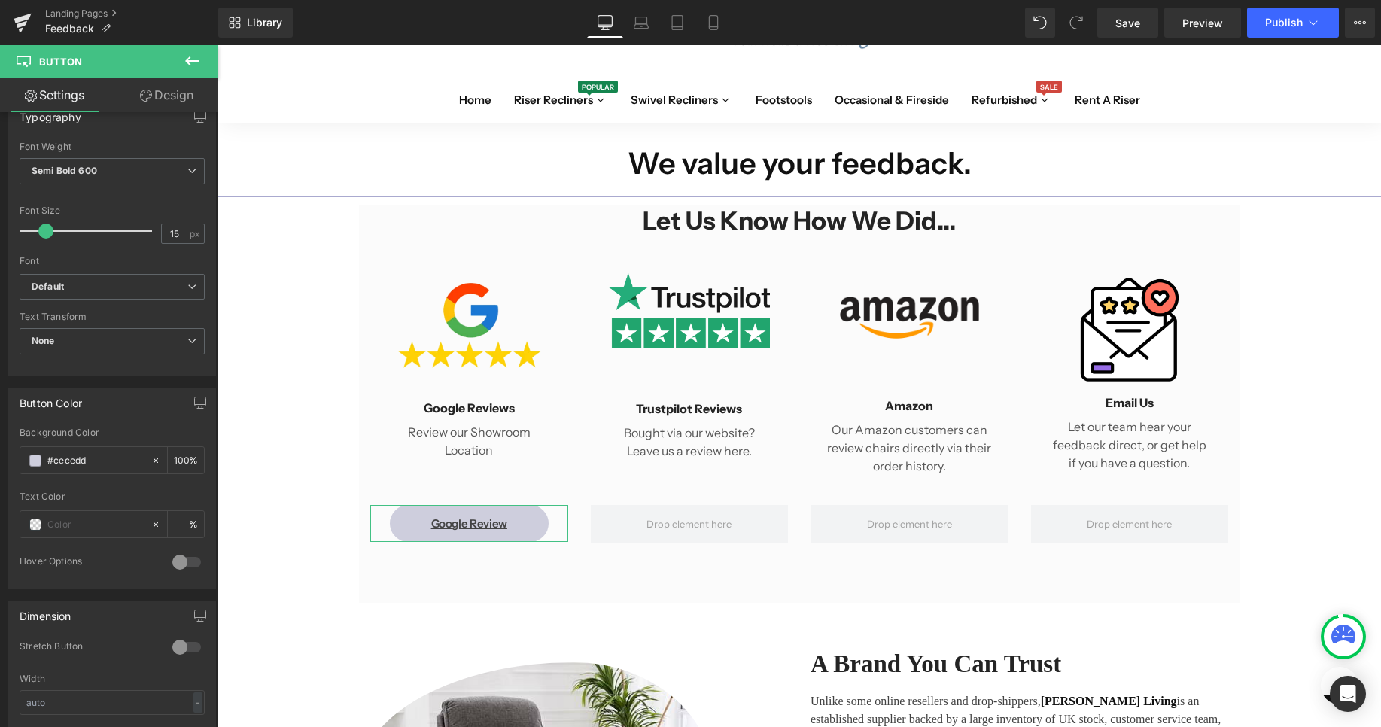
drag, startPoint x: 42, startPoint y: 234, endPoint x: 29, endPoint y: 233, distance: 13.6
click at [41, 229] on span at bounding box center [40, 230] width 15 height 15
type input "14"
click at [48, 230] on span at bounding box center [44, 230] width 15 height 15
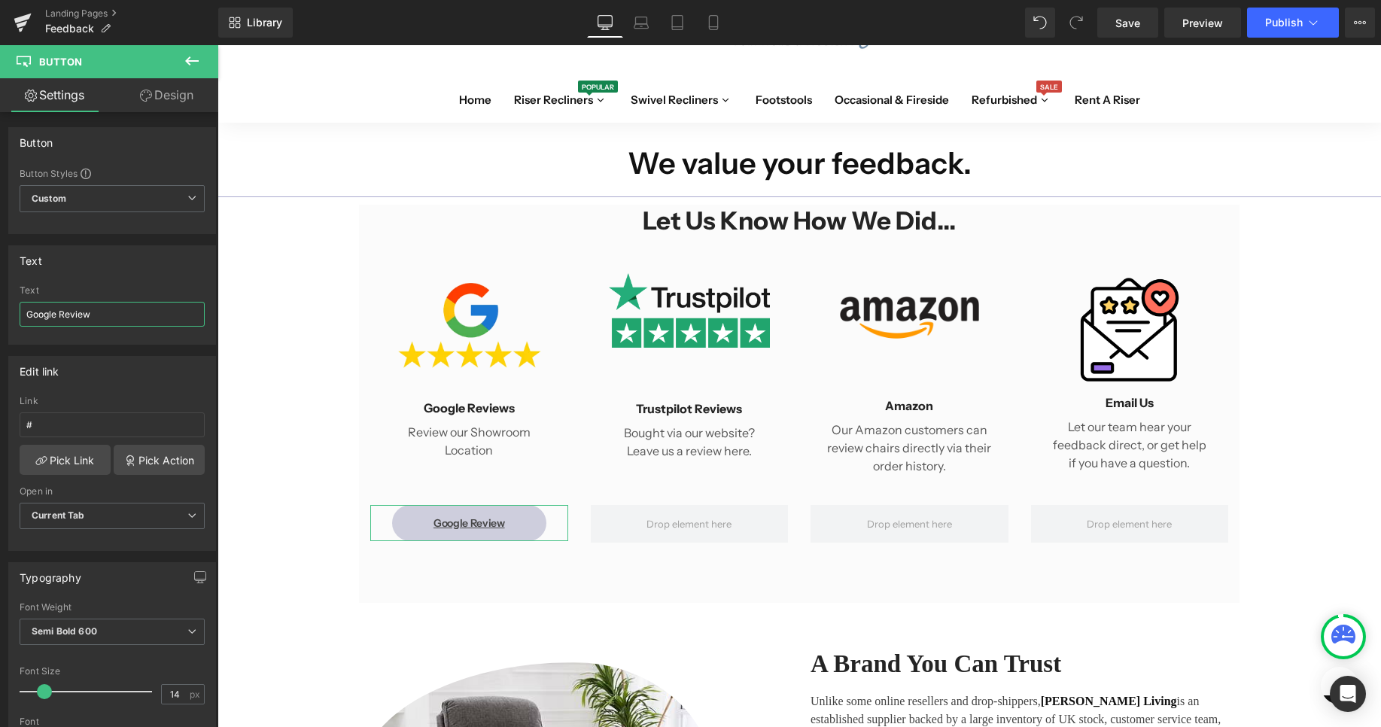
click at [25, 317] on input "Google Review" at bounding box center [112, 314] width 185 height 25
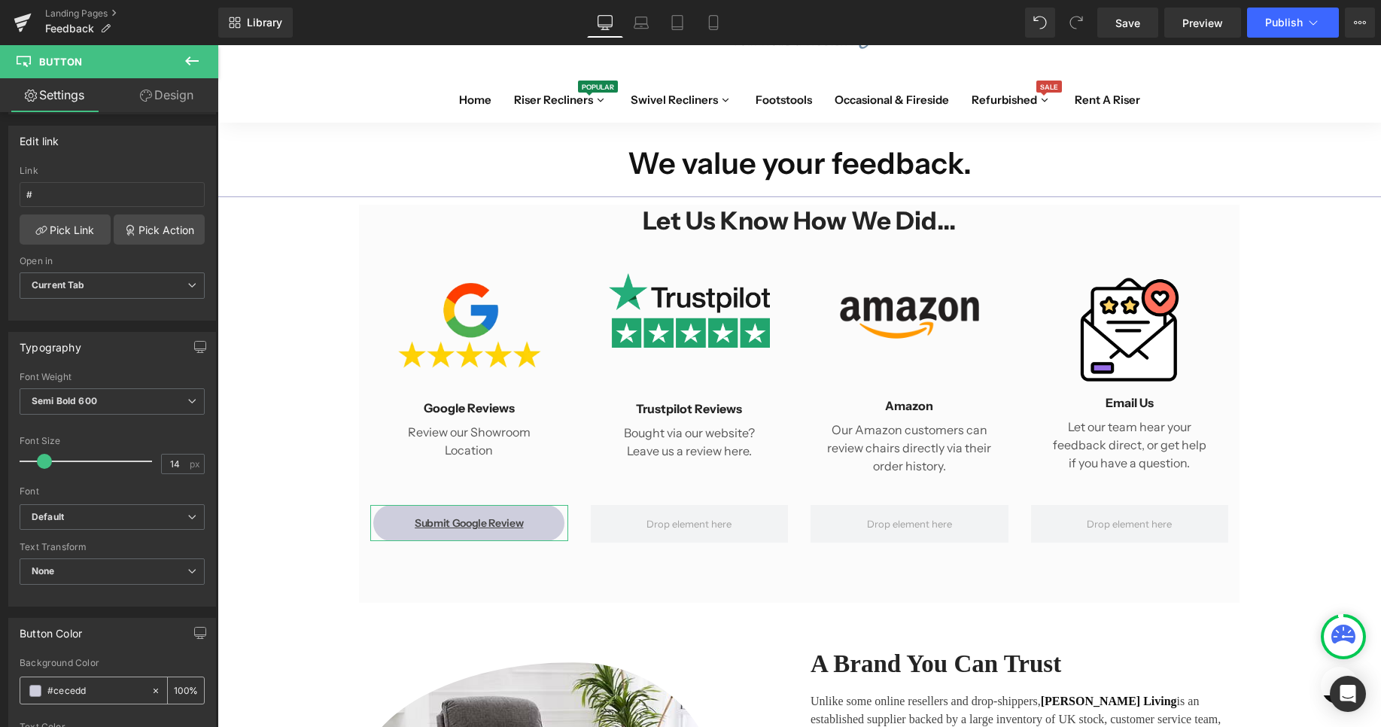
type input "Submit Google Review"
click at [159, 687] on icon at bounding box center [155, 690] width 11 height 11
type input "none"
type input "0"
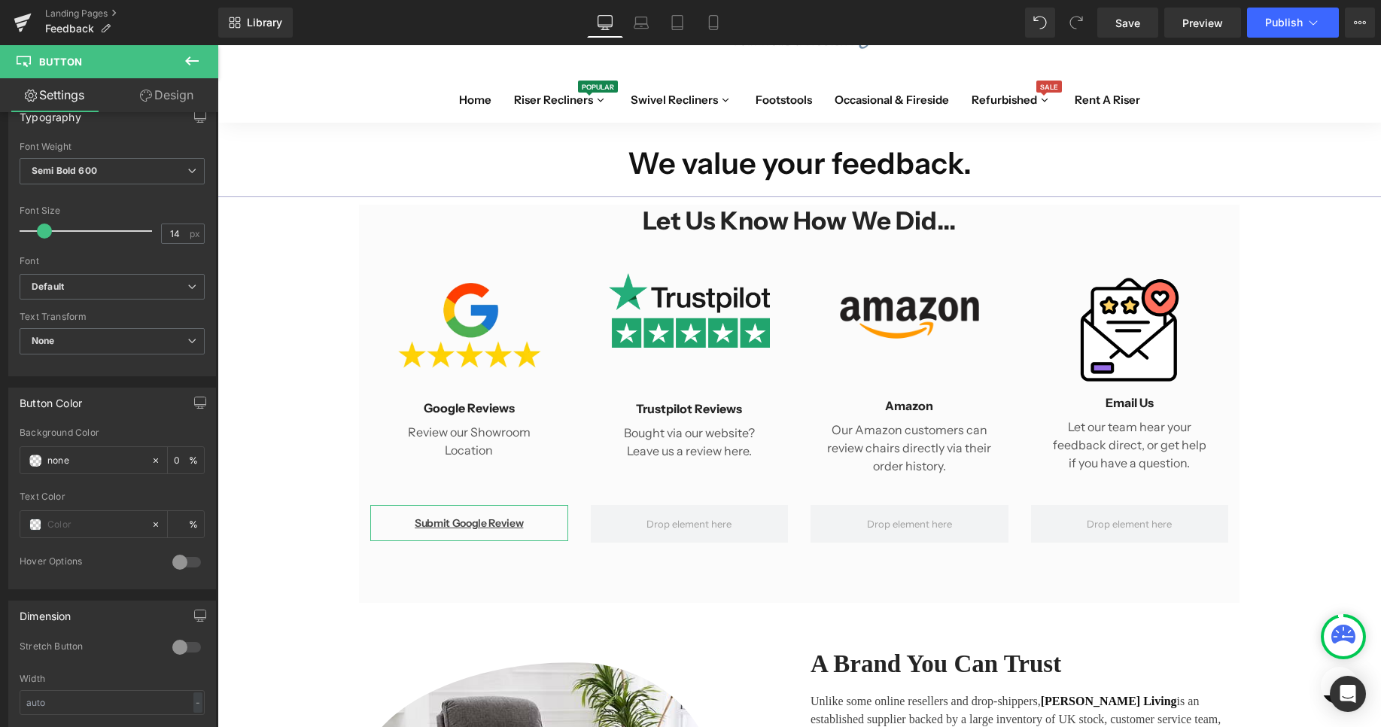
click at [193, 564] on div at bounding box center [187, 562] width 36 height 24
click at [191, 565] on div at bounding box center [187, 562] width 36 height 24
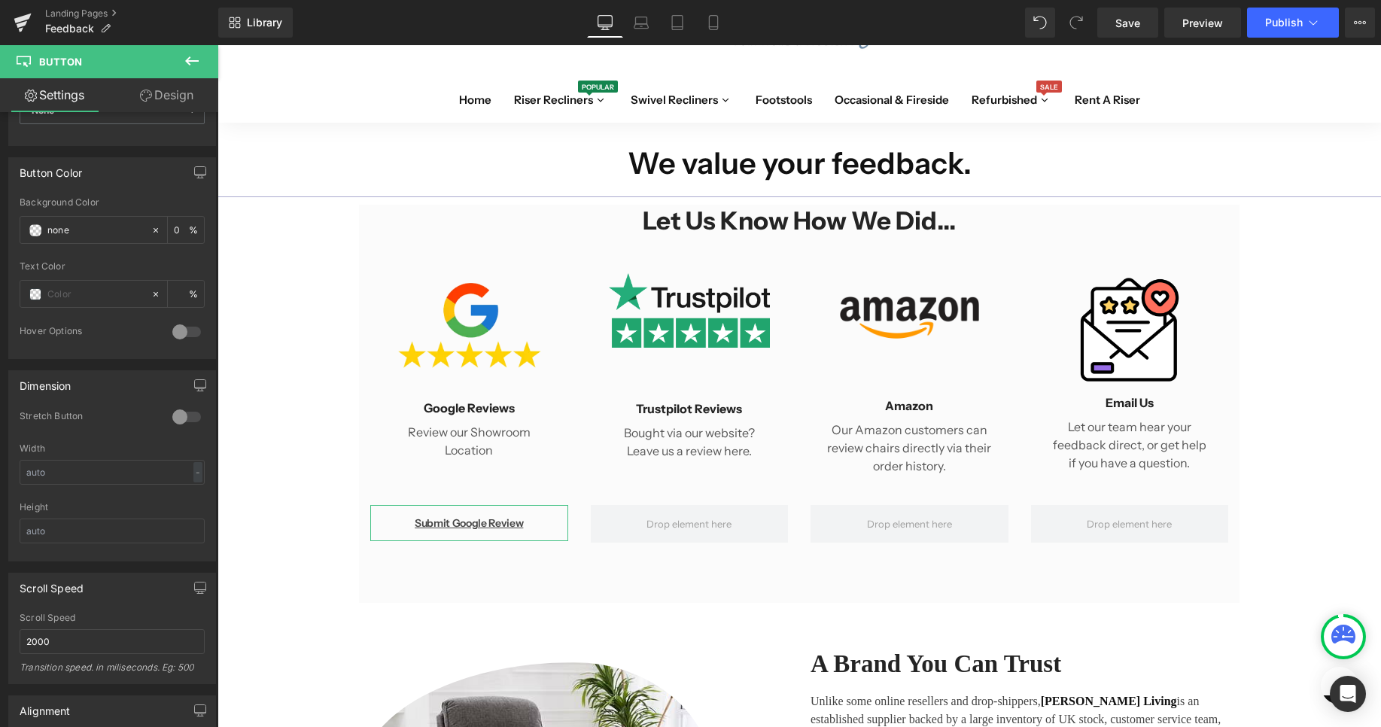
click at [192, 417] on div at bounding box center [187, 417] width 36 height 24
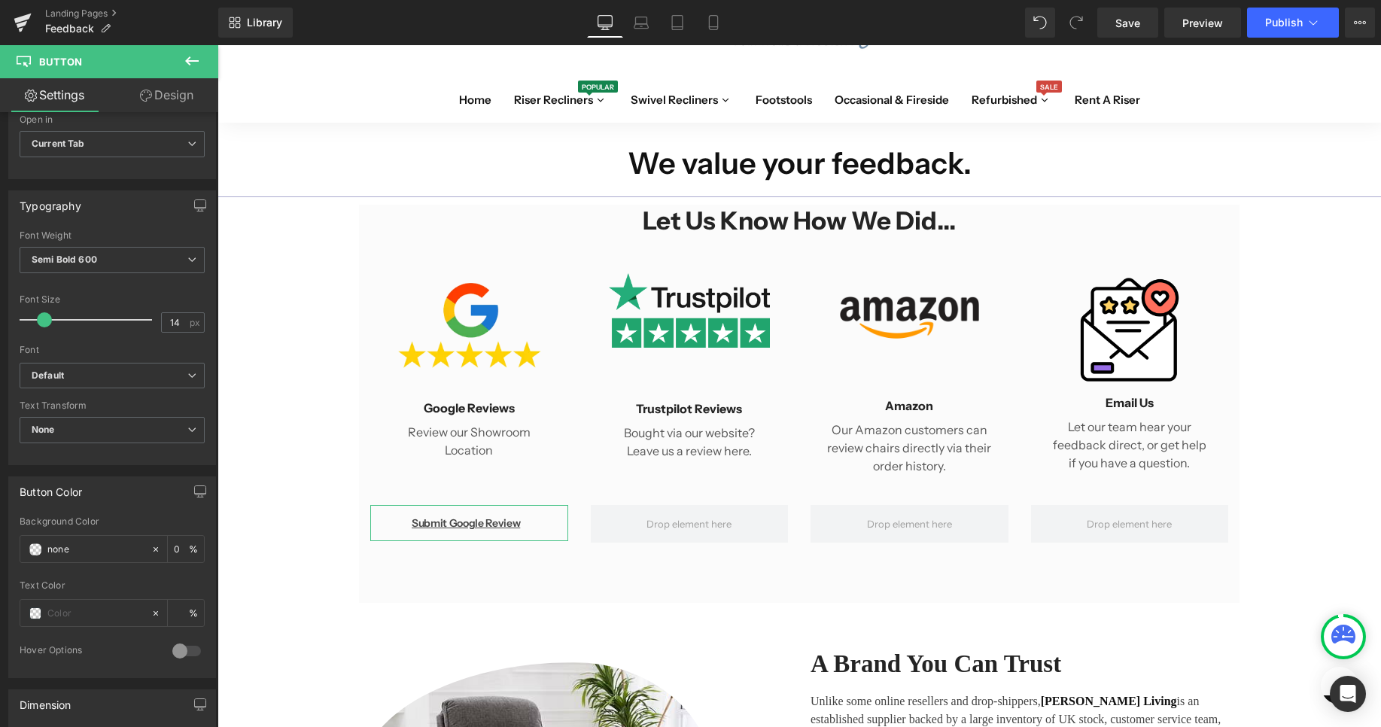
scroll to position [0, 0]
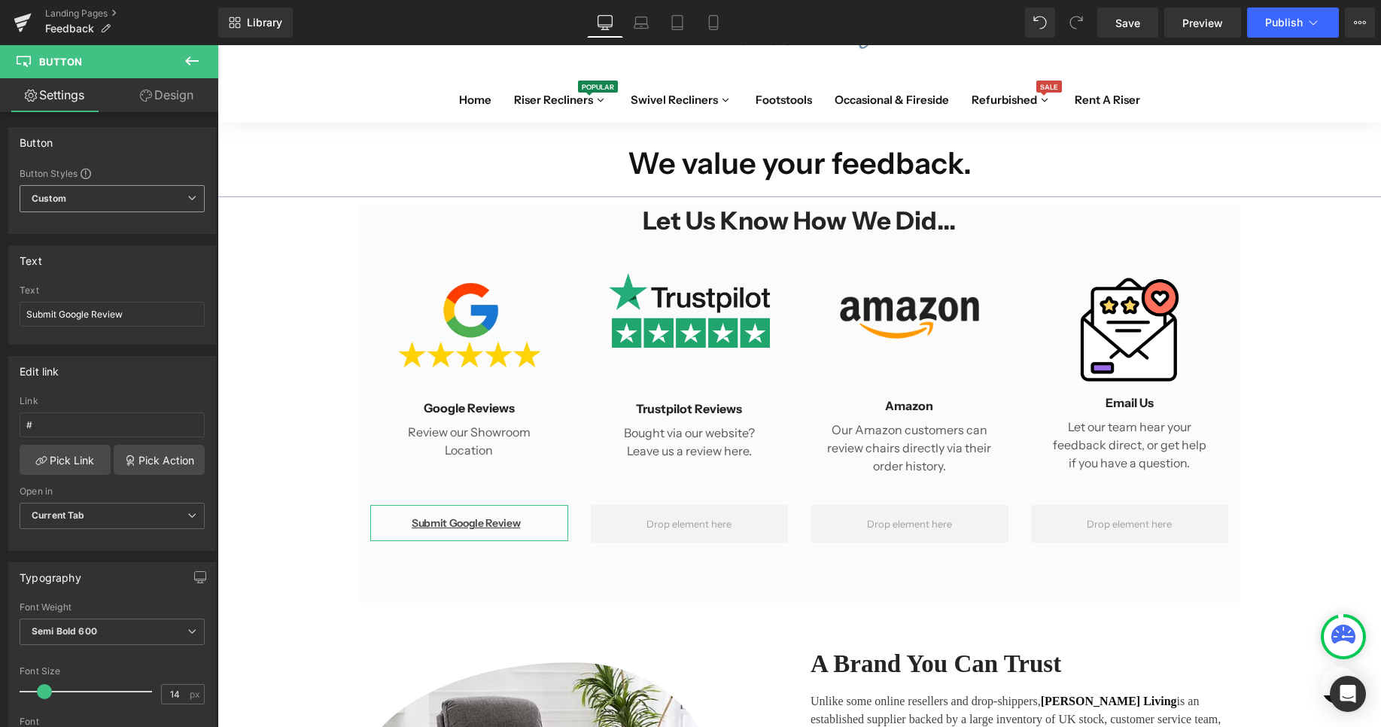
click at [120, 199] on span "Custom Setup Global Style" at bounding box center [112, 198] width 185 height 27
click at [108, 257] on div "Setup Global Style" at bounding box center [109, 259] width 179 height 35
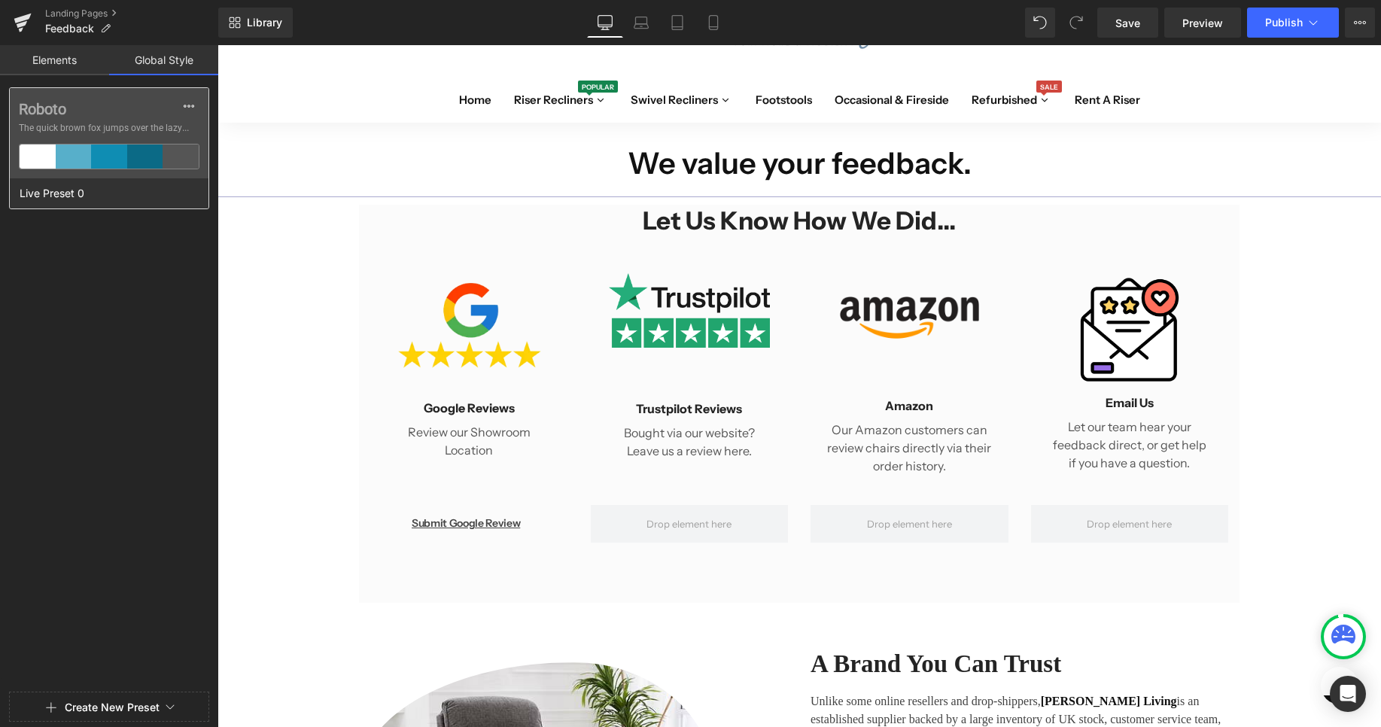
click at [142, 118] on div "Roboto The quick brown fox jumps over the lazy..." at bounding box center [109, 133] width 199 height 90
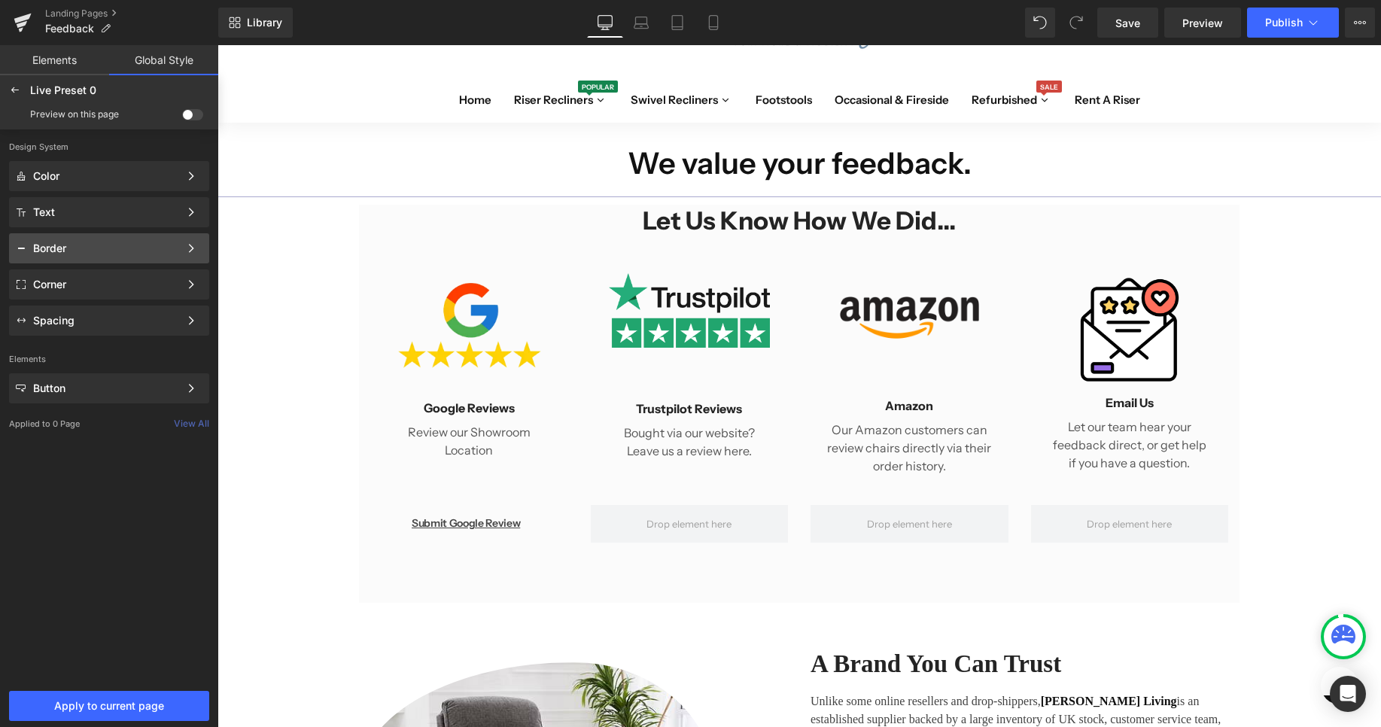
click at [102, 248] on div "Border" at bounding box center [106, 248] width 146 height 12
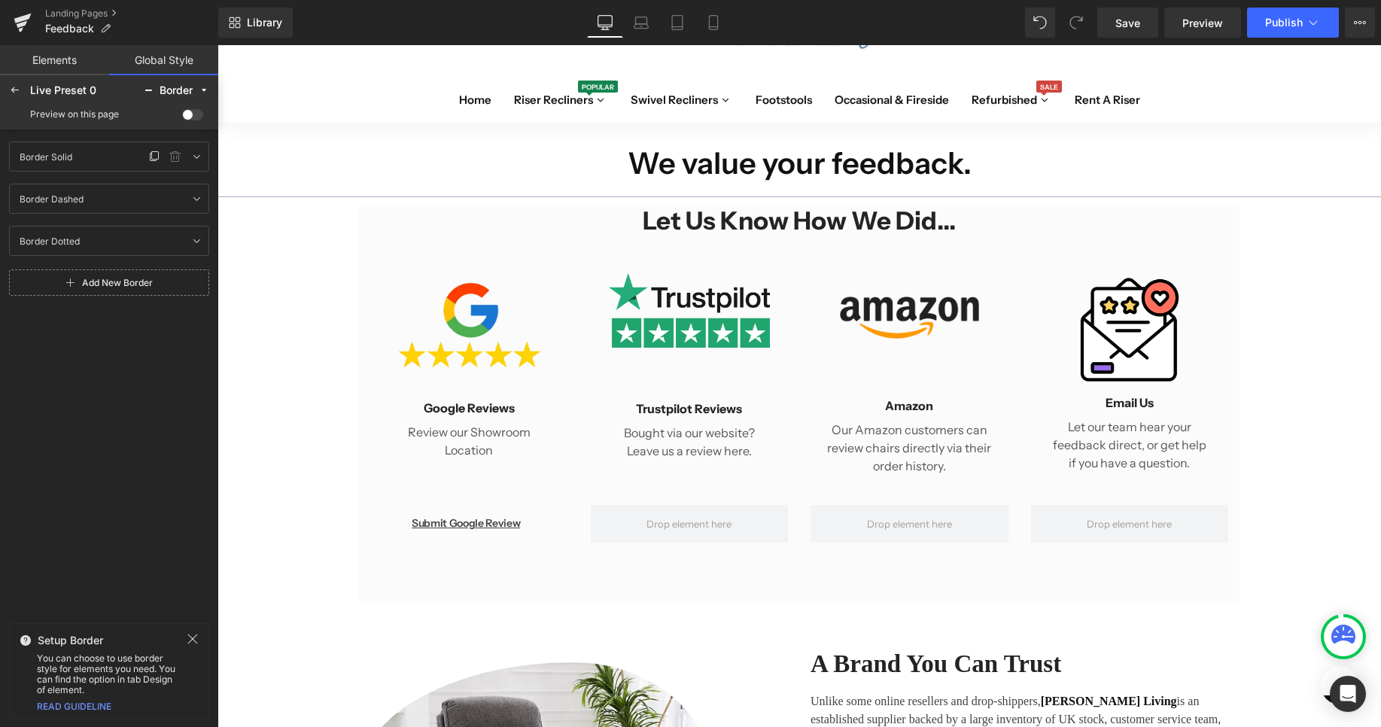
click at [112, 157] on div "Border Solid Border Solid" at bounding box center [79, 156] width 132 height 18
click at [196, 152] on icon at bounding box center [196, 156] width 12 height 12
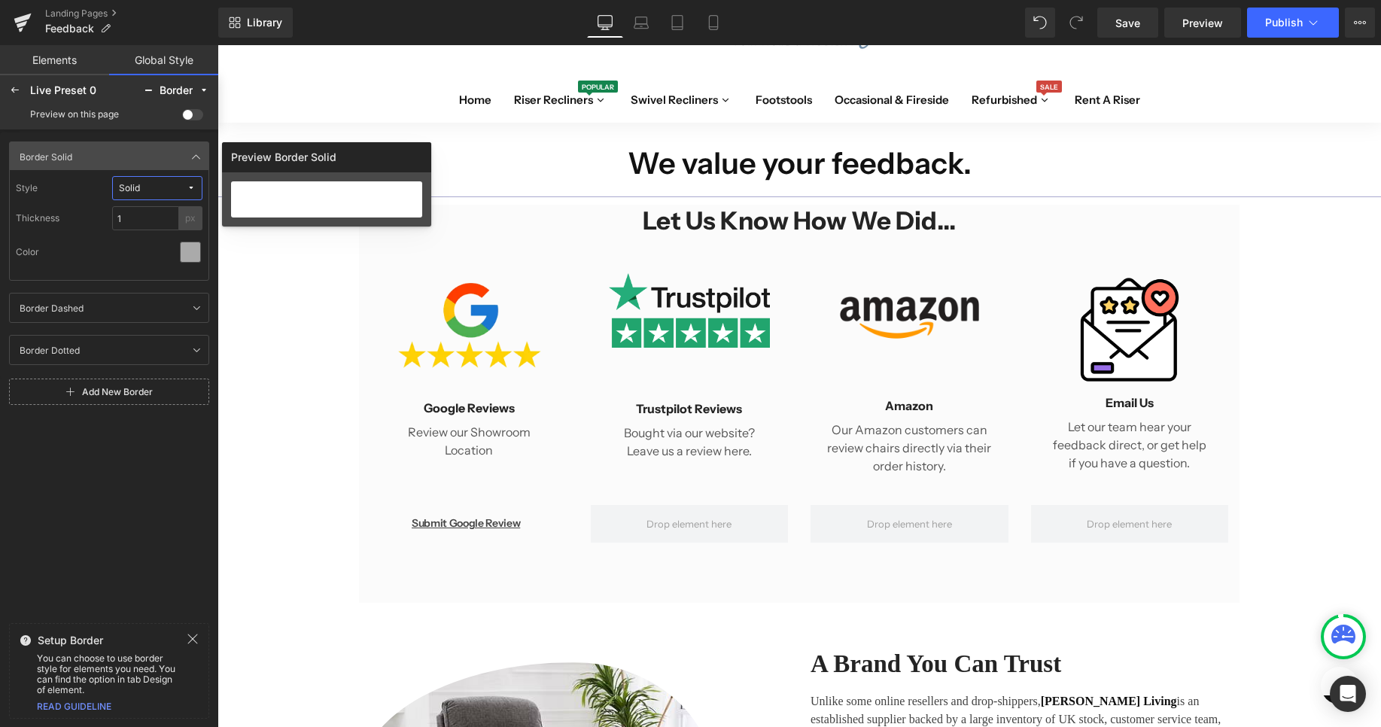
click at [116, 489] on div "Border Solid Border Solid Style Solid Thickness 1 px Color Border Dashed Border…" at bounding box center [109, 371] width 218 height 479
click at [14, 93] on icon at bounding box center [15, 90] width 12 height 12
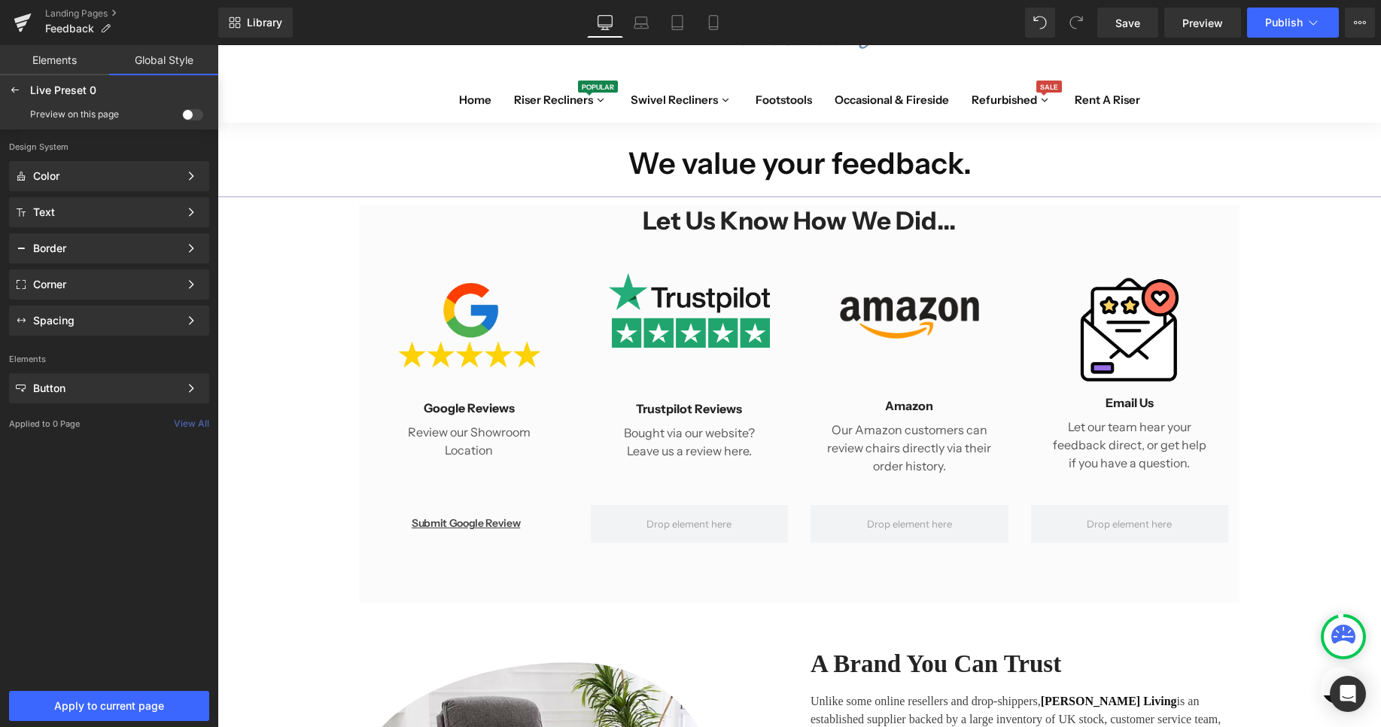
click at [87, 495] on div "Design System Color Color Style Define a color palette and apply it to your pag…" at bounding box center [109, 406] width 218 height 555
click at [184, 384] on div at bounding box center [191, 388] width 24 height 24
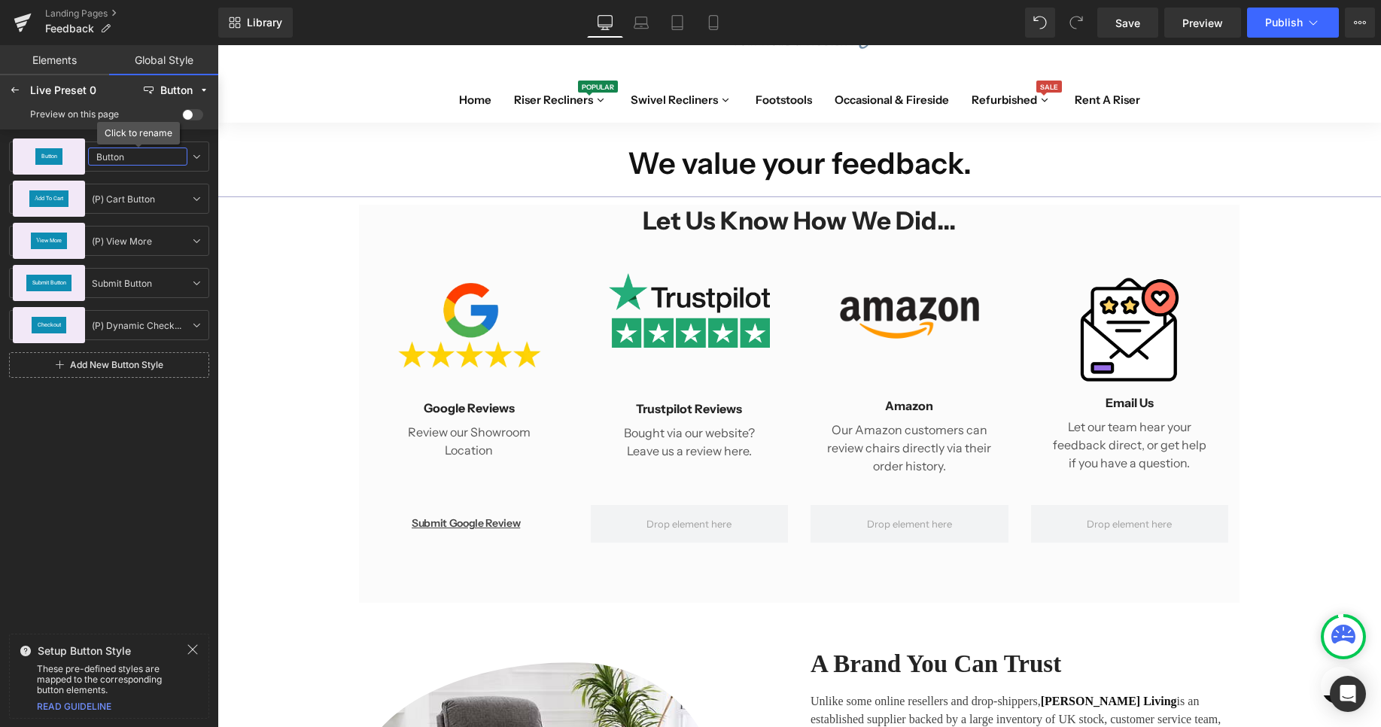
click at [111, 159] on input "Button" at bounding box center [137, 156] width 99 height 18
click at [199, 157] on icon at bounding box center [196, 156] width 12 height 12
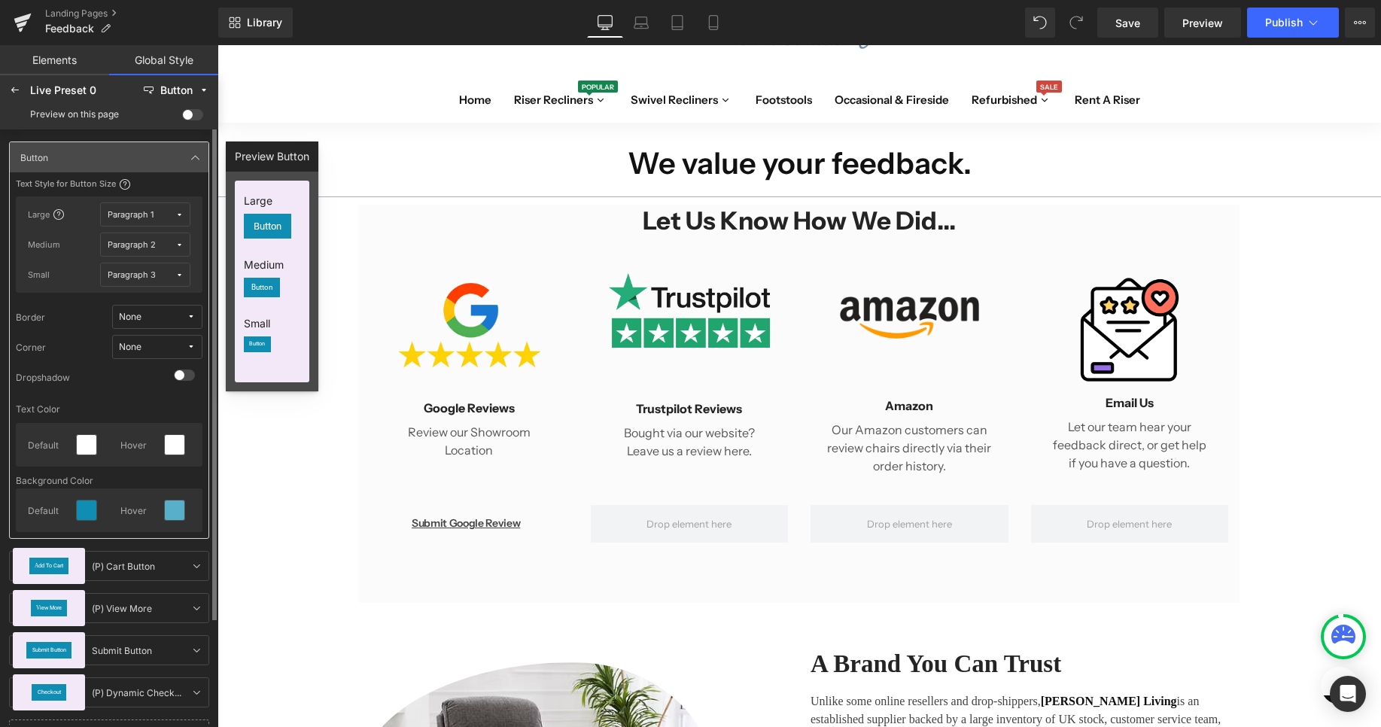
click at [181, 315] on span "None" at bounding box center [153, 317] width 68 height 11
click at [157, 407] on div "Border Dashed" at bounding box center [141, 419] width 109 height 24
click at [191, 375] on span at bounding box center [184, 374] width 21 height 11
click at [174, 381] on input "checkbox" at bounding box center [174, 381] width 0 height 0
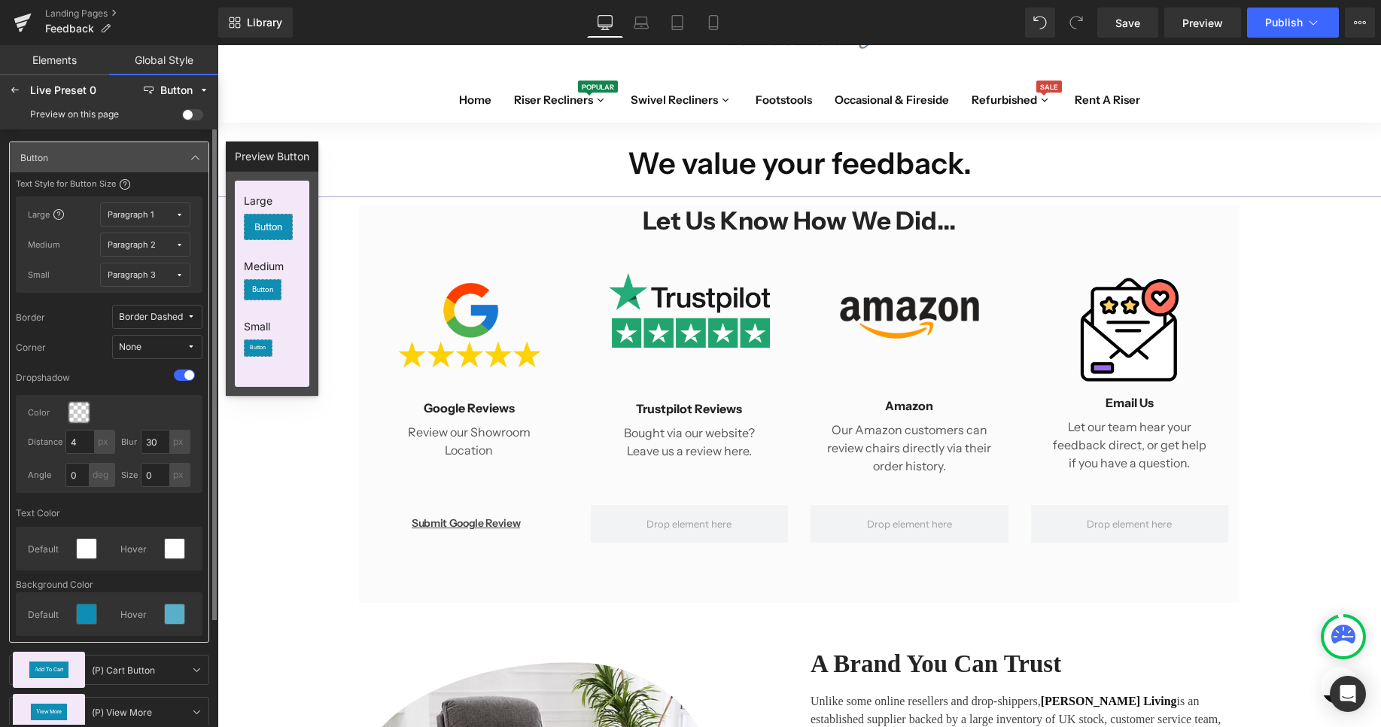
click at [171, 333] on div "Border Border Dashed Corner None Dropshadow Color Distance 4 px Blur 30 px Angl…" at bounding box center [109, 399] width 187 height 188
click at [169, 345] on span "None" at bounding box center [153, 347] width 68 height 11
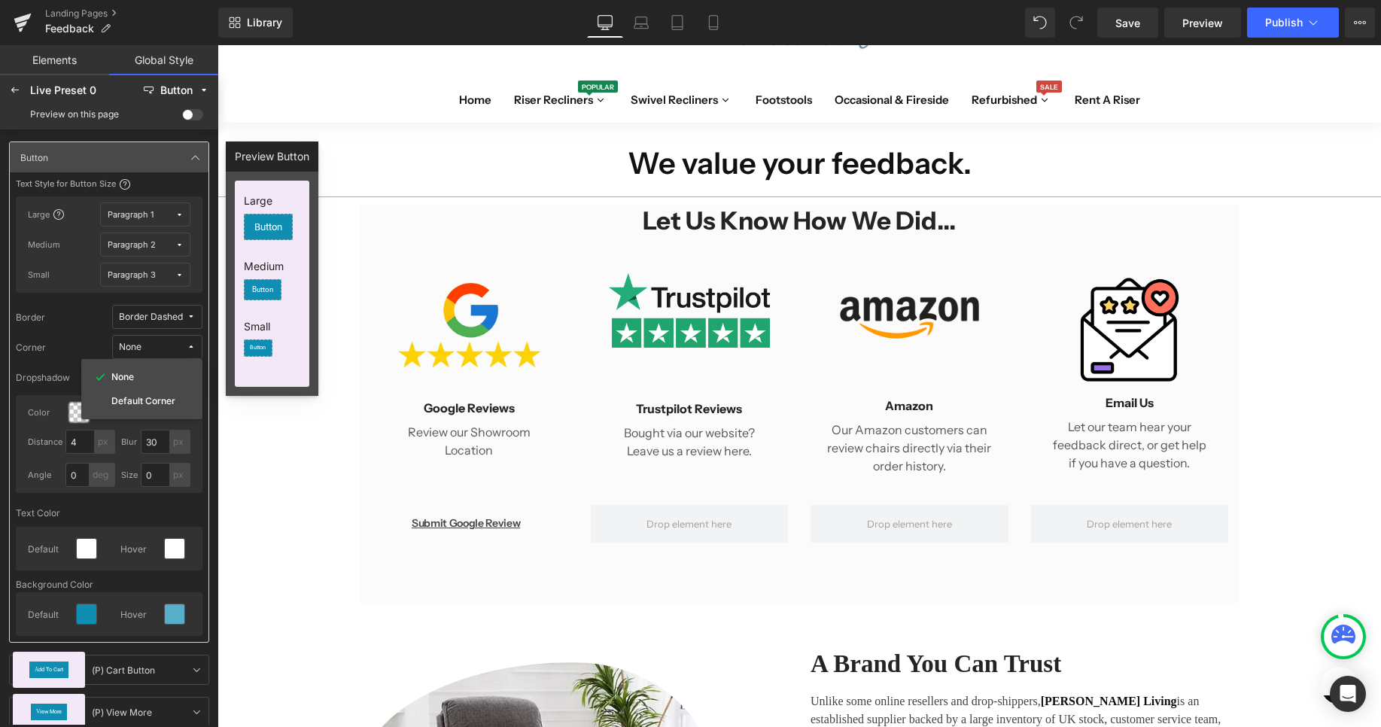
click at [293, 479] on div "We value your feedback. Heading Row Separator Let us know How We Did... Heading…" at bounding box center [798, 658] width 1163 height 1071
click at [14, 90] on icon at bounding box center [15, 90] width 12 height 12
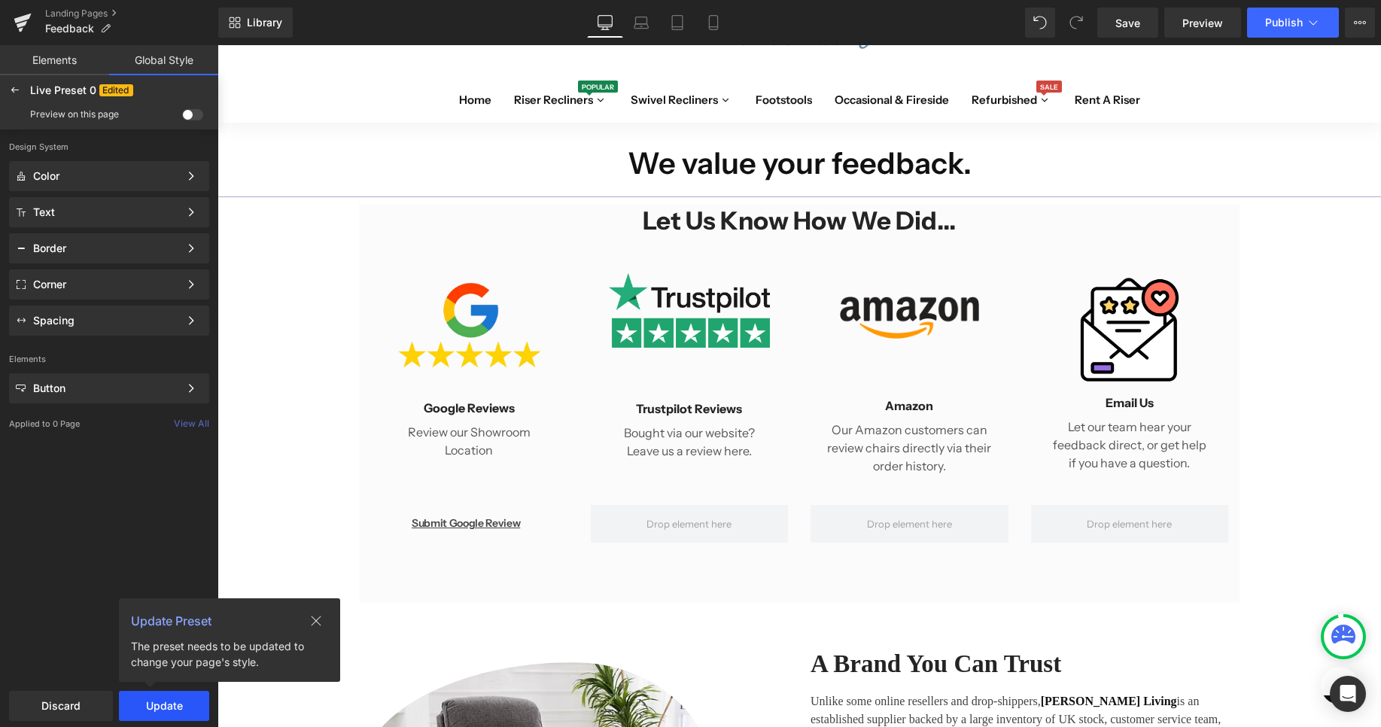
click at [166, 701] on button "Update" at bounding box center [164, 706] width 90 height 30
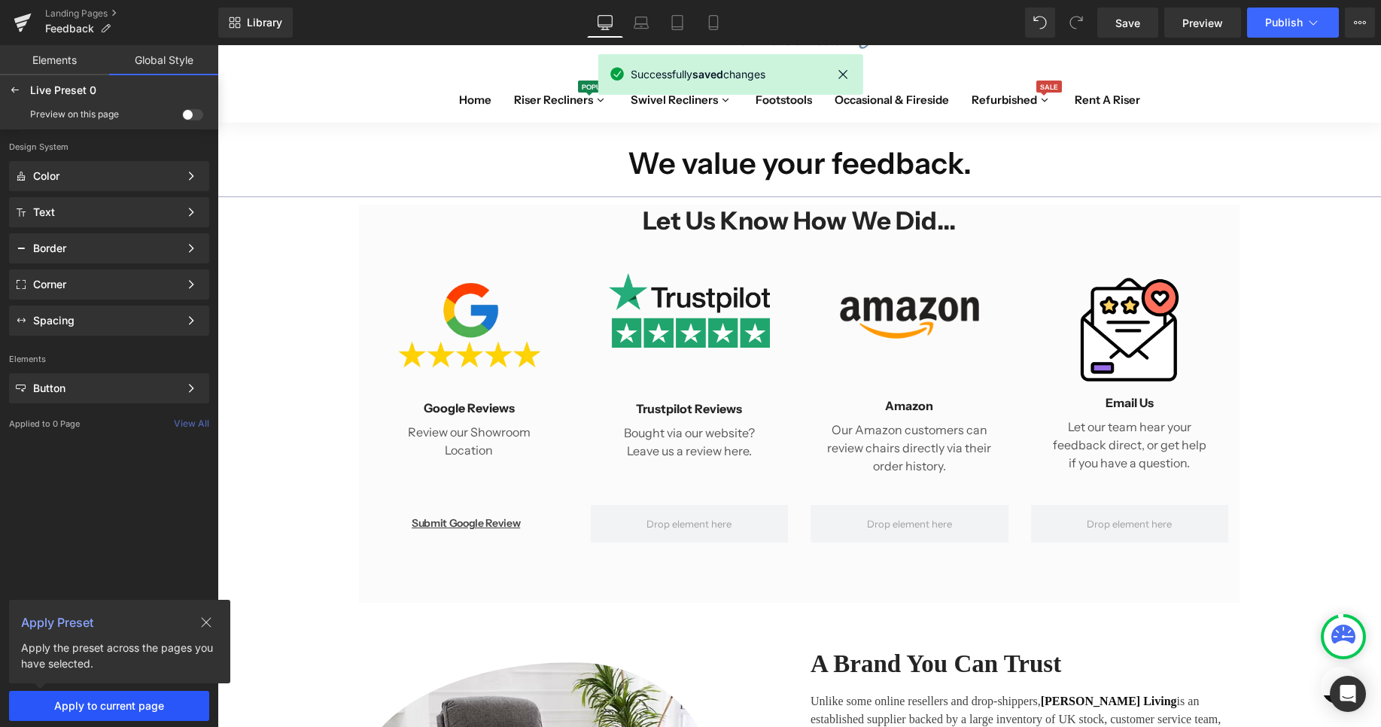
click at [141, 703] on span "Apply to current page" at bounding box center [109, 706] width 182 height 12
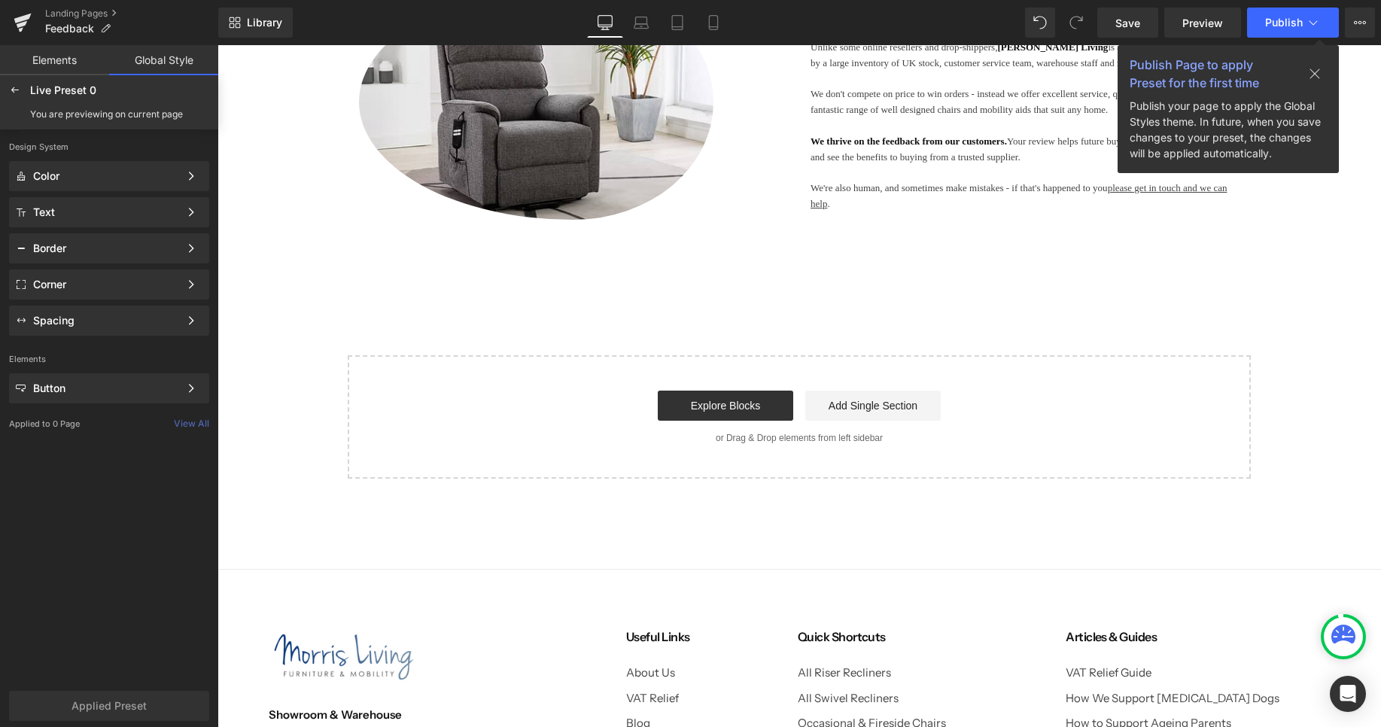
scroll to position [102, 0]
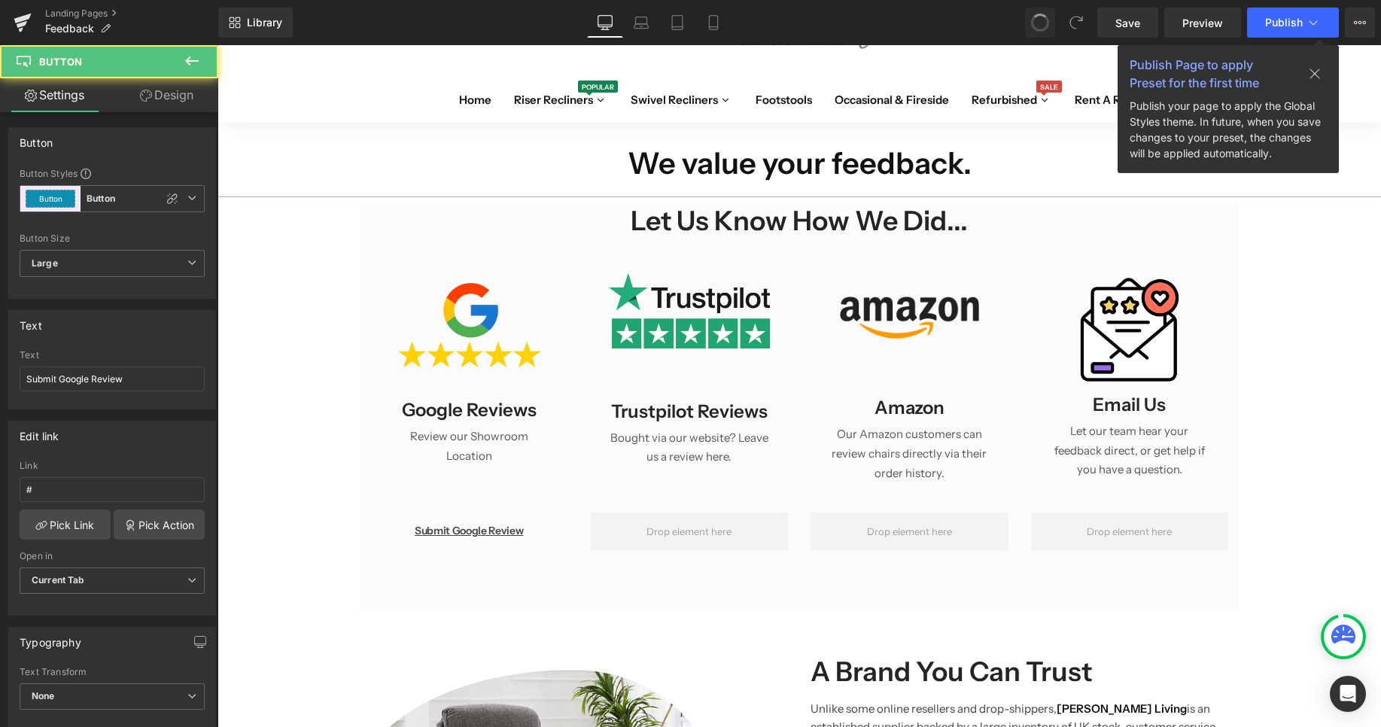
type input "14"
type input "none"
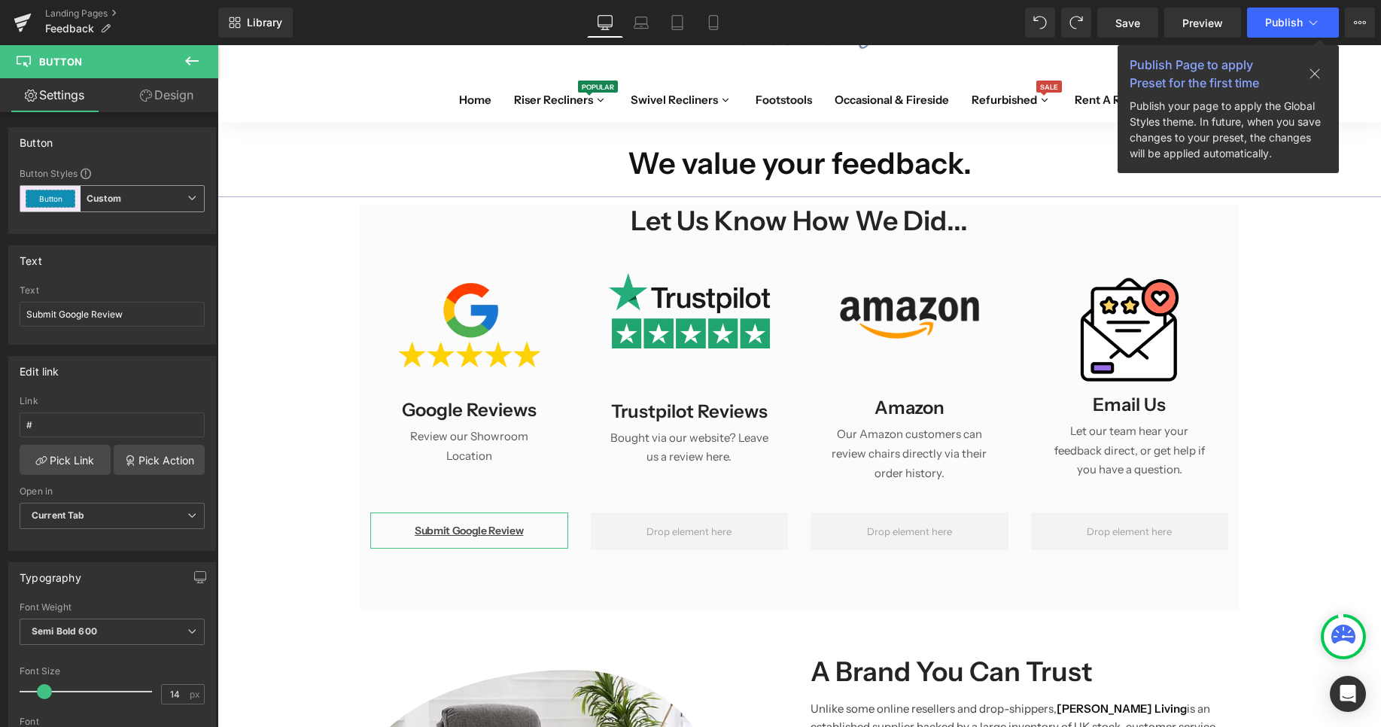
click at [197, 193] on span "Button Custom" at bounding box center [112, 198] width 185 height 27
click at [172, 236] on li "Custom" at bounding box center [109, 233] width 179 height 27
click at [175, 152] on div "Button" at bounding box center [109, 142] width 200 height 29
type input "0"
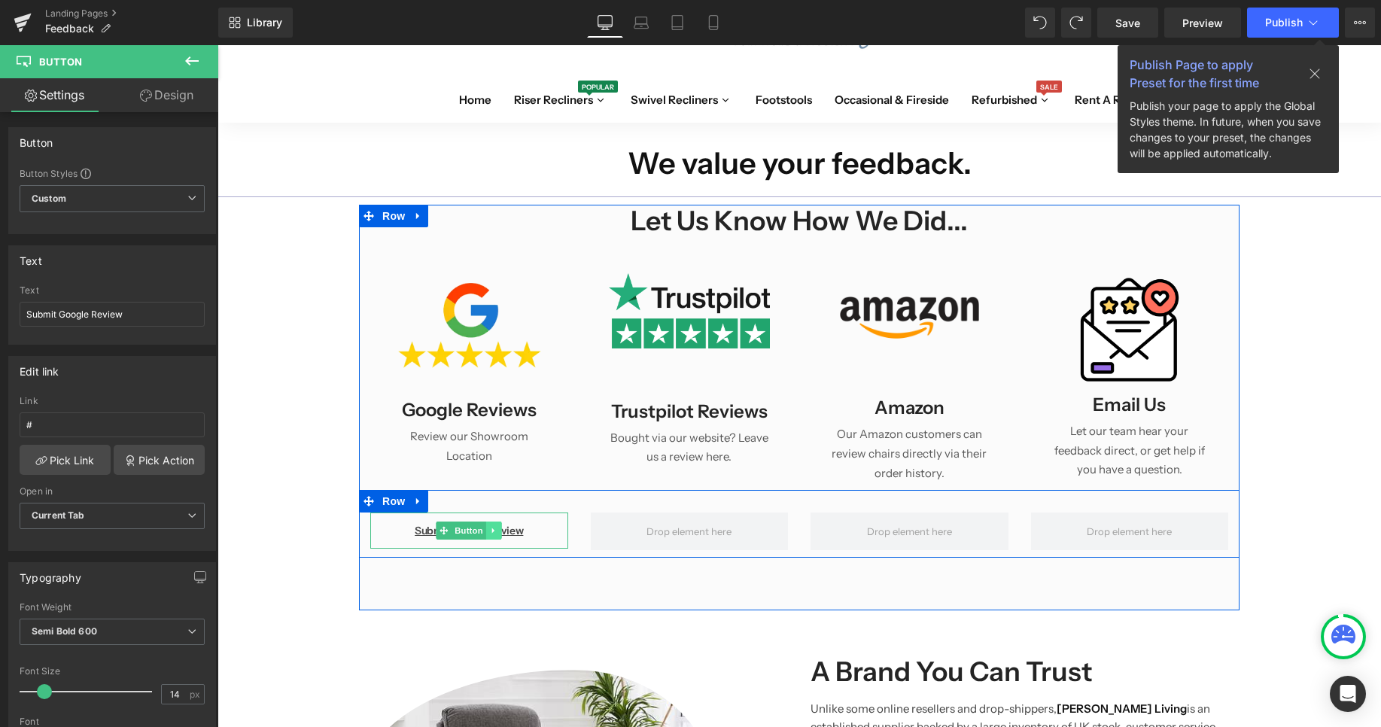
click at [496, 526] on icon at bounding box center [494, 530] width 8 height 9
click at [484, 526] on icon at bounding box center [486, 530] width 8 height 9
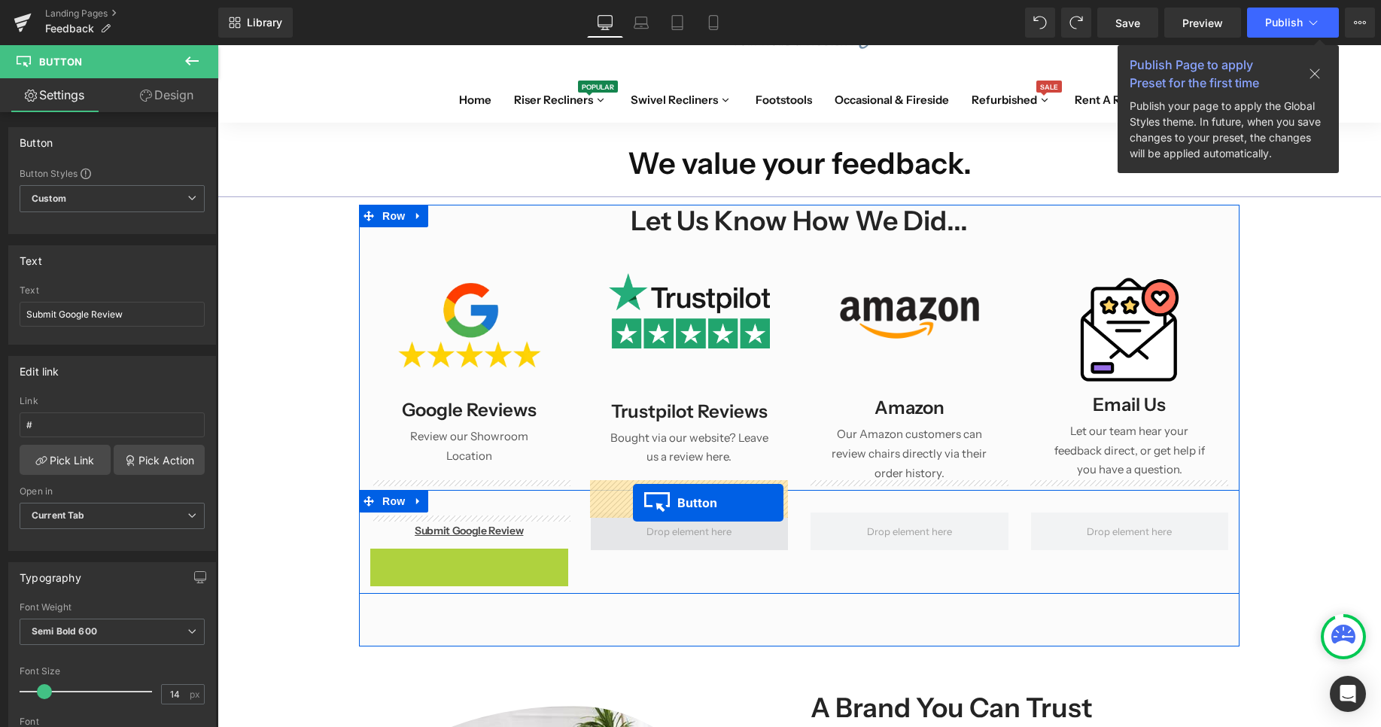
drag, startPoint x: 444, startPoint y: 533, endPoint x: 633, endPoint y: 503, distance: 191.2
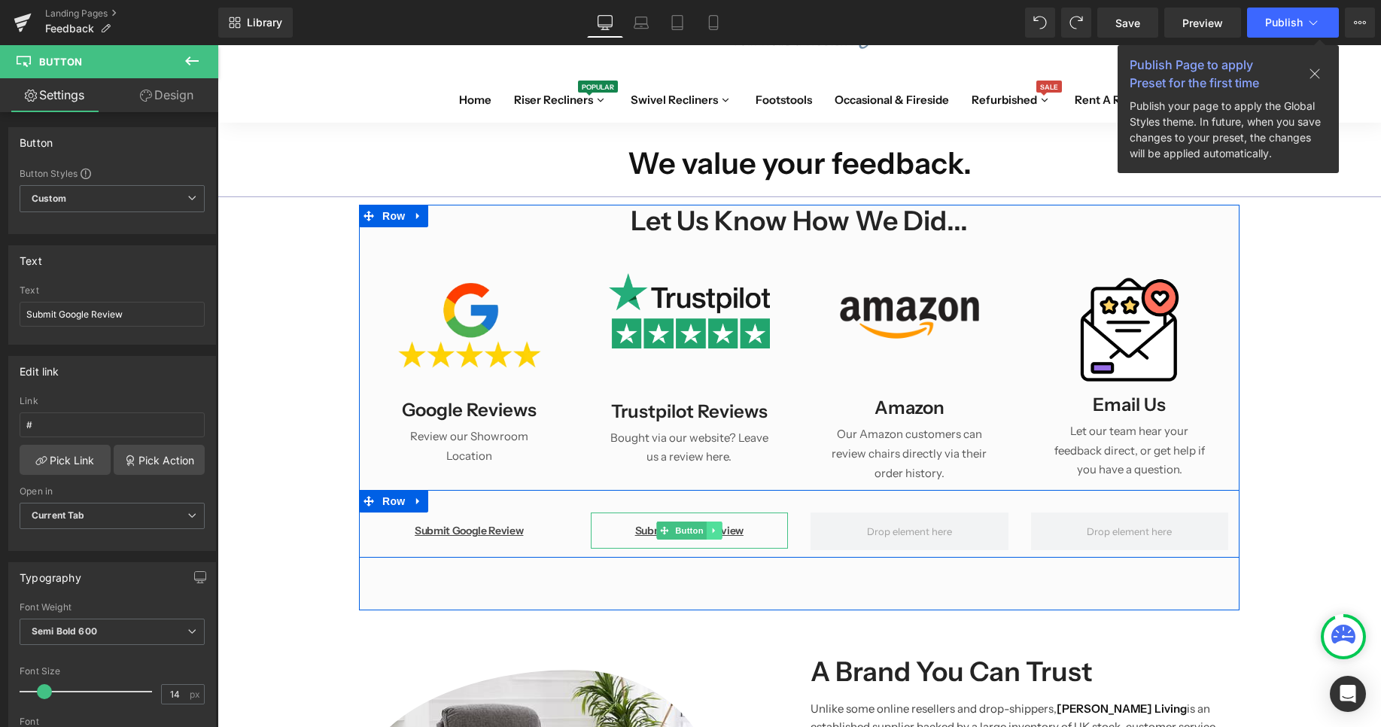
click at [716, 526] on icon at bounding box center [714, 530] width 8 height 9
click at [710, 526] on icon at bounding box center [706, 530] width 8 height 9
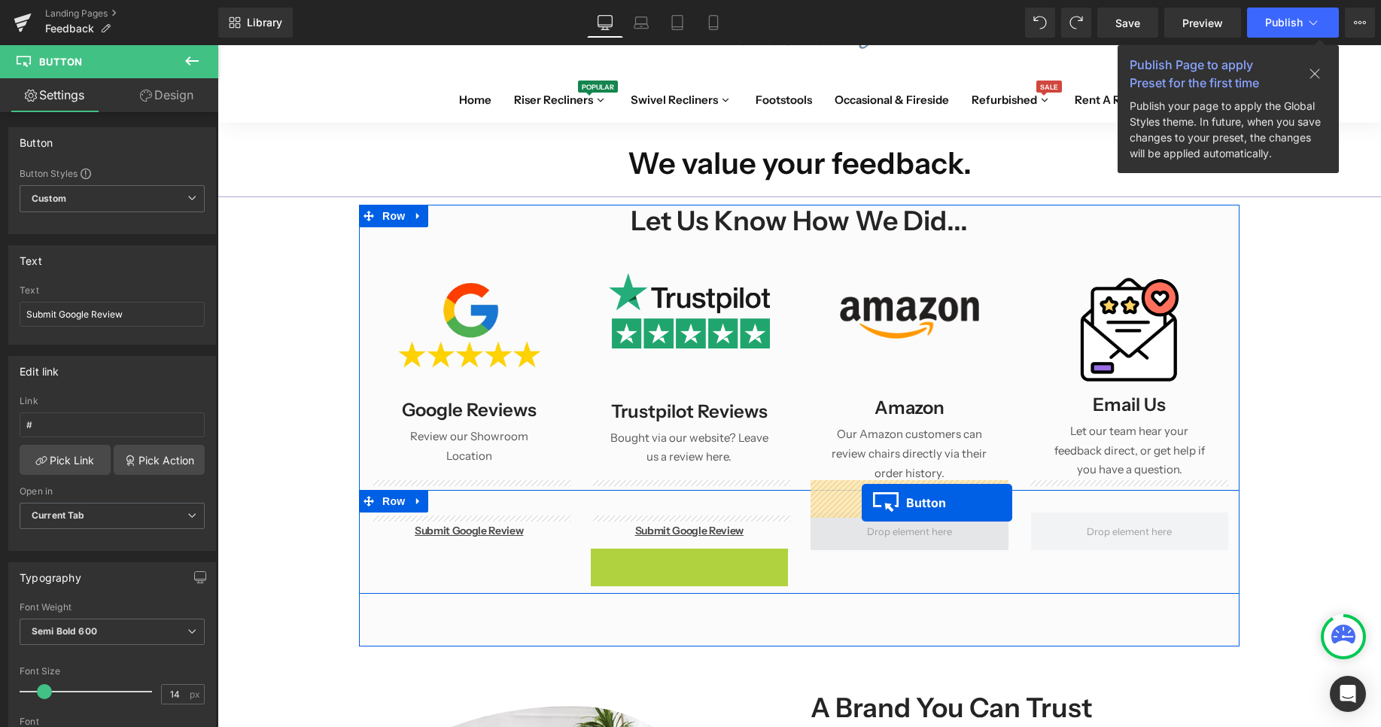
drag, startPoint x: 664, startPoint y: 540, endPoint x: 862, endPoint y: 503, distance: 200.6
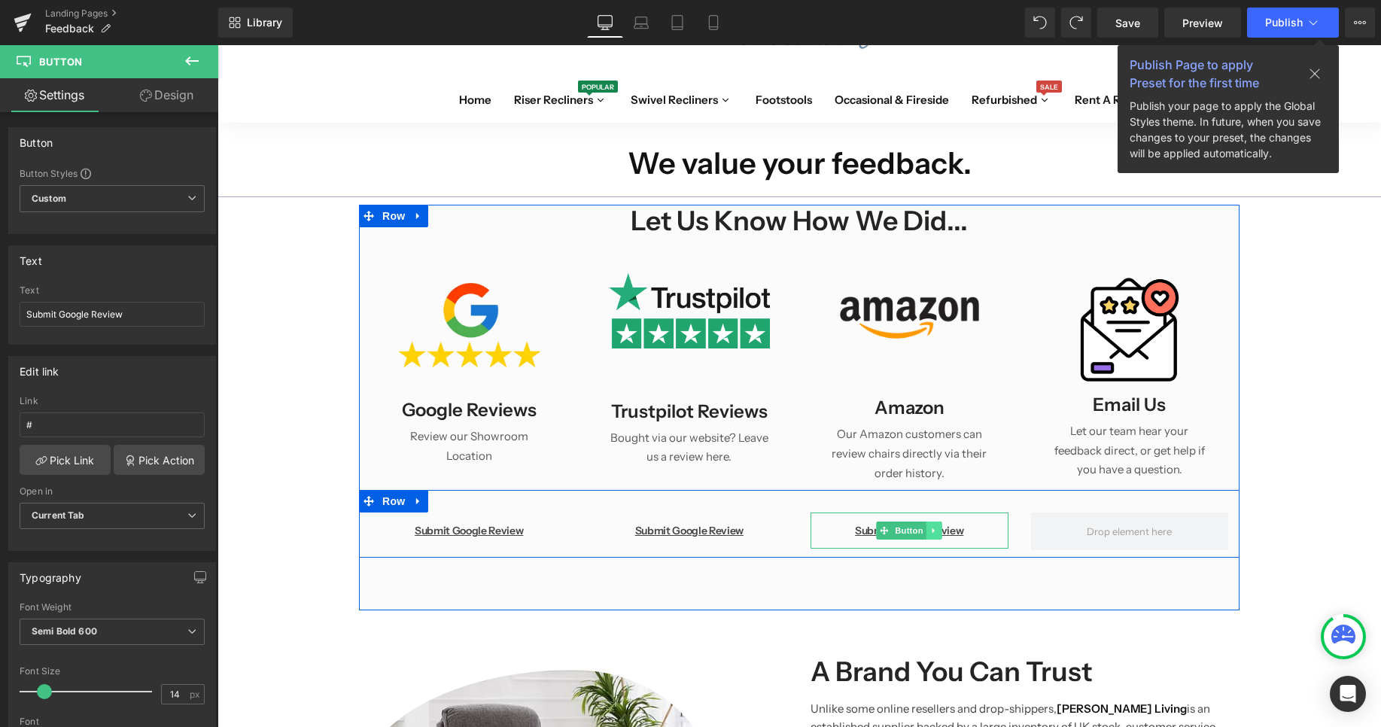
click at [931, 521] on link at bounding box center [934, 530] width 16 height 18
click at [932, 521] on link at bounding box center [927, 530] width 16 height 18
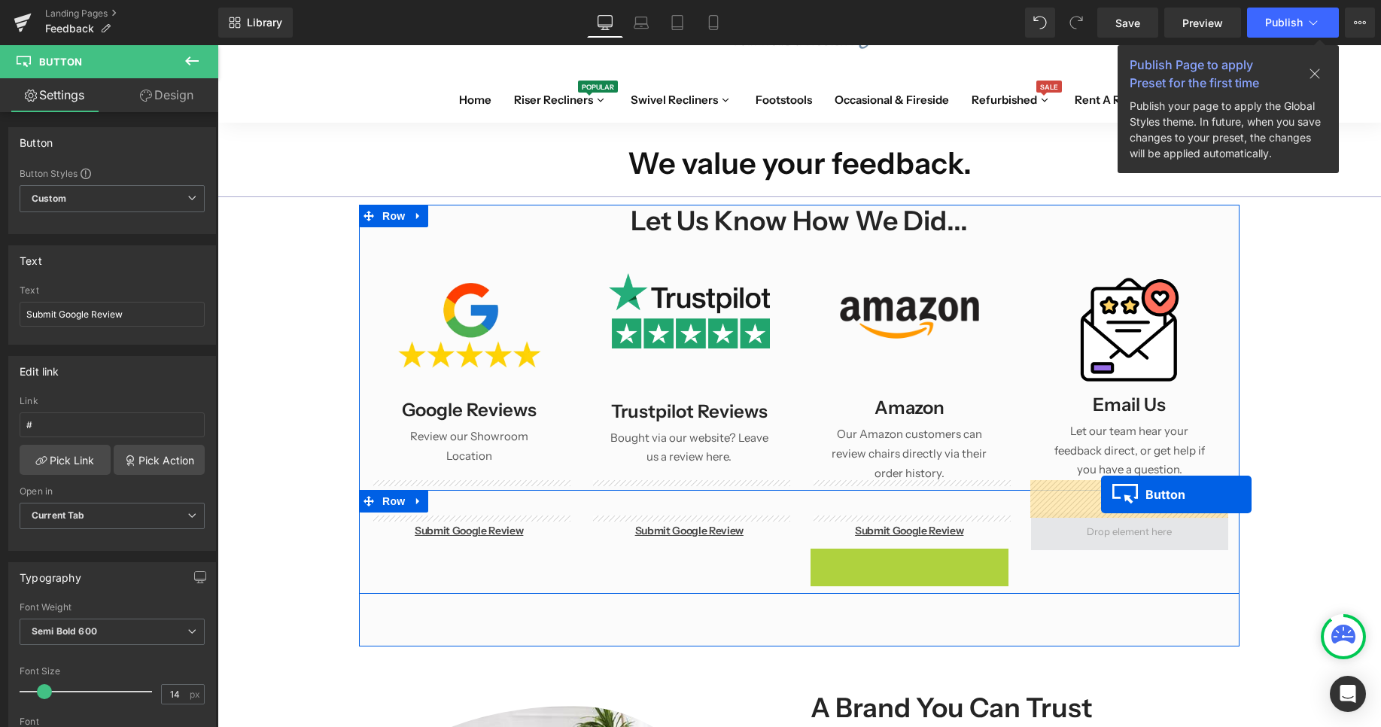
drag, startPoint x: 888, startPoint y: 531, endPoint x: 1101, endPoint y: 494, distance: 216.1
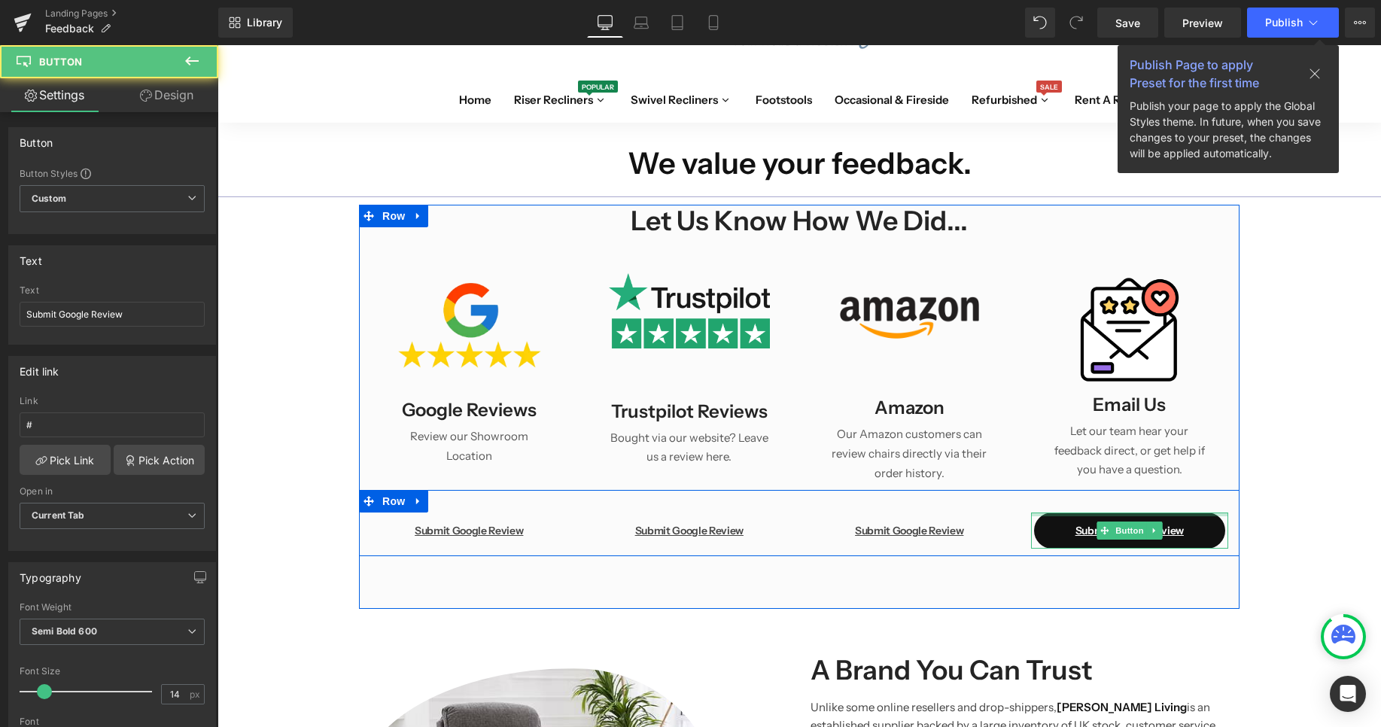
click at [1207, 512] on link "Submit Google Review" at bounding box center [1129, 530] width 191 height 36
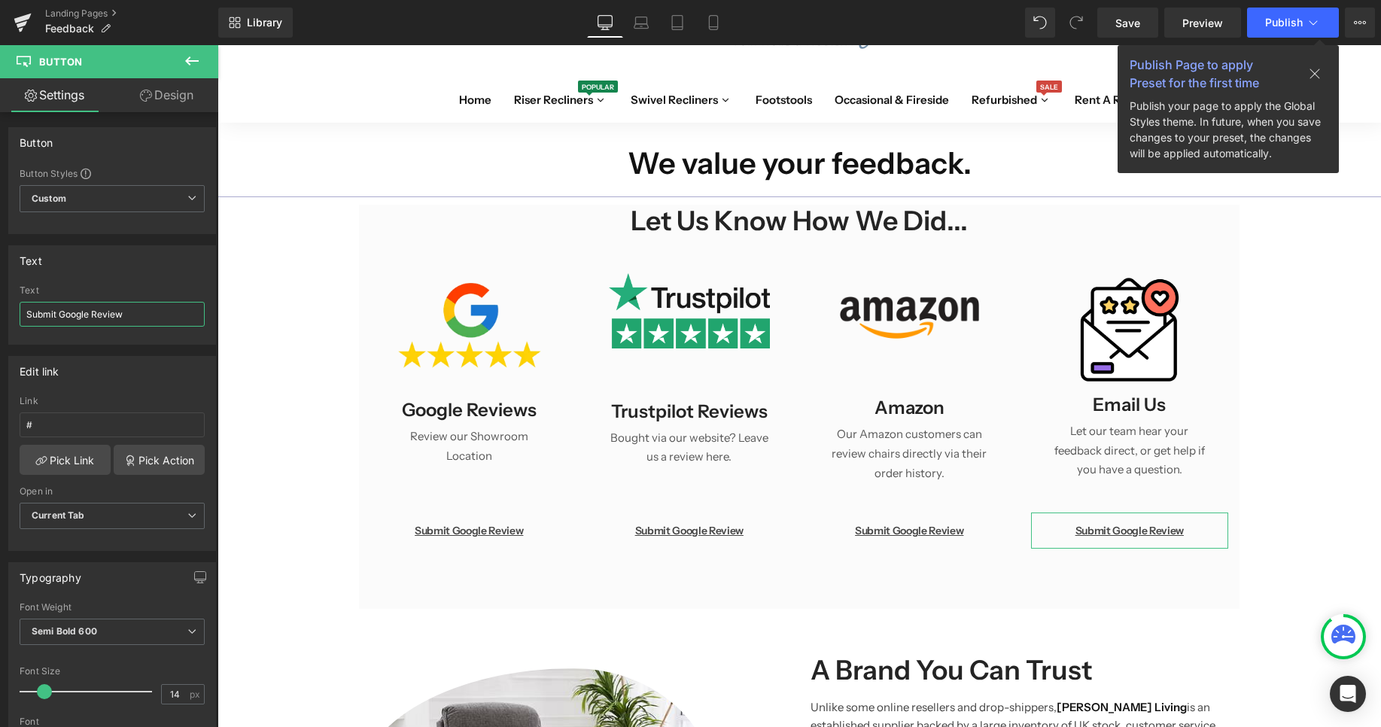
click at [112, 307] on input "Submit Google Review" at bounding box center [112, 314] width 185 height 25
click at [111, 306] on input "Submit Google Review" at bounding box center [112, 314] width 185 height 25
type input "Contact Us"
click at [77, 467] on link "Pick Link" at bounding box center [65, 460] width 91 height 30
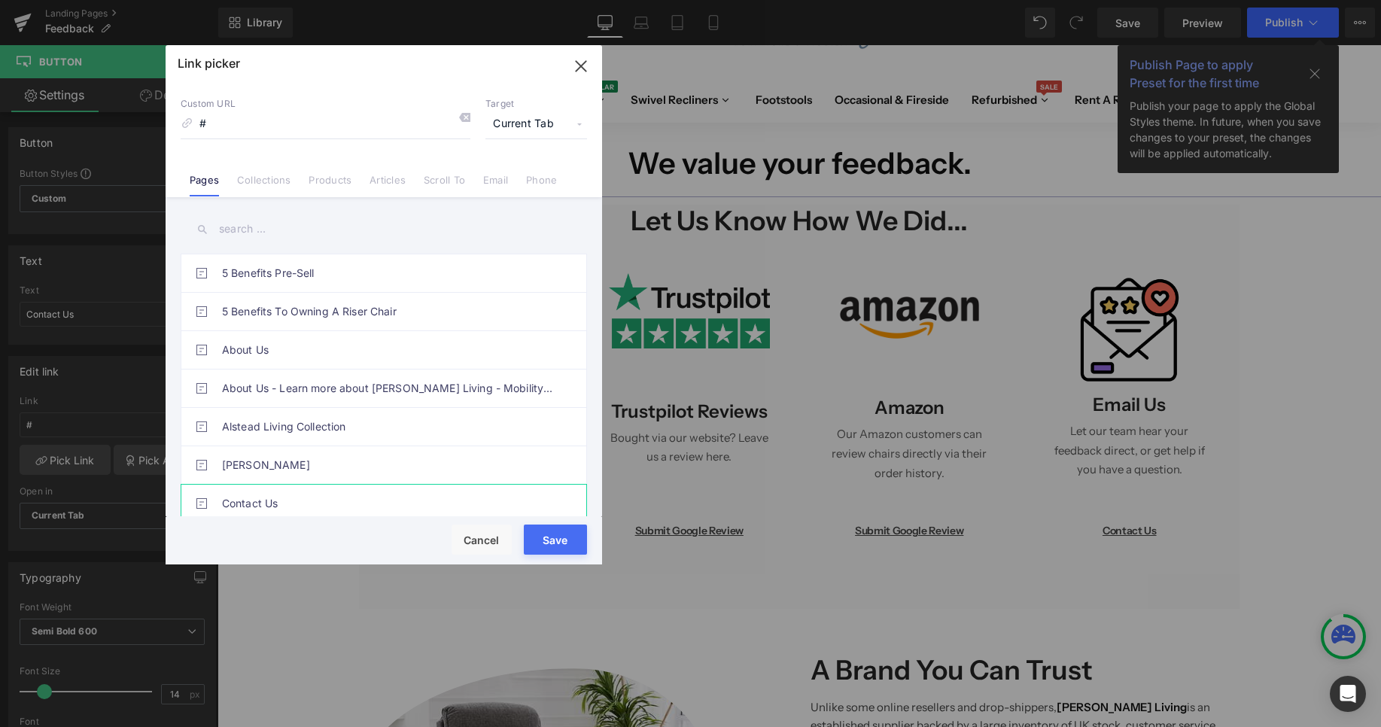
click at [283, 506] on link "Contact Us" at bounding box center [387, 504] width 331 height 38
type input "/pages/contact-us"
click at [574, 541] on button "Save" at bounding box center [555, 539] width 63 height 30
type input "/pages/contact-us"
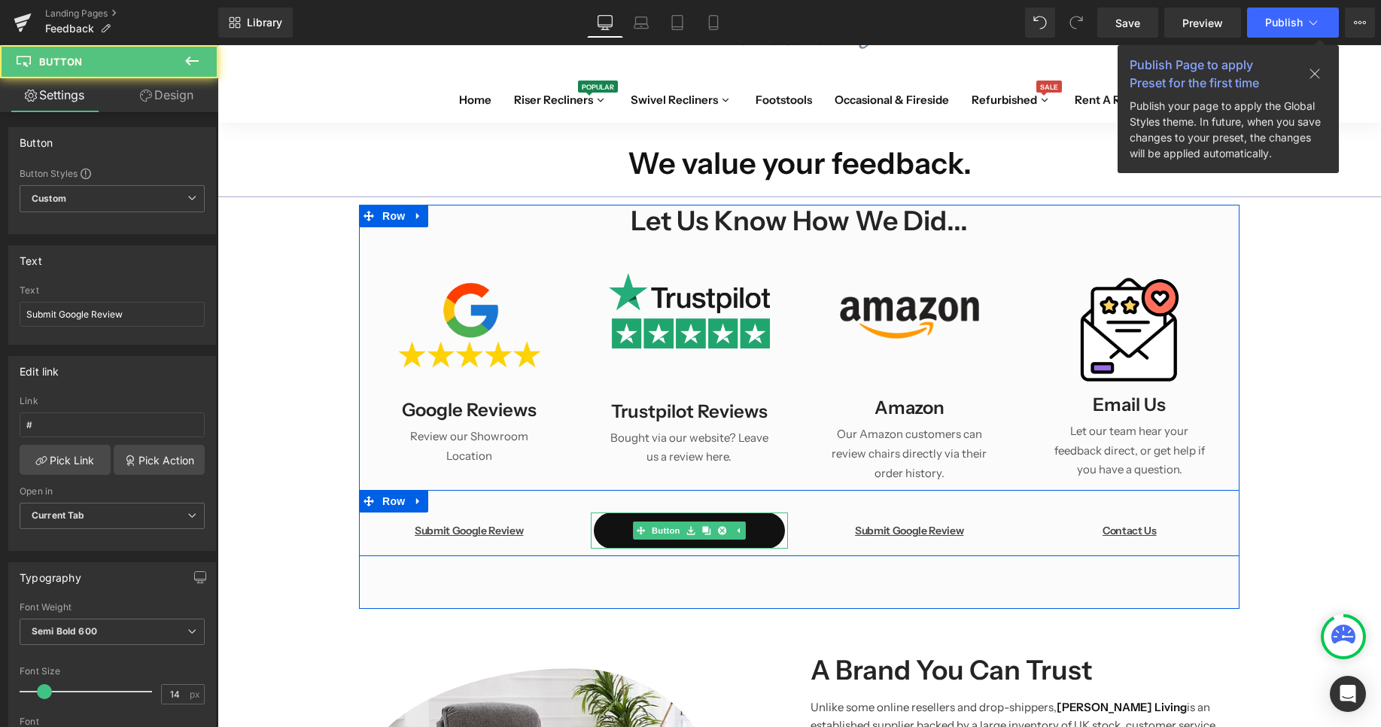
click at [778, 512] on link "Submit Google Review" at bounding box center [689, 530] width 191 height 36
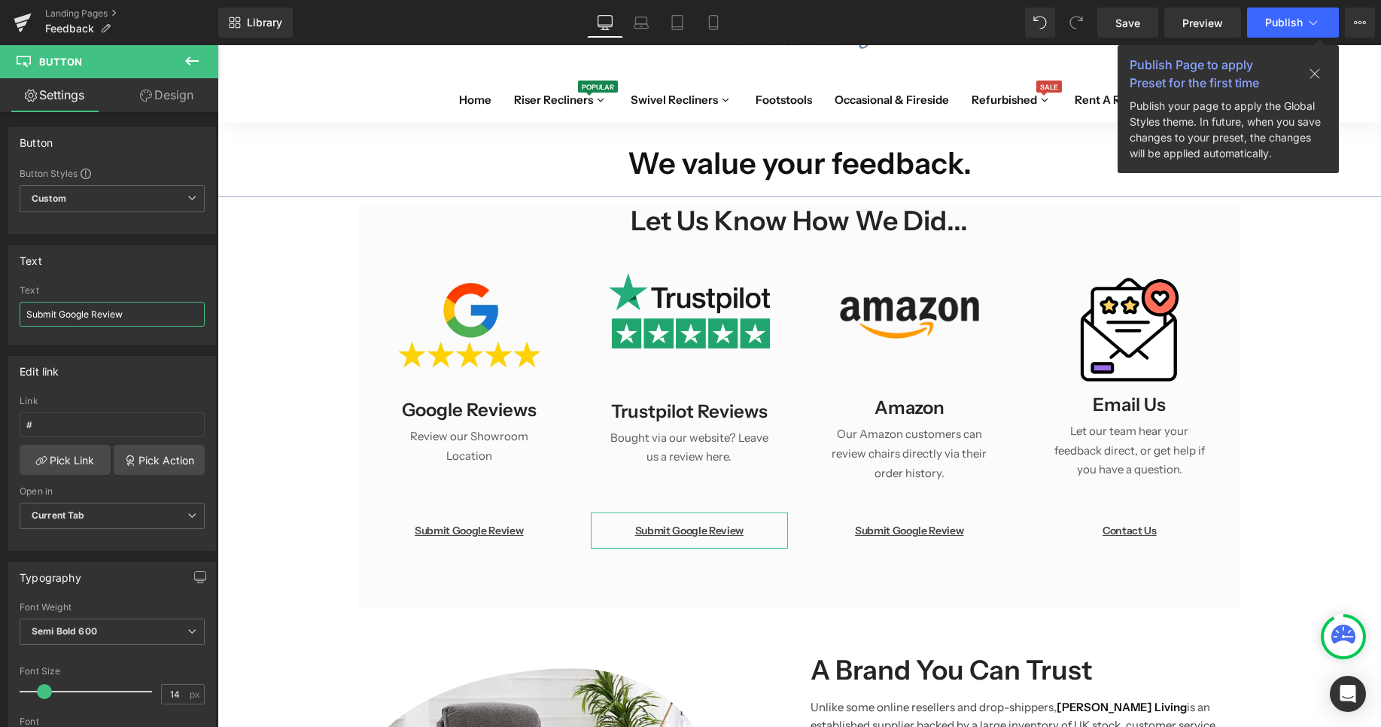
click at [63, 308] on input "Submit Google Review" at bounding box center [112, 314] width 185 height 25
click at [83, 317] on input "Submit Google Review" at bounding box center [112, 314] width 185 height 25
type input "Submit Trustpilot Review"
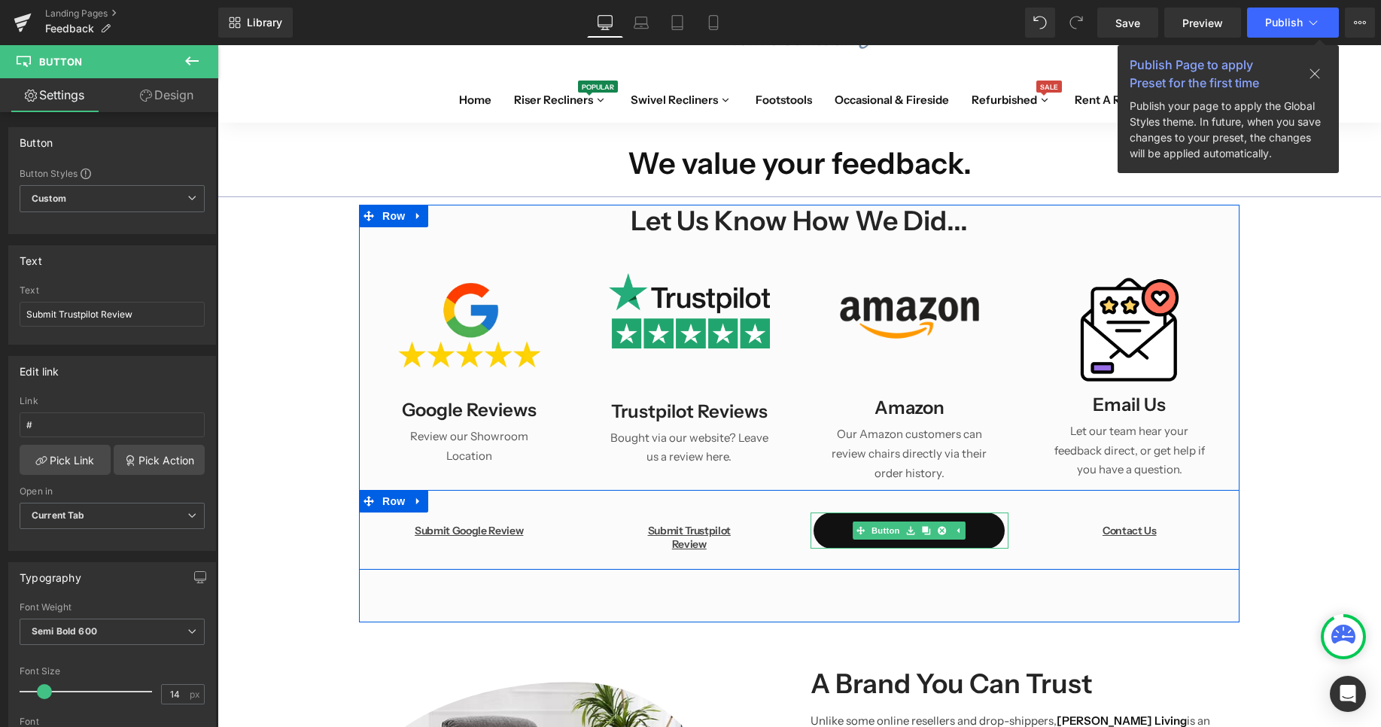
click at [998, 512] on link "Submit Google Review" at bounding box center [908, 530] width 191 height 36
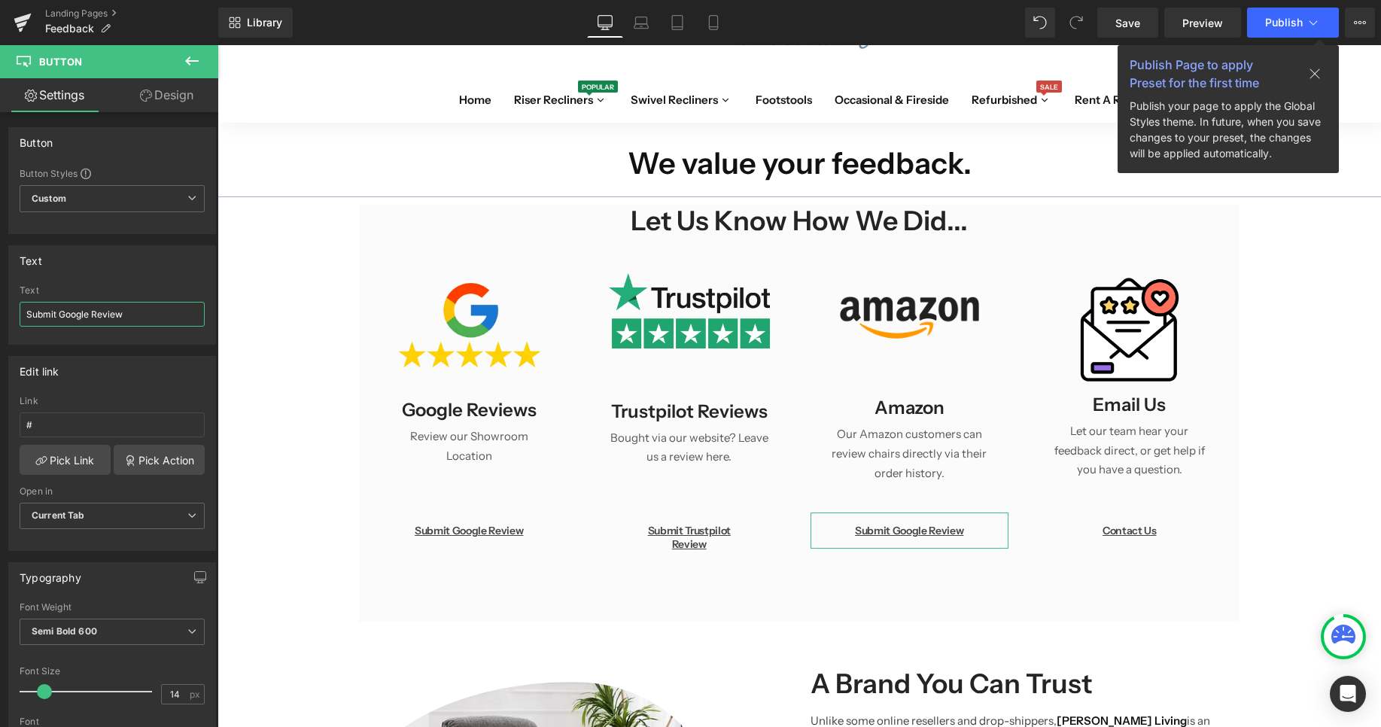
click at [100, 307] on input "Submit Google Review" at bounding box center [112, 314] width 185 height 25
click at [102, 317] on input "Submit Google Review" at bounding box center [112, 314] width 185 height 25
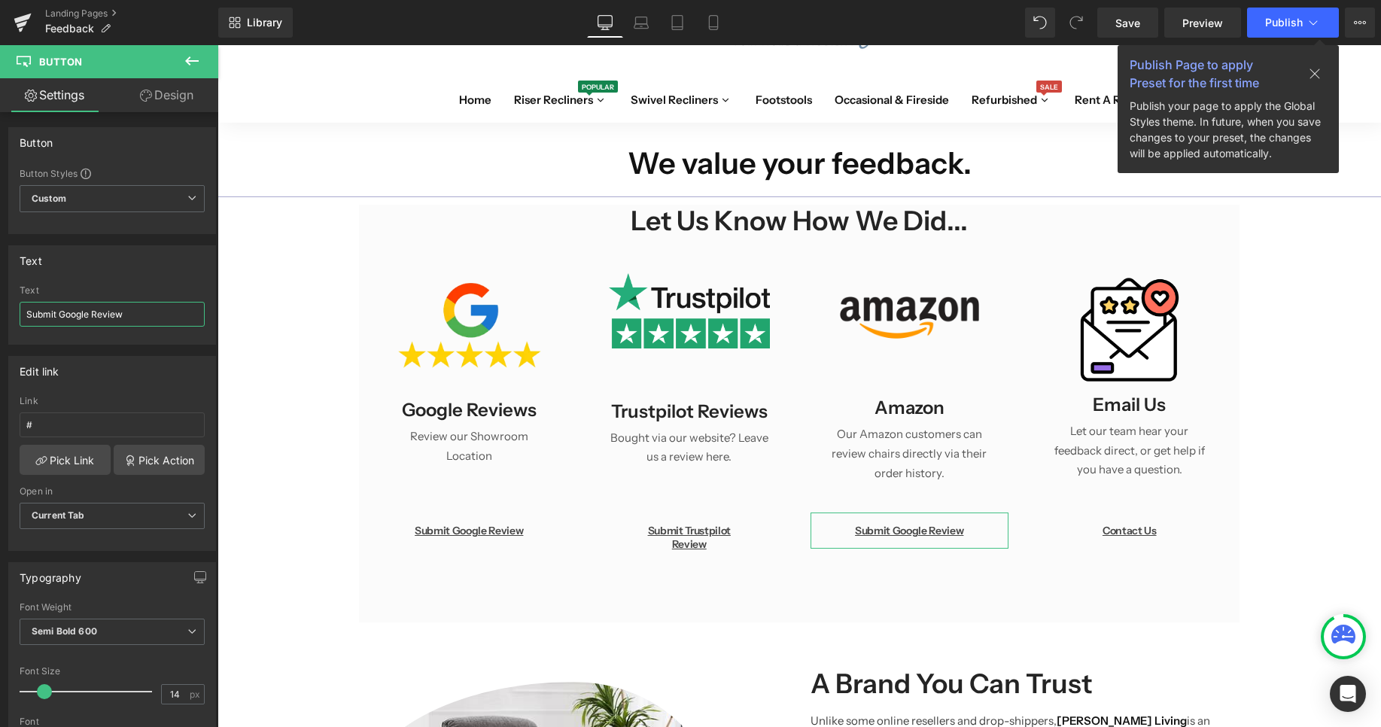
click at [106, 320] on input "Submit Google Review" at bounding box center [112, 314] width 185 height 25
click at [101, 317] on input "Submit Google Review" at bounding box center [112, 314] width 185 height 25
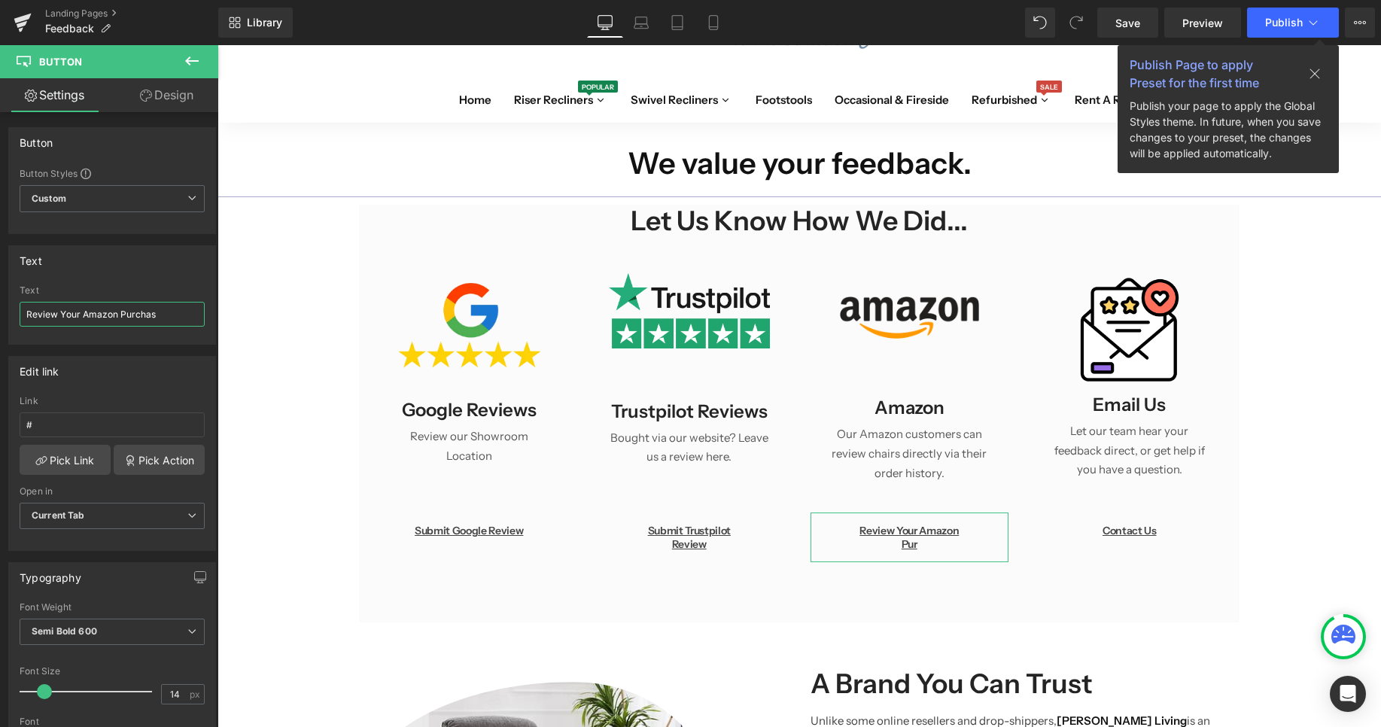
type input "Review Your Amazon Purchase"
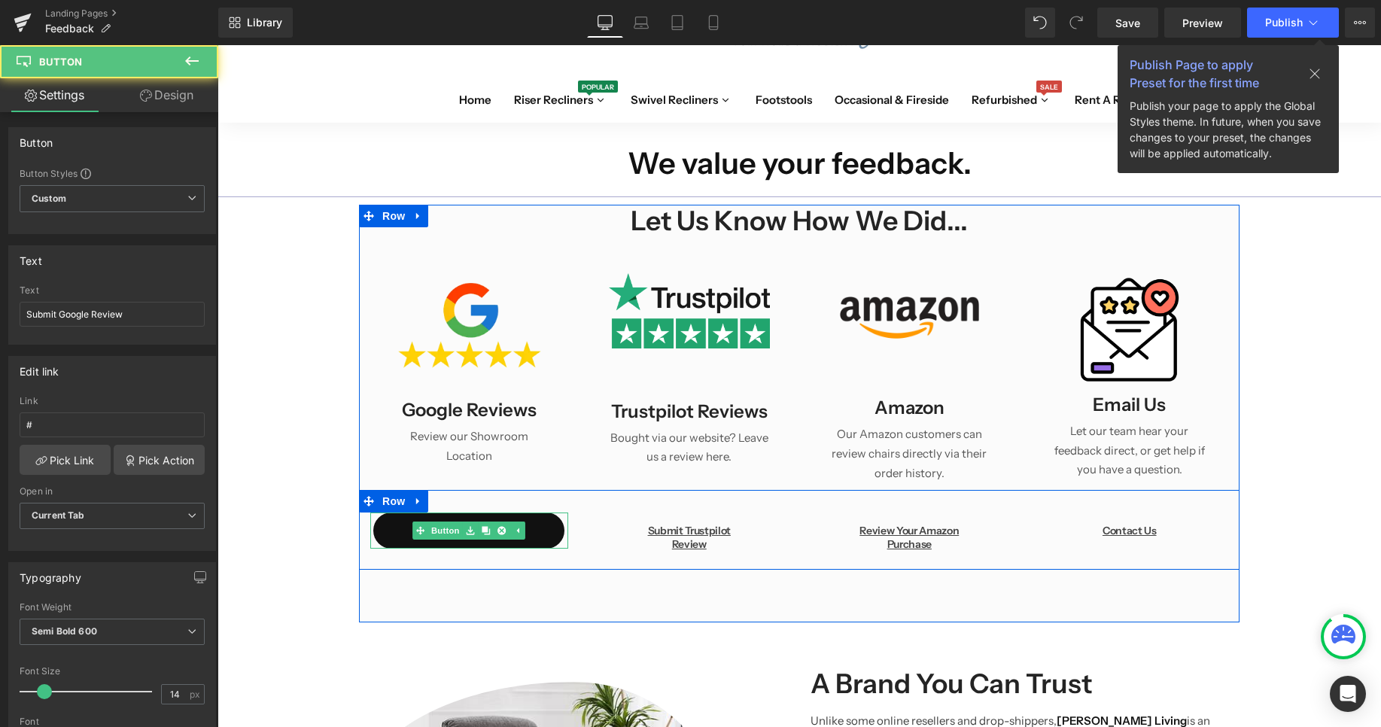
click at [558, 512] on link "Submit Google Review" at bounding box center [468, 530] width 191 height 36
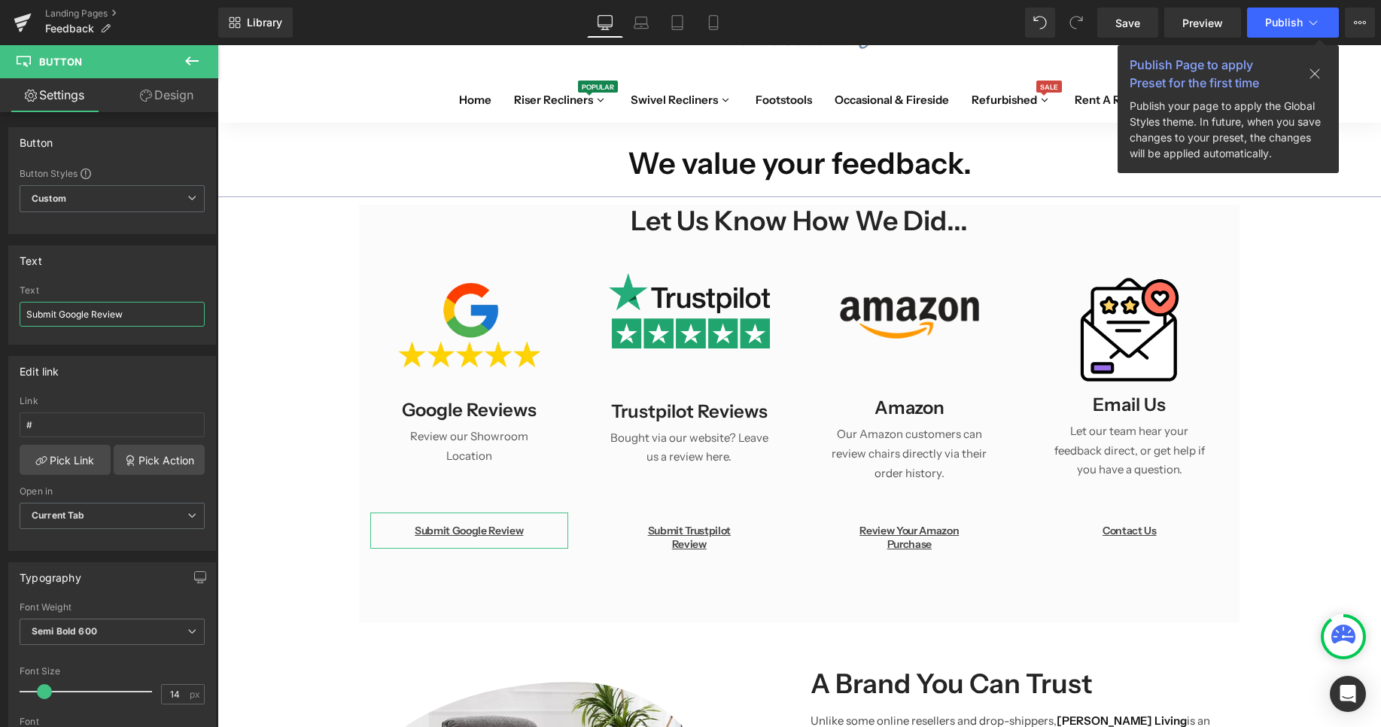
click at [90, 318] on input "Submit Google Review" at bounding box center [112, 314] width 185 height 25
type input "Submit Google Places Review"
click at [1289, 518] on div "We value your feedback. Heading Row Separator Let us know How We Did... Heading…" at bounding box center [798, 668] width 1163 height 1091
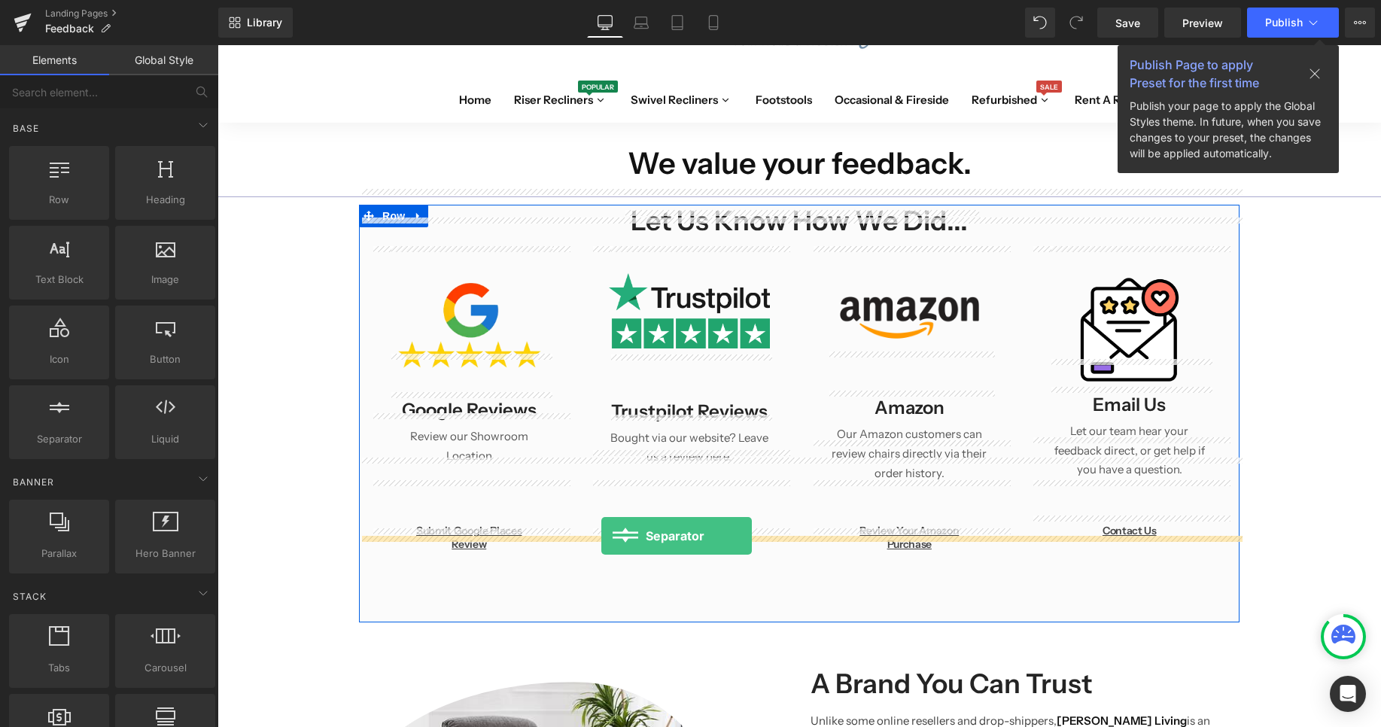
drag, startPoint x: 290, startPoint y: 466, endPoint x: 601, endPoint y: 536, distance: 319.3
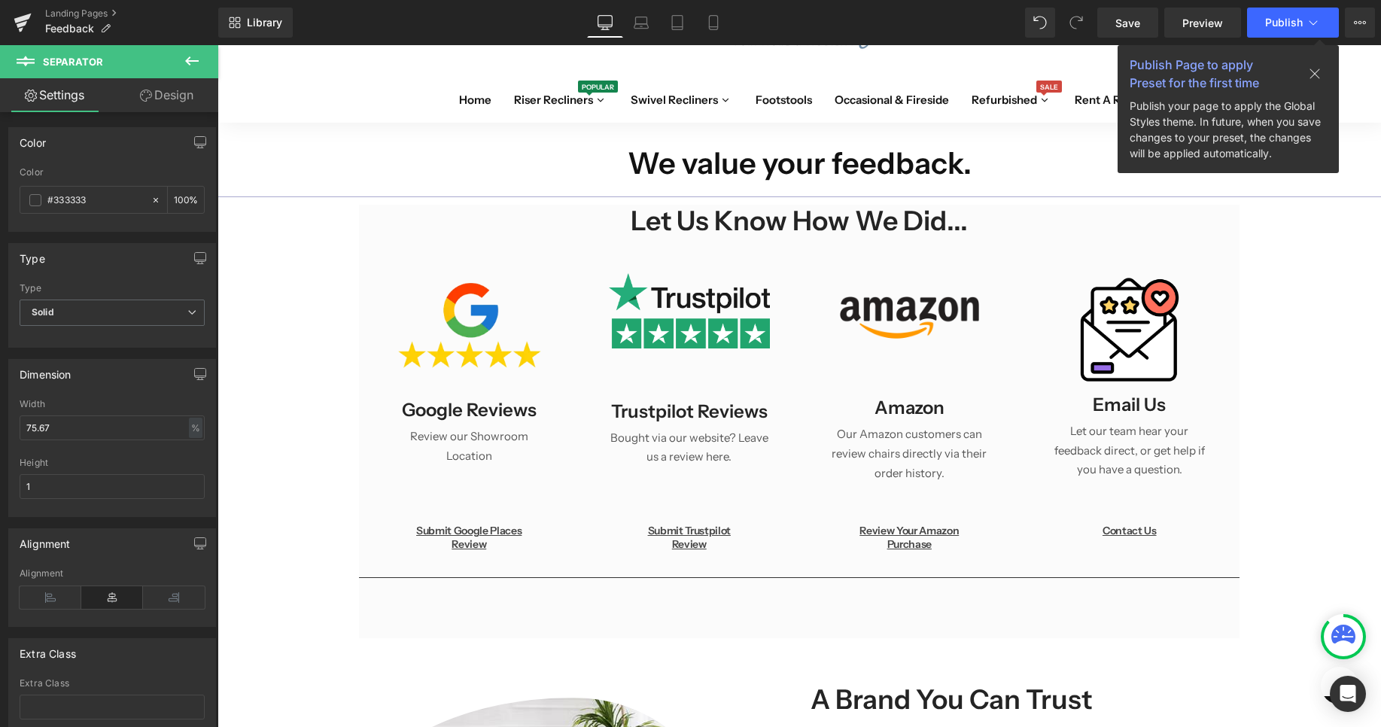
scroll to position [251, 0]
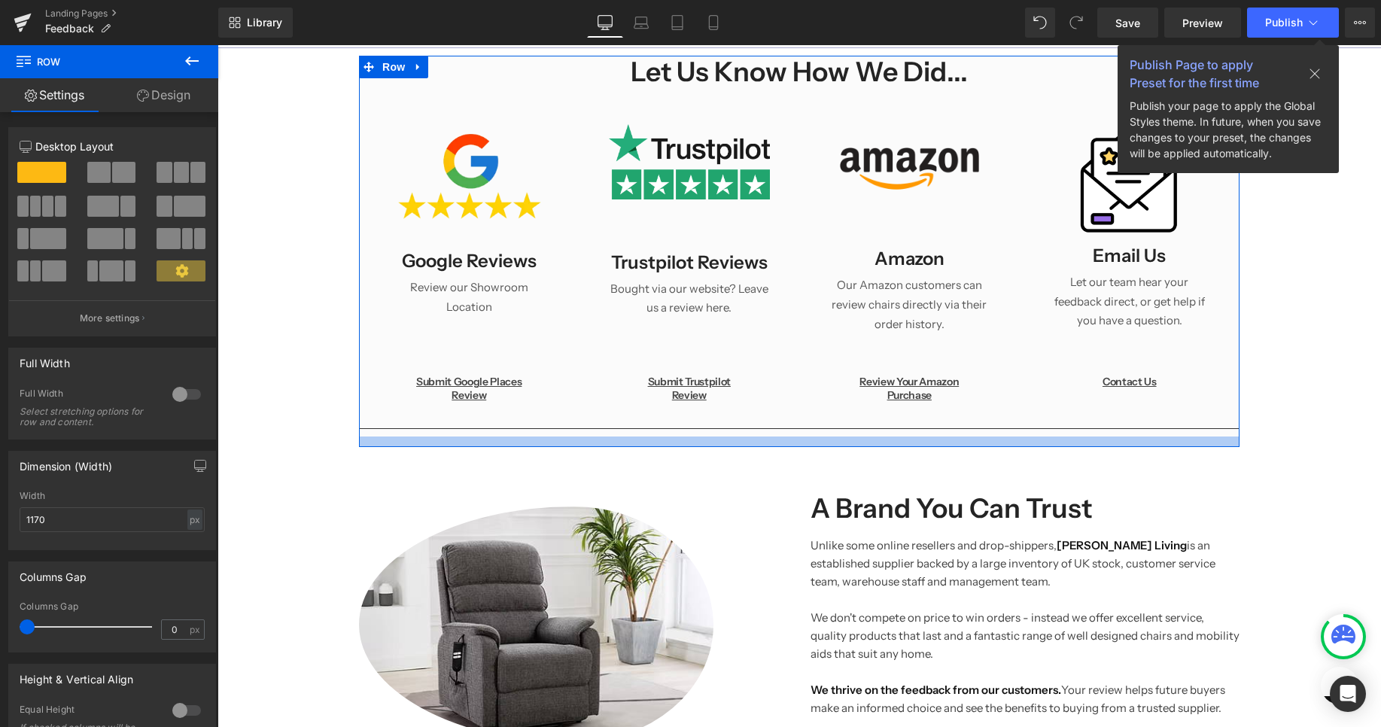
drag, startPoint x: 781, startPoint y: 452, endPoint x: 798, endPoint y: 410, distance: 45.6
click at [798, 436] on div at bounding box center [799, 441] width 880 height 11
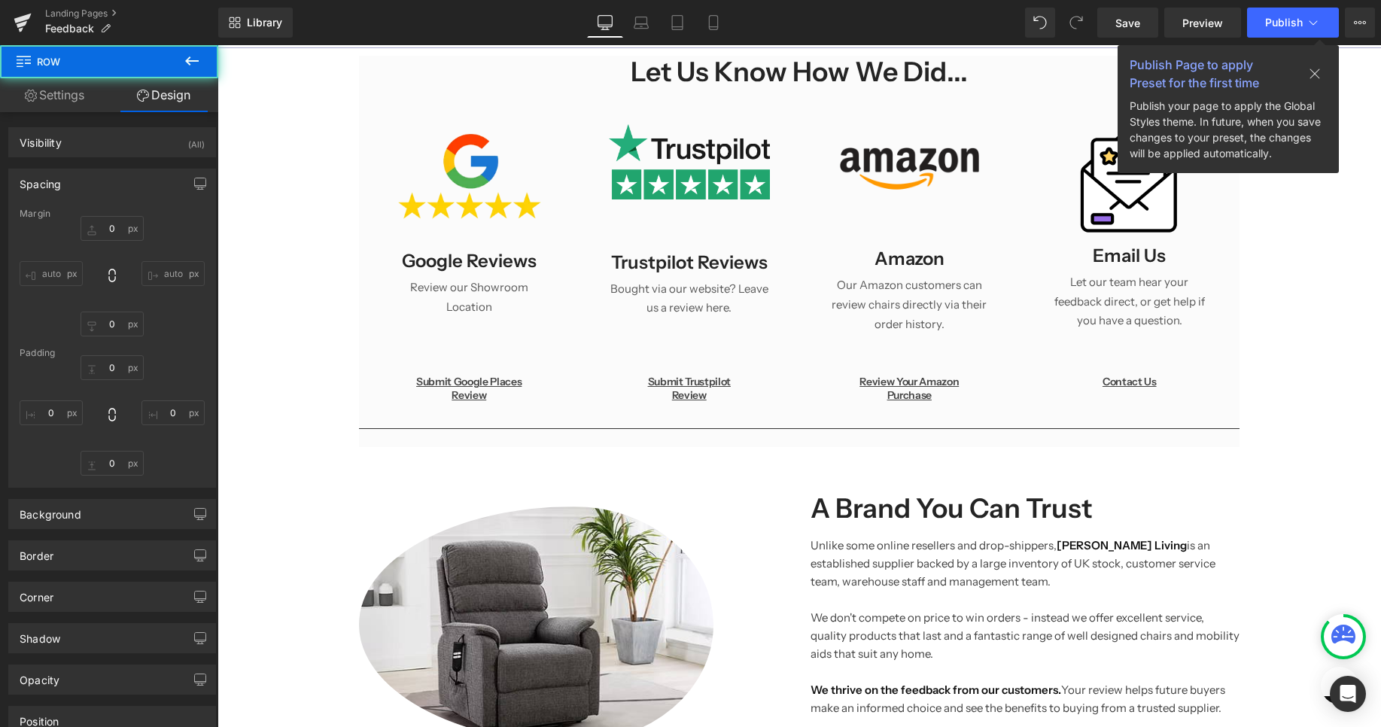
type input "0"
type input "14"
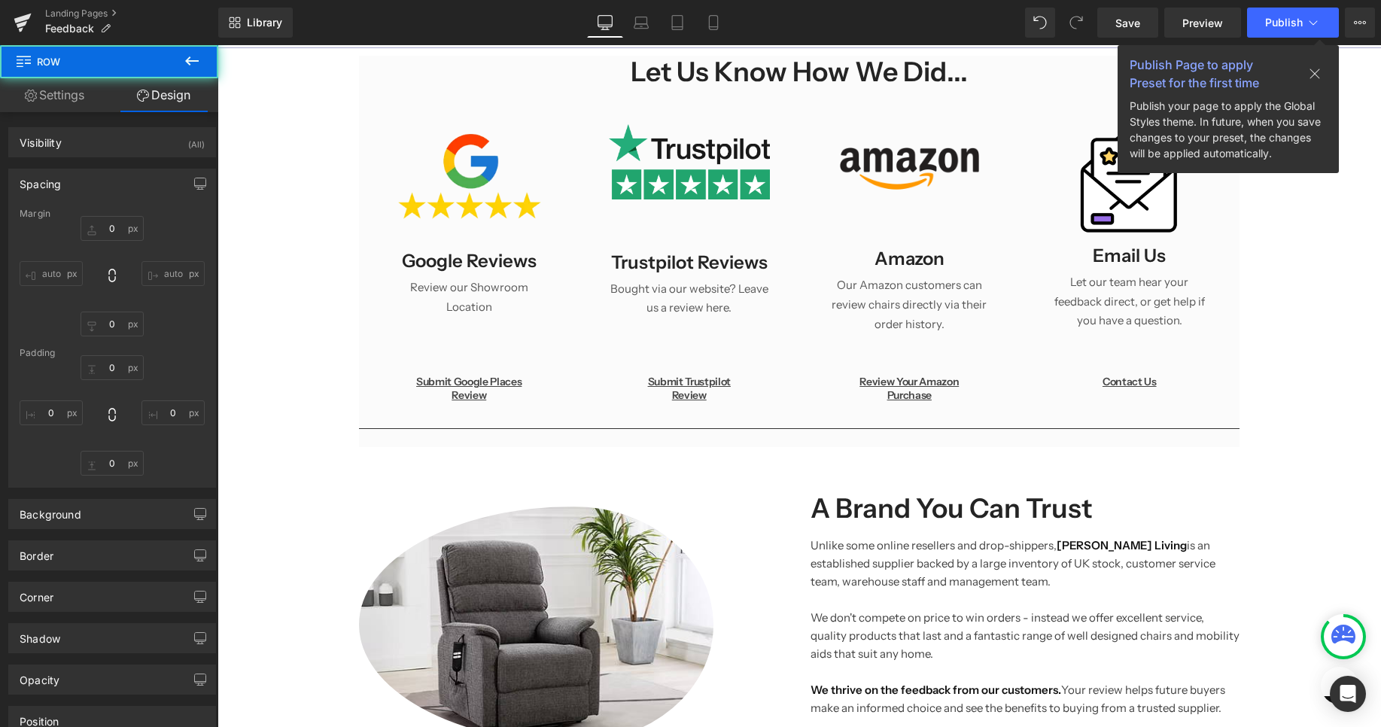
type input "0"
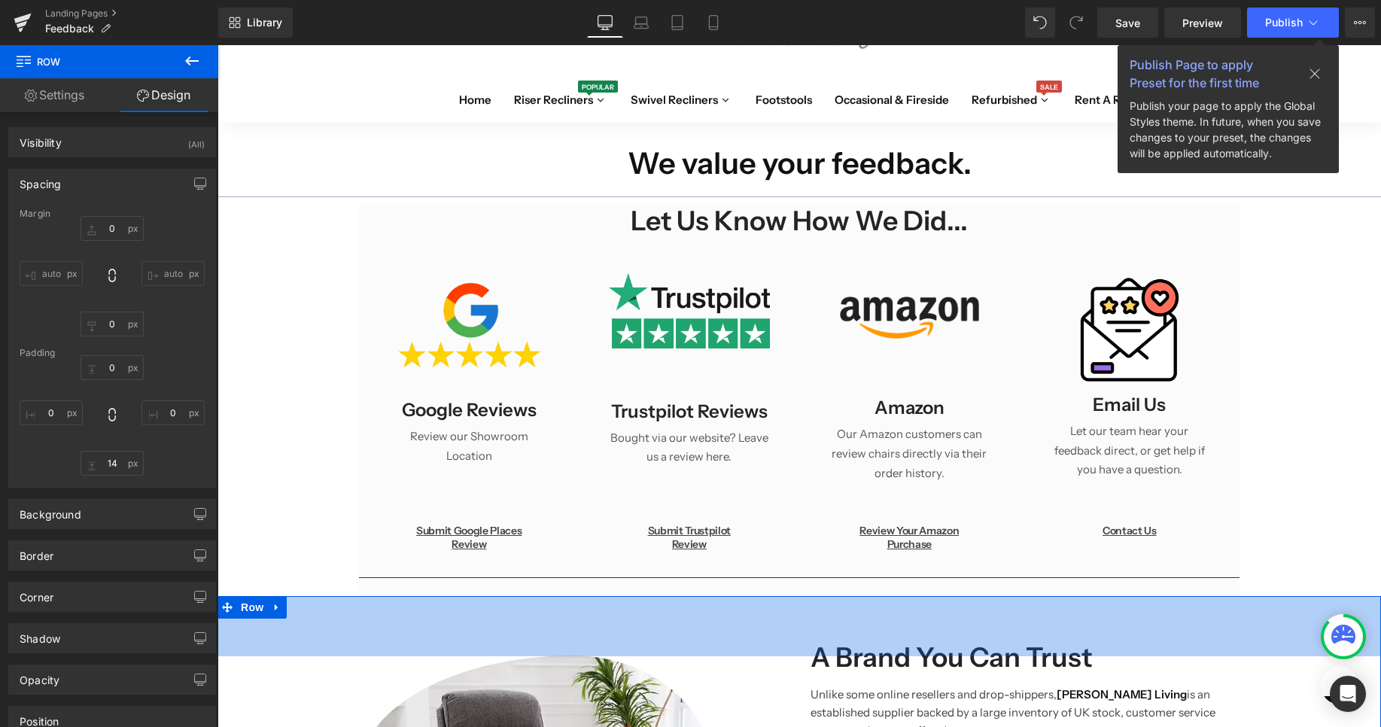
scroll to position [0, 0]
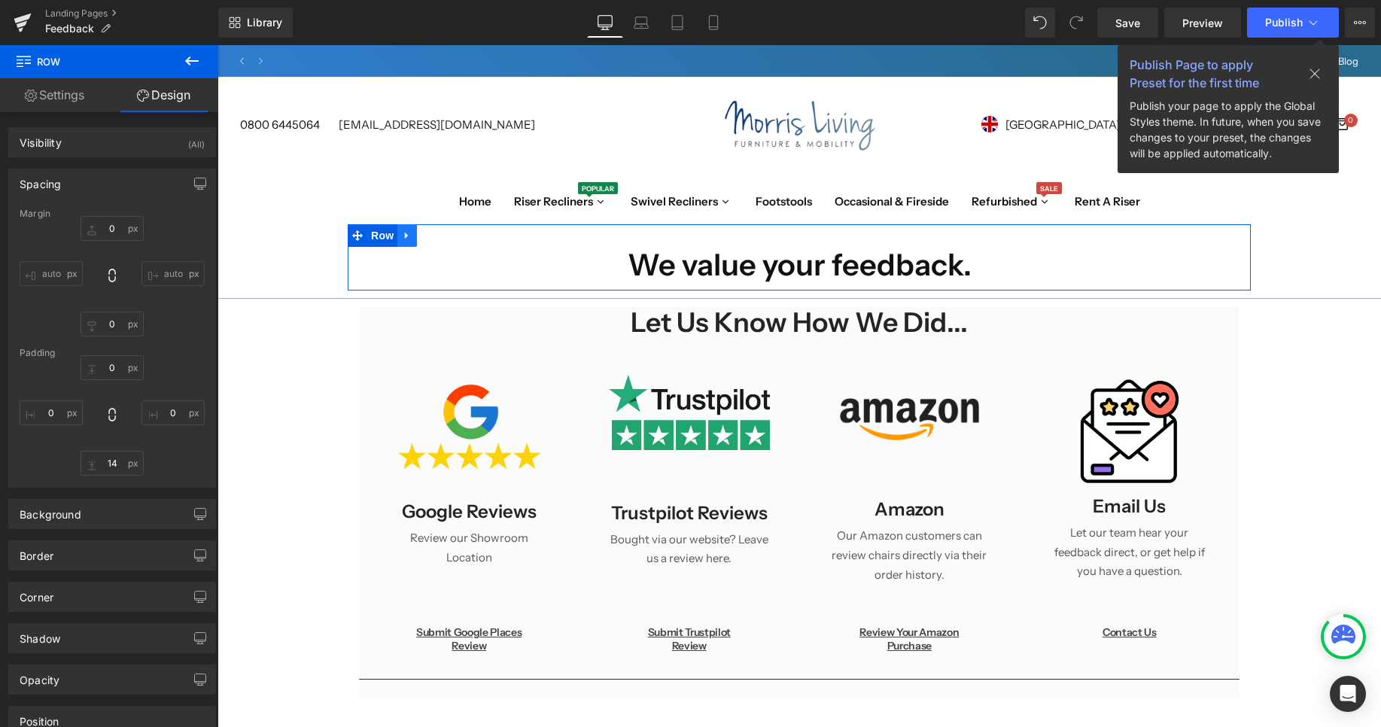
click at [405, 229] on link at bounding box center [407, 235] width 20 height 23
click at [451, 234] on icon at bounding box center [446, 235] width 11 height 11
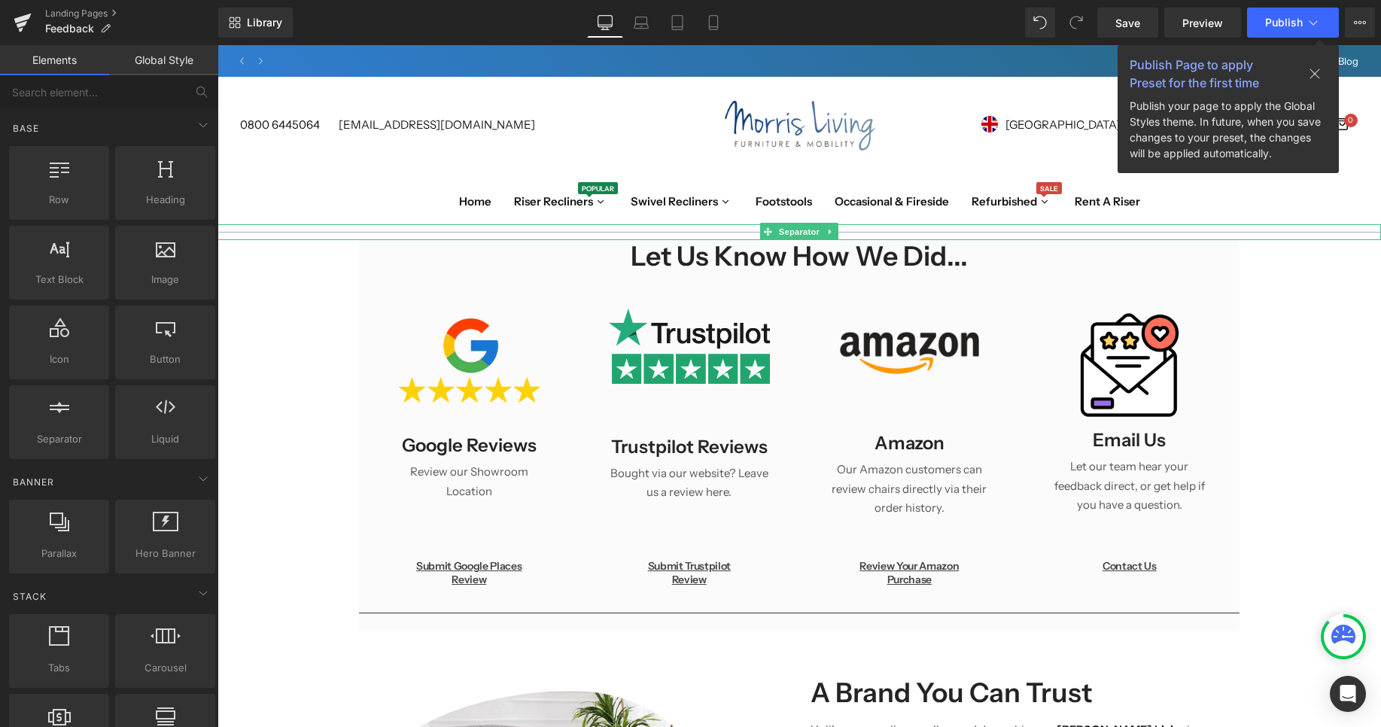
click at [828, 234] on icon at bounding box center [830, 231] width 8 height 9
click at [840, 227] on link at bounding box center [839, 232] width 16 height 18
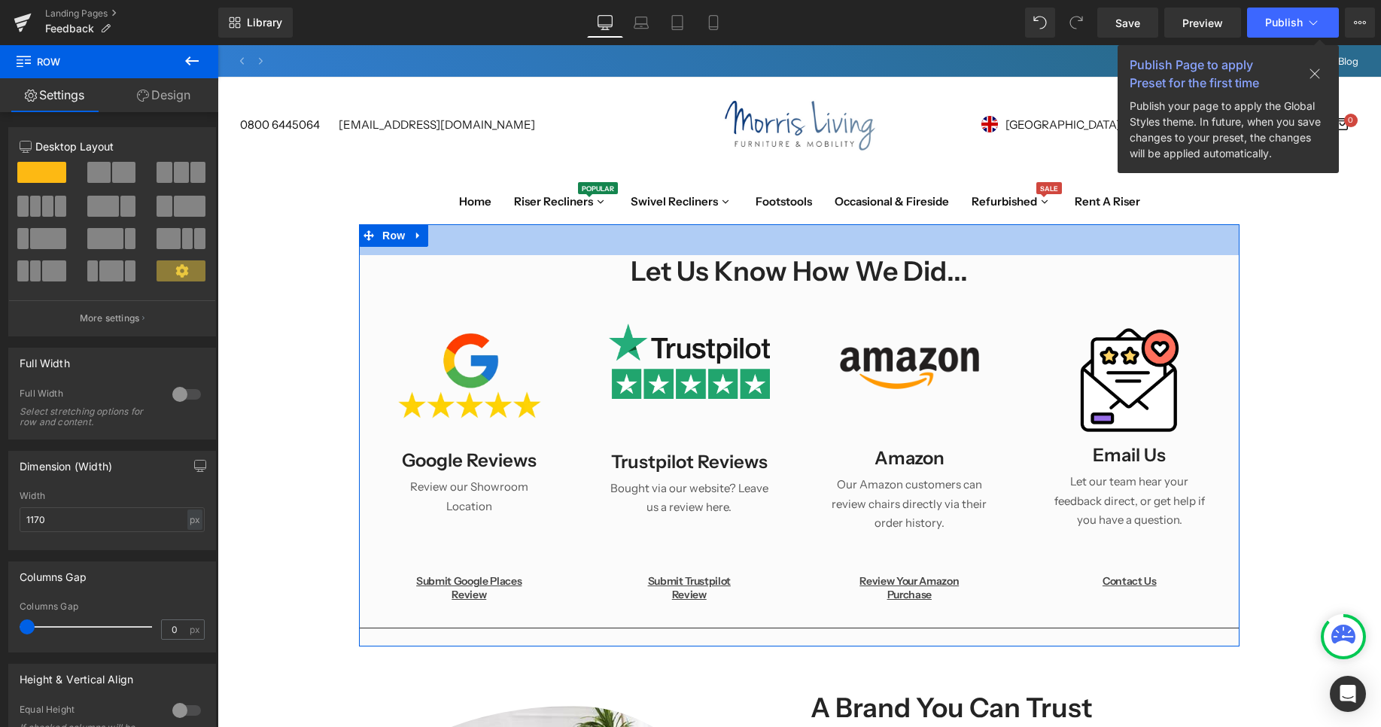
click at [865, 256] on div "Let us know How We Did... Heading Row Image Google Reviews Heading Review our S…" at bounding box center [799, 435] width 880 height 423
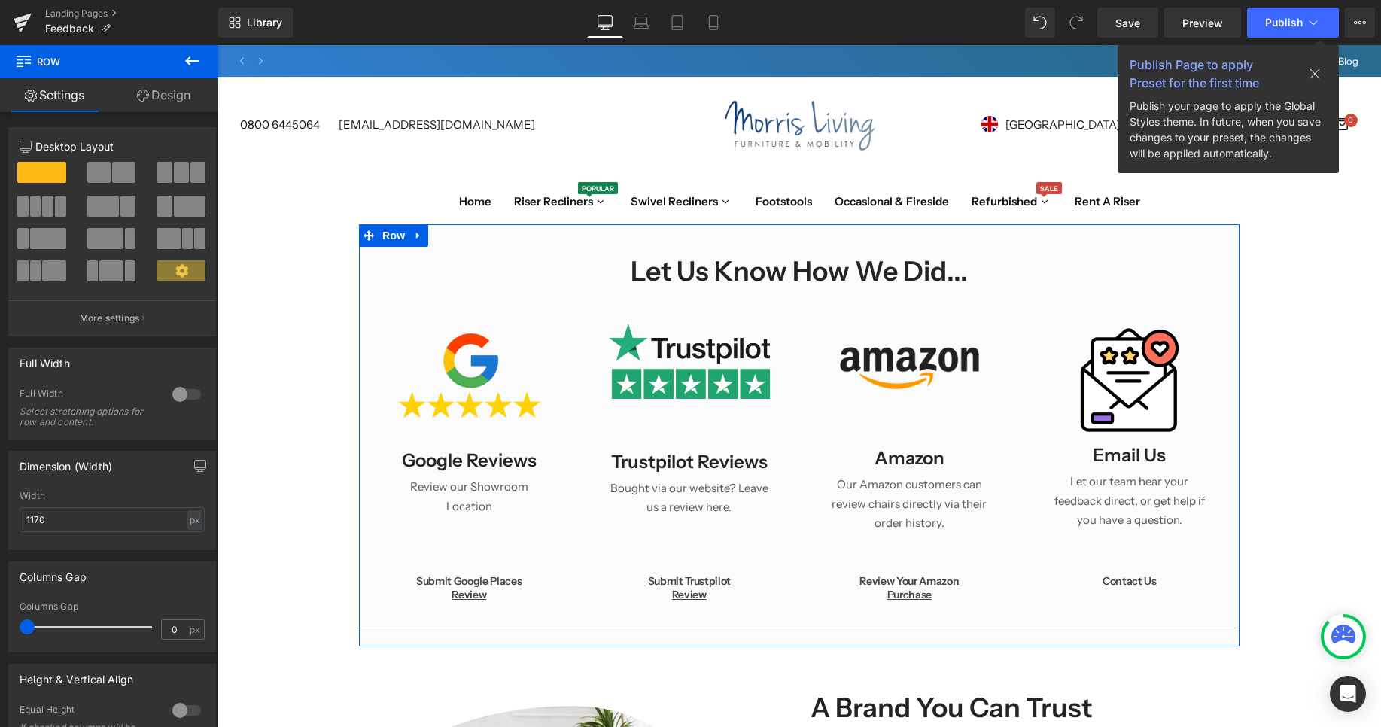
click at [847, 270] on h2 "Let us know How We Did..." at bounding box center [799, 271] width 354 height 32
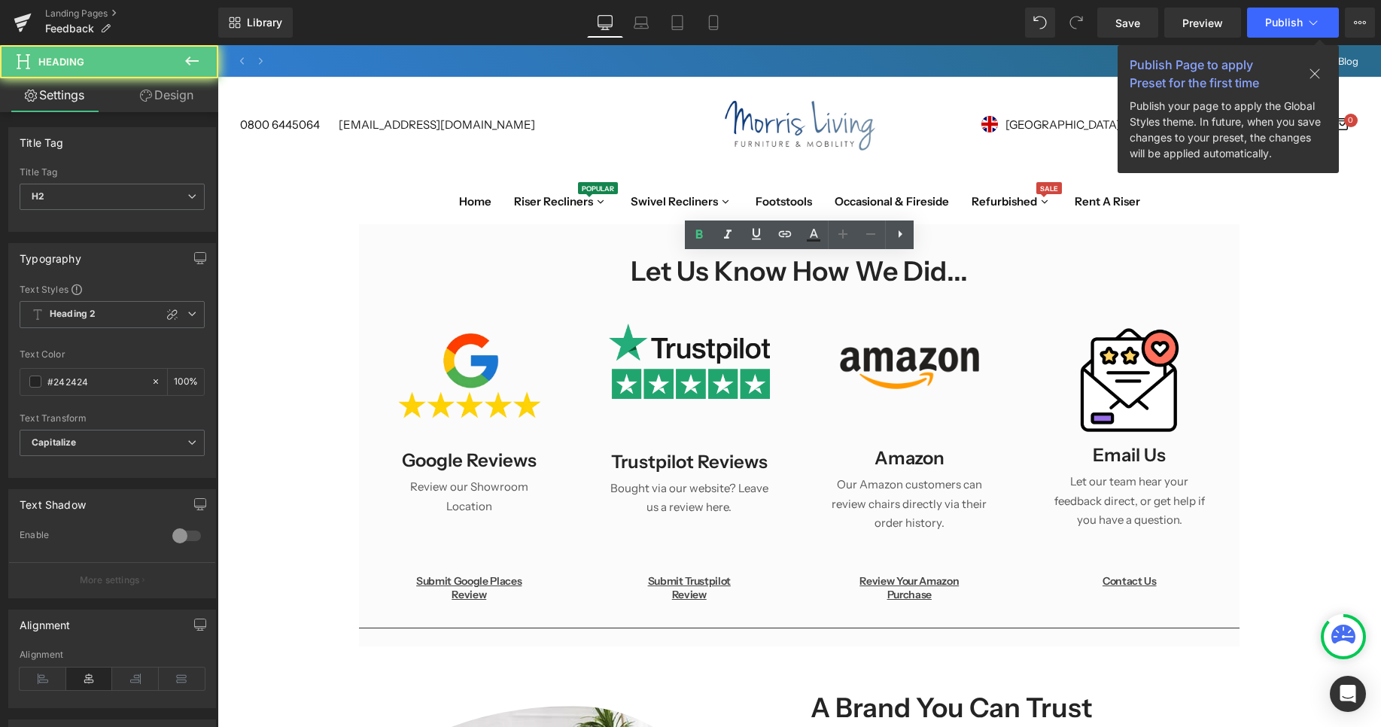
click at [840, 261] on h2 "Let us know How We Did..." at bounding box center [799, 271] width 354 height 32
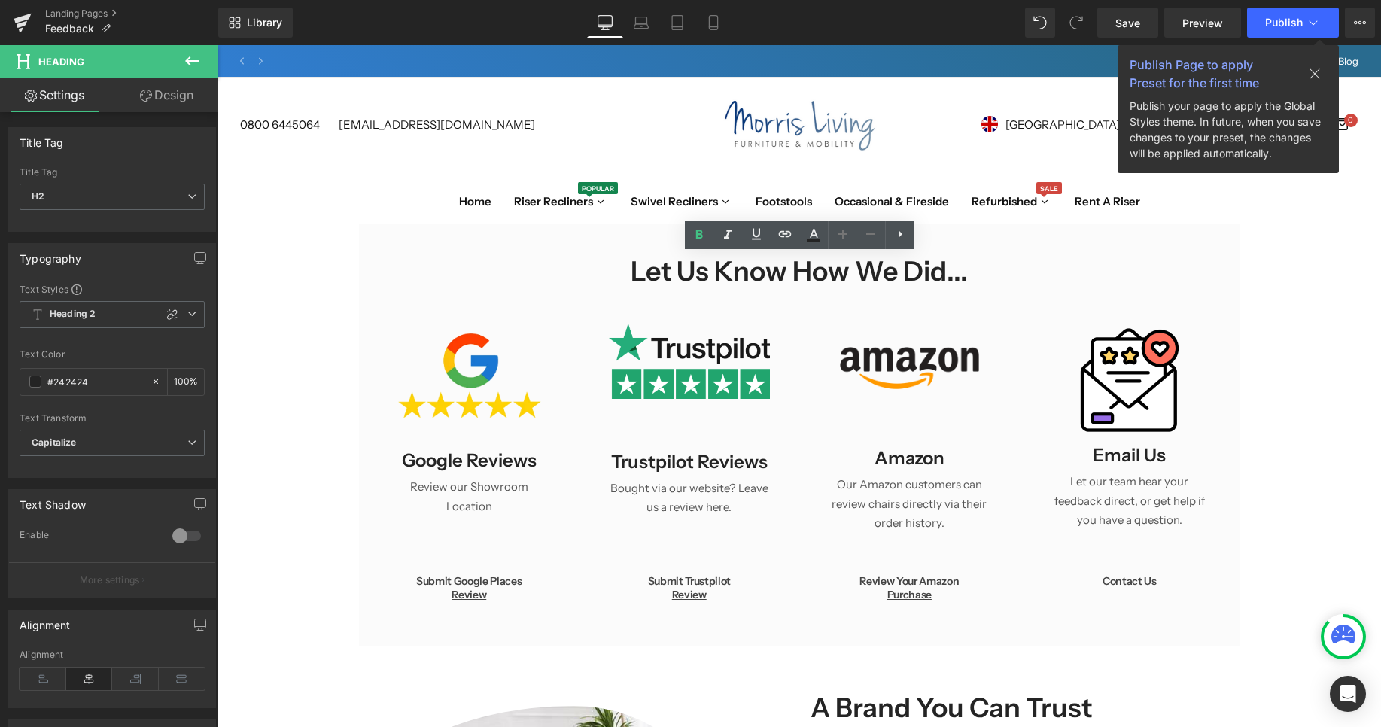
click at [840, 261] on h2 "Let us know How We Did..." at bounding box center [799, 271] width 354 height 32
click at [118, 199] on span "H2" at bounding box center [112, 197] width 185 height 26
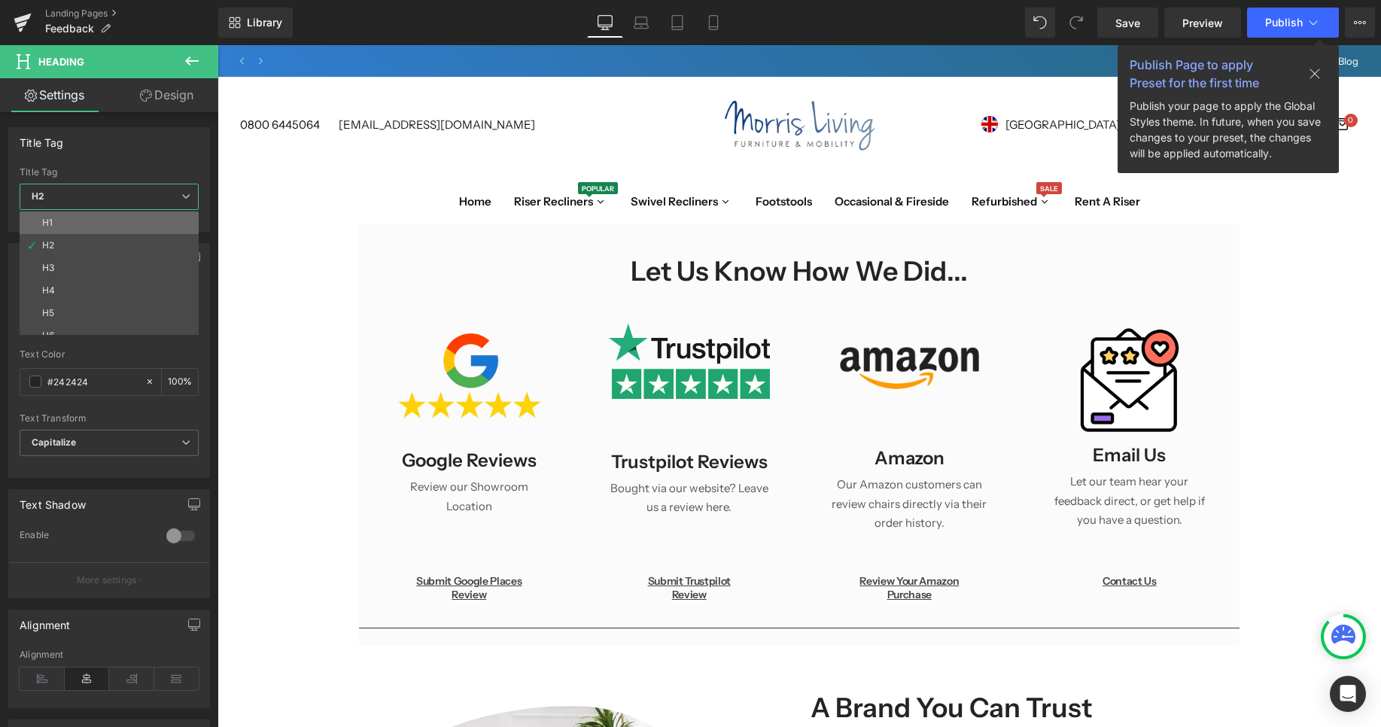
click at [114, 221] on li "H1" at bounding box center [113, 222] width 186 height 23
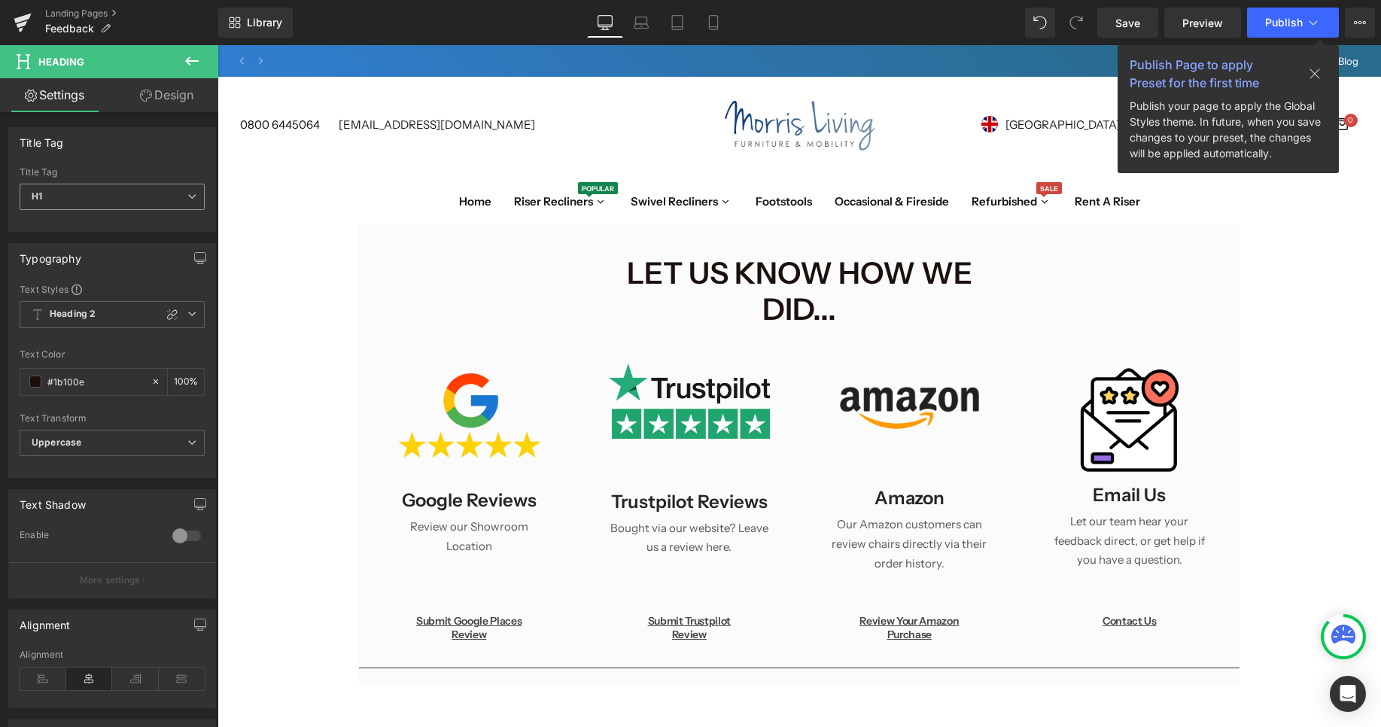
type input "#1b100e"
type input "100"
click at [135, 199] on span "H1" at bounding box center [112, 197] width 185 height 26
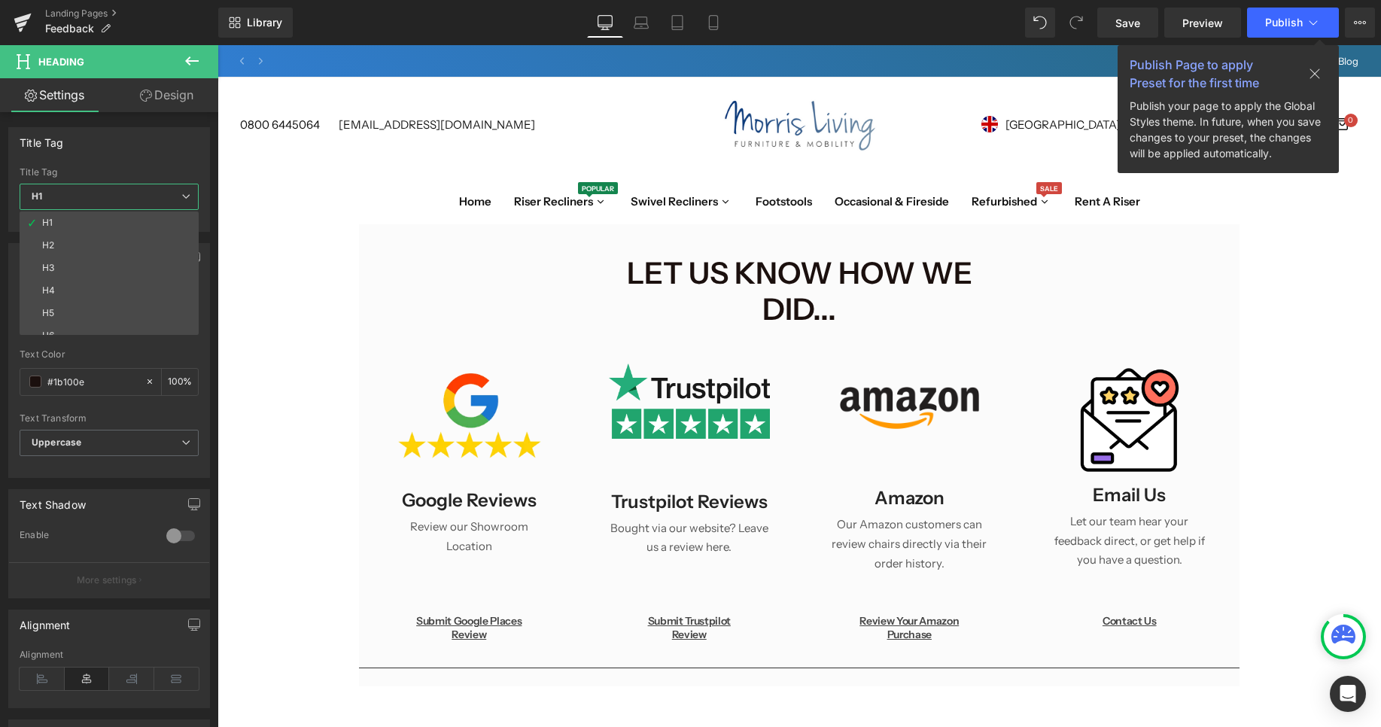
click at [159, 160] on div "Title Tag H1 H2 H3 H4 H5 H6 Title Tag H1 H1 H2 H3 H4 H5 H6" at bounding box center [109, 179] width 202 height 105
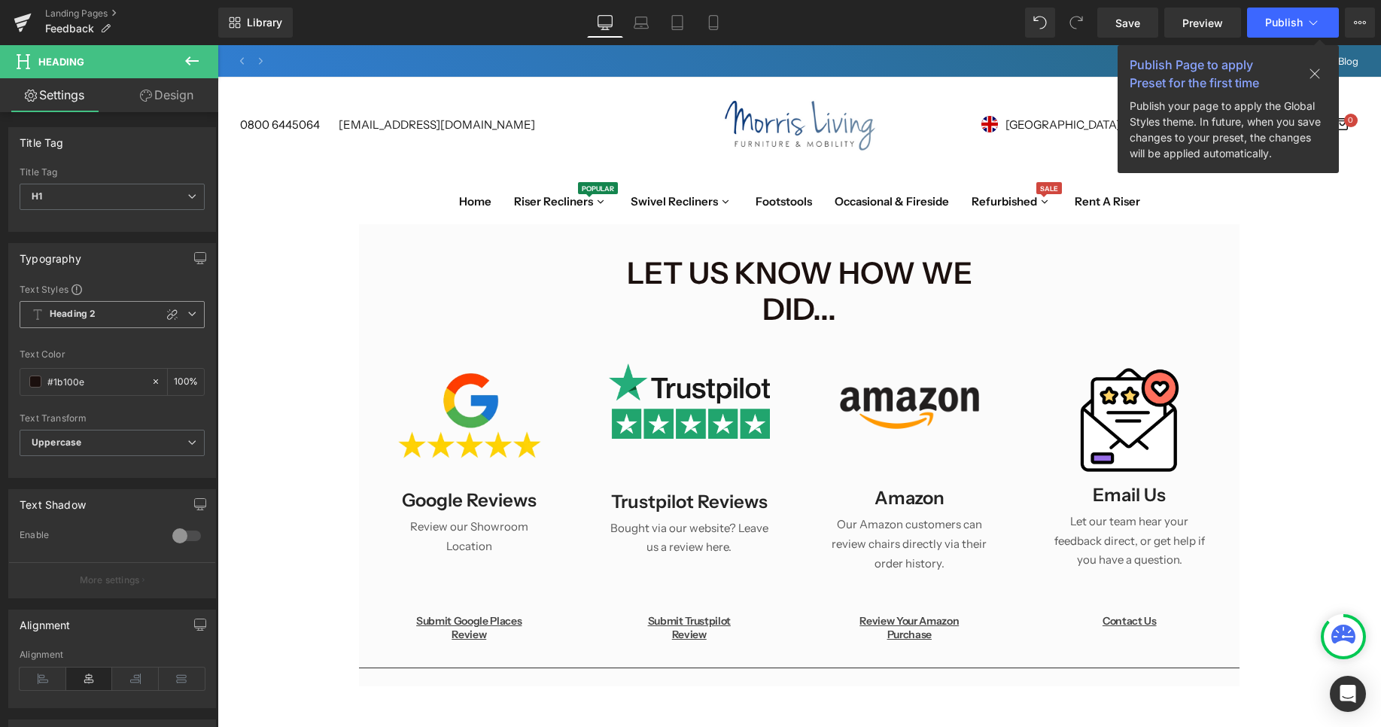
click at [92, 315] on b "Heading 2" at bounding box center [73, 314] width 46 height 13
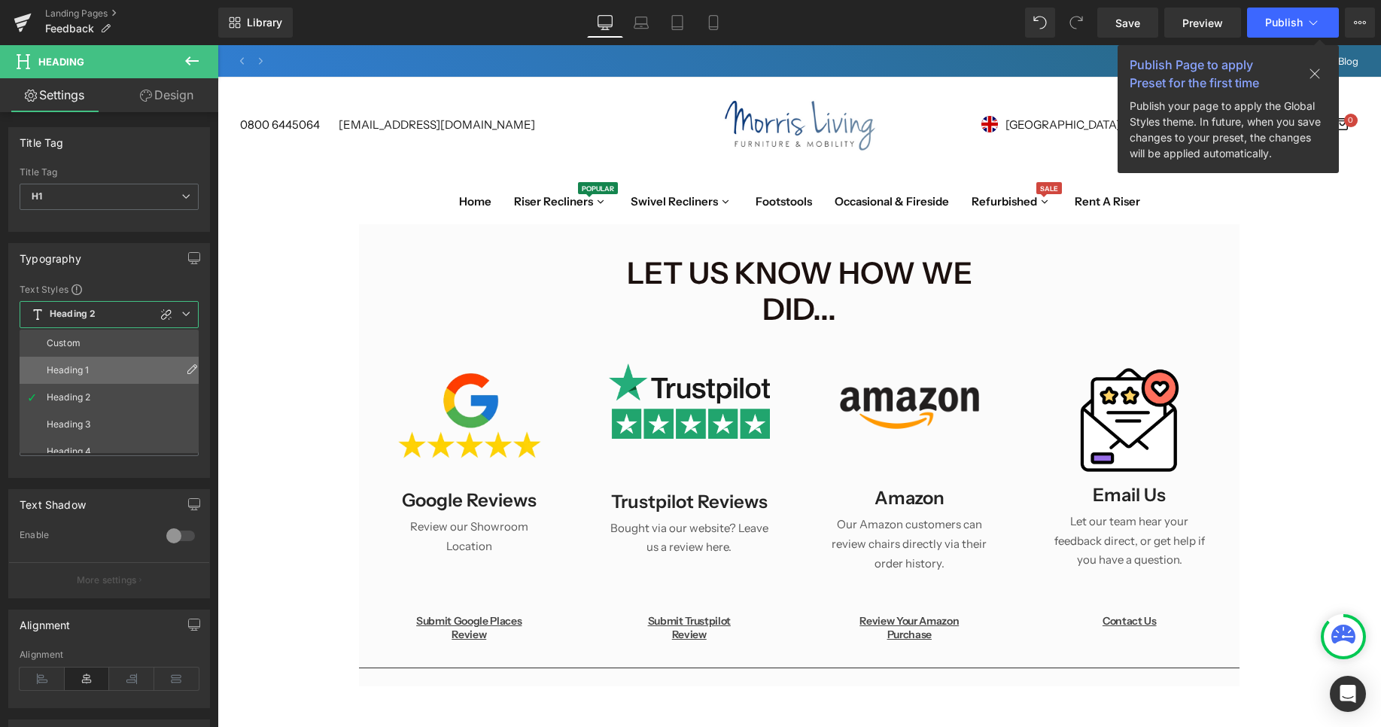
click at [84, 363] on li "Heading 1" at bounding box center [113, 370] width 186 height 27
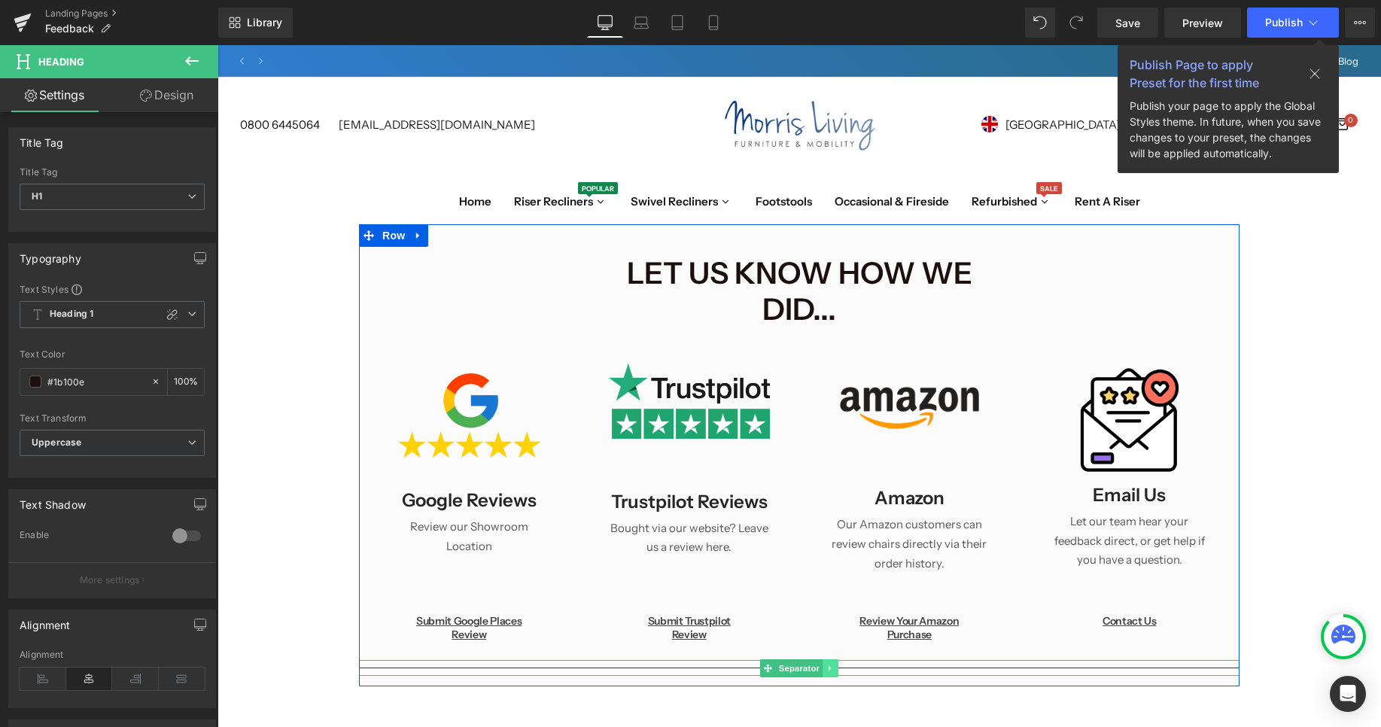
click at [834, 659] on link at bounding box center [830, 668] width 16 height 18
click at [825, 664] on icon at bounding box center [823, 668] width 8 height 8
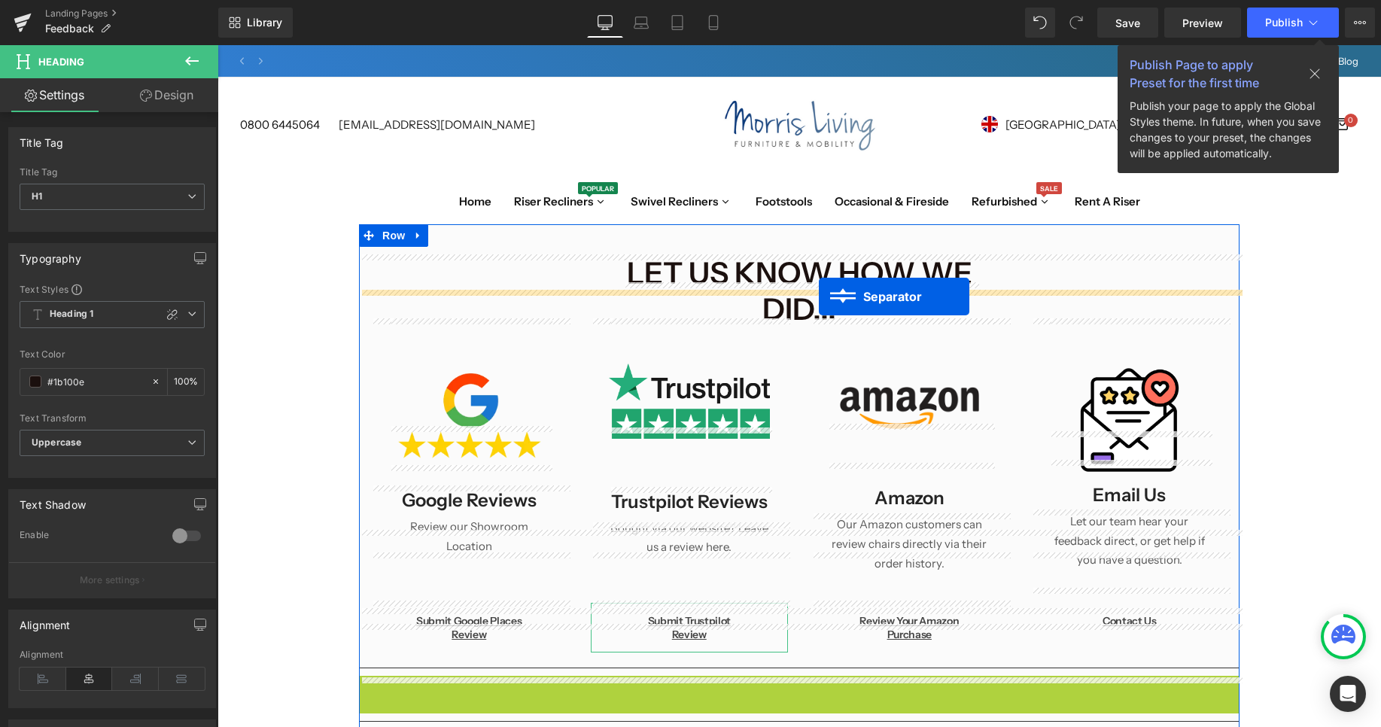
drag, startPoint x: 766, startPoint y: 635, endPoint x: 819, endPoint y: 296, distance: 342.7
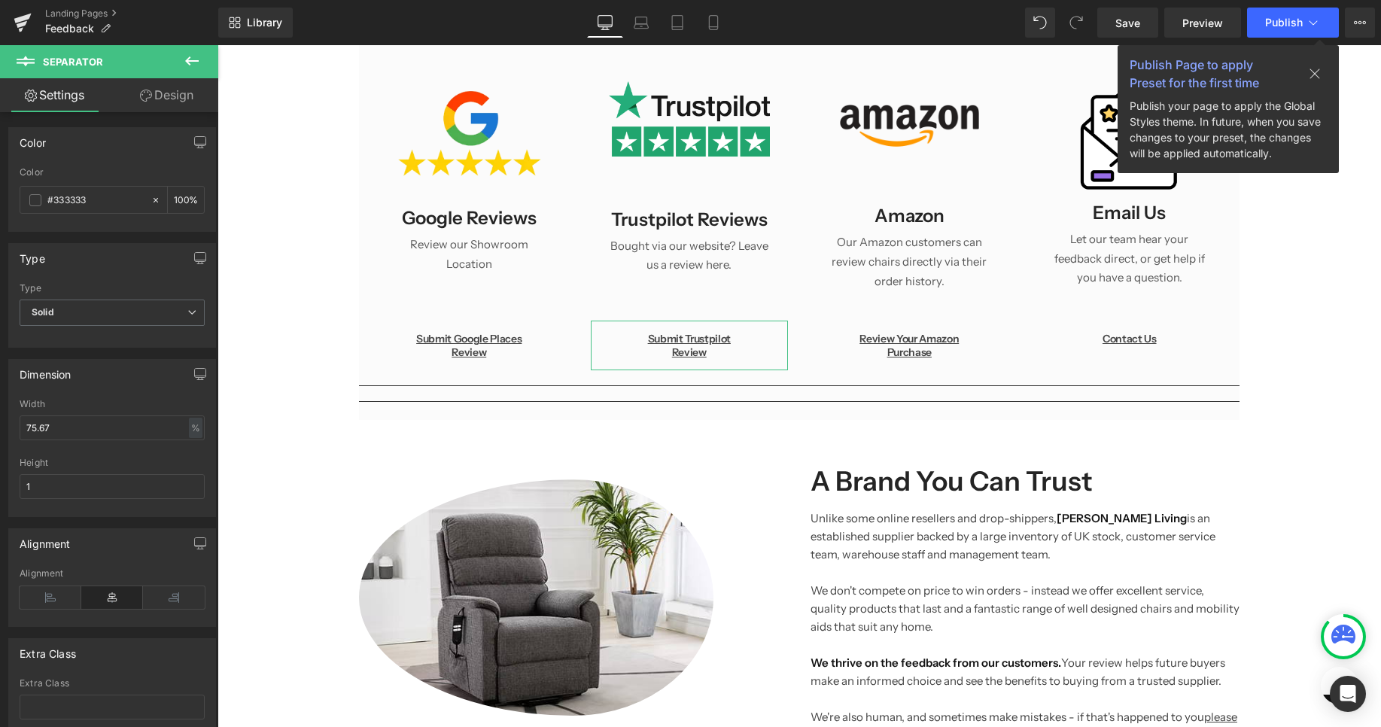
scroll to position [149, 0]
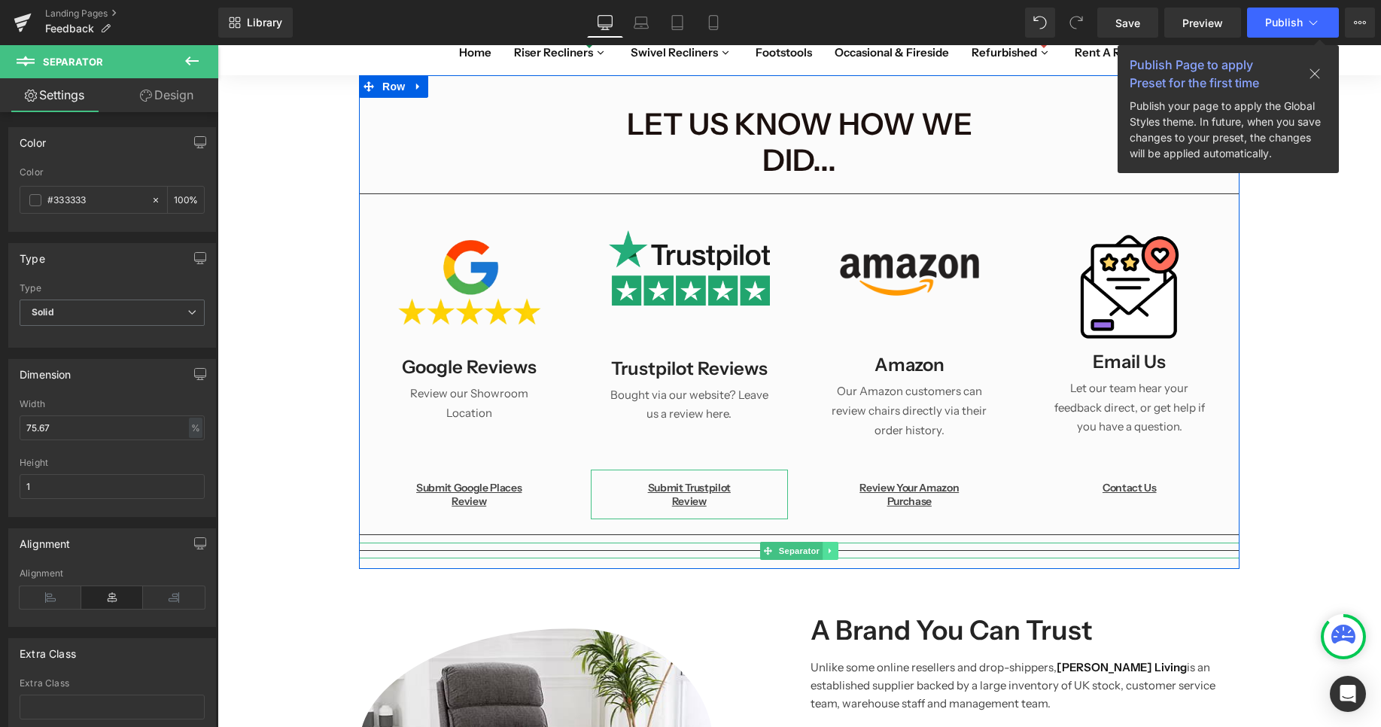
click at [829, 548] on icon at bounding box center [829, 550] width 2 height 5
click at [845, 542] on link at bounding box center [839, 551] width 16 height 18
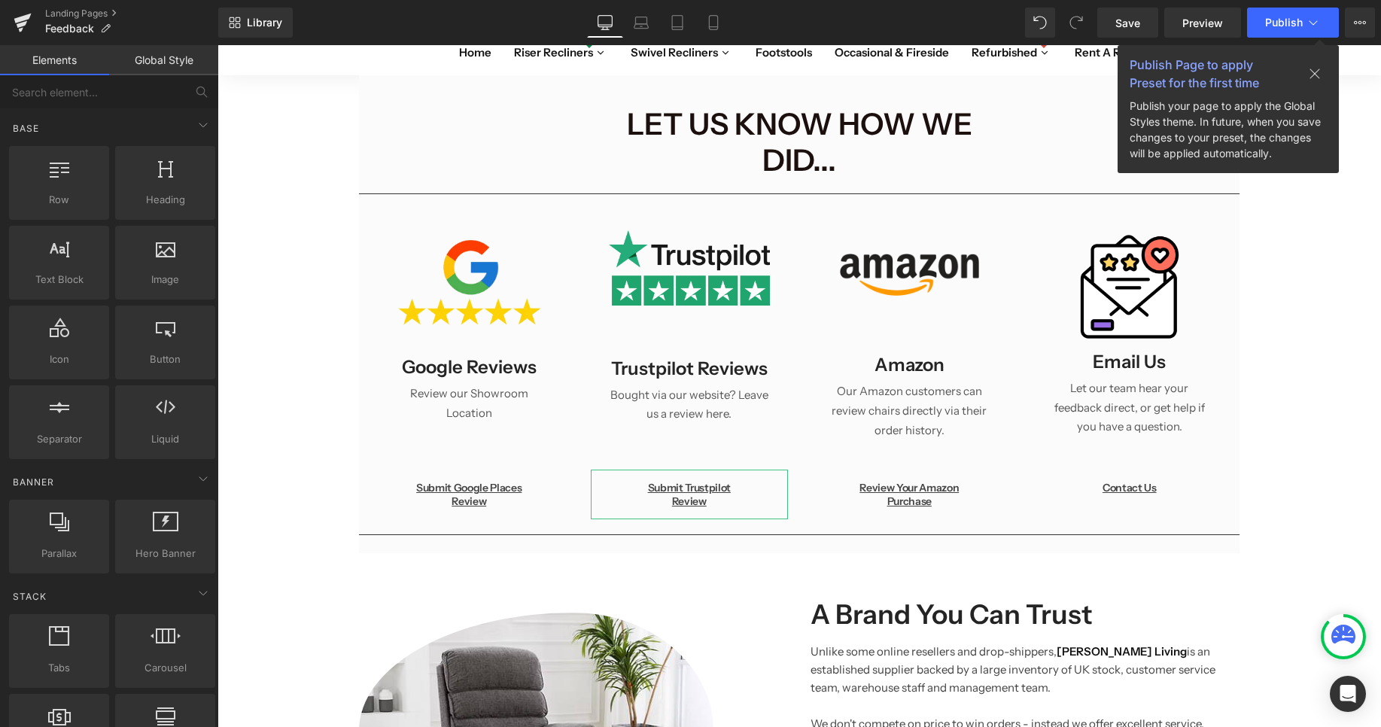
click at [1321, 77] on button at bounding box center [1314, 73] width 48 height 23
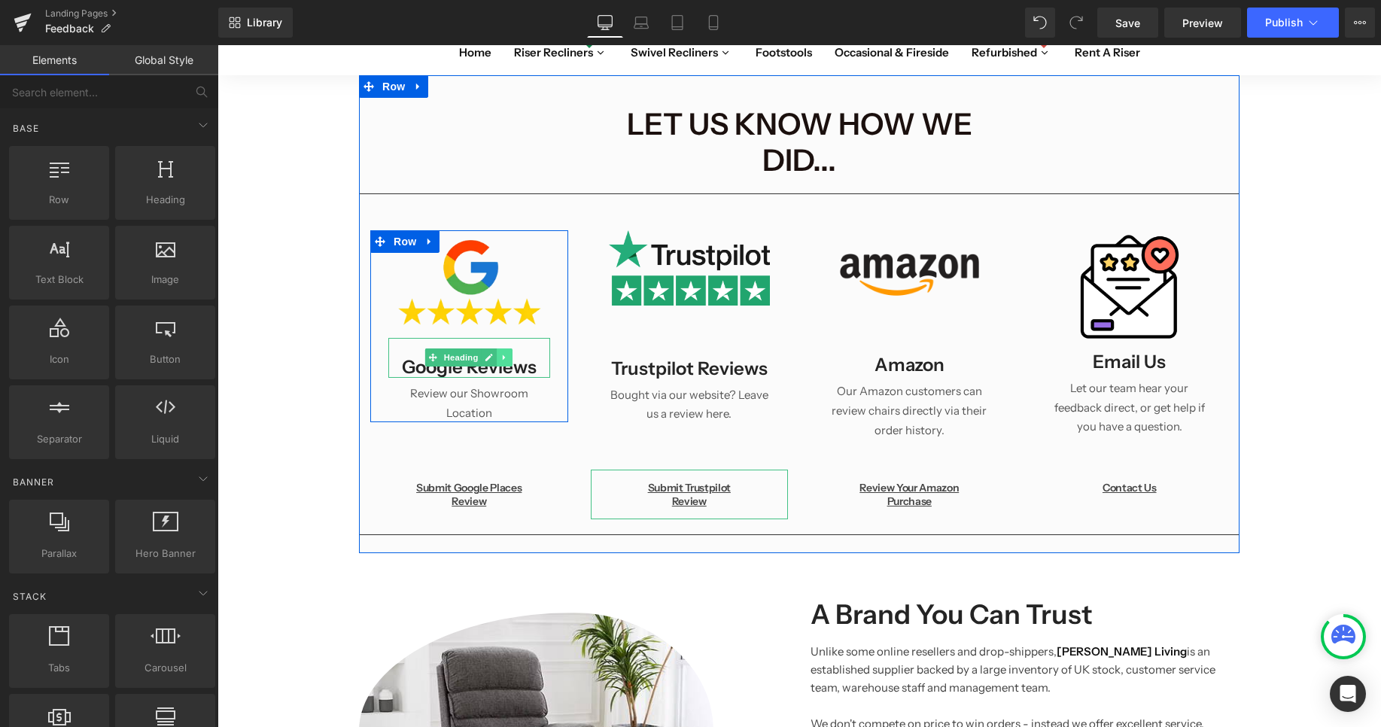
click at [506, 353] on icon at bounding box center [504, 357] width 8 height 9
click at [506, 348] on link at bounding box center [513, 357] width 16 height 18
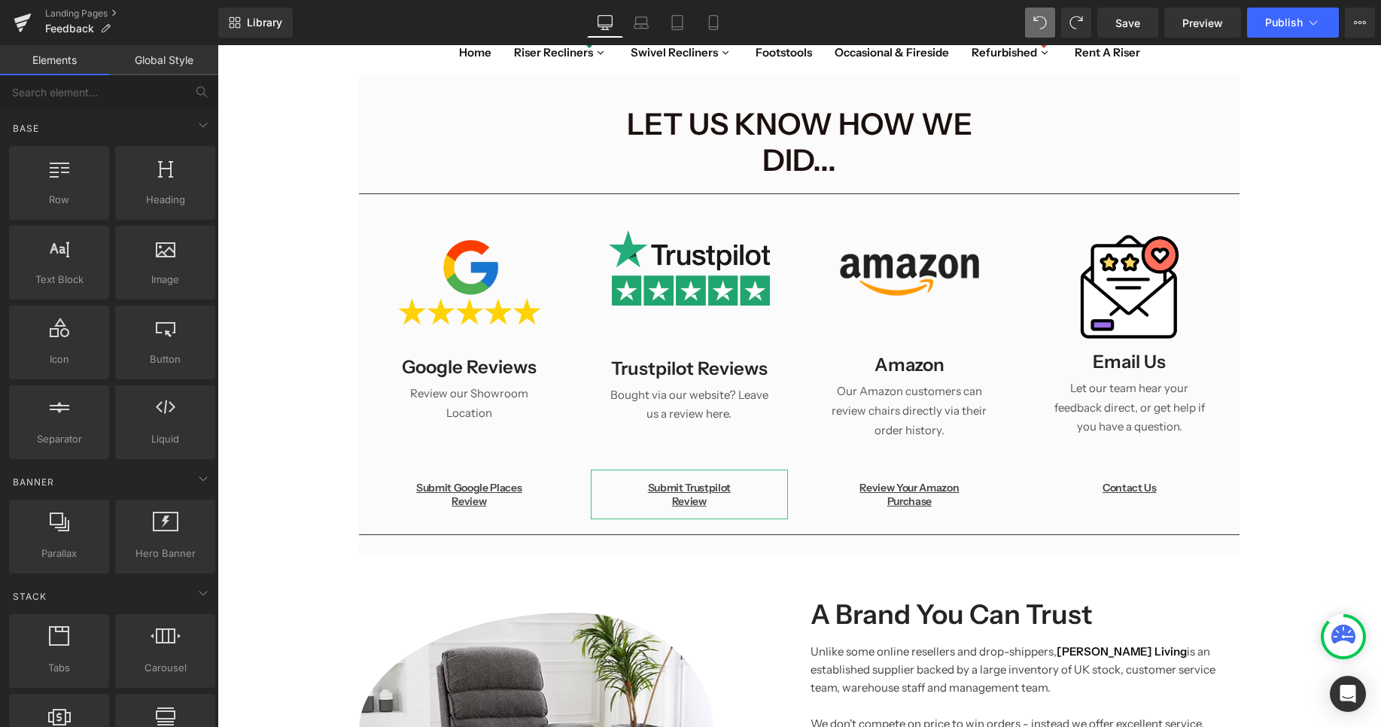
scroll to position [0, 0]
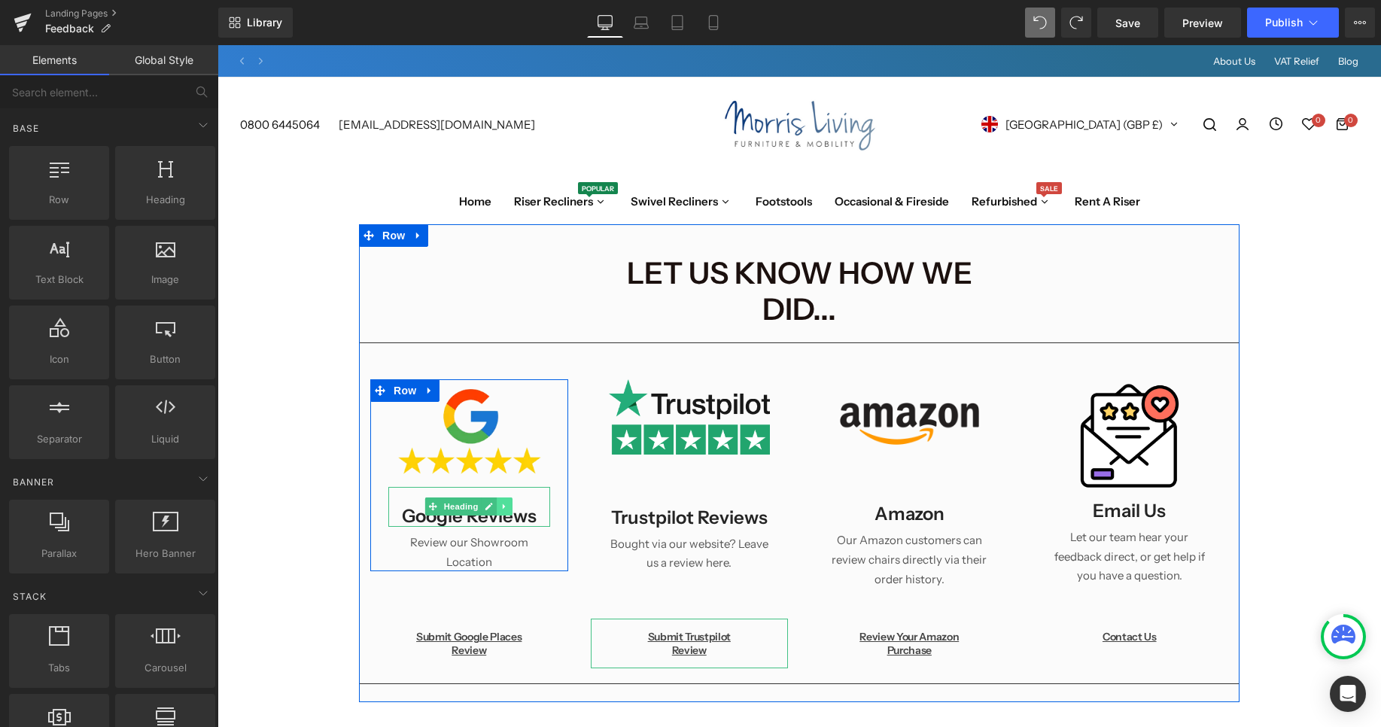
click at [501, 497] on link at bounding box center [505, 506] width 16 height 18
click at [499, 528] on link at bounding box center [494, 537] width 16 height 18
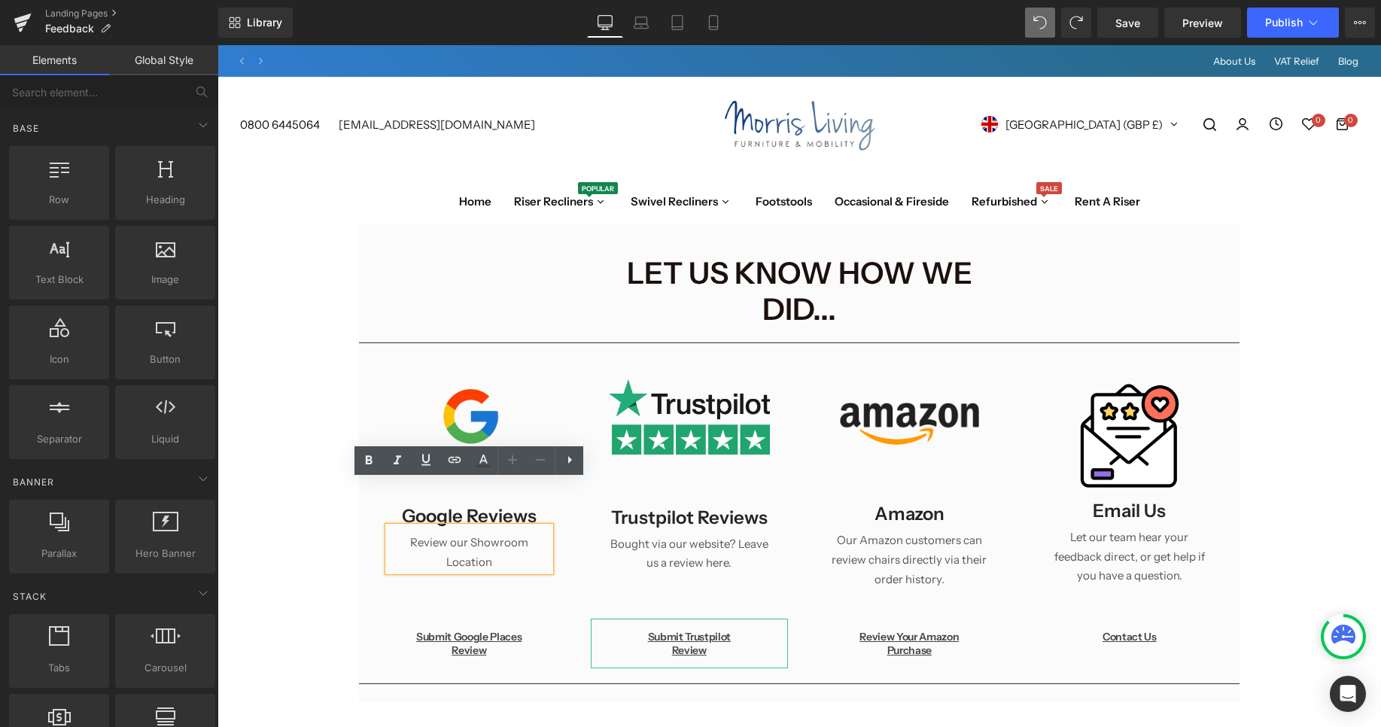
click at [502, 520] on div "Image Google Reviews Heading Review our Showroom Location Text Block Row Image …" at bounding box center [799, 473] width 880 height 245
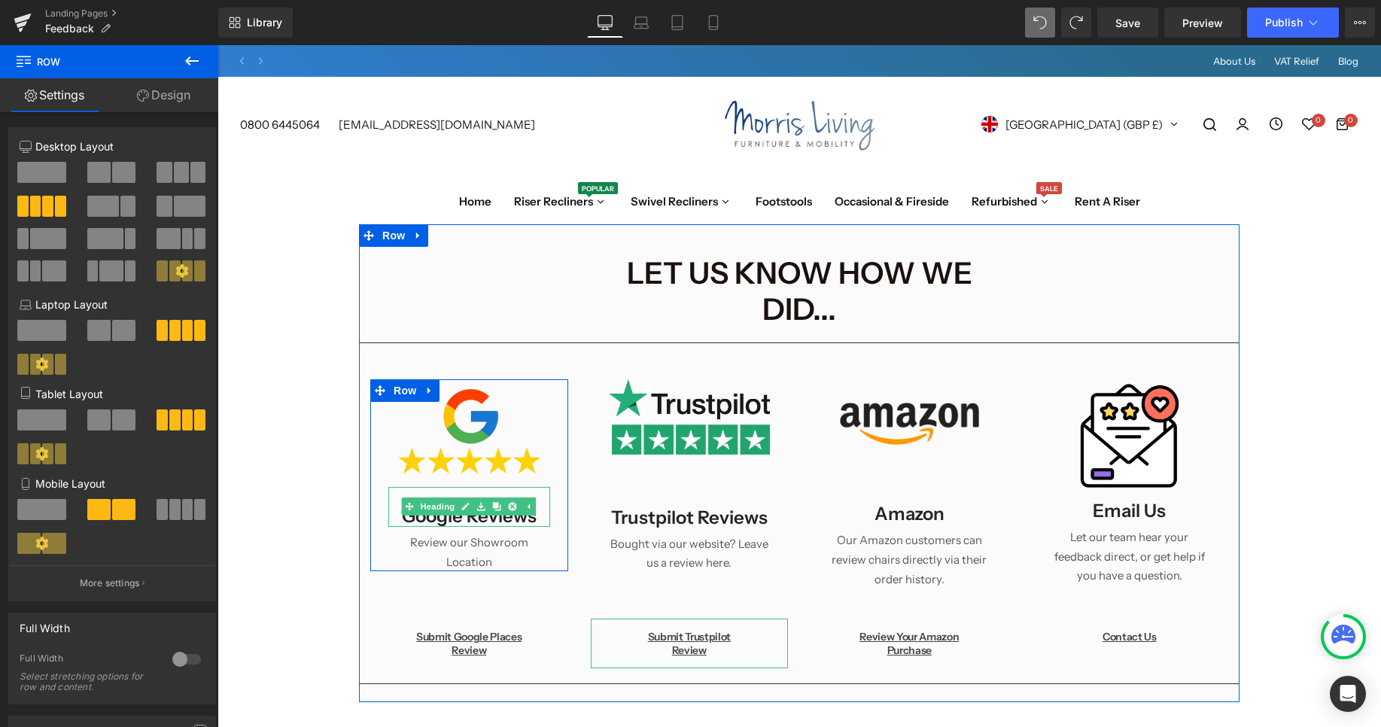
click at [512, 505] on h4 "Google Reviews" at bounding box center [469, 516] width 162 height 22
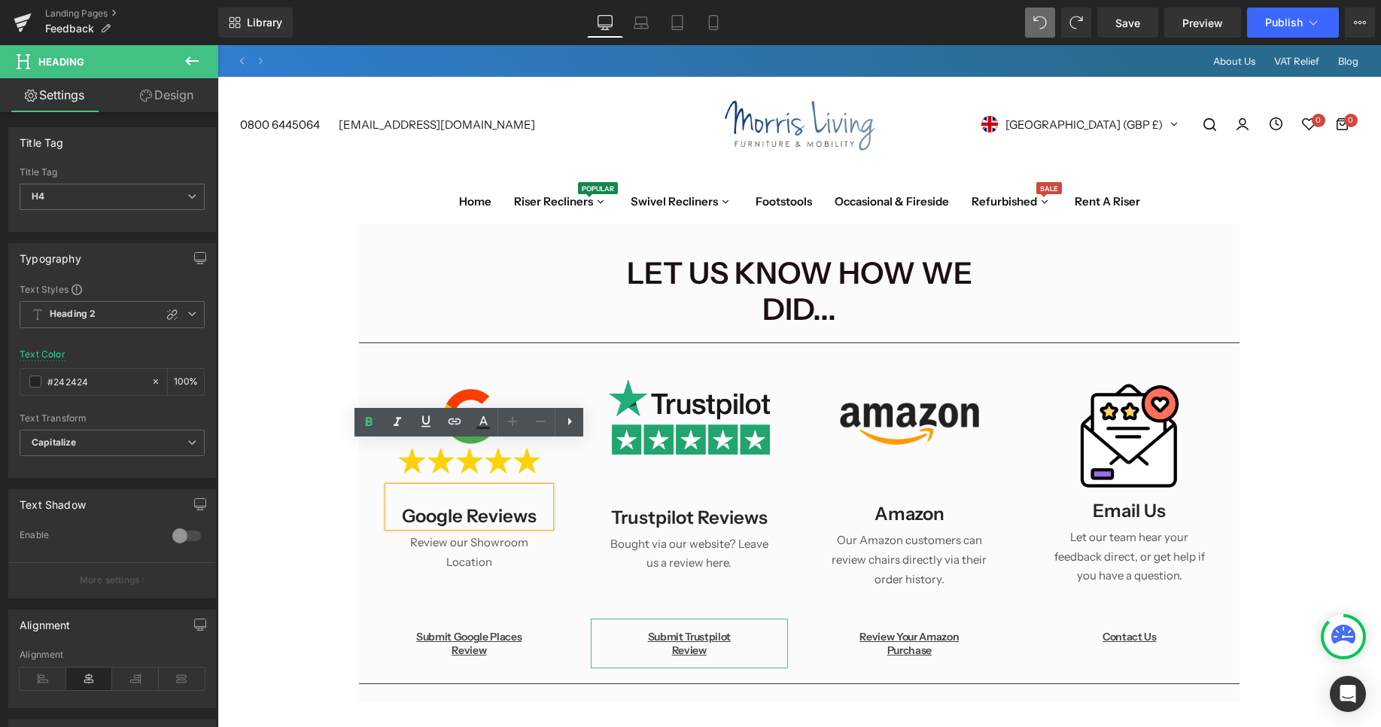
click at [512, 505] on h4 "Google Reviews" at bounding box center [469, 516] width 162 height 22
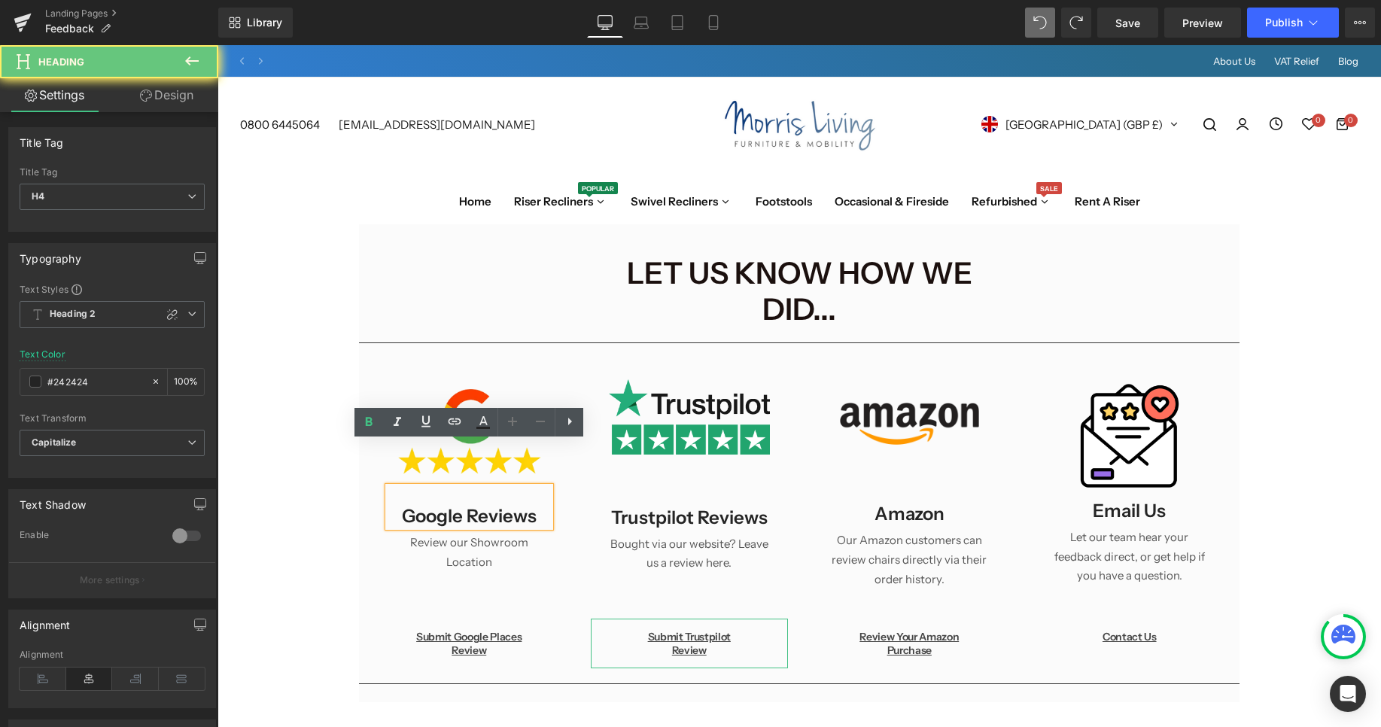
click at [512, 505] on h4 "Google Reviews" at bounding box center [469, 516] width 162 height 22
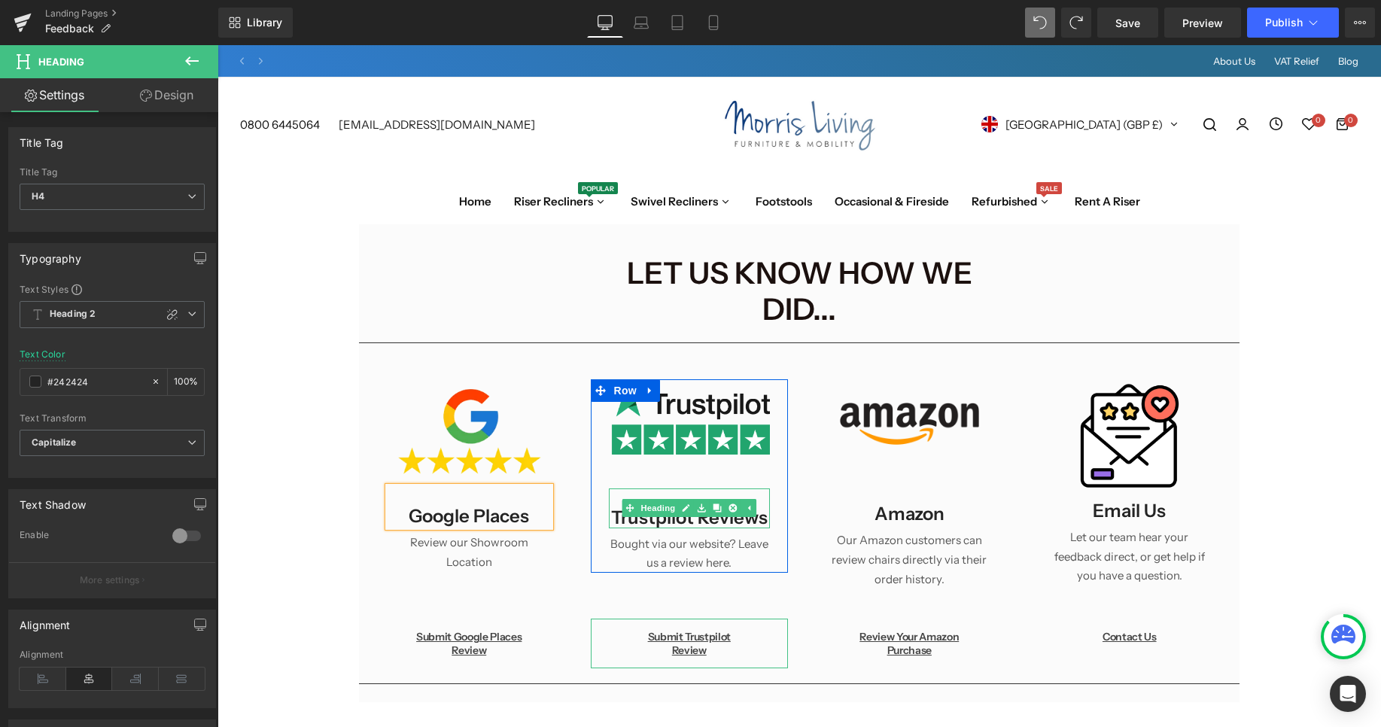
click at [693, 506] on h4 "Trustpilot Reviews" at bounding box center [690, 517] width 162 height 22
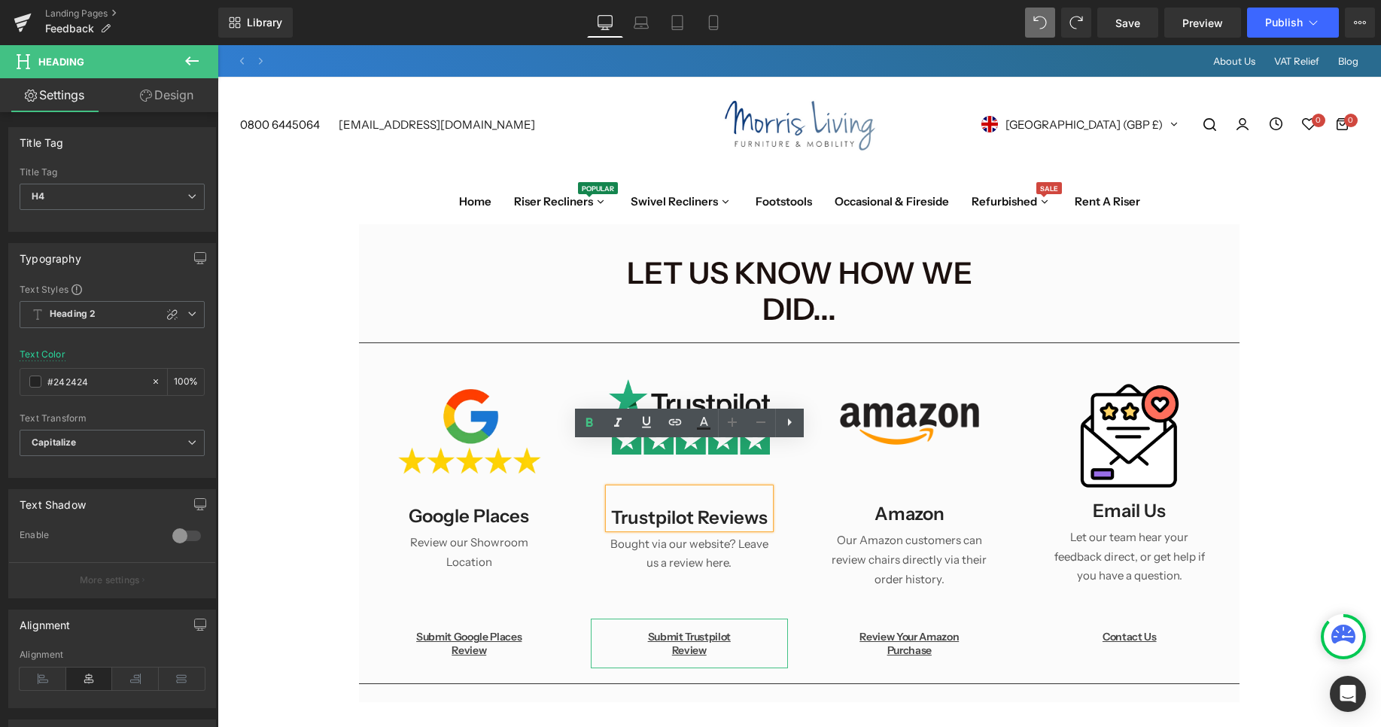
click at [695, 506] on h4 "Trustpilot Reviews" at bounding box center [690, 517] width 162 height 22
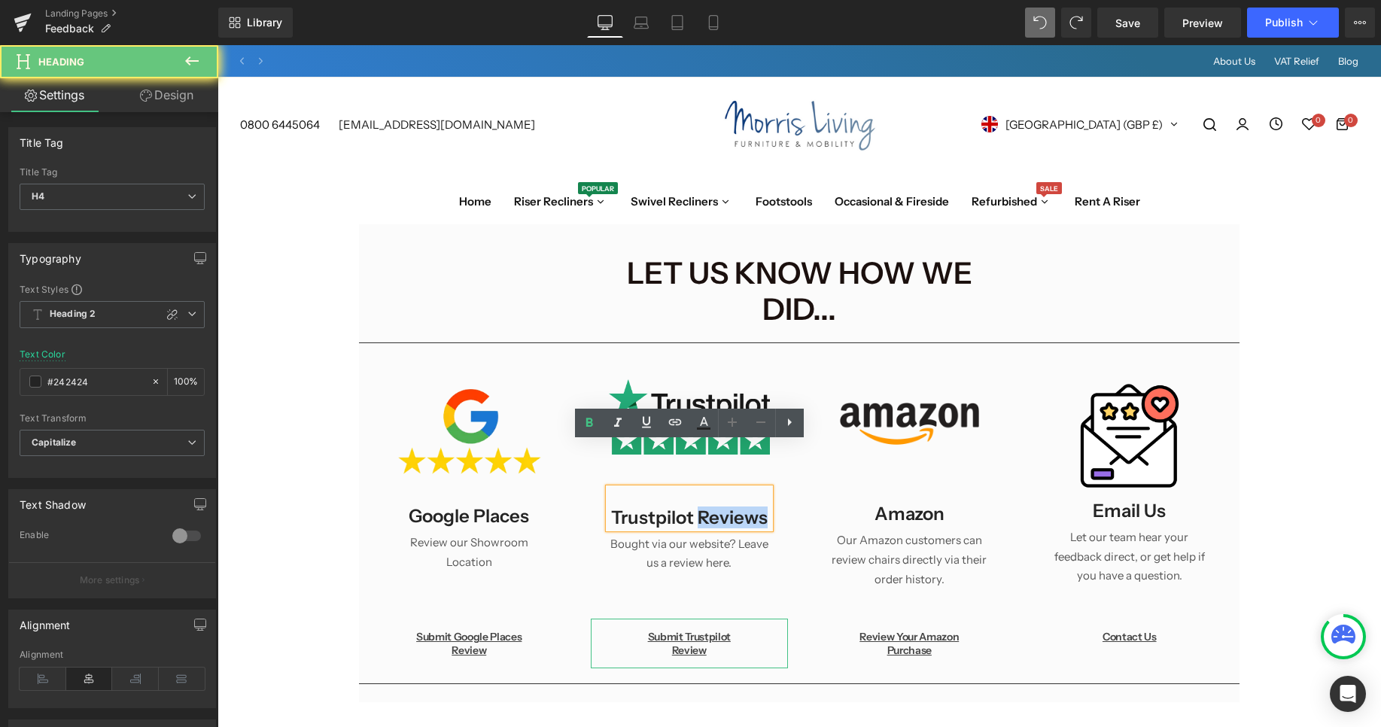
click at [695, 506] on h4 "Trustpilot Reviews" at bounding box center [690, 517] width 162 height 22
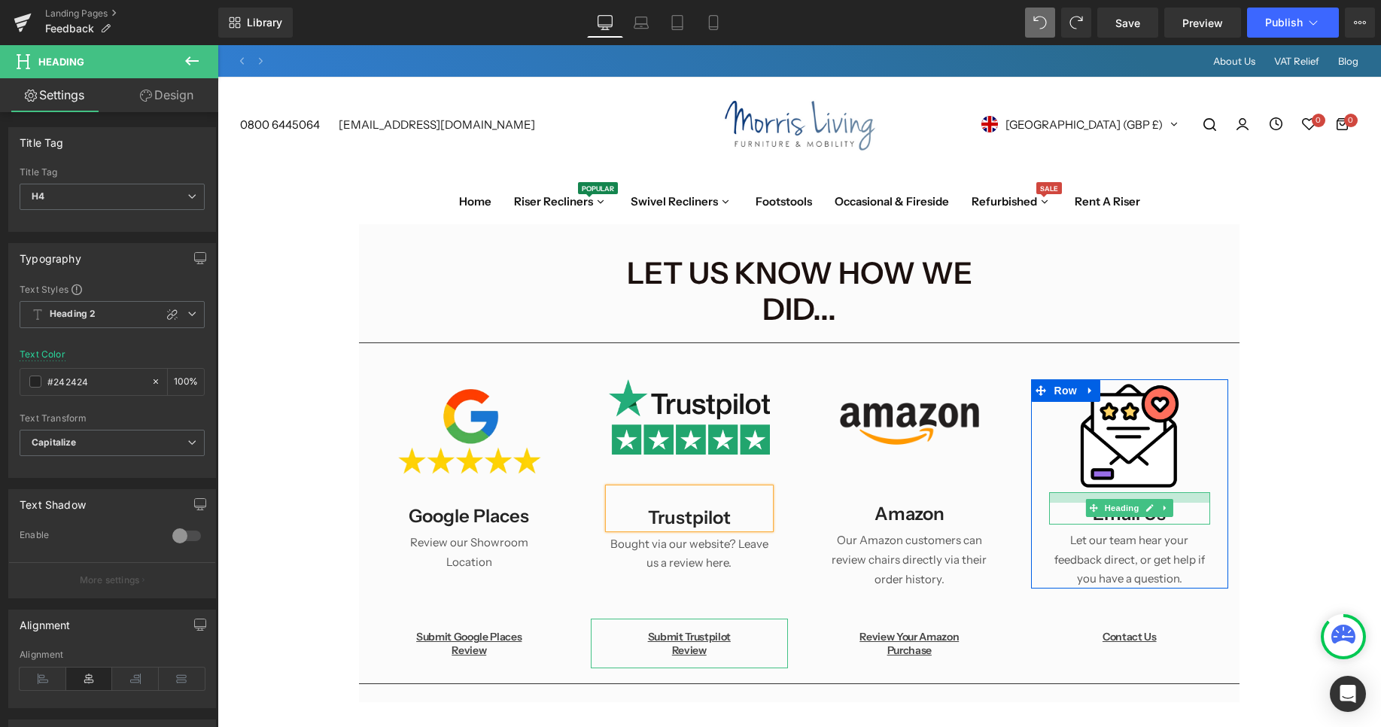
drag, startPoint x: 1169, startPoint y: 448, endPoint x: 1179, endPoint y: 451, distance: 10.2
click at [1179, 492] on div at bounding box center [1130, 497] width 162 height 11
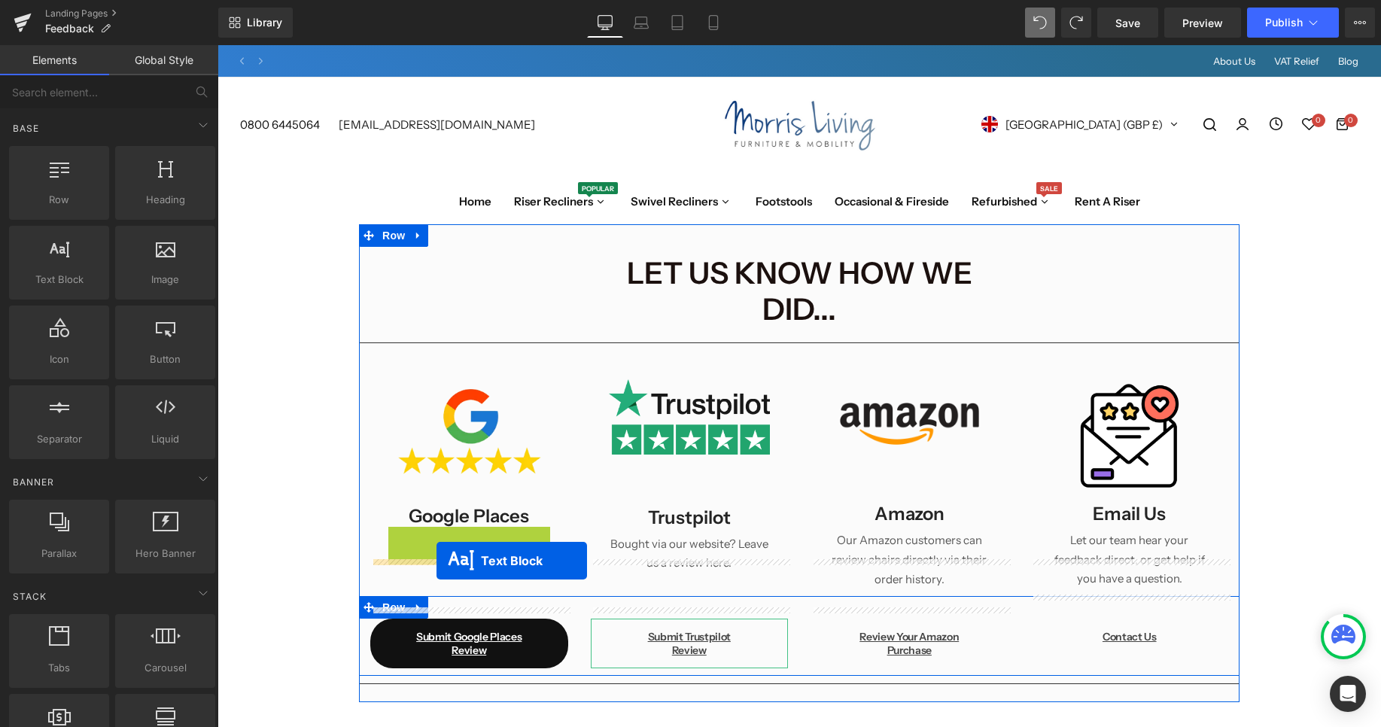
drag, startPoint x: 436, startPoint y: 498, endPoint x: 436, endPoint y: 561, distance: 62.5
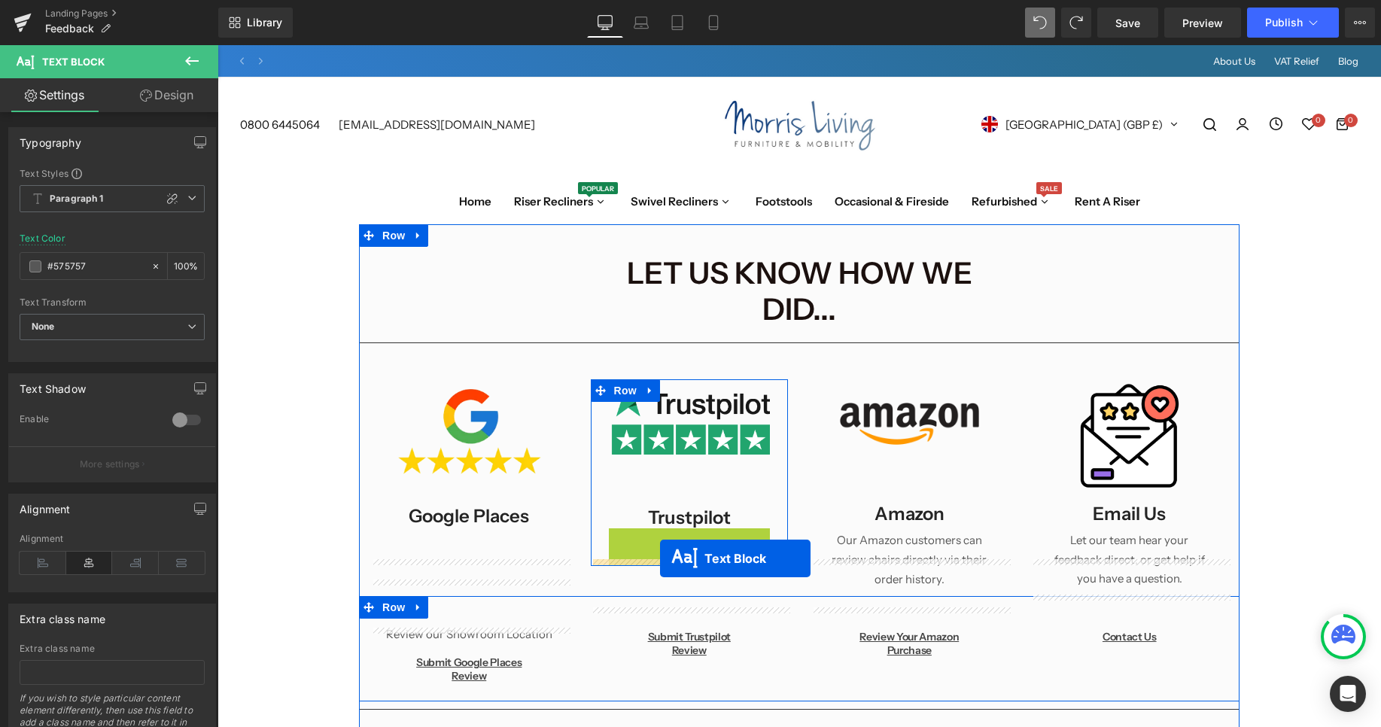
drag, startPoint x: 646, startPoint y: 499, endPoint x: 660, endPoint y: 558, distance: 61.0
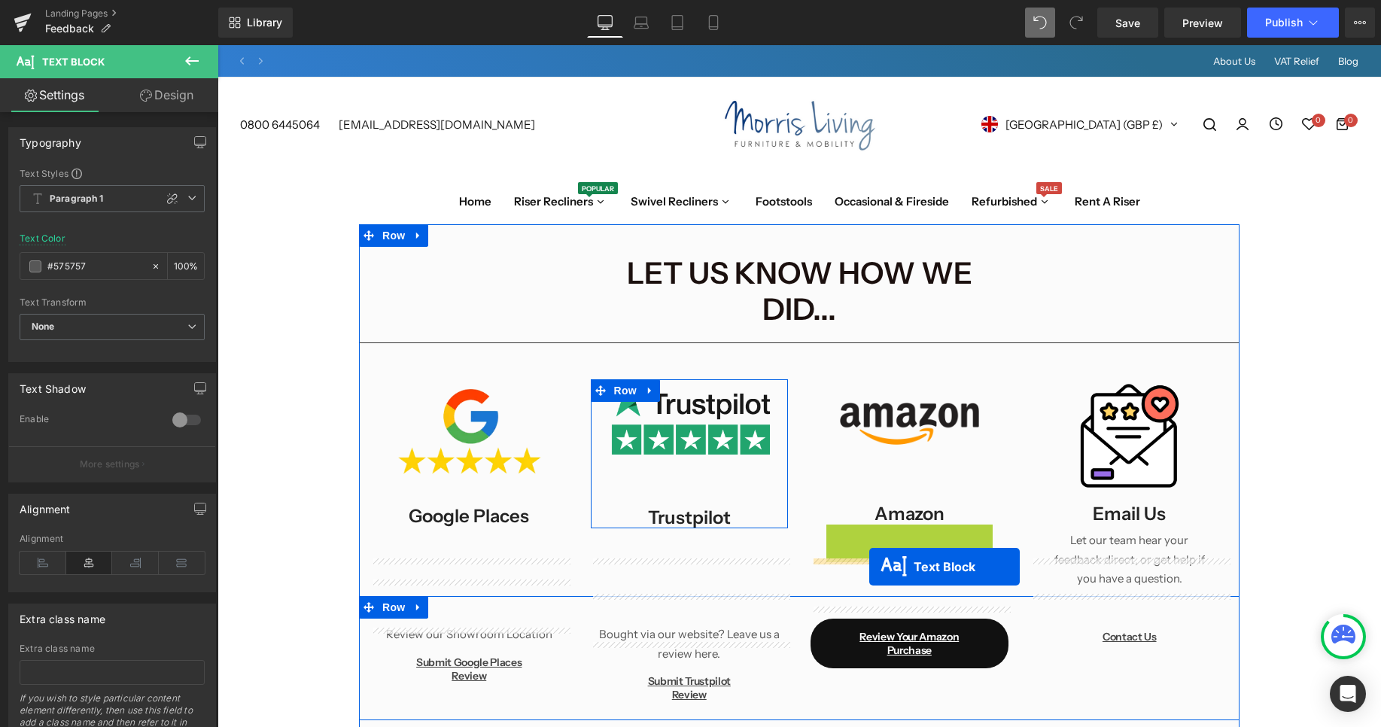
drag, startPoint x: 863, startPoint y: 508, endPoint x: 869, endPoint y: 567, distance: 59.0
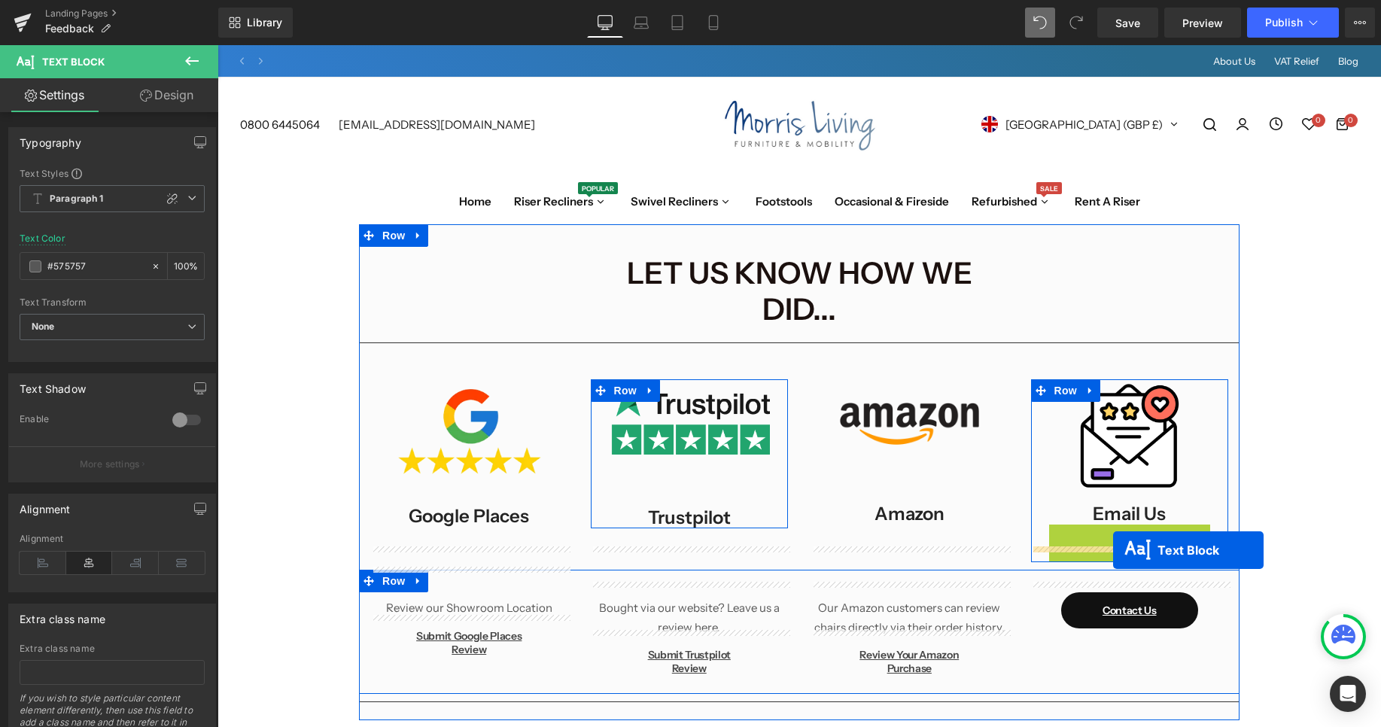
drag, startPoint x: 1087, startPoint y: 503, endPoint x: 1113, endPoint y: 550, distance: 53.9
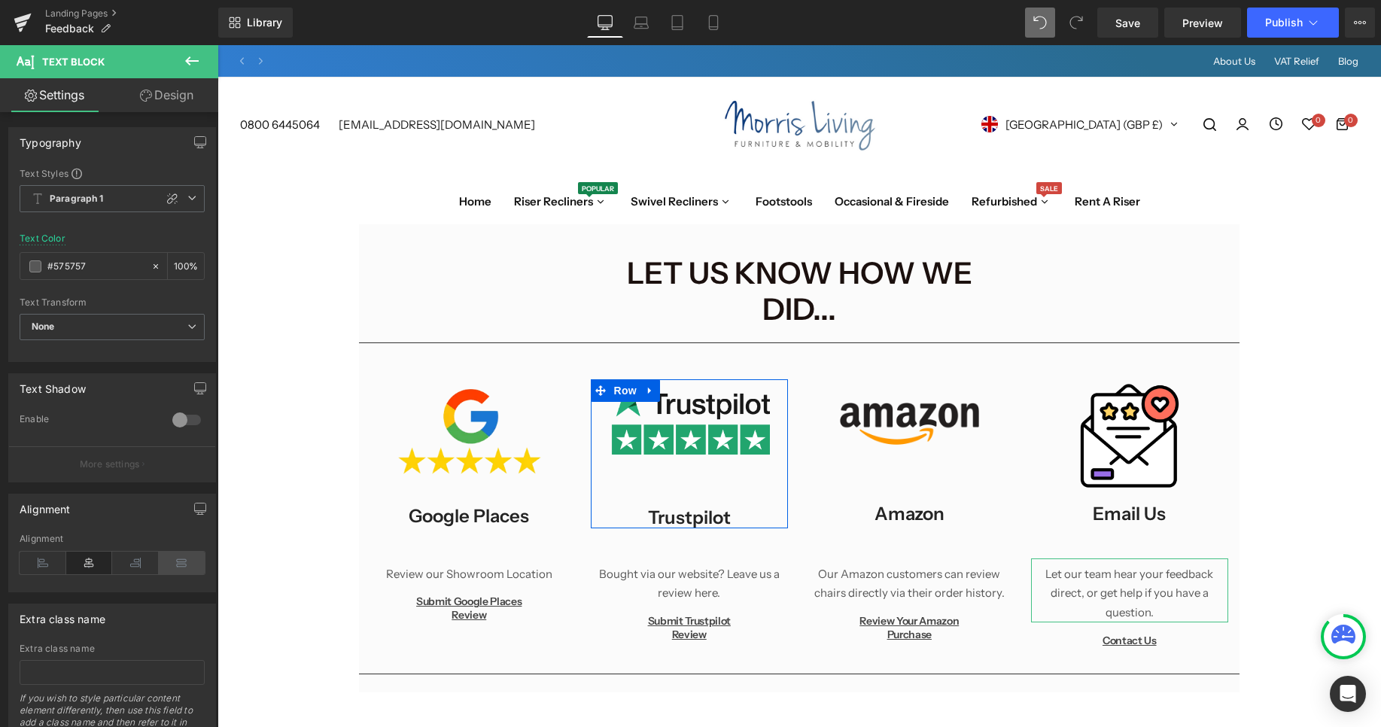
scroll to position [55, 0]
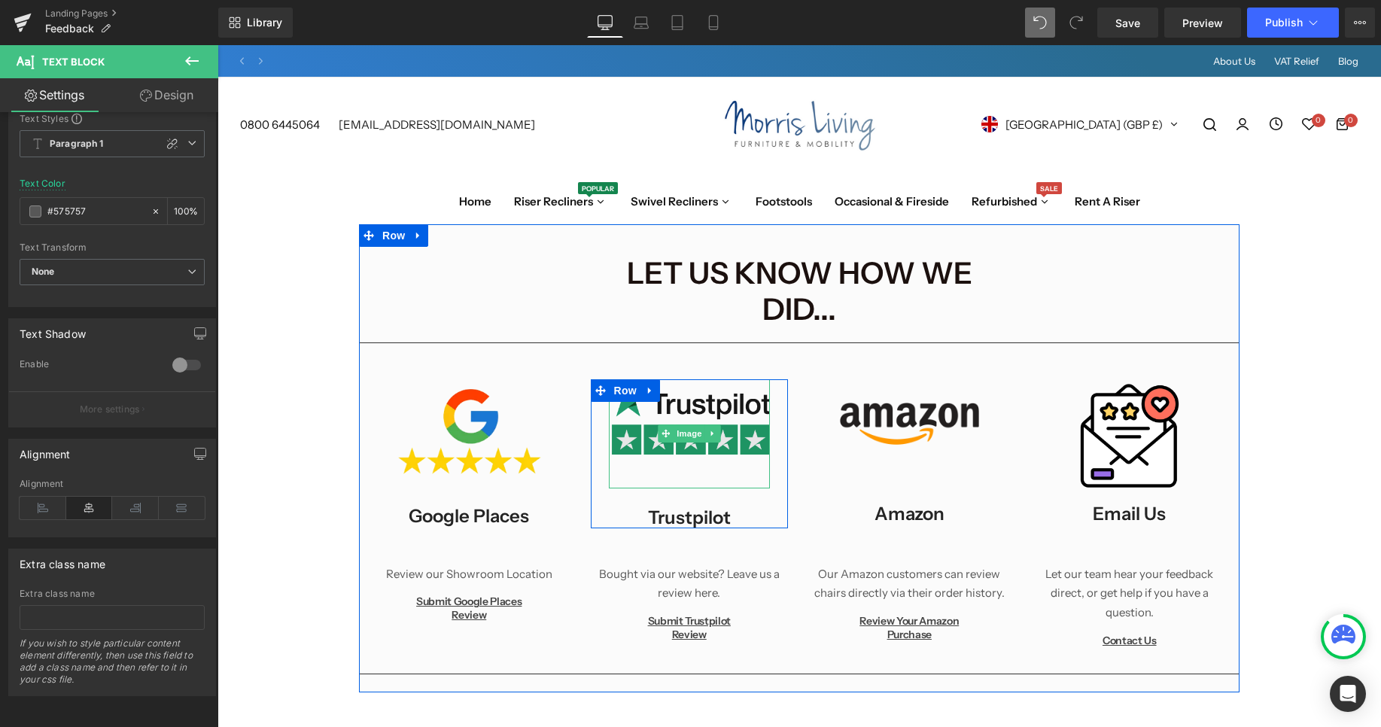
click at [682, 406] on img at bounding box center [690, 433] width 162 height 109
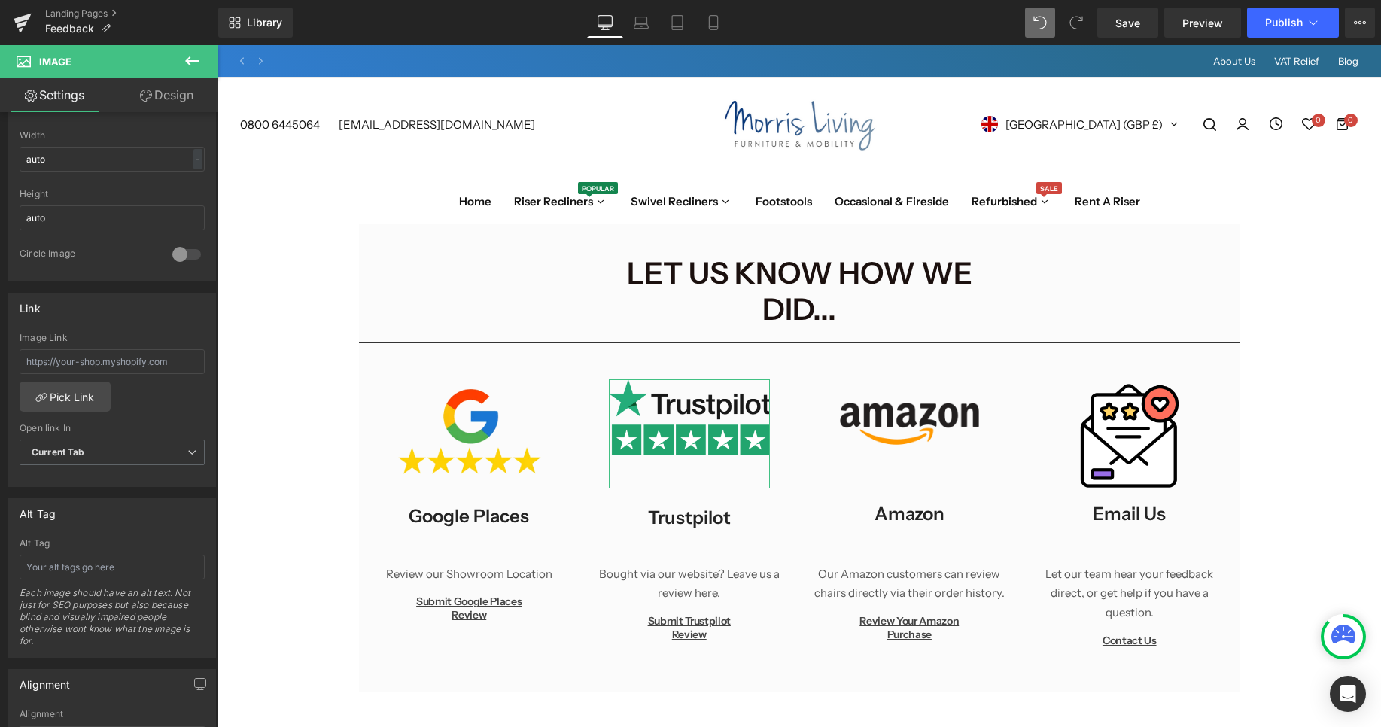
scroll to position [365, 0]
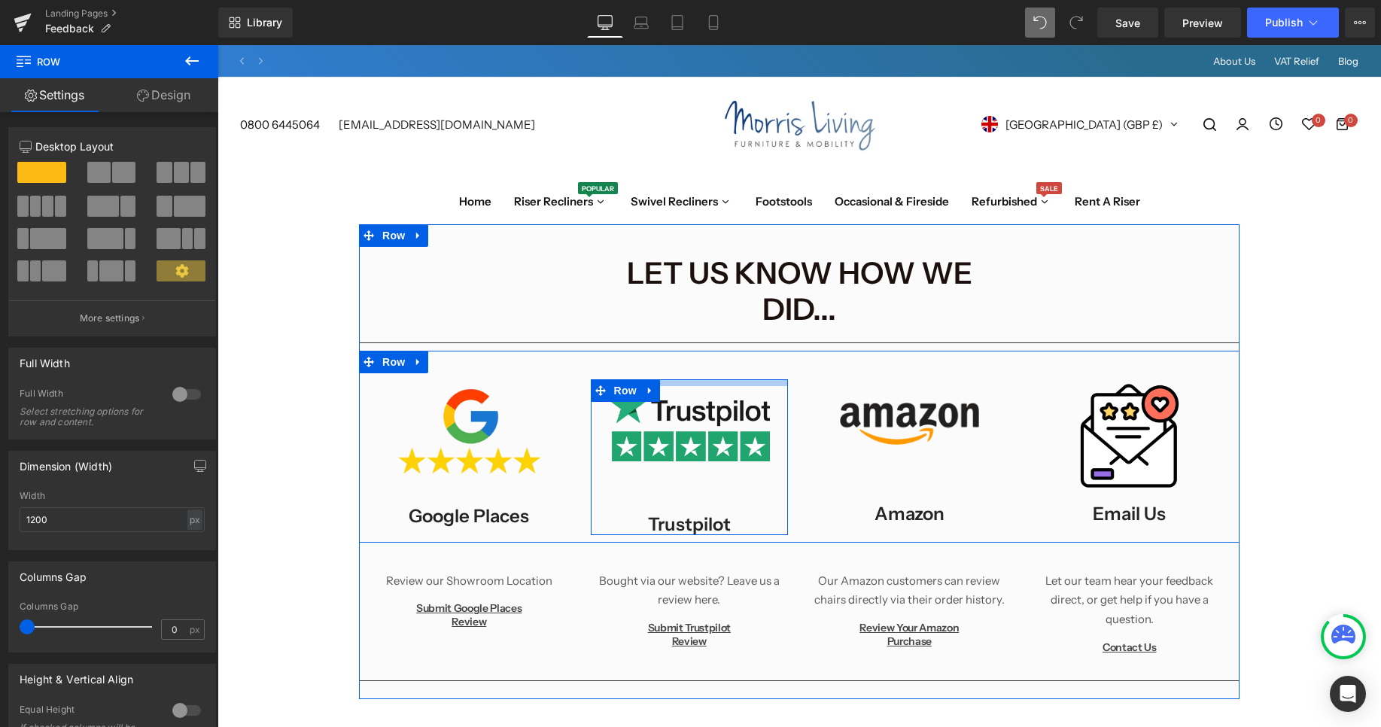
drag, startPoint x: 719, startPoint y: 354, endPoint x: 729, endPoint y: 342, distance: 16.0
click at [729, 379] on div "Image 45px Trustpilot Heading Row" at bounding box center [690, 457] width 198 height 156
click at [1131, 433] on img at bounding box center [1129, 435] width 113 height 113
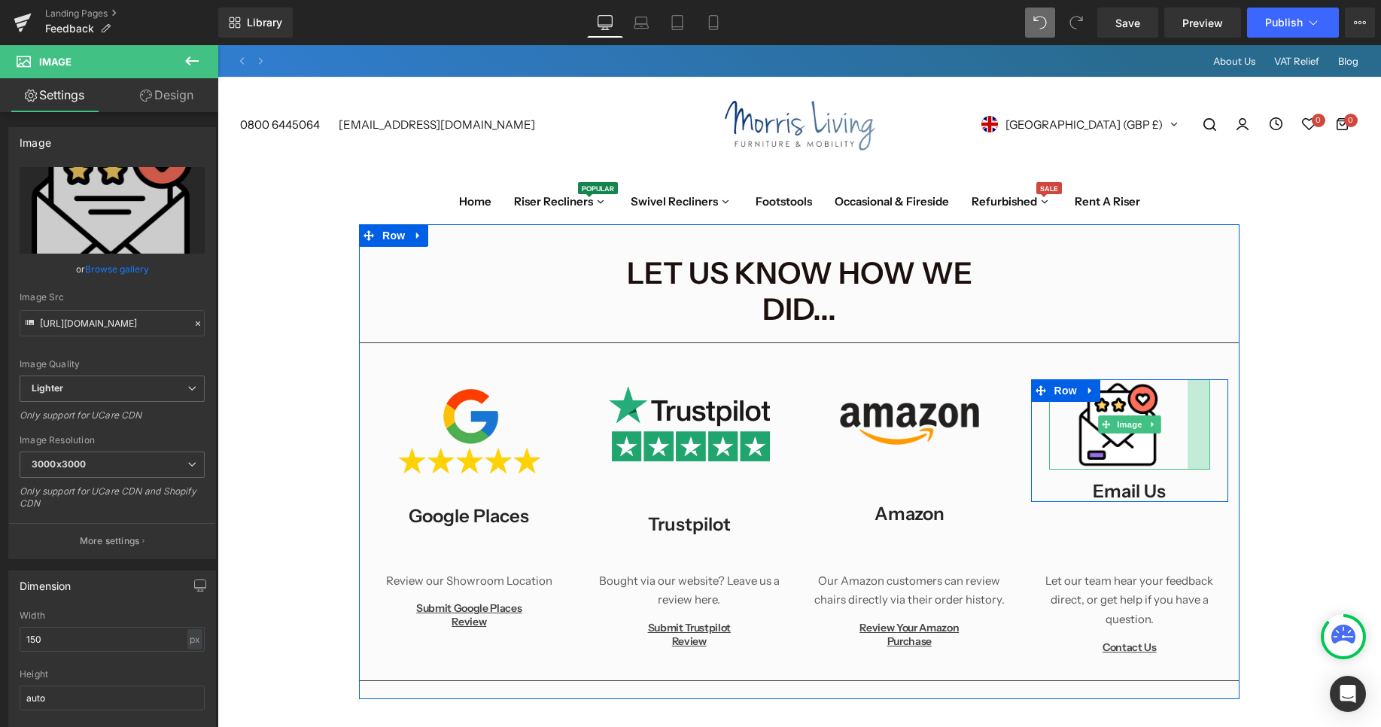
drag, startPoint x: 1207, startPoint y: 428, endPoint x: 1184, endPoint y: 427, distance: 22.6
click at [1184, 427] on div "Image Email us Heading" at bounding box center [1130, 440] width 162 height 123
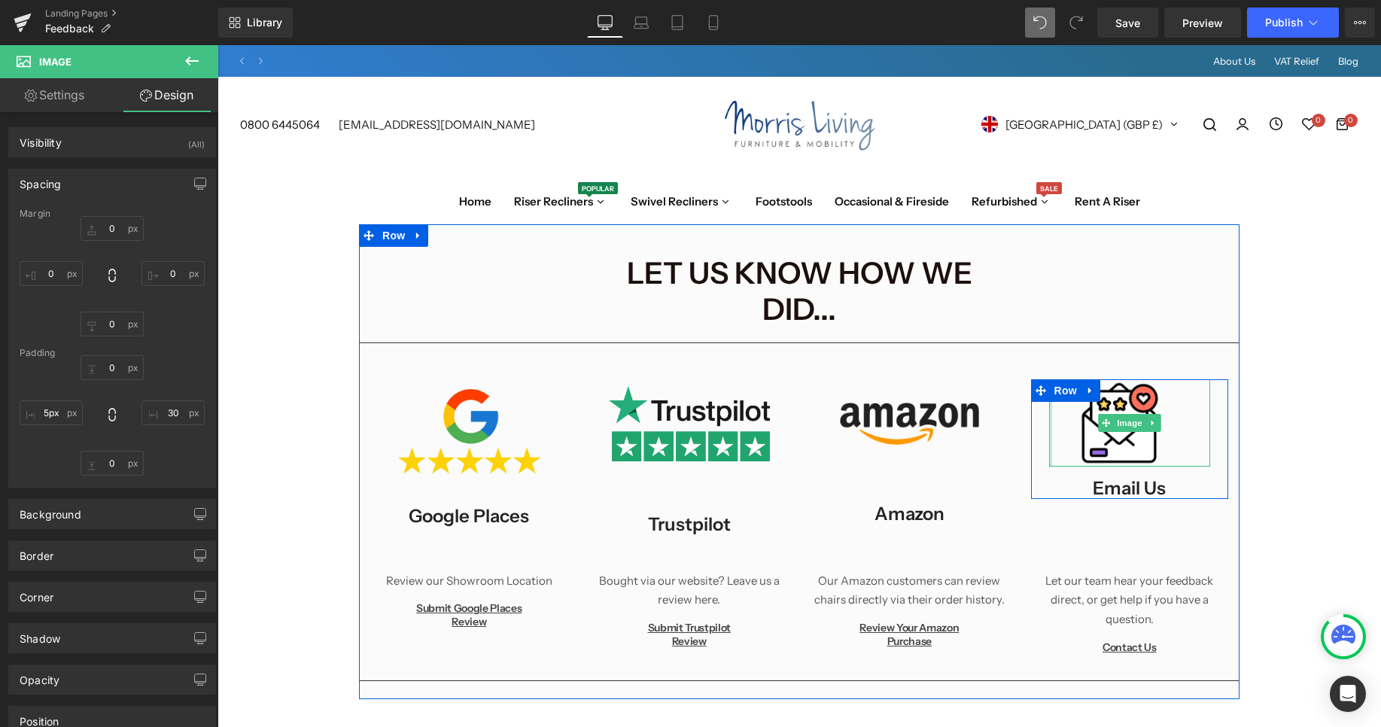
type input "4px"
drag, startPoint x: 1049, startPoint y: 409, endPoint x: 1052, endPoint y: 417, distance: 8.1
click at [1052, 417] on div "Image" at bounding box center [1130, 422] width 162 height 87
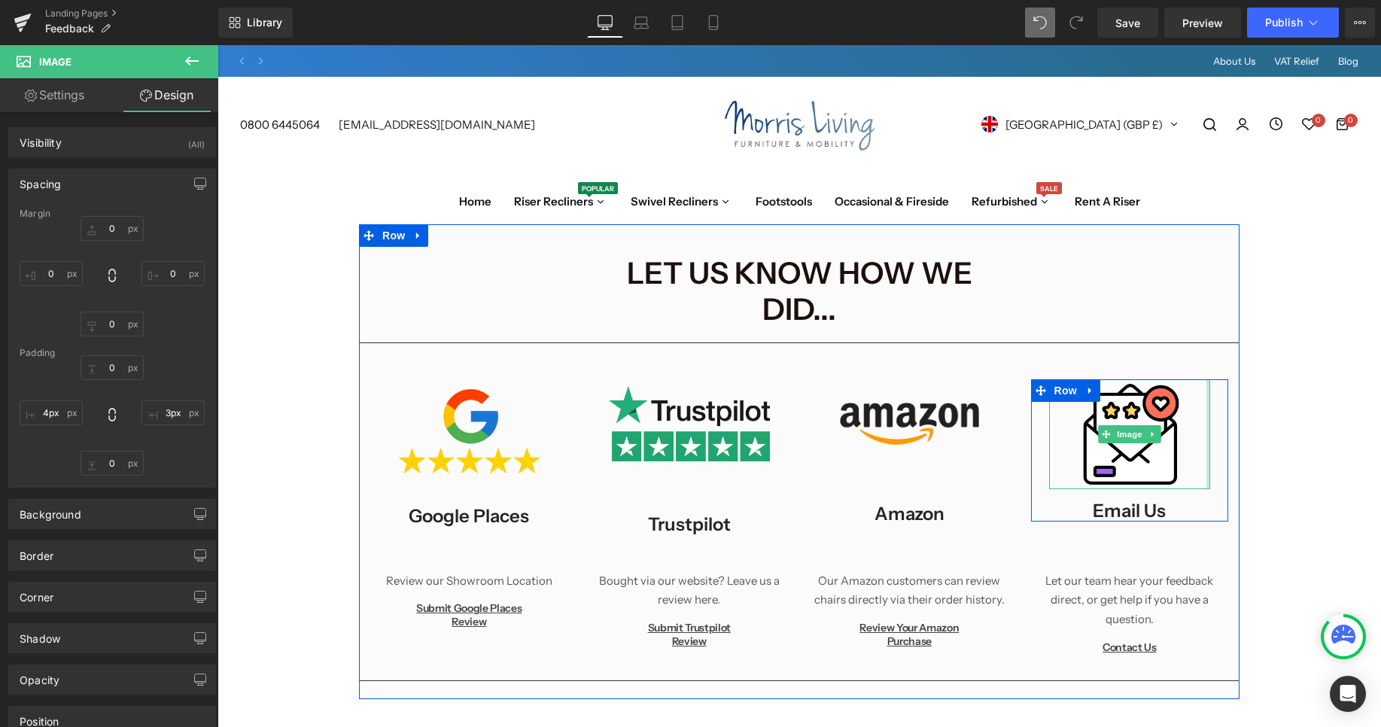
type input "0px"
drag, startPoint x: 1192, startPoint y: 394, endPoint x: 1225, endPoint y: 404, distance: 34.7
click at [1225, 404] on div "Image Email us Heading Row" at bounding box center [1130, 450] width 198 height 142
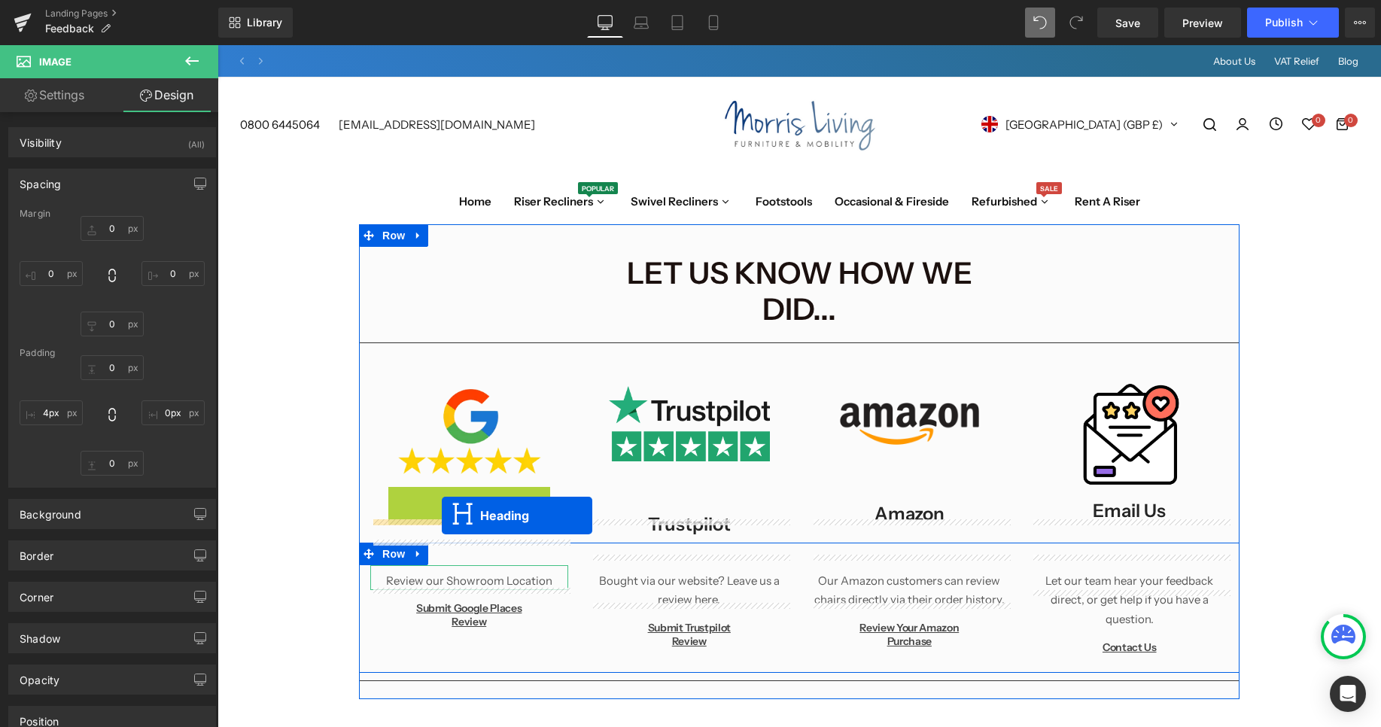
drag, startPoint x: 412, startPoint y: 464, endPoint x: 442, endPoint y: 515, distance: 59.0
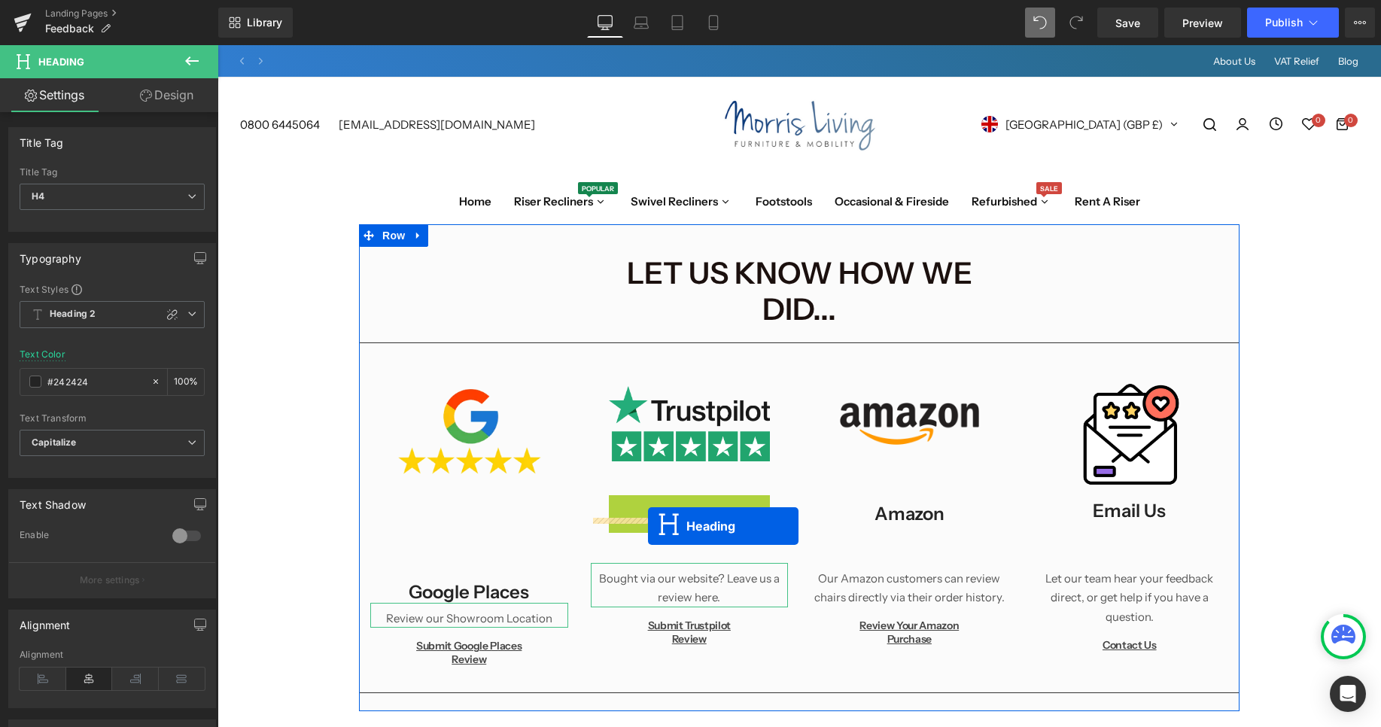
drag, startPoint x: 631, startPoint y: 476, endPoint x: 648, endPoint y: 526, distance: 53.3
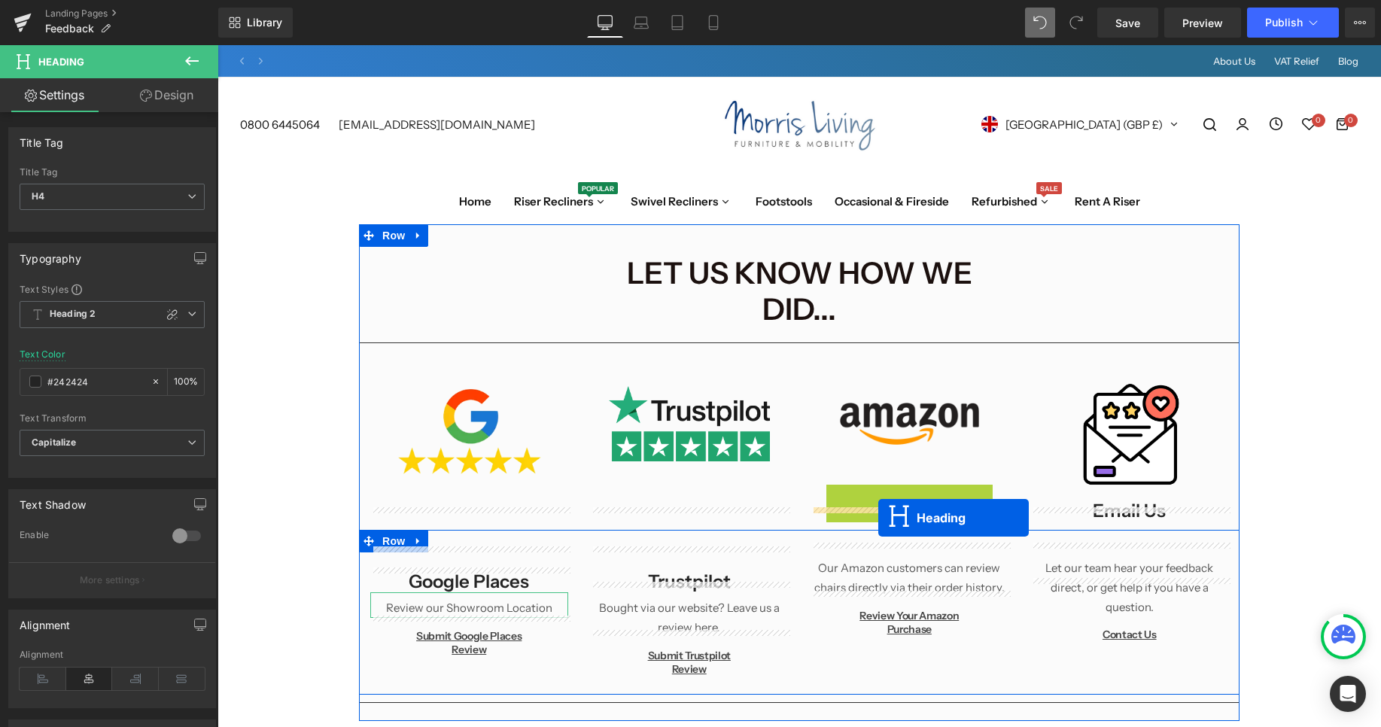
drag, startPoint x: 870, startPoint y: 460, endPoint x: 878, endPoint y: 518, distance: 58.5
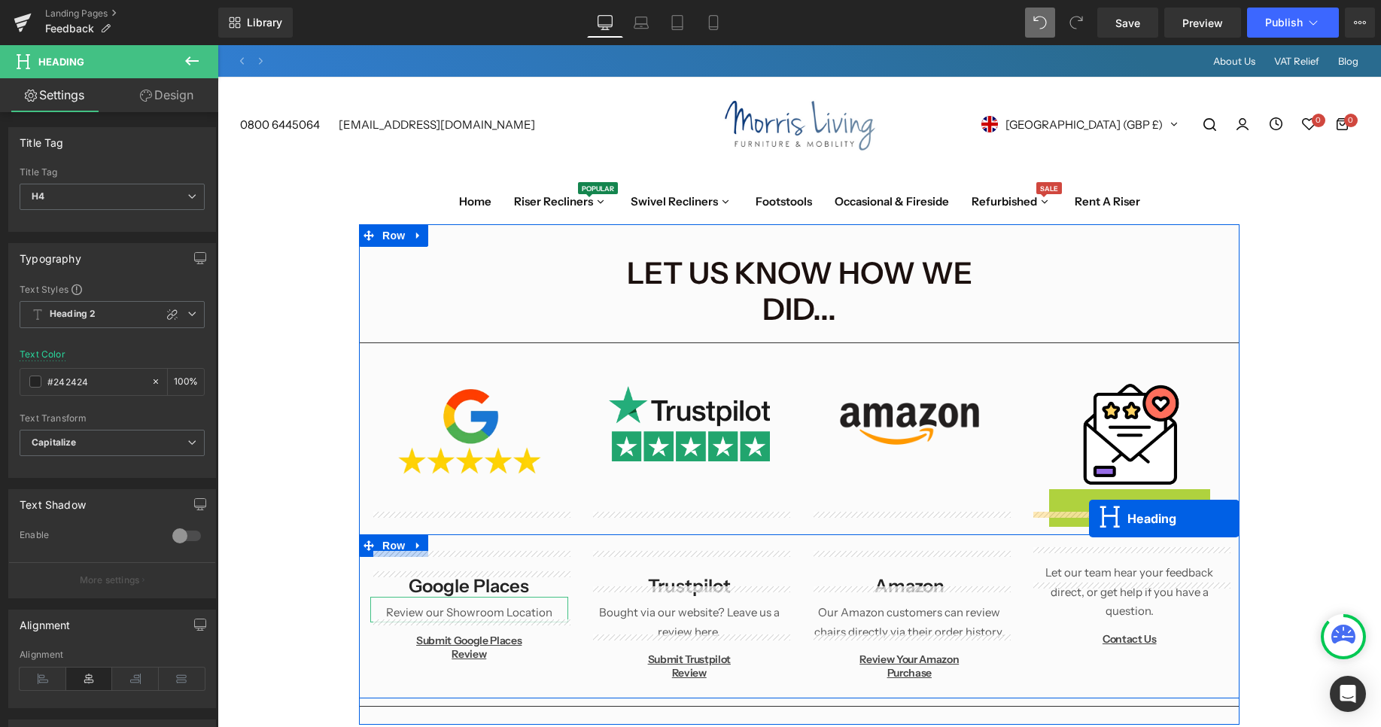
drag, startPoint x: 1089, startPoint y: 464, endPoint x: 1069, endPoint y: 536, distance: 74.8
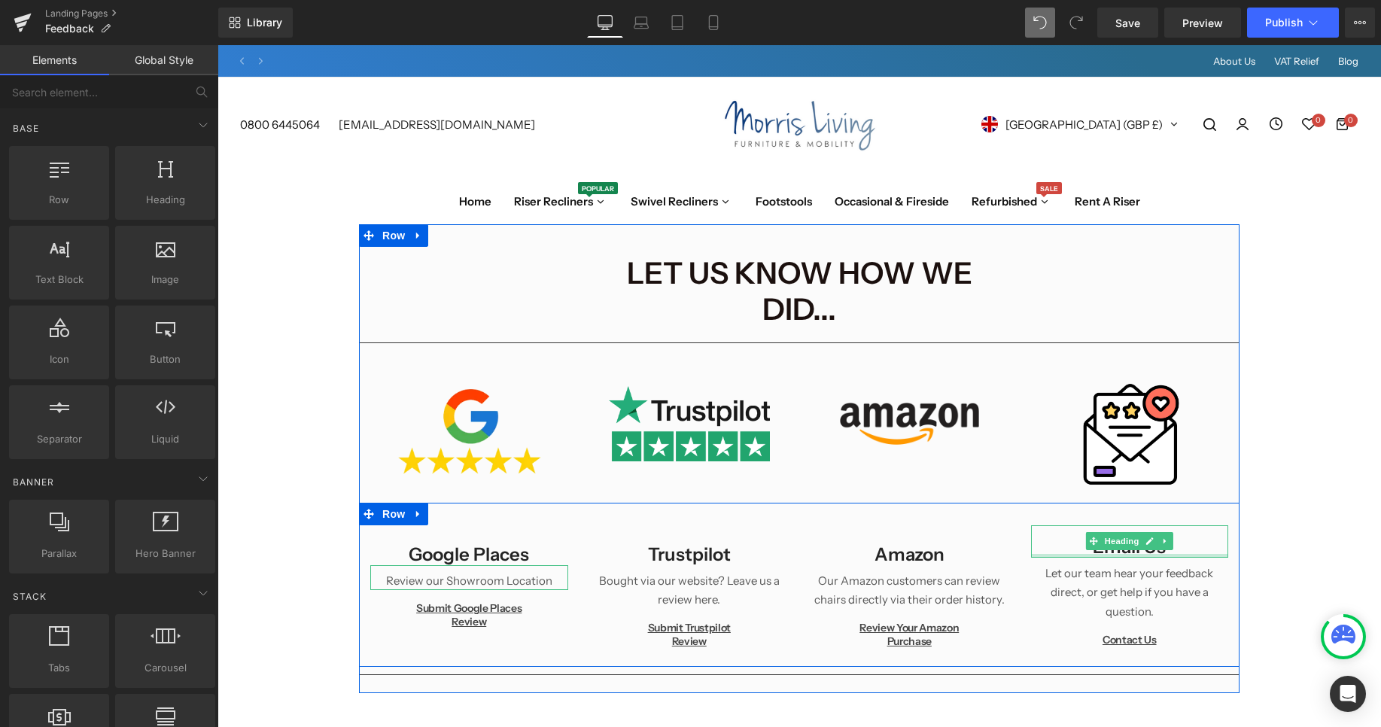
click at [1137, 554] on div at bounding box center [1130, 556] width 198 height 4
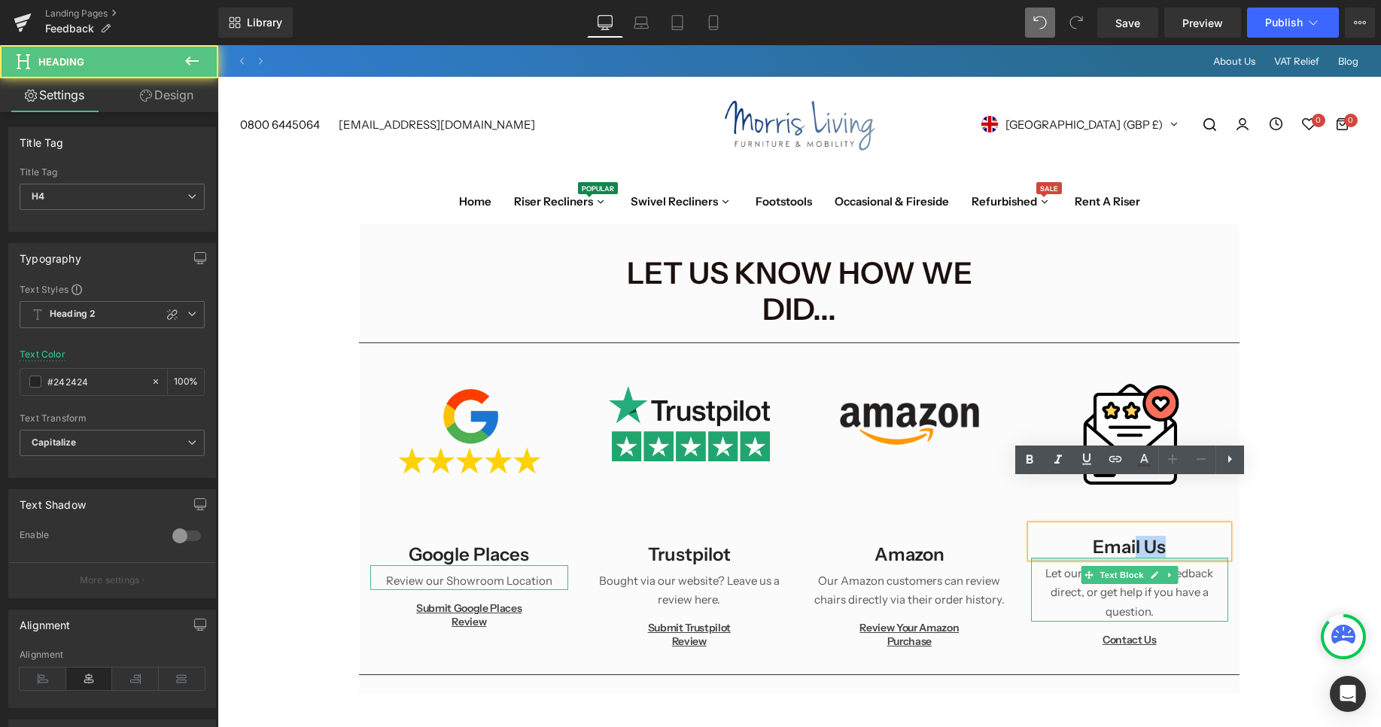
click at [1138, 525] on div "Email us Heading Let our team hear your feedback direct, or get help if you hav…" at bounding box center [1130, 591] width 220 height 132
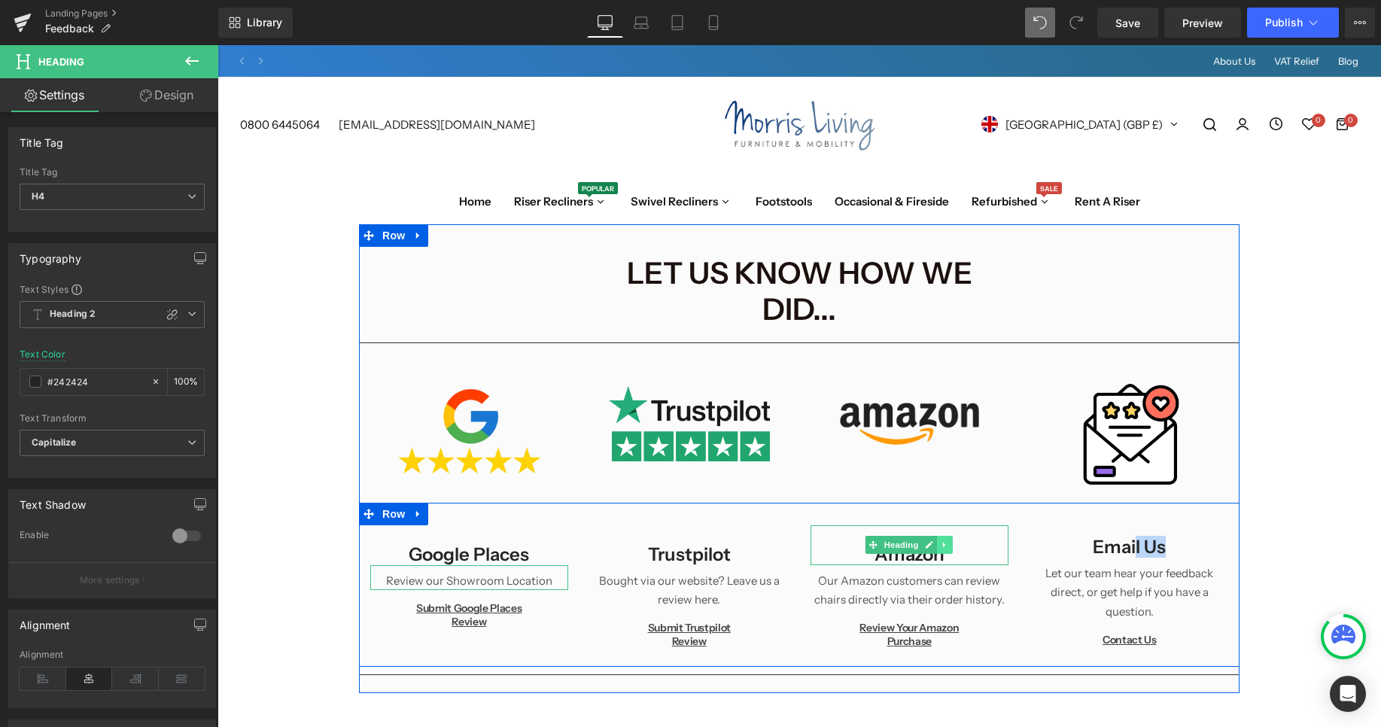
click at [950, 536] on link at bounding box center [946, 545] width 16 height 18
click at [941, 540] on icon at bounding box center [937, 544] width 8 height 9
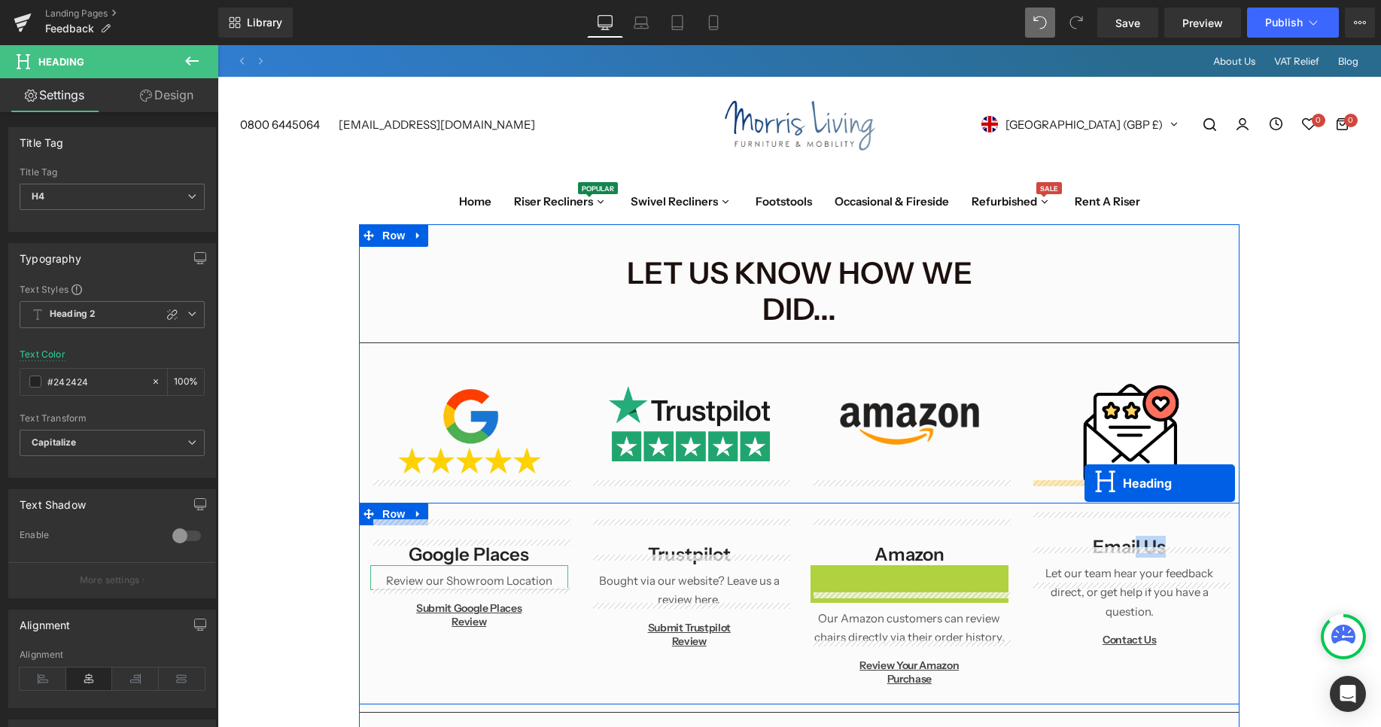
drag, startPoint x: 872, startPoint y: 535, endPoint x: 1152, endPoint y: 527, distance: 280.0
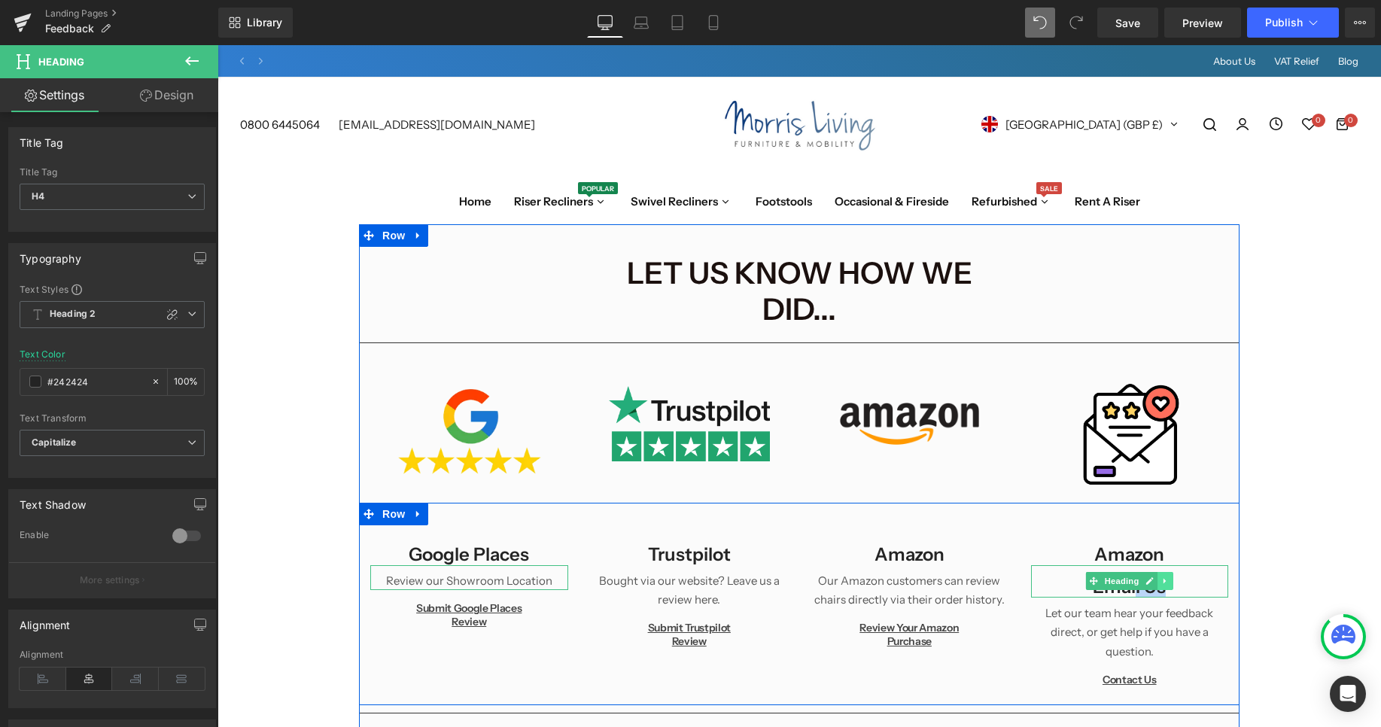
click at [1166, 579] on icon at bounding box center [1164, 581] width 2 height 5
click at [1172, 577] on icon at bounding box center [1173, 581] width 8 height 8
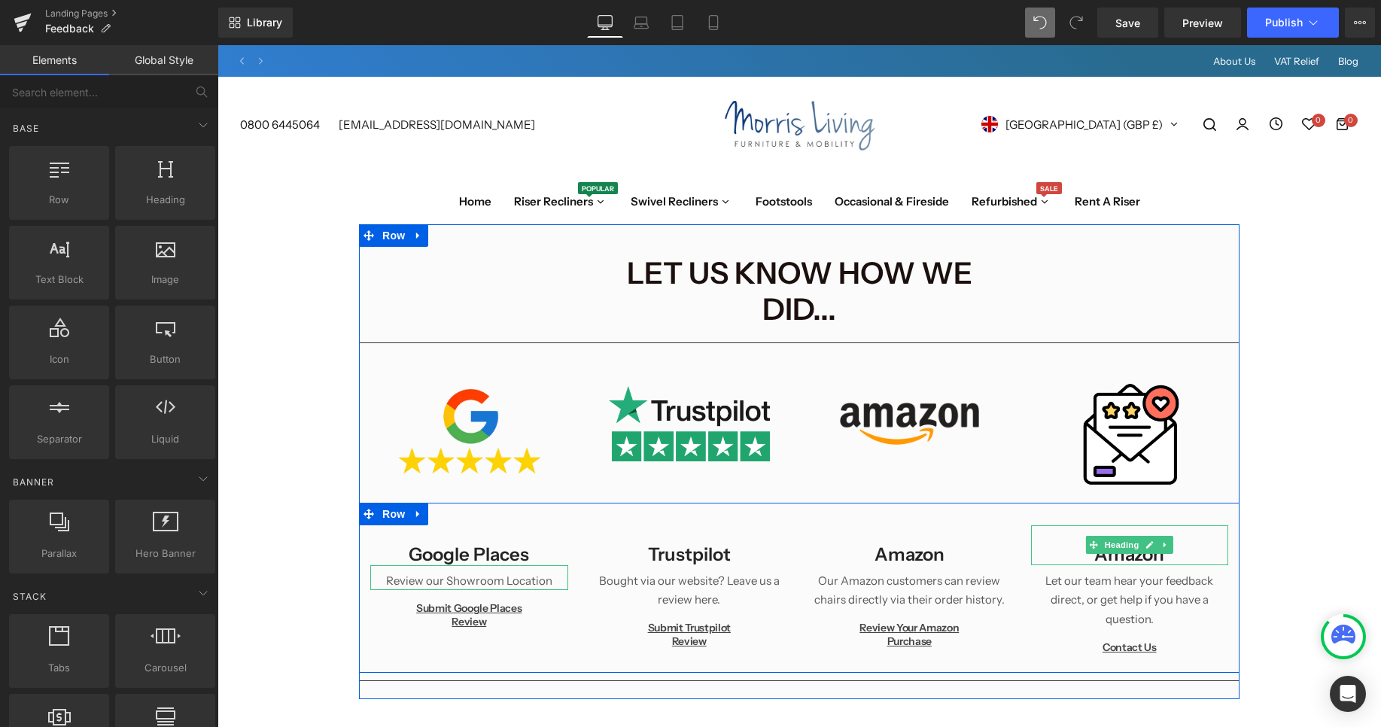
click at [1133, 543] on h4 "Amazon" at bounding box center [1130, 554] width 198 height 22
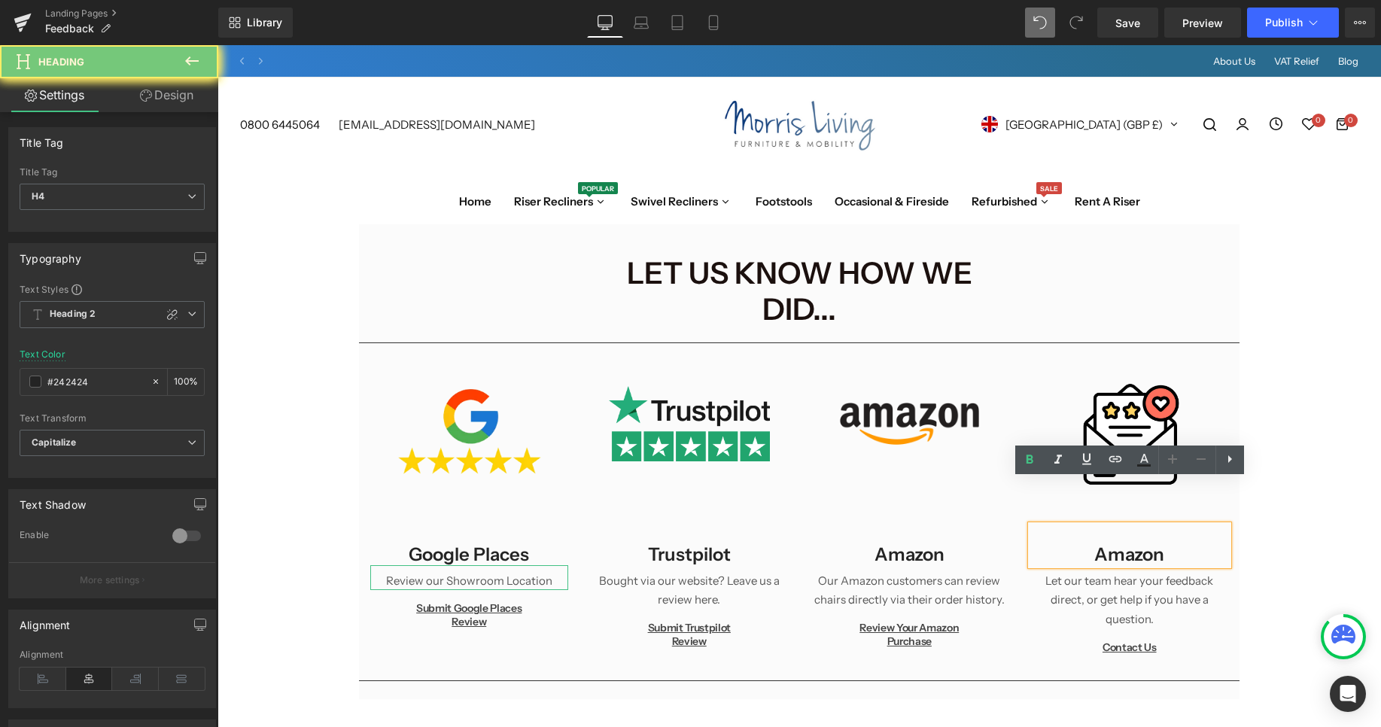
click at [1133, 543] on h4 "Amazon" at bounding box center [1130, 554] width 198 height 22
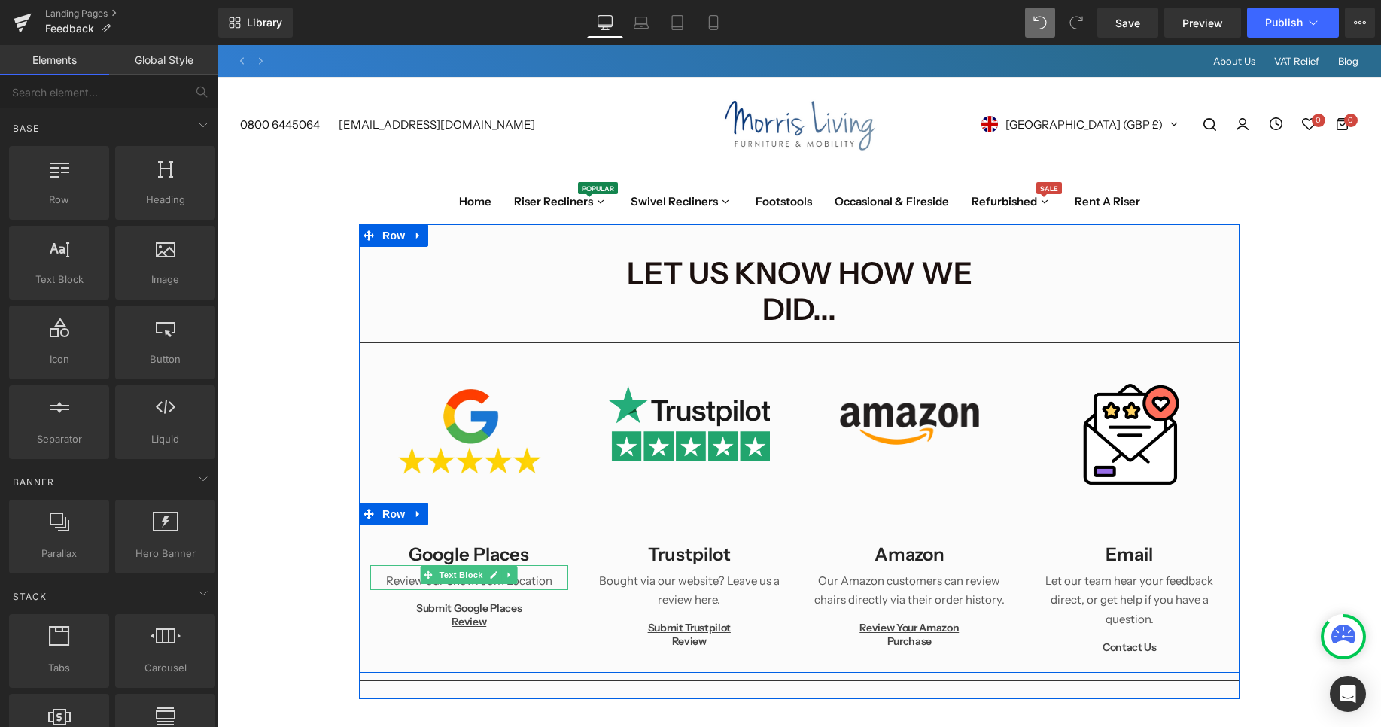
click at [543, 571] on p "Review our Showroom Location" at bounding box center [469, 581] width 198 height 20
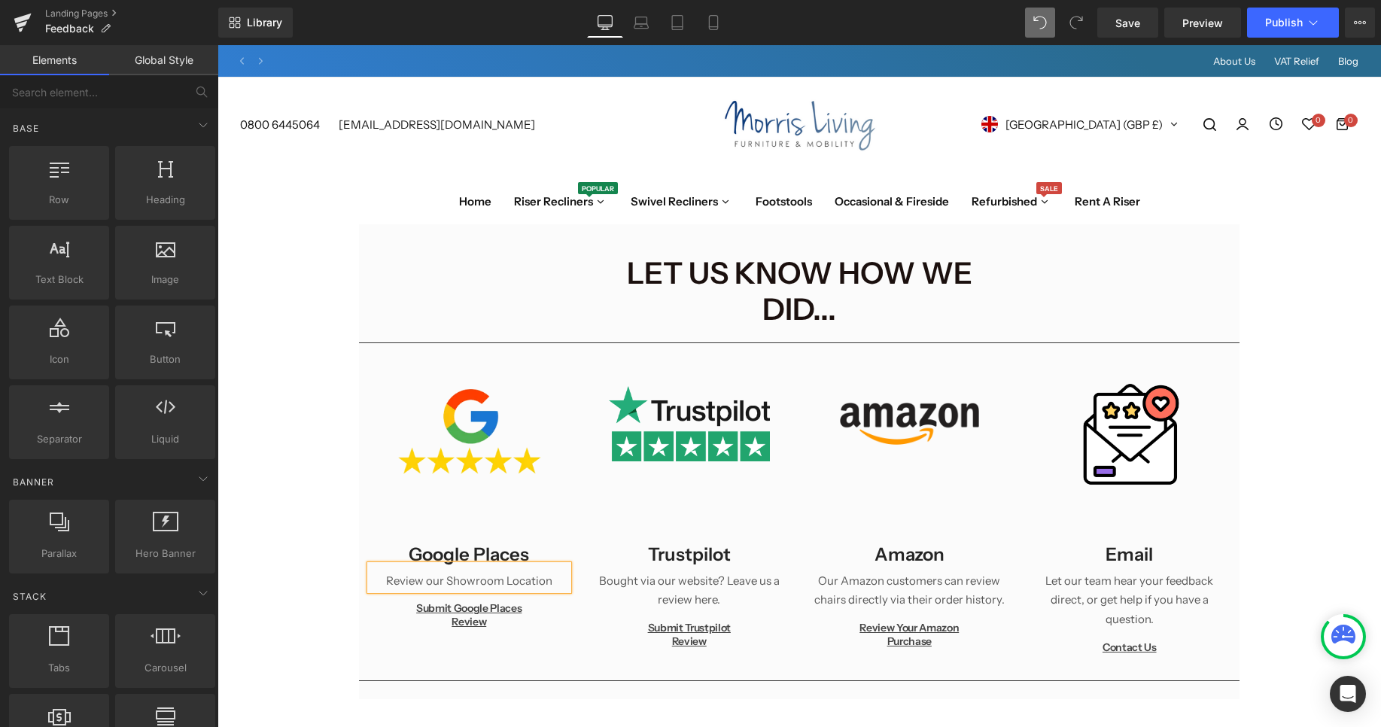
click at [552, 571] on p "Review our Showroom Location" at bounding box center [469, 581] width 198 height 20
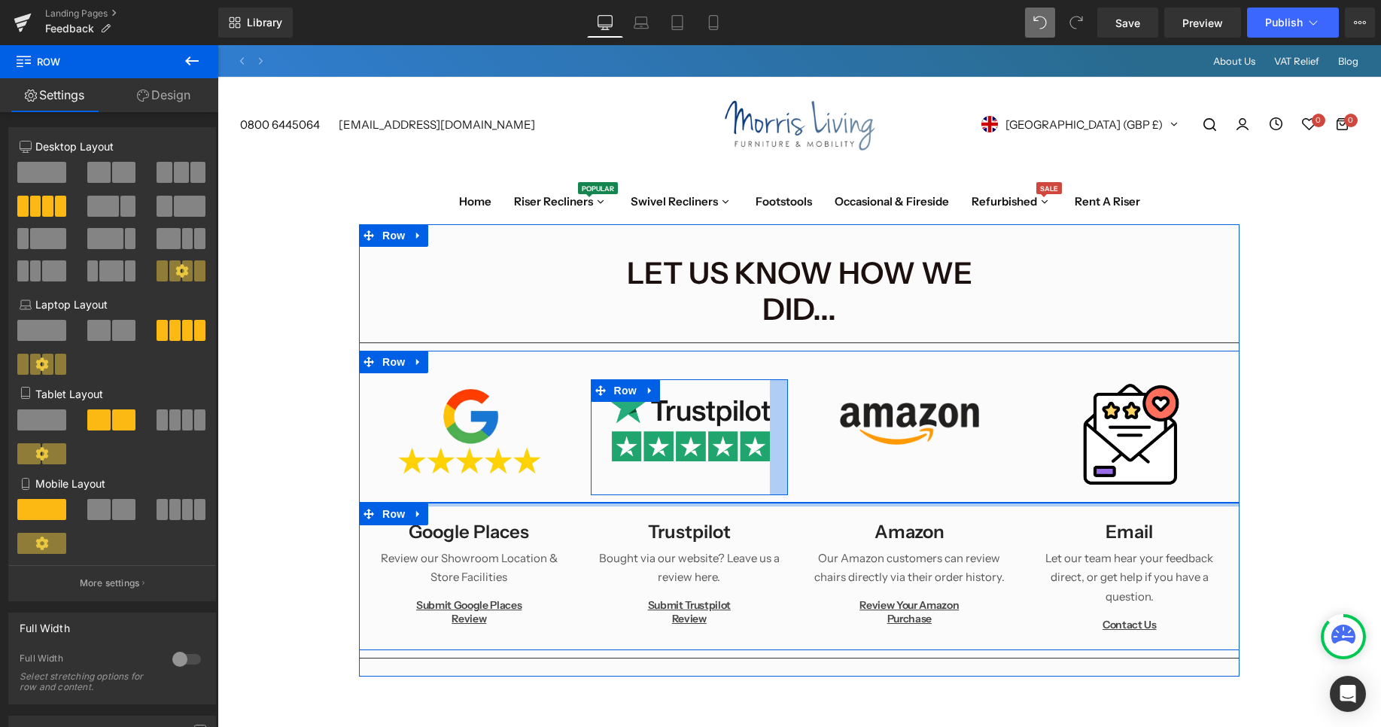
drag, startPoint x: 765, startPoint y: 480, endPoint x: 779, endPoint y: 445, distance: 37.9
click at [779, 445] on div "Let us know How We Did... Heading Row Separator Image Row Image 45px Row Image …" at bounding box center [799, 460] width 880 height 411
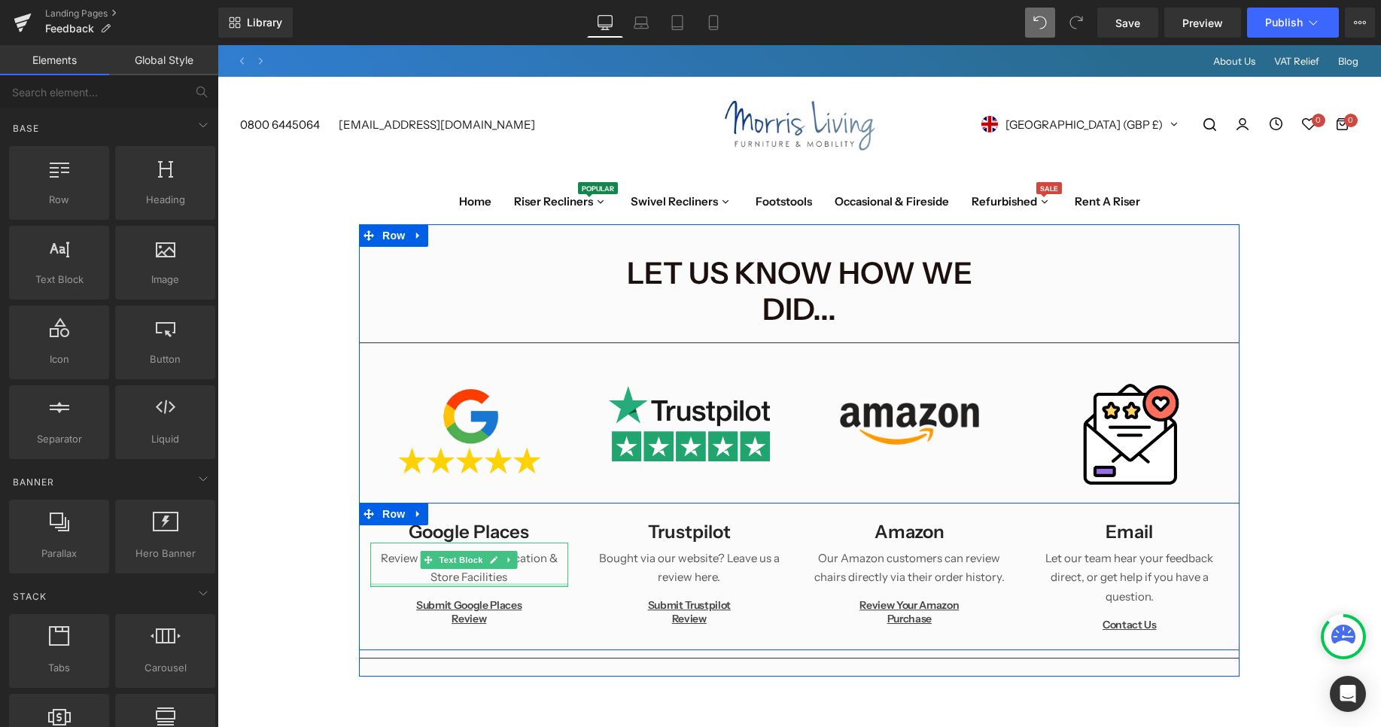
drag, startPoint x: 433, startPoint y: 530, endPoint x: 409, endPoint y: 514, distance: 28.6
click at [433, 543] on div "Review our Showroom Location & Store Facilities Text Block" at bounding box center [469, 565] width 198 height 44
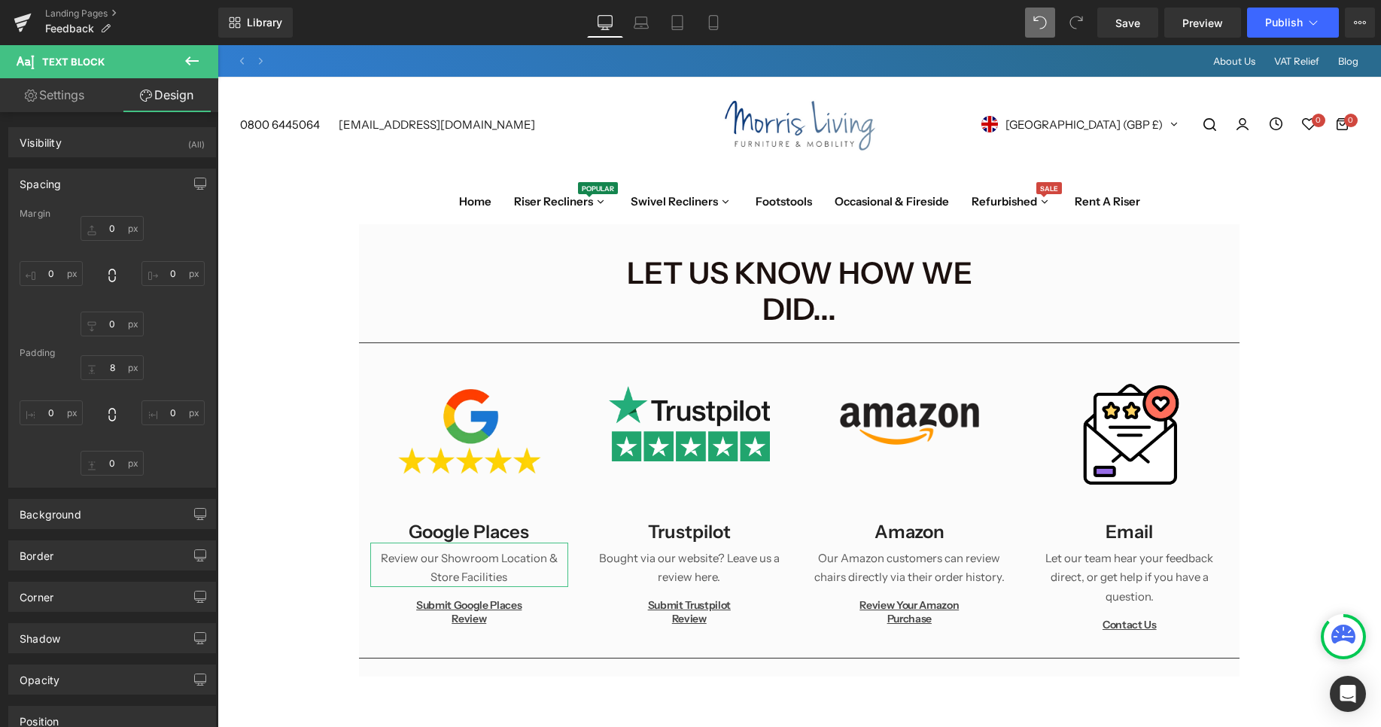
click at [196, 48] on button at bounding box center [192, 61] width 53 height 33
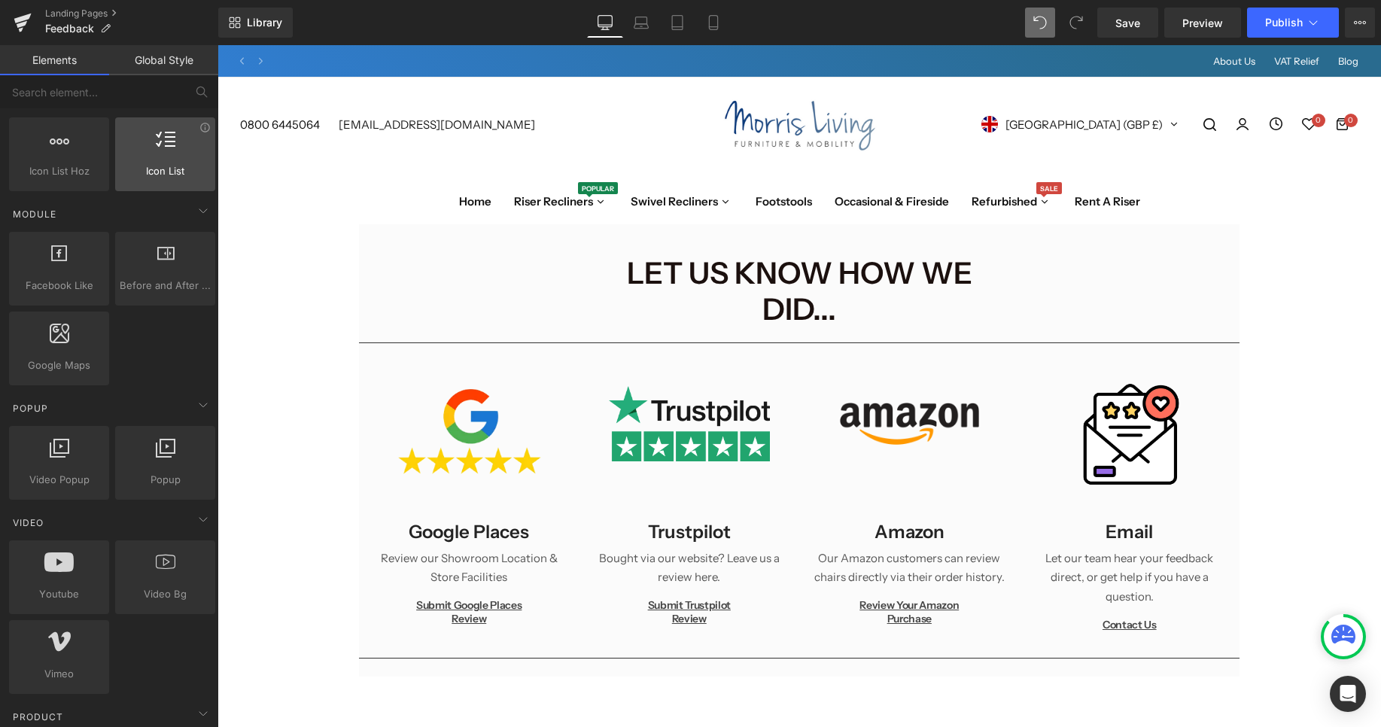
scroll to position [345, 0]
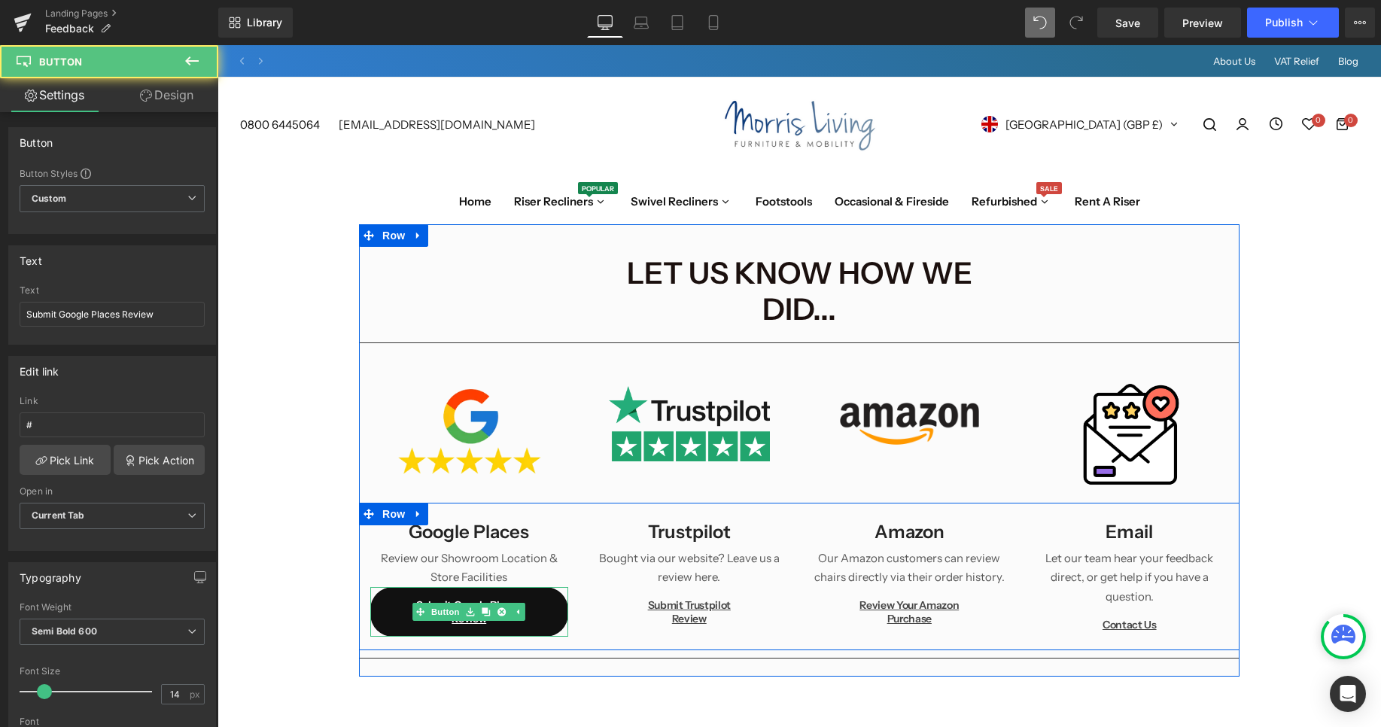
click at [388, 587] on link "Submit Google Places Review" at bounding box center [469, 612] width 198 height 50
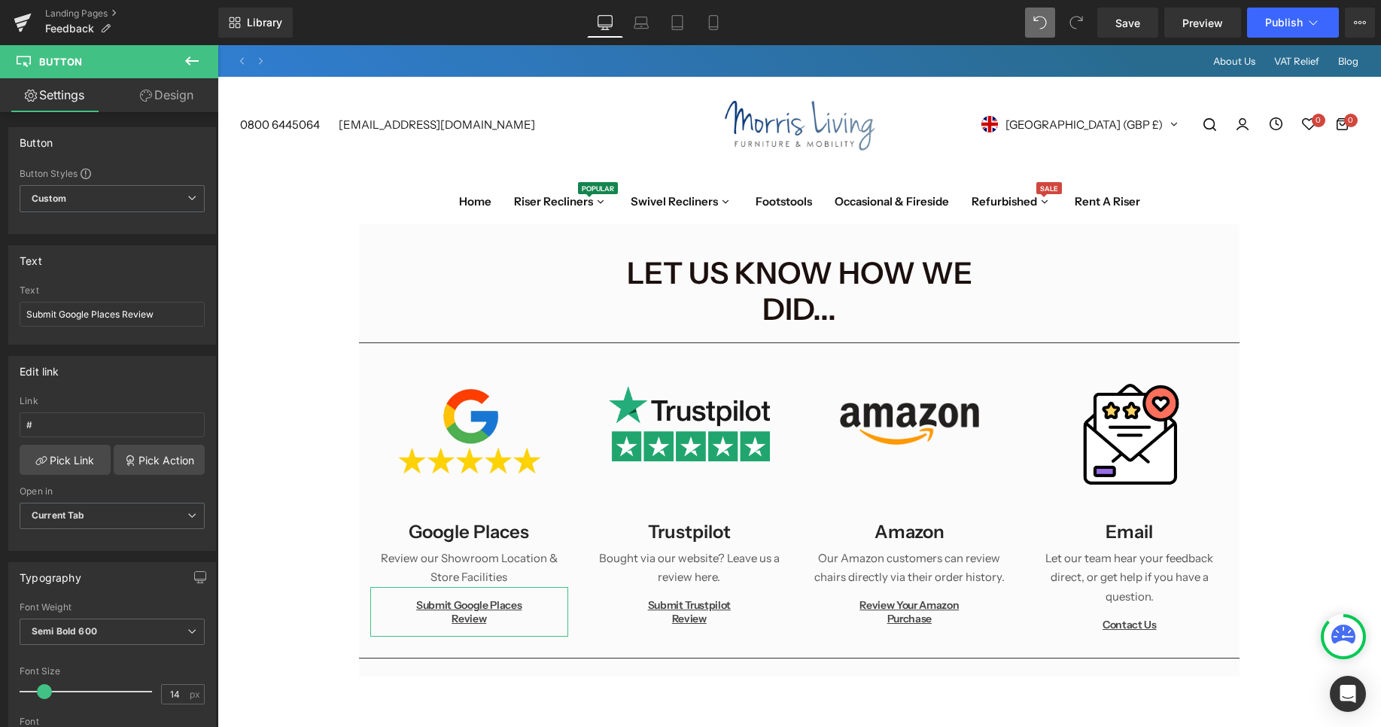
click at [196, 91] on link "Design" at bounding box center [166, 95] width 109 height 34
click at [0, 0] on div "Spacing" at bounding box center [0, 0] width 0 height 0
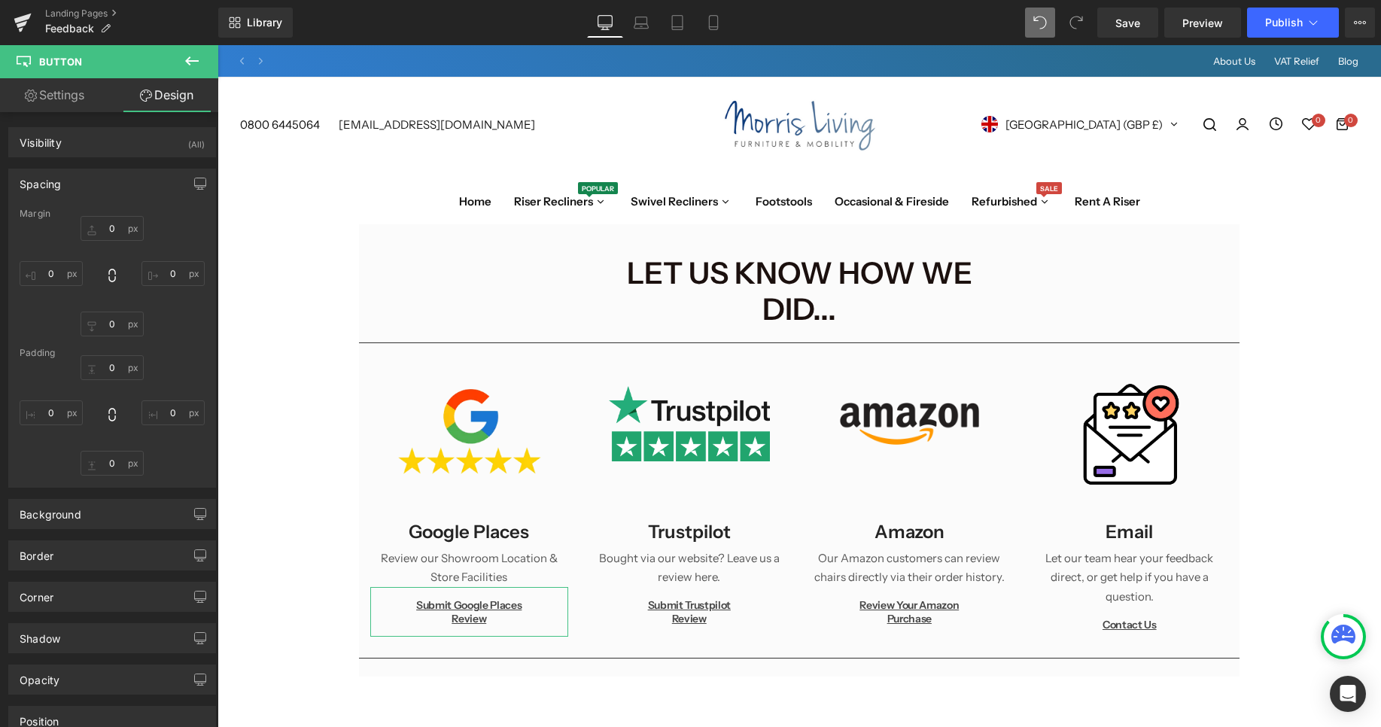
type input "0"
type input "15"
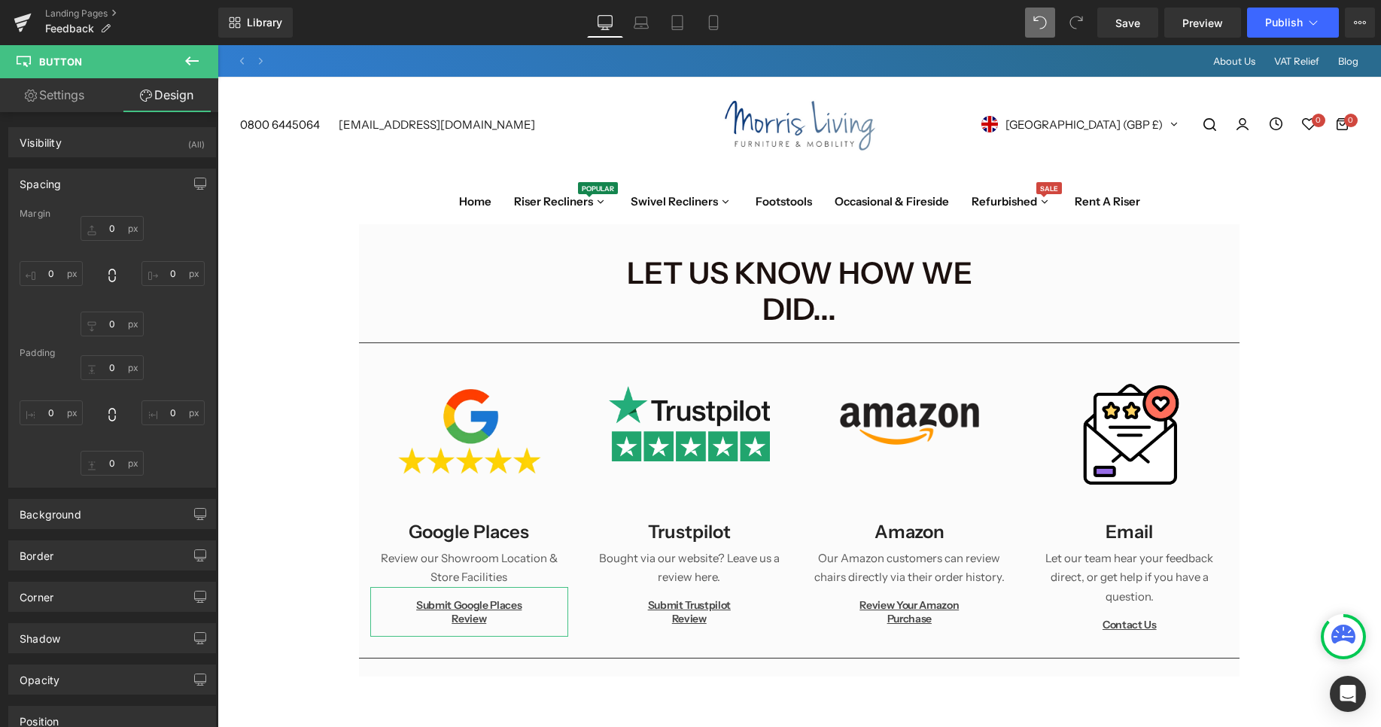
type input "55"
type input "15"
type input "55"
click at [116, 220] on input "0" at bounding box center [112, 228] width 63 height 25
click at [117, 226] on input "0" at bounding box center [112, 228] width 63 height 25
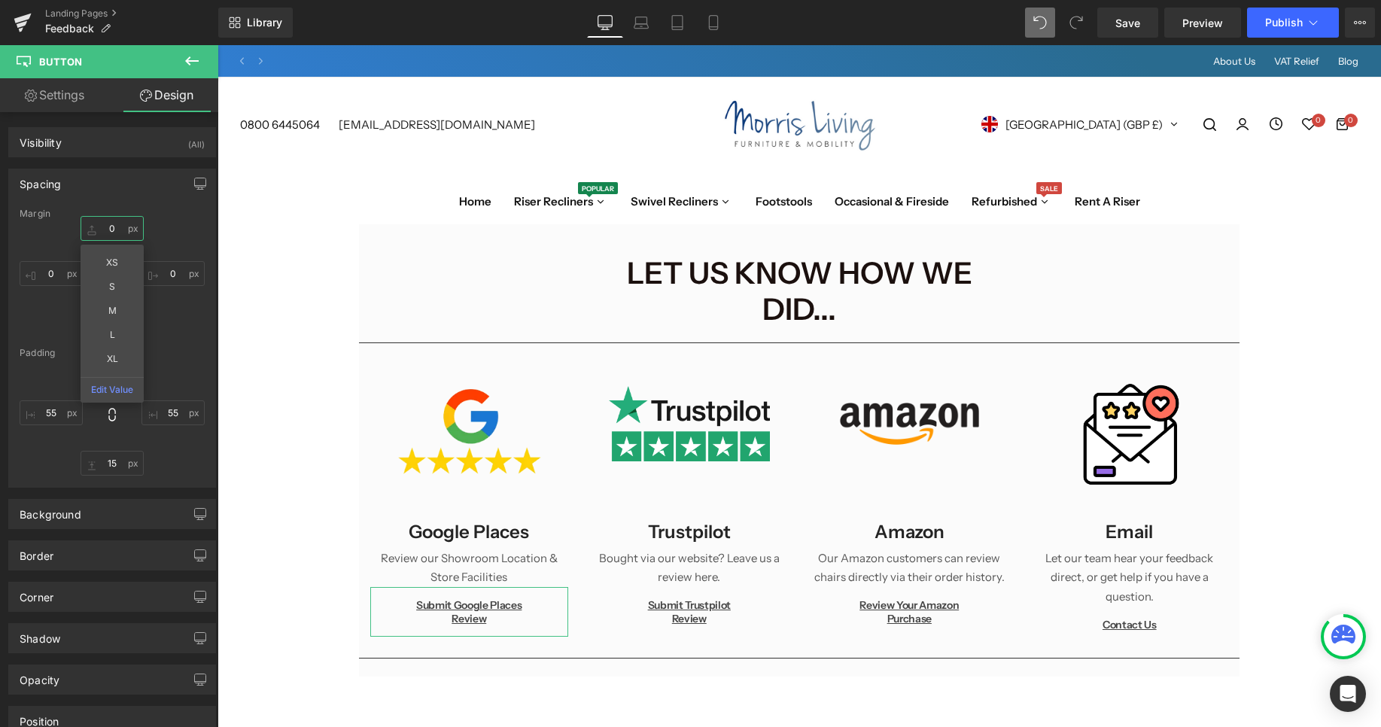
click at [117, 233] on input "0" at bounding box center [112, 228] width 63 height 25
click at [178, 229] on div "0px 0 XS S M L XL Edit Value 0px 0 0px 0 0px 0" at bounding box center [112, 276] width 185 height 120
click at [119, 231] on input "0" at bounding box center [112, 228] width 63 height 25
click at [120, 231] on input "0" at bounding box center [112, 228] width 63 height 25
click at [111, 228] on input "0" at bounding box center [112, 228] width 63 height 25
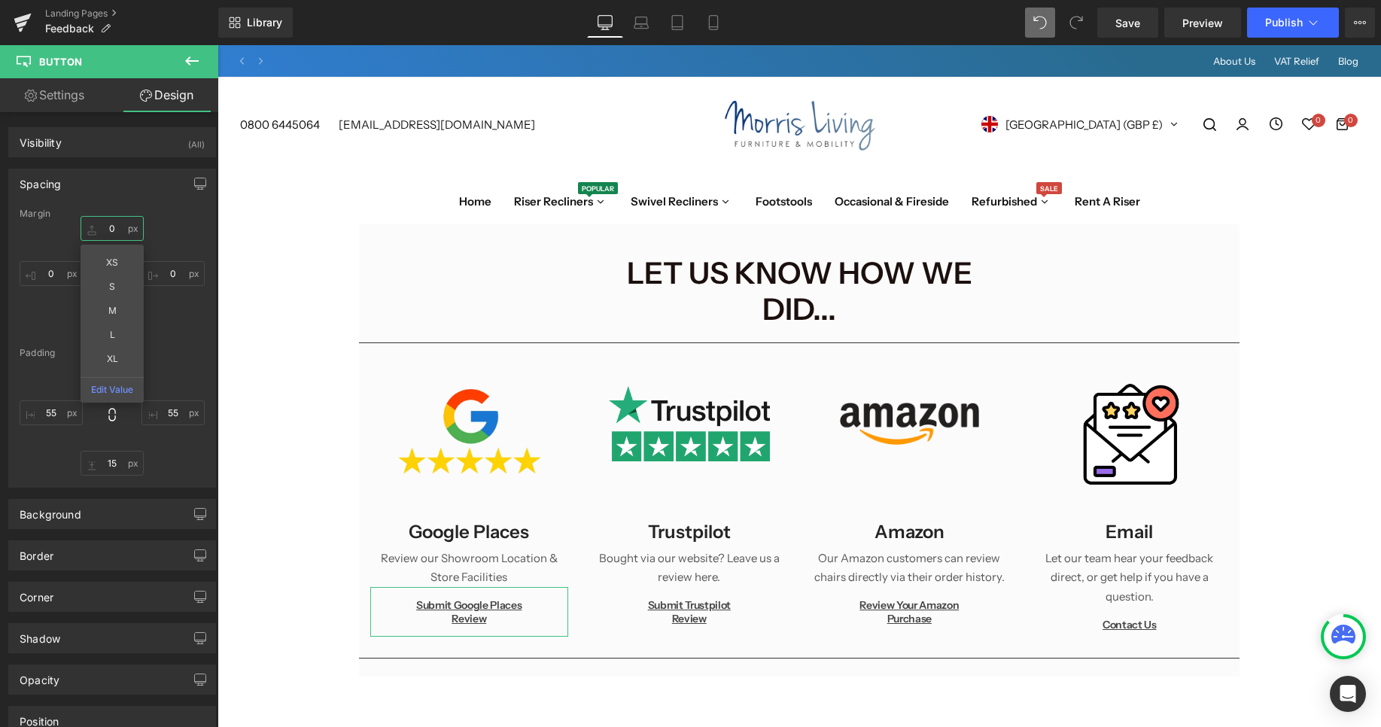
click at [111, 228] on input "0" at bounding box center [112, 228] width 63 height 25
type input "10"
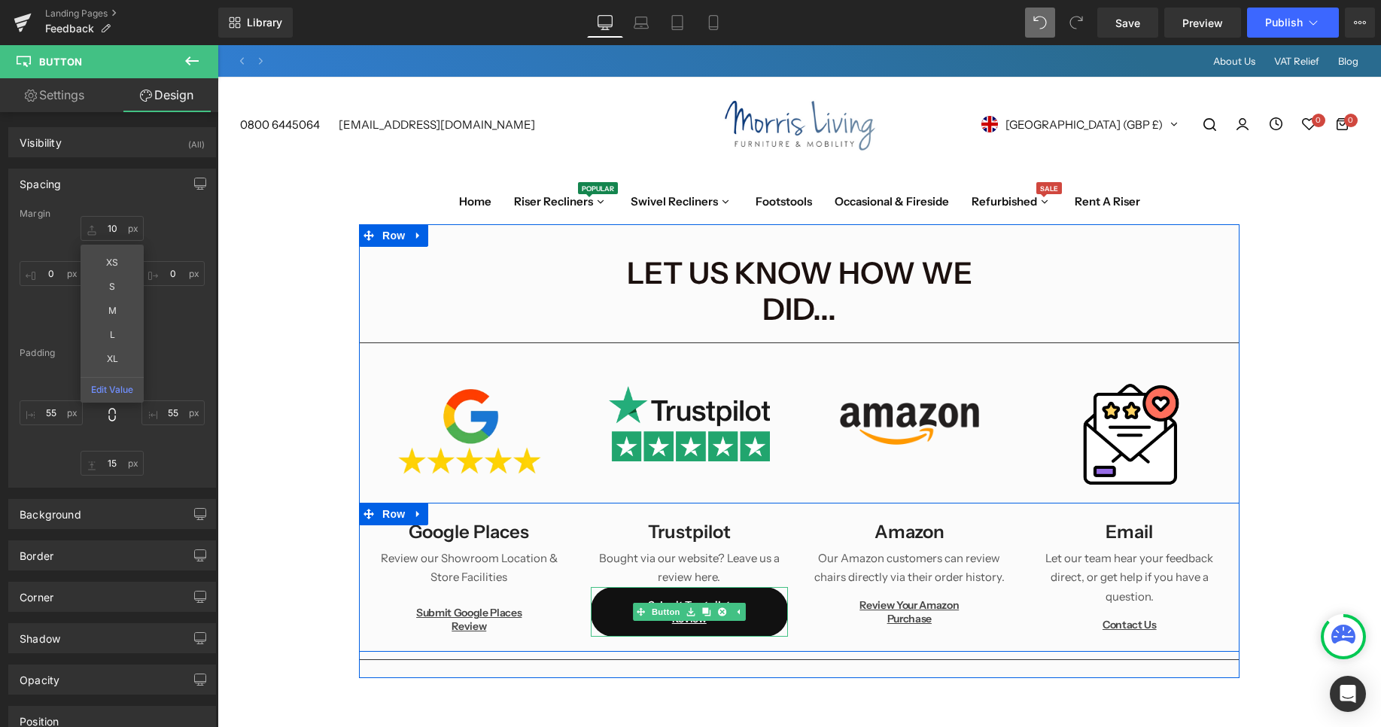
click at [612, 587] on link "Submit Trustpilot Review" at bounding box center [690, 612] width 198 height 50
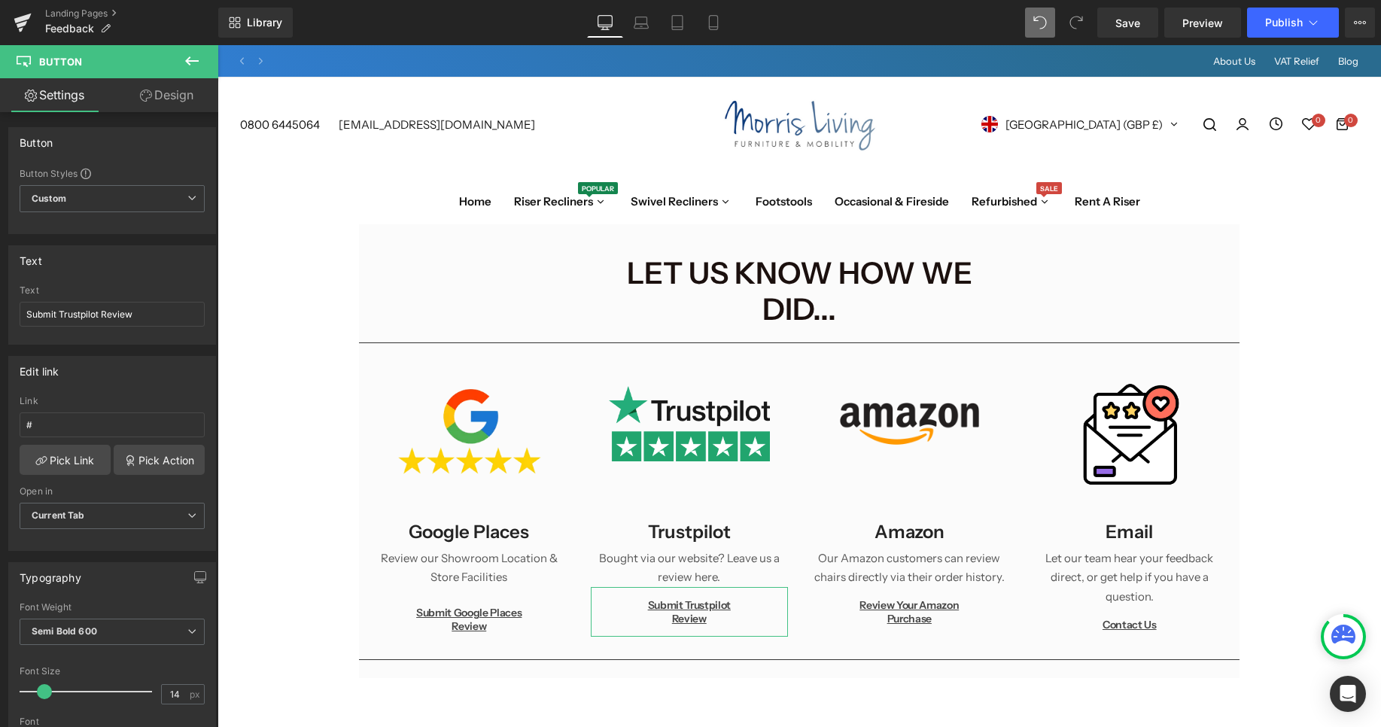
click at [174, 101] on link "Design" at bounding box center [166, 95] width 109 height 34
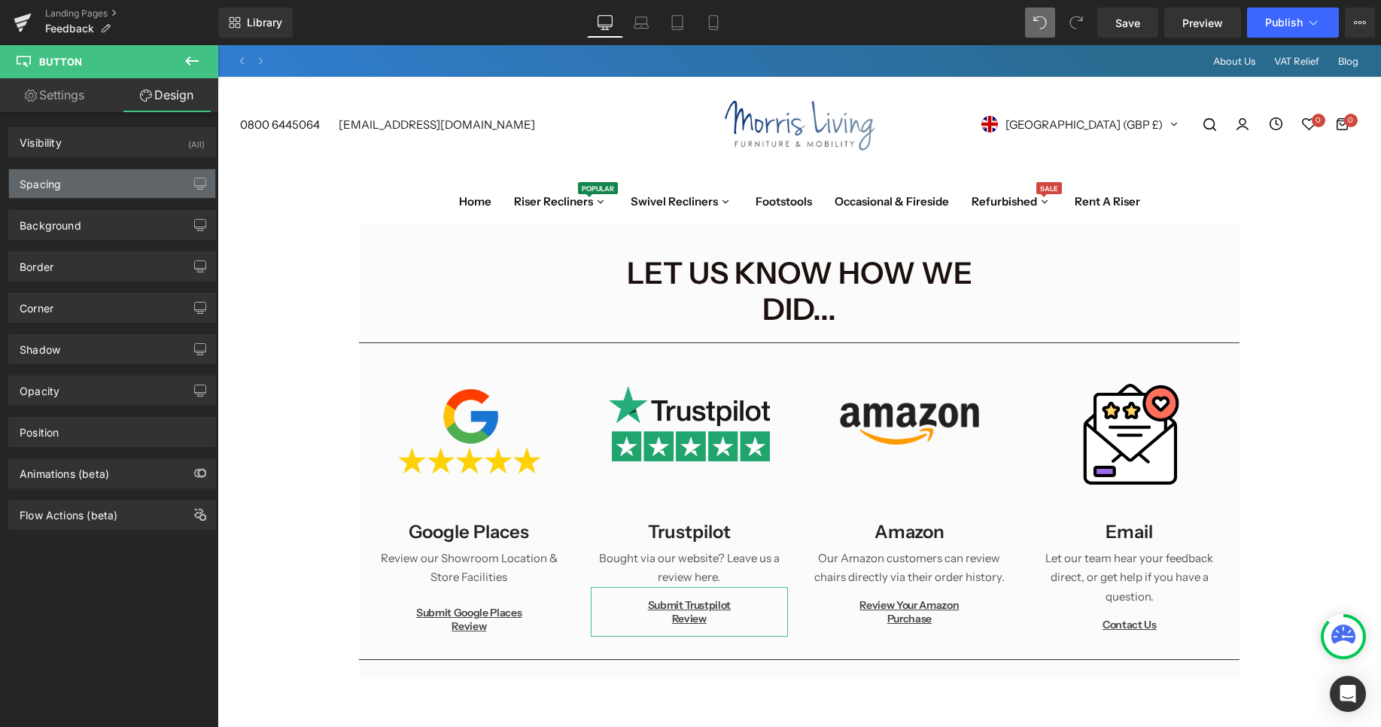
click at [113, 182] on div "Spacing" at bounding box center [112, 183] width 206 height 29
type input "0"
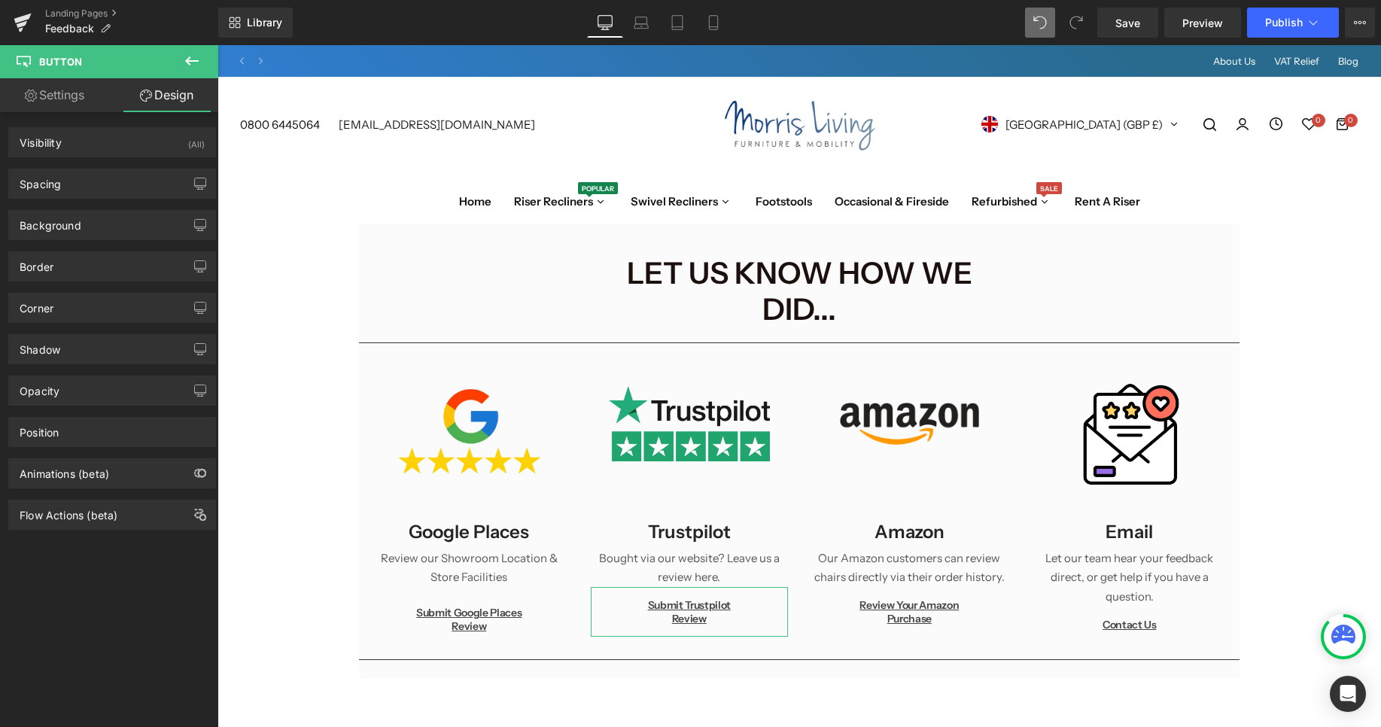
type input "15"
type input "55"
type input "15"
type input "55"
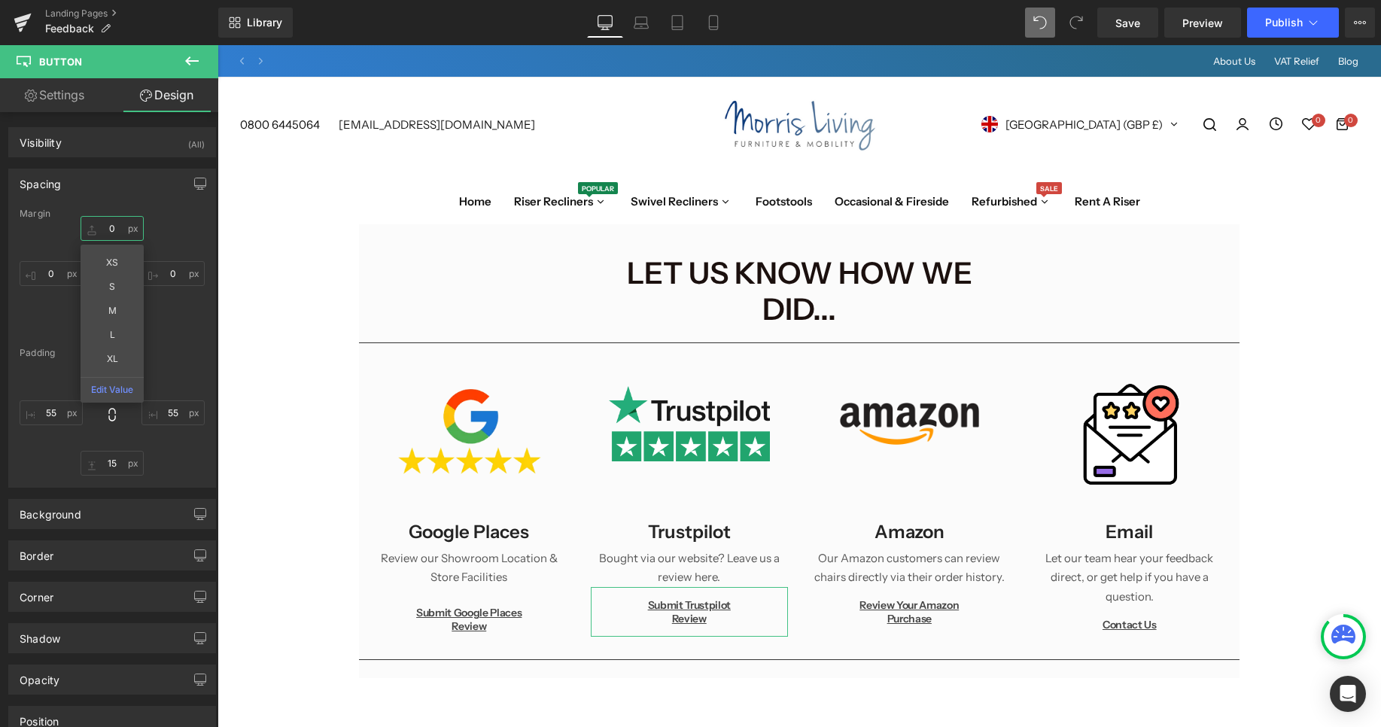
click at [110, 229] on input "0" at bounding box center [112, 228] width 63 height 25
type input "100"
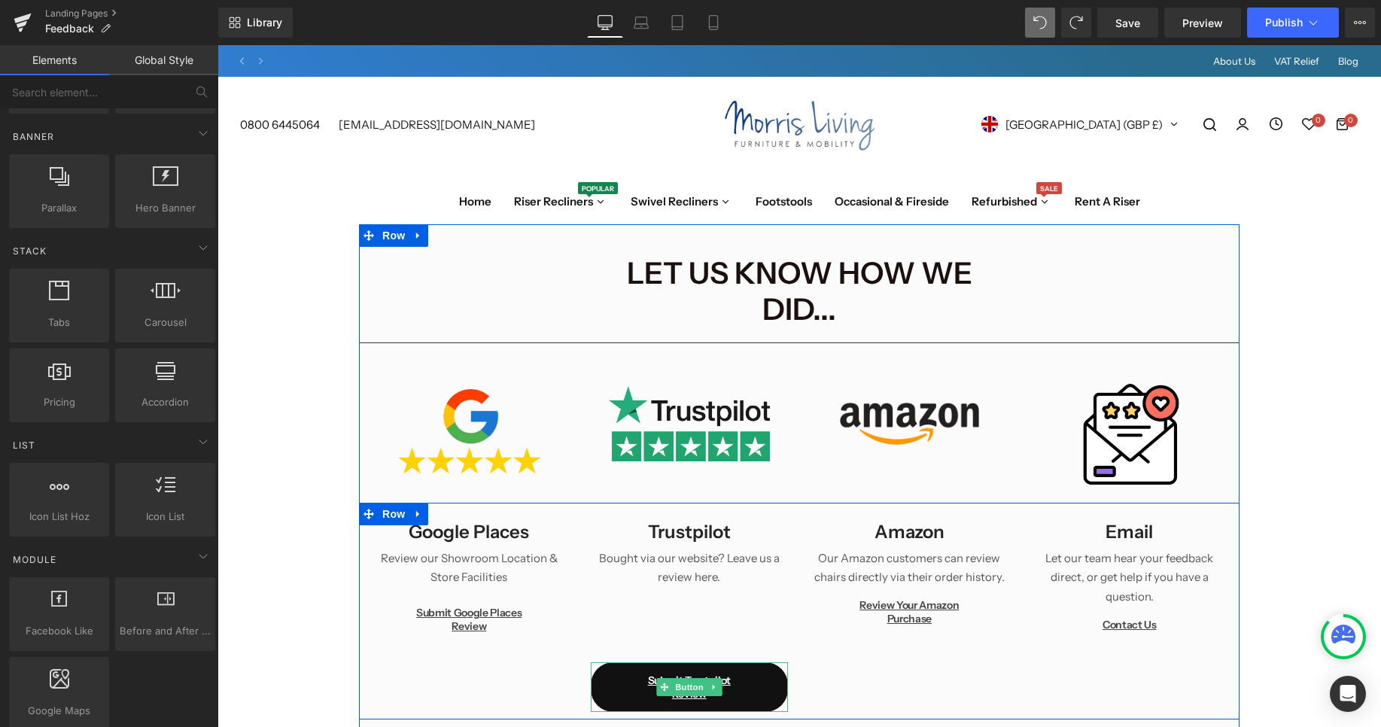
click at [625, 662] on link "Submit Trustpilot Review" at bounding box center [690, 687] width 198 height 50
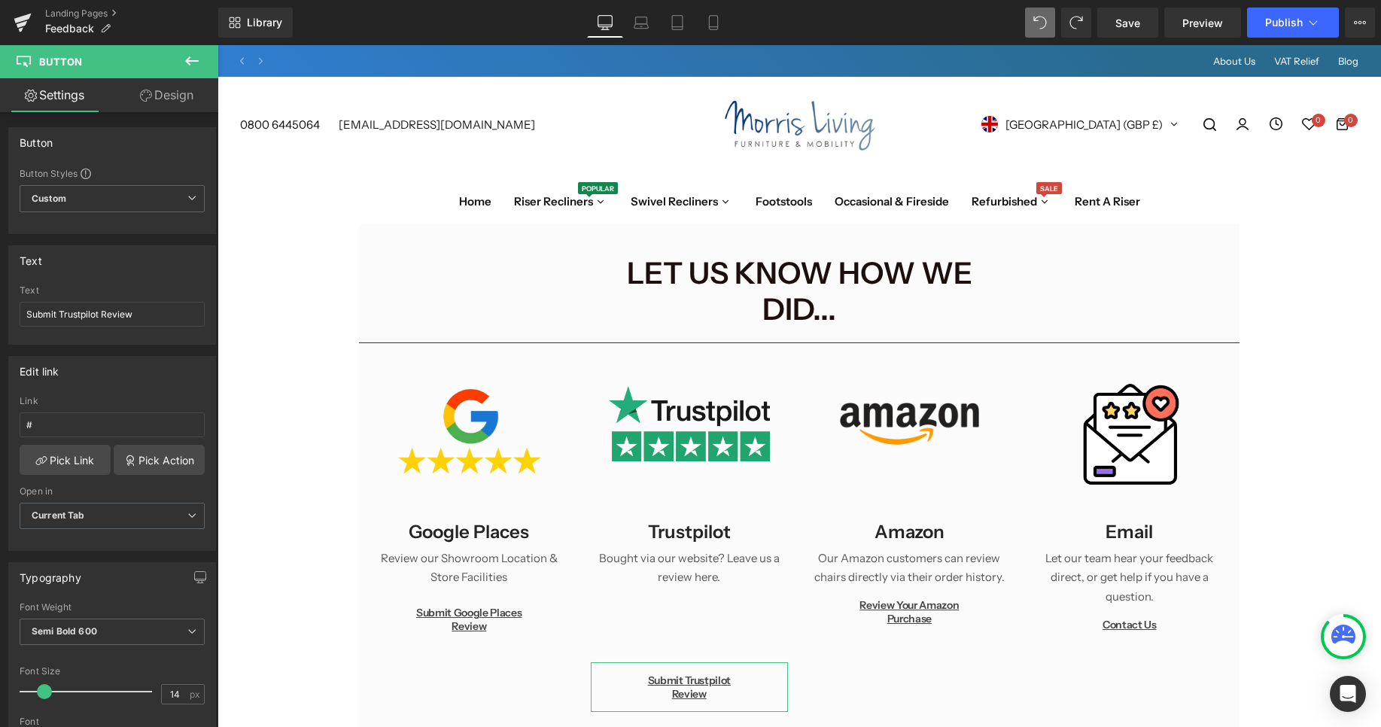
click at [153, 105] on link "Design" at bounding box center [166, 95] width 109 height 34
click at [0, 0] on div "Spacing" at bounding box center [0, 0] width 0 height 0
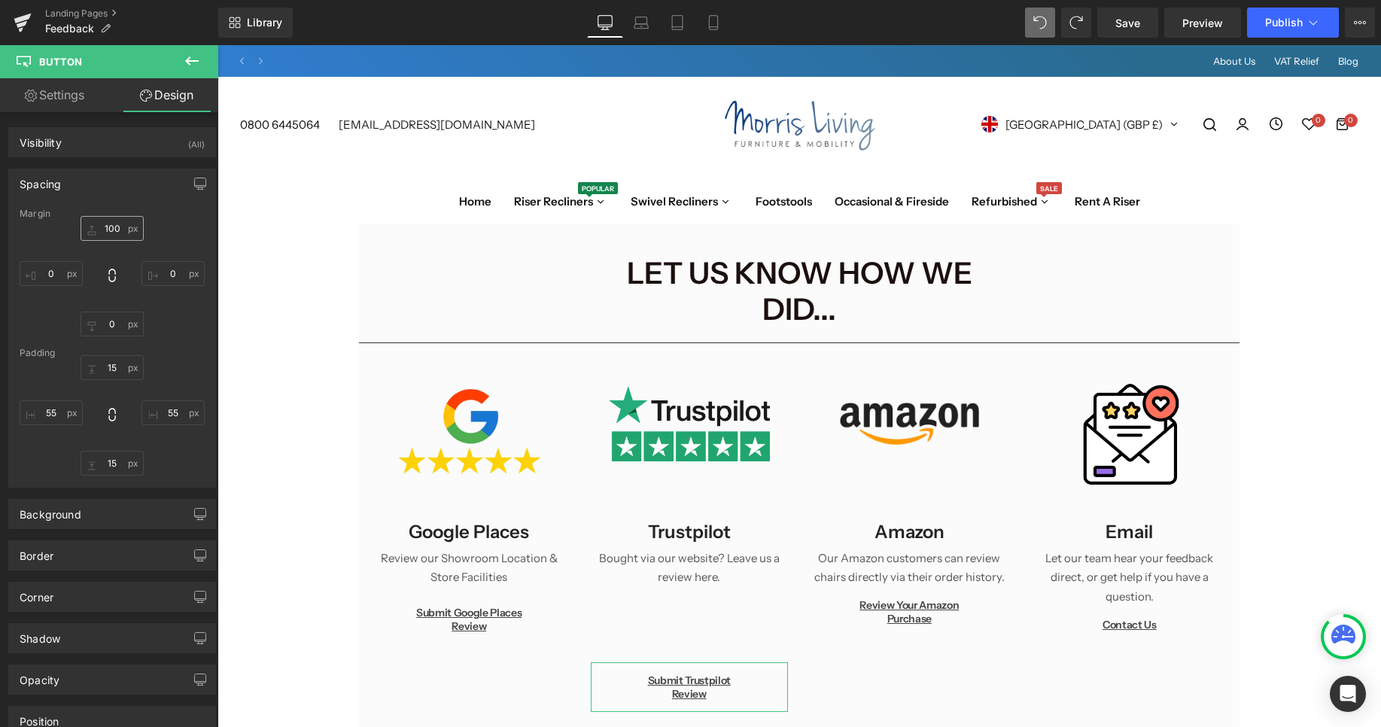
type input "100"
type input "0"
type input "15"
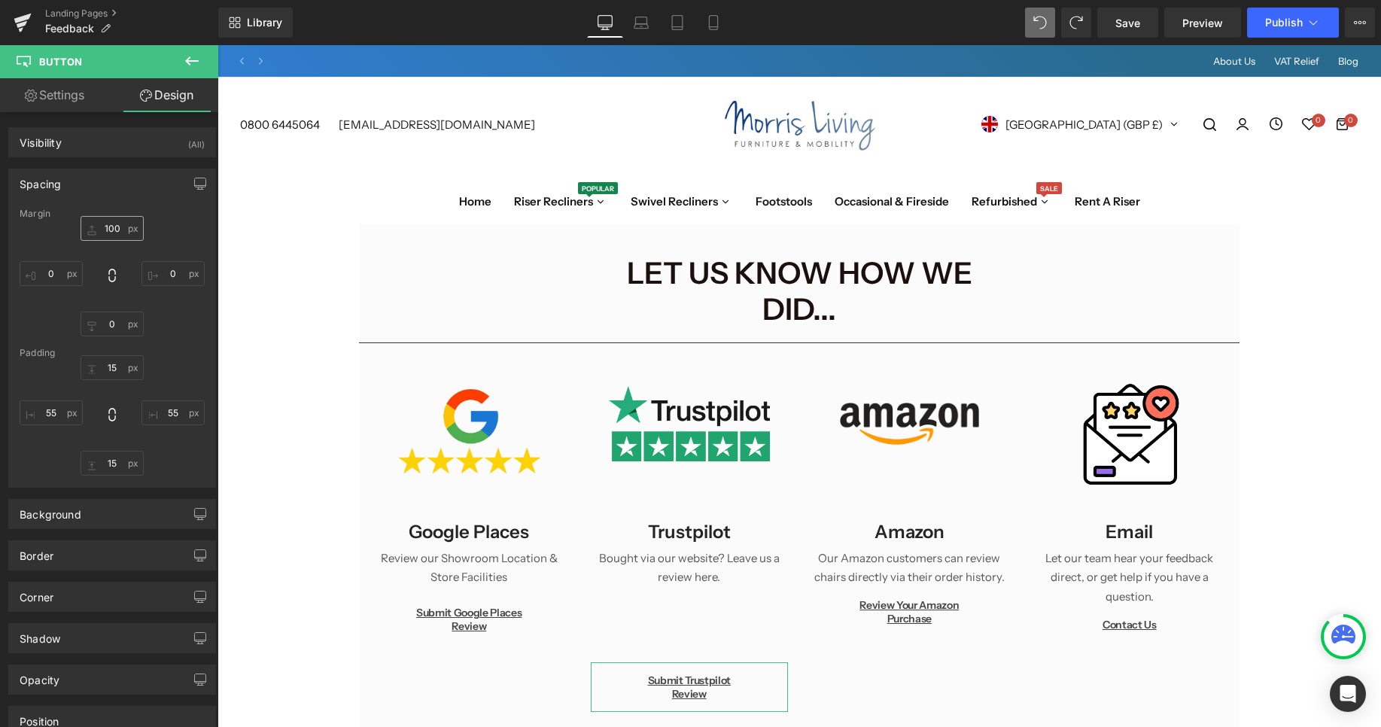
type input "55"
type input "15"
type input "55"
click at [114, 233] on input "100" at bounding box center [112, 228] width 63 height 25
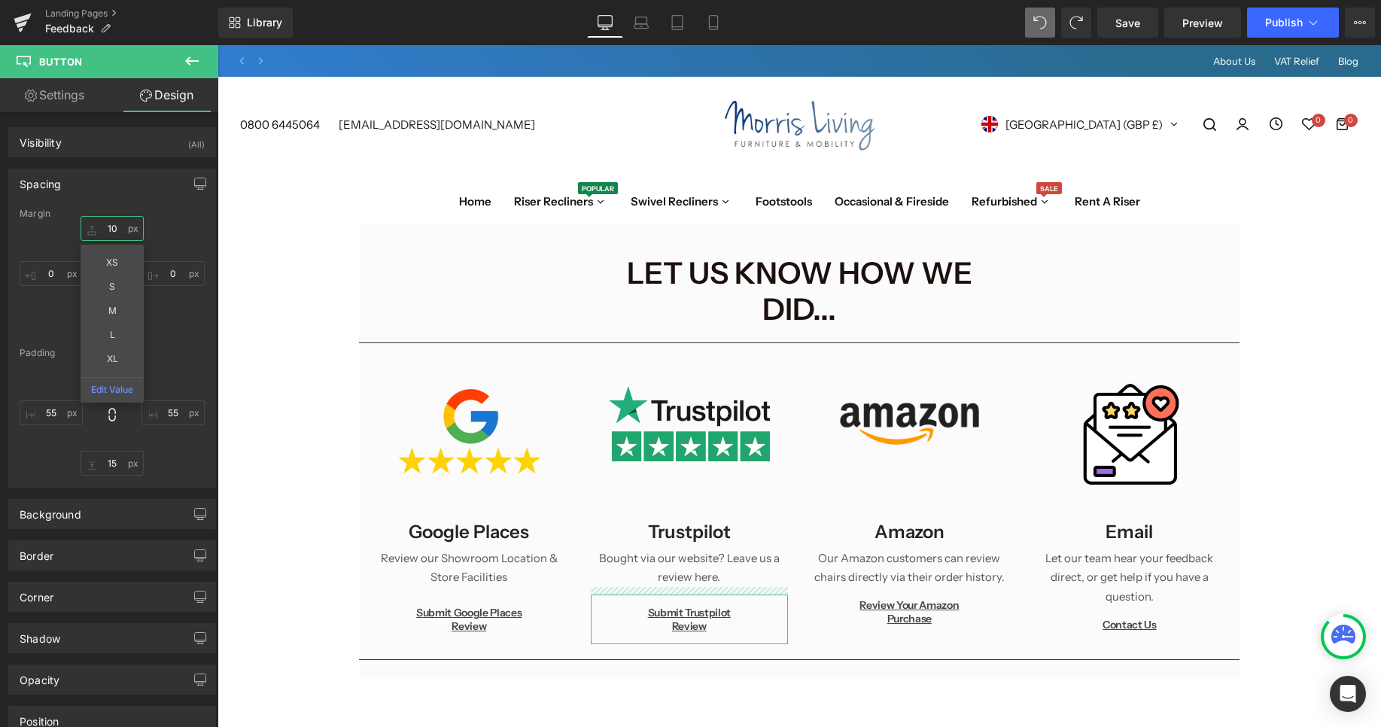
type input "10"
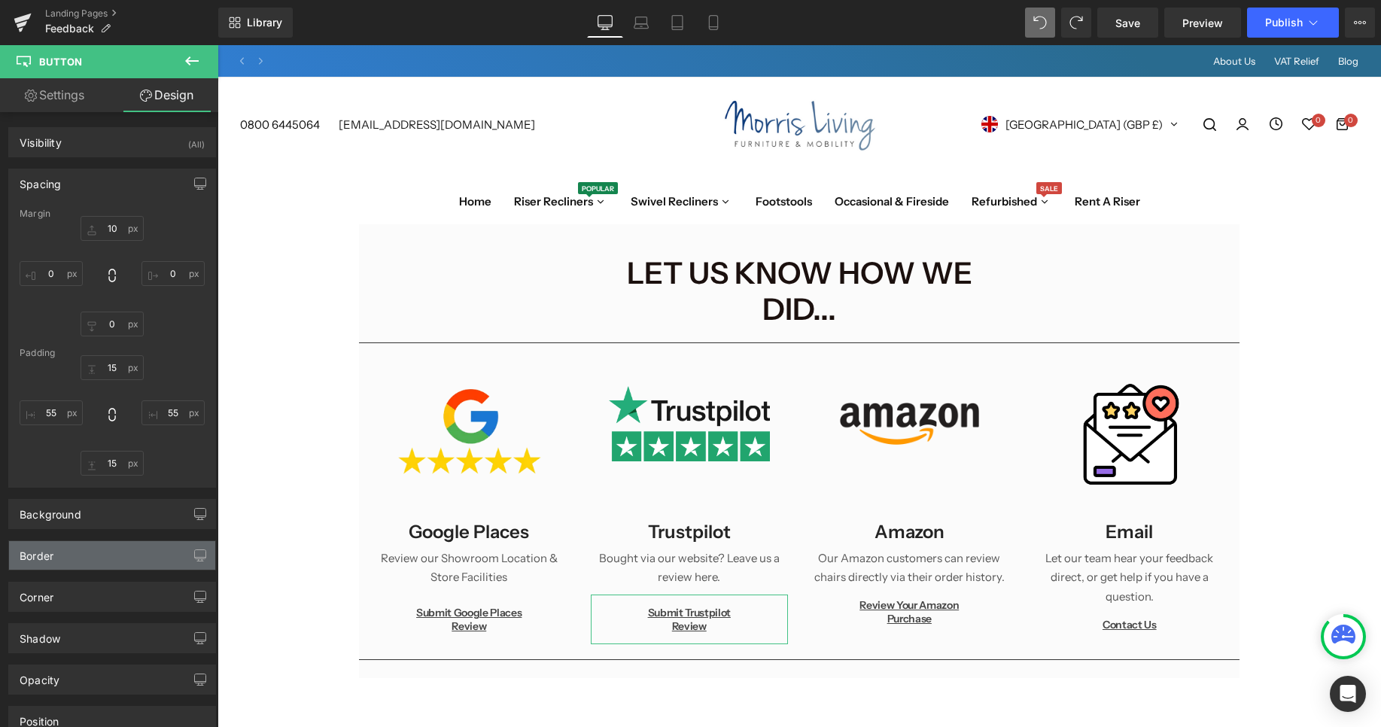
click at [144, 552] on div "Border" at bounding box center [112, 555] width 206 height 29
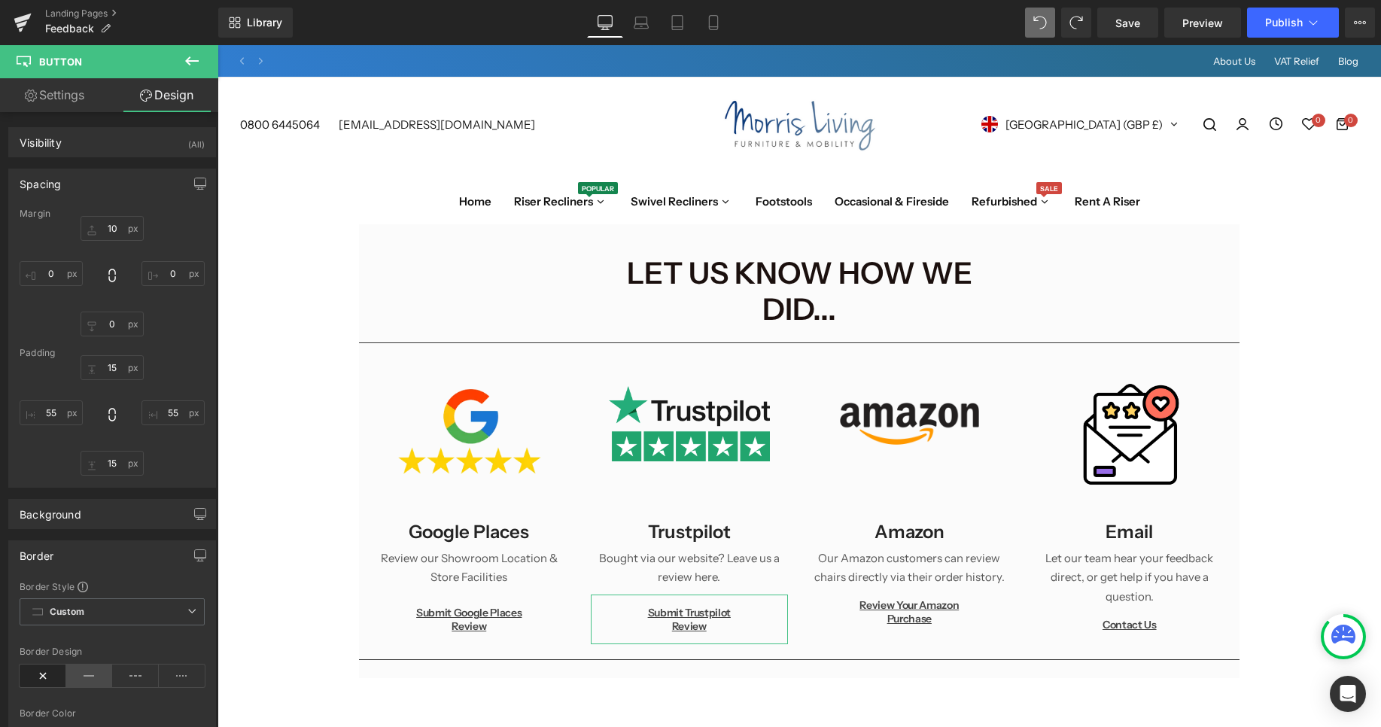
click at [92, 668] on icon at bounding box center [89, 675] width 47 height 23
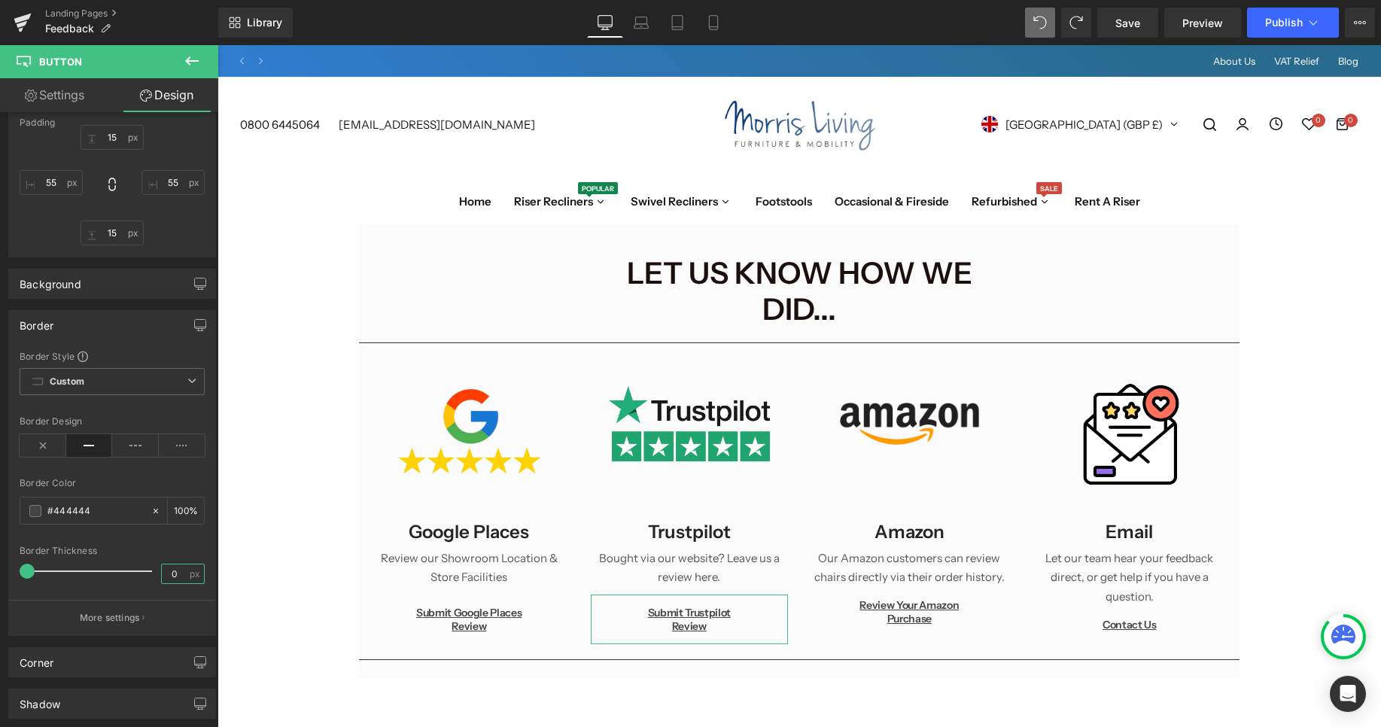
click at [172, 572] on input "0" at bounding box center [175, 573] width 26 height 19
type input "1"
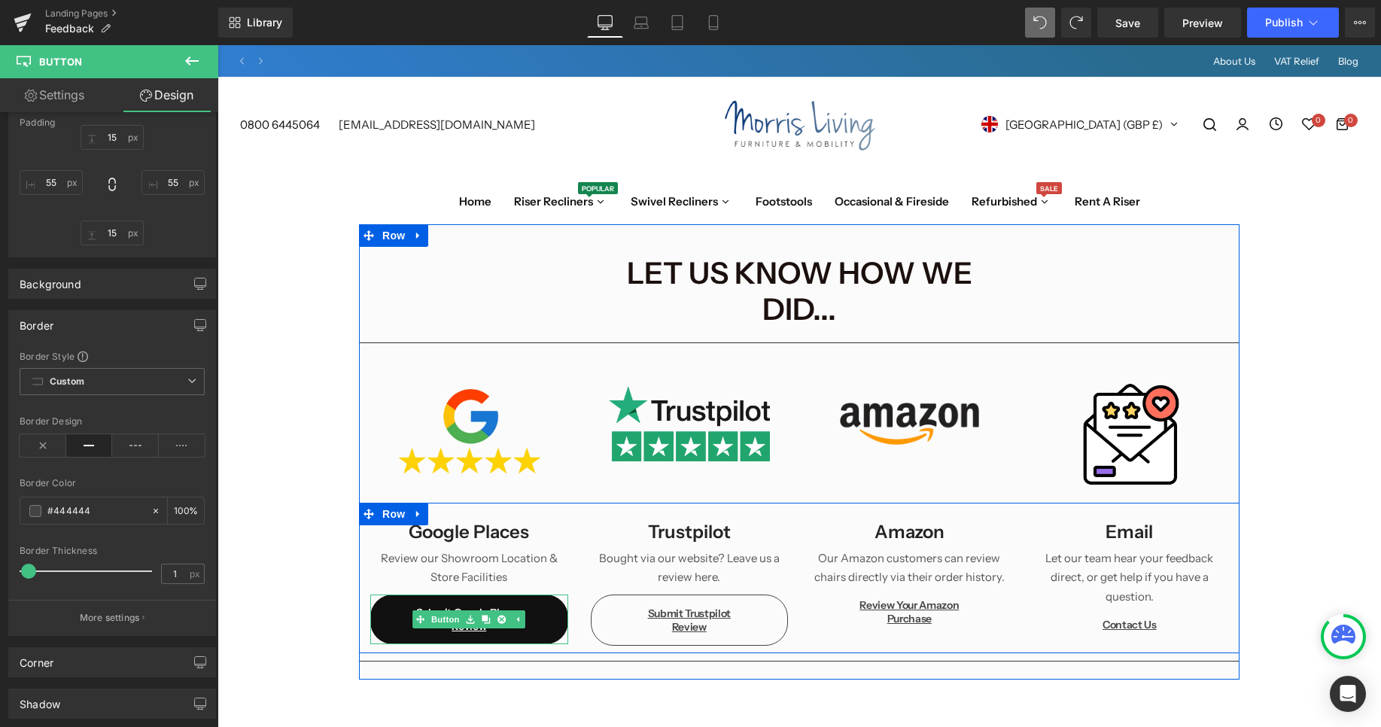
click at [394, 594] on link "Submit Google Places Review" at bounding box center [469, 619] width 198 height 50
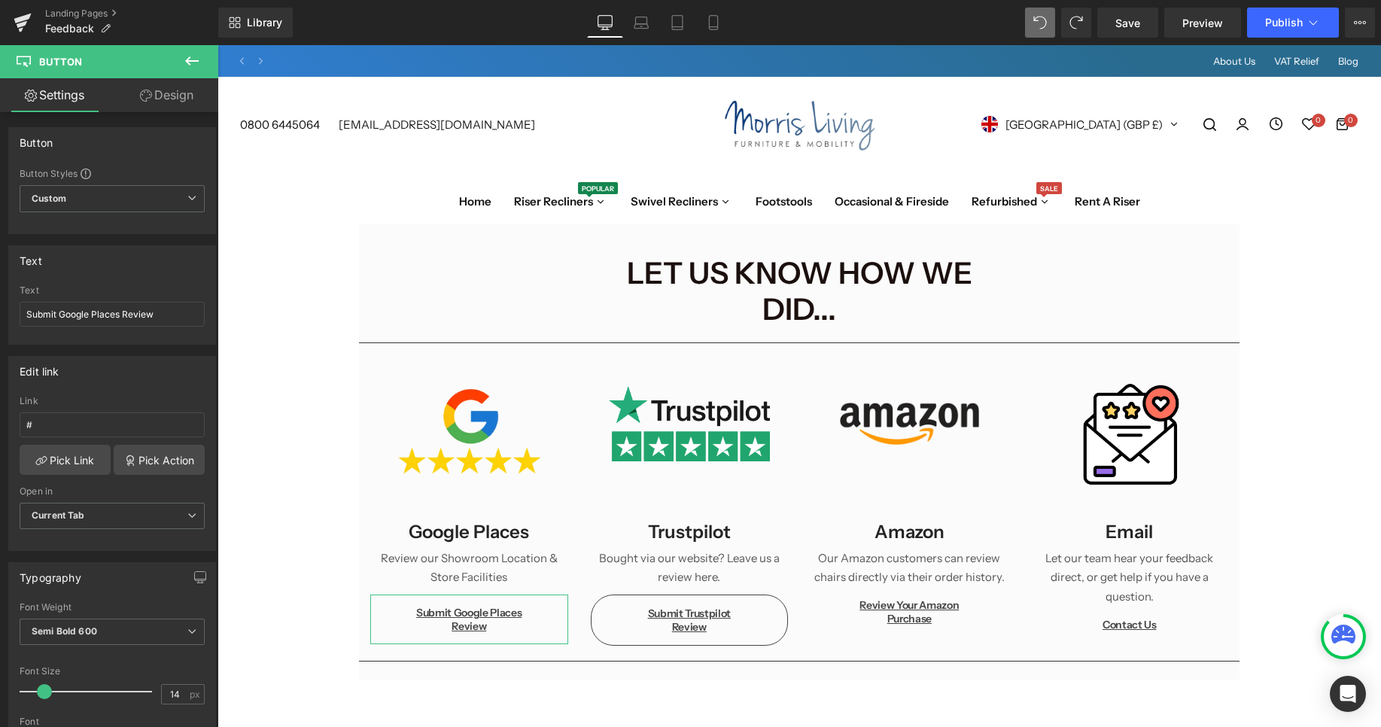
click at [156, 96] on link "Design" at bounding box center [166, 95] width 109 height 34
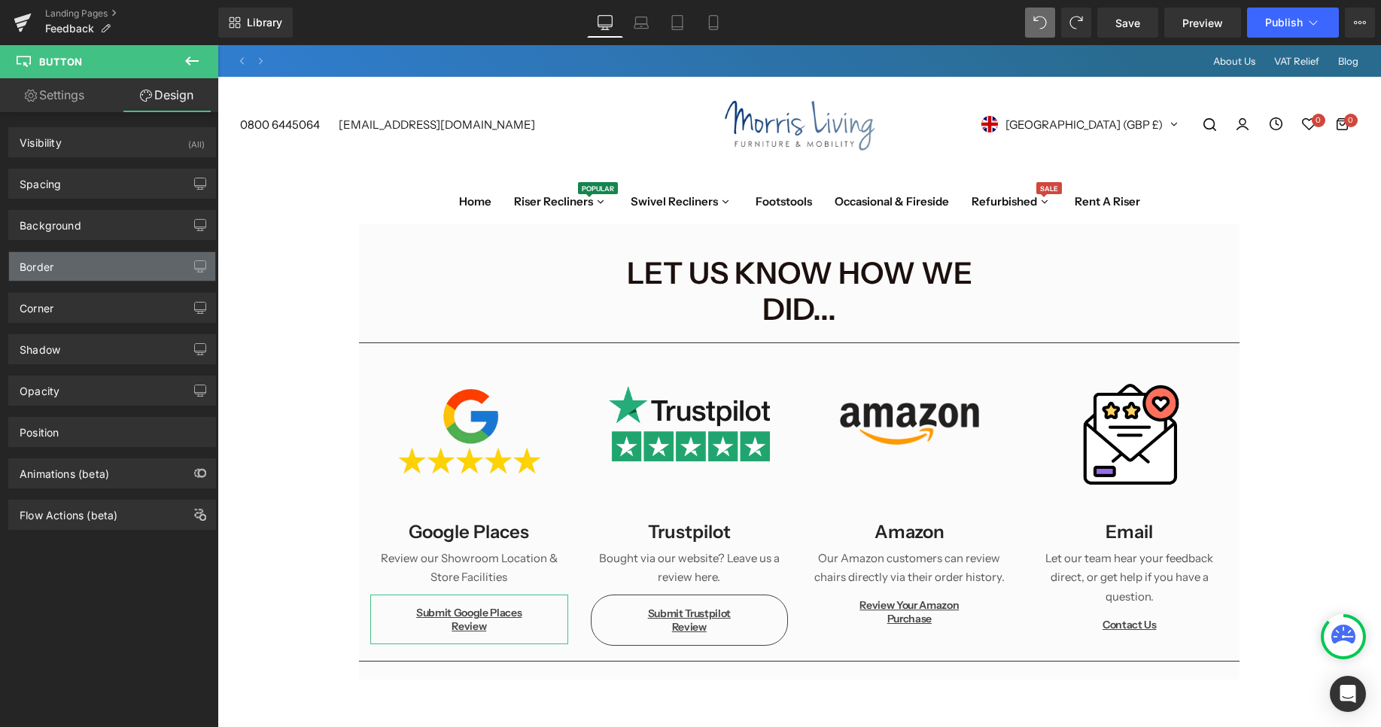
click at [83, 268] on div "Border" at bounding box center [112, 266] width 206 height 29
type input "#444444"
type input "100"
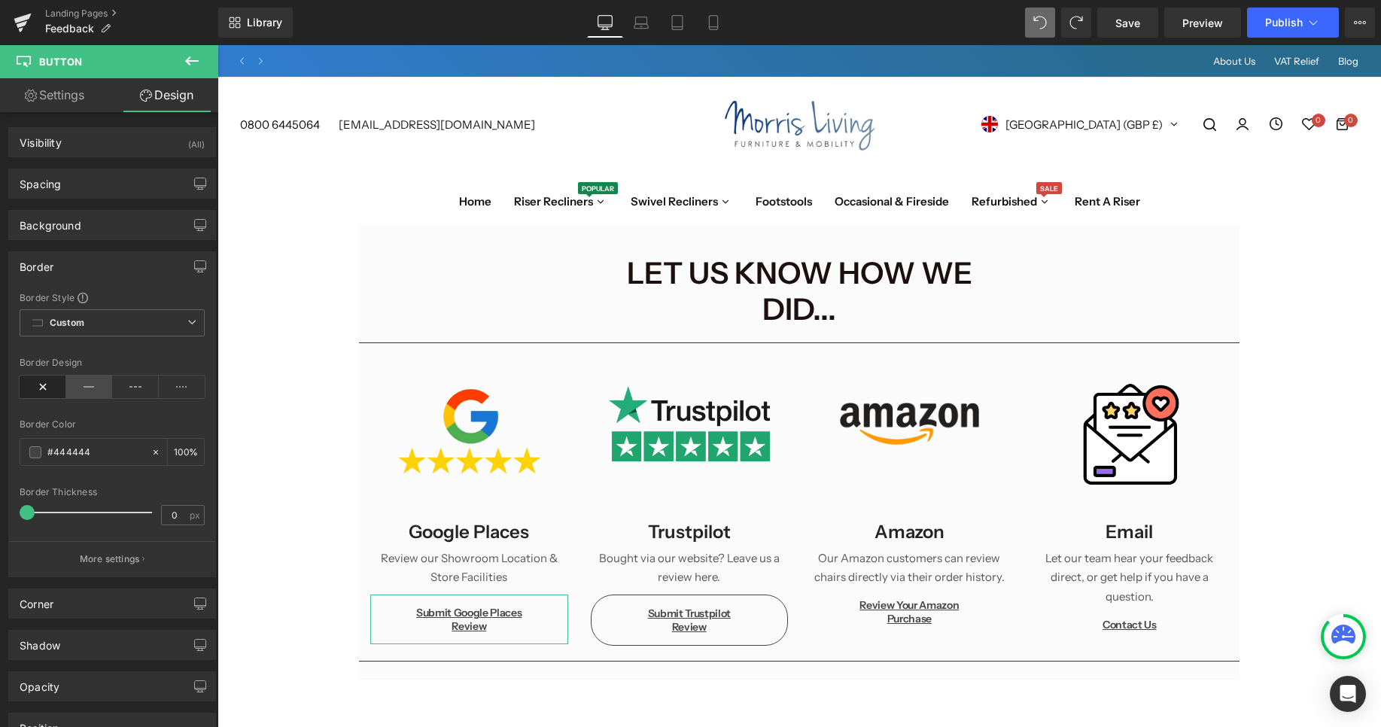
click at [81, 393] on icon at bounding box center [89, 386] width 47 height 23
click at [179, 511] on input "0" at bounding box center [175, 515] width 26 height 19
type input "1"
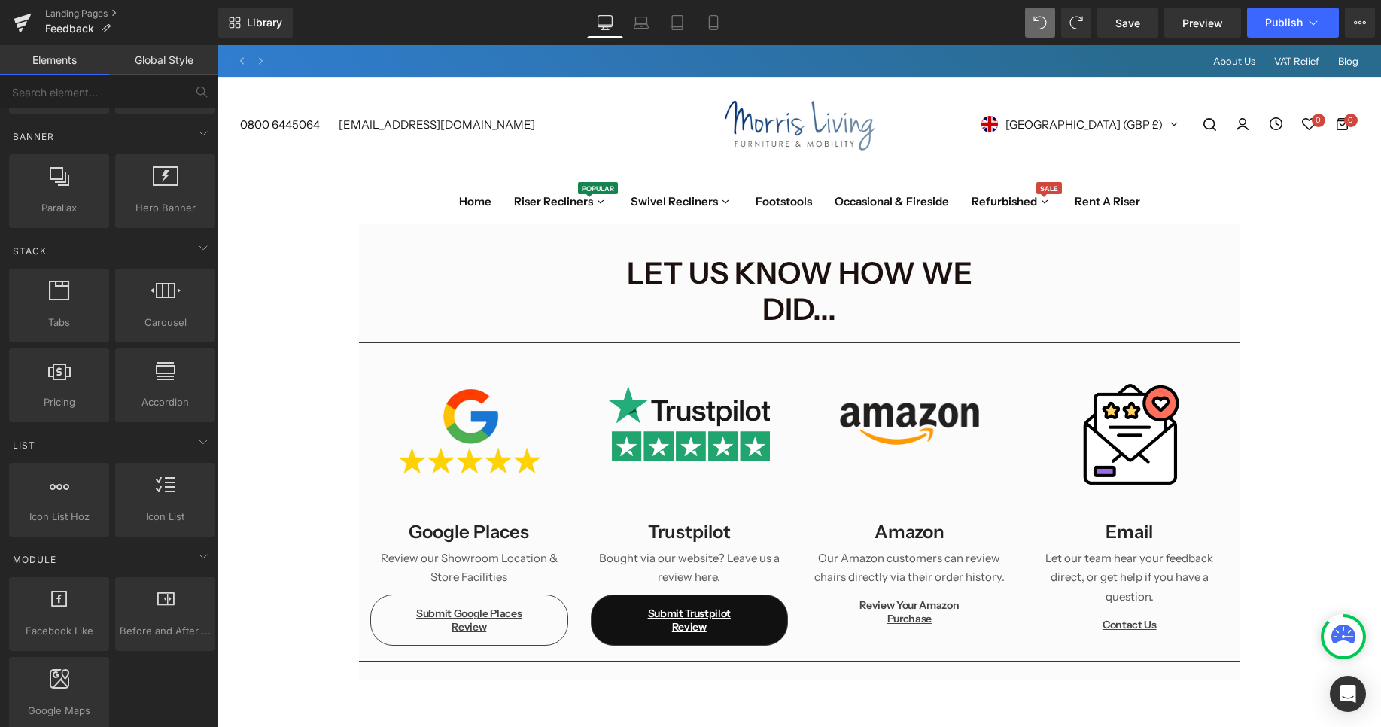
scroll to position [345, 0]
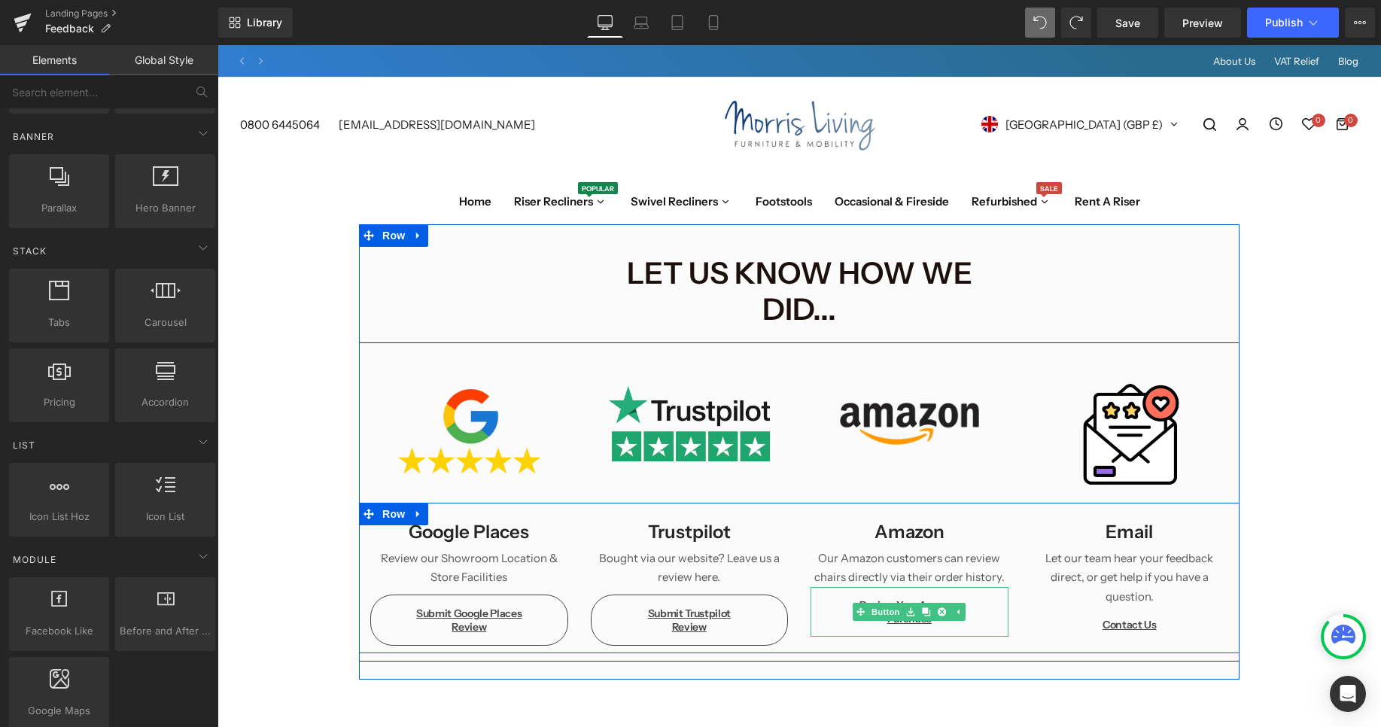
click at [827, 587] on link "Review Your Amazon Purchase" at bounding box center [909, 612] width 198 height 50
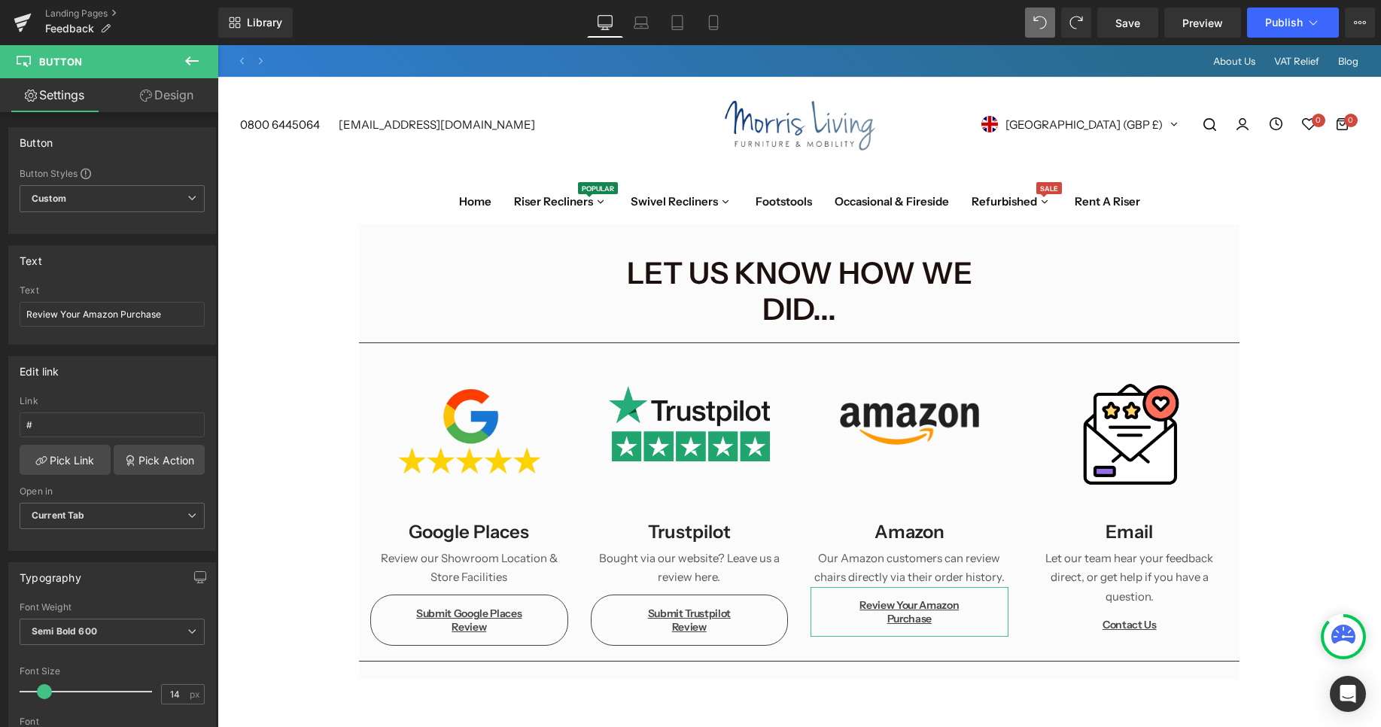
click at [169, 105] on link "Design" at bounding box center [166, 95] width 109 height 34
click at [0, 0] on div "Border" at bounding box center [0, 0] width 0 height 0
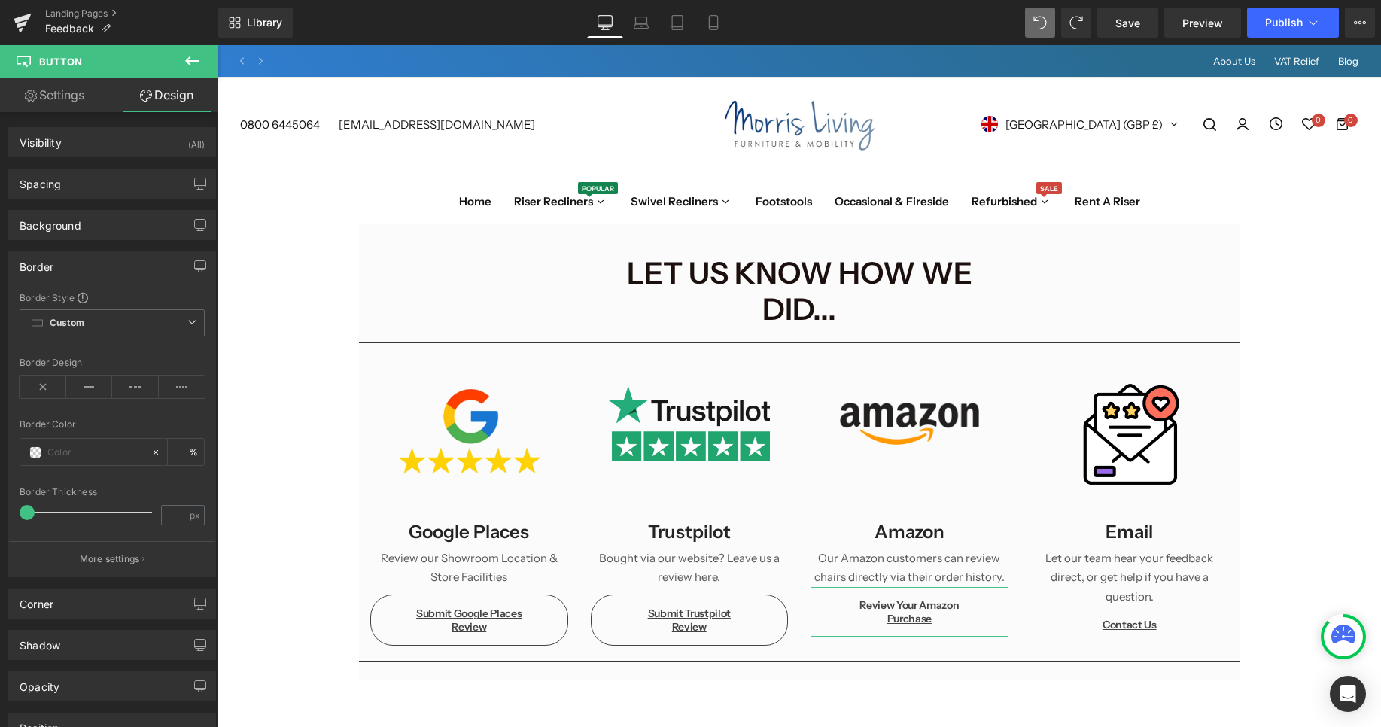
type input "#444444"
type input "100"
click at [93, 394] on icon at bounding box center [89, 386] width 47 height 23
drag, startPoint x: 180, startPoint y: 517, endPoint x: 164, endPoint y: 517, distance: 15.8
click at [175, 517] on input "0" at bounding box center [175, 515] width 26 height 19
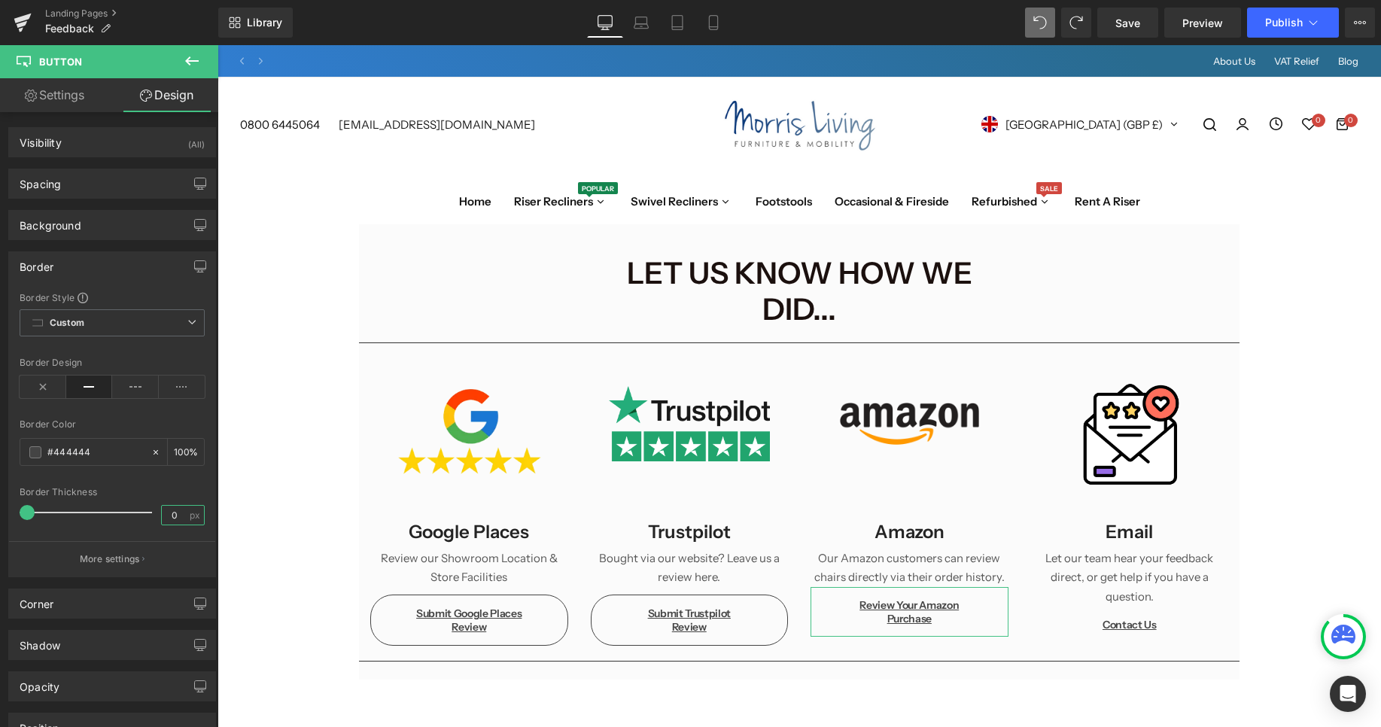
type input "1"
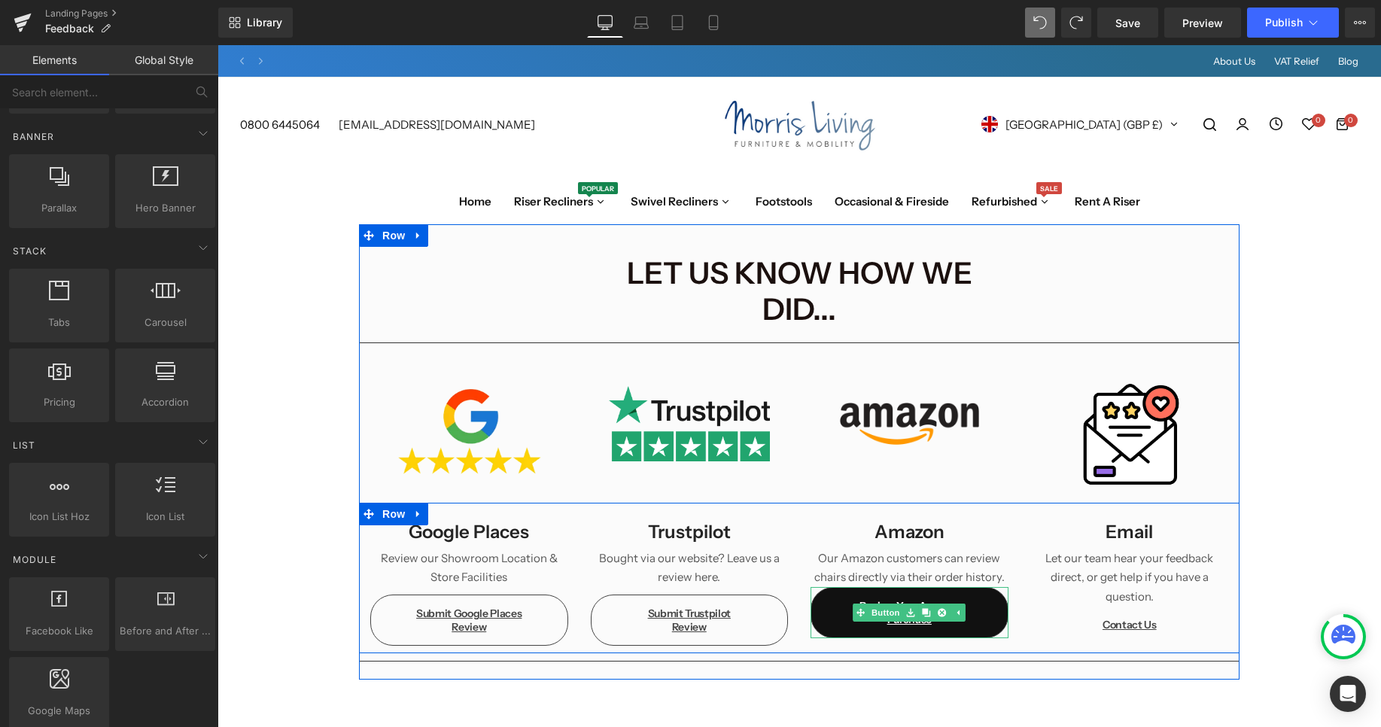
click at [841, 587] on link "Review Your Amazon Purchase" at bounding box center [909, 612] width 198 height 51
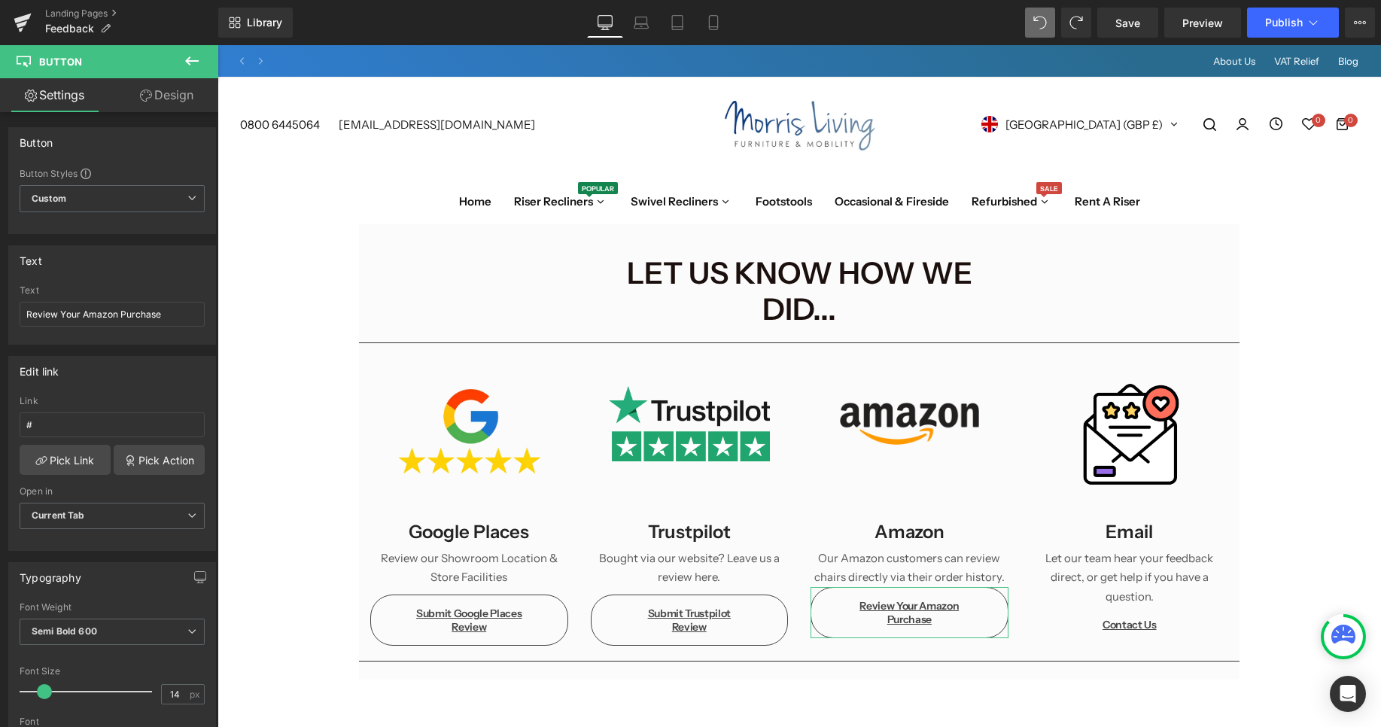
click at [187, 97] on link "Design" at bounding box center [166, 95] width 109 height 34
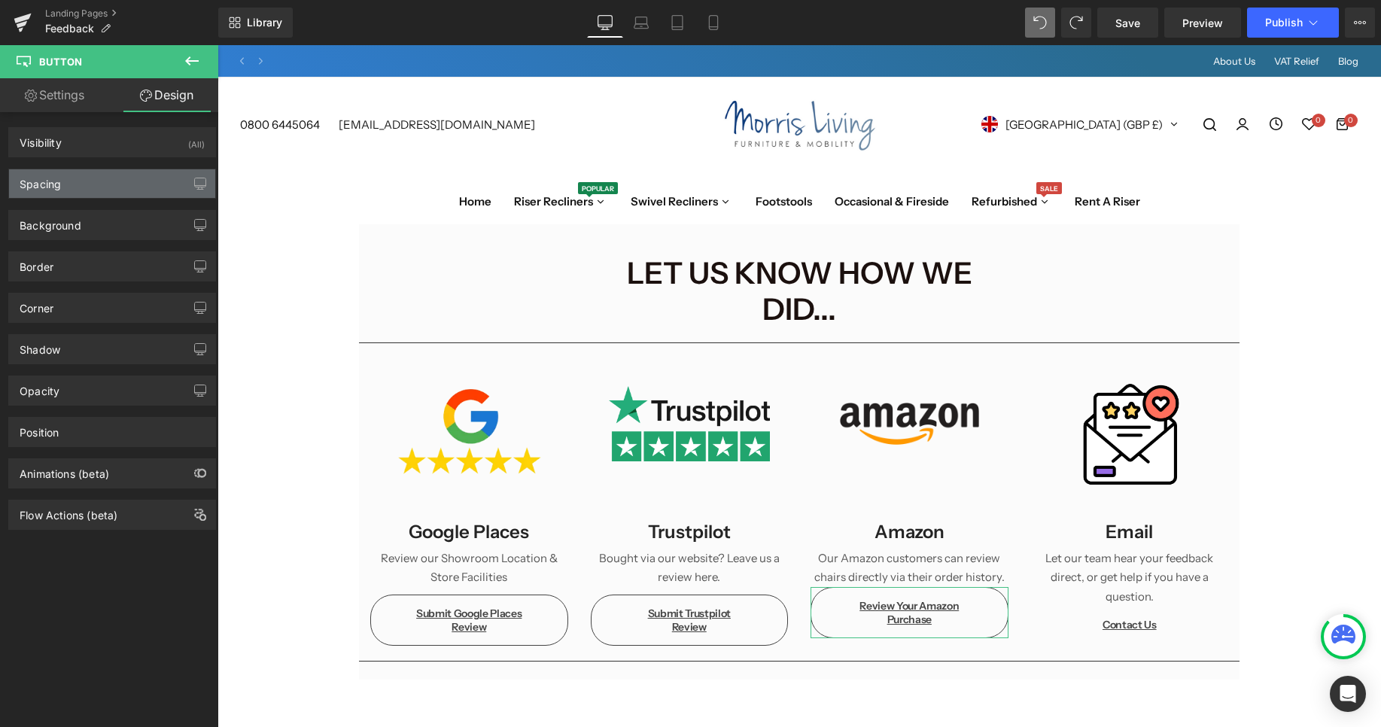
click at [85, 188] on div "Spacing" at bounding box center [112, 183] width 206 height 29
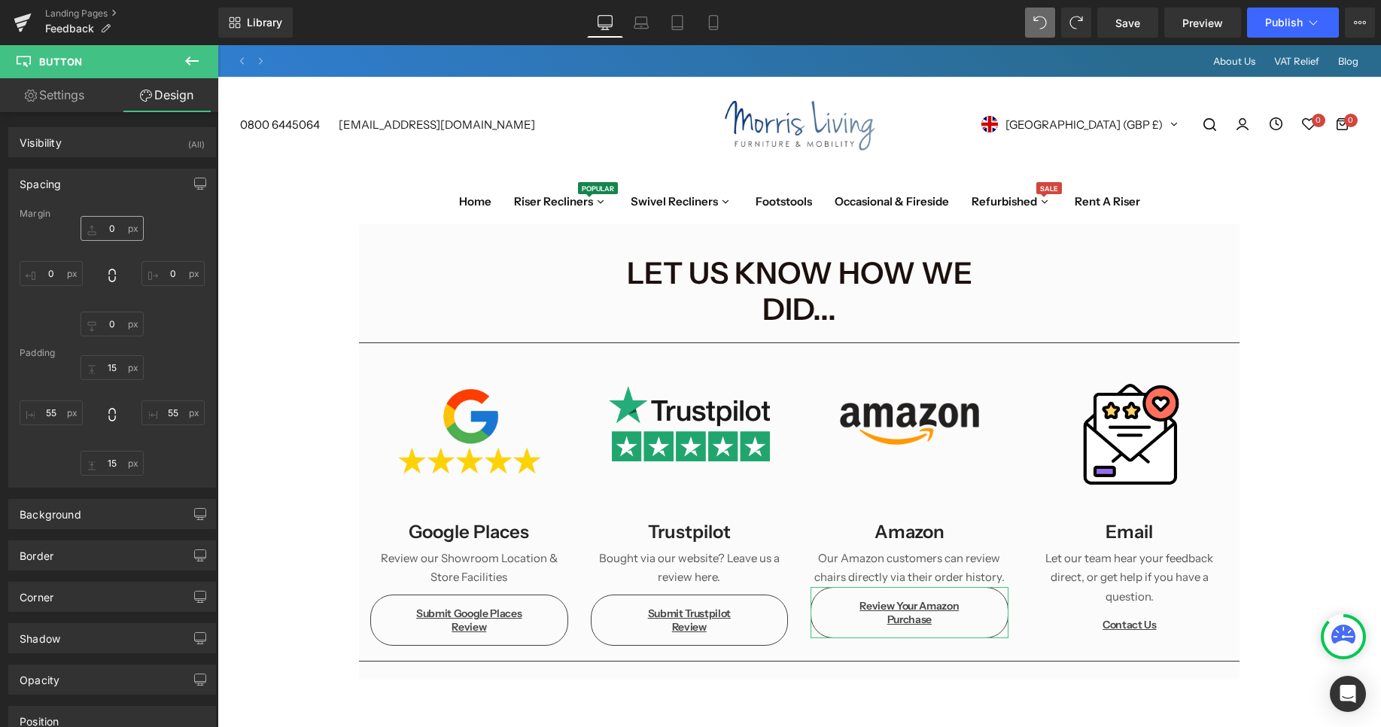
type input "0"
type input "15"
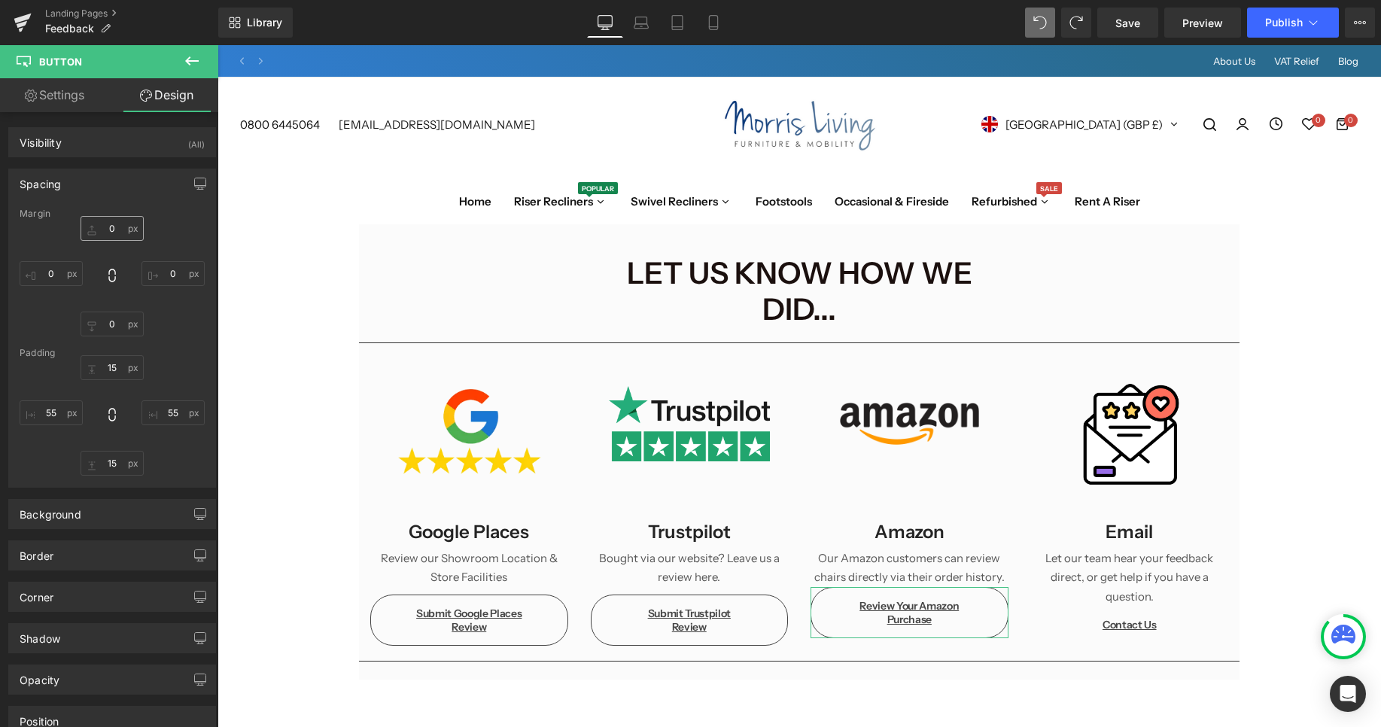
type input "55"
type input "15"
type input "55"
click at [118, 228] on input "0" at bounding box center [112, 228] width 63 height 25
type input "10"
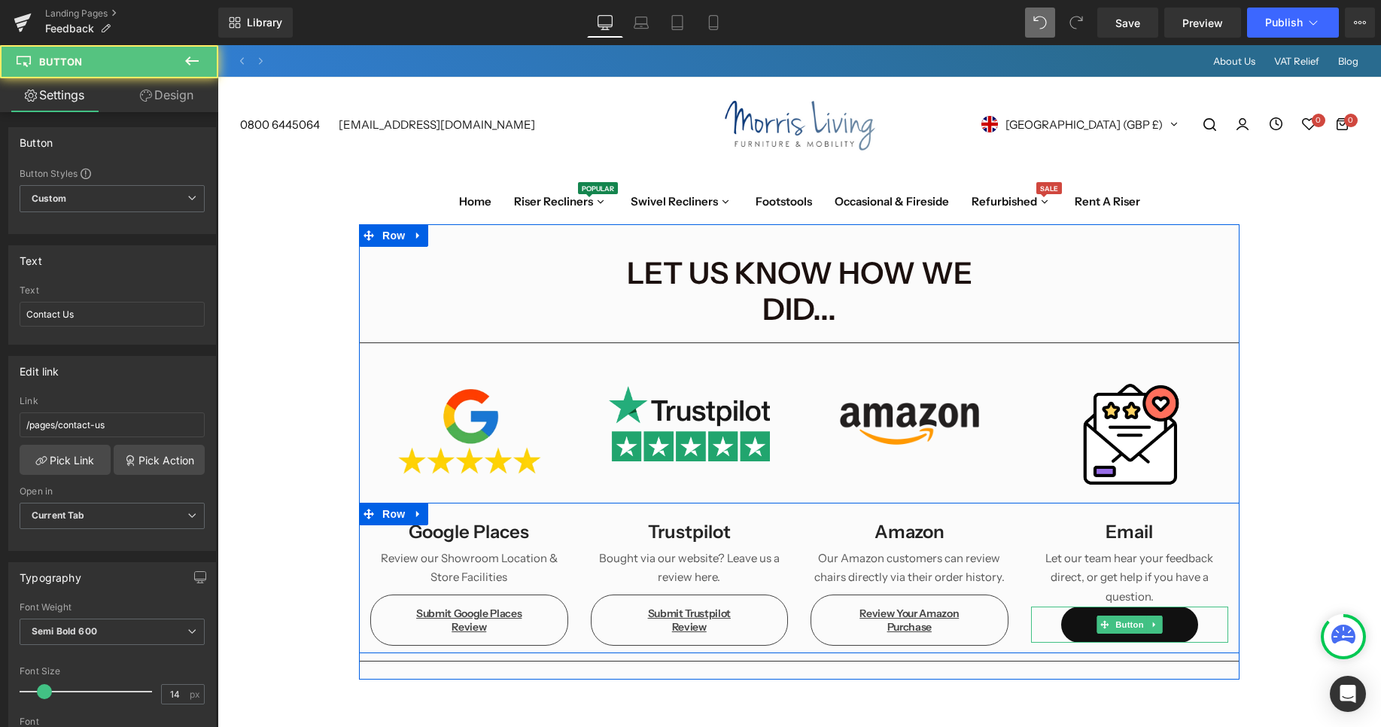
click at [1071, 606] on link "Contact Us" at bounding box center [1129, 624] width 137 height 36
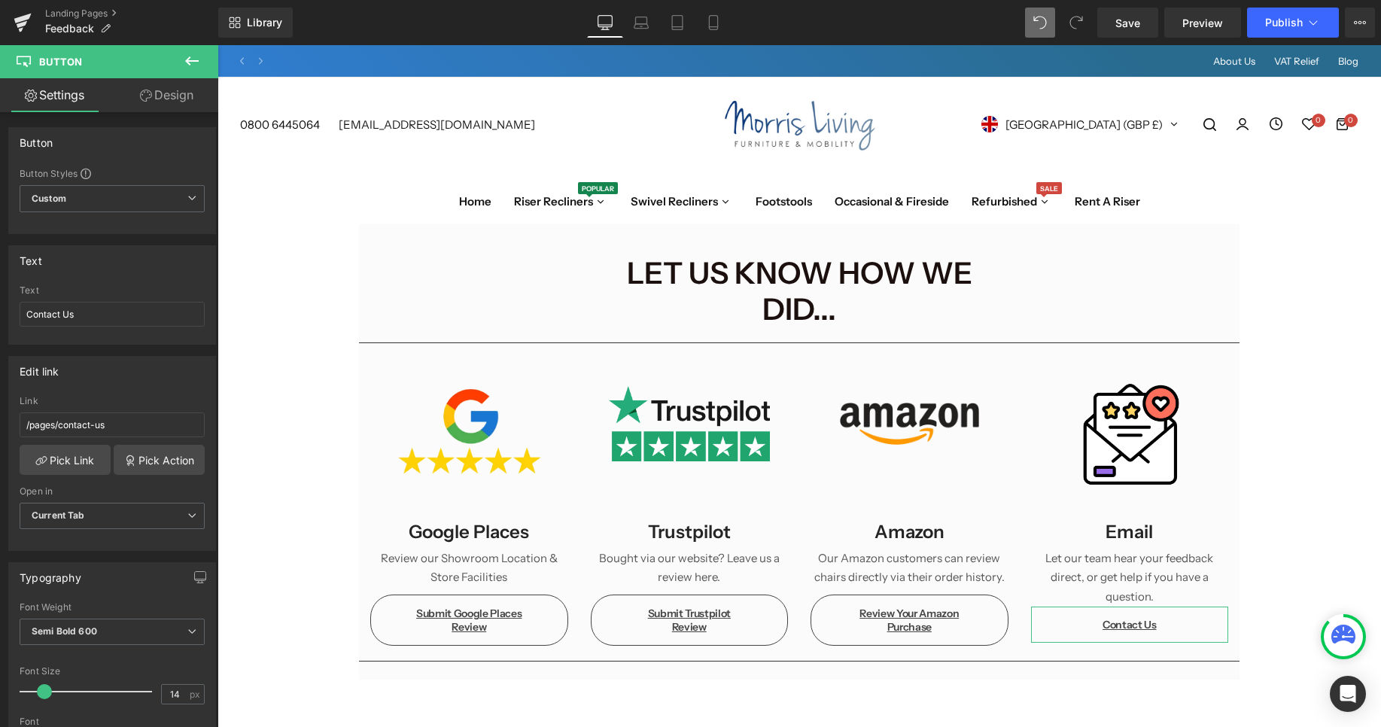
click at [184, 86] on link "Design" at bounding box center [166, 95] width 109 height 34
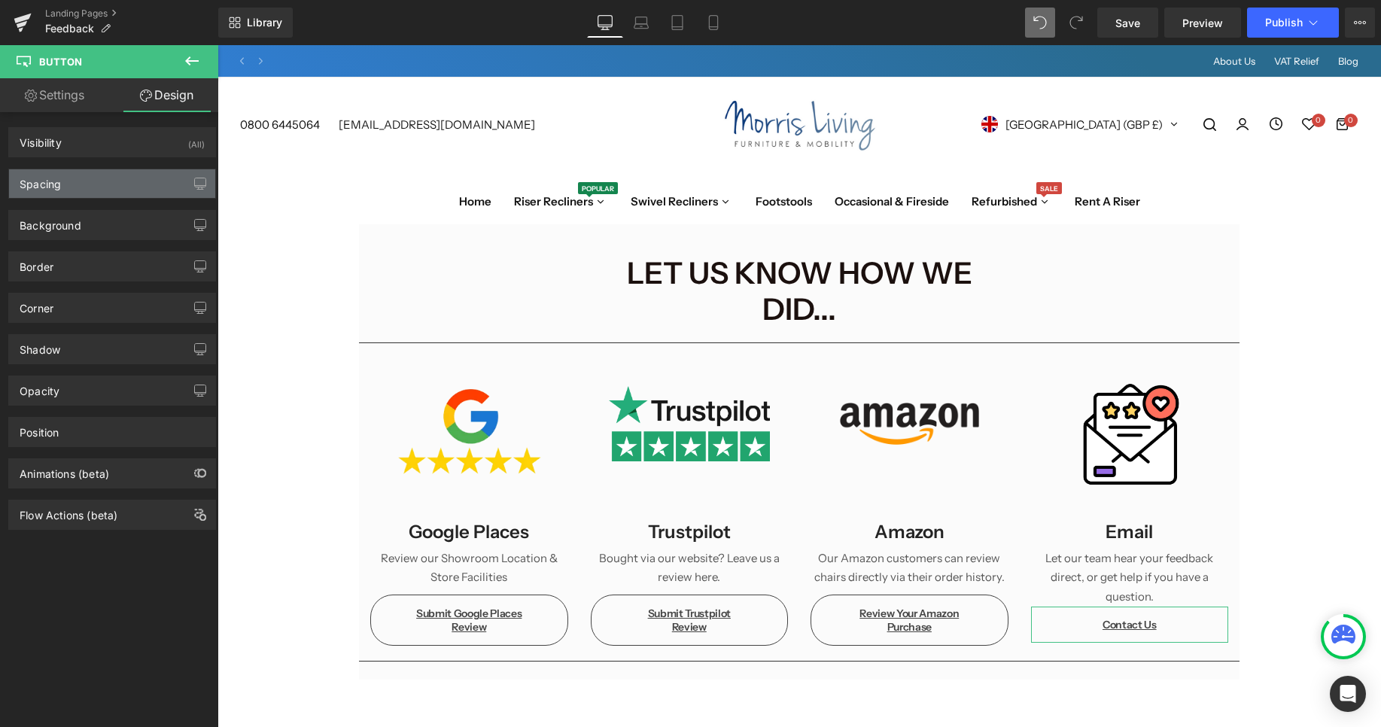
click at [111, 169] on div "Spacing" at bounding box center [112, 183] width 206 height 29
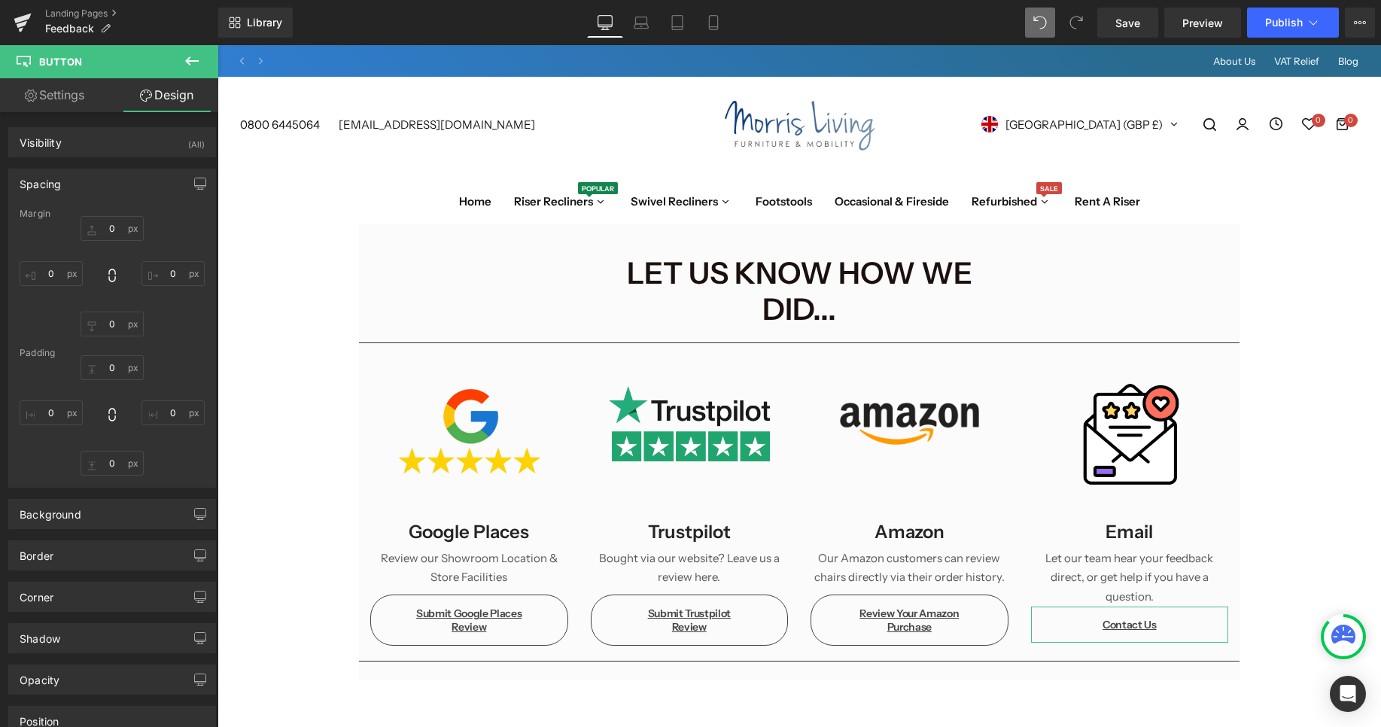
type input "0"
type input "15"
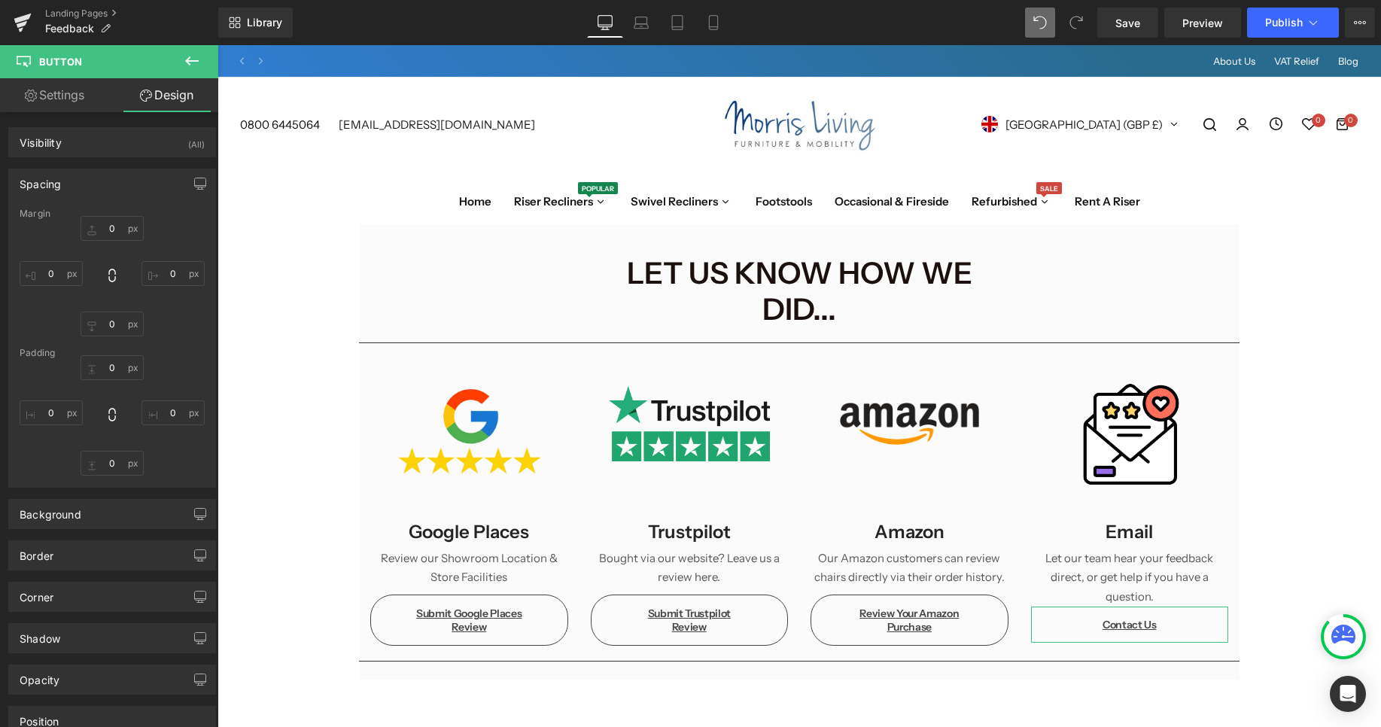
type input "55"
type input "15"
type input "55"
click at [111, 226] on input "0" at bounding box center [112, 228] width 63 height 25
type input "10"
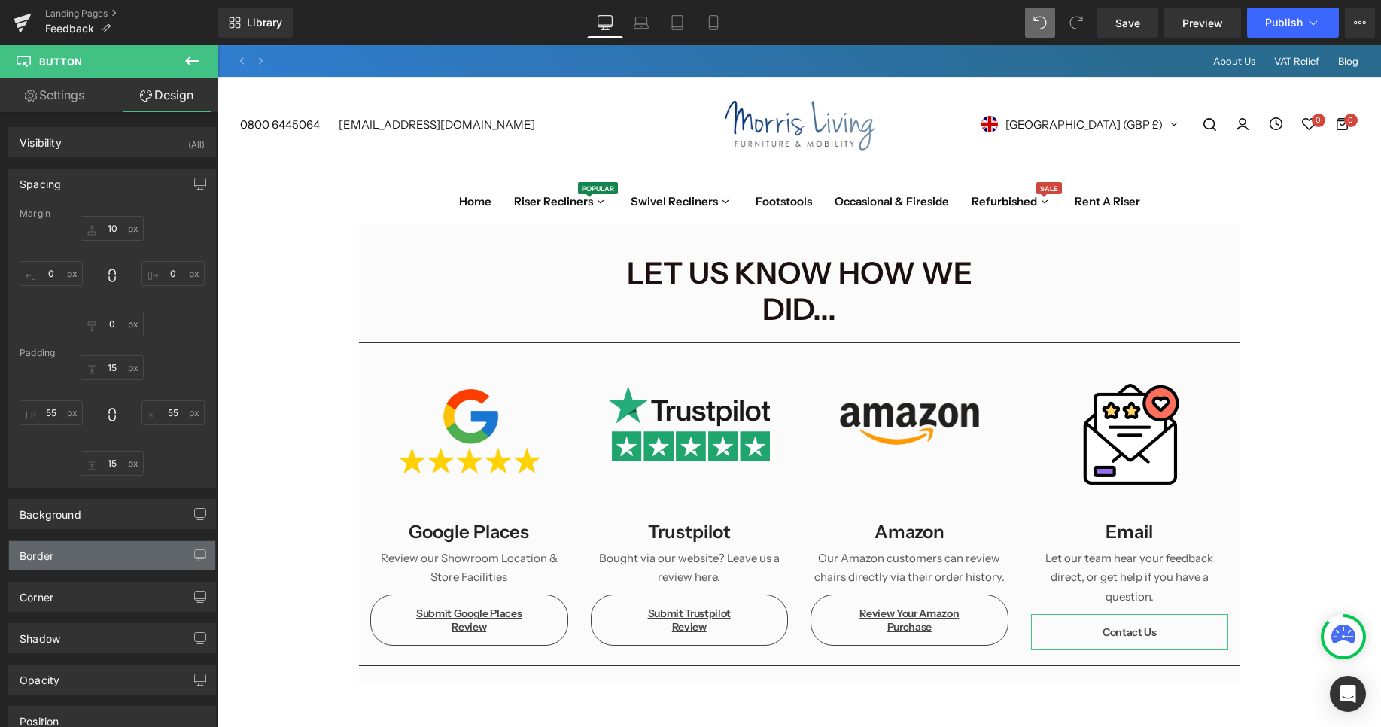
click at [90, 558] on div "Border" at bounding box center [112, 555] width 206 height 29
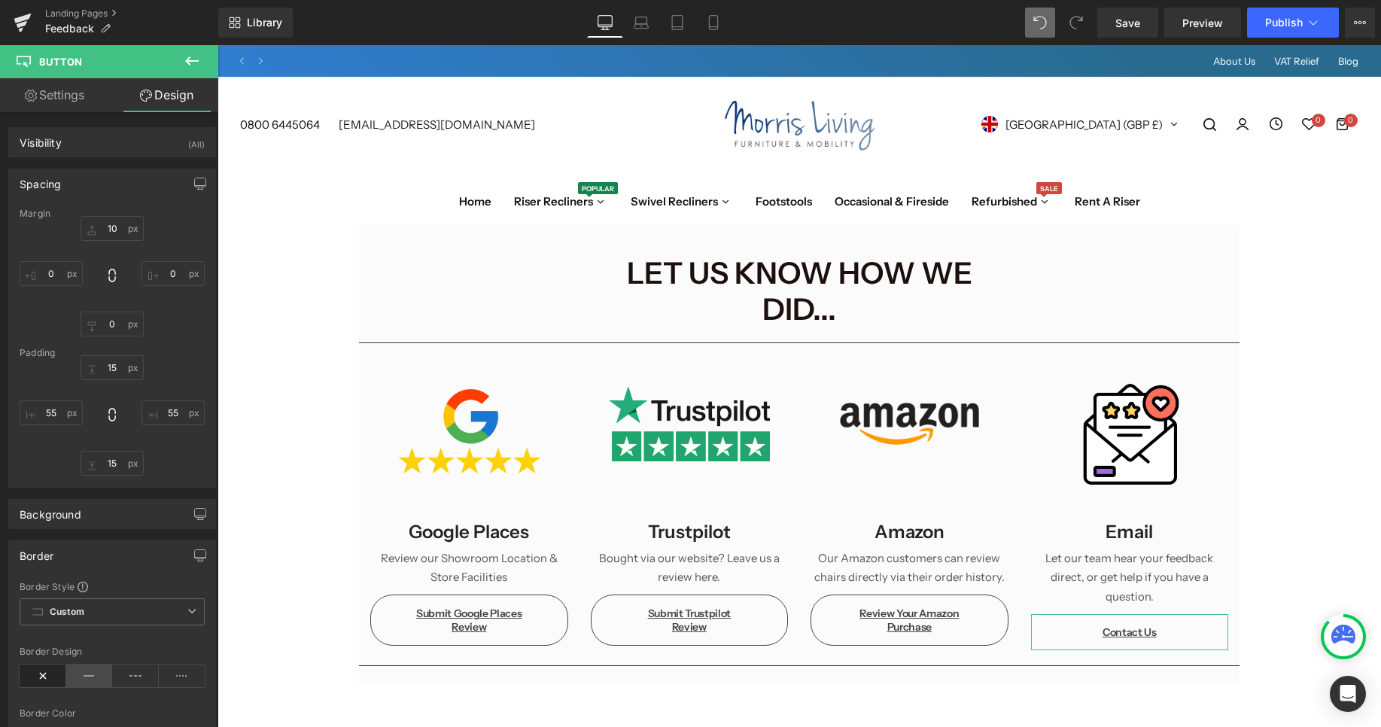
drag, startPoint x: 84, startPoint y: 676, endPoint x: 91, endPoint y: 670, distance: 9.2
click at [85, 676] on icon at bounding box center [89, 675] width 47 height 23
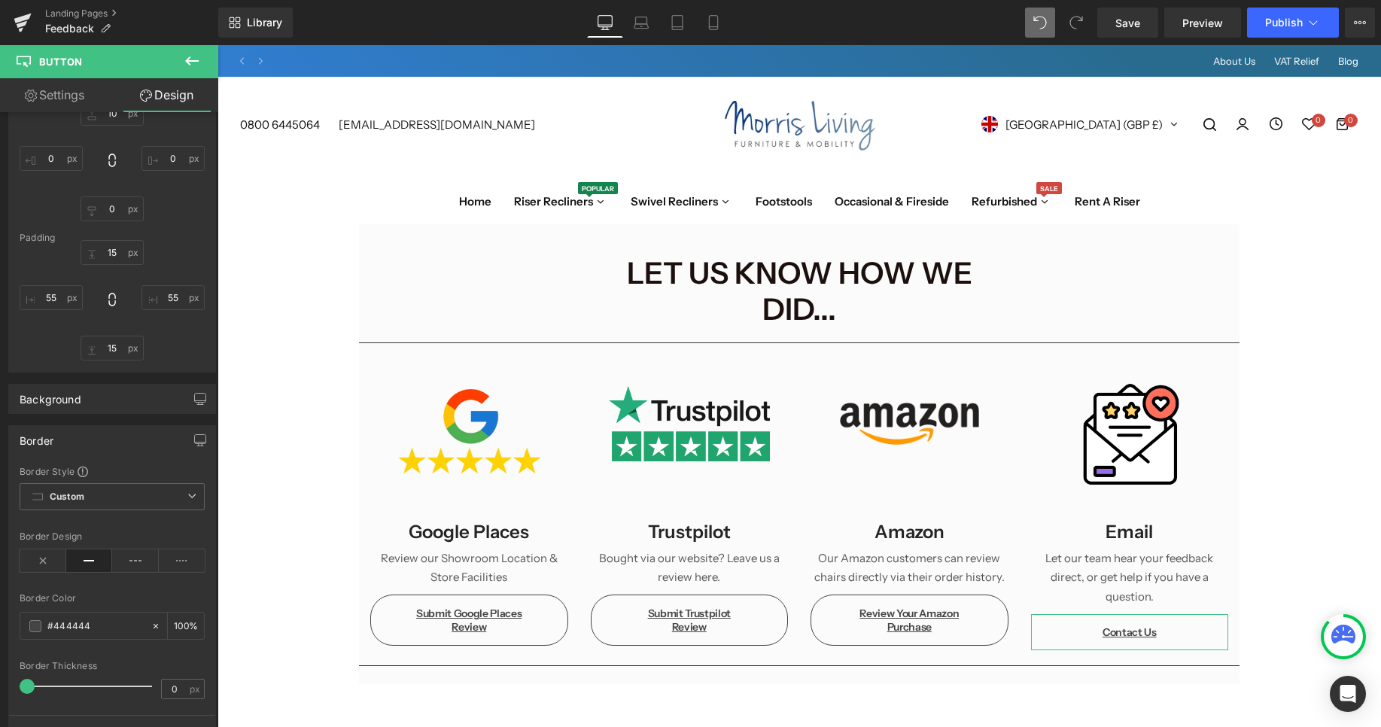
click at [175, 701] on div "Border Thickness 0 px" at bounding box center [112, 686] width 185 height 50
click at [176, 691] on input "0" at bounding box center [175, 688] width 26 height 19
type input "1"
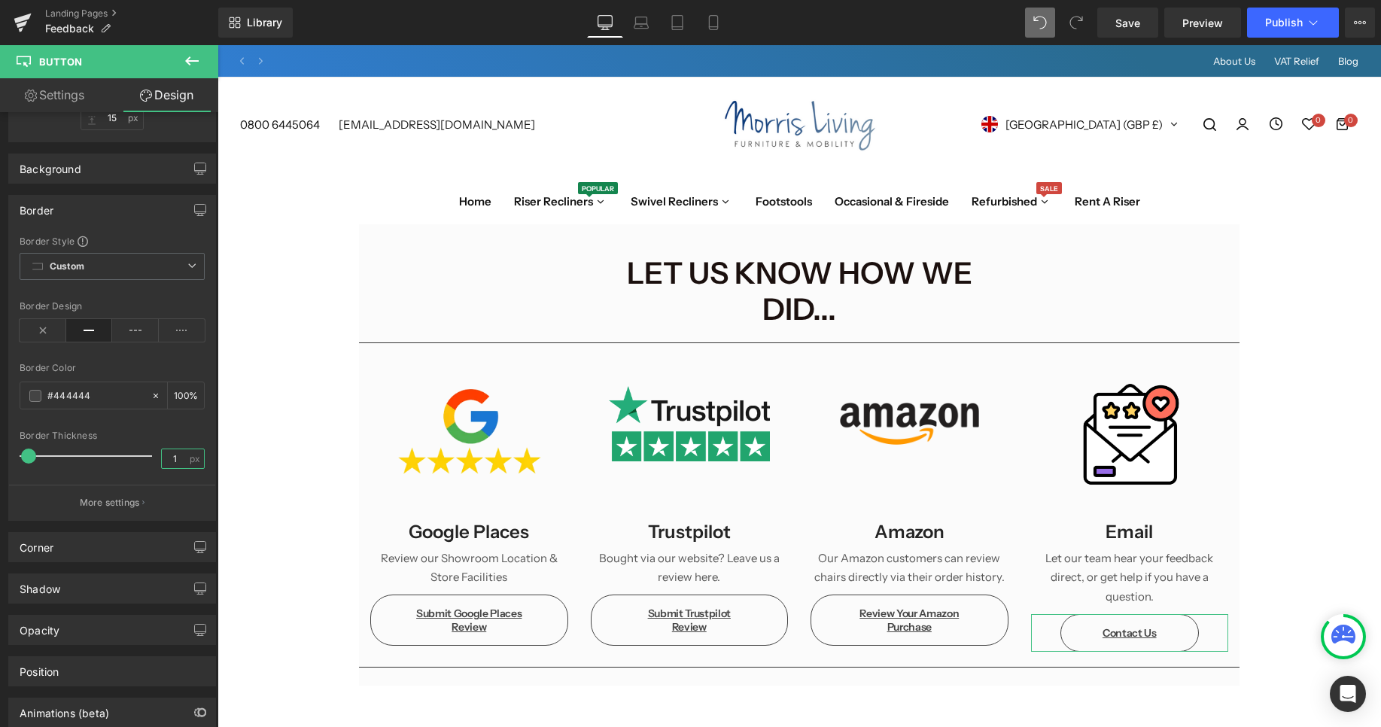
scroll to position [418, 0]
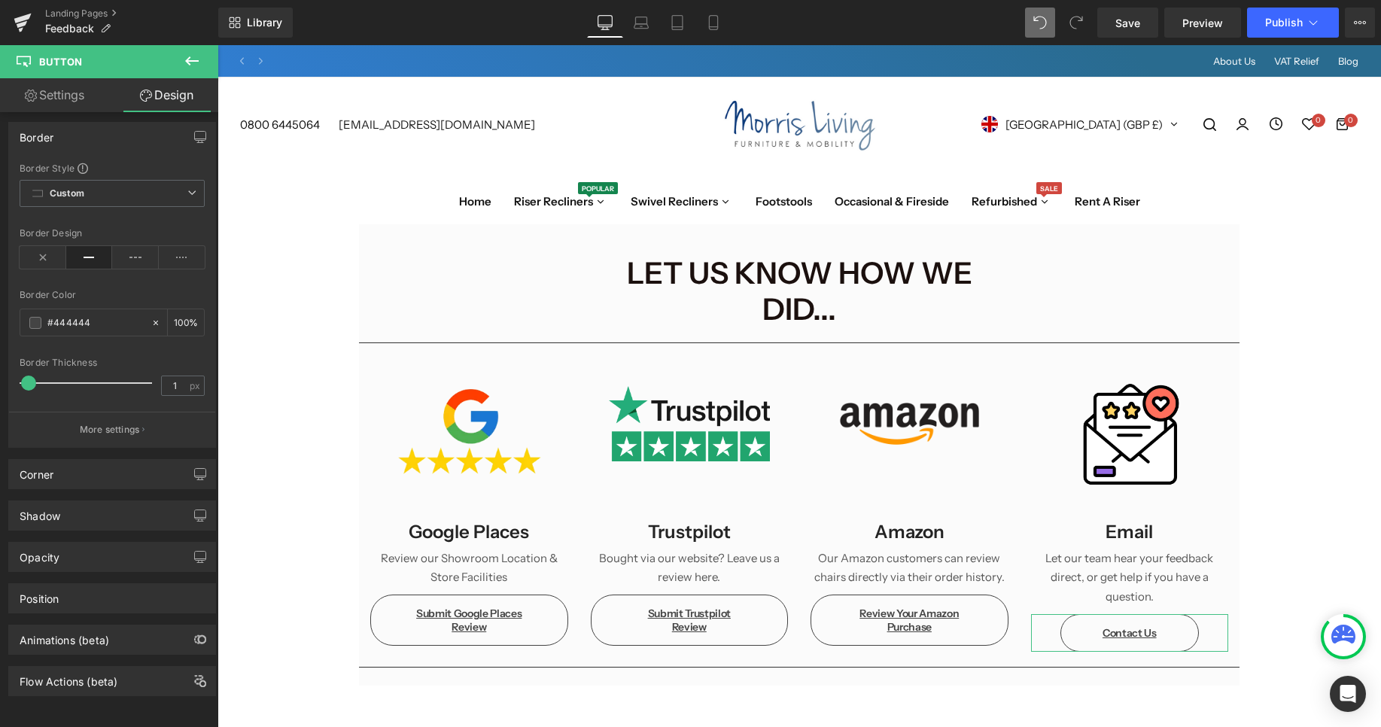
click at [74, 102] on link "Settings" at bounding box center [54, 95] width 109 height 34
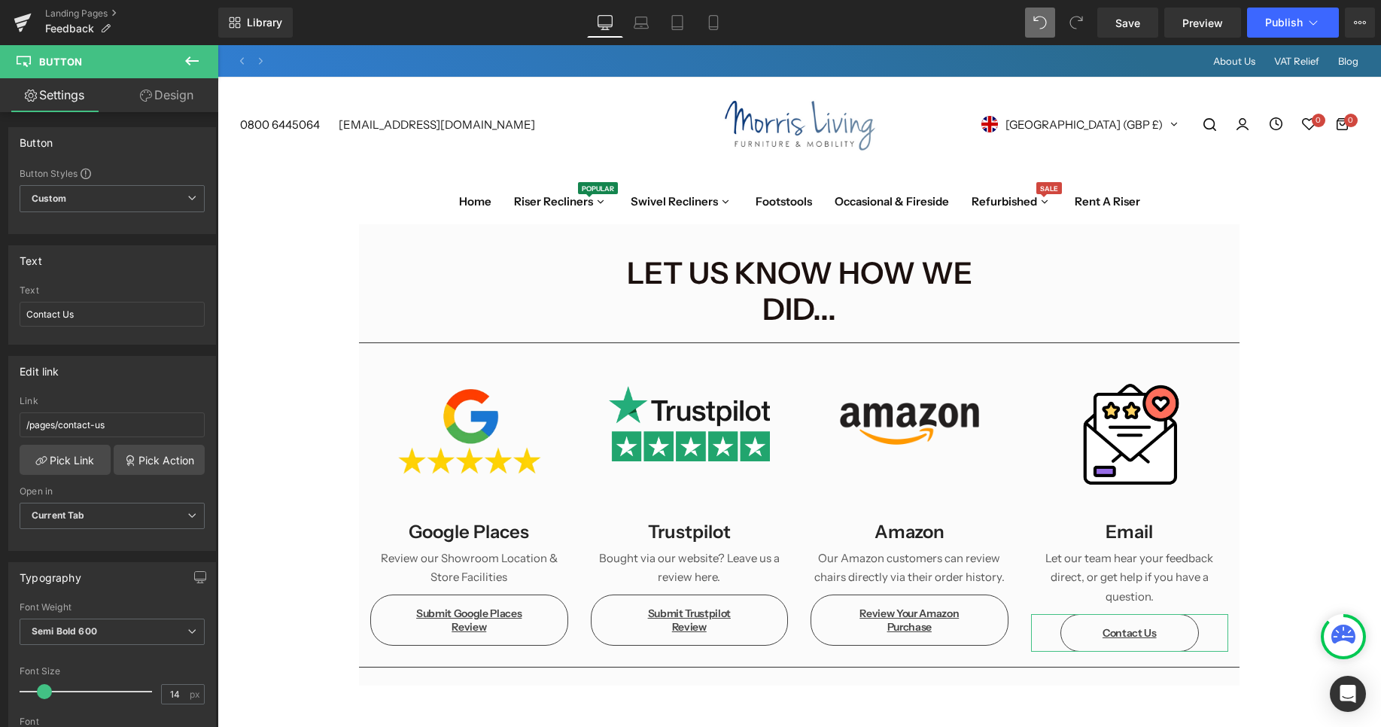
type input "0"
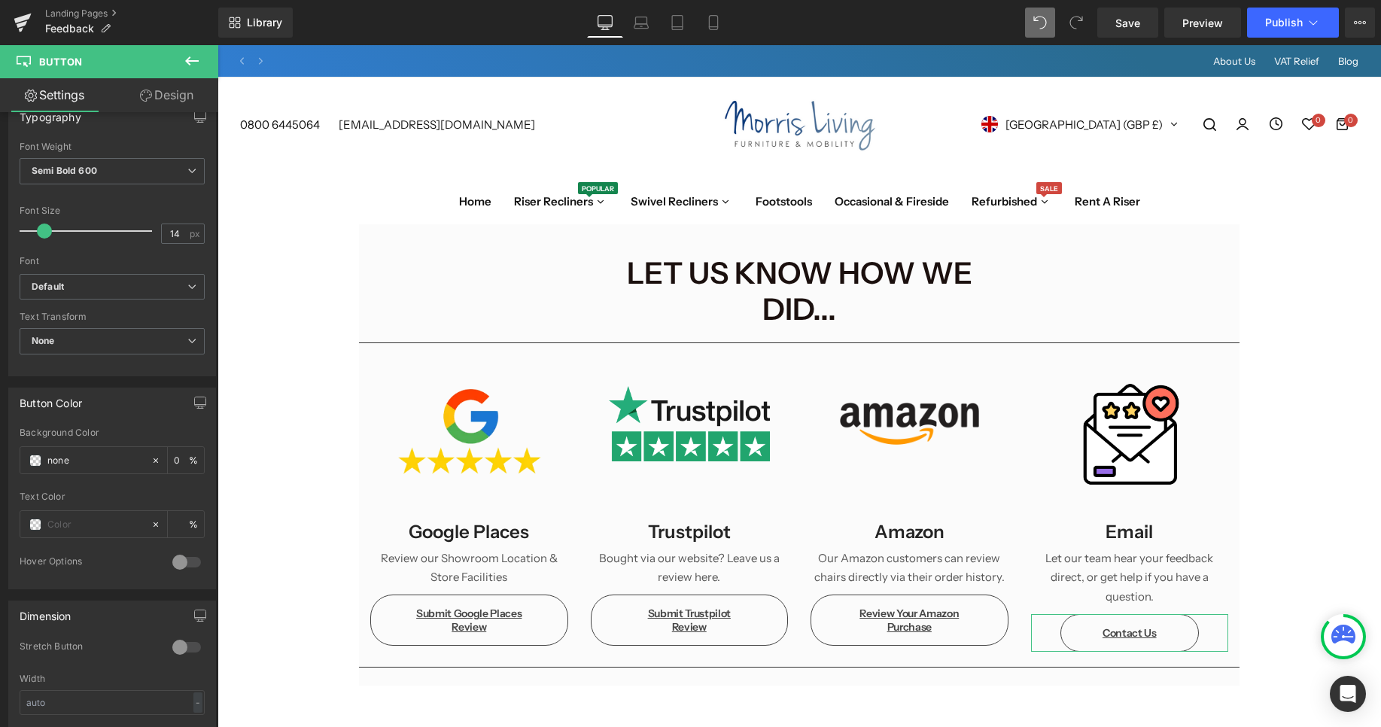
scroll to position [576, 0]
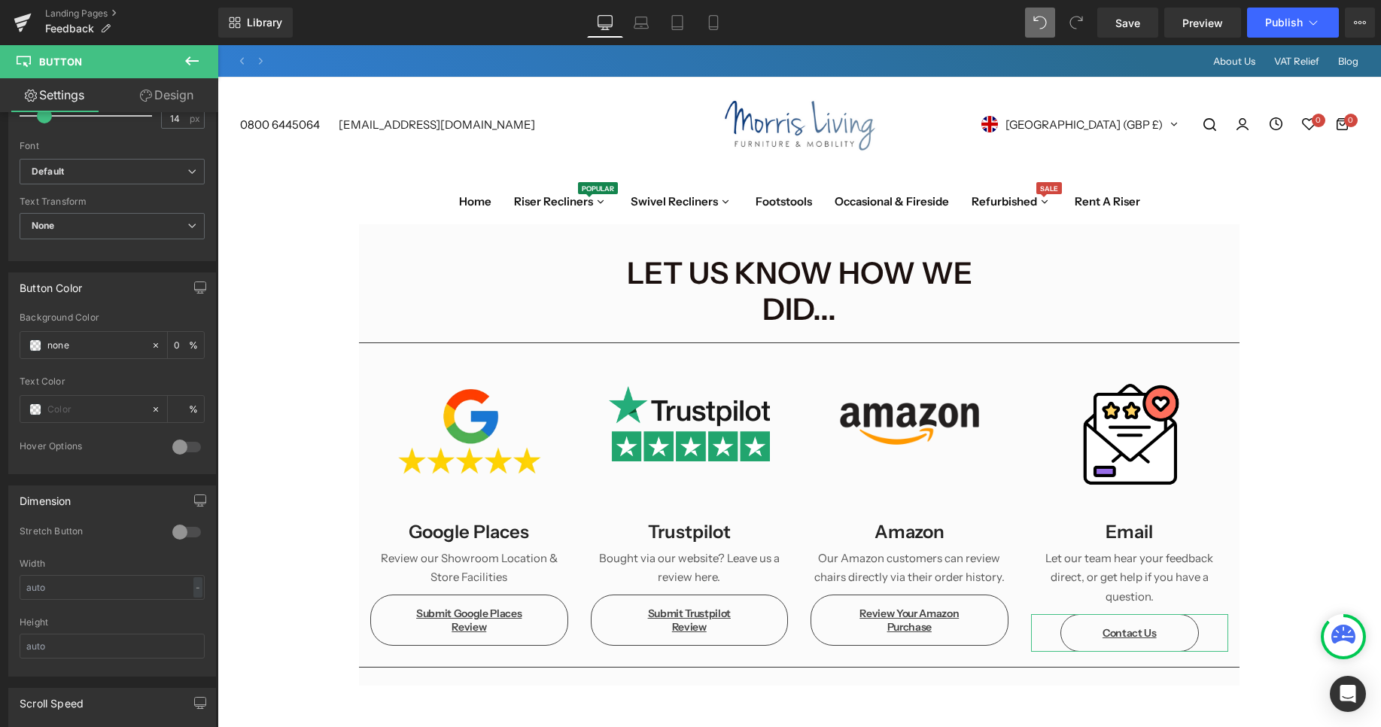
click at [196, 535] on div at bounding box center [187, 532] width 36 height 24
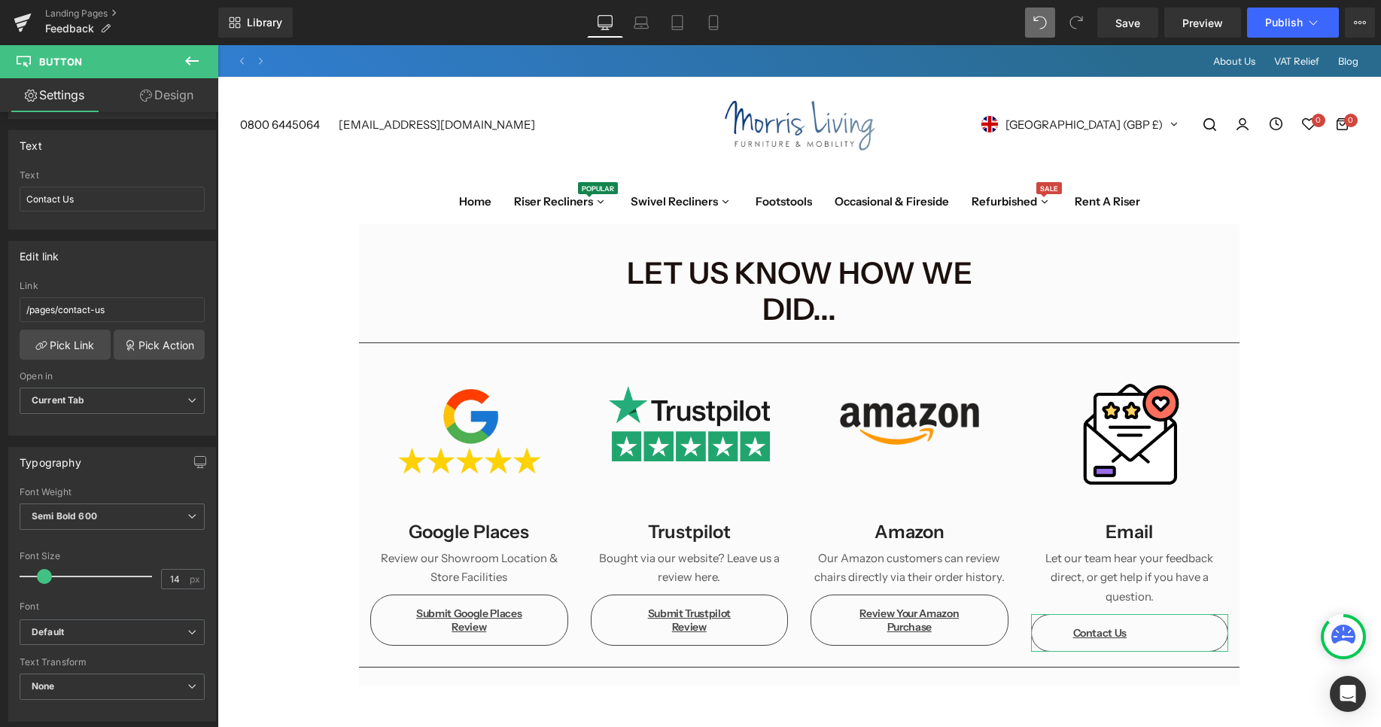
scroll to position [0, 0]
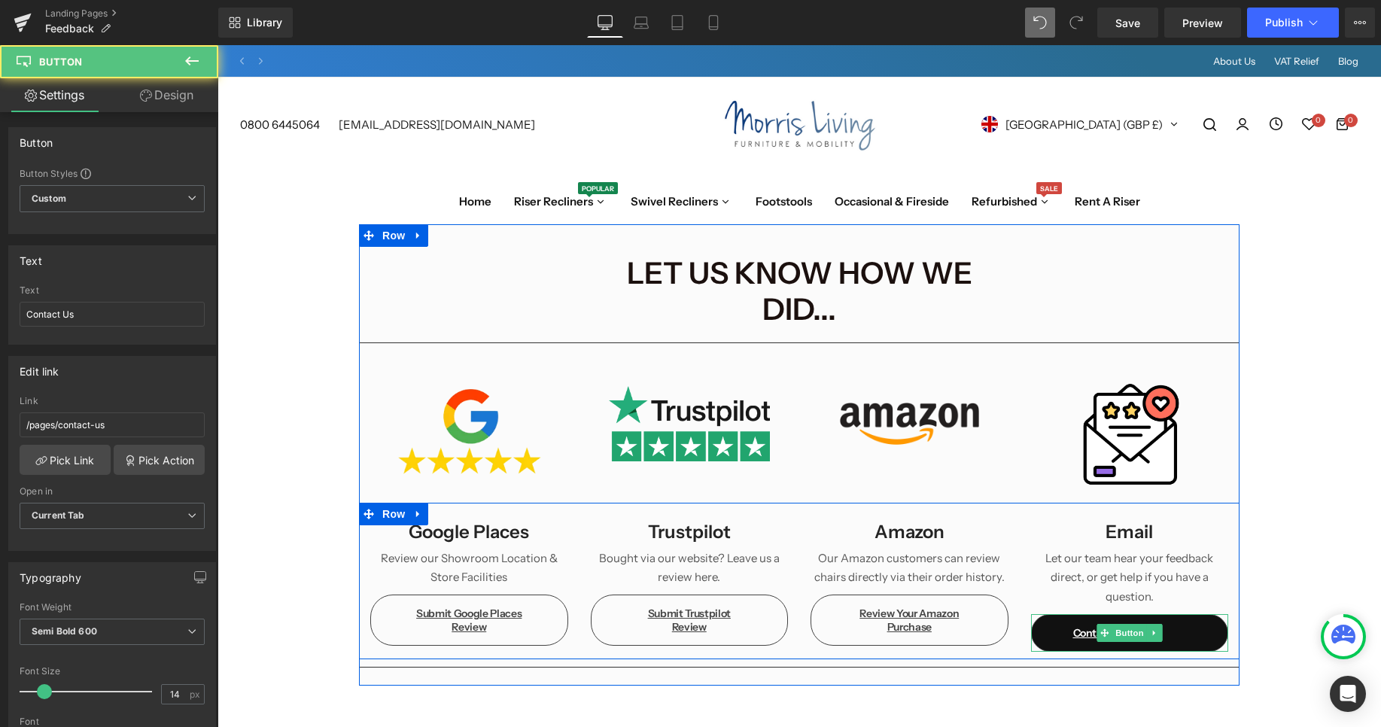
click at [1174, 614] on link "Contact Us" at bounding box center [1130, 633] width 198 height 38
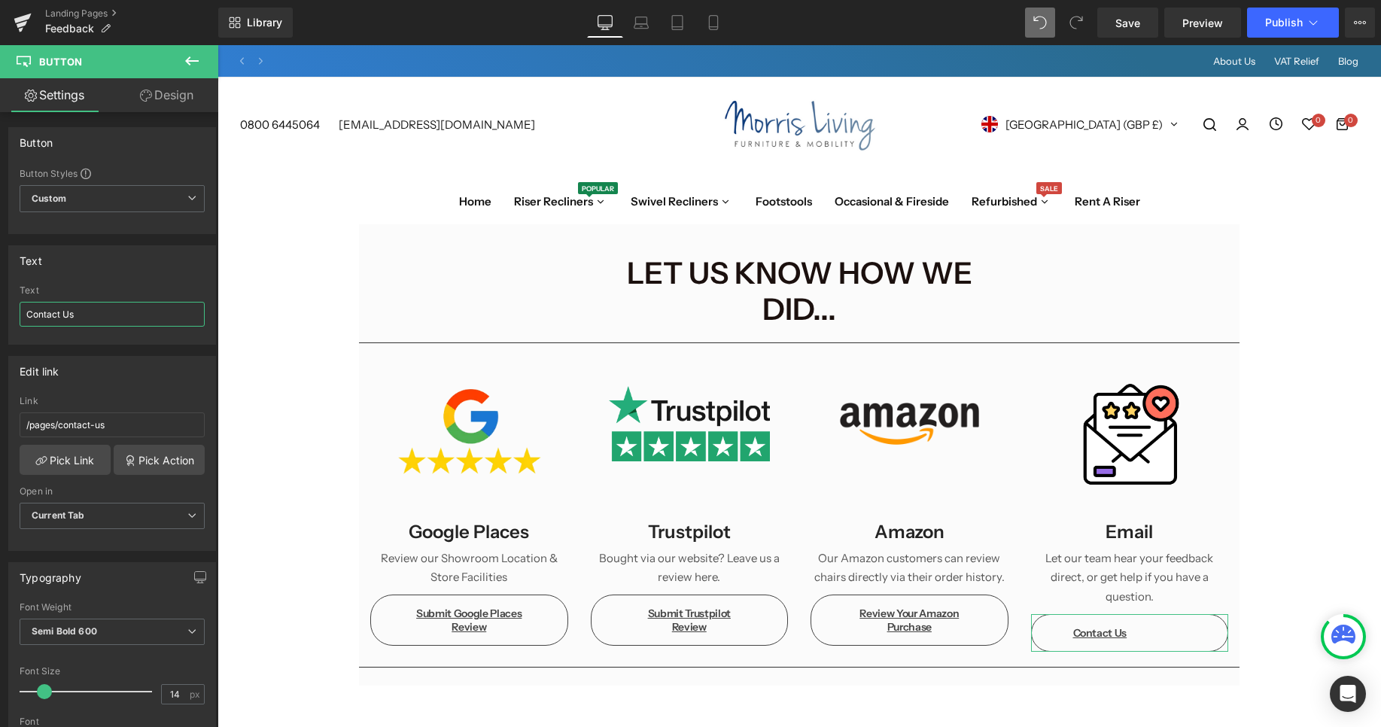
click at [105, 320] on input "Contact Us" at bounding box center [112, 314] width 185 height 25
drag, startPoint x: 83, startPoint y: 312, endPoint x: -13, endPoint y: 294, distance: 97.1
click at [20, 302] on input "Contact Us - Leave Us A Note" at bounding box center [112, 314] width 185 height 25
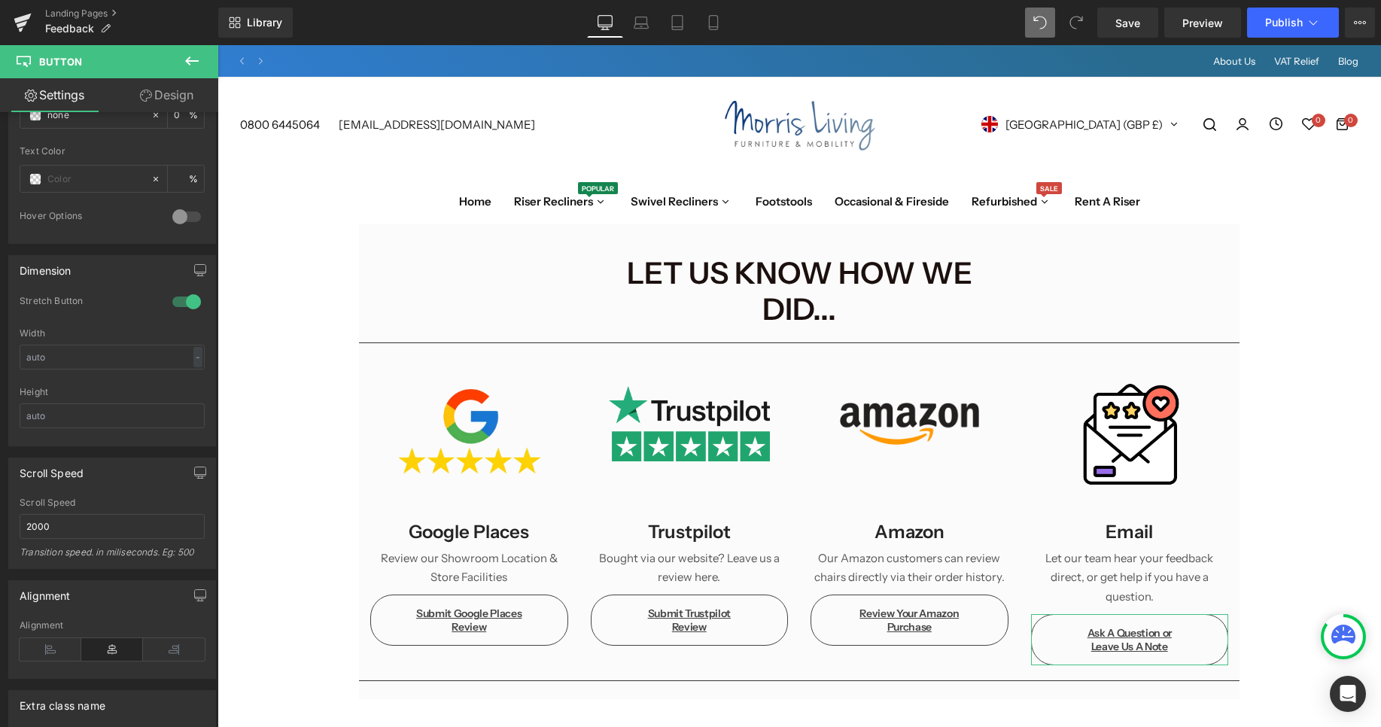
scroll to position [947, 0]
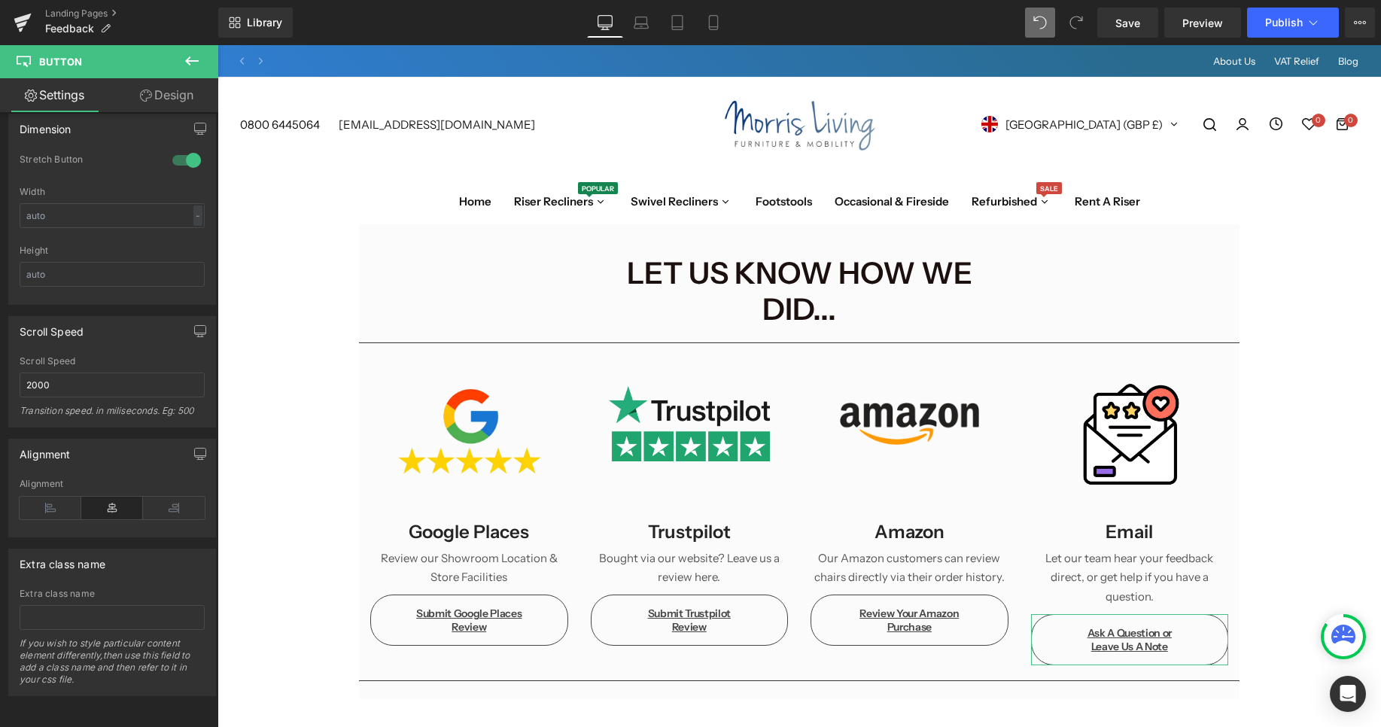
type input "Ask A Question or Leave Us A Note"
click at [160, 99] on link "Design" at bounding box center [166, 95] width 109 height 34
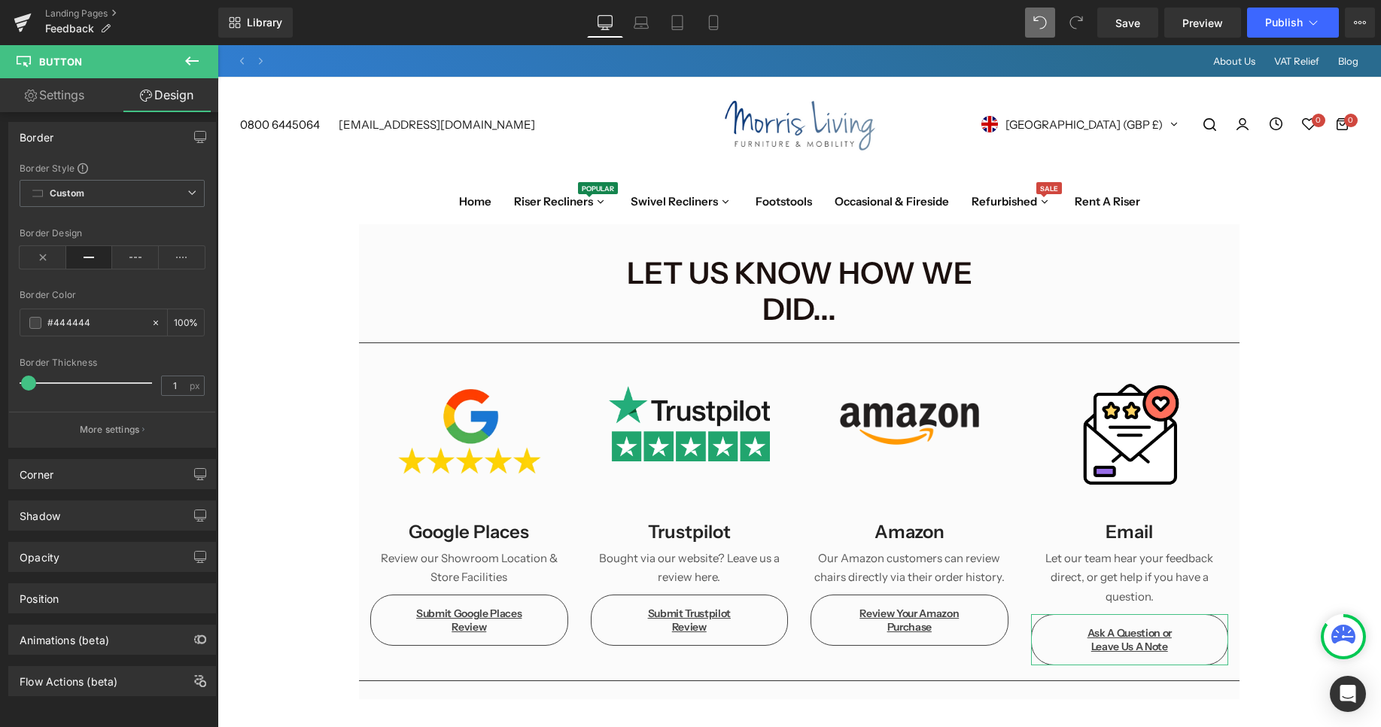
scroll to position [418, 0]
type input "10"
type input "0"
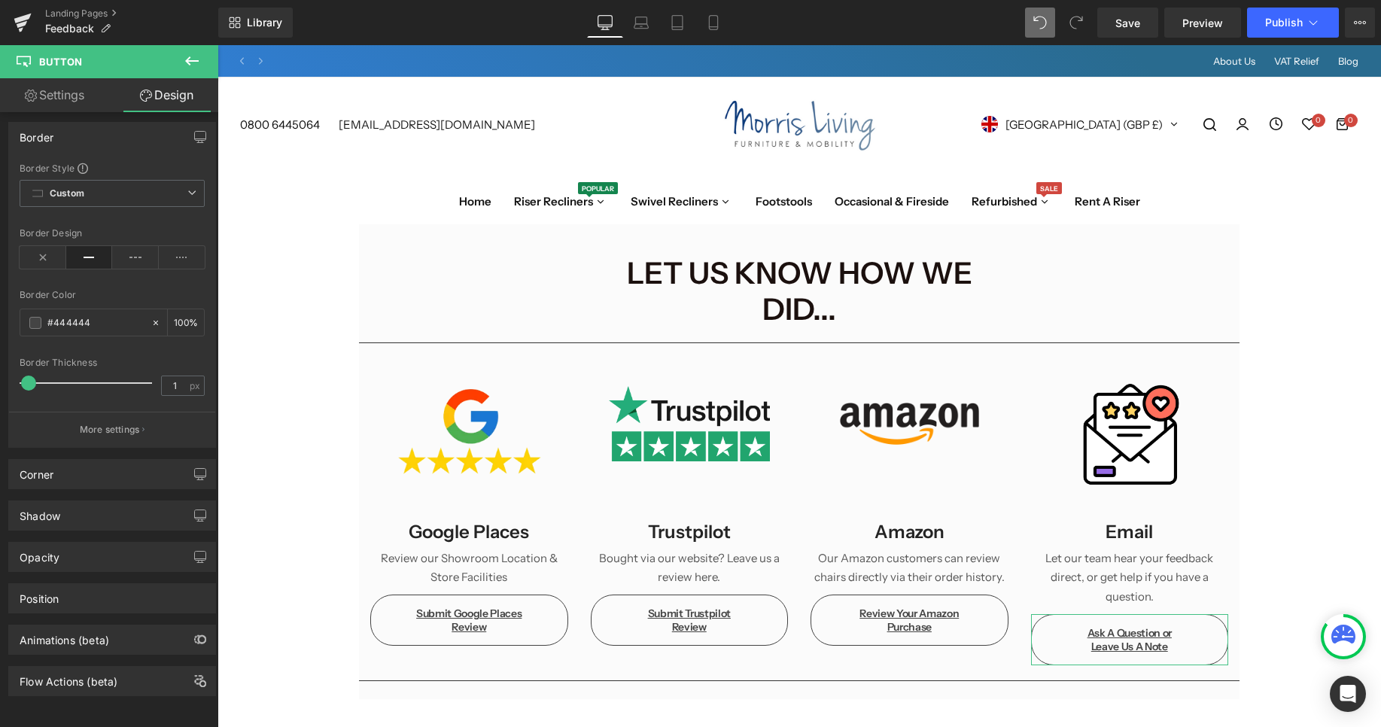
type input "15"
type input "55"
type input "15"
type input "55"
type input "100"
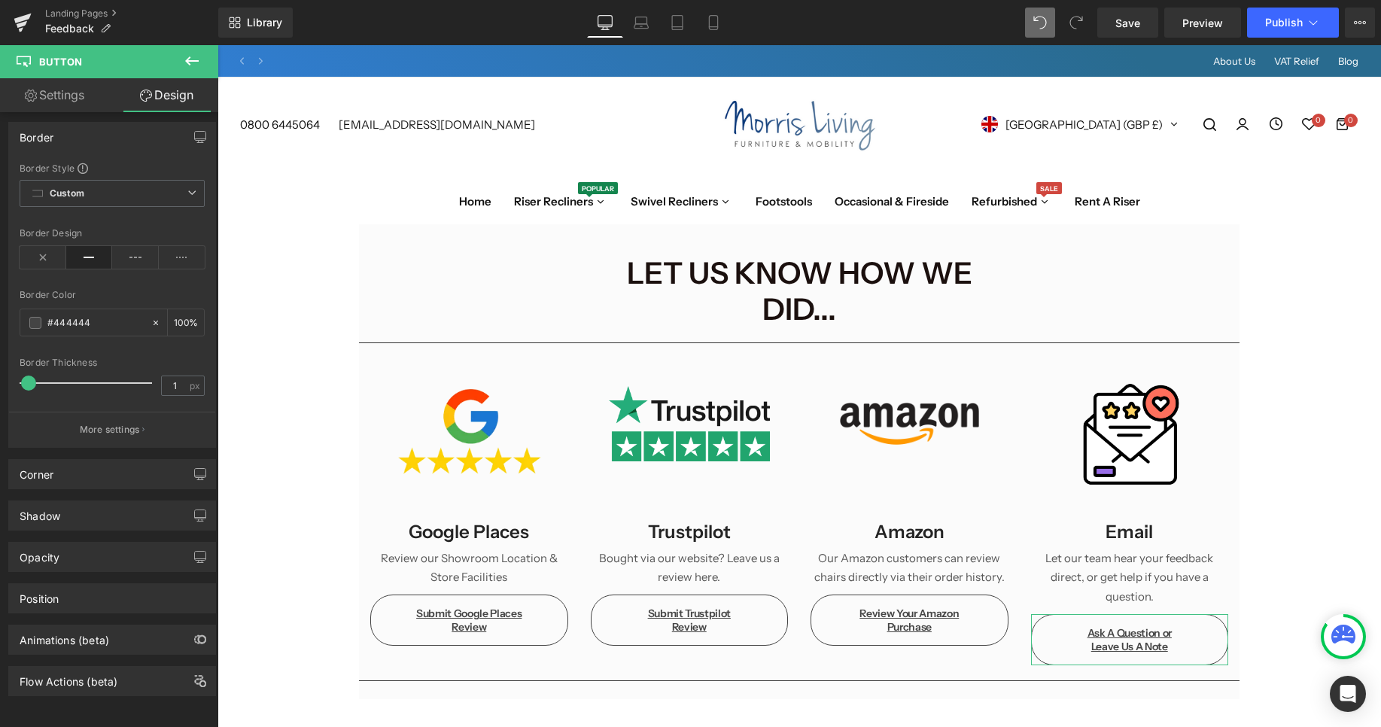
click at [62, 101] on link "Settings" at bounding box center [54, 95] width 109 height 34
type input "0"
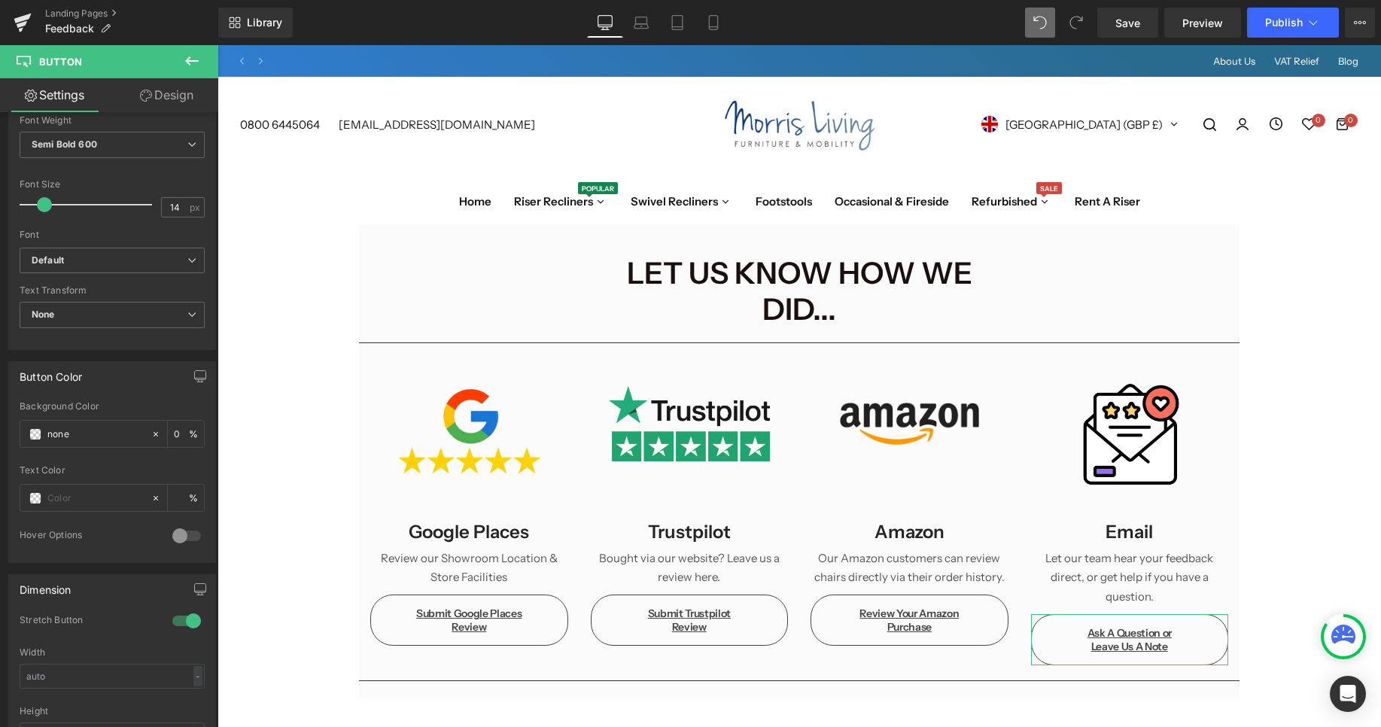
scroll to position [372, 0]
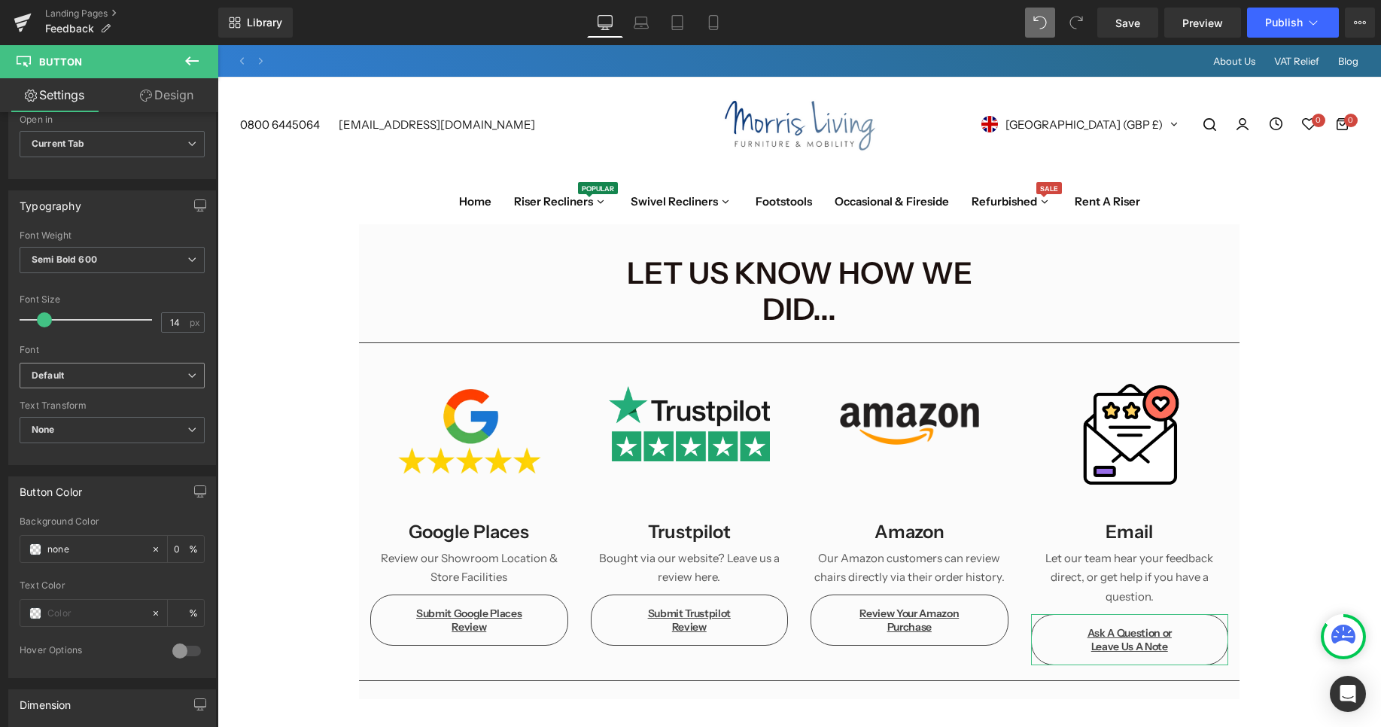
click at [68, 373] on b "Default" at bounding box center [110, 375] width 156 height 13
click at [95, 347] on div "Font" at bounding box center [112, 350] width 185 height 11
click at [87, 425] on span "None" at bounding box center [112, 430] width 185 height 26
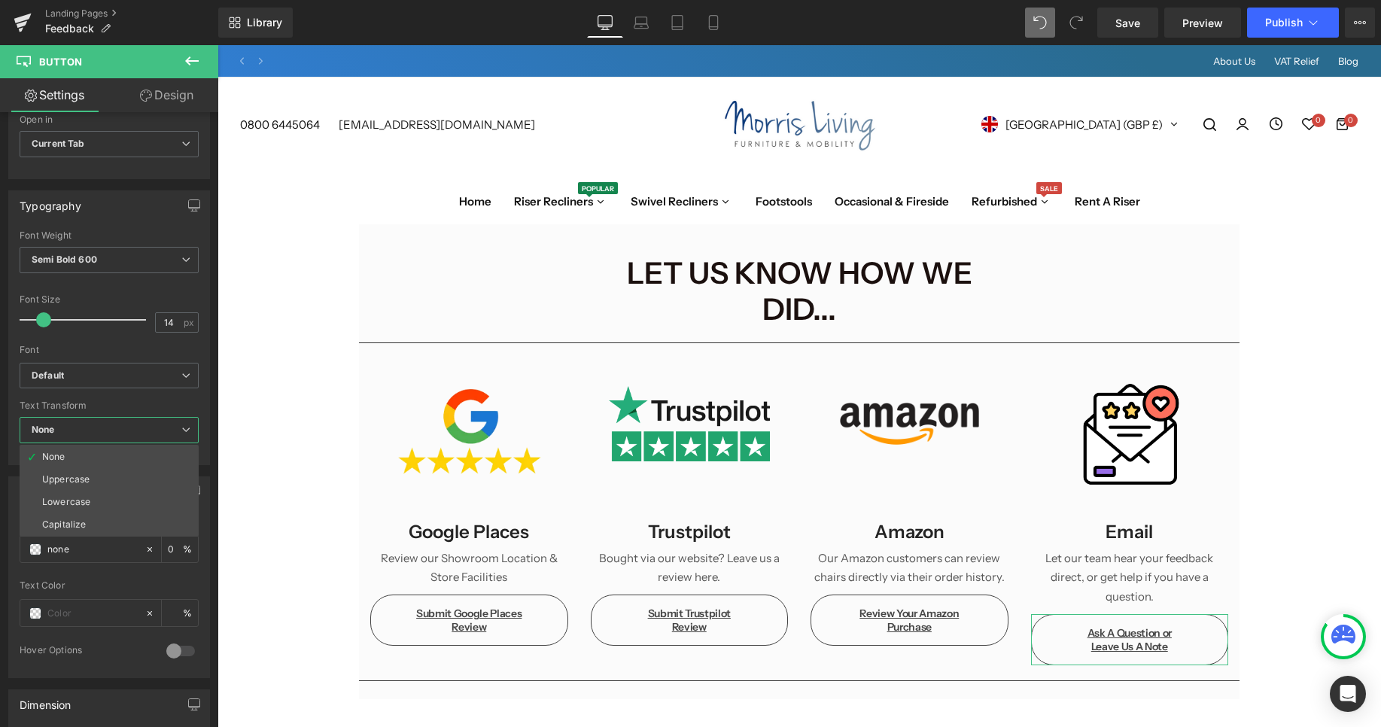
click at [116, 401] on div "Text Transform" at bounding box center [109, 405] width 179 height 11
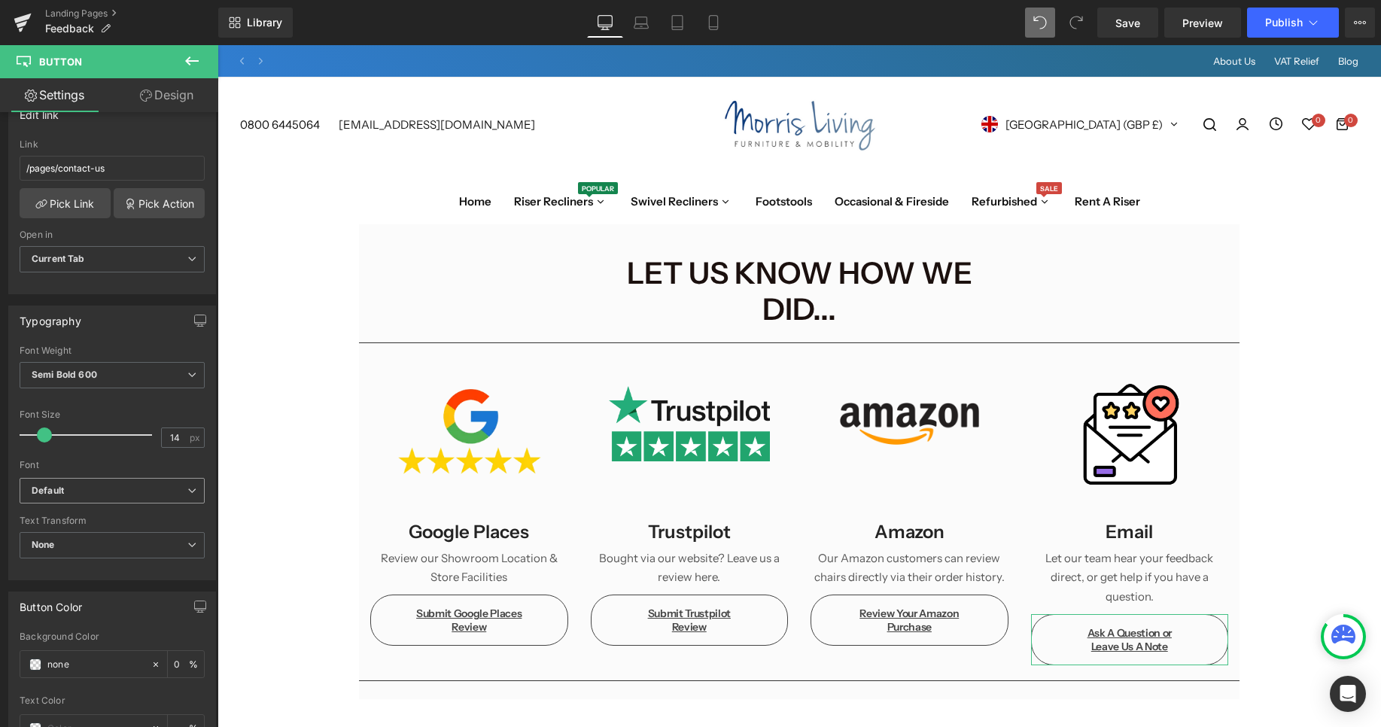
scroll to position [0, 0]
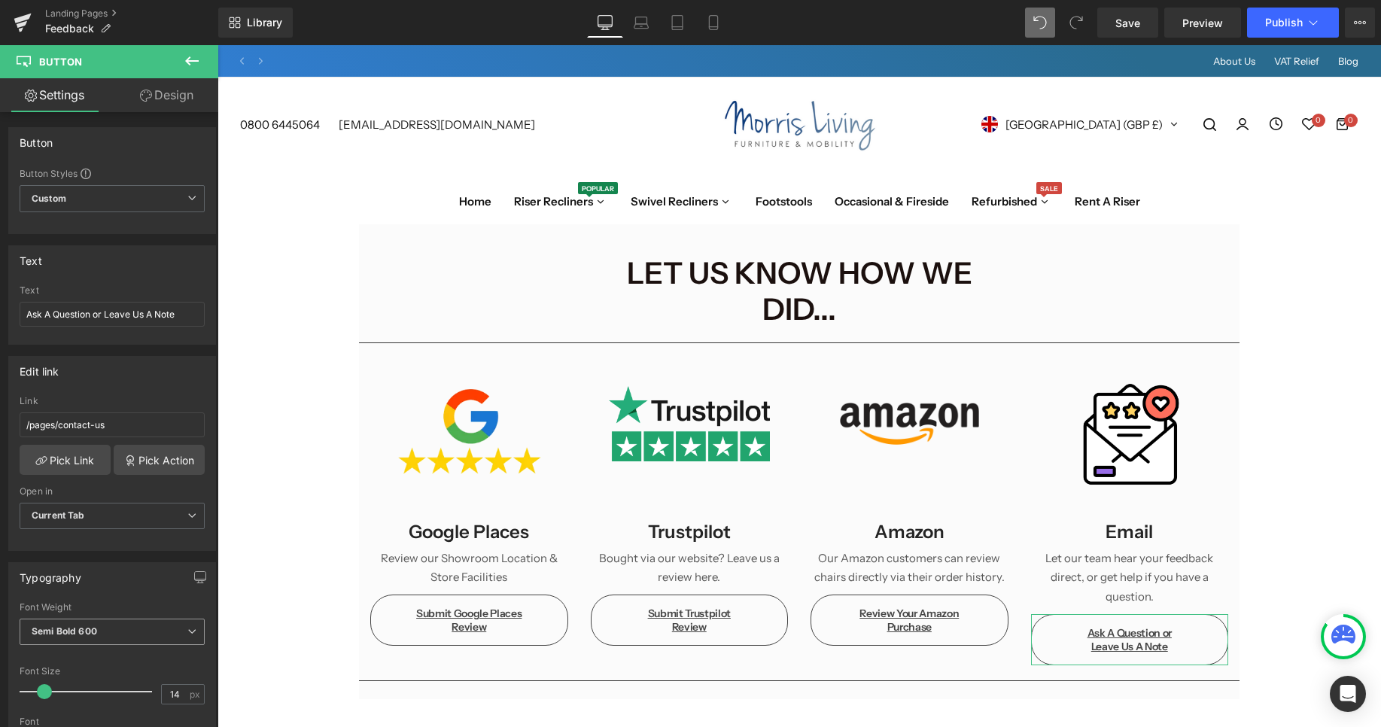
click at [122, 643] on span "Semi Bold 600" at bounding box center [112, 632] width 185 height 26
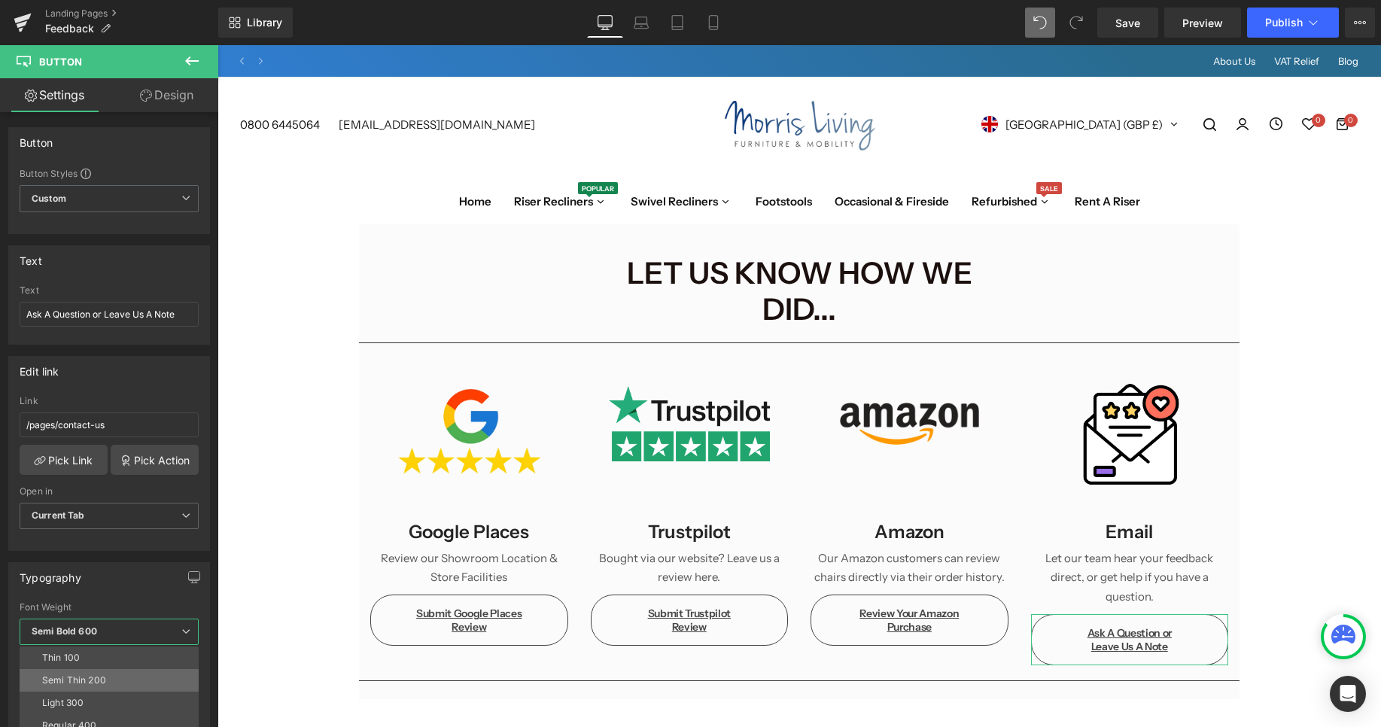
click at [112, 679] on li "Semi Thin 200" at bounding box center [113, 680] width 186 height 23
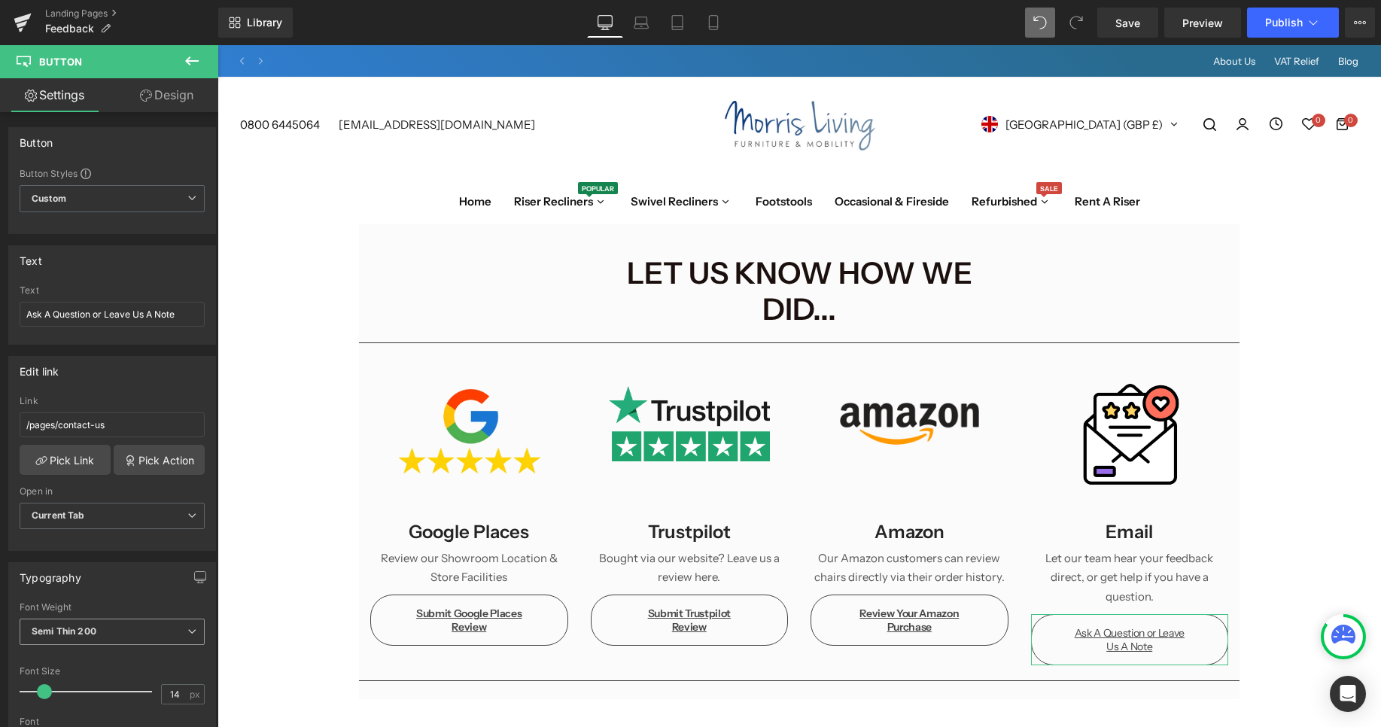
click at [132, 620] on span "Semi Thin 200" at bounding box center [112, 632] width 185 height 26
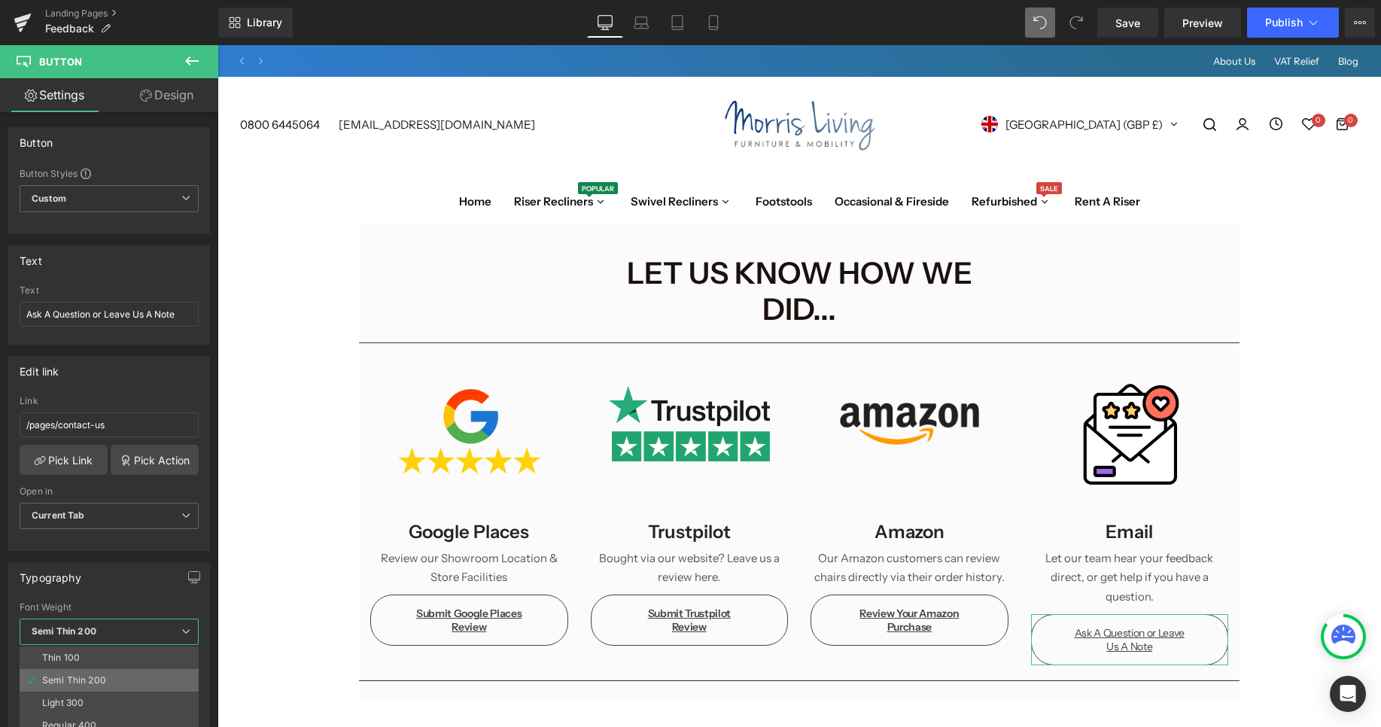
scroll to position [81, 0]
click at [106, 690] on li "Semi Bold 600" at bounding box center [113, 689] width 186 height 23
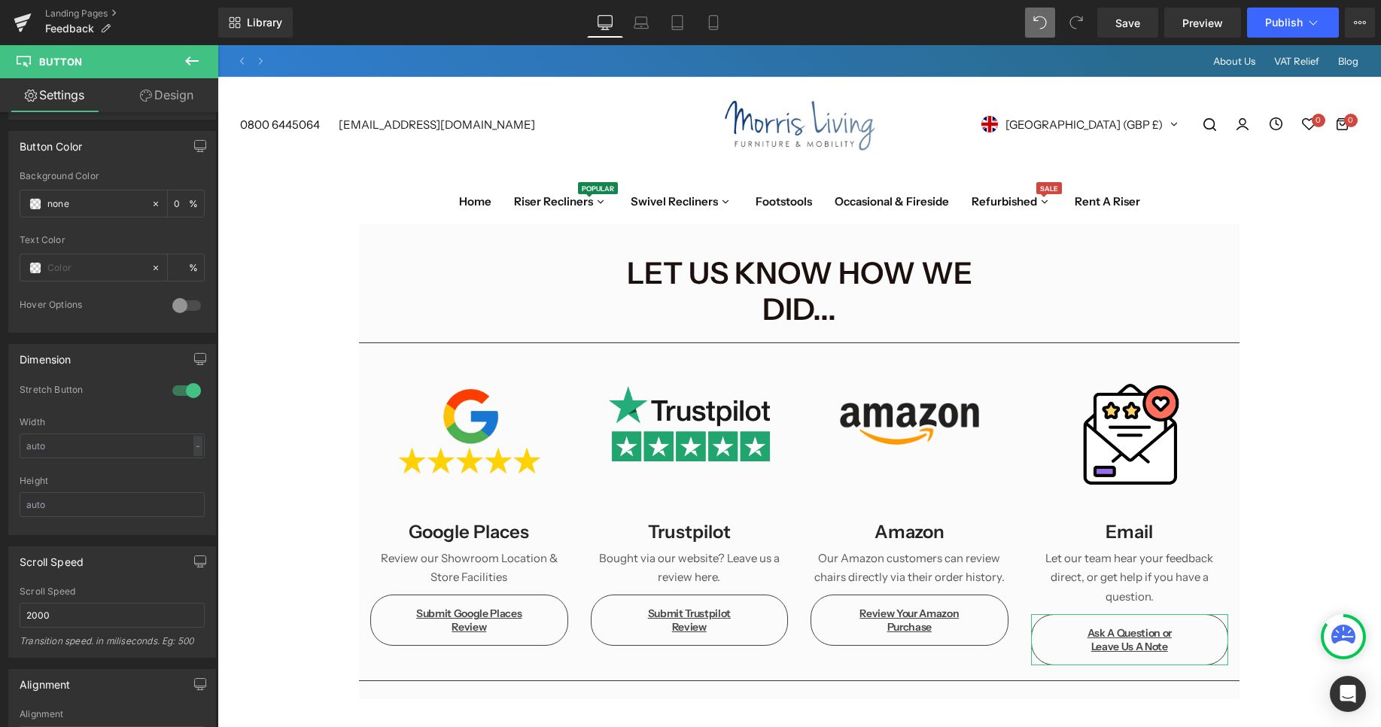
scroll to position [141, 0]
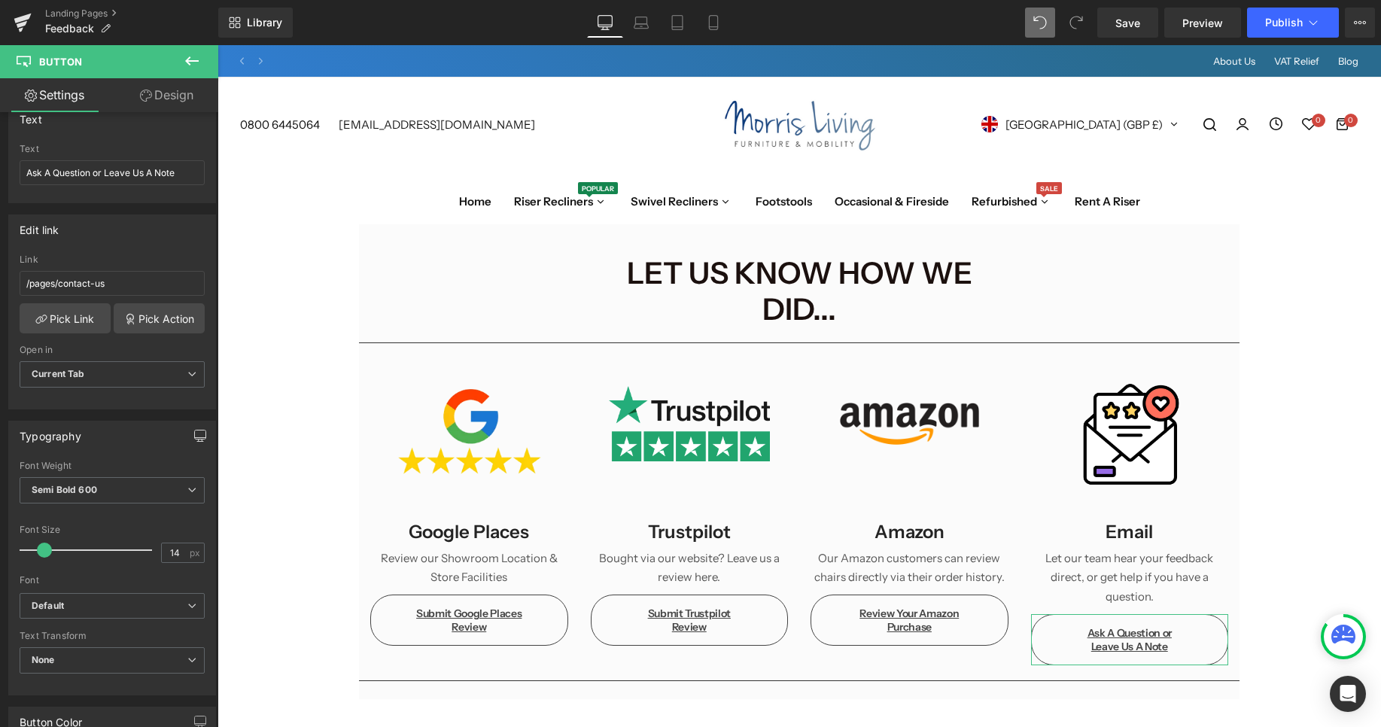
click at [198, 433] on icon "button" at bounding box center [200, 436] width 12 height 12
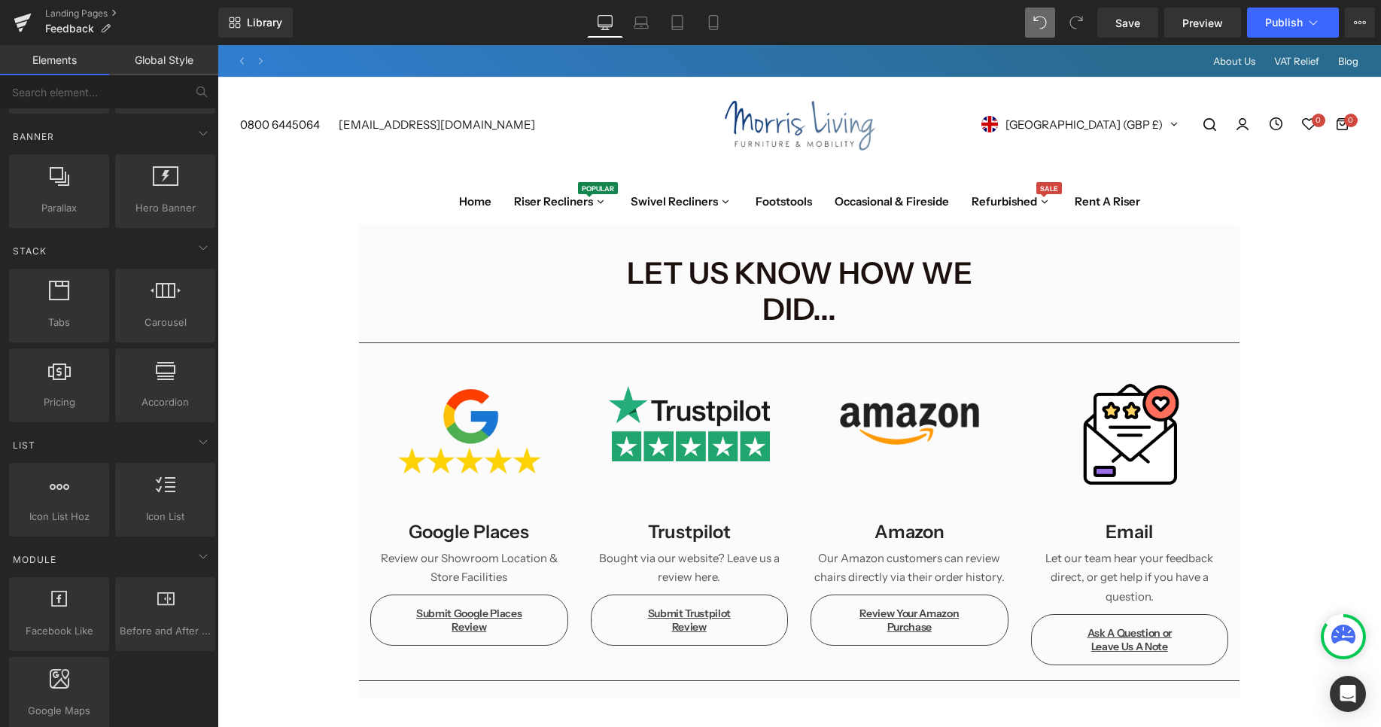
scroll to position [345, 0]
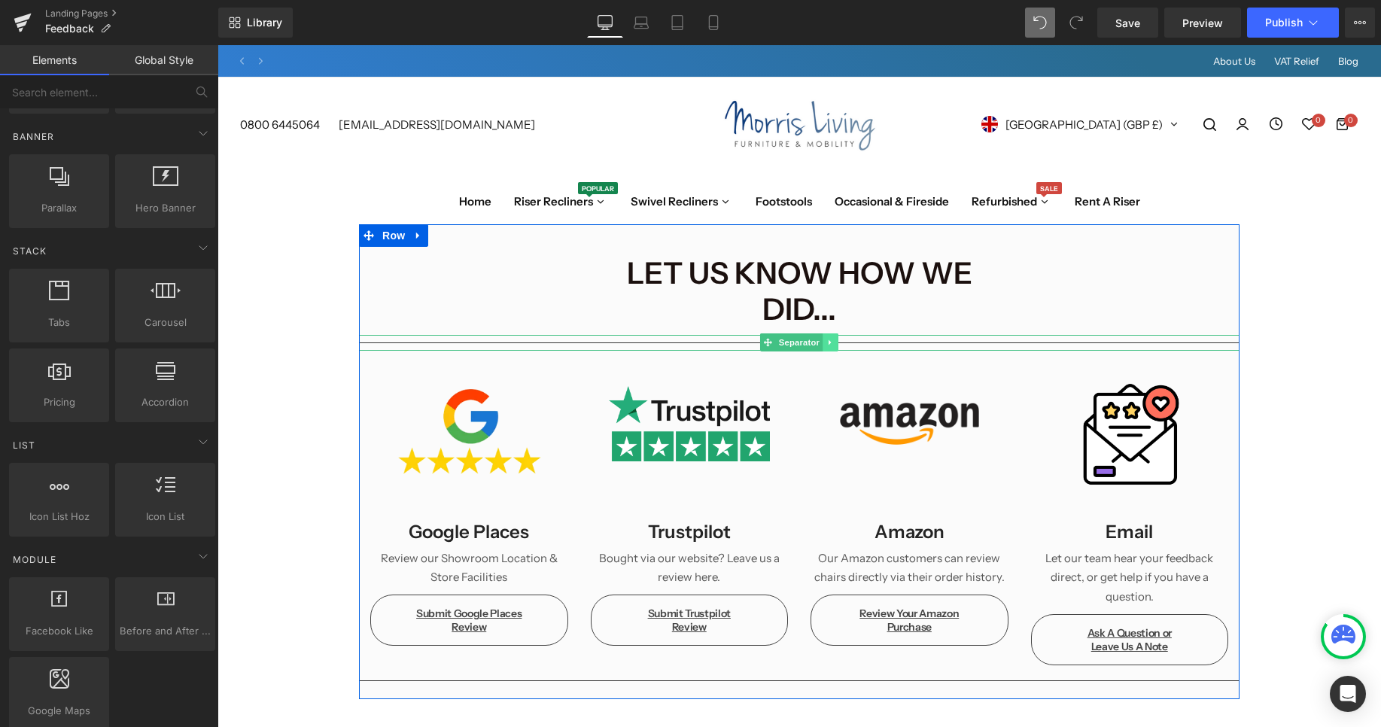
click at [833, 333] on link at bounding box center [830, 342] width 16 height 18
click at [840, 339] on icon at bounding box center [838, 343] width 8 height 8
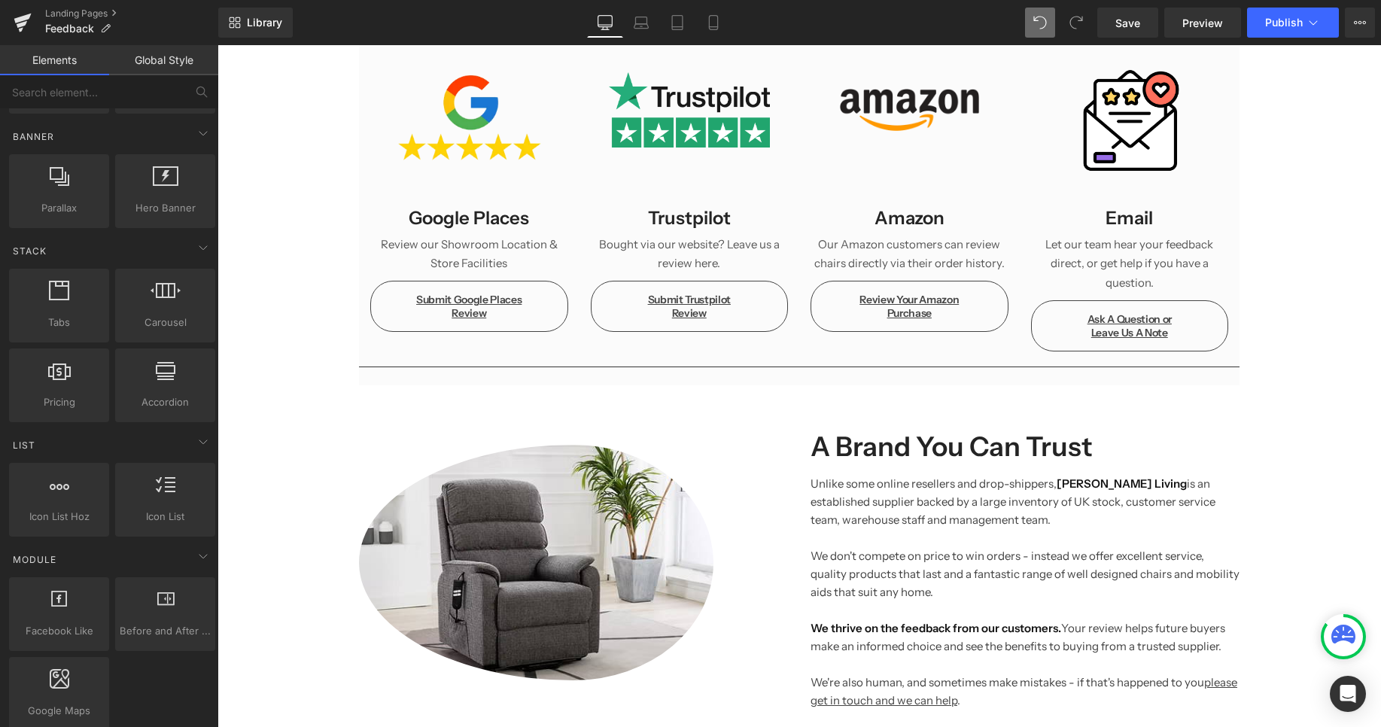
scroll to position [0, 0]
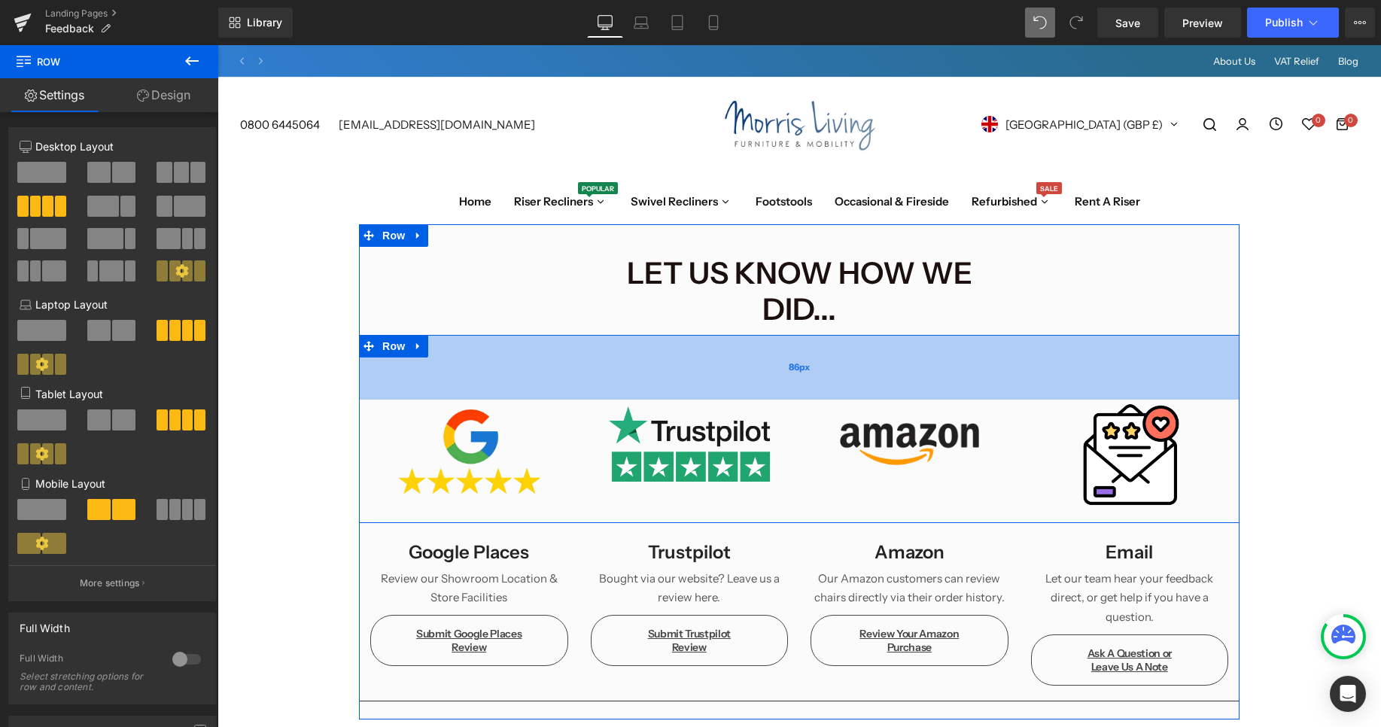
drag, startPoint x: 903, startPoint y: 293, endPoint x: 910, endPoint y: 330, distance: 36.9
click at [910, 335] on div "86px" at bounding box center [799, 367] width 880 height 65
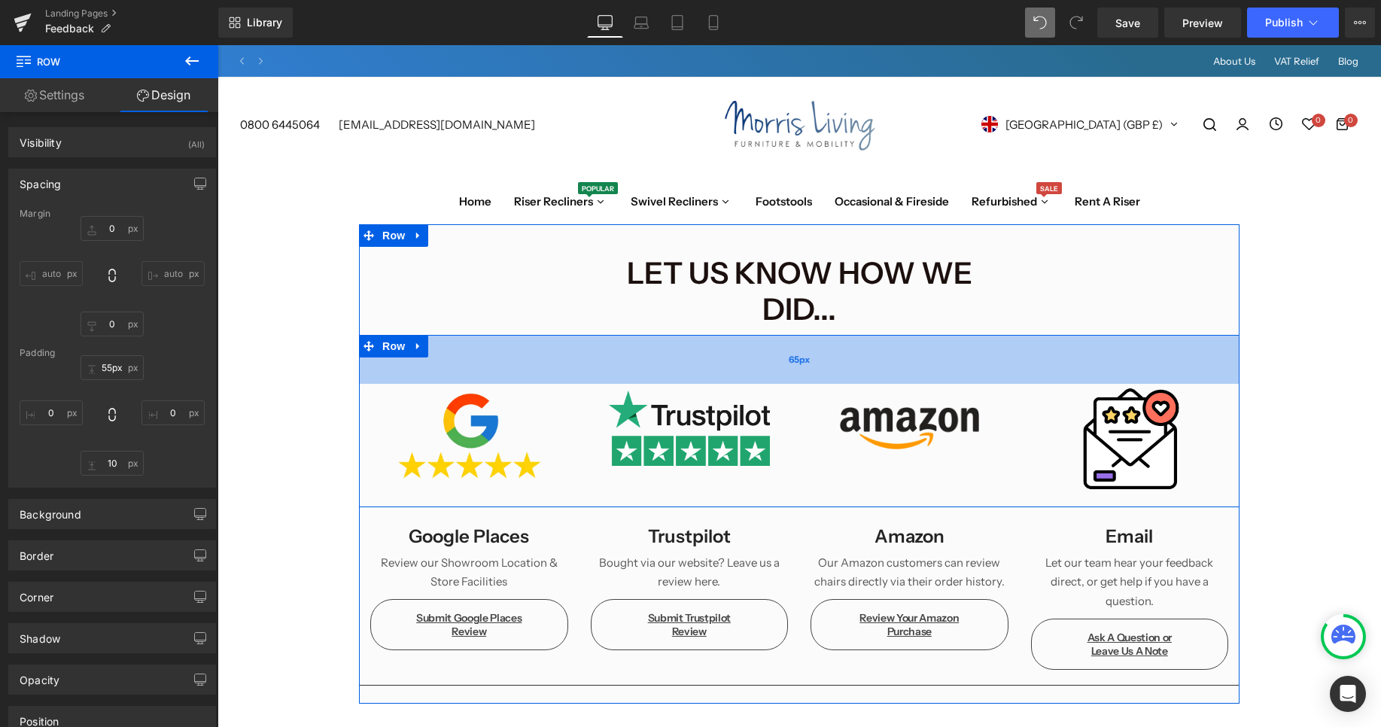
drag, startPoint x: 892, startPoint y: 334, endPoint x: 904, endPoint y: 309, distance: 28.3
click at [904, 335] on div "65px" at bounding box center [799, 359] width 880 height 49
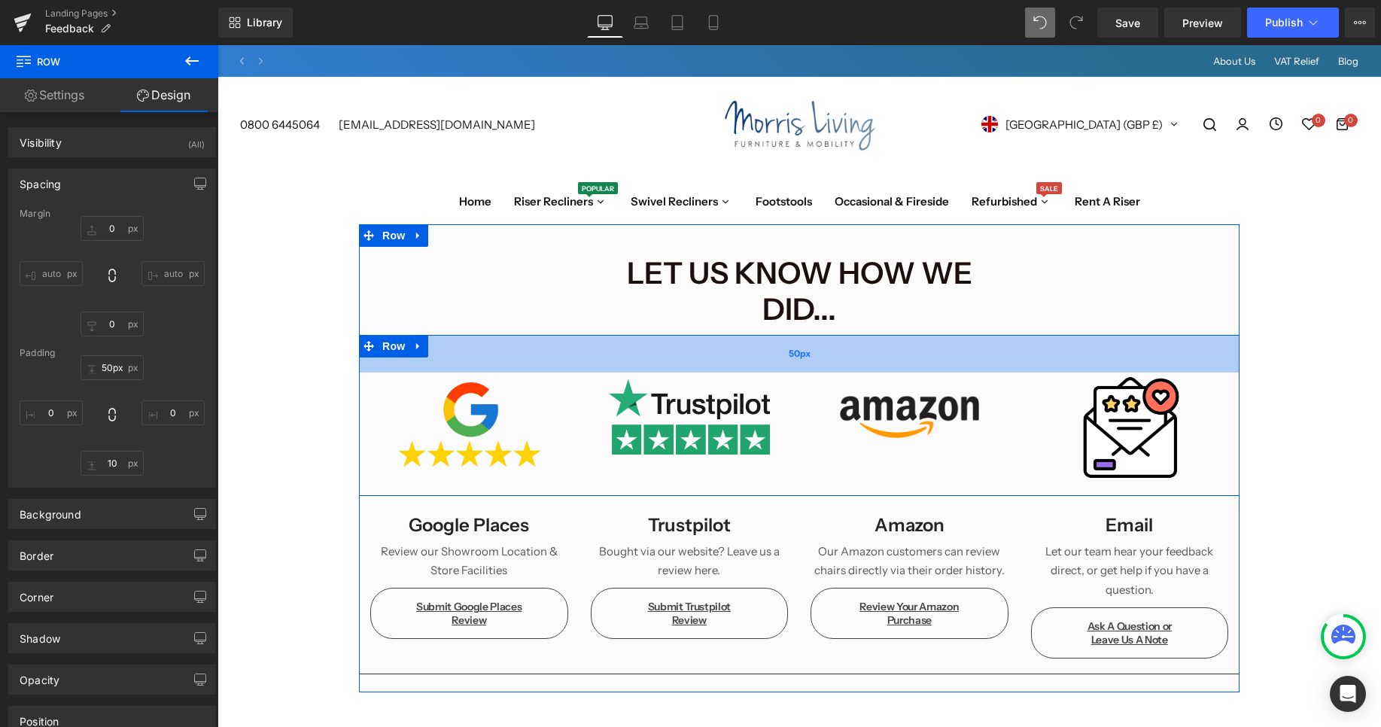
type input "46px"
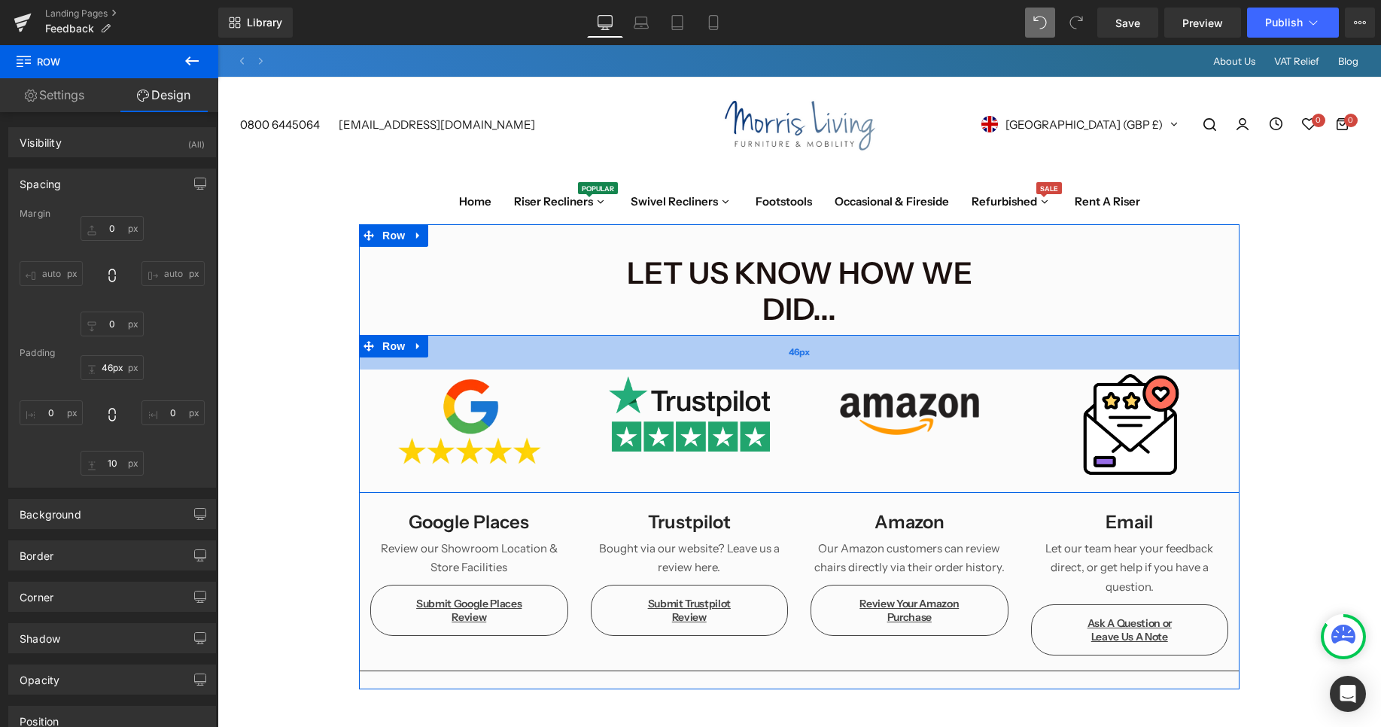
drag, startPoint x: 904, startPoint y: 309, endPoint x: 910, endPoint y: 303, distance: 8.0
click at [910, 335] on div "46px" at bounding box center [799, 352] width 880 height 35
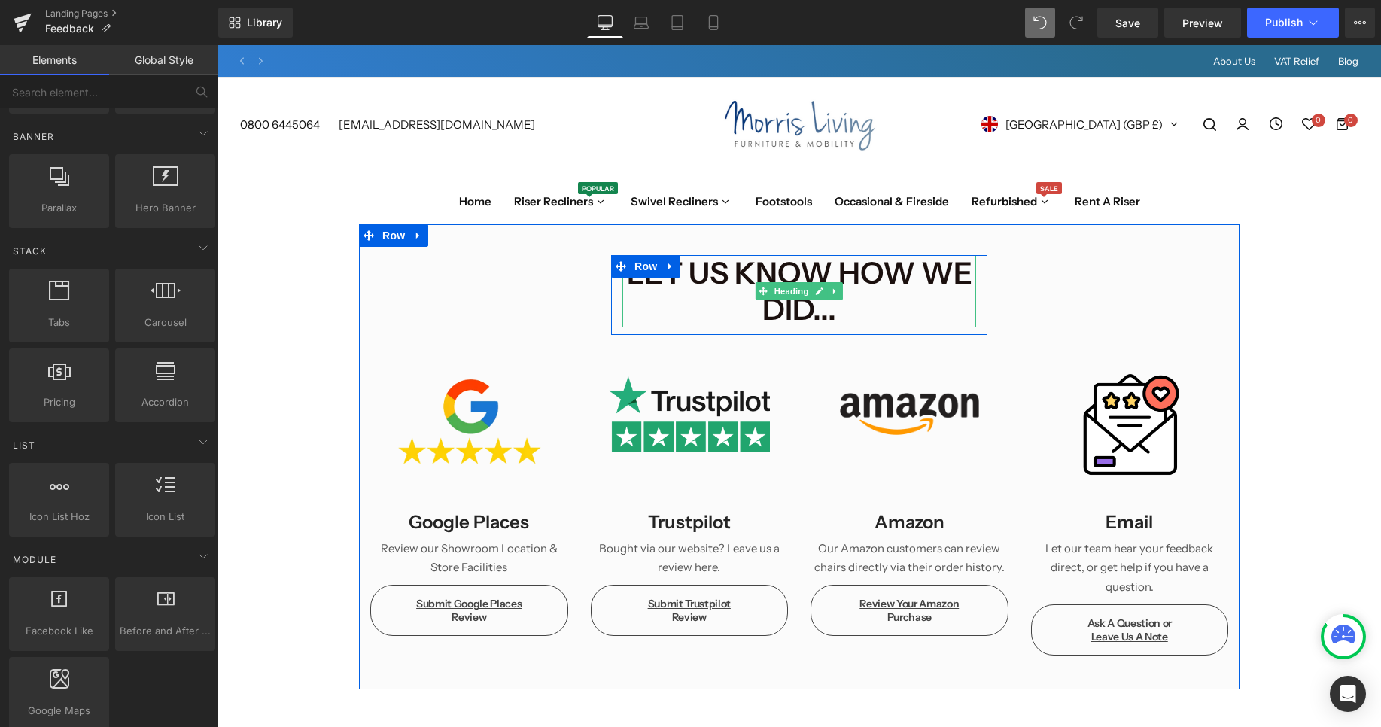
click at [882, 271] on h1 "Let us know How We Did..." at bounding box center [799, 291] width 354 height 72
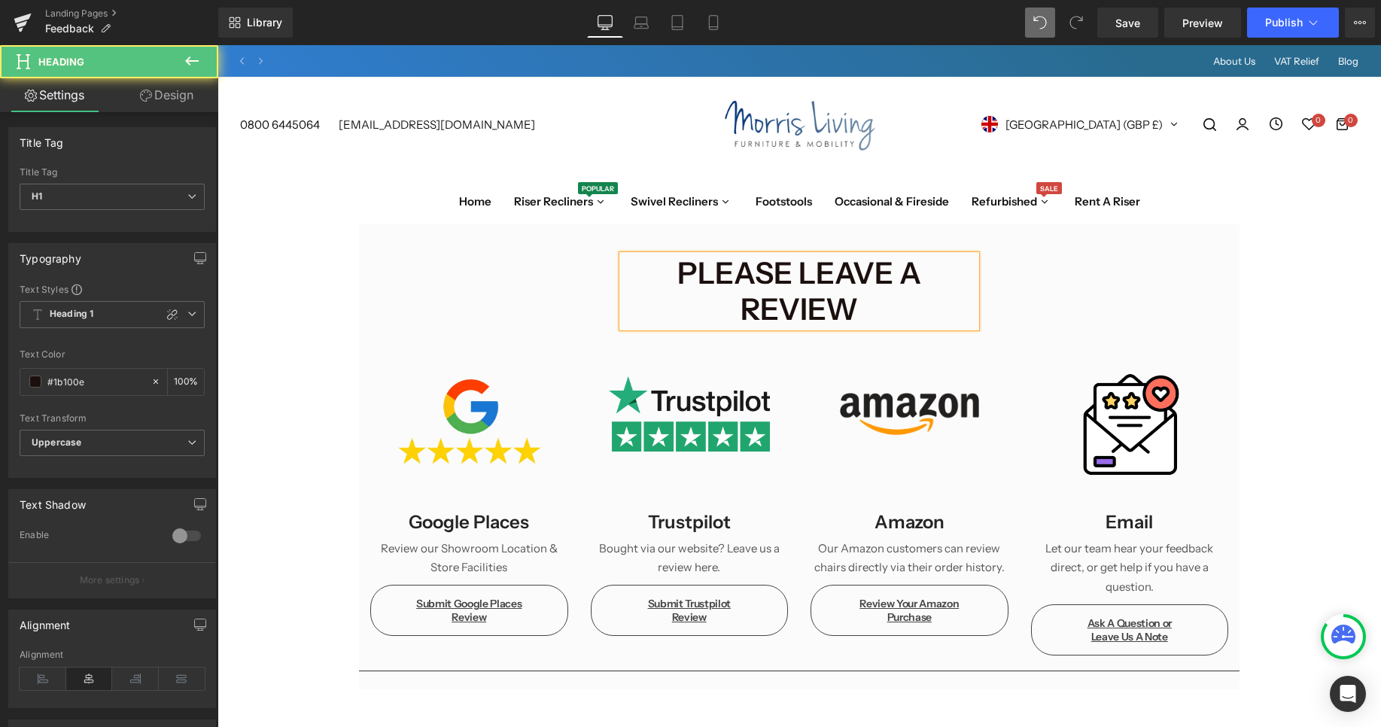
click at [877, 265] on h1 "Please leave a review" at bounding box center [799, 291] width 354 height 72
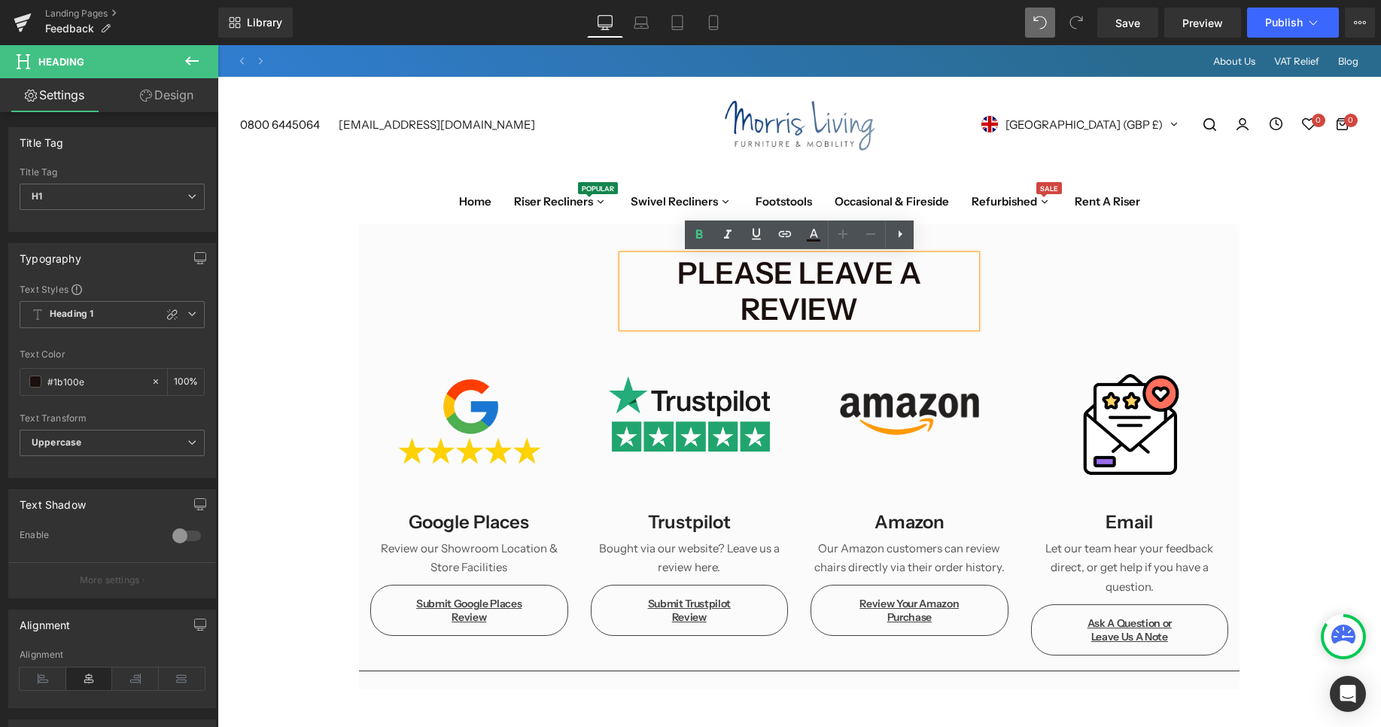
click at [877, 265] on h1 "Please leave a review" at bounding box center [799, 291] width 354 height 72
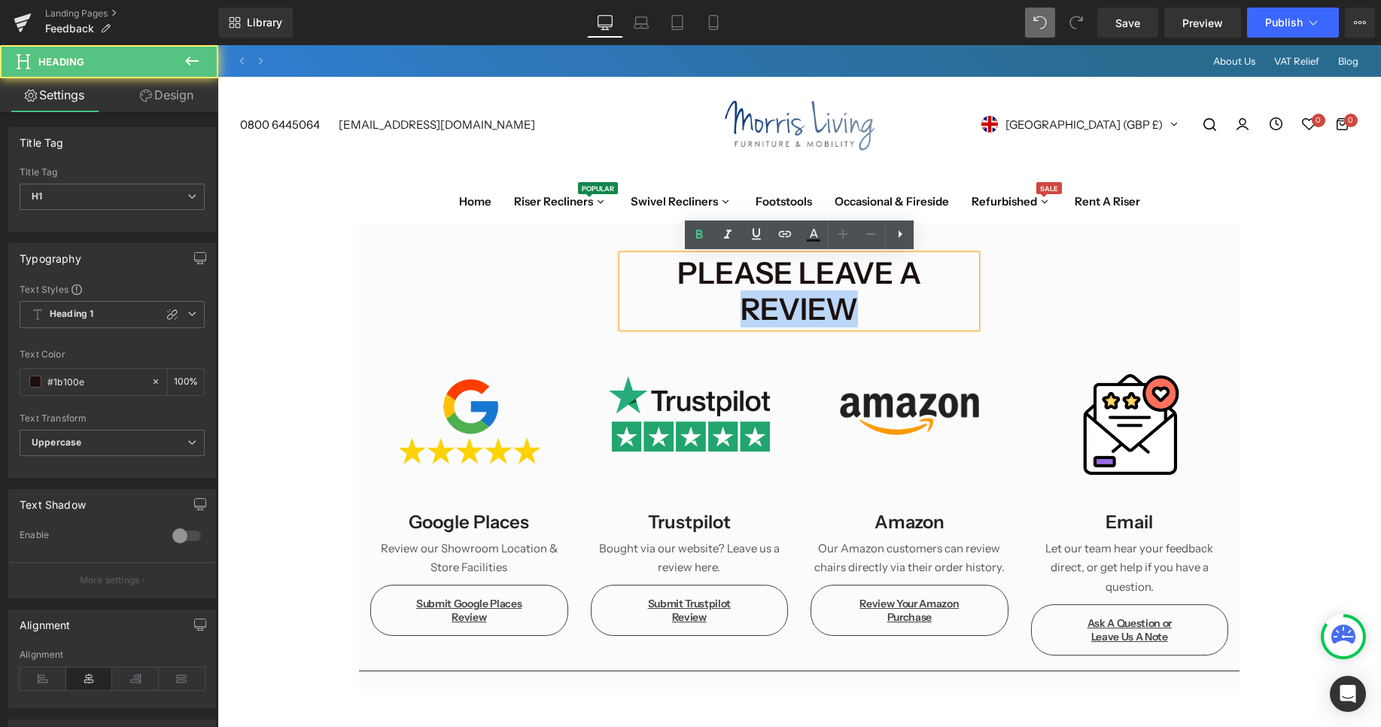
click at [876, 266] on h1 "Please leave a review" at bounding box center [799, 291] width 354 height 72
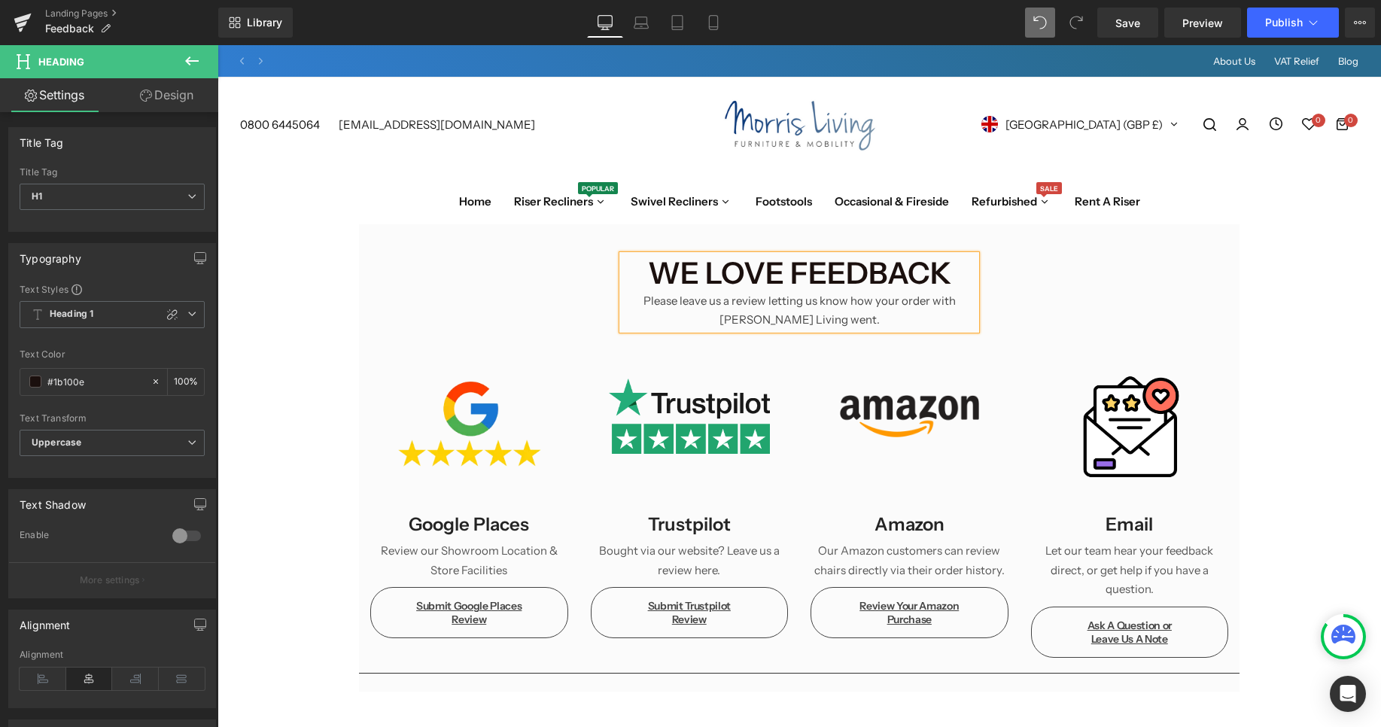
click at [938, 291] on div "Please leave us a review letting us know how your order with [PERSON_NAME] Livi…" at bounding box center [799, 310] width 354 height 38
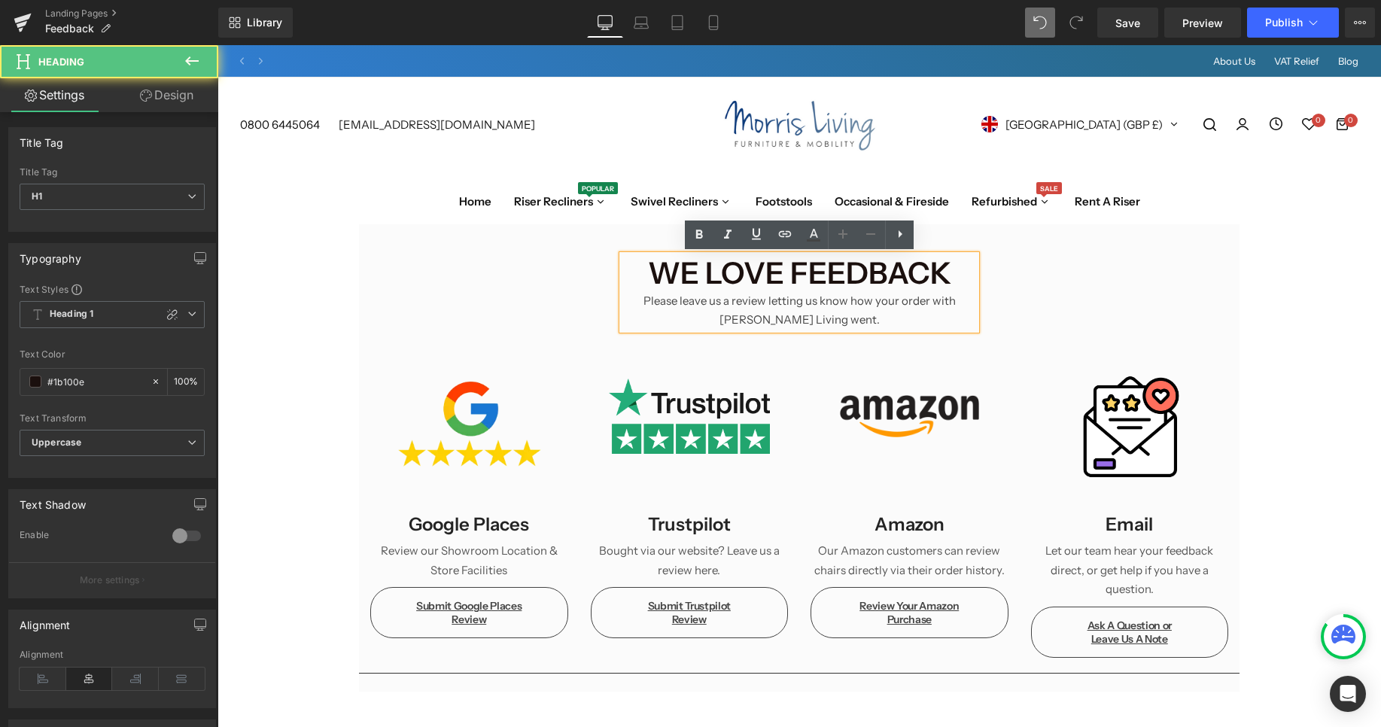
click at [825, 313] on div "Please leave us a review letting us know how your order with [PERSON_NAME] Livi…" at bounding box center [799, 310] width 354 height 38
click at [846, 302] on div "Please leave us a review letting us know how your order with [PERSON_NAME] Livi…" at bounding box center [799, 310] width 354 height 38
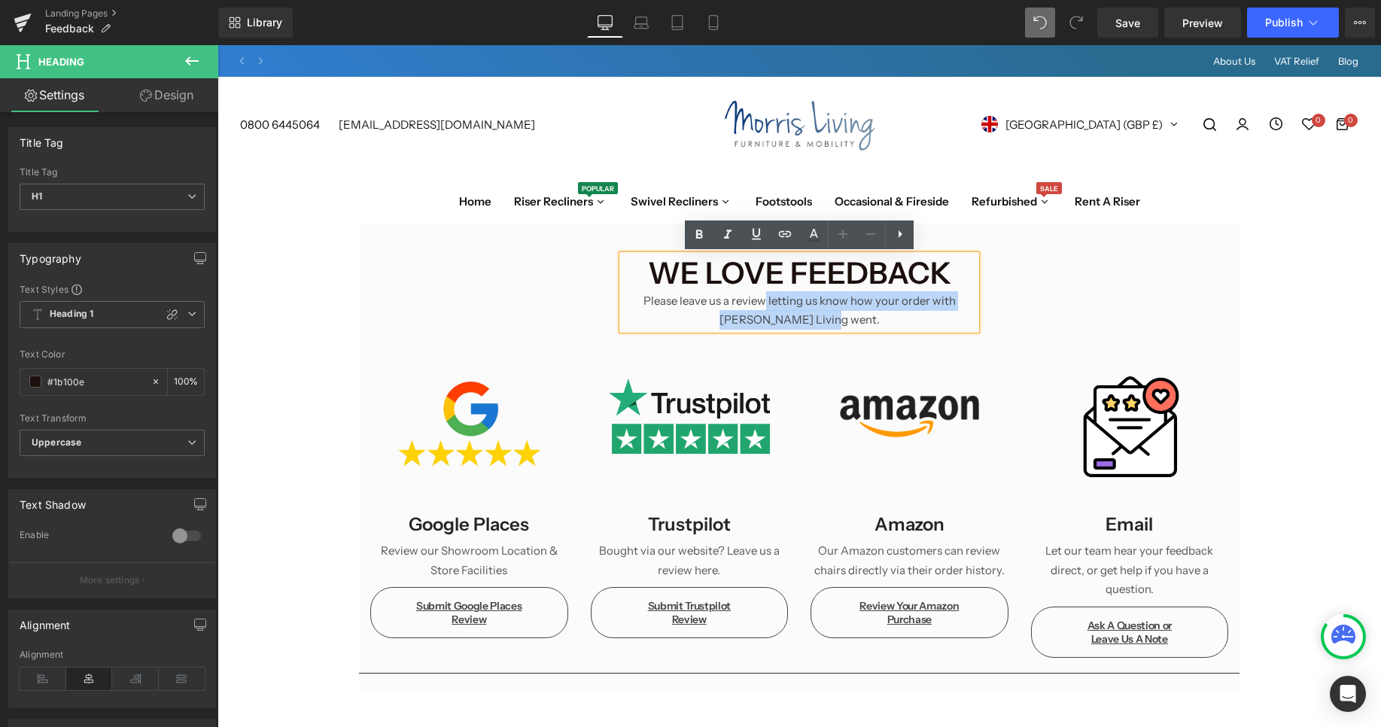
drag, startPoint x: 847, startPoint y: 315, endPoint x: 749, endPoint y: 296, distance: 99.0
click at [749, 296] on div "Please leave us a review letting us know how your order with [PERSON_NAME] Livi…" at bounding box center [799, 310] width 354 height 38
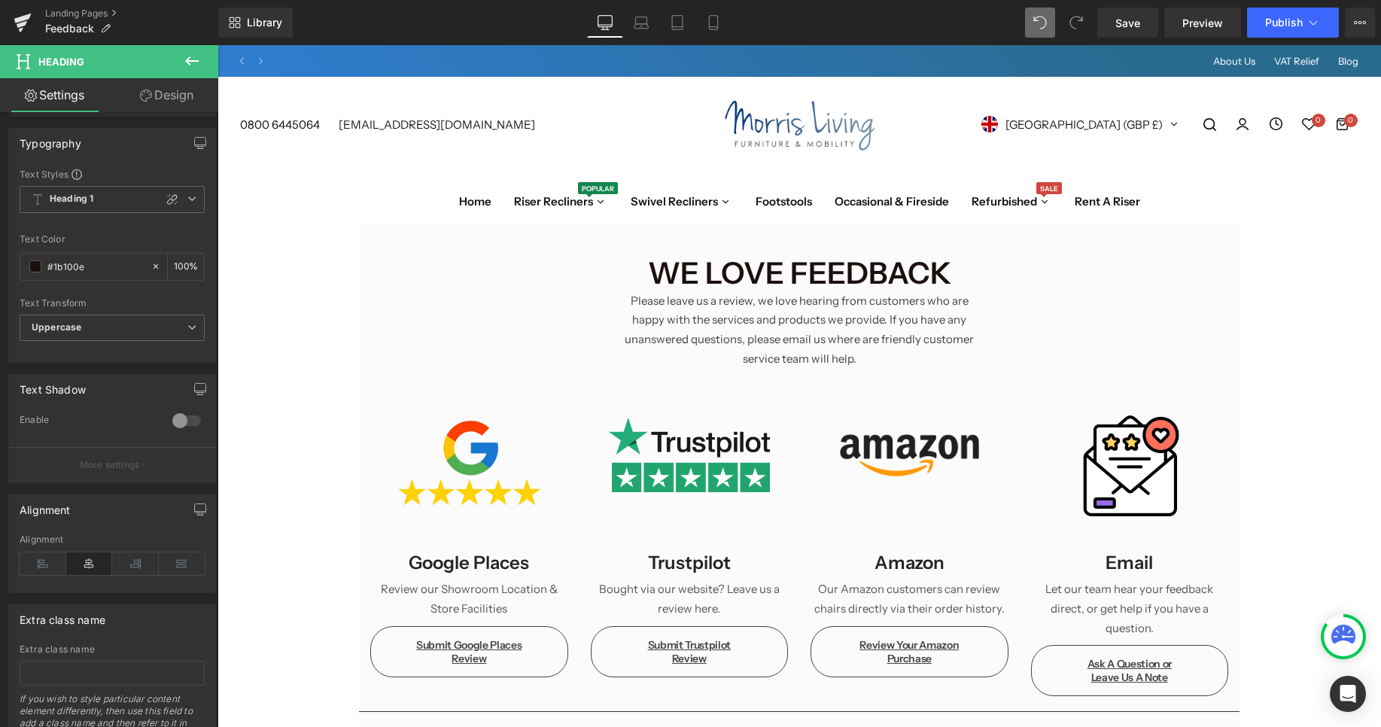
scroll to position [171, 0]
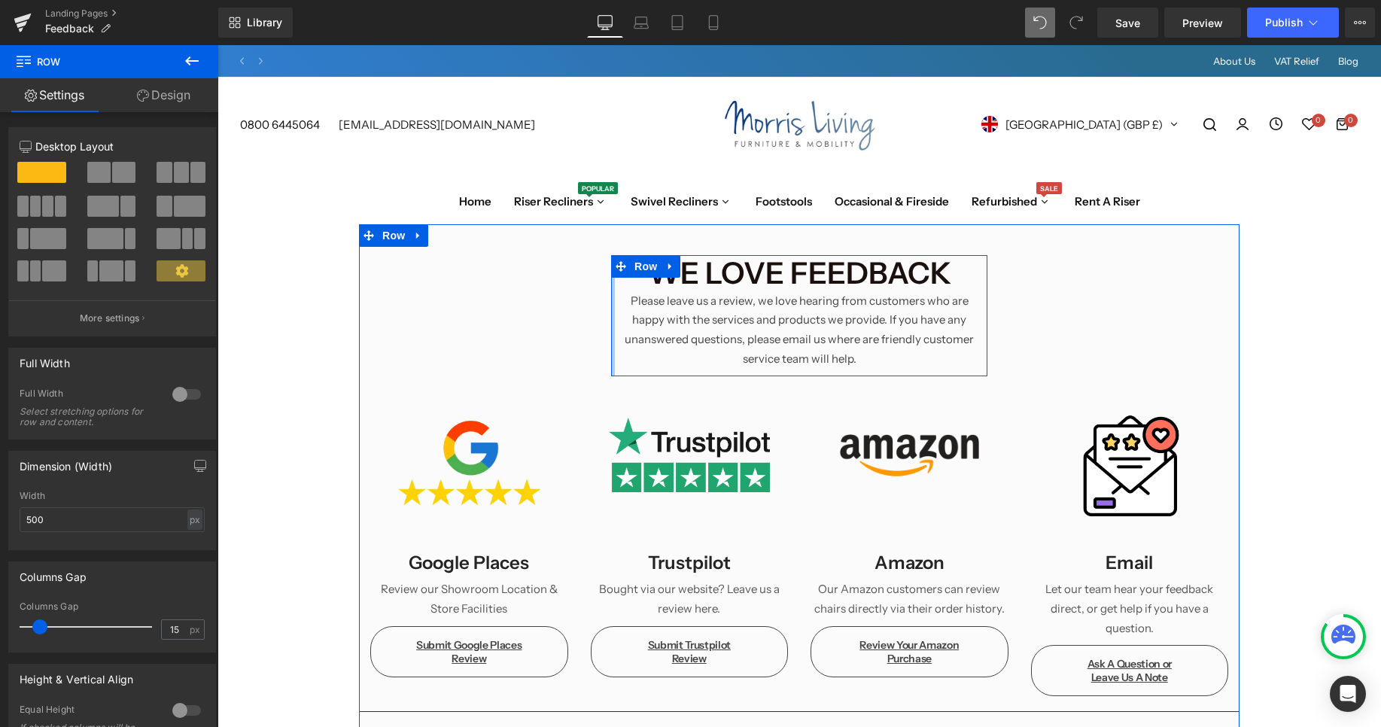
drag, startPoint x: 613, startPoint y: 321, endPoint x: 510, endPoint y: 330, distance: 103.5
click at [510, 330] on div "We love feedback Please leave us a review, we love hearing from customers who a…" at bounding box center [799, 487] width 880 height 465
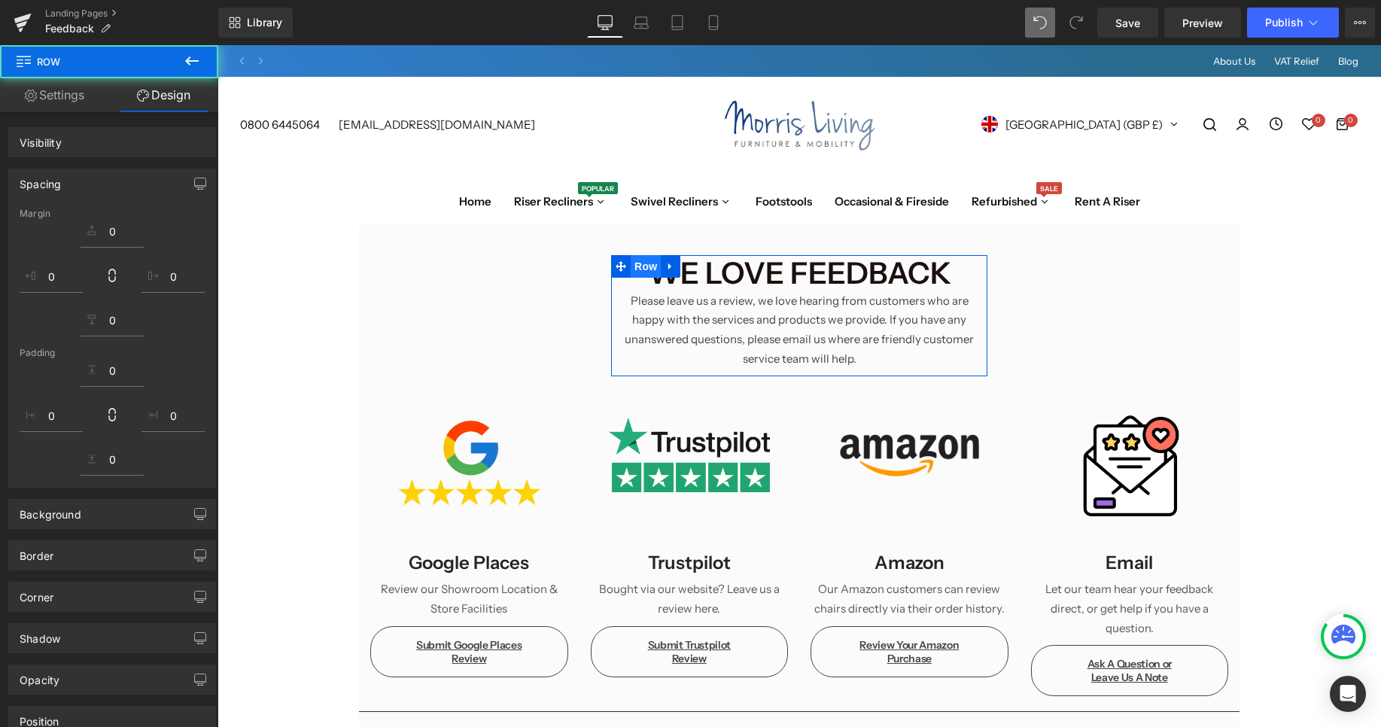
click at [654, 266] on span "Row" at bounding box center [646, 266] width 30 height 23
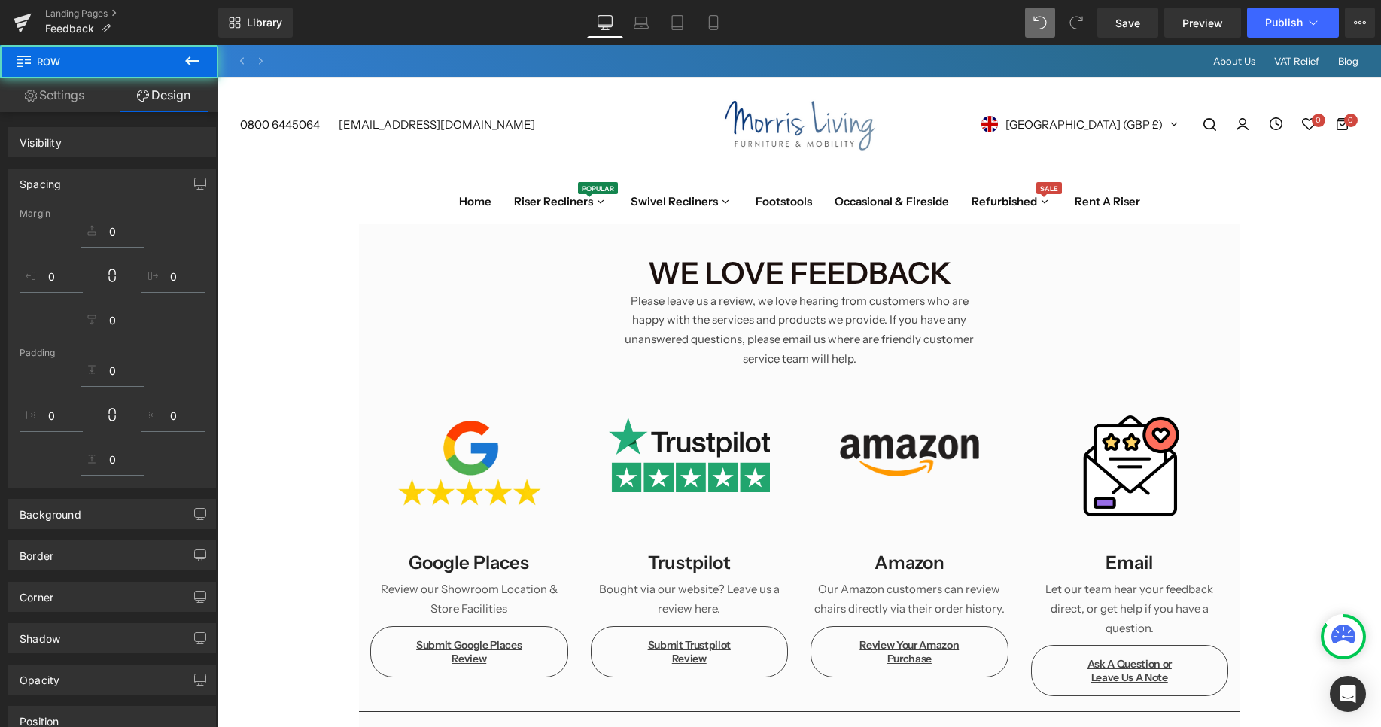
click at [619, 268] on span at bounding box center [626, 266] width 16 height 18
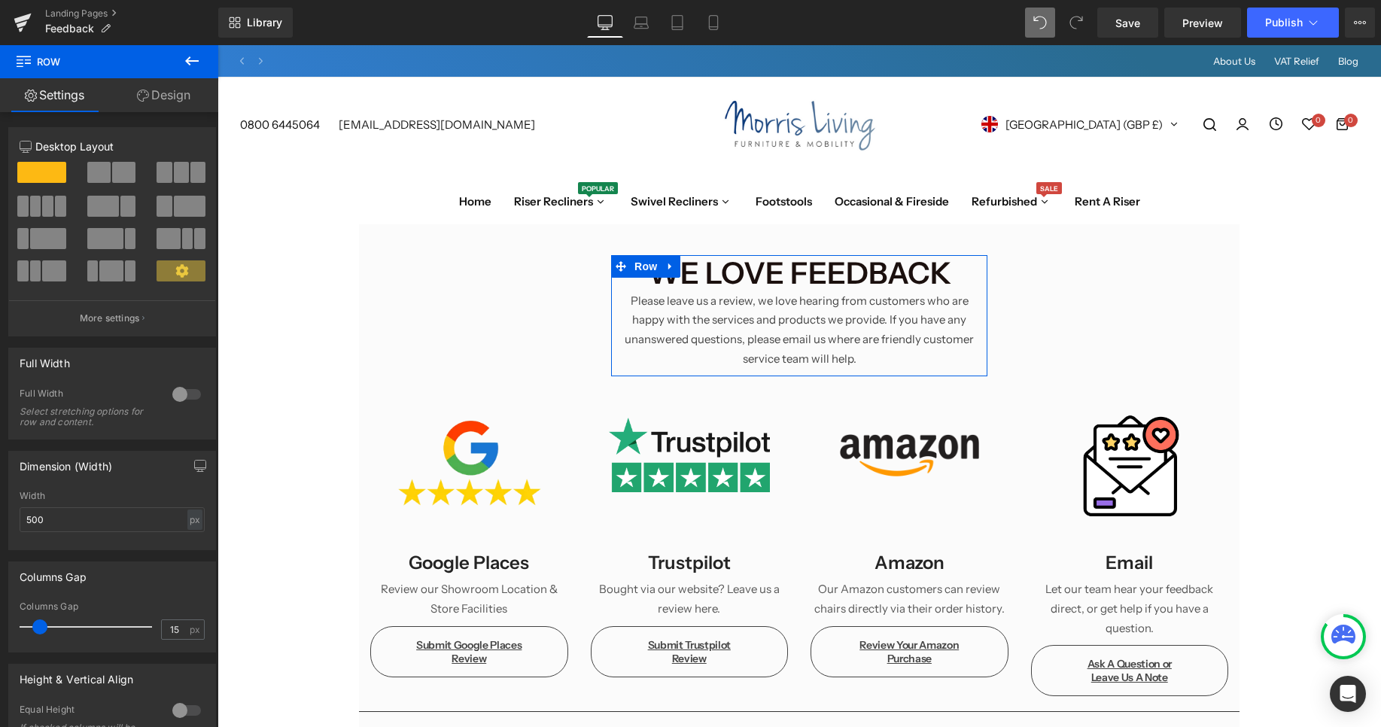
click at [196, 270] on span at bounding box center [181, 270] width 49 height 21
click at [120, 322] on p "More settings" at bounding box center [110, 319] width 60 height 14
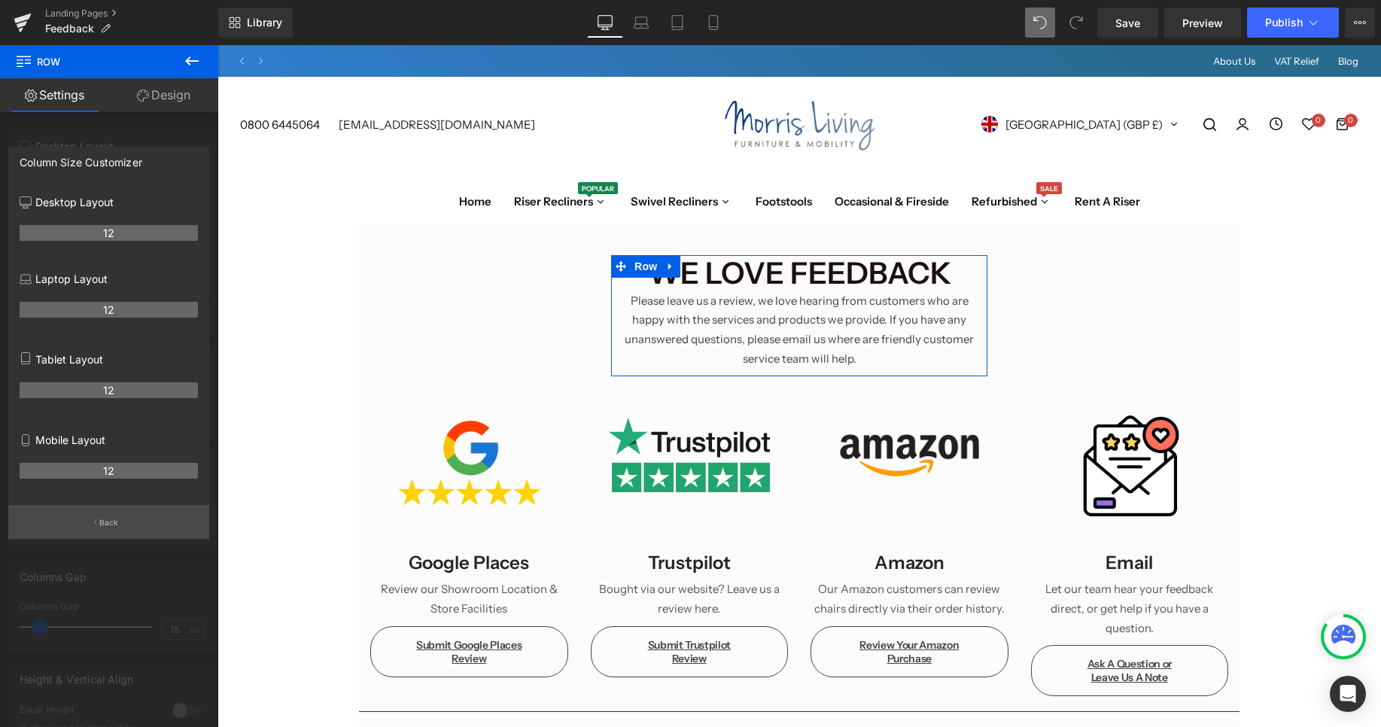
click at [103, 512] on button "Back" at bounding box center [108, 522] width 201 height 34
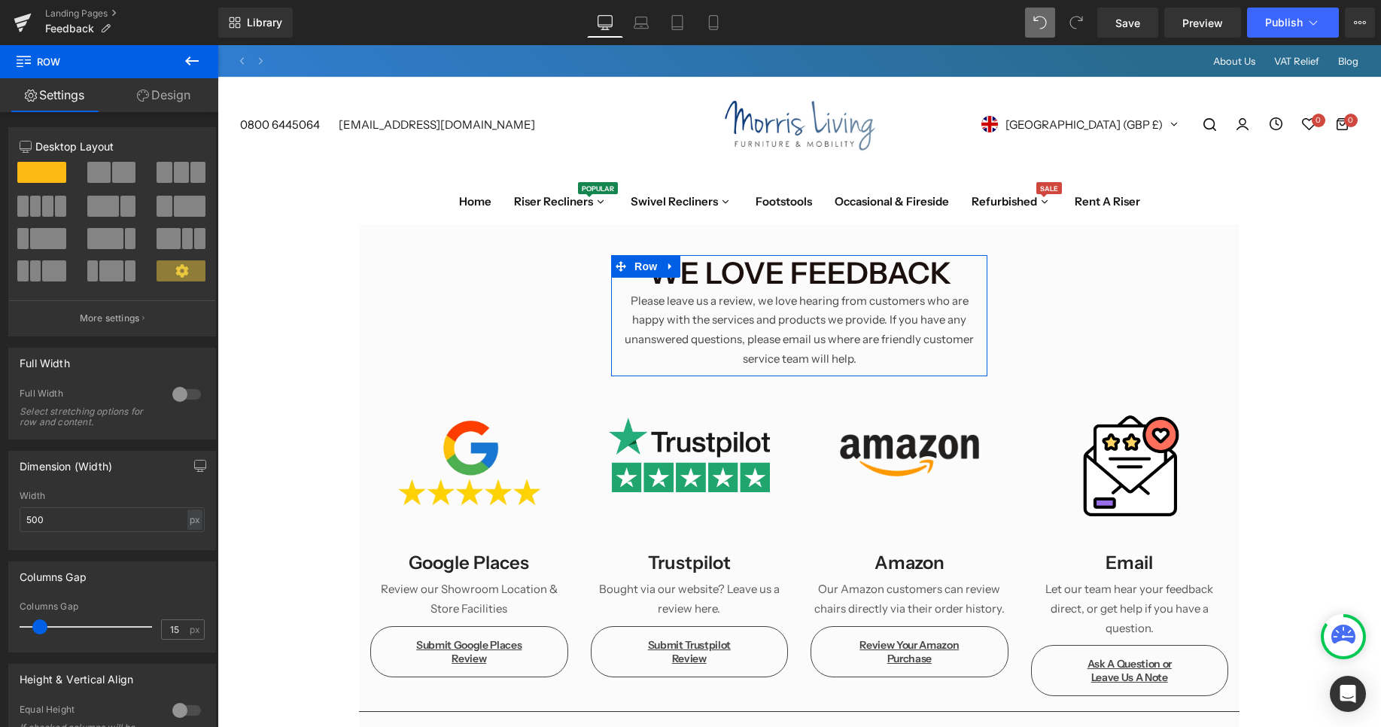
click at [99, 533] on div "Width 500 px % px" at bounding box center [112, 520] width 185 height 59
drag, startPoint x: 99, startPoint y: 533, endPoint x: 106, endPoint y: 526, distance: 10.6
click at [100, 532] on div "Width 500 px % px" at bounding box center [112, 520] width 185 height 59
click at [112, 515] on input "500" at bounding box center [112, 519] width 185 height 25
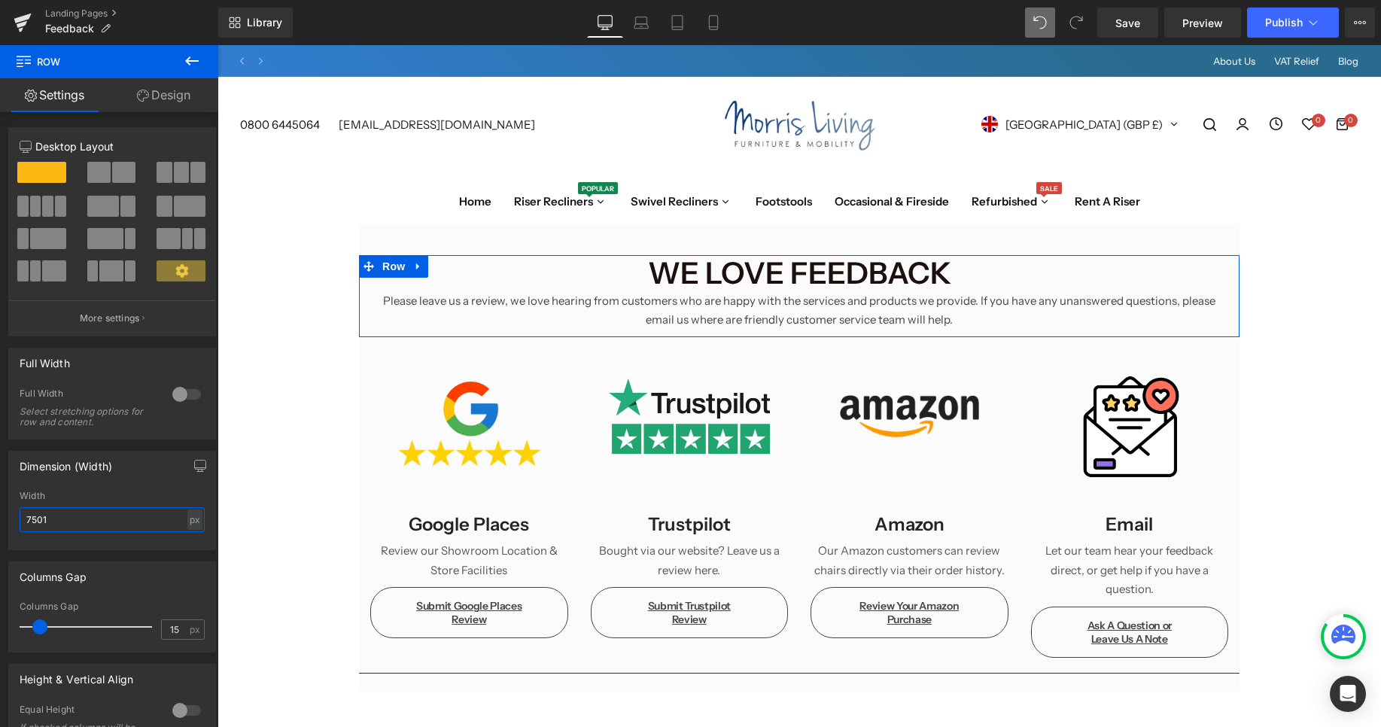
type input "750"
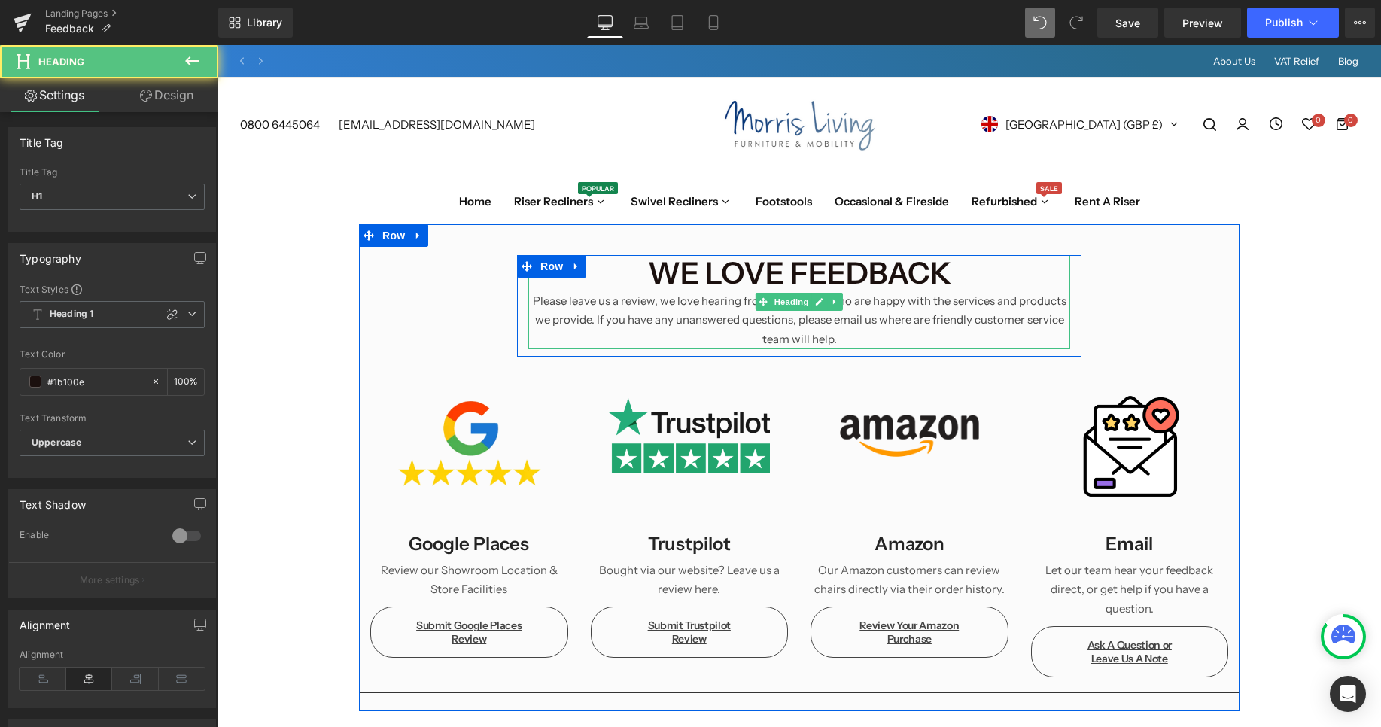
click at [719, 310] on div "Please leave us a review, we love hearing from customers who are happy with the…" at bounding box center [799, 320] width 542 height 58
click at [657, 292] on div "Please leave us a review, we love hearing from customers who are happy with the…" at bounding box center [799, 320] width 542 height 58
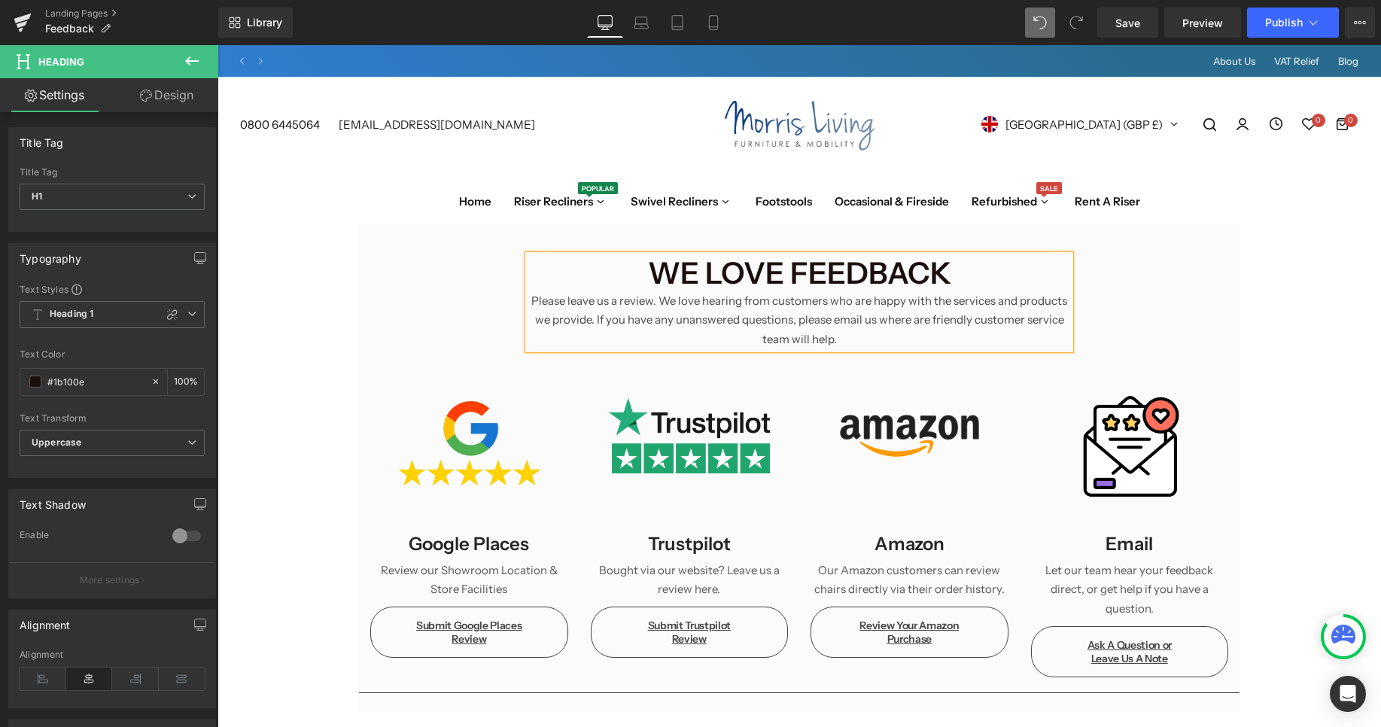
click at [658, 295] on div "Please leave us a review. We love hearing from customers who are happy with the…" at bounding box center [799, 320] width 542 height 58
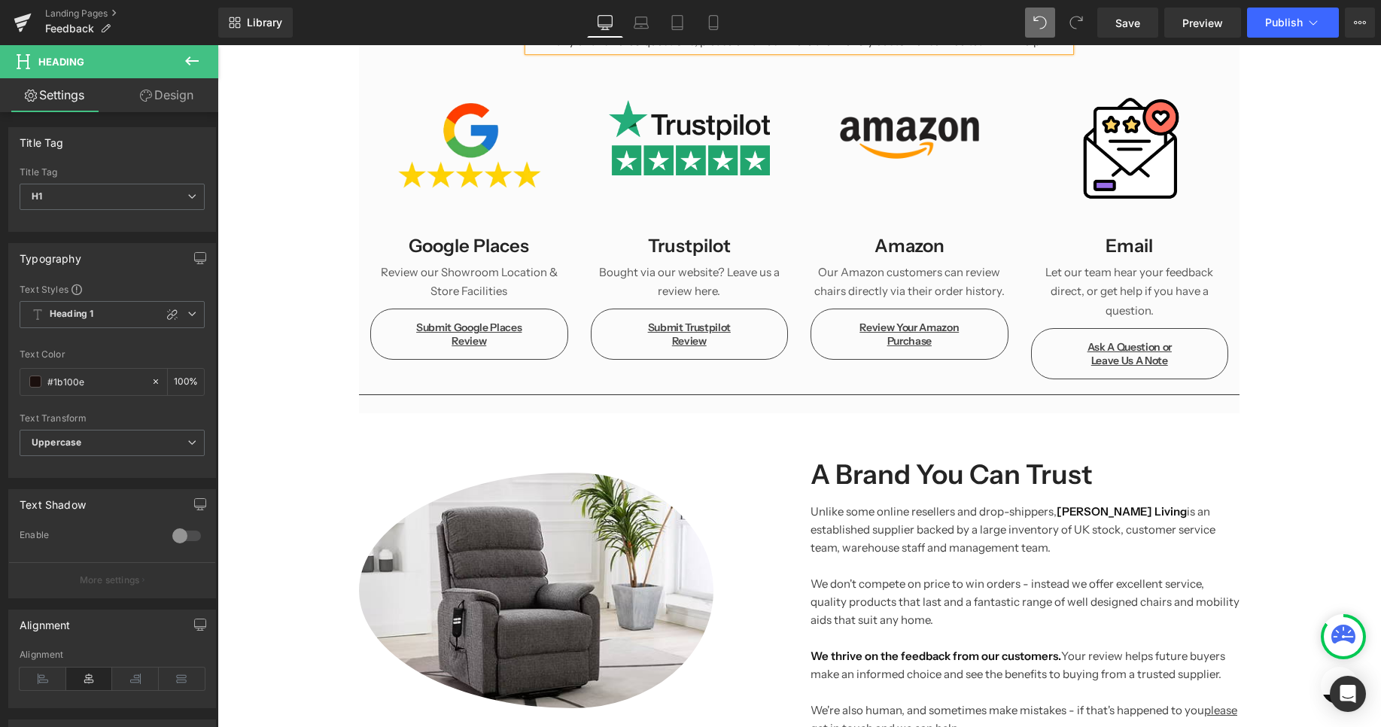
scroll to position [0, 0]
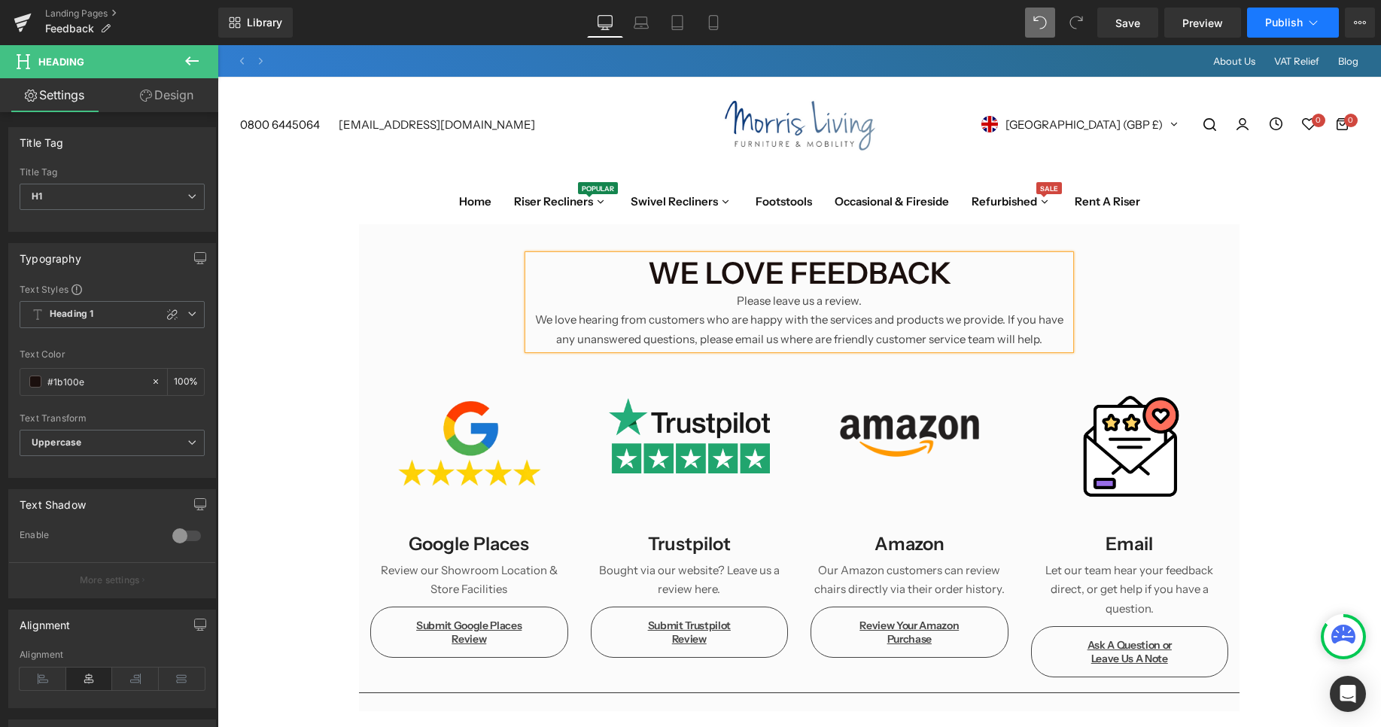
click at [1278, 26] on span "Publish" at bounding box center [1284, 23] width 38 height 12
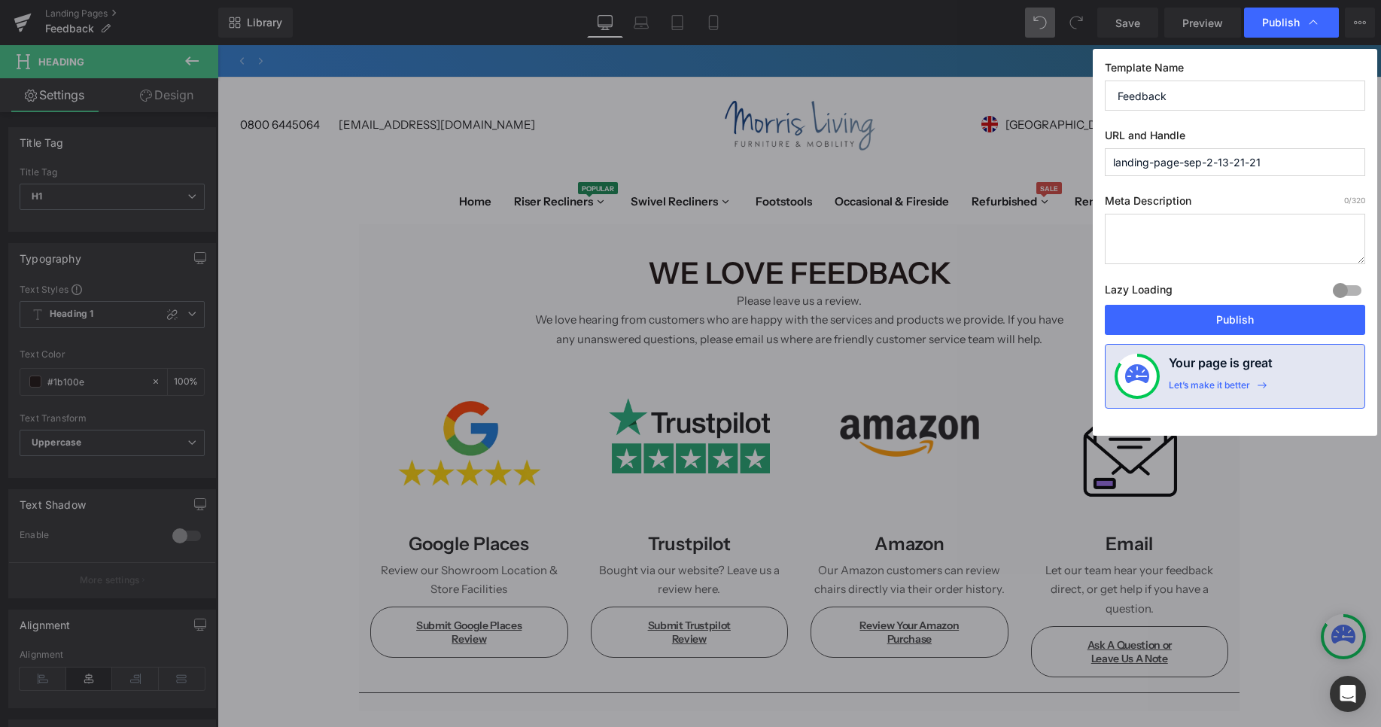
click at [1207, 161] on input "landing-page-sep-2-13-21-21" at bounding box center [1235, 162] width 260 height 28
type input "feedback"
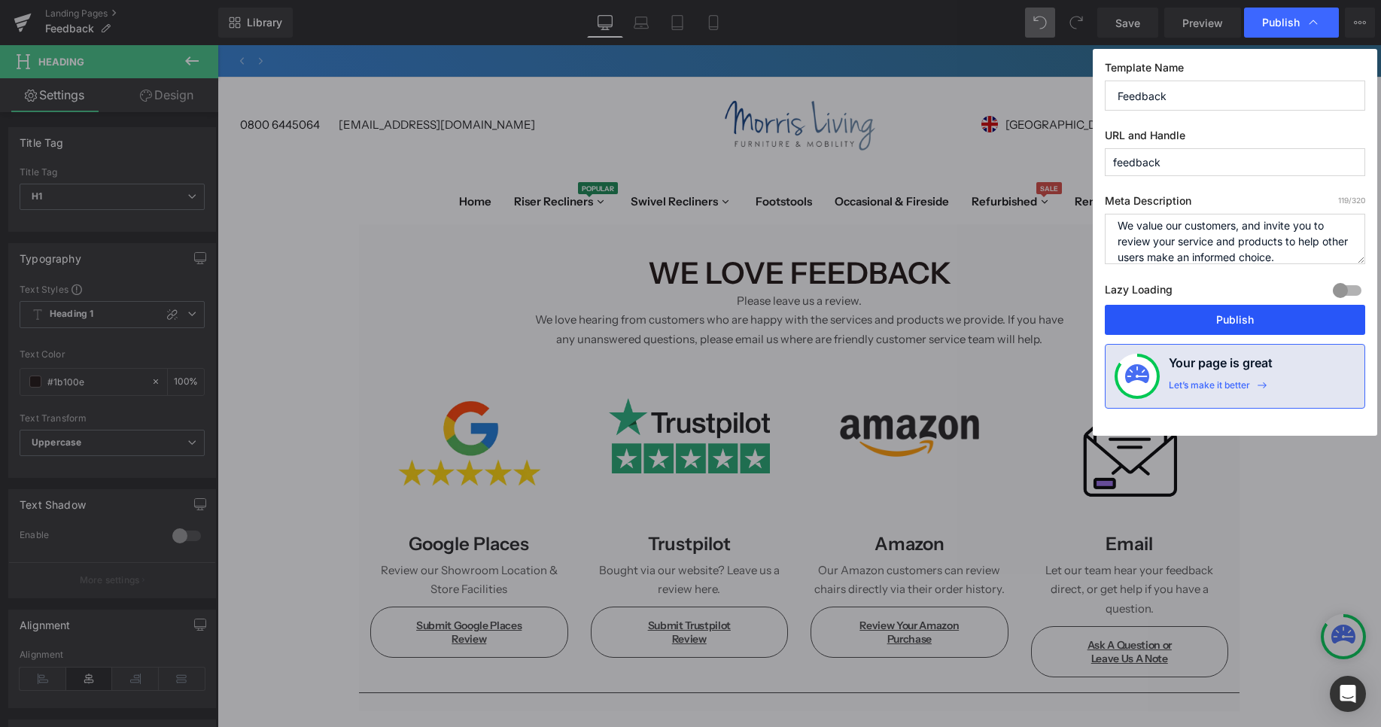
type textarea "We value our customers, and invite you to review your service and products to h…"
click at [1279, 312] on button "Publish" at bounding box center [1235, 320] width 260 height 30
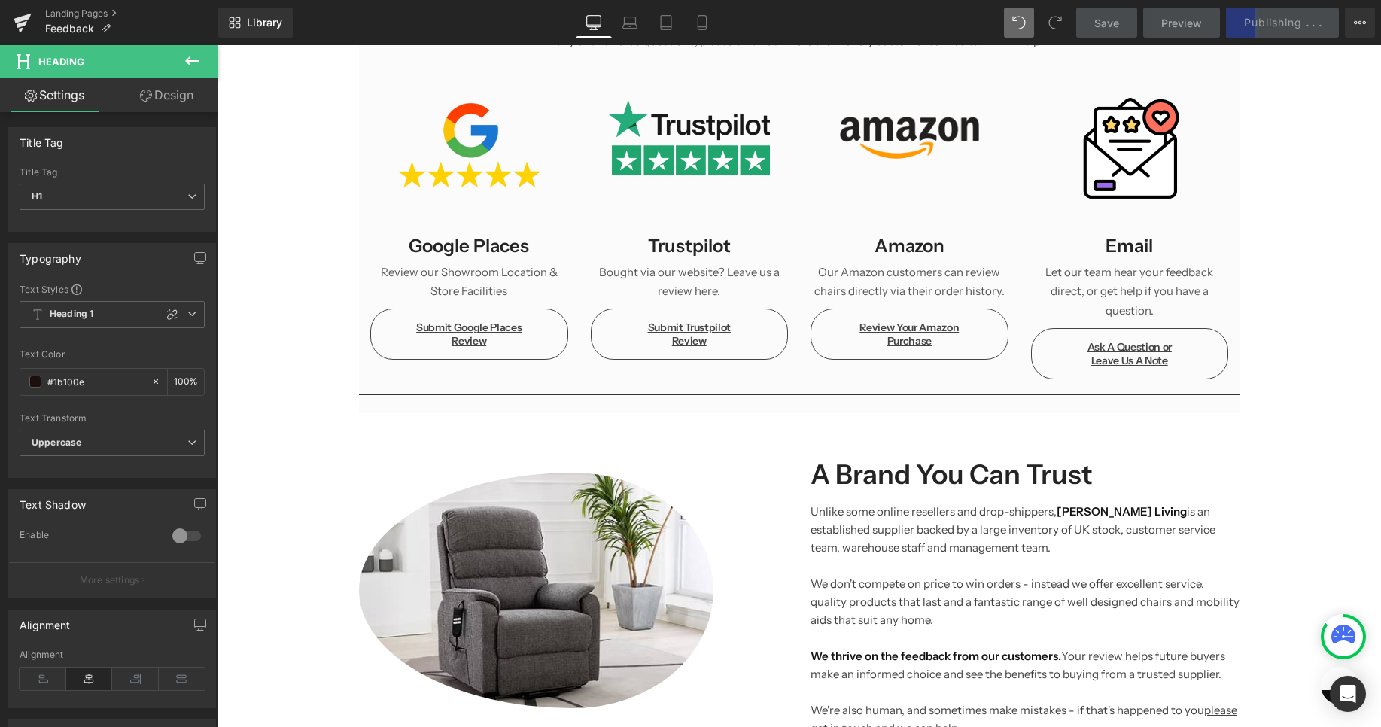
scroll to position [447, 0]
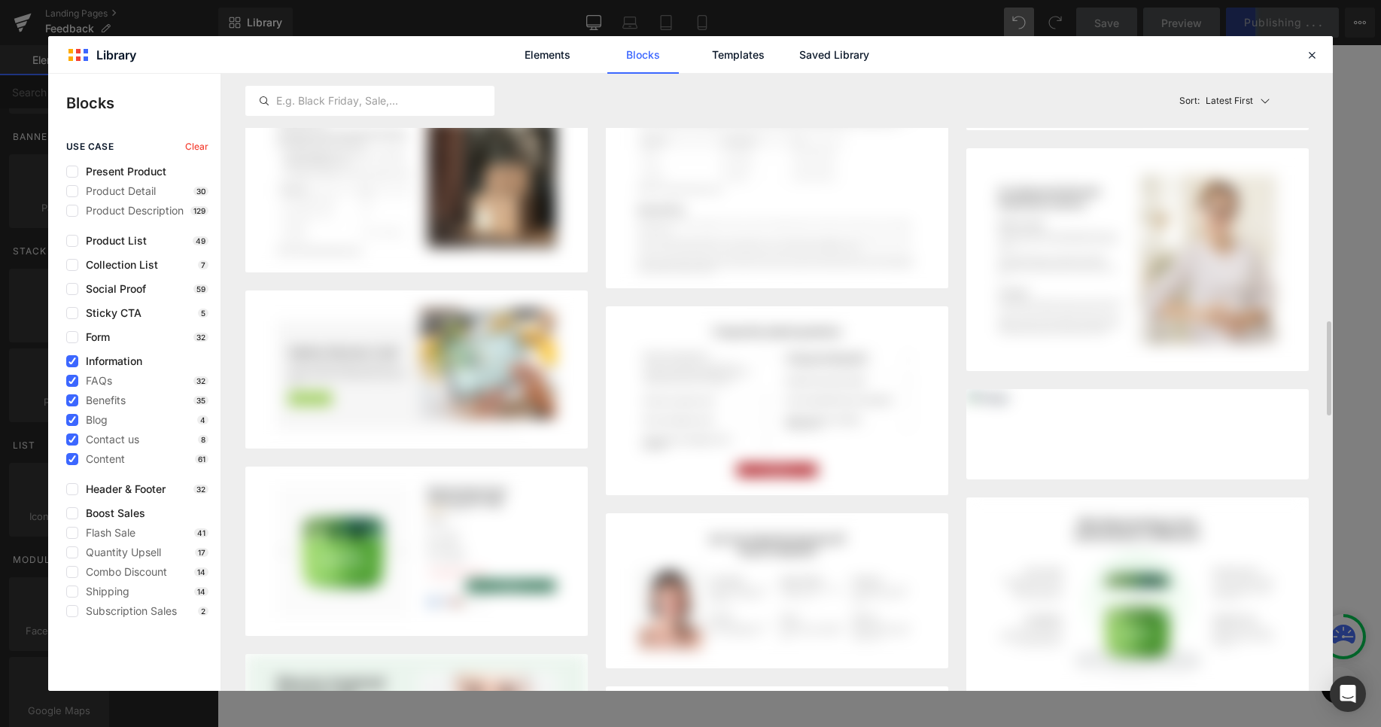
scroll to position [1626, 0]
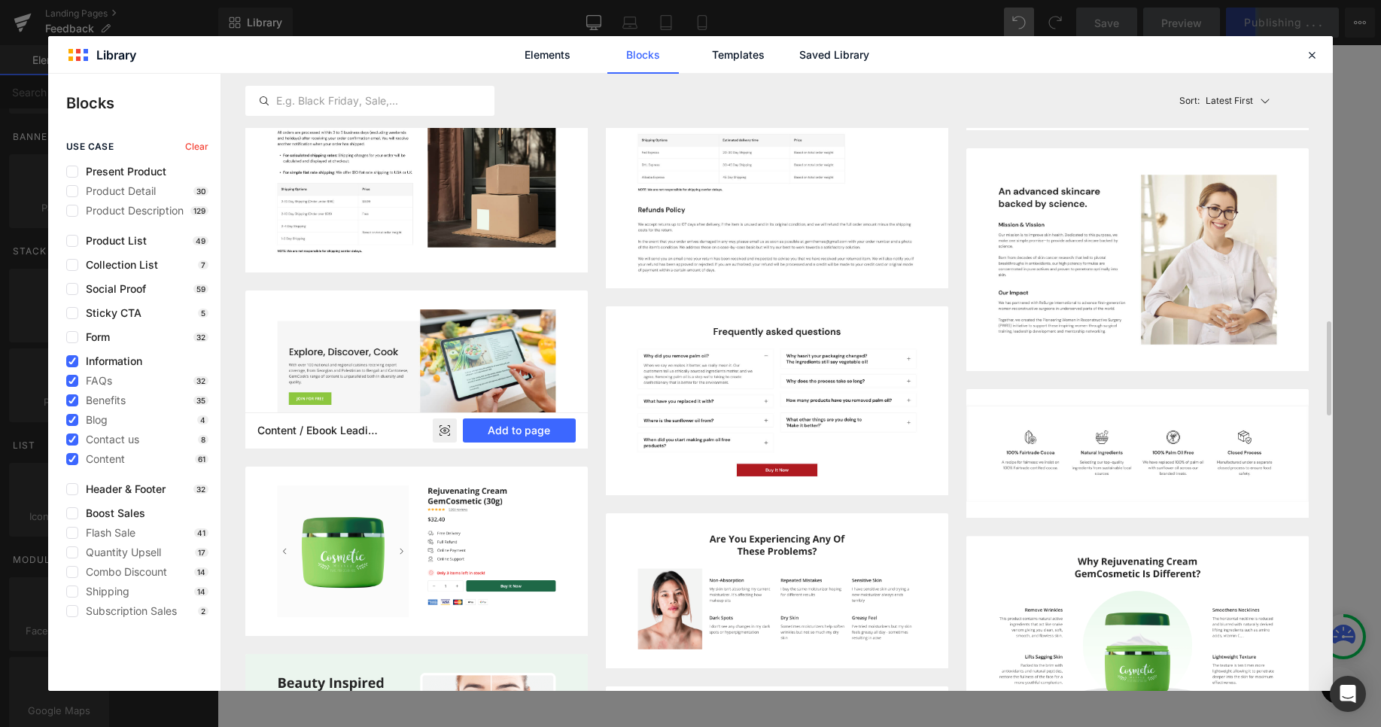
click at [491, 365] on img at bounding box center [416, 369] width 342 height 158
click at [558, 430] on button "Add to page" at bounding box center [519, 430] width 113 height 24
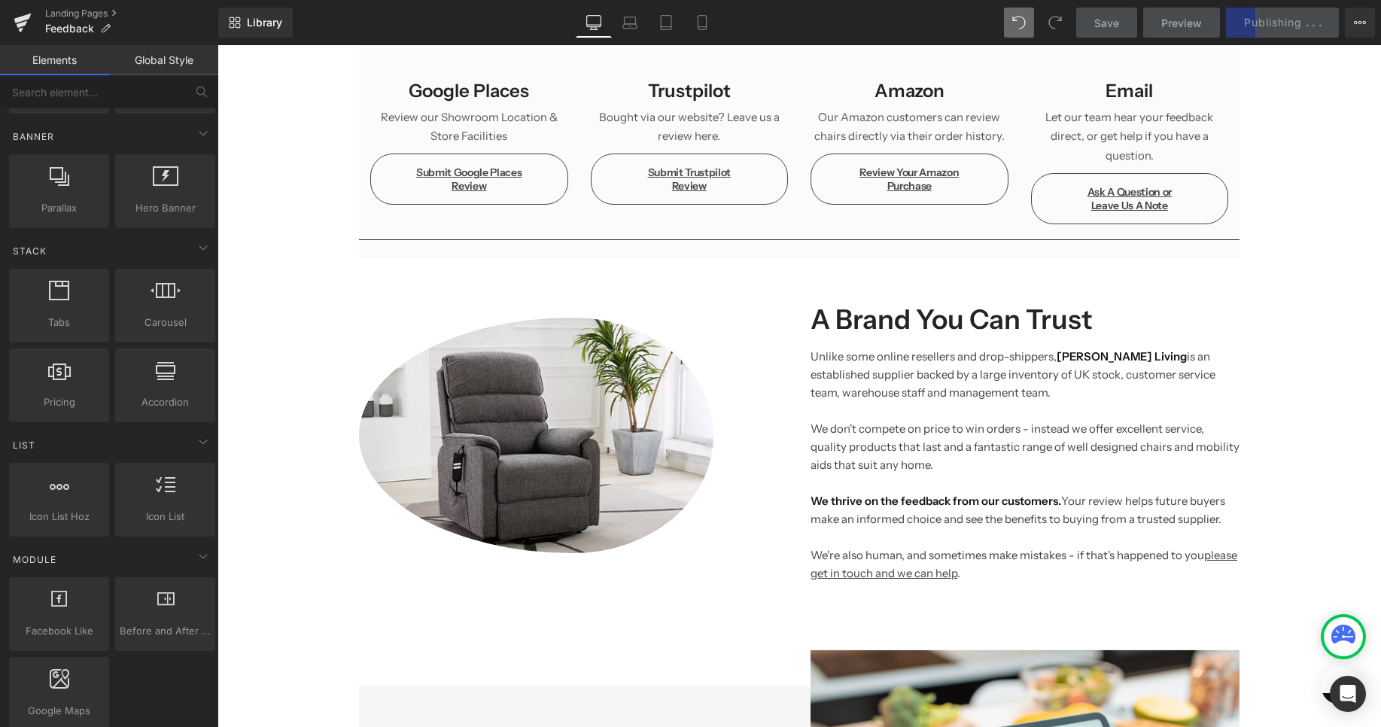
scroll to position [602, 0]
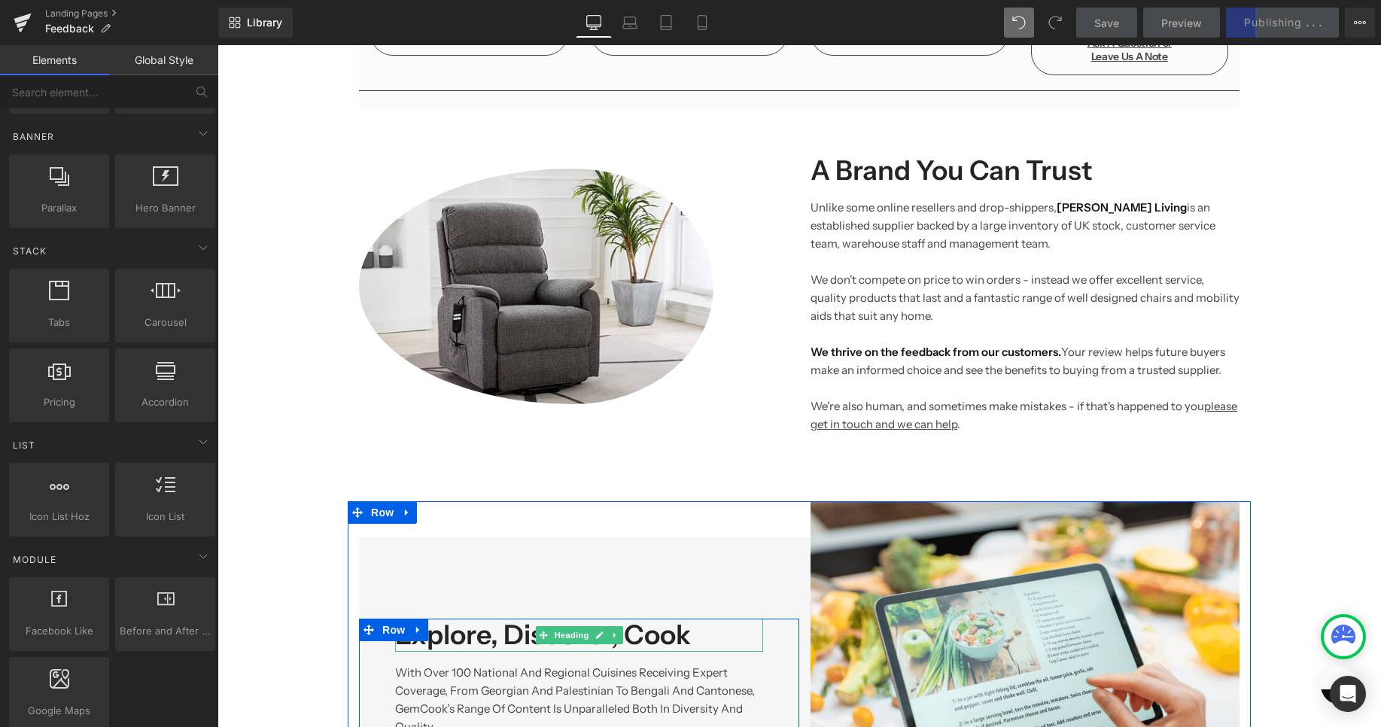
click at [497, 619] on h2 "Explore, Discover, Cook" at bounding box center [579, 635] width 368 height 32
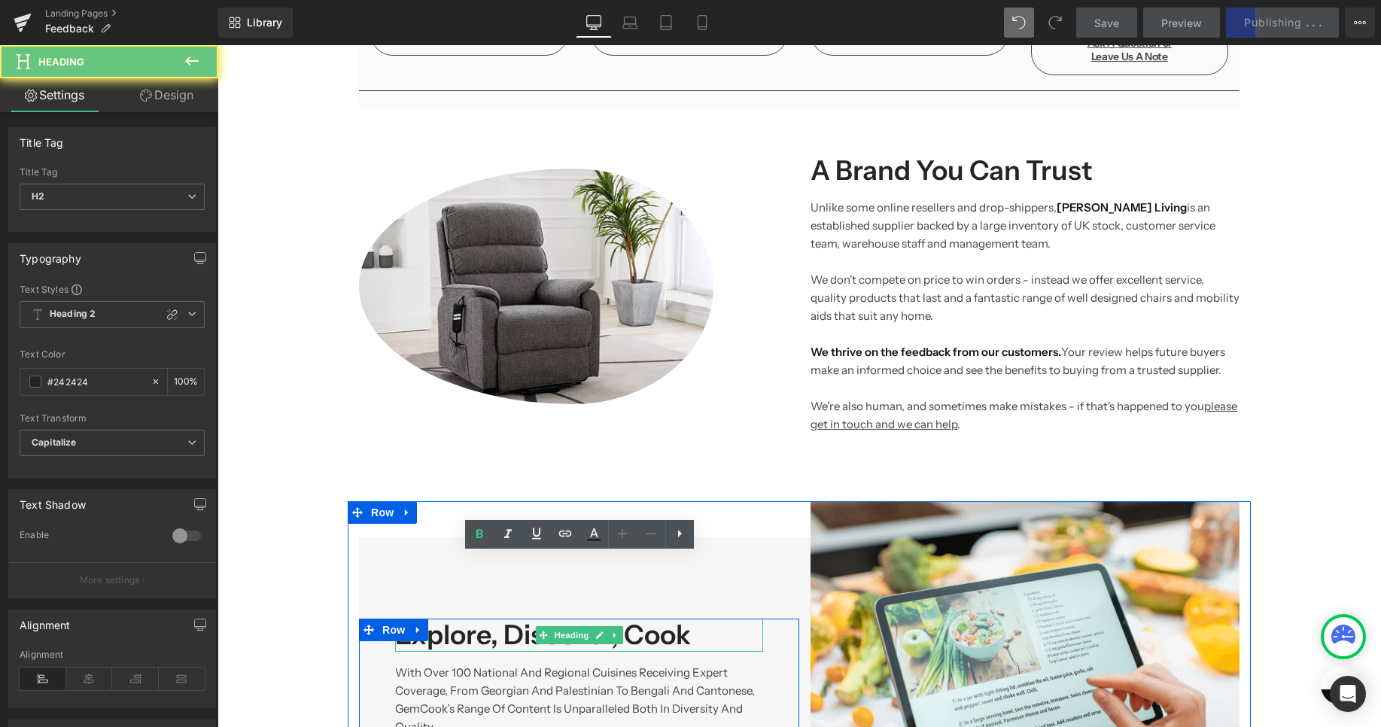
click at [497, 619] on h2 "Explore, Discover, Cook" at bounding box center [579, 635] width 368 height 32
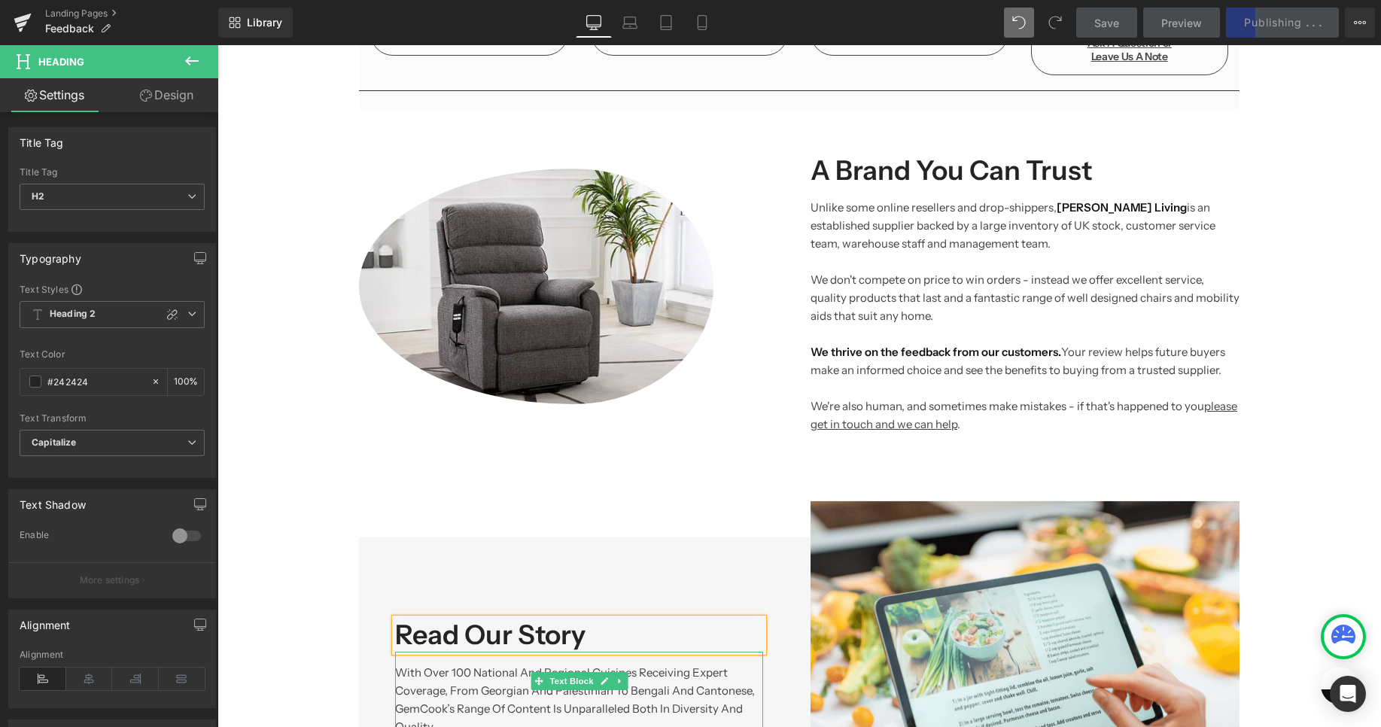
click at [590, 672] on link "Text Block" at bounding box center [562, 681] width 65 height 18
click at [546, 672] on span at bounding box center [538, 681] width 16 height 18
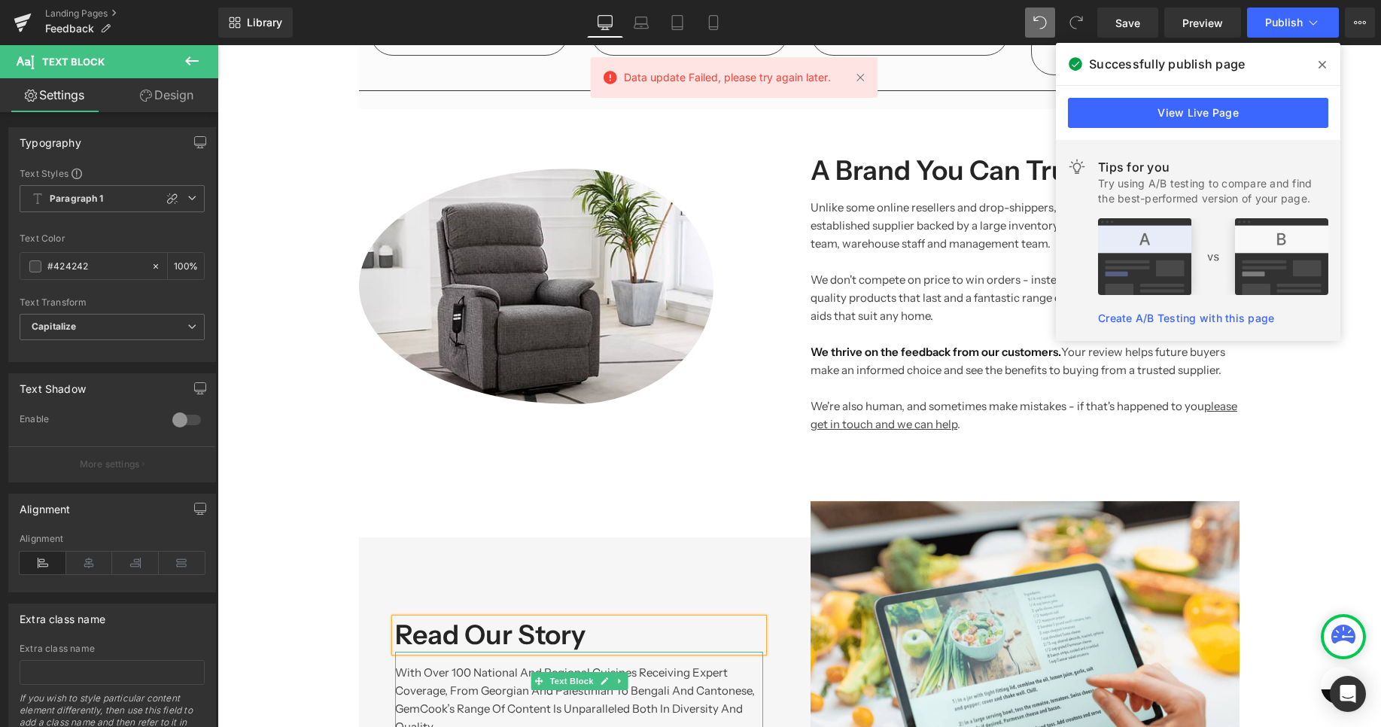
click at [478, 664] on p "With over 100 national and regional cuisines receiving expert coverage, from Ge…" at bounding box center [579, 700] width 368 height 72
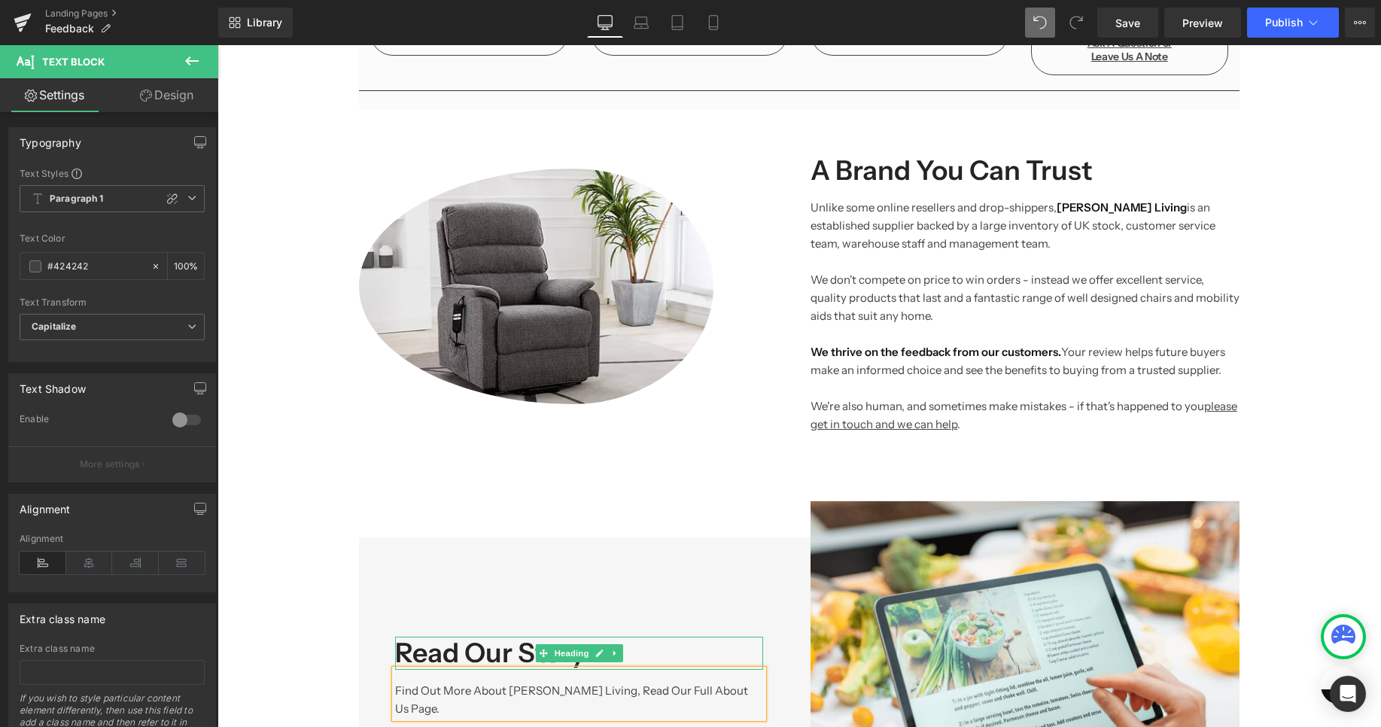
scroll to position [751, 0]
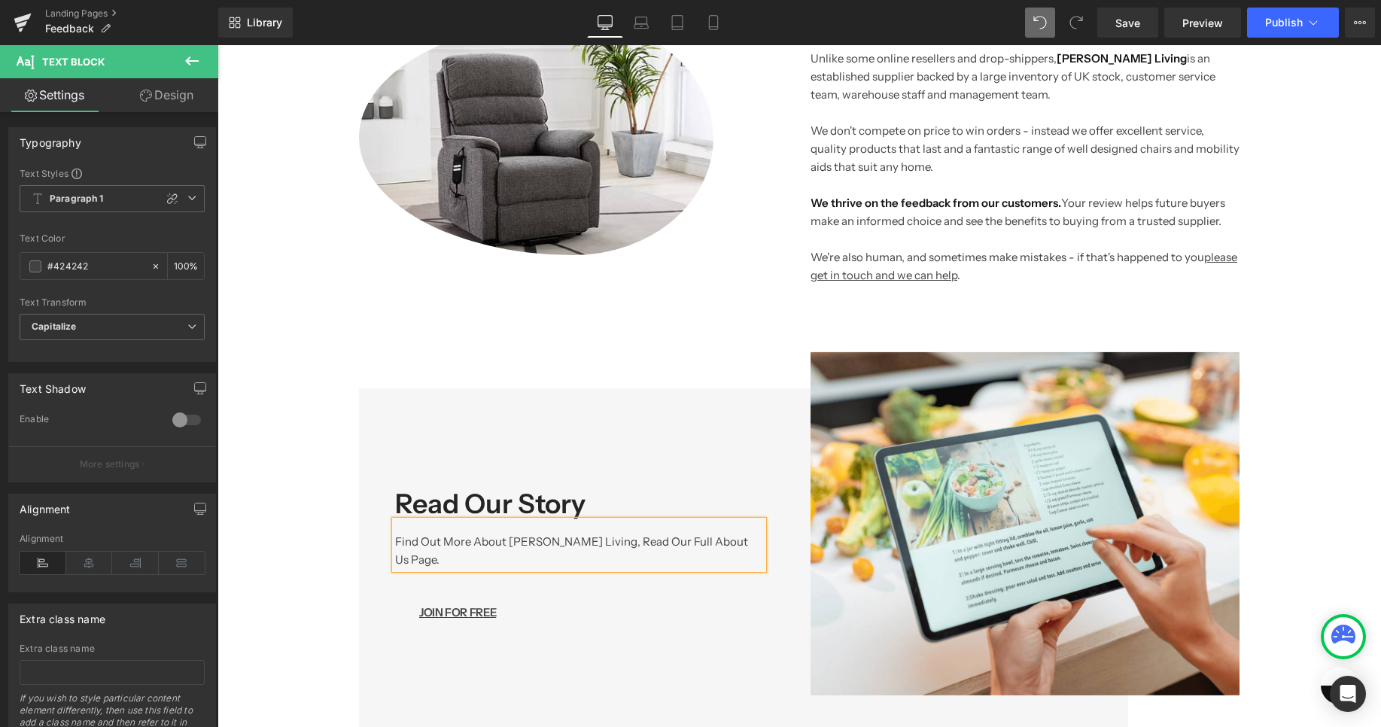
click at [684, 533] on p "Find out more about [PERSON_NAME] Living, read our full about us page." at bounding box center [579, 551] width 368 height 36
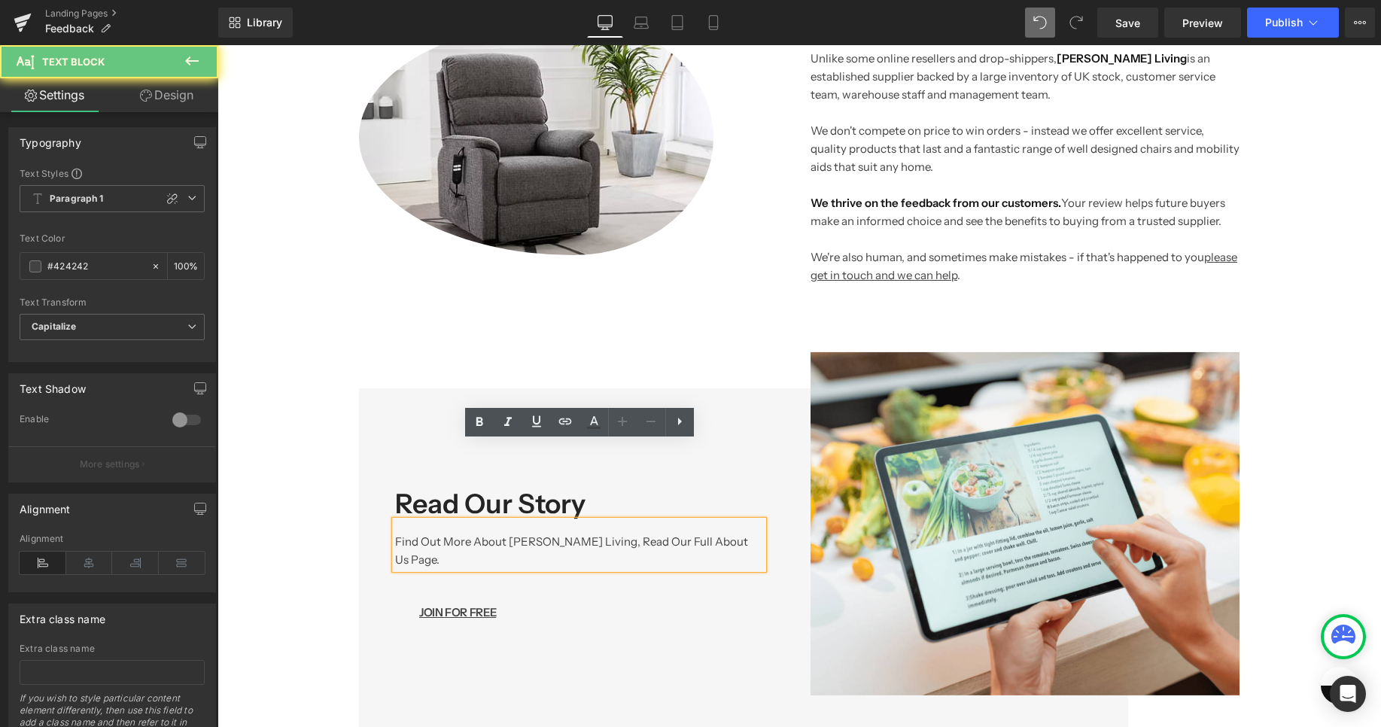
click at [684, 533] on p "Find out more about [PERSON_NAME] Living, read our full about us page." at bounding box center [579, 551] width 368 height 36
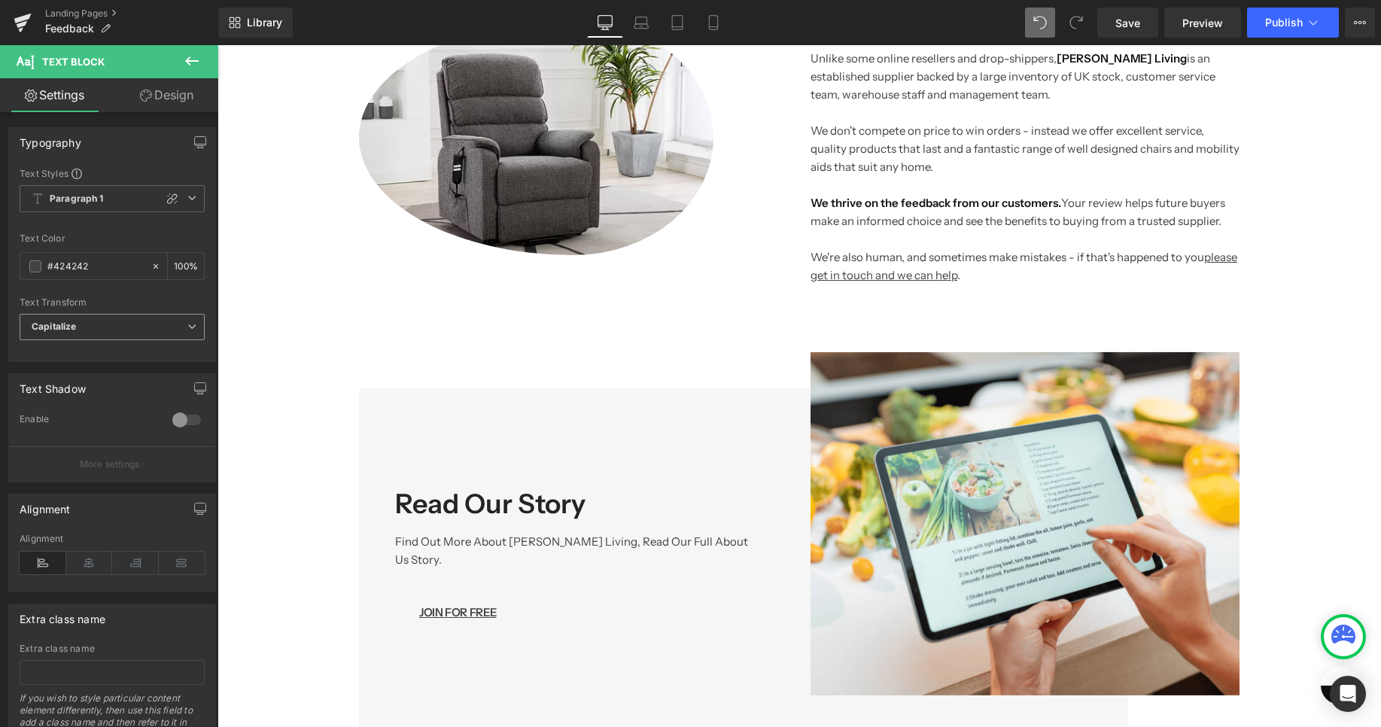
click at [50, 331] on b "Capitalize" at bounding box center [54, 326] width 44 height 11
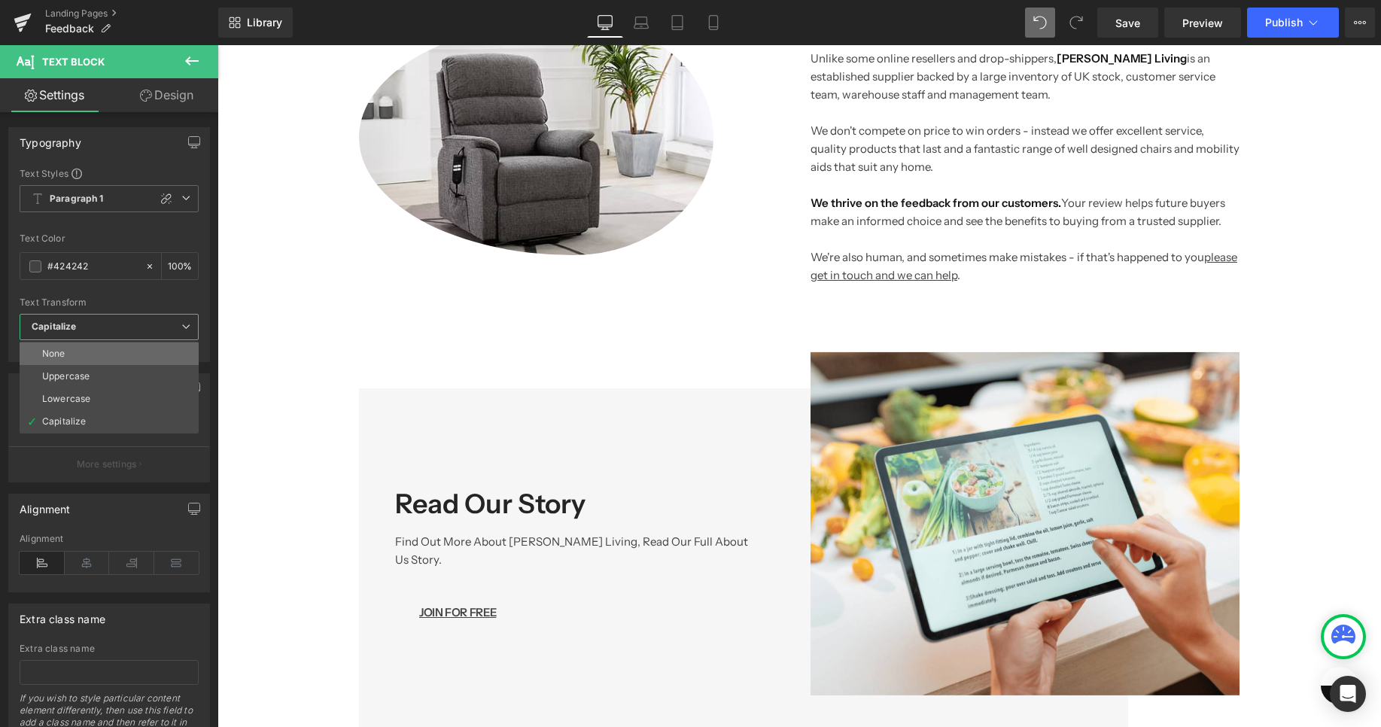
click at [65, 345] on li "None" at bounding box center [109, 353] width 179 height 23
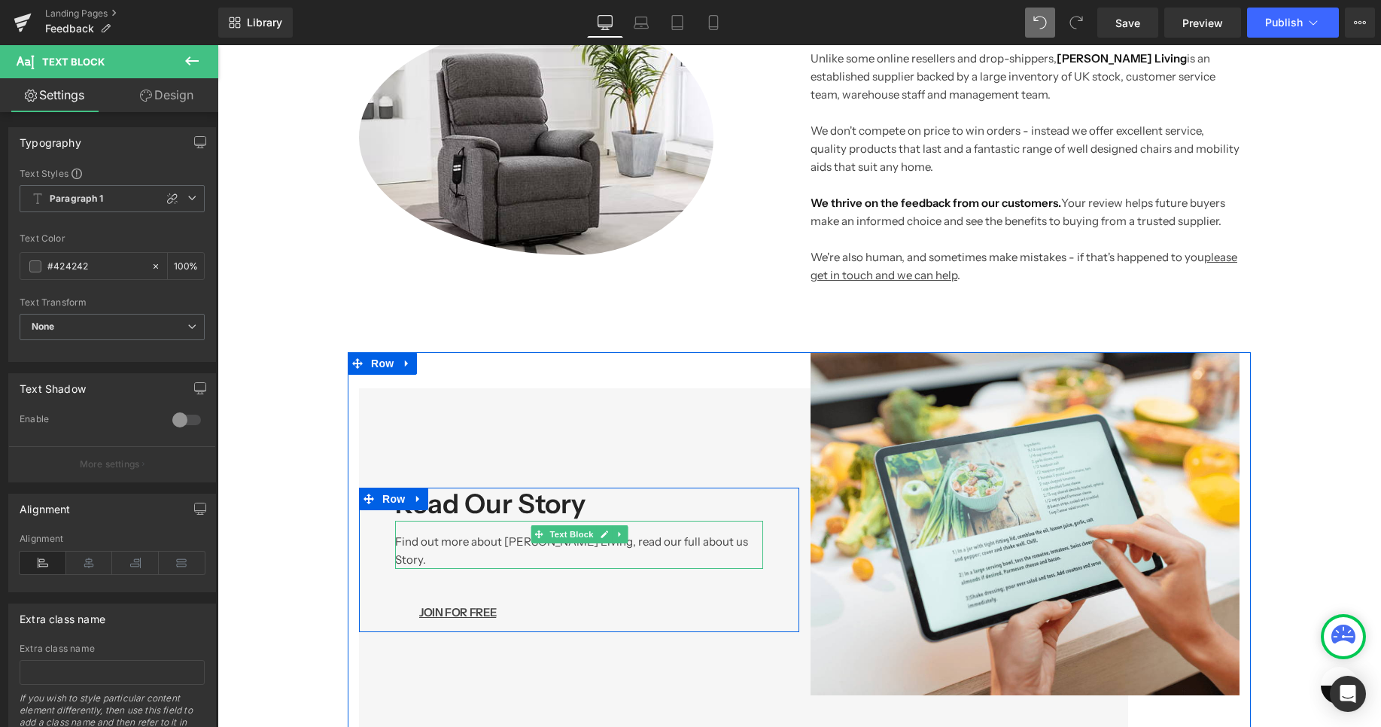
click at [720, 533] on p "Find out more about [PERSON_NAME] Living, read our full about us Story." at bounding box center [579, 551] width 368 height 36
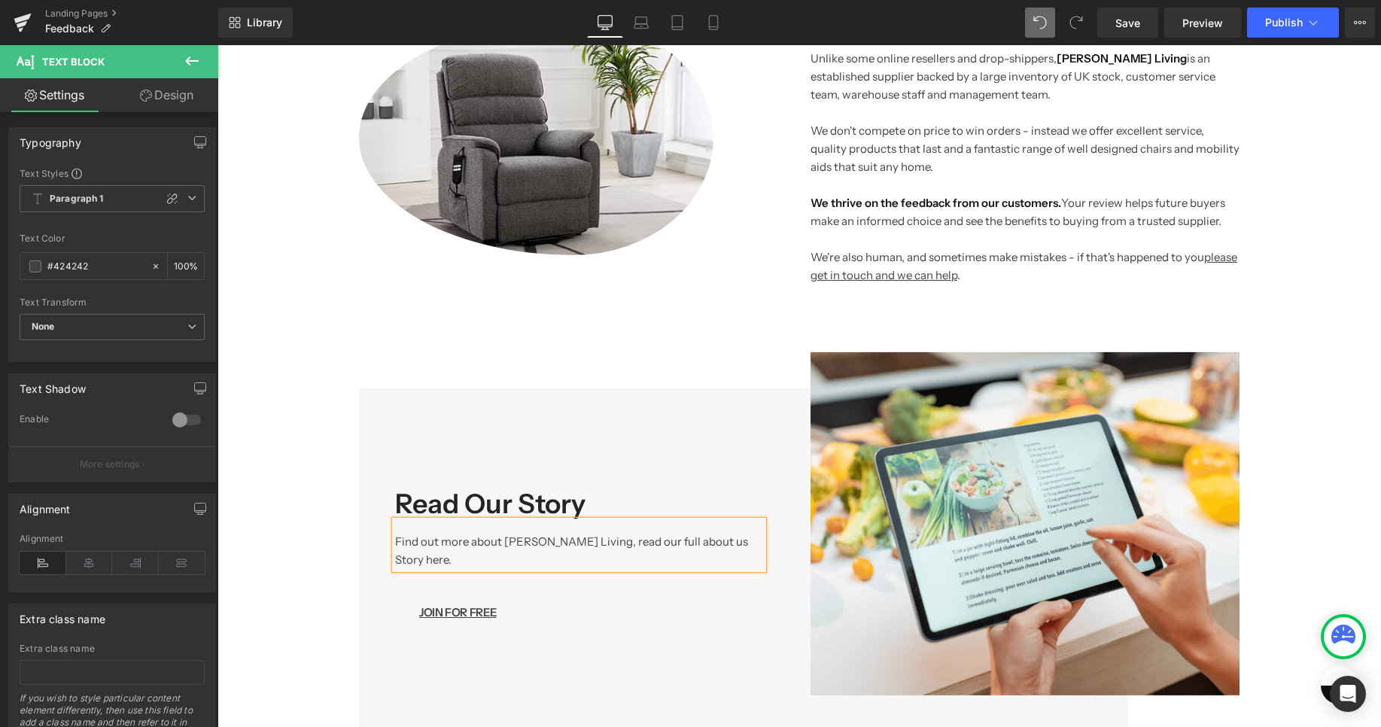
click at [580, 533] on p "Find out more about [PERSON_NAME] Living, read our full about us Story here." at bounding box center [579, 551] width 368 height 36
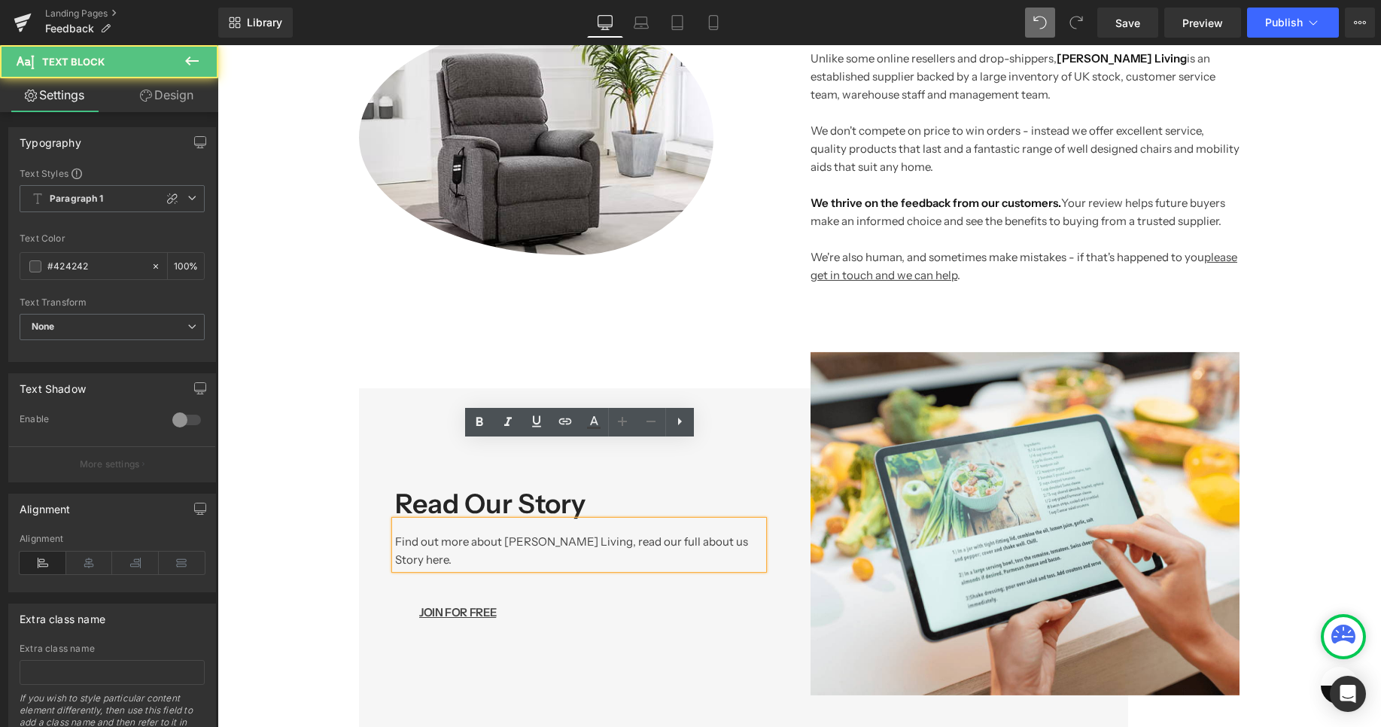
click at [580, 533] on p "Find out more about [PERSON_NAME] Living, read our full about us Story here." at bounding box center [579, 551] width 368 height 36
click at [625, 421] on icon at bounding box center [622, 421] width 18 height 18
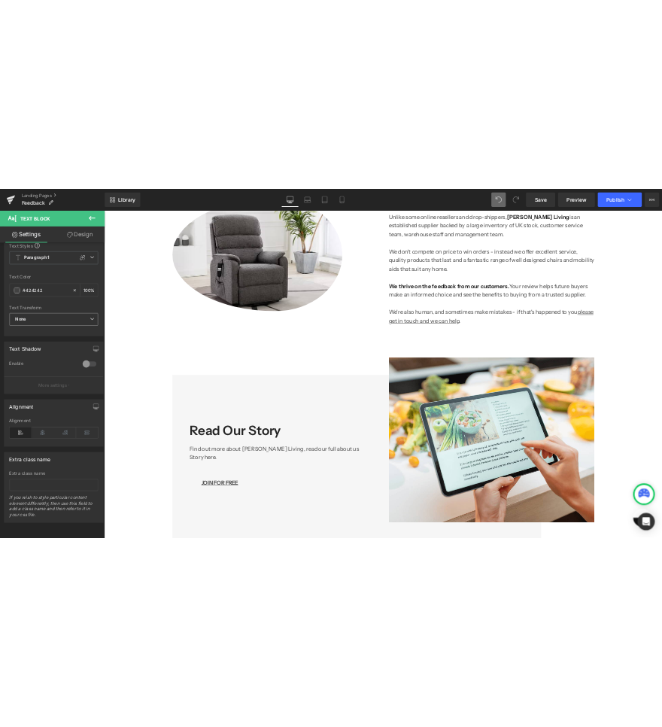
scroll to position [0, 0]
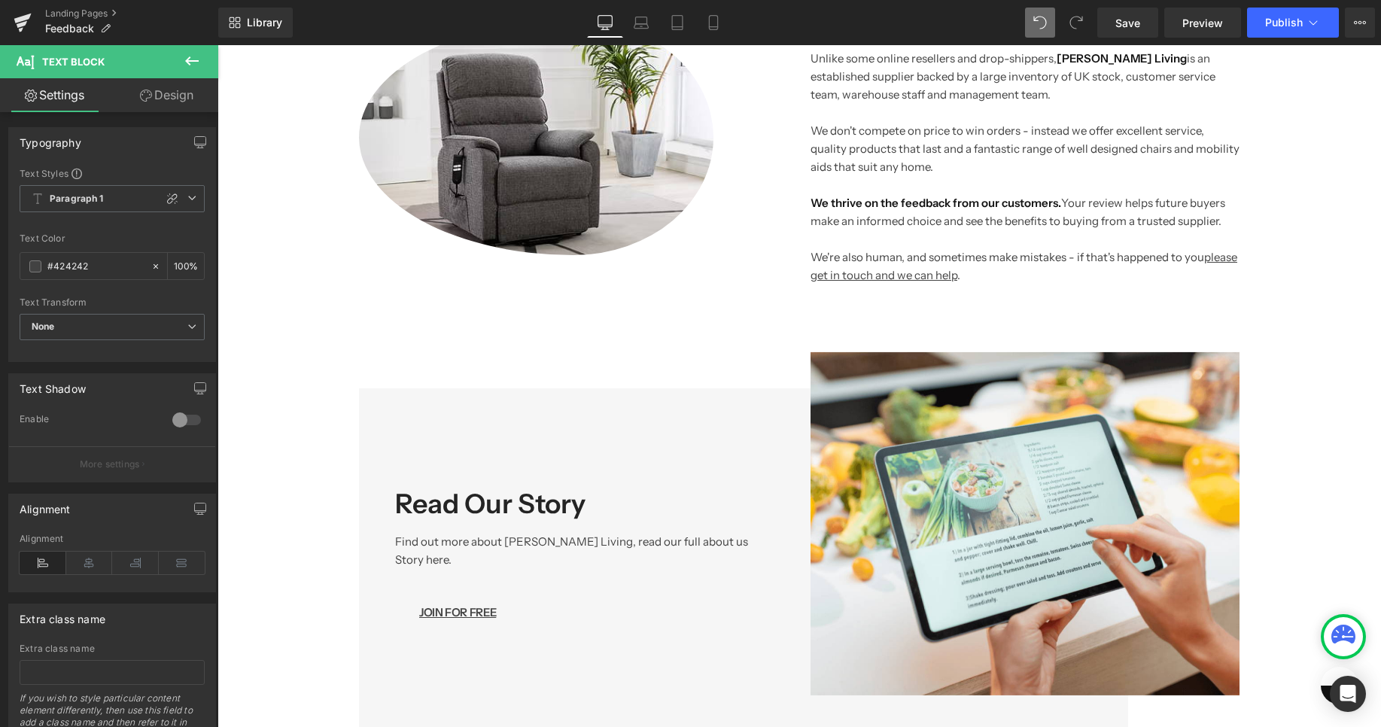
click at [167, 92] on link "Design" at bounding box center [166, 95] width 109 height 34
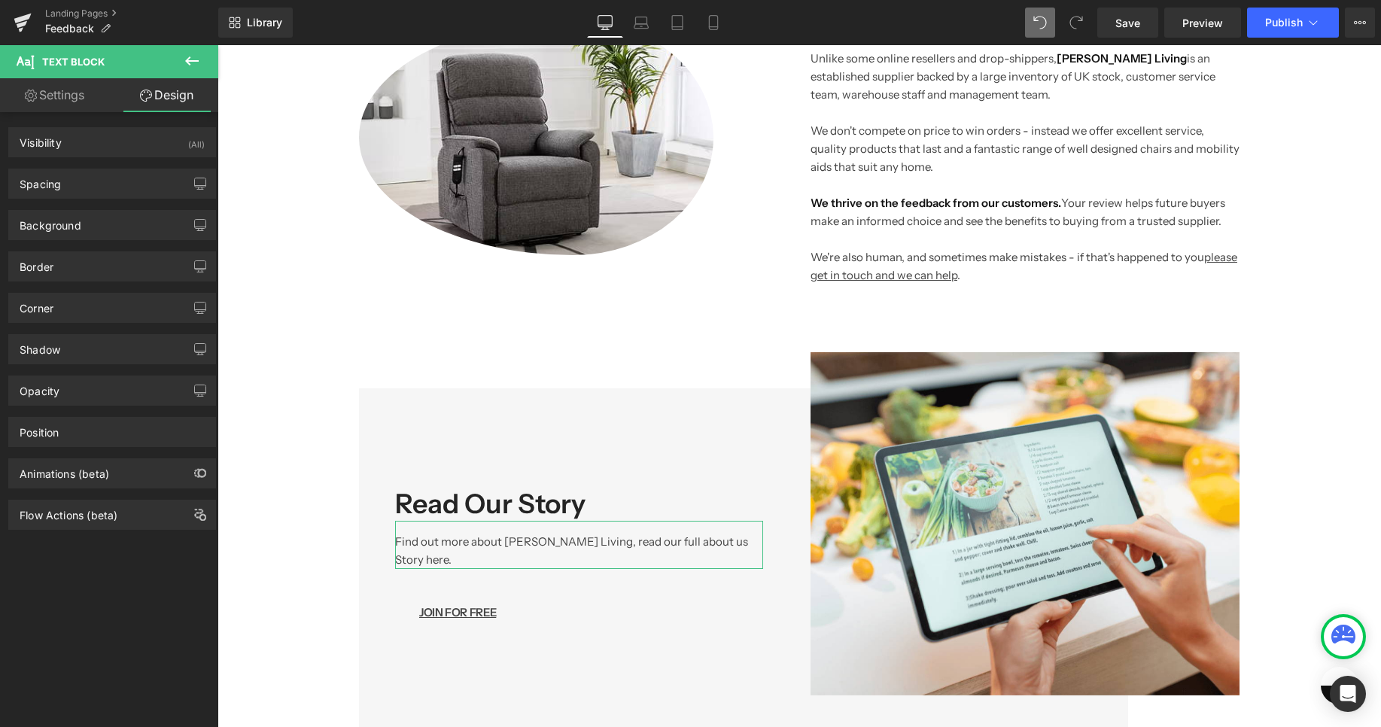
click at [68, 89] on link "Settings" at bounding box center [54, 95] width 109 height 34
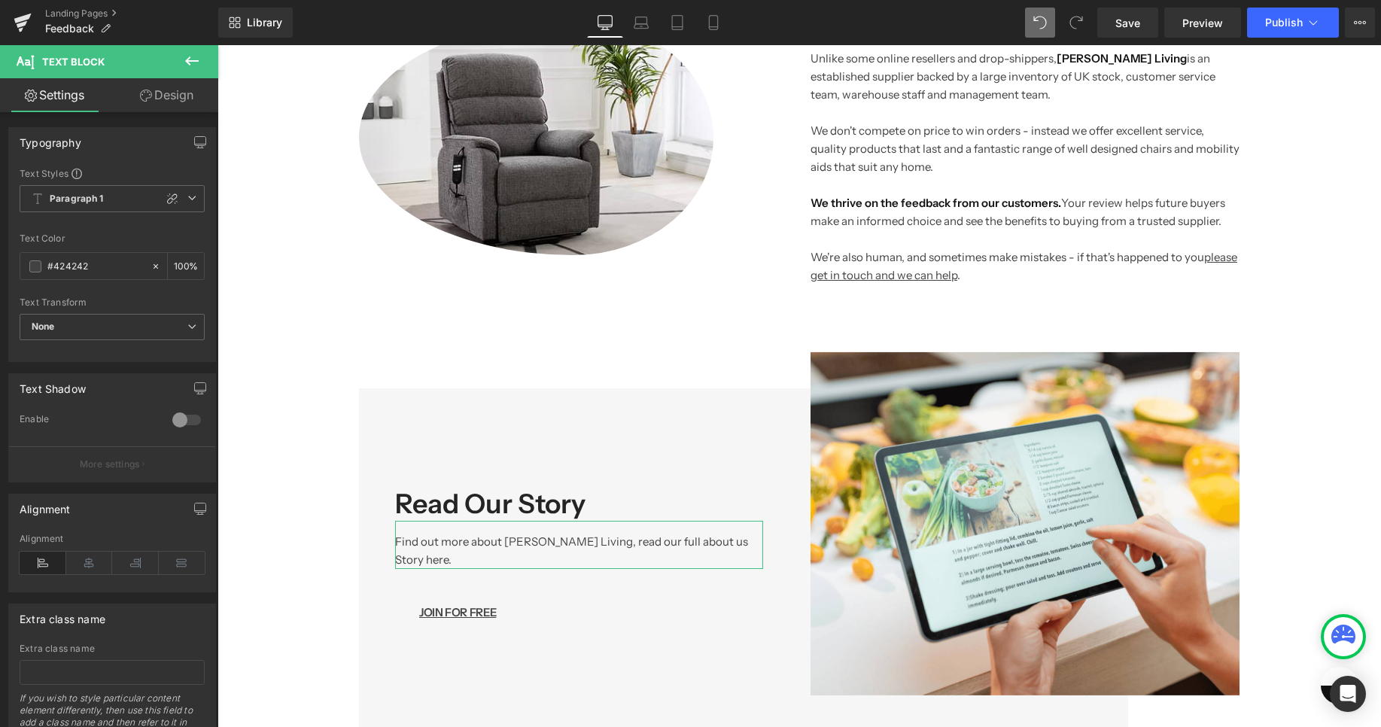
type input "100"
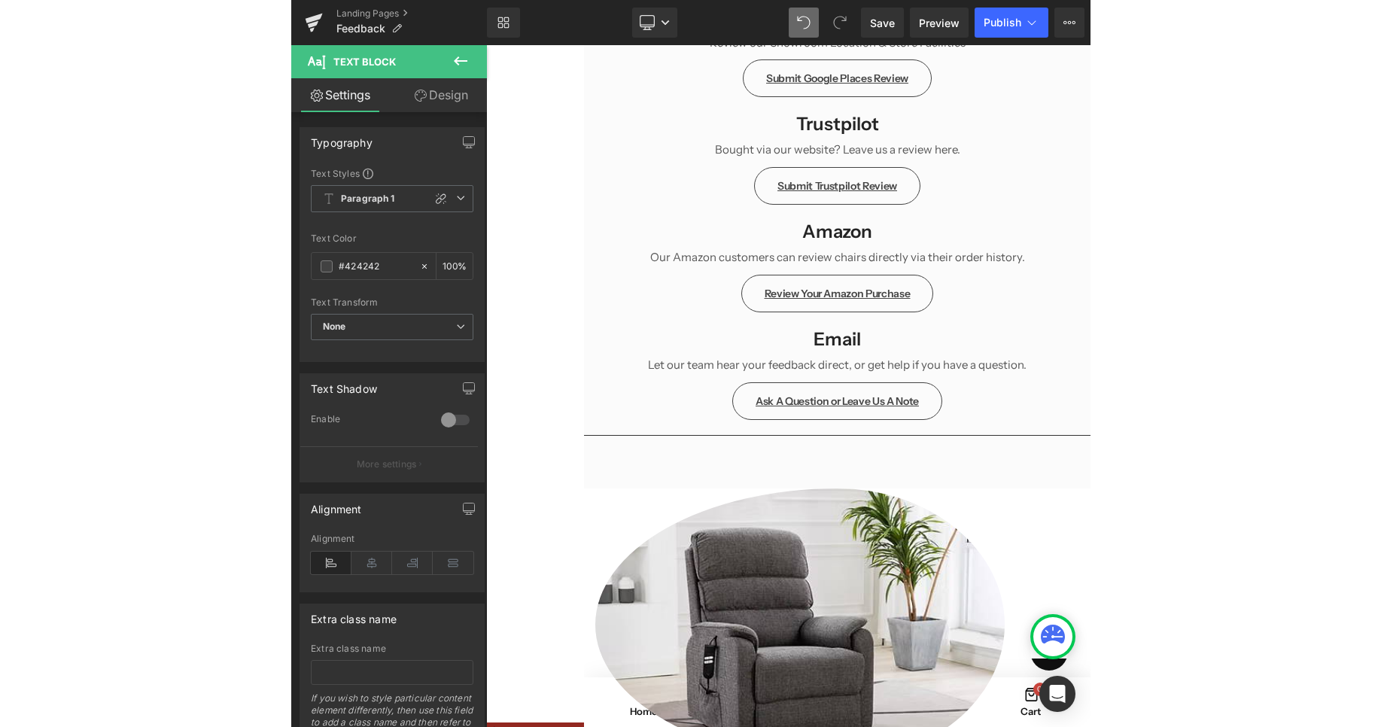
scroll to position [901, 0]
